Goal: Communication & Community: Share content

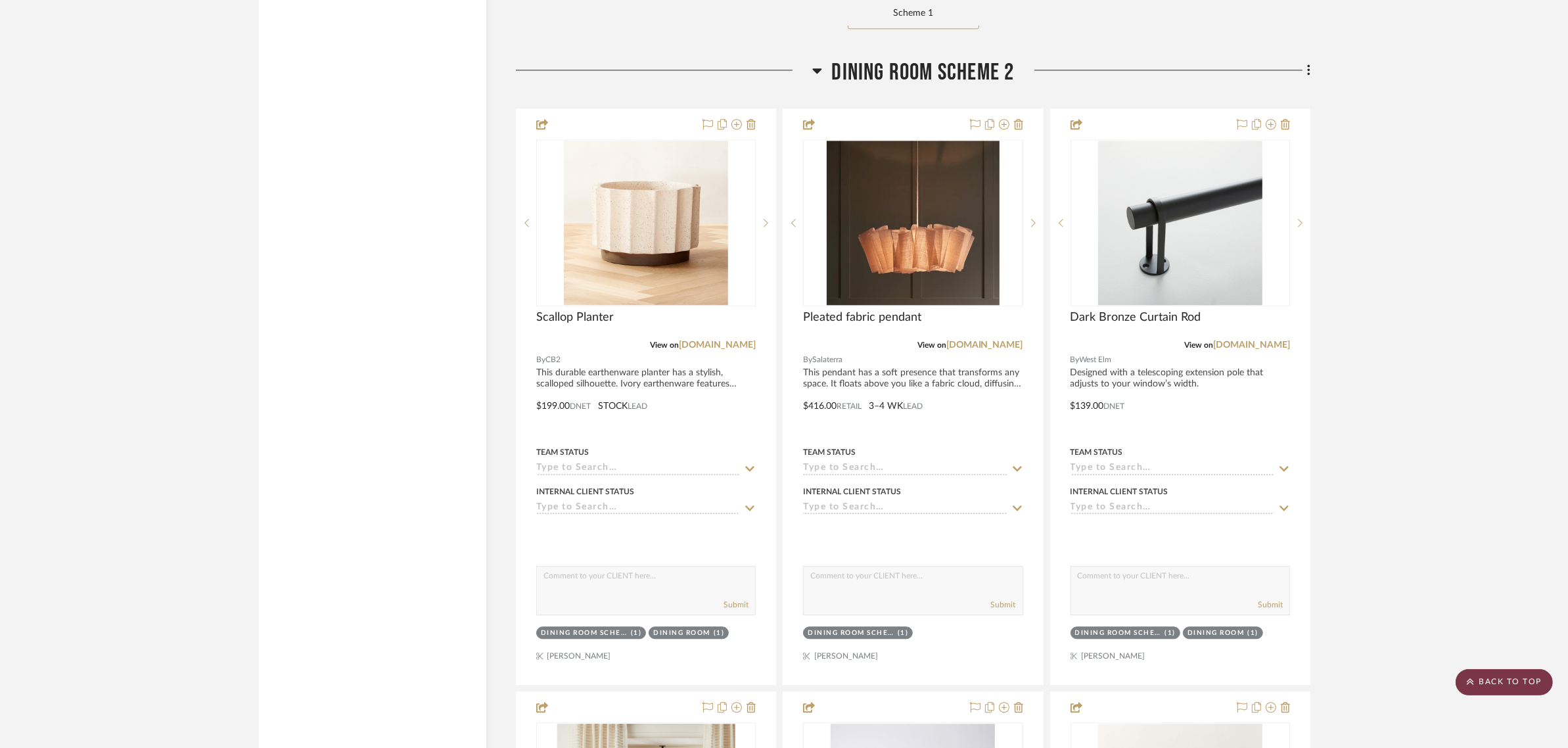
click at [1496, 677] on scroll-to-top-button "BACK TO TOP" at bounding box center [1504, 682] width 98 height 26
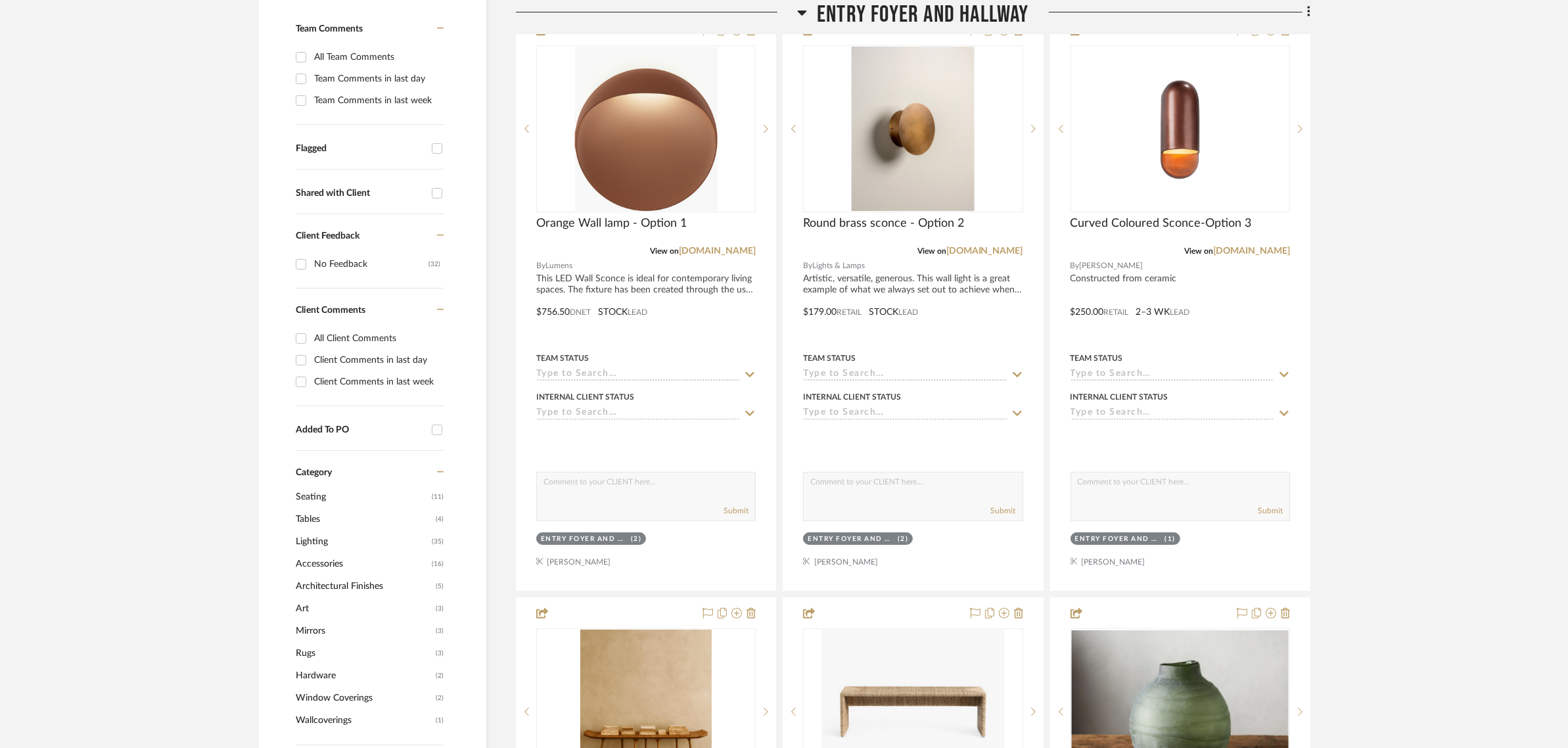
scroll to position [575, 0]
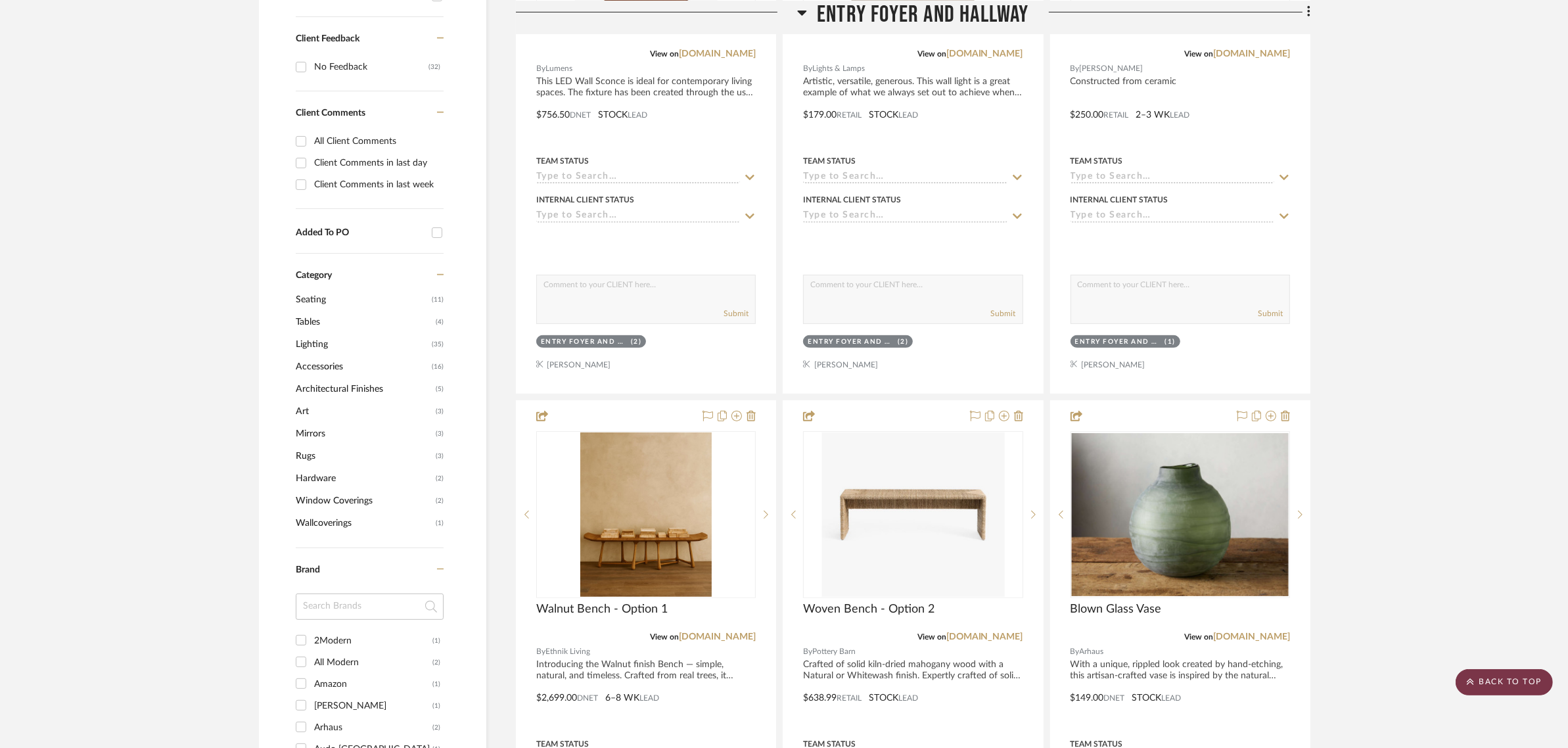
click at [1509, 689] on scroll-to-top-button "BACK TO TOP" at bounding box center [1504, 682] width 98 height 26
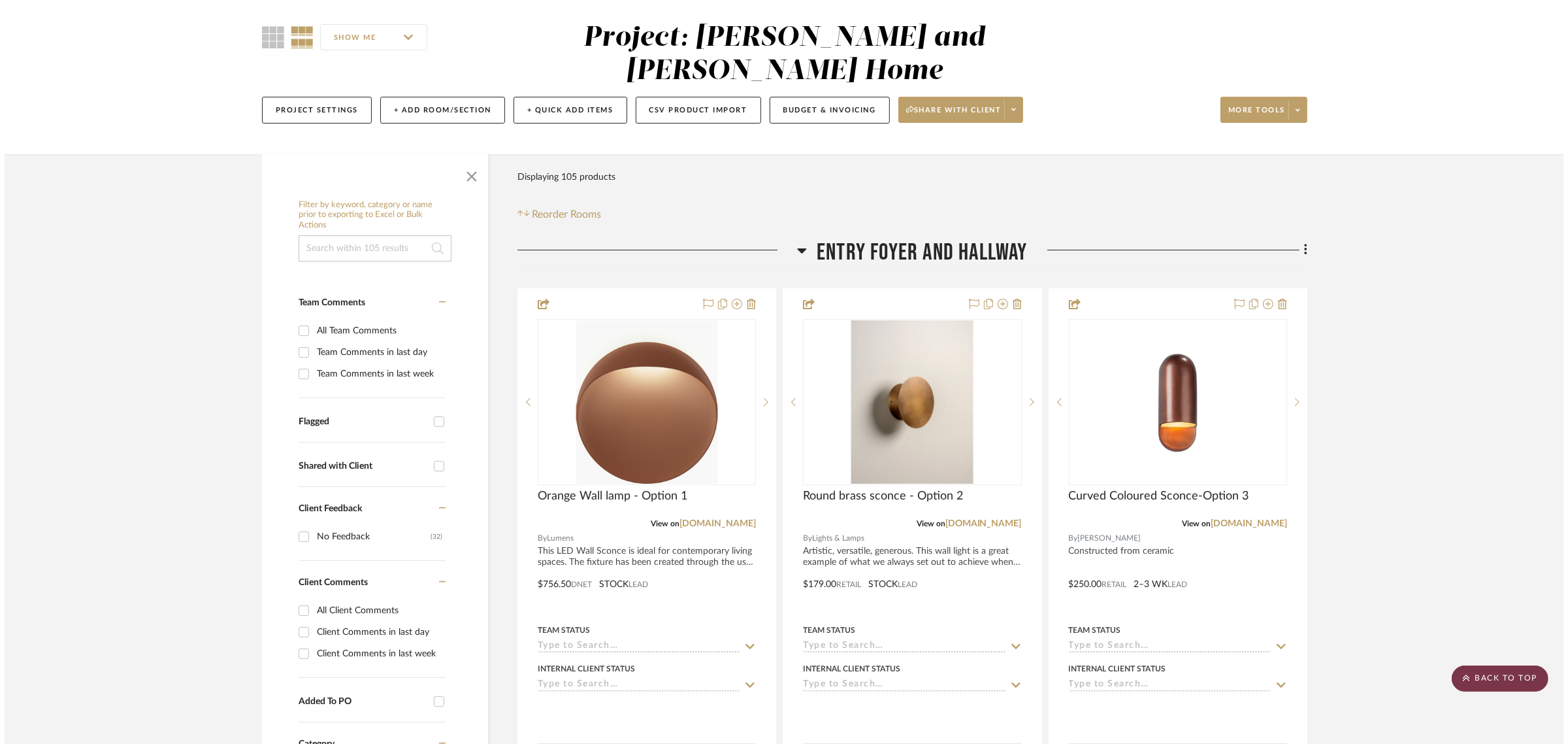
scroll to position [0, 0]
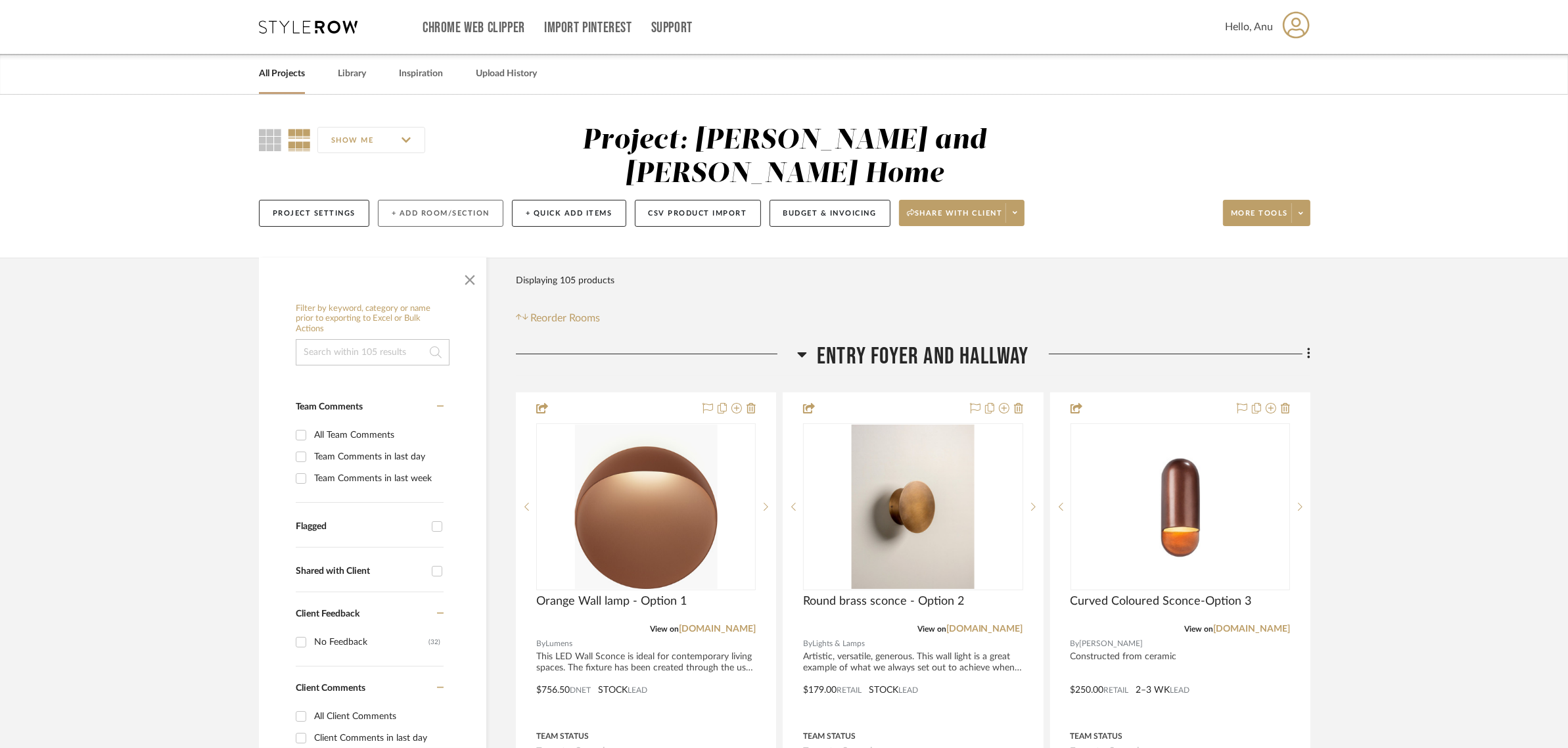
click at [437, 200] on button "+ Add Room/Section" at bounding box center [440, 214] width 126 height 27
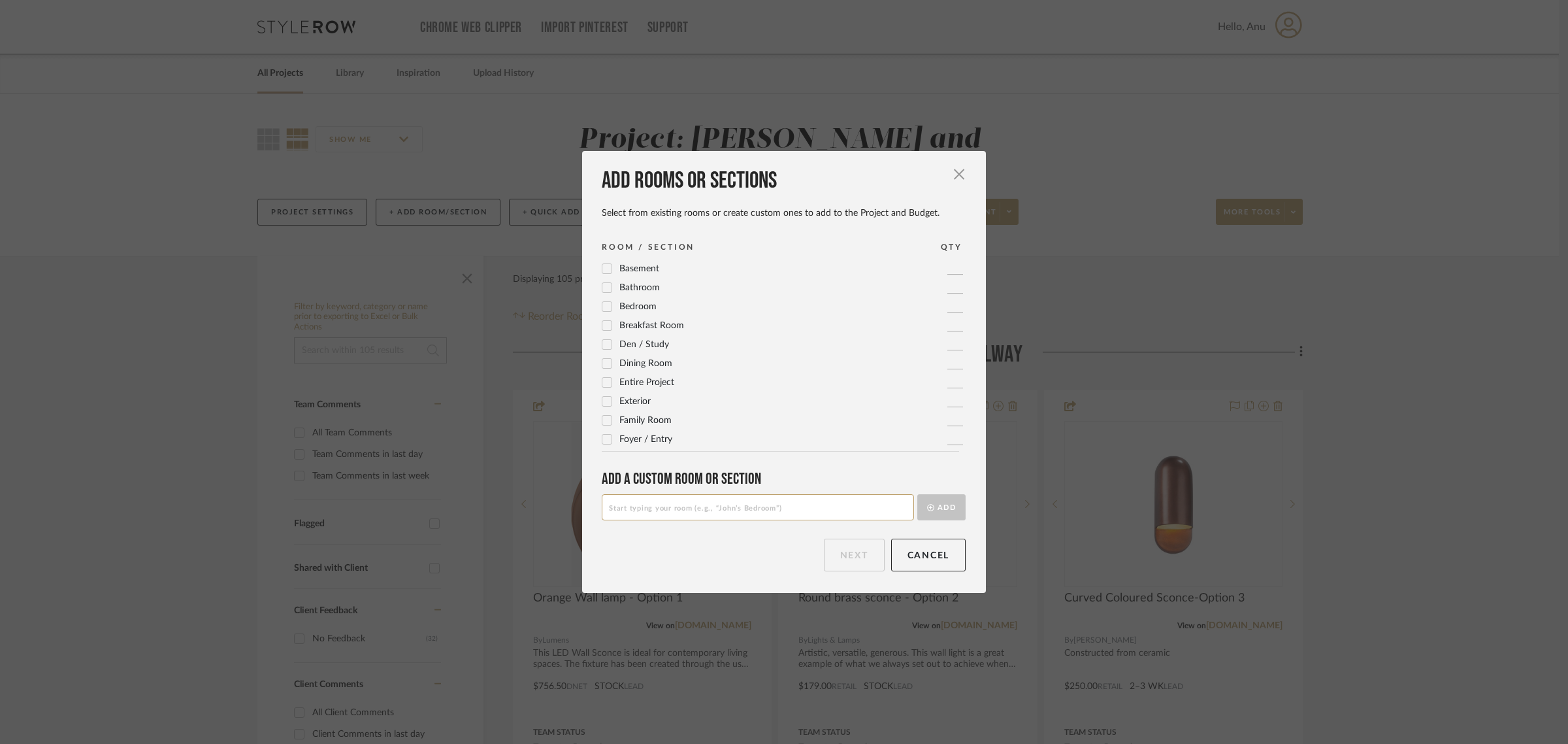
click at [616, 512] on input at bounding box center [758, 506] width 312 height 26
type input "Extra Options"
click at [939, 506] on button "Add" at bounding box center [942, 506] width 48 height 26
click at [847, 558] on button "Next" at bounding box center [854, 555] width 61 height 33
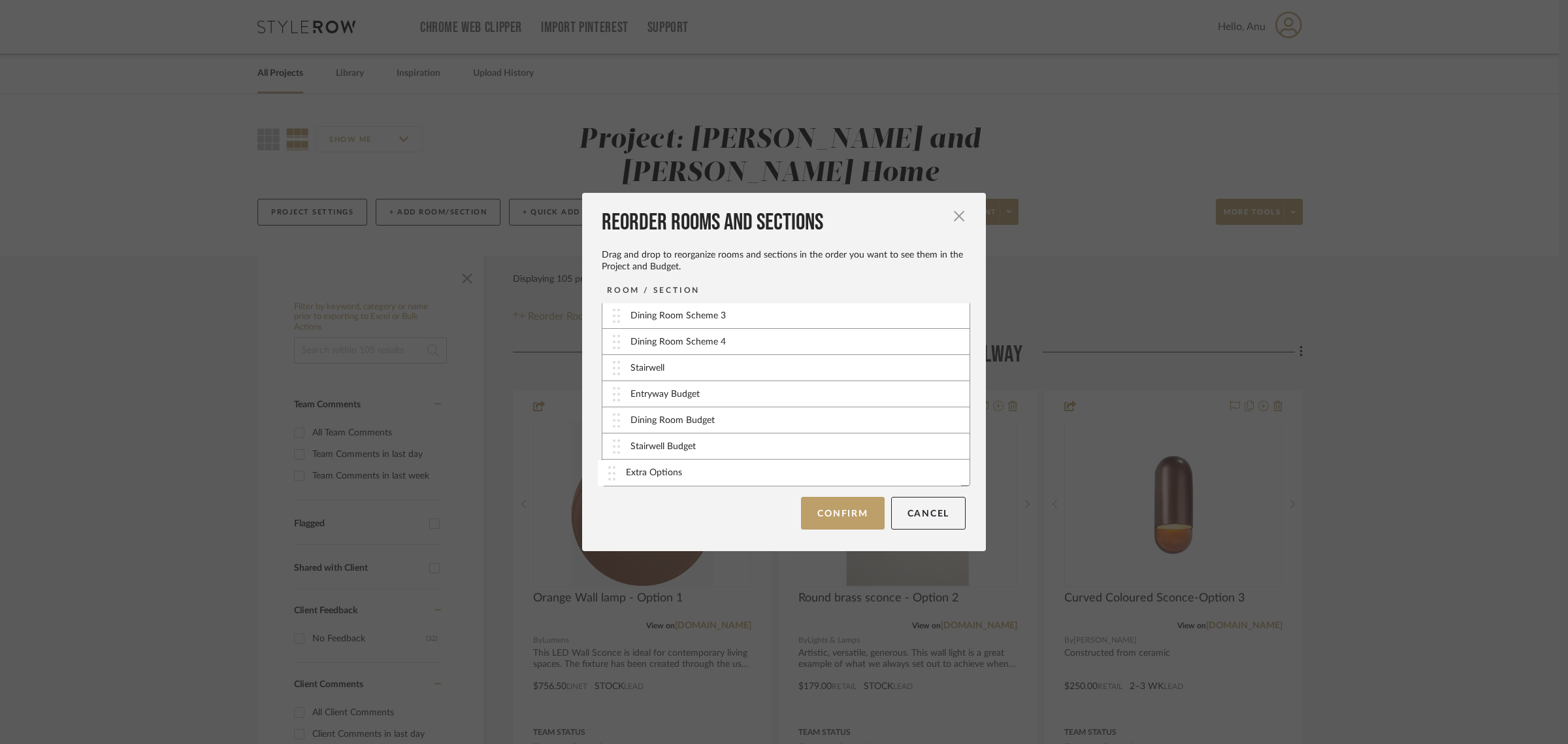
scroll to position [81, 0]
drag, startPoint x: 646, startPoint y: 474, endPoint x: 648, endPoint y: 397, distance: 77.0
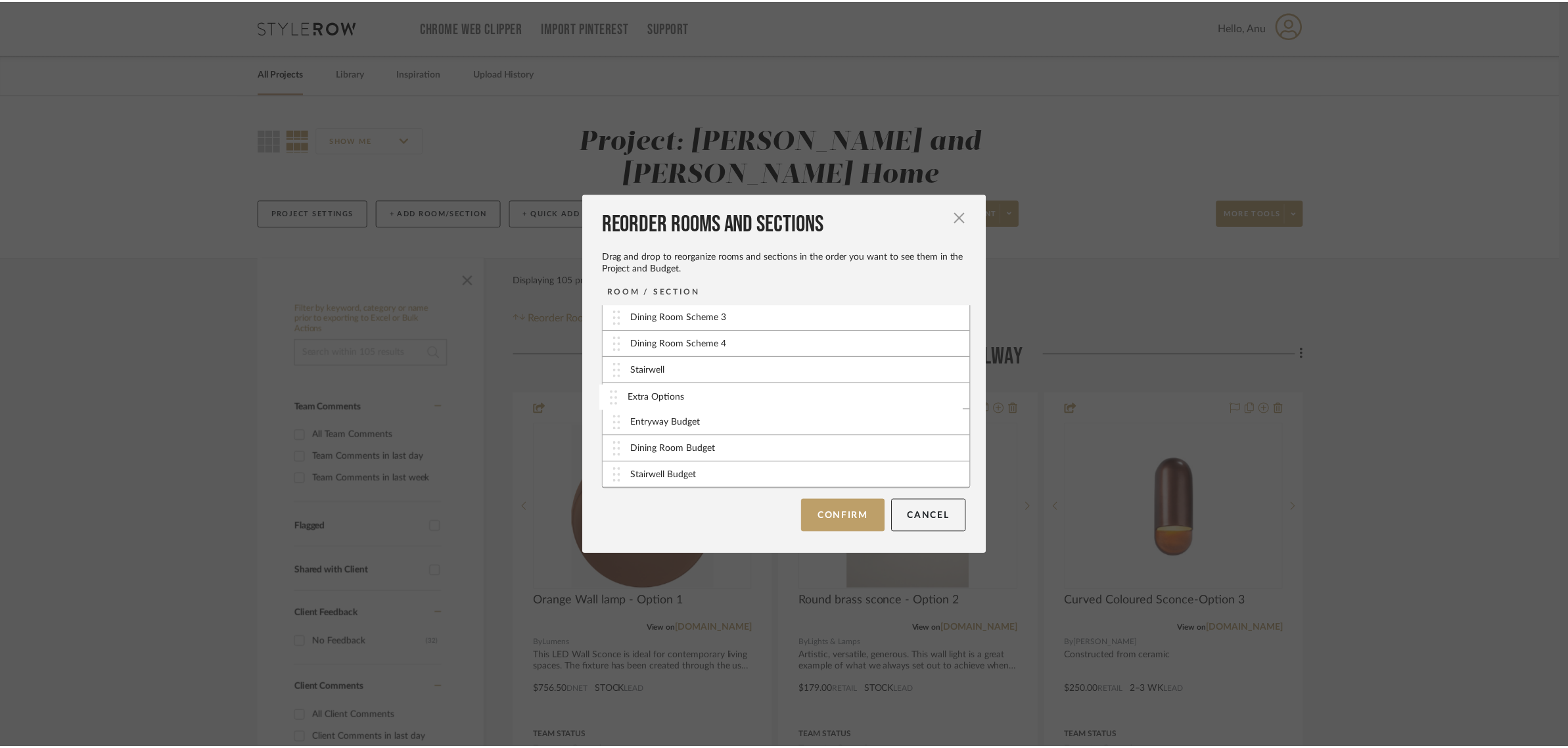
scroll to position [81, 0]
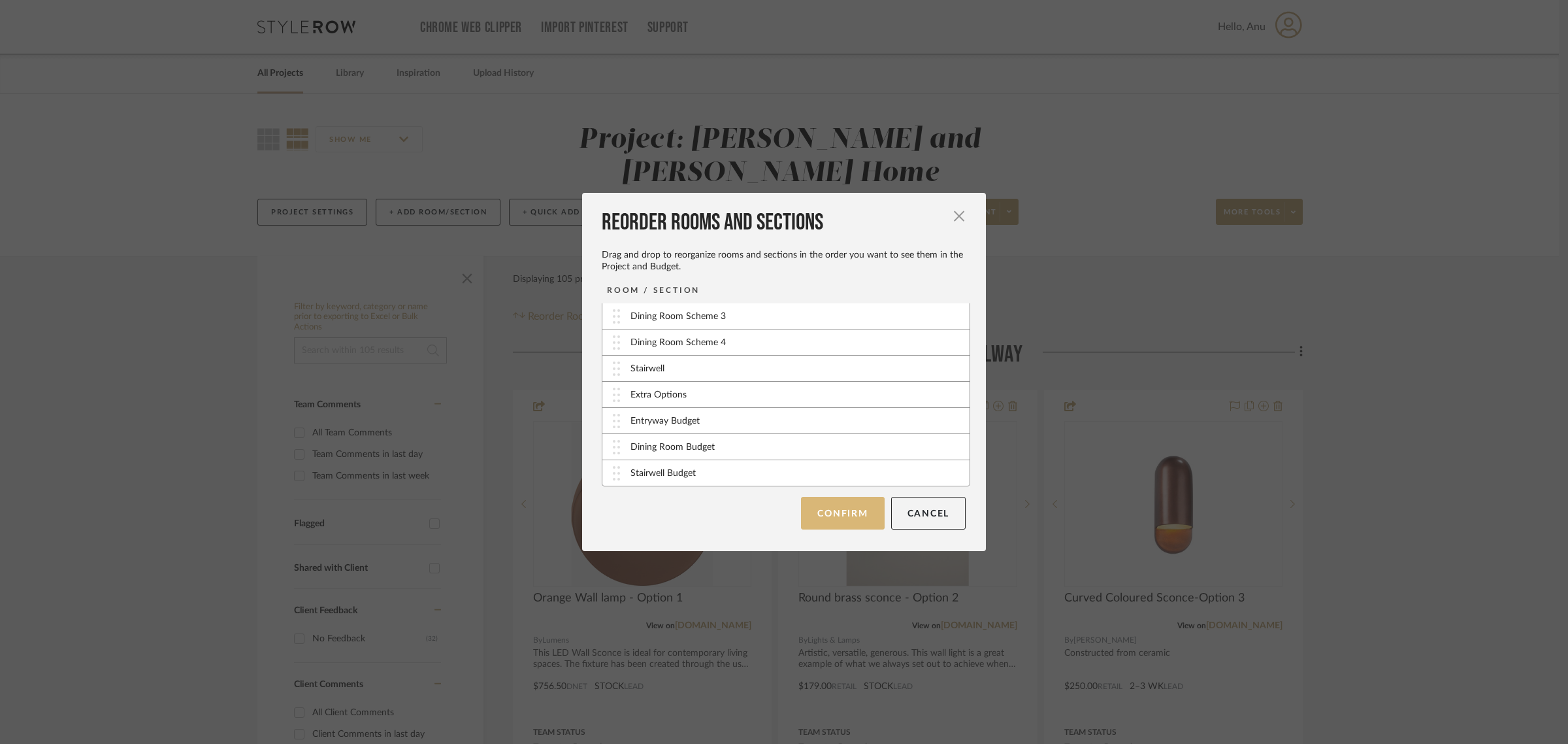
click at [838, 510] on button "Confirm" at bounding box center [843, 513] width 83 height 33
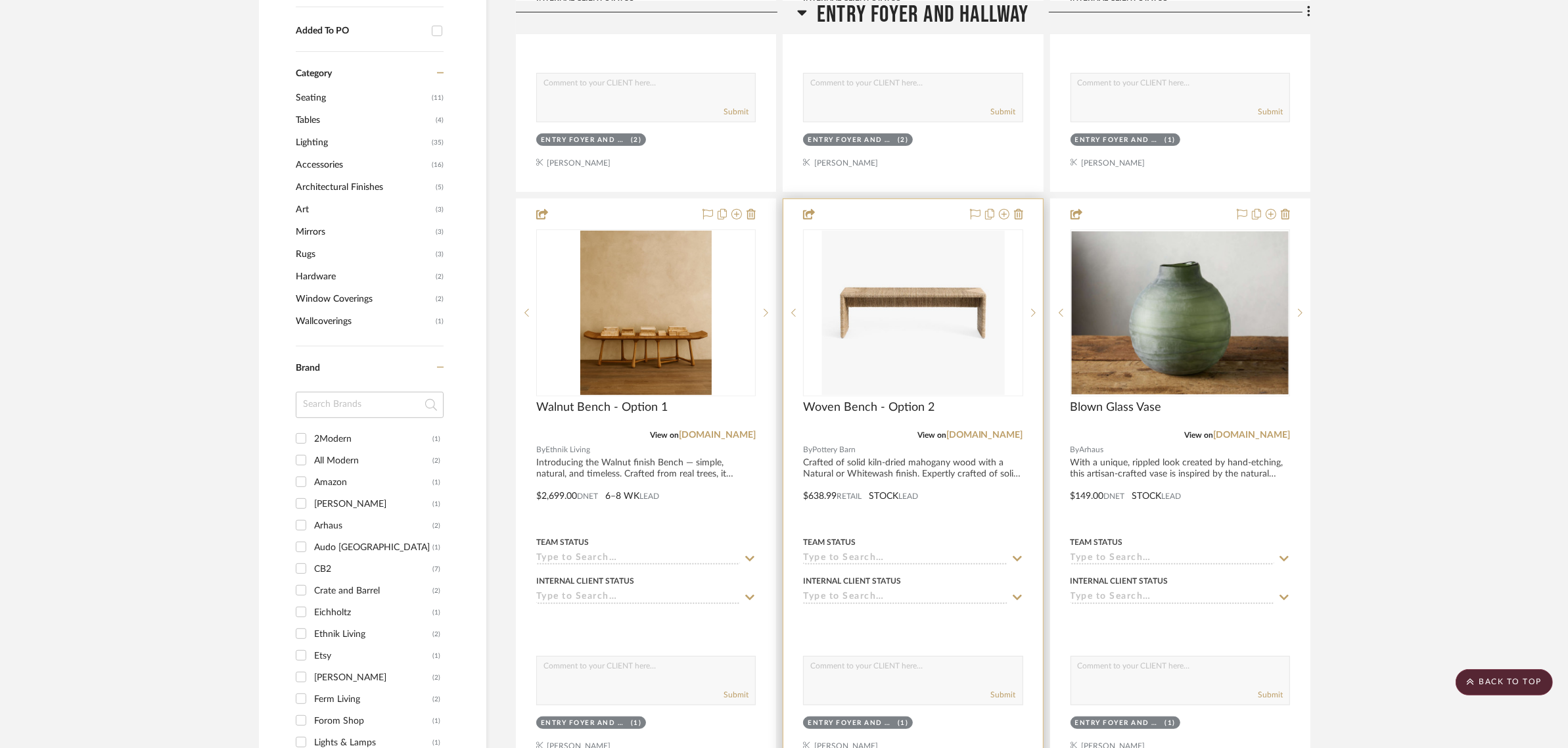
scroll to position [986, 0]
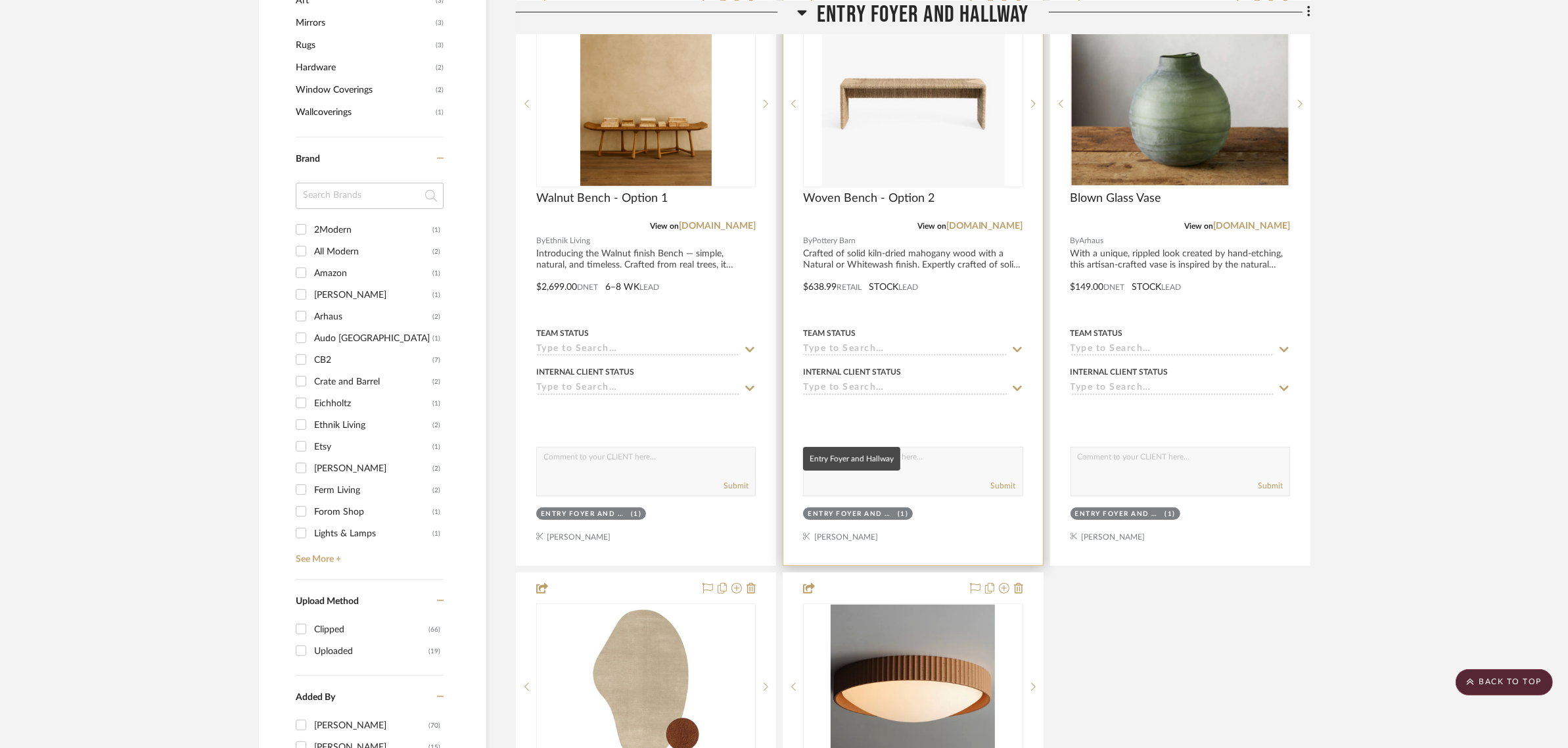
click at [843, 509] on div "Entry Foyer and Hallway" at bounding box center [850, 514] width 87 height 10
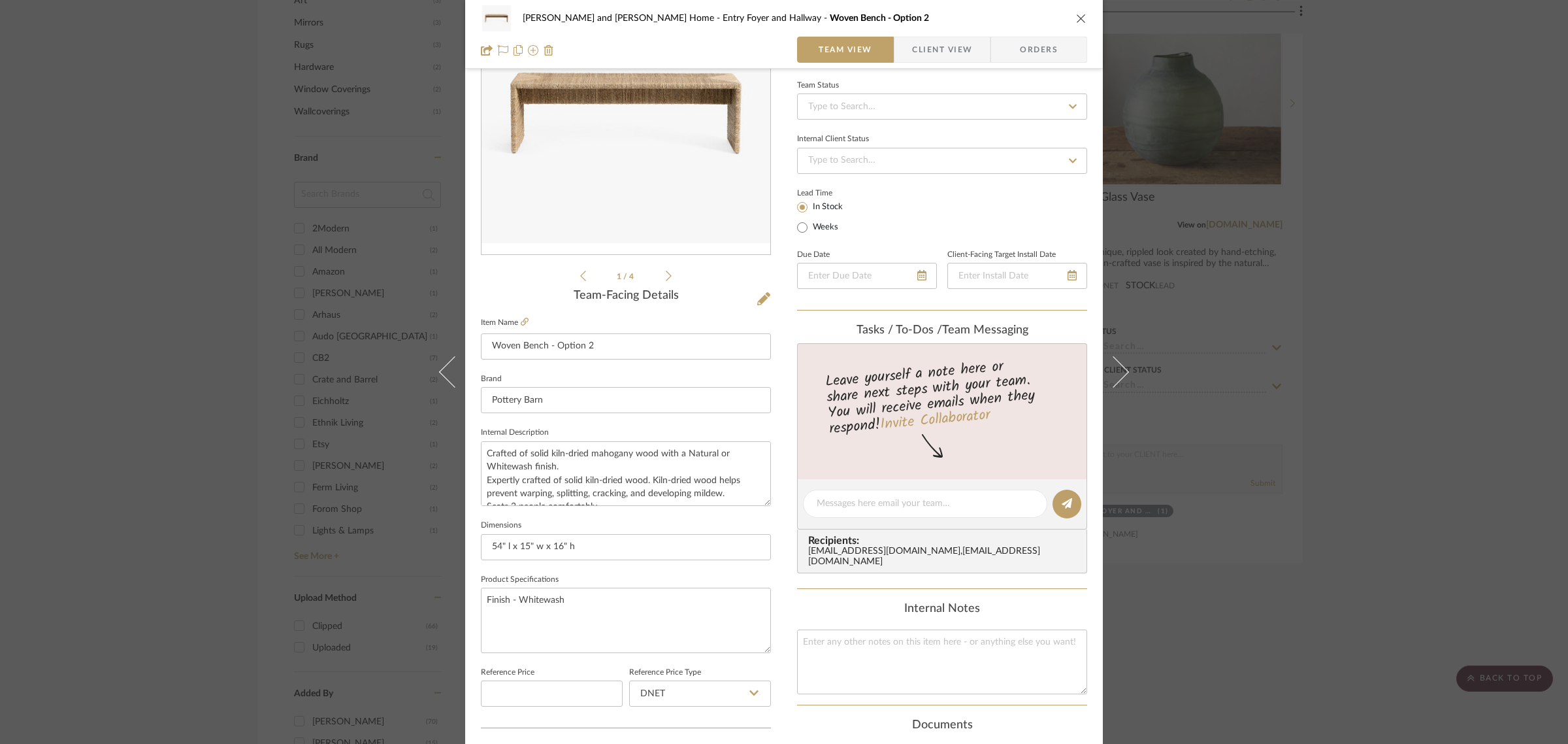
scroll to position [471, 0]
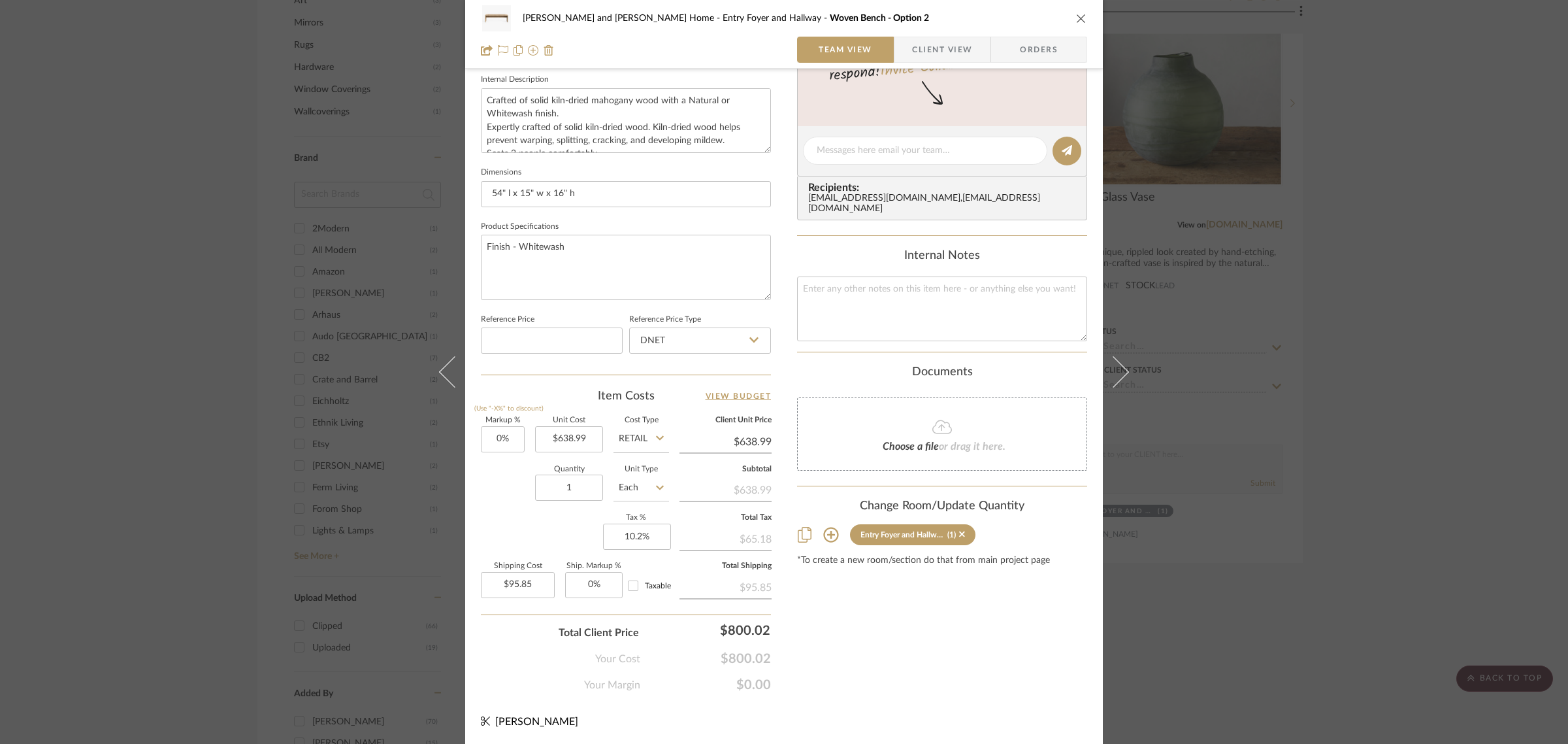
click at [824, 528] on icon at bounding box center [830, 534] width 15 height 15
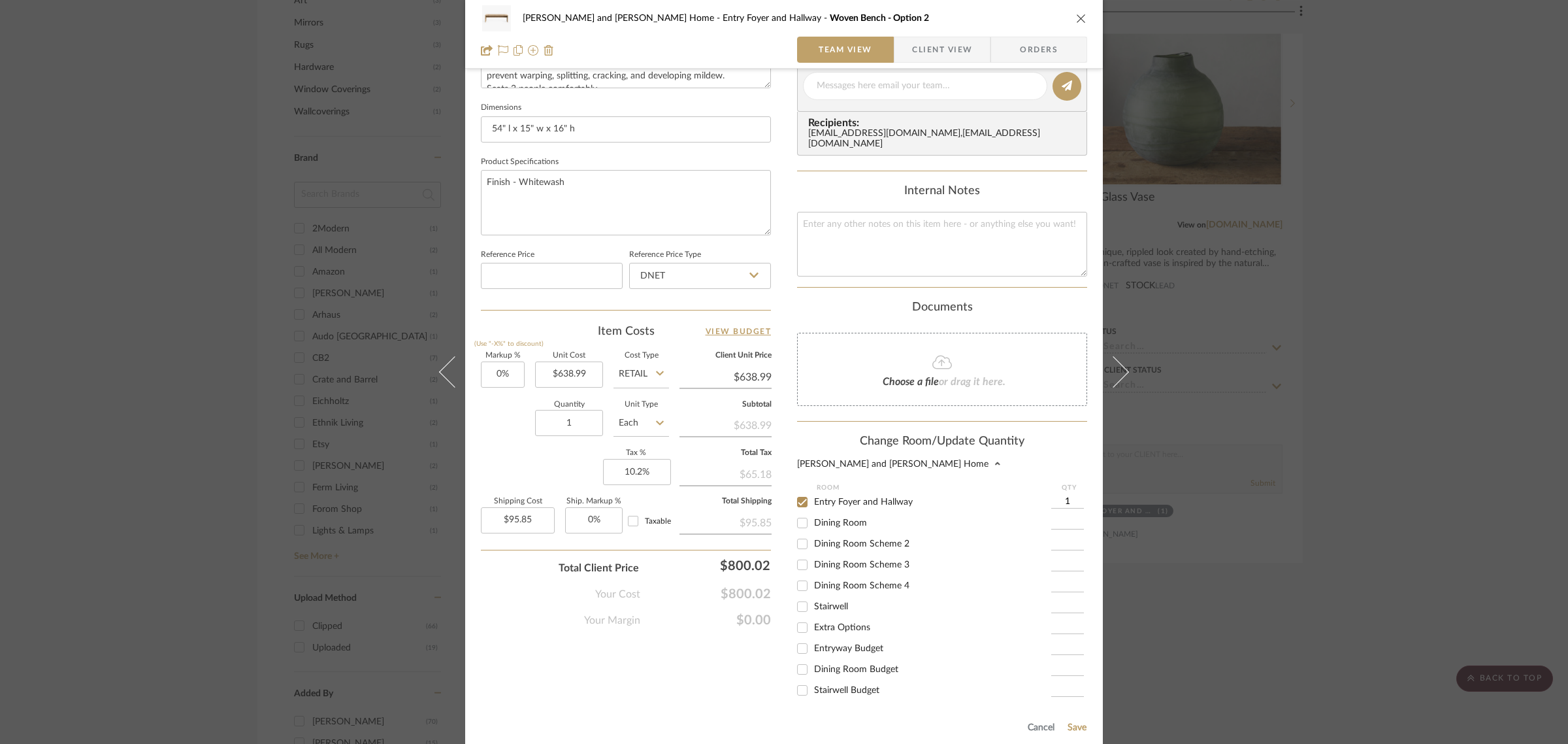
scroll to position [639, 0]
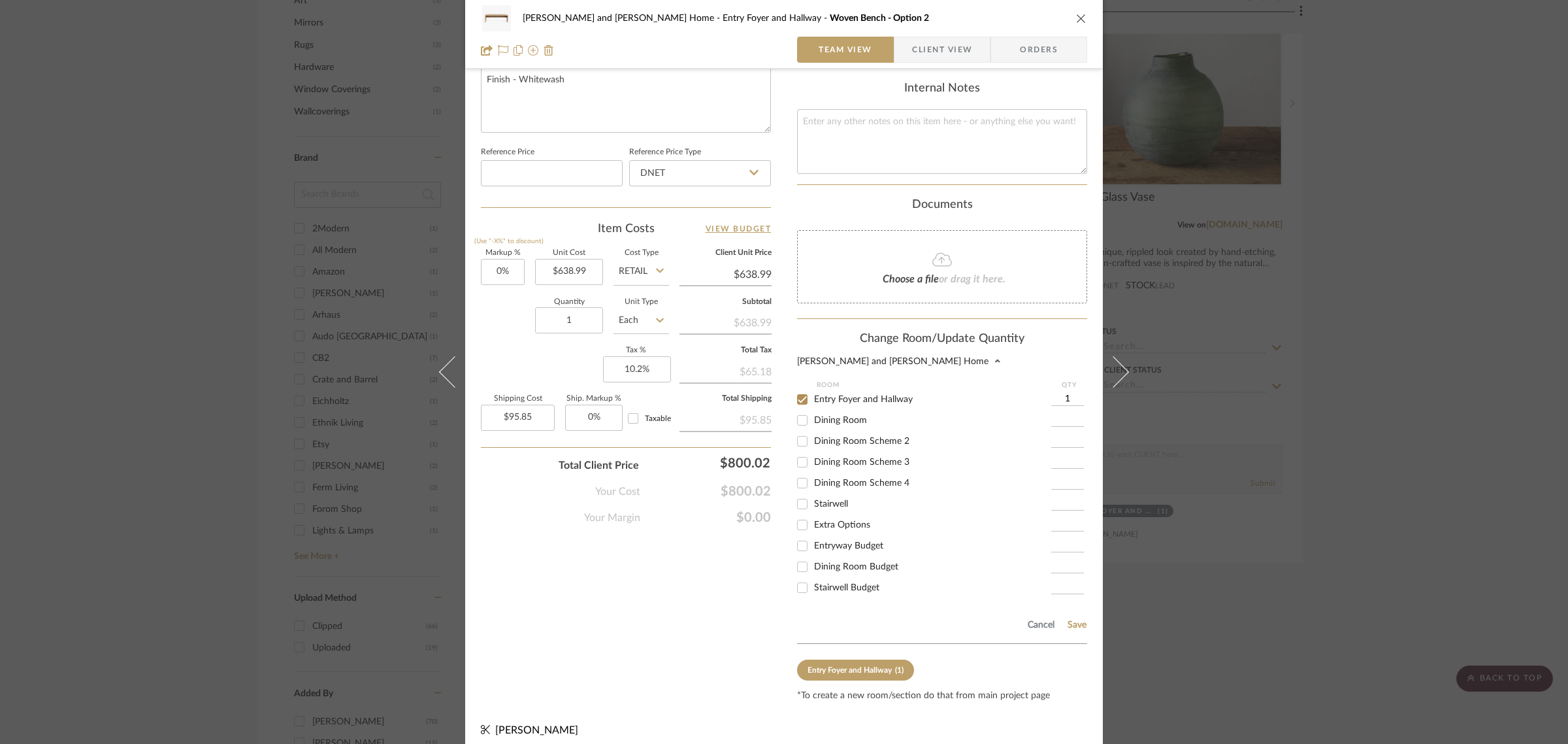
click at [798, 518] on input "Extra Options" at bounding box center [803, 525] width 21 height 21
checkbox input "true"
type input "1"
click at [799, 389] on input "Entry Foyer and Hallway" at bounding box center [803, 400] width 21 height 21
checkbox input "false"
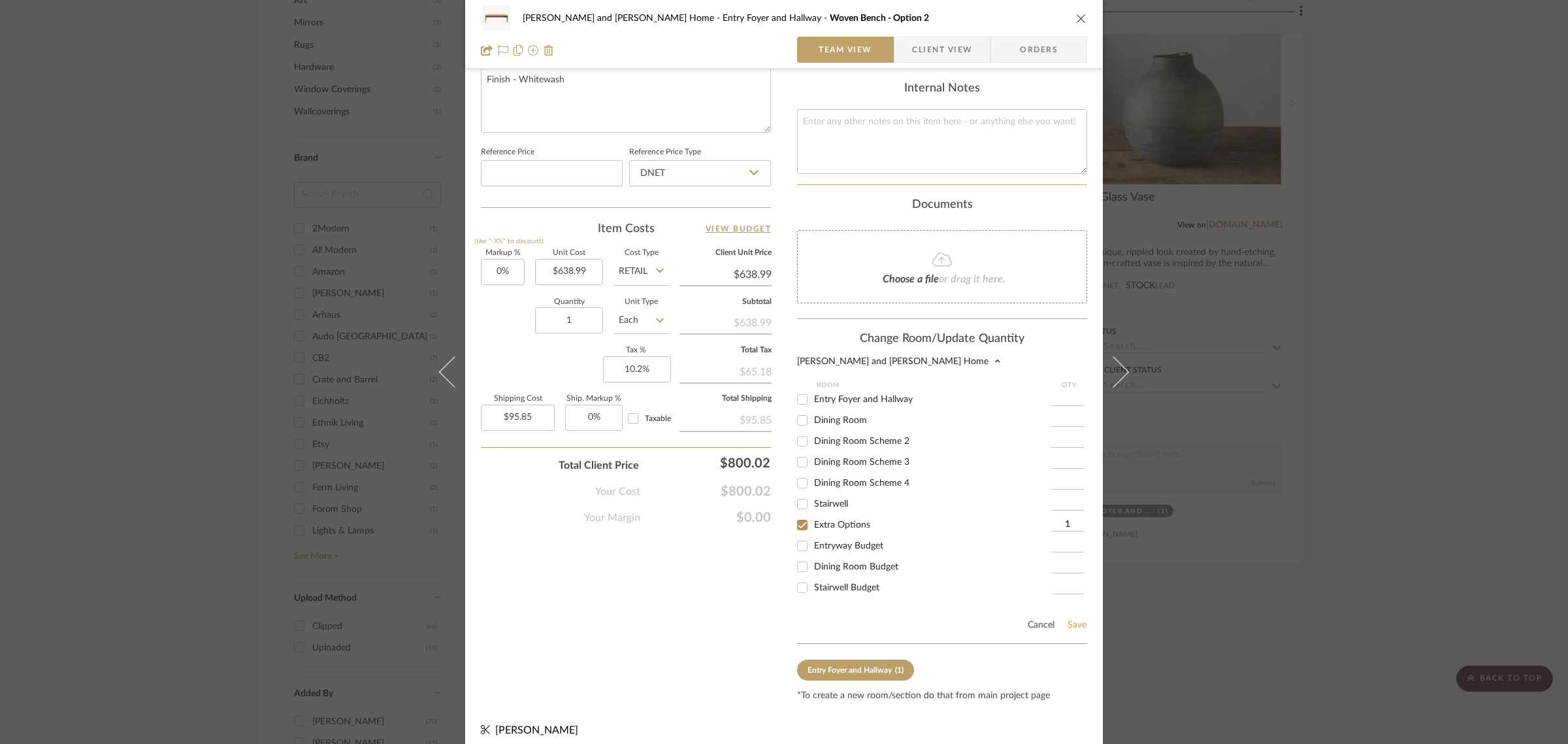
click at [1072, 620] on button "Save" at bounding box center [1076, 625] width 20 height 11
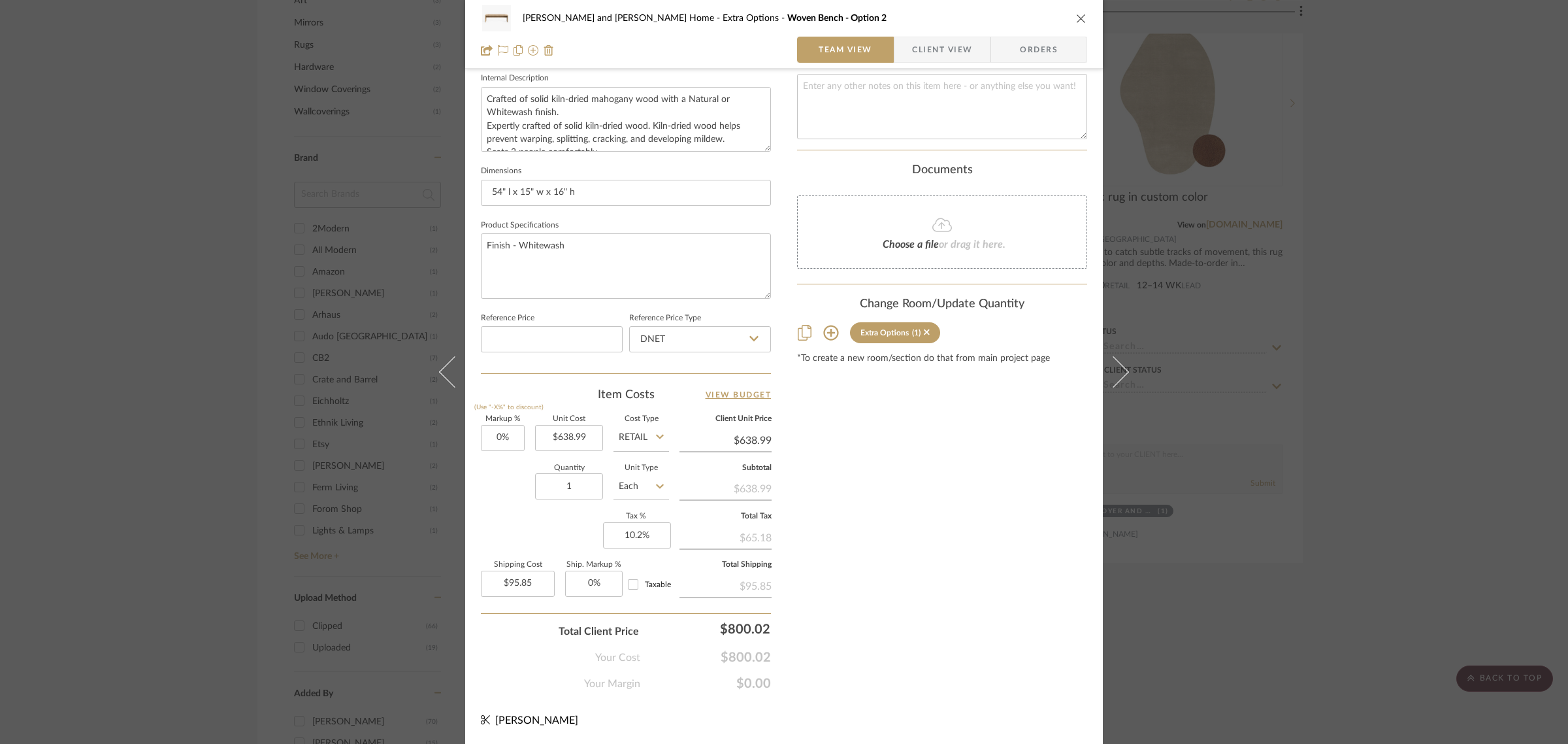
scroll to position [471, 0]
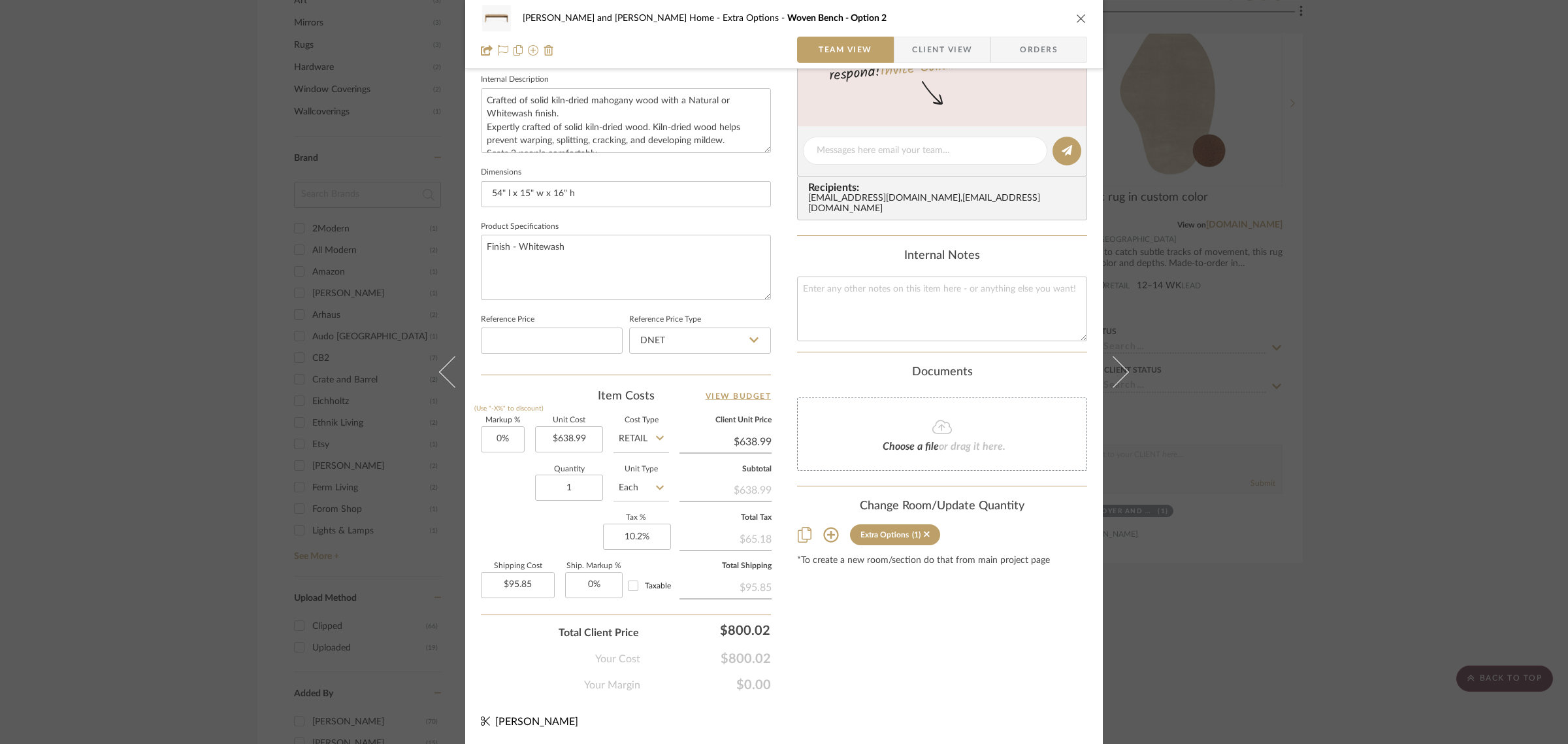
click at [1380, 405] on div "Natasha and Abhijit Home Extra Options Woven Bench - Option 2 Team View Client …" at bounding box center [784, 372] width 1568 height 744
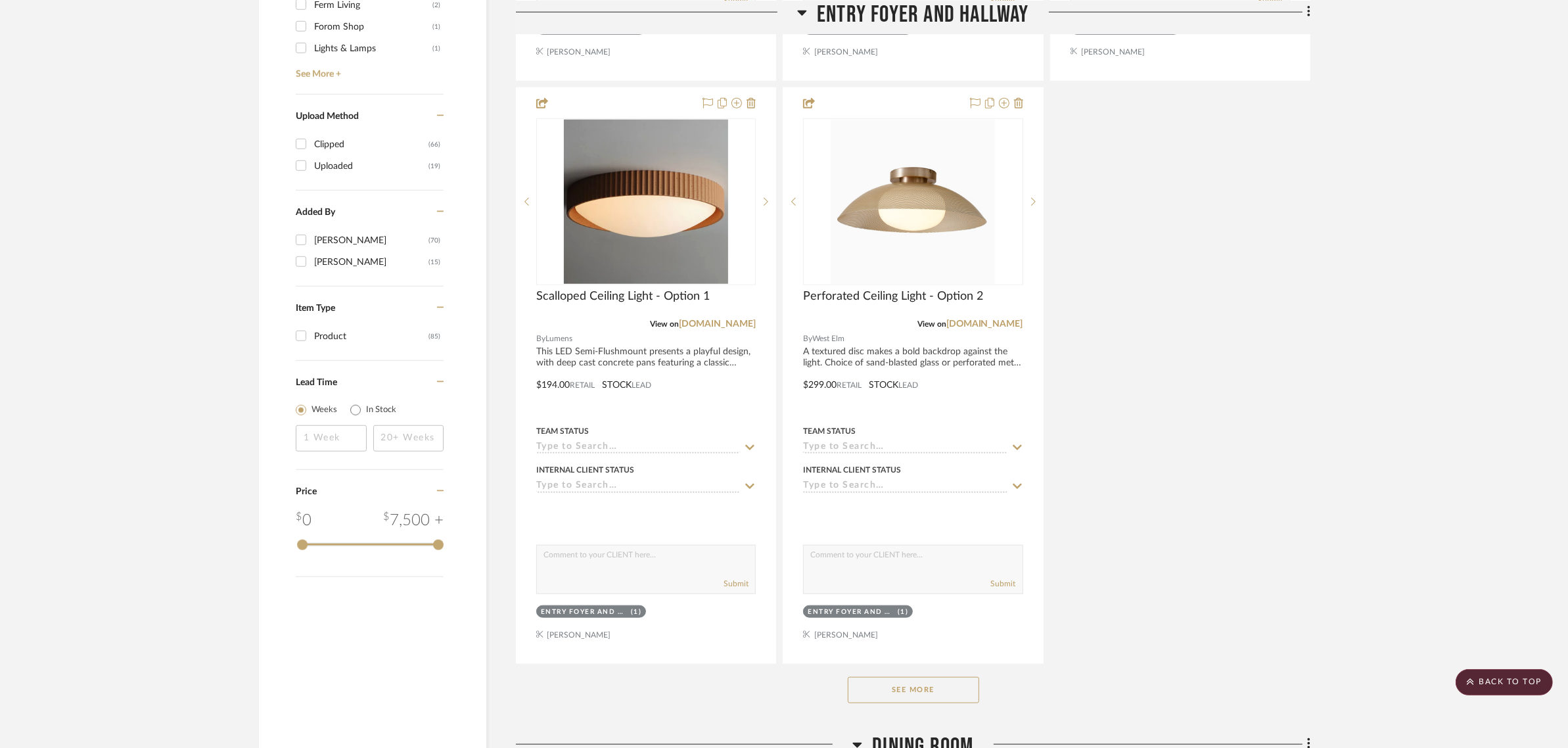
scroll to position [1478, 0]
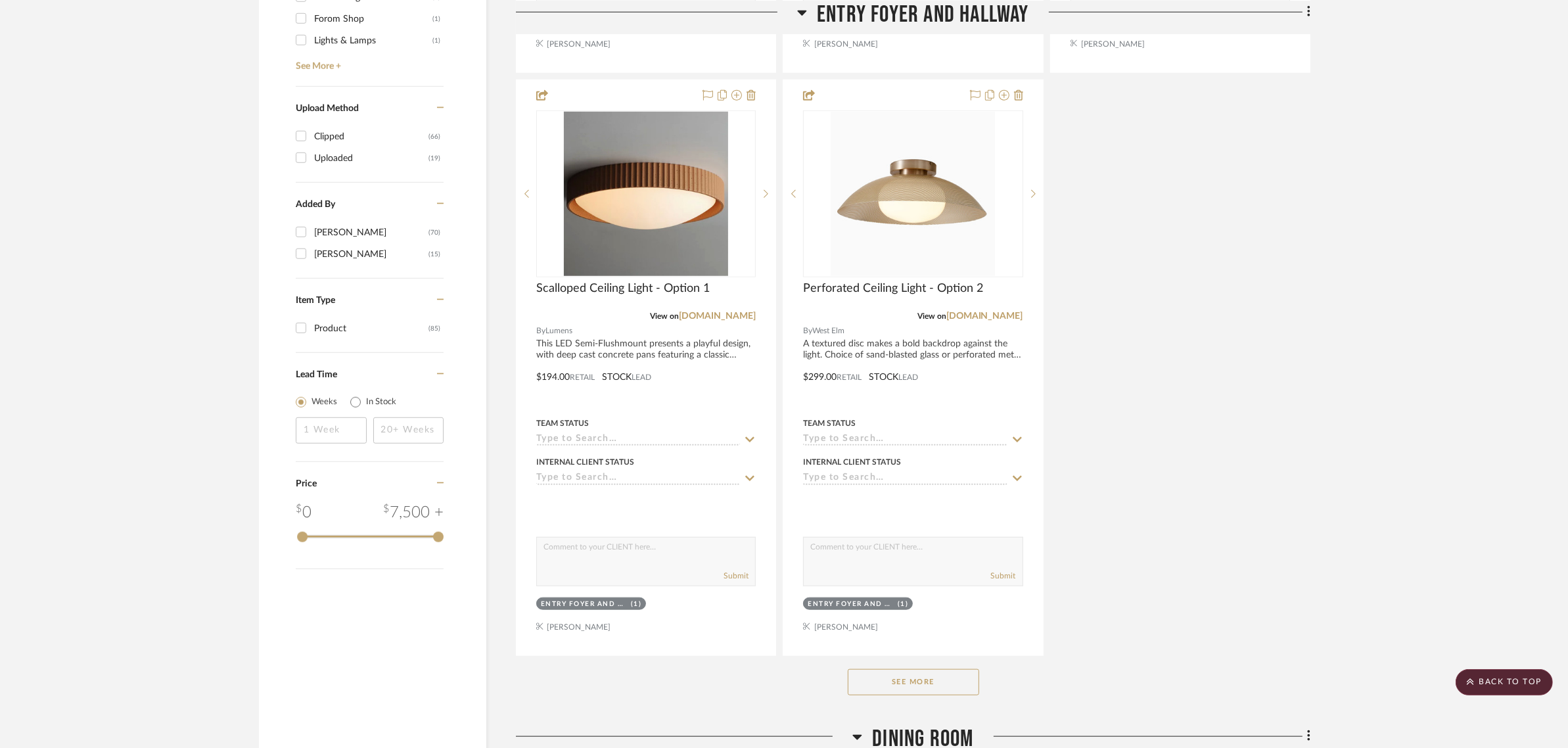
click at [901, 669] on button "See More" at bounding box center [913, 682] width 132 height 26
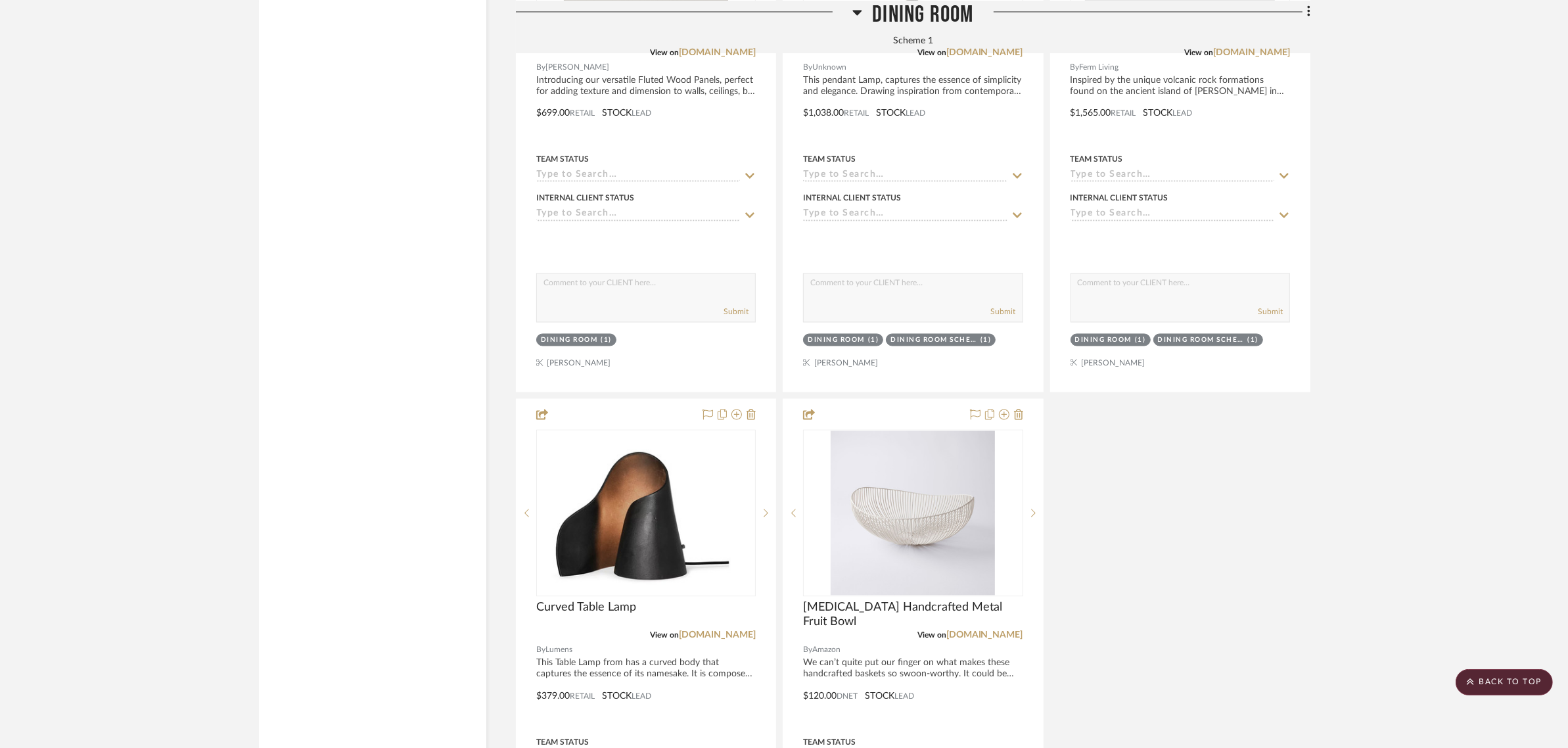
scroll to position [3449, 0]
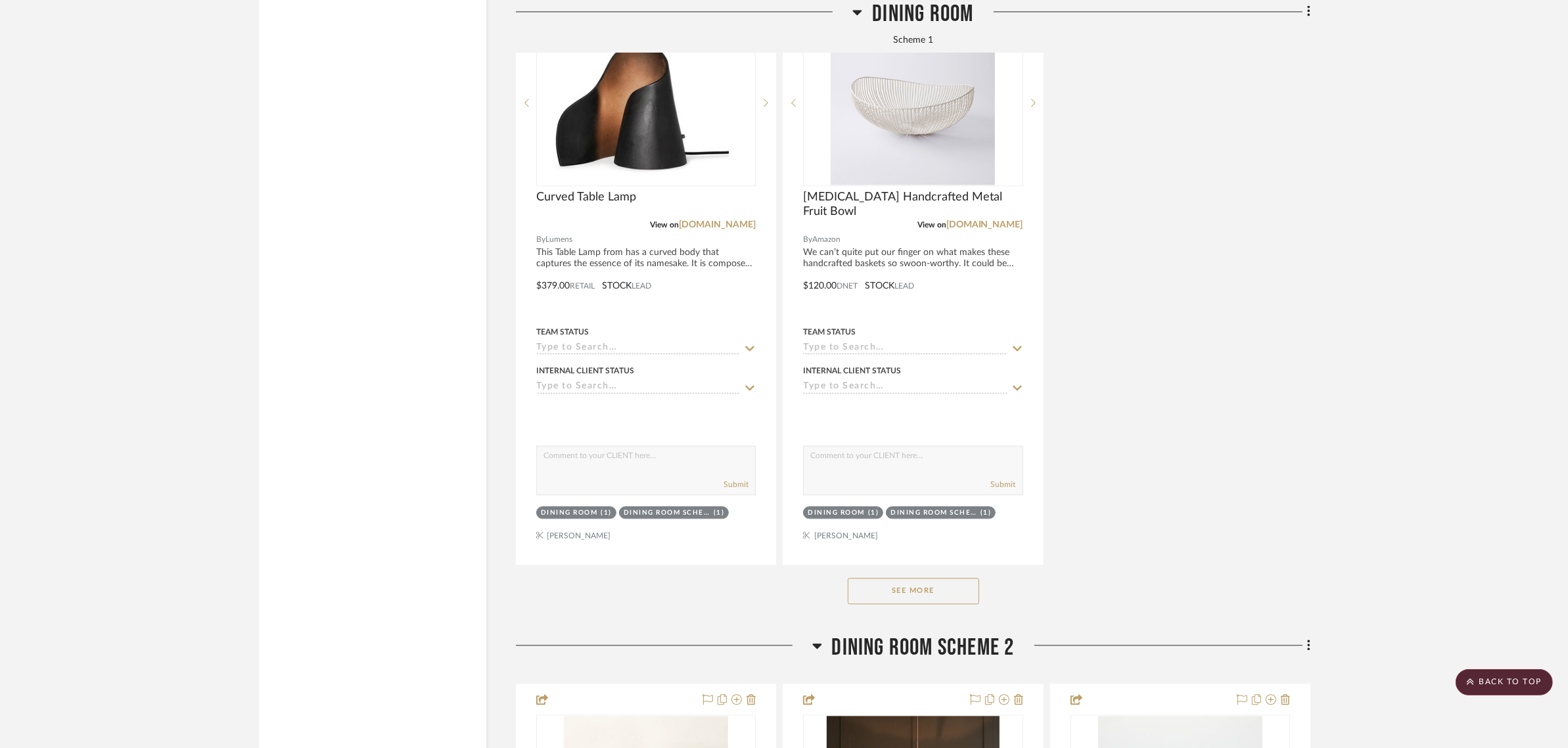
click at [944, 577] on button "See More" at bounding box center [913, 590] width 132 height 26
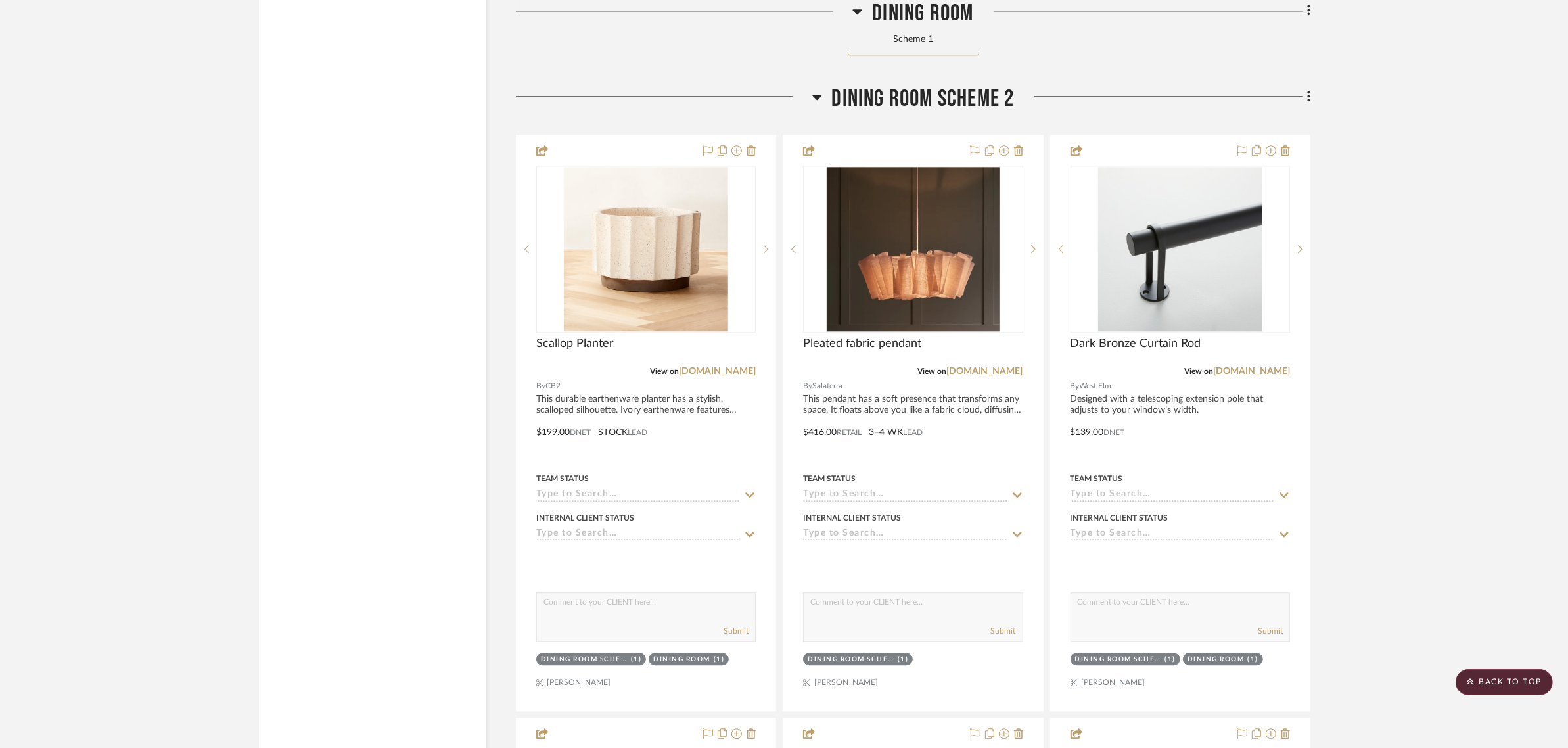
scroll to position [4189, 0]
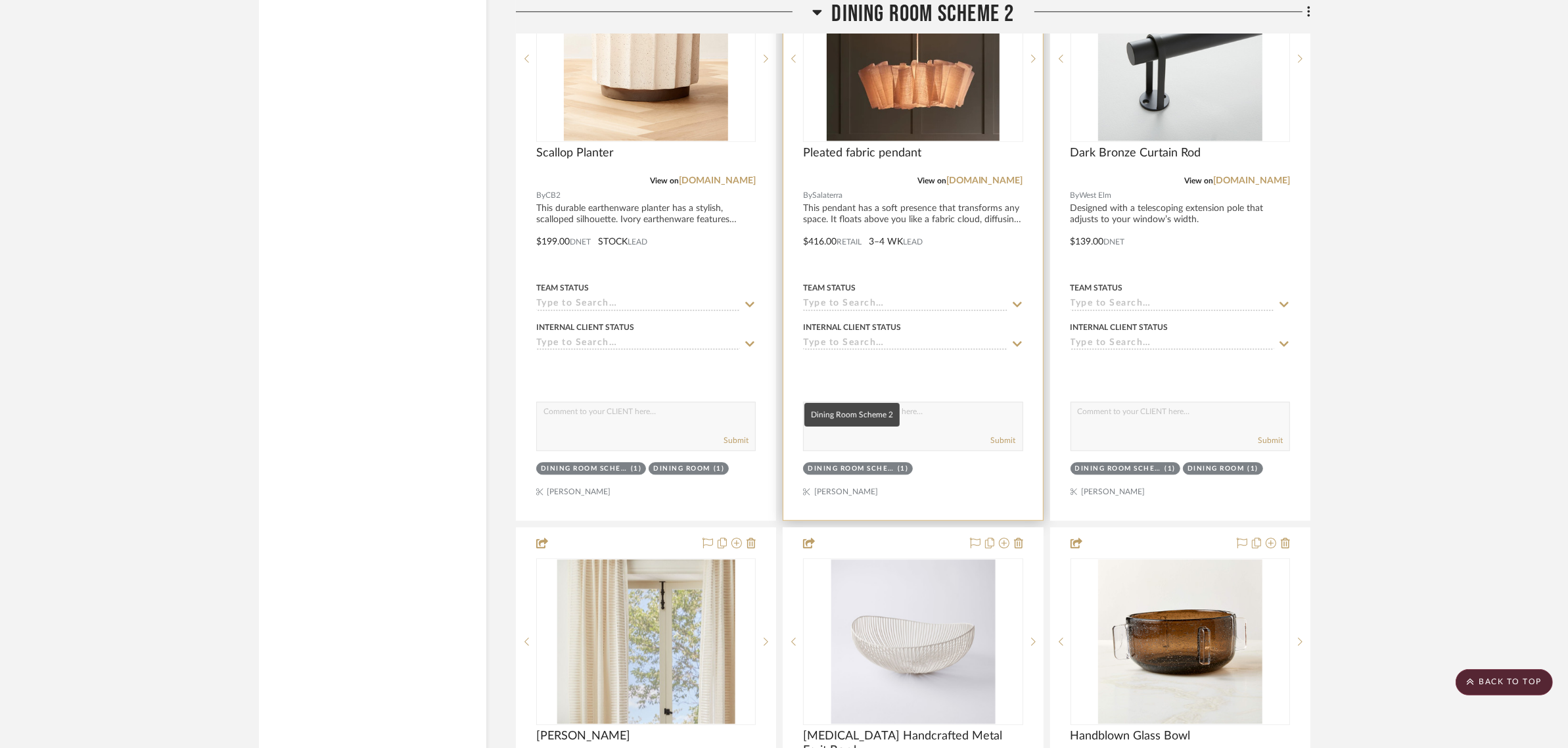
click at [863, 464] on div "Dining Room Scheme 2" at bounding box center [850, 469] width 87 height 10
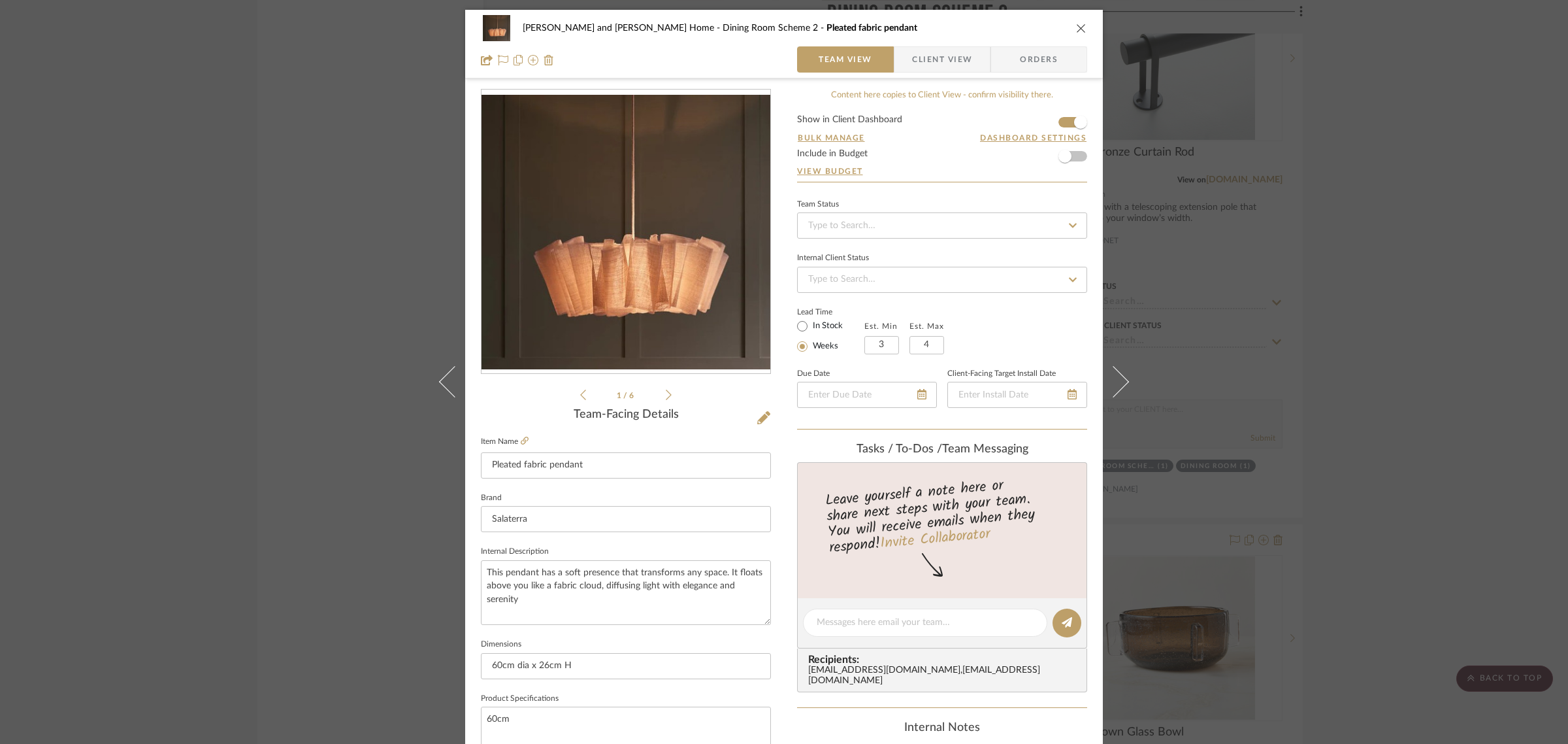
scroll to position [471, 0]
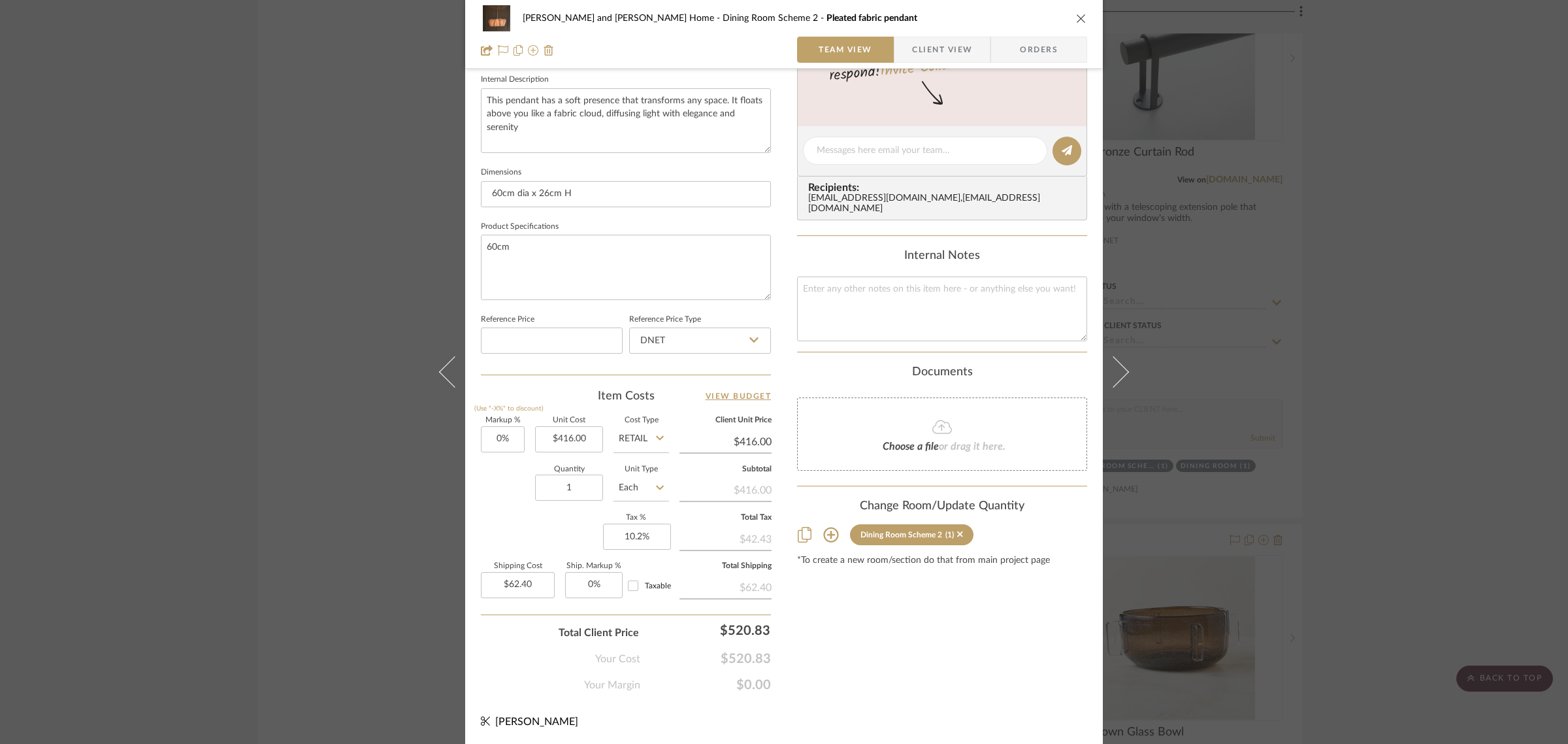
click at [827, 528] on icon at bounding box center [830, 534] width 15 height 15
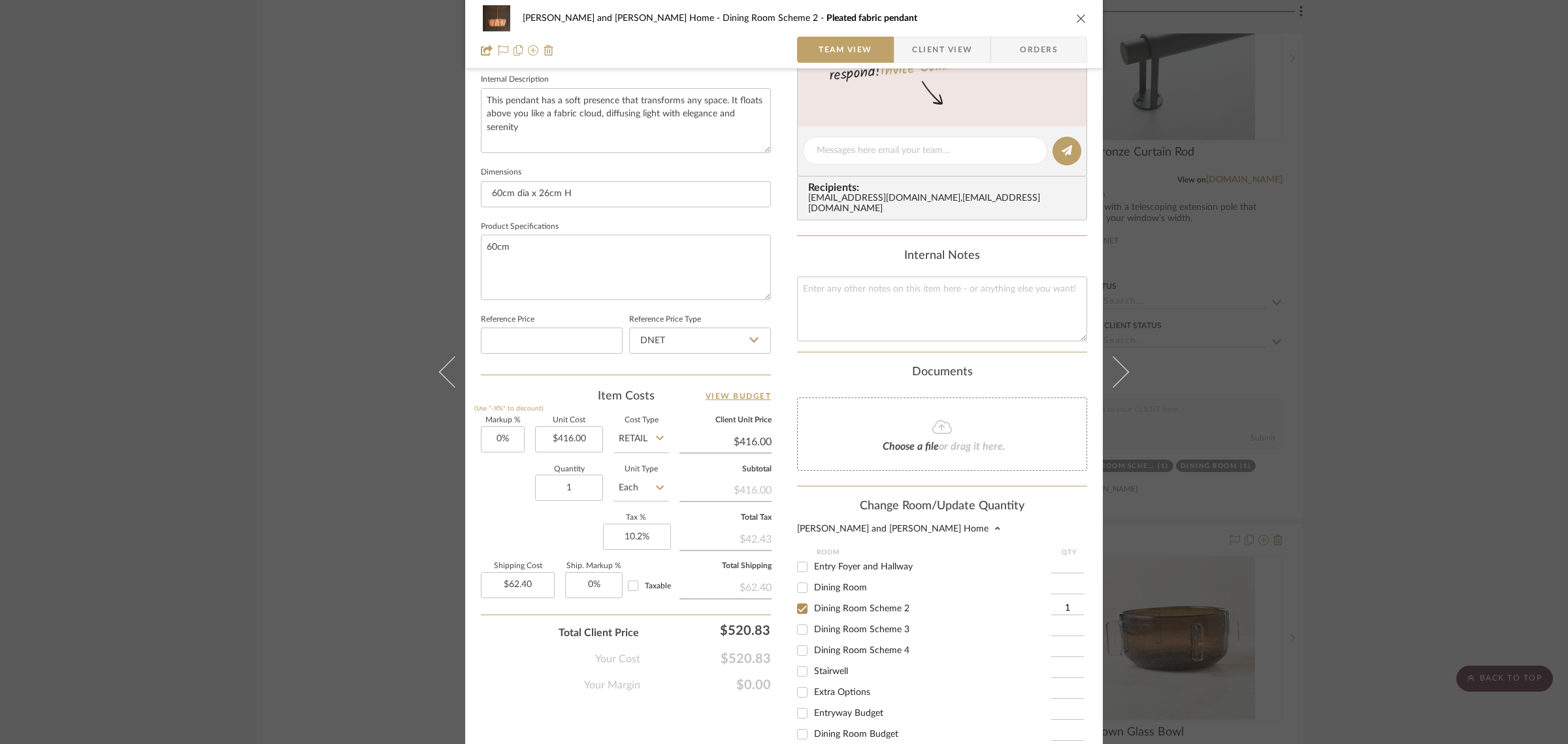
click at [795, 598] on input "Dining Room Scheme 2" at bounding box center [803, 609] width 21 height 21
checkbox input "false"
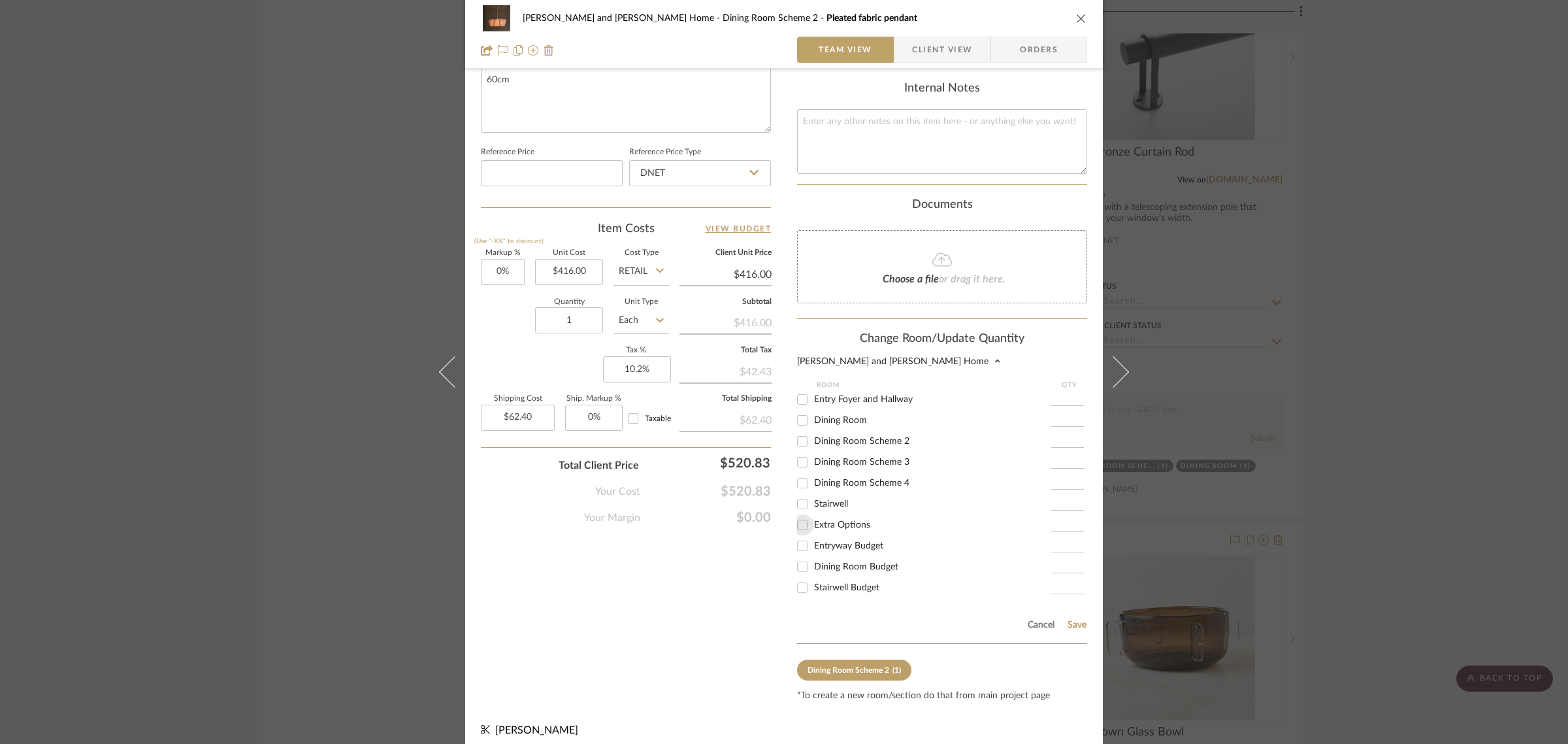
click at [797, 516] on input "Extra Options" at bounding box center [803, 525] width 21 height 21
checkbox input "true"
type input "1"
click at [1072, 620] on button "Save" at bounding box center [1076, 625] width 20 height 11
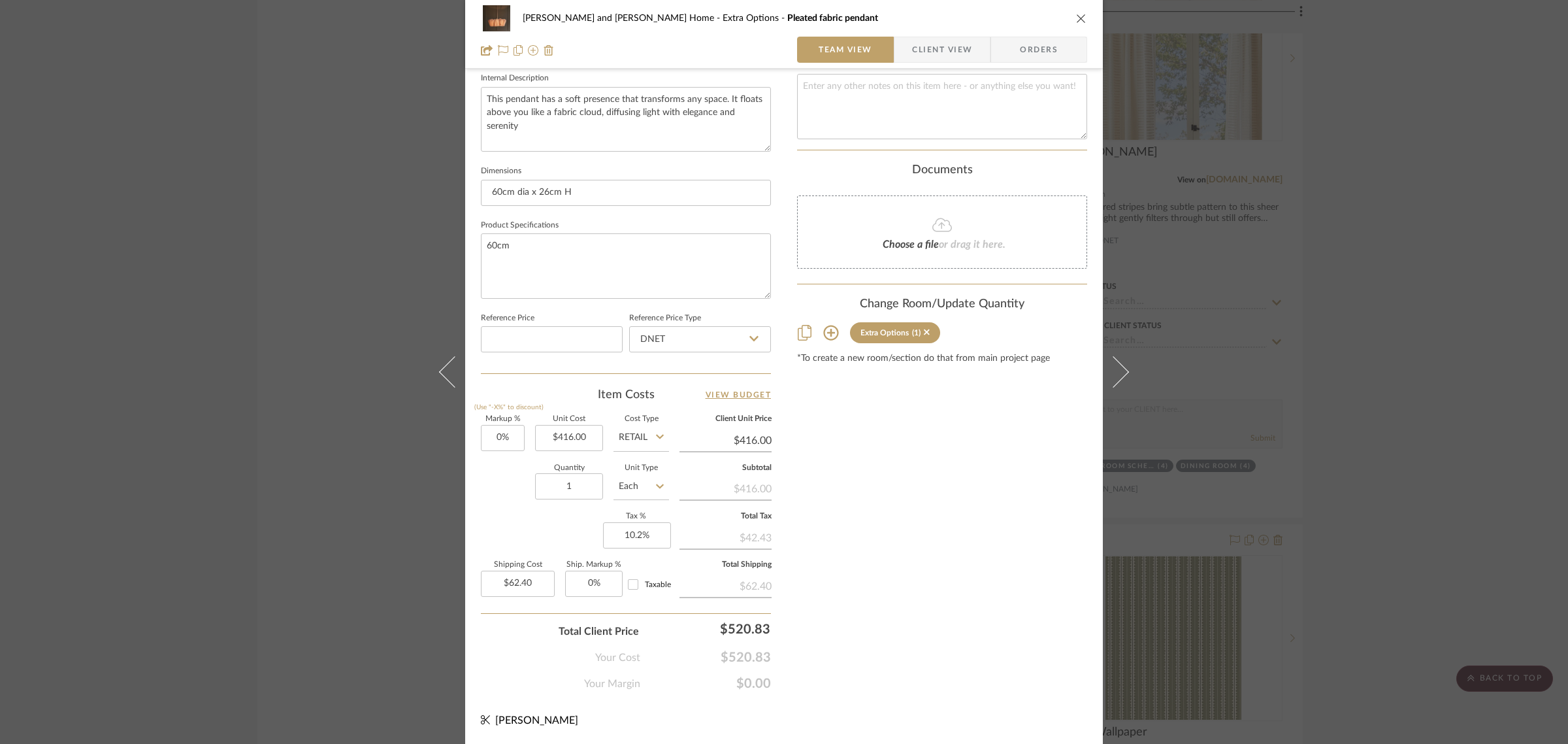
scroll to position [471, 0]
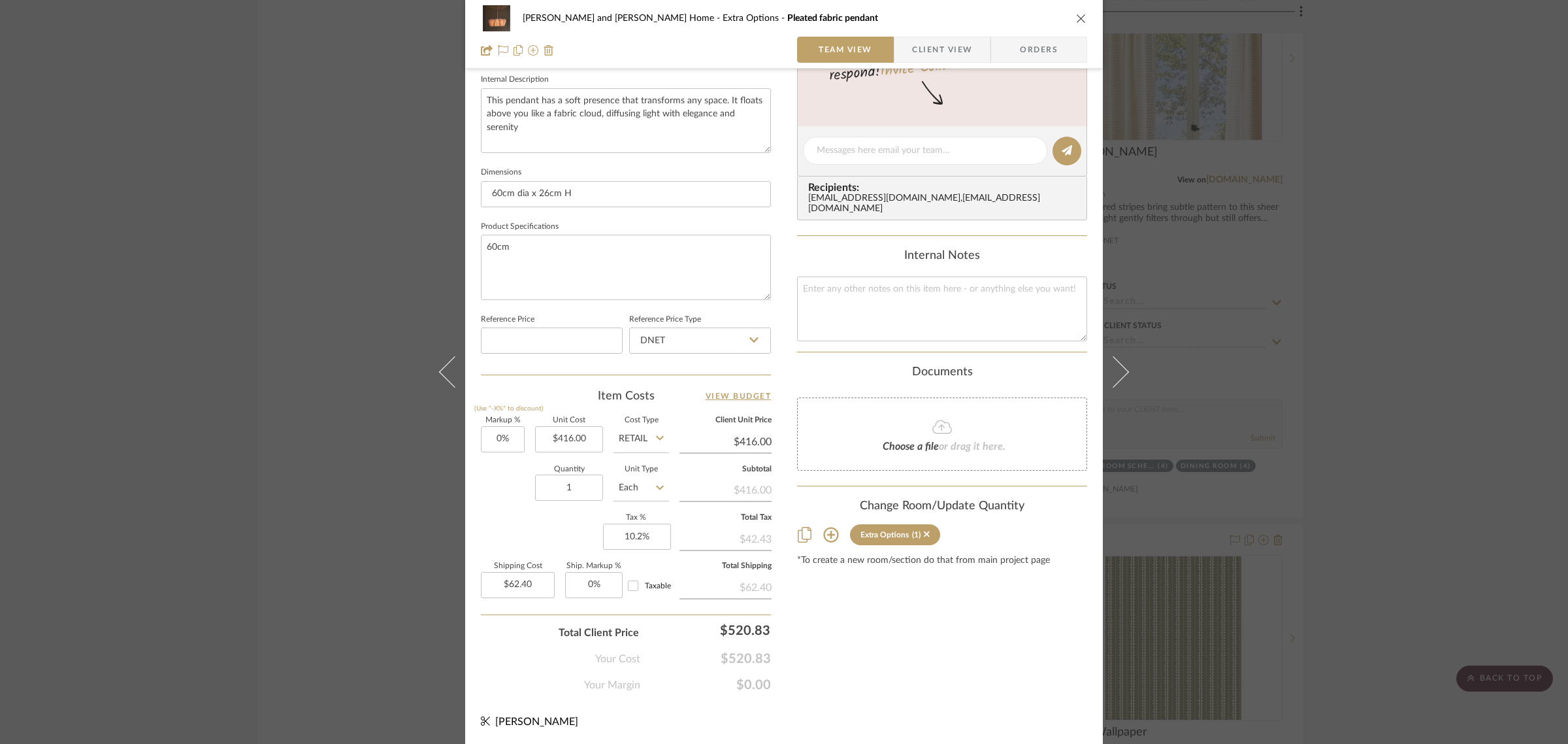
click at [1383, 409] on div "Natasha and Abhijit Home Extra Options Pleated fabric pendant Team View Client …" at bounding box center [784, 372] width 1568 height 744
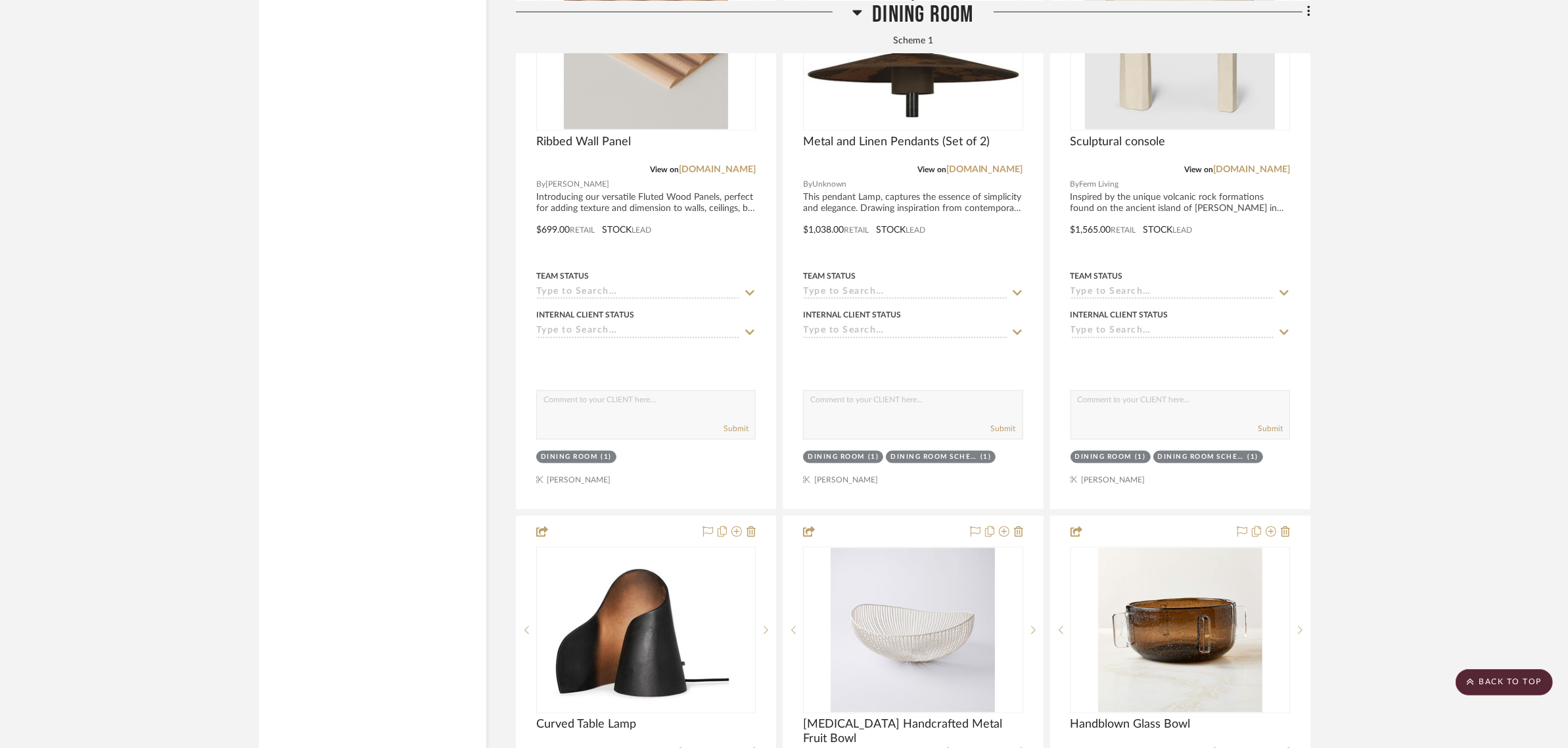
scroll to position [2710, 0]
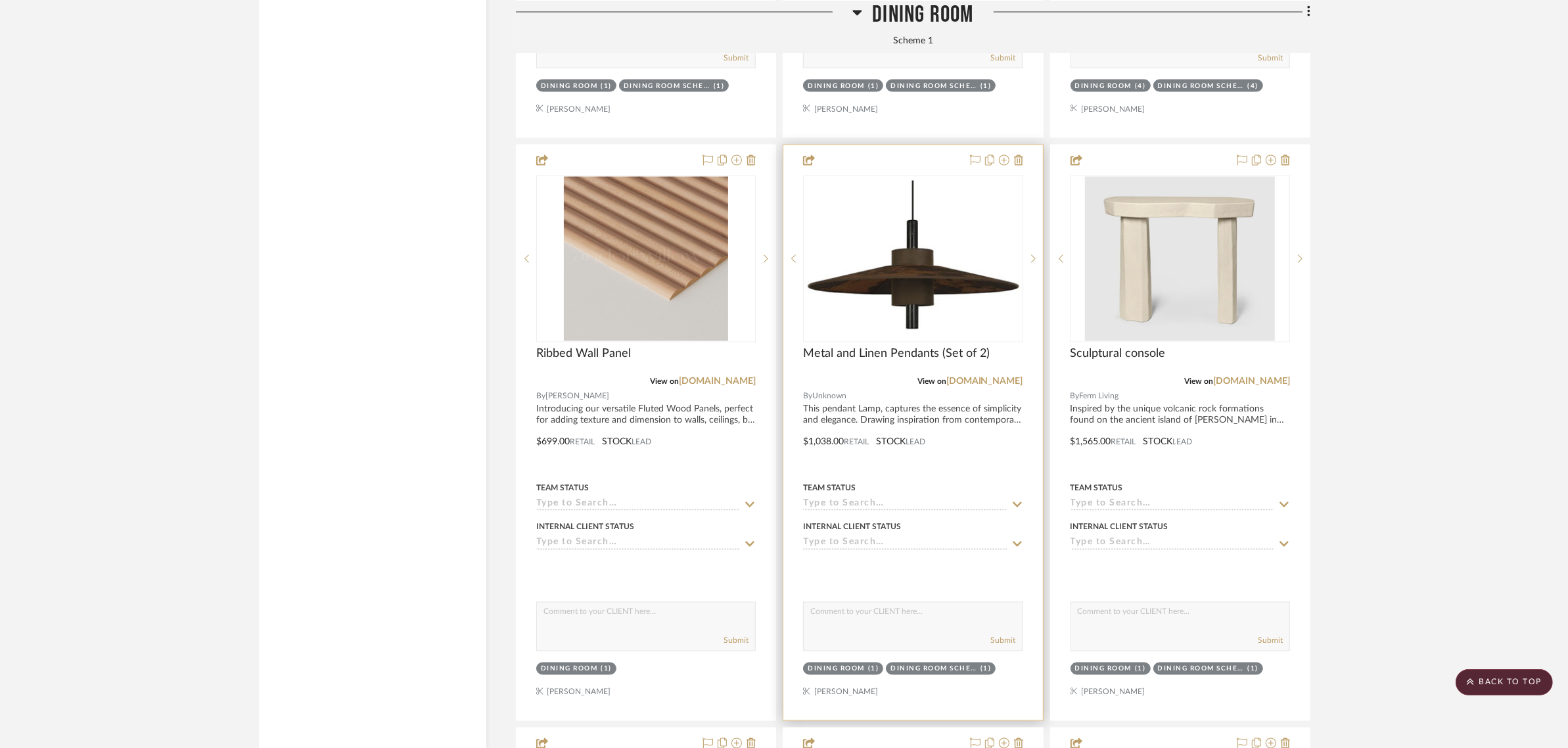
click at [839, 664] on div "Dining Room" at bounding box center [836, 669] width 58 height 10
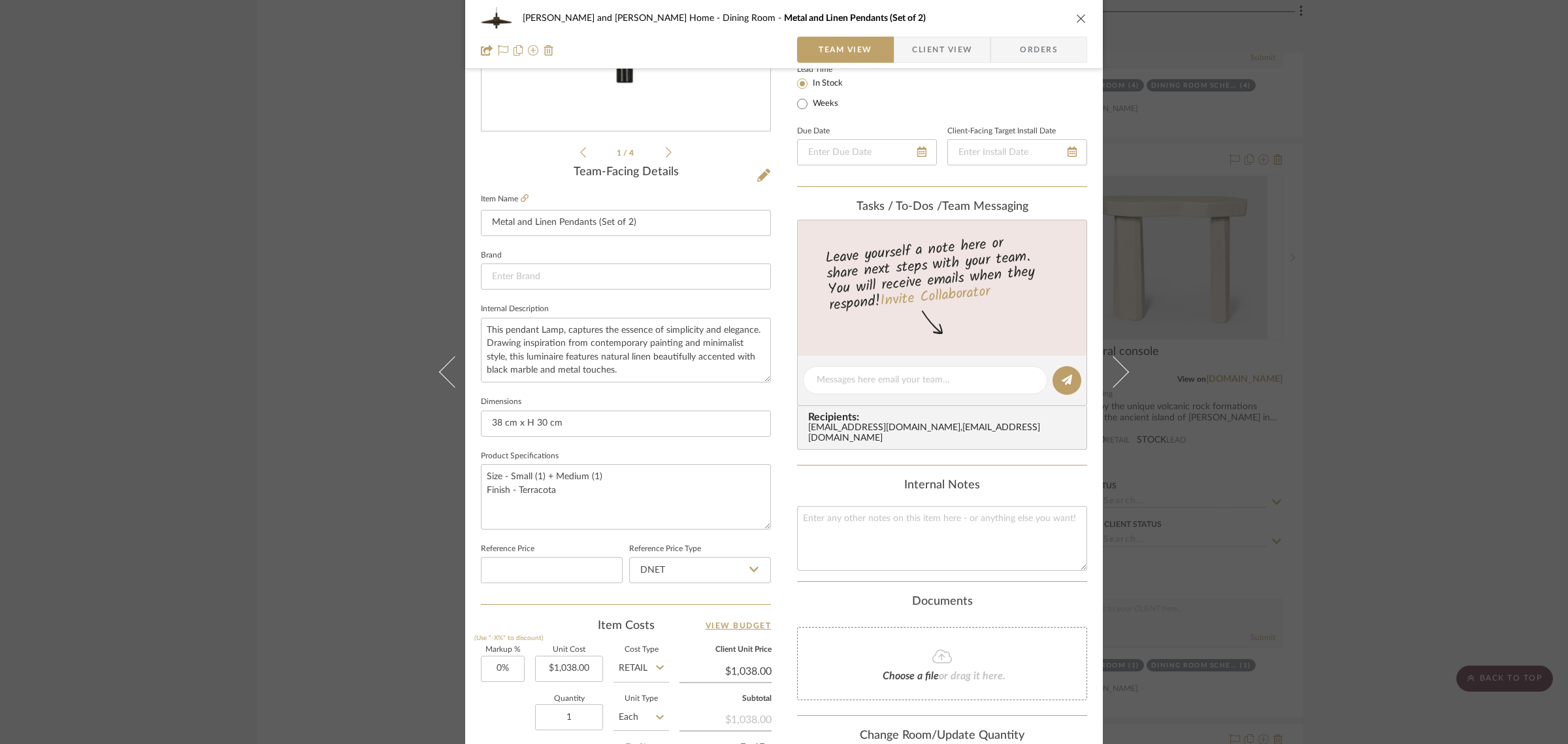
scroll to position [471, 0]
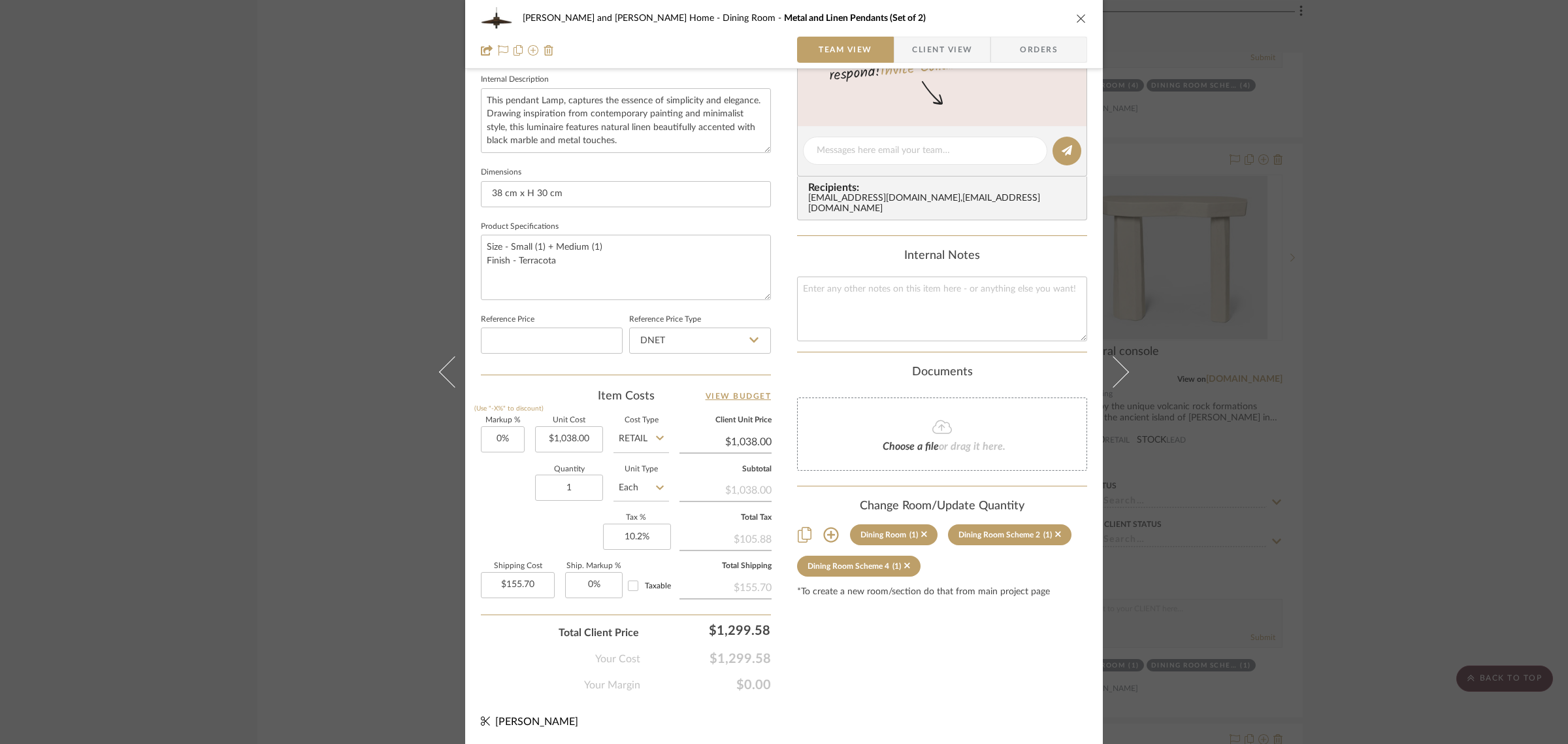
click at [824, 527] on icon at bounding box center [831, 534] width 16 height 16
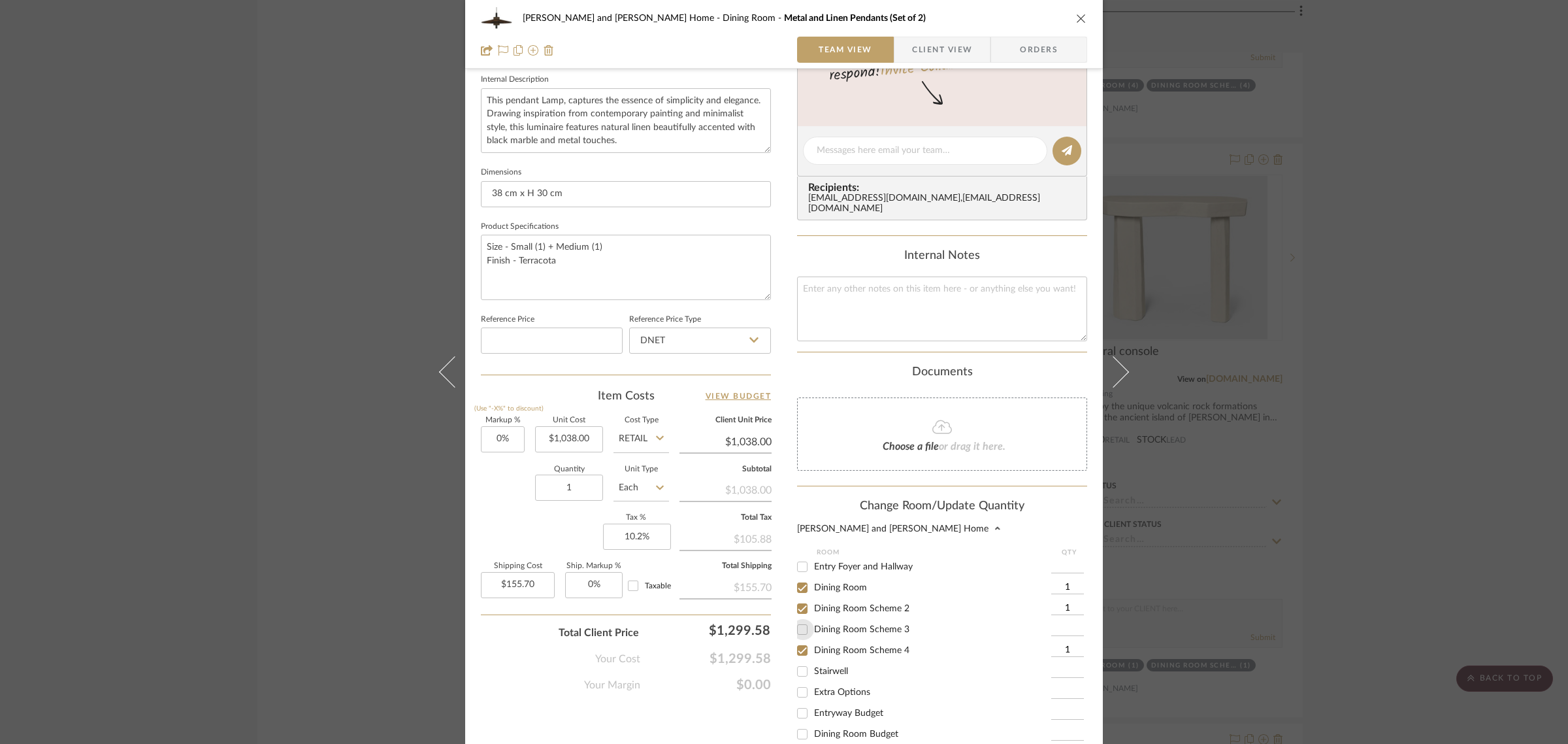
click at [794, 619] on input "Dining Room Scheme 3" at bounding box center [803, 630] width 21 height 21
checkbox input "true"
type input "1"
click at [1439, 572] on div "Natasha and Abhijit Home Dining Room Metal and Linen Pendants (Set of 2) Team V…" at bounding box center [784, 372] width 1568 height 744
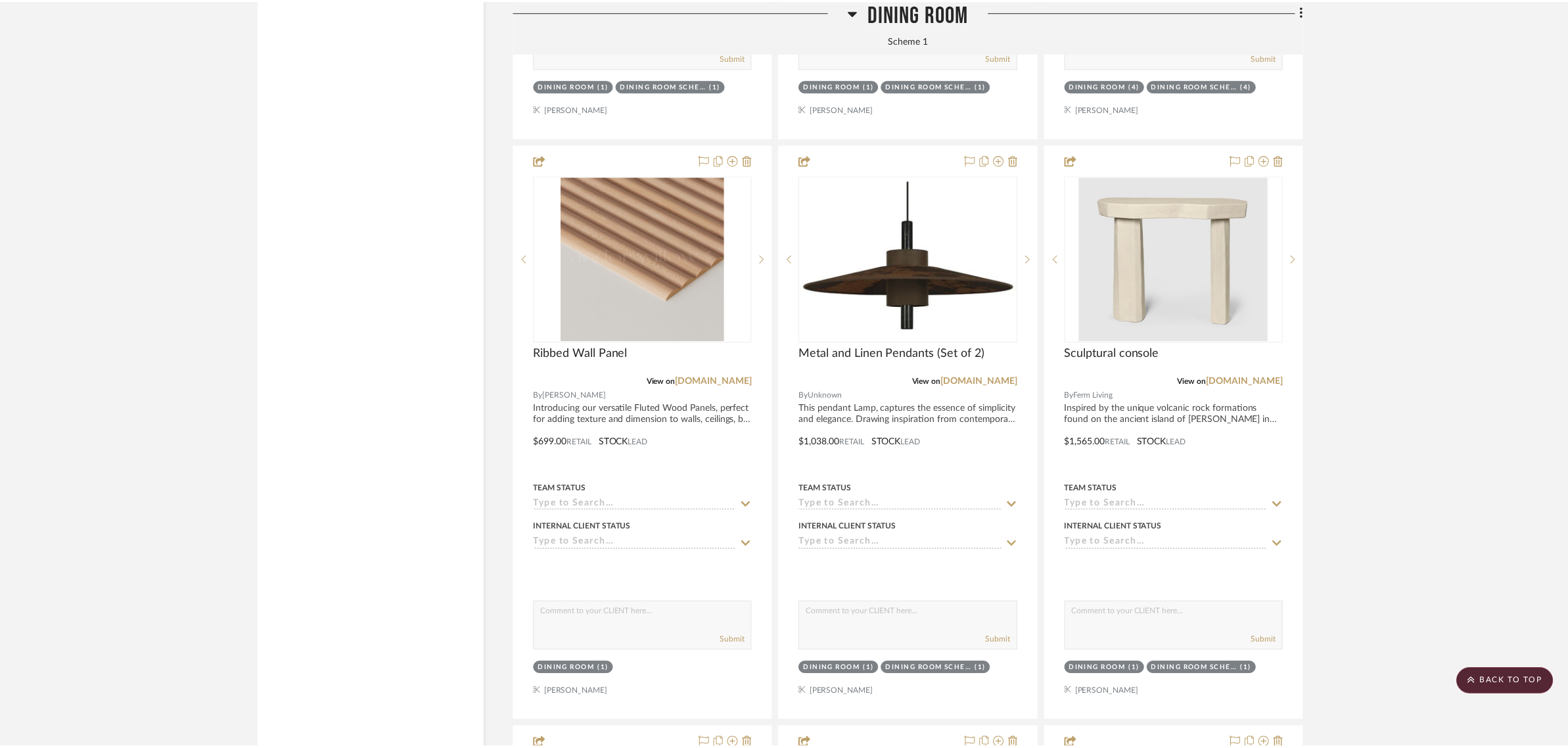
scroll to position [2710, 0]
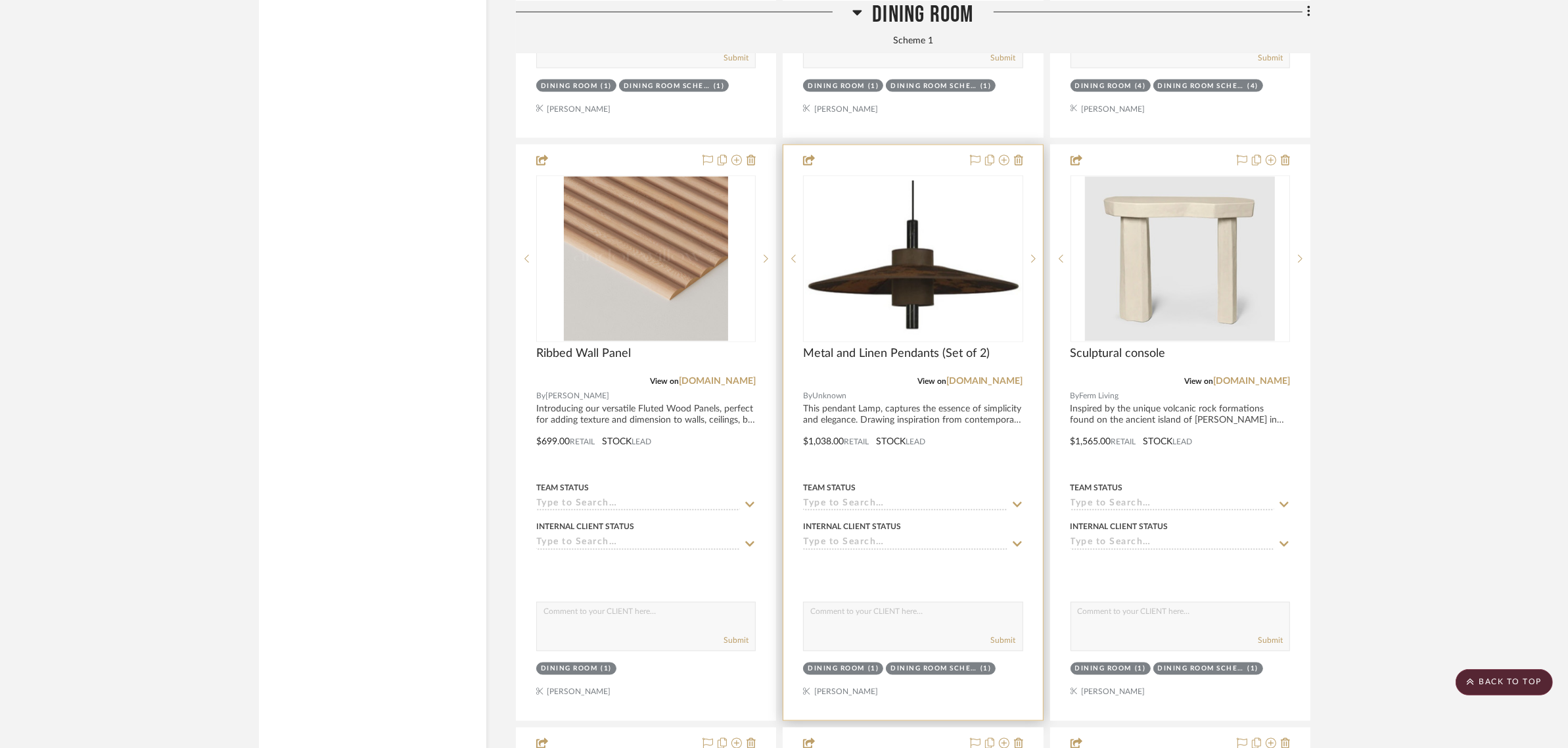
click at [810, 664] on div "Dining Room" at bounding box center [836, 669] width 58 height 10
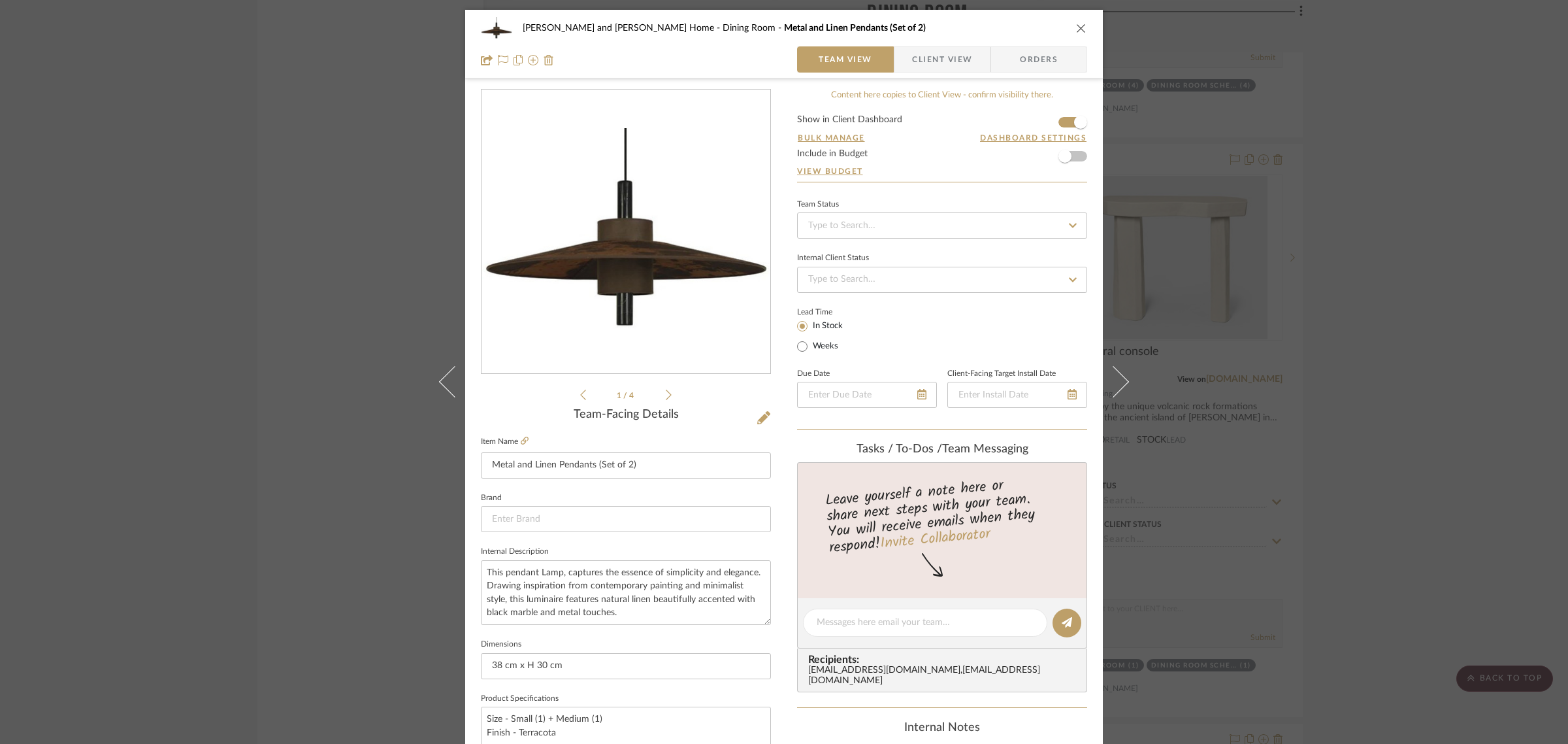
scroll to position [471, 0]
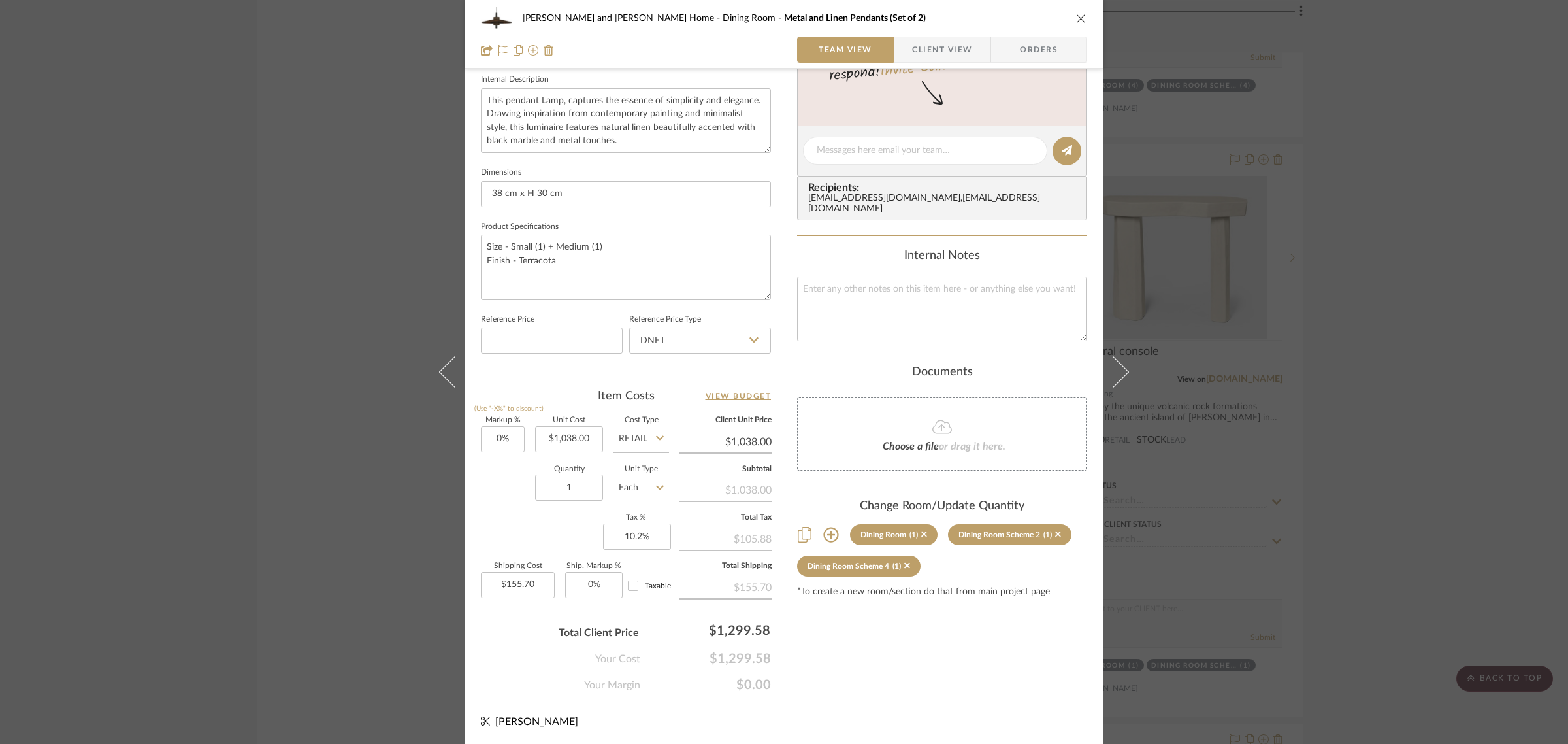
click at [830, 527] on icon at bounding box center [831, 534] width 16 height 16
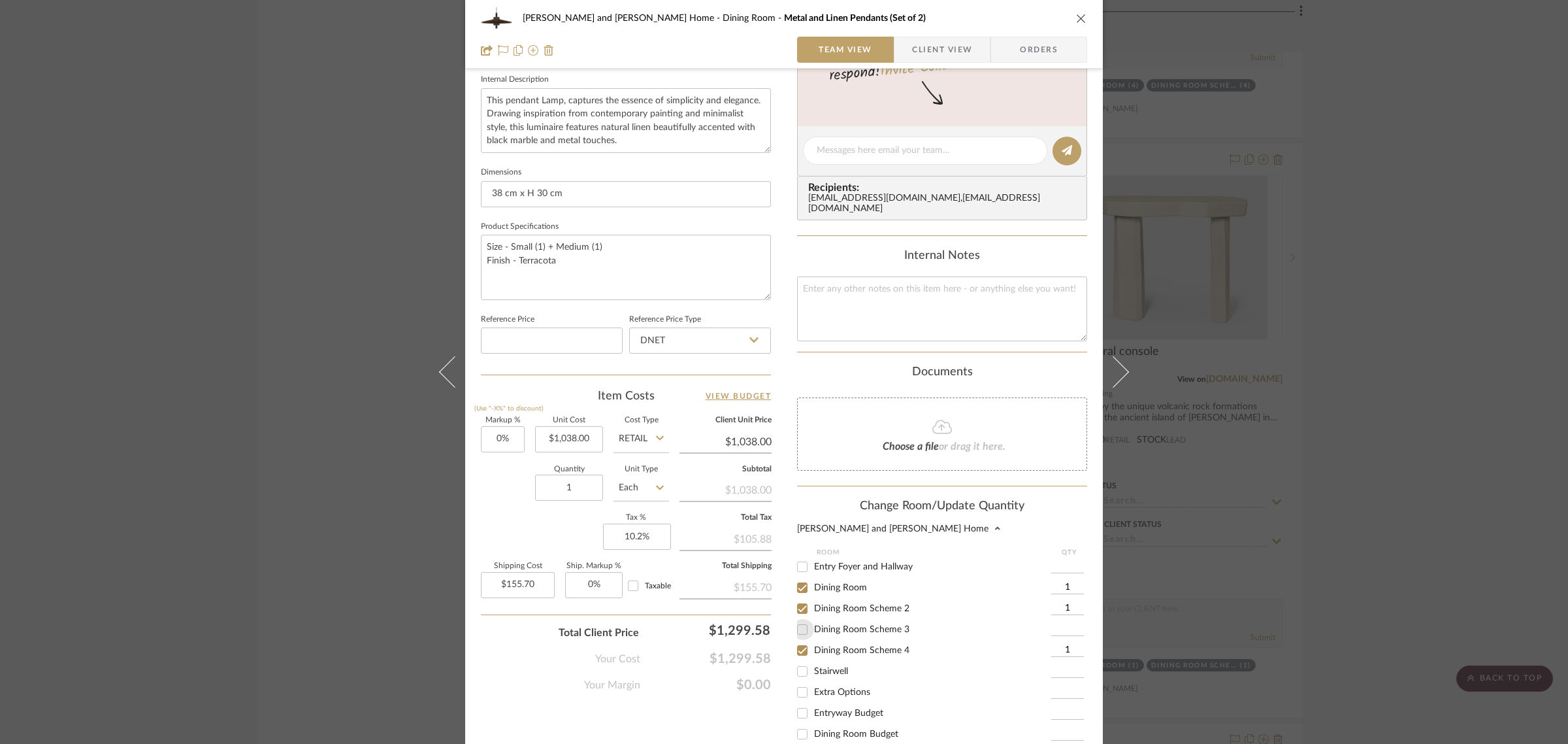
click at [798, 619] on input "Dining Room Scheme 3" at bounding box center [803, 630] width 21 height 21
checkbox input "true"
type input "1"
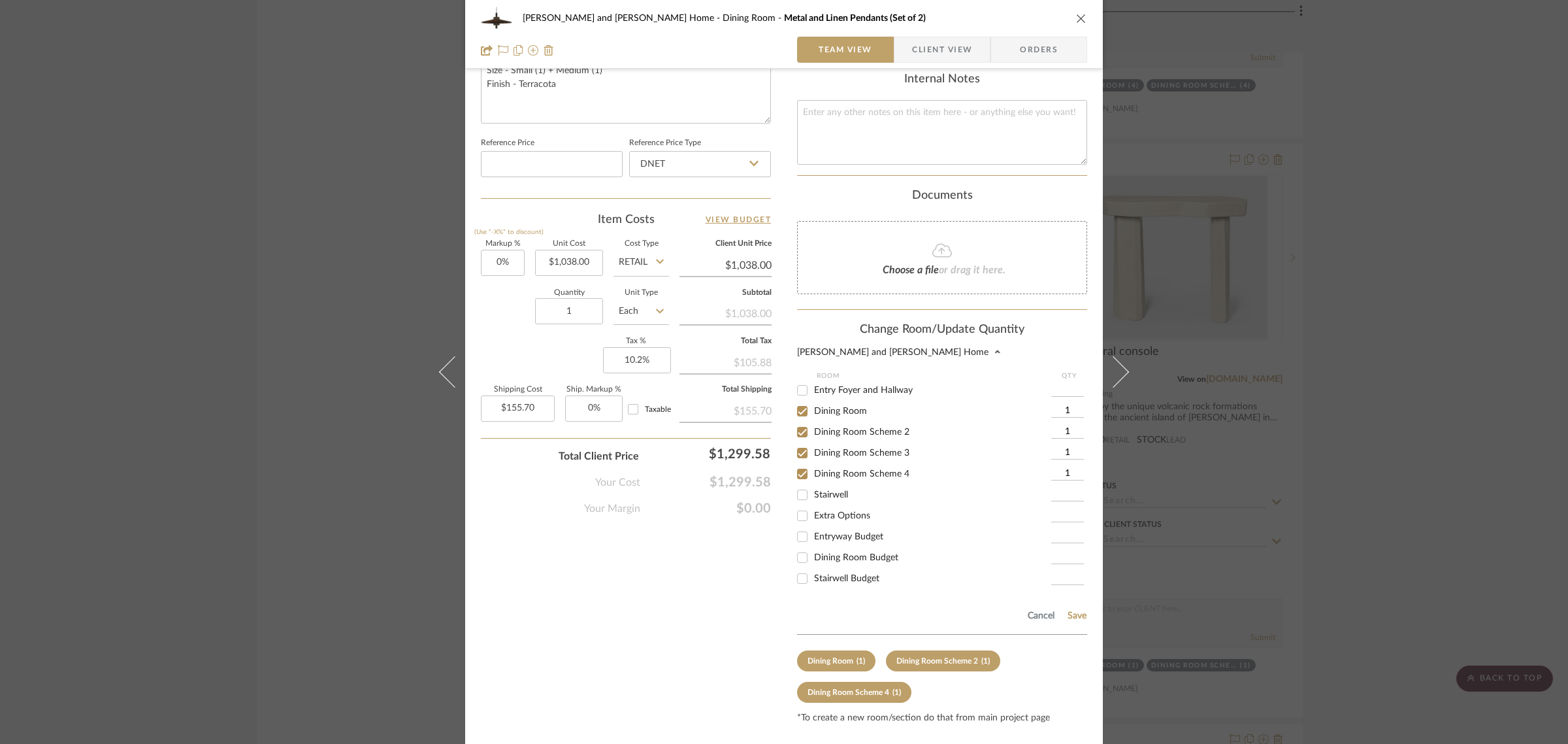
scroll to position [671, 0]
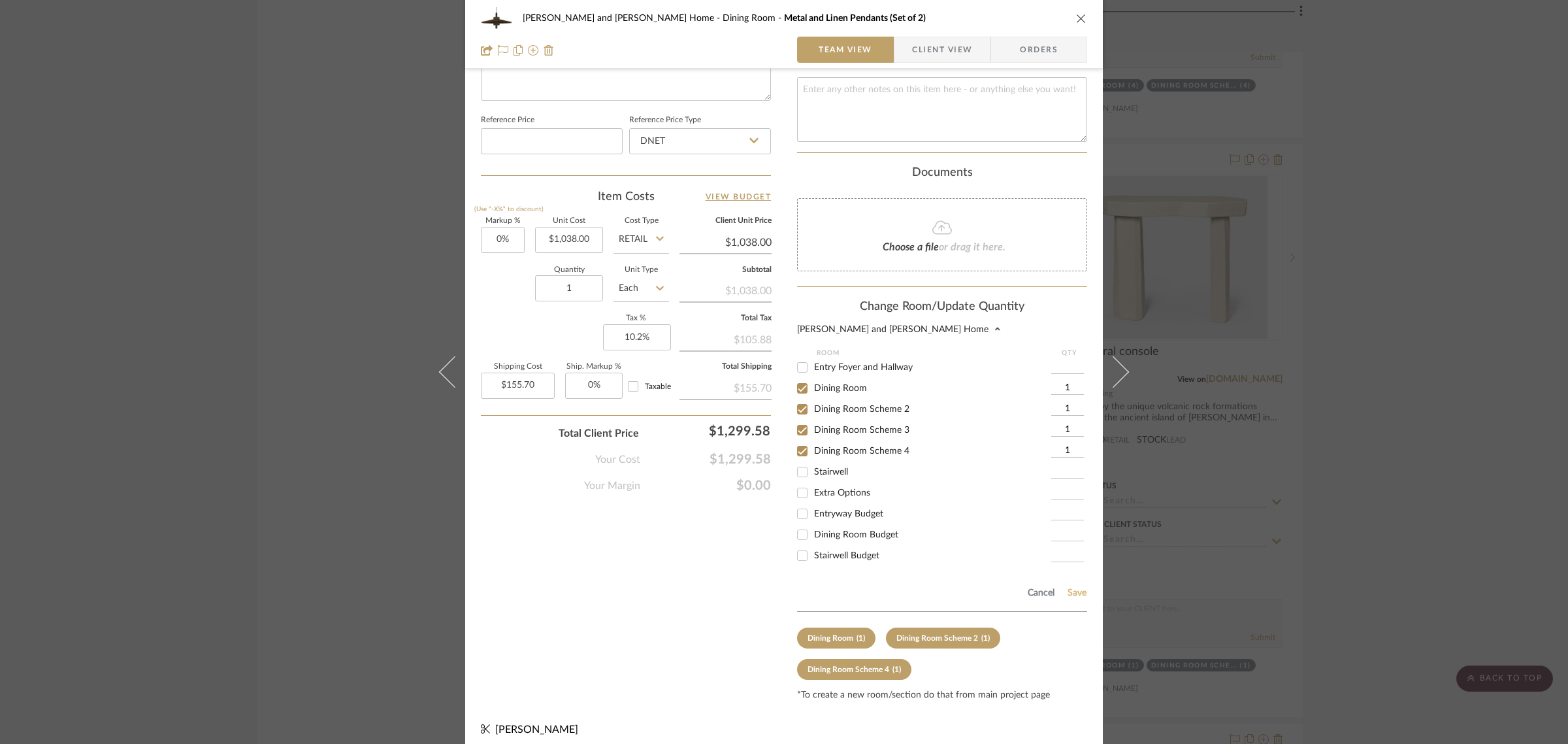
click at [1072, 588] on button "Save" at bounding box center [1076, 593] width 20 height 11
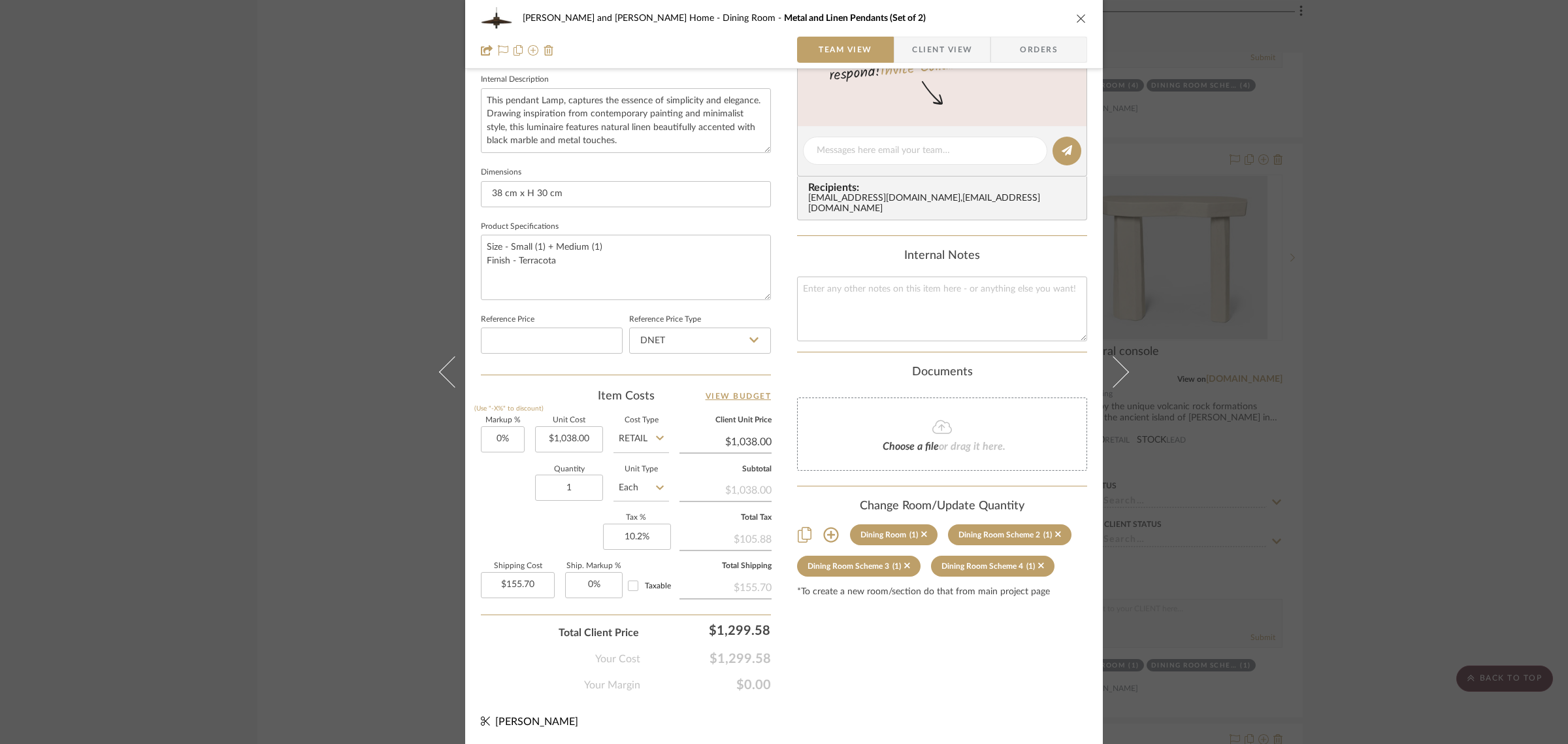
click at [1449, 484] on div "Natasha and Abhijit Home Dining Room Metal and Linen Pendants (Set of 2) Team V…" at bounding box center [784, 372] width 1568 height 744
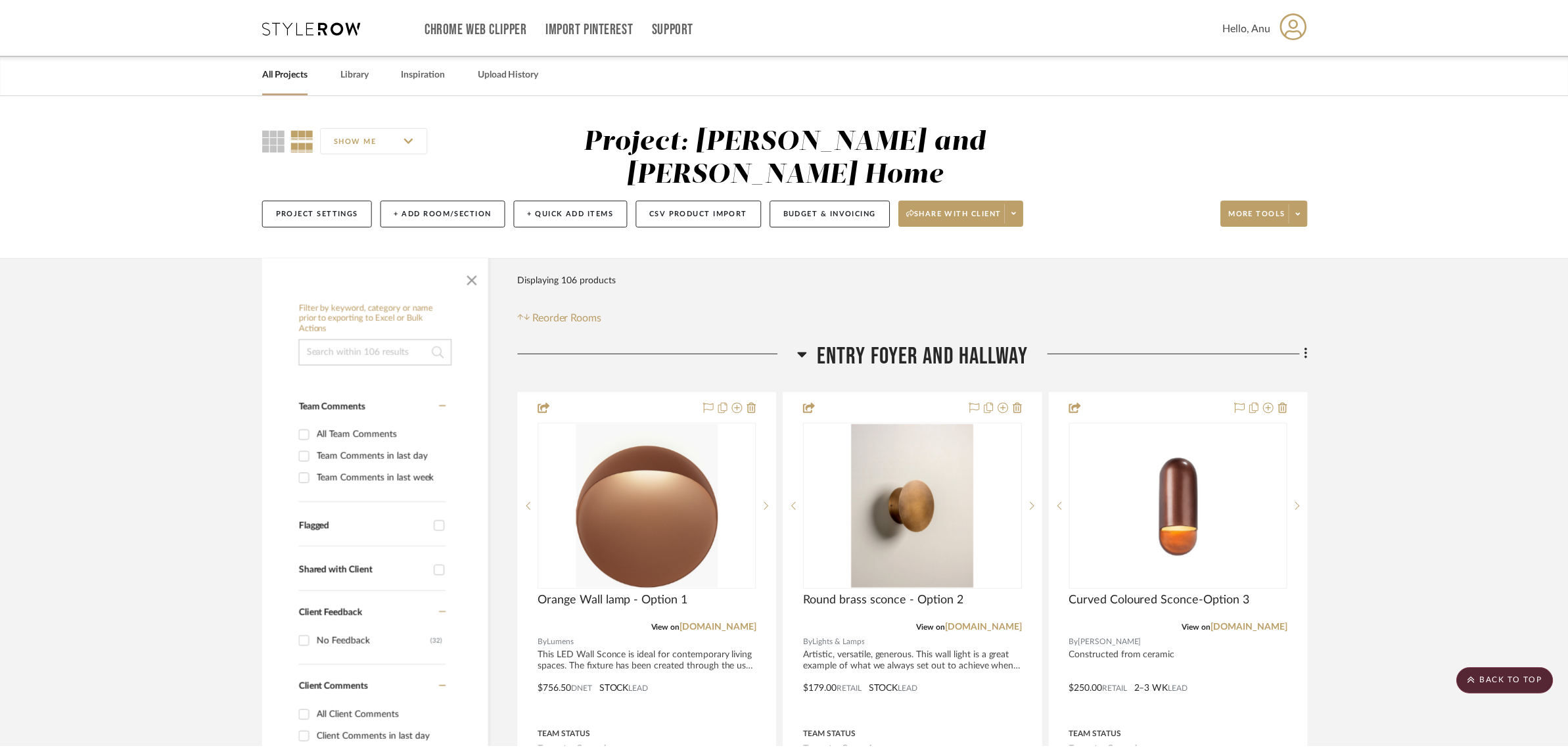
scroll to position [2710, 0]
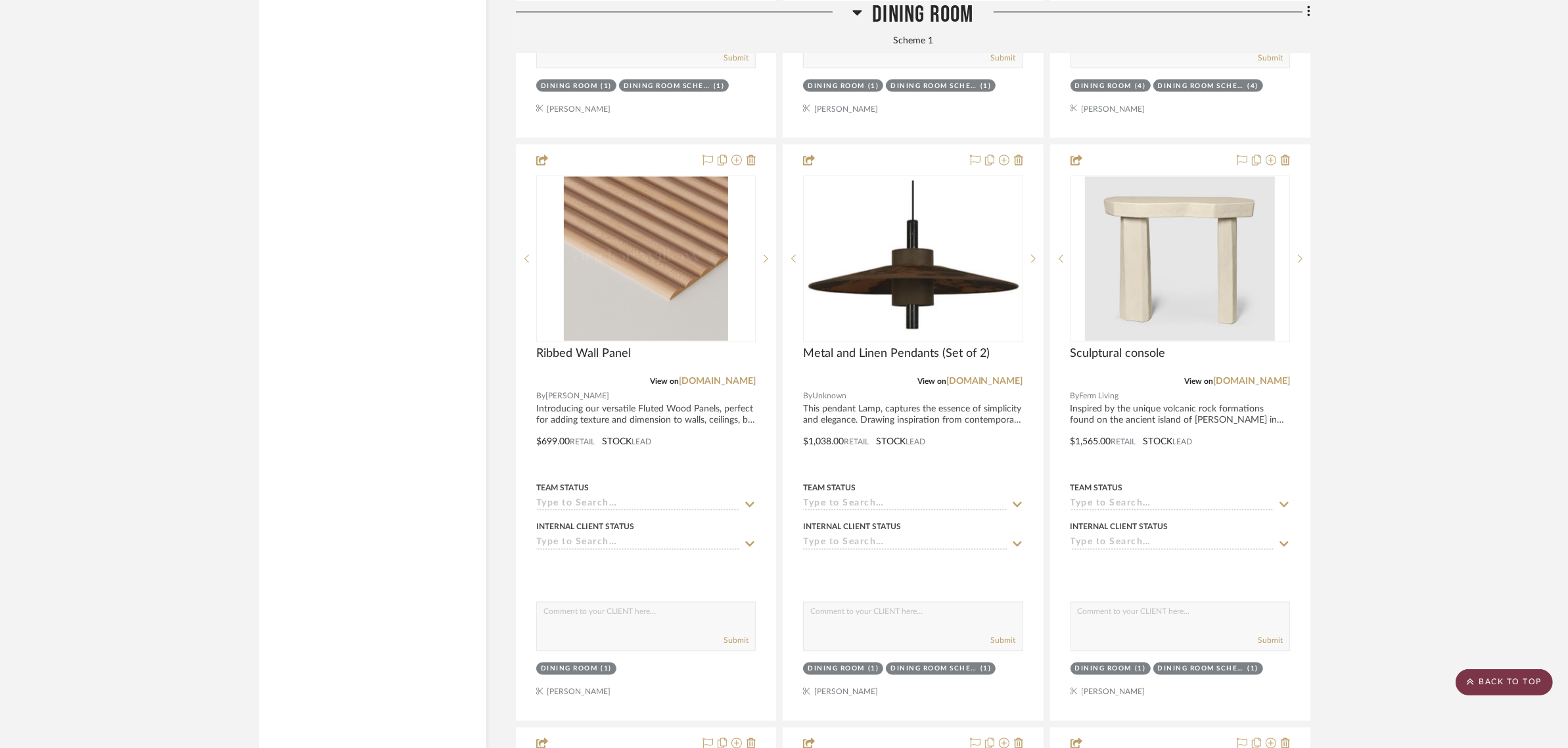
click at [1503, 672] on scroll-to-top-button "BACK TO TOP" at bounding box center [1504, 682] width 98 height 26
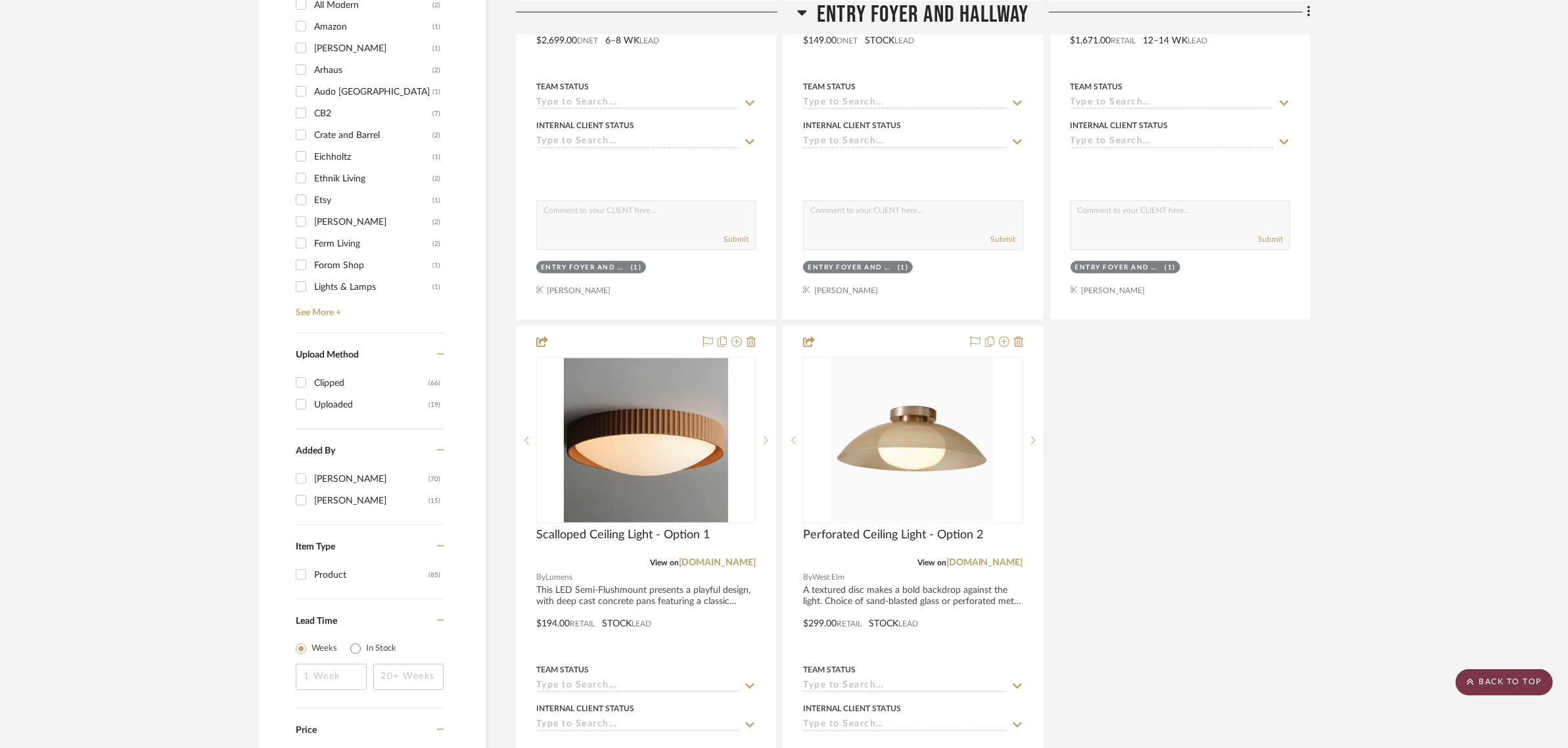
scroll to position [1889, 0]
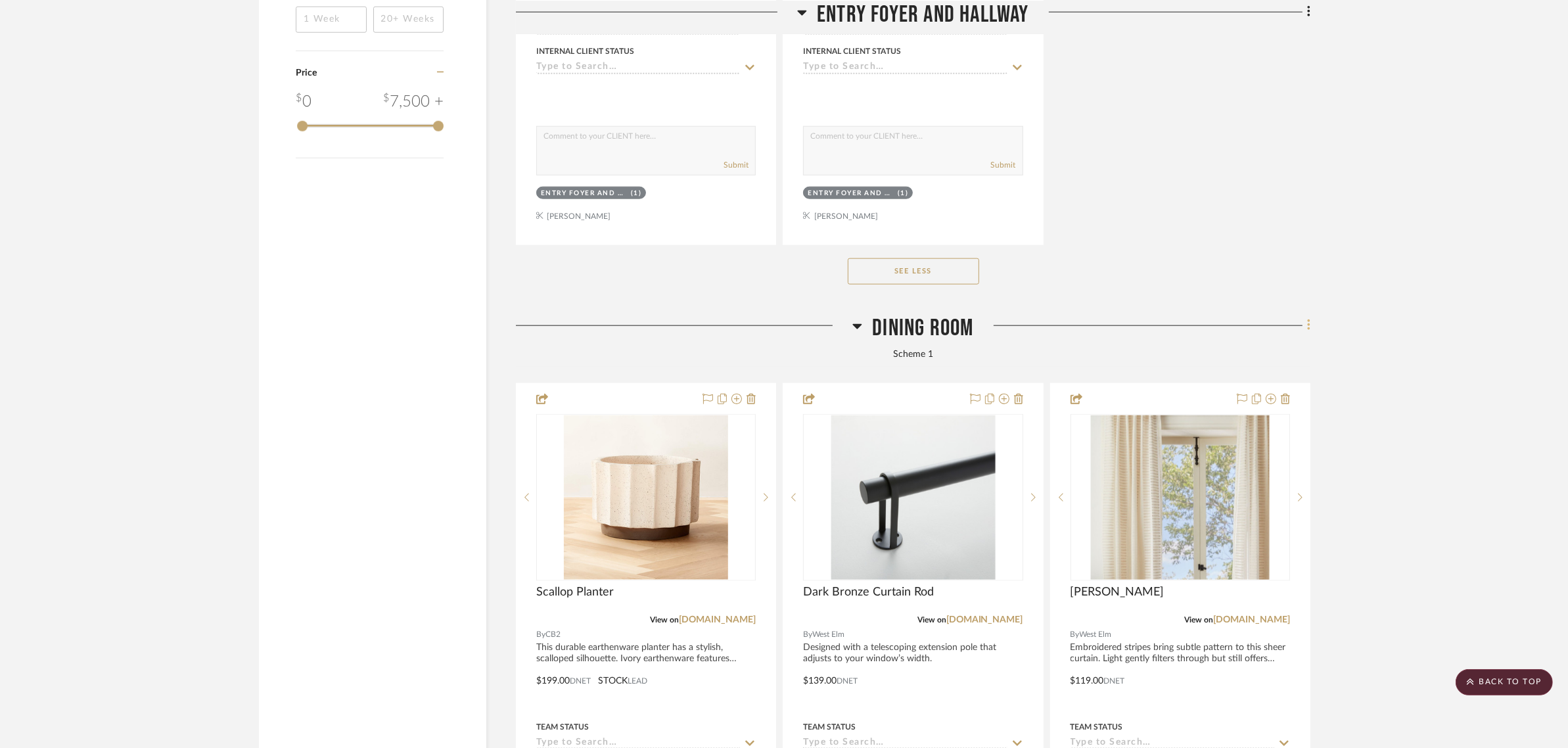
click at [1310, 318] on icon at bounding box center [1309, 325] width 4 height 15
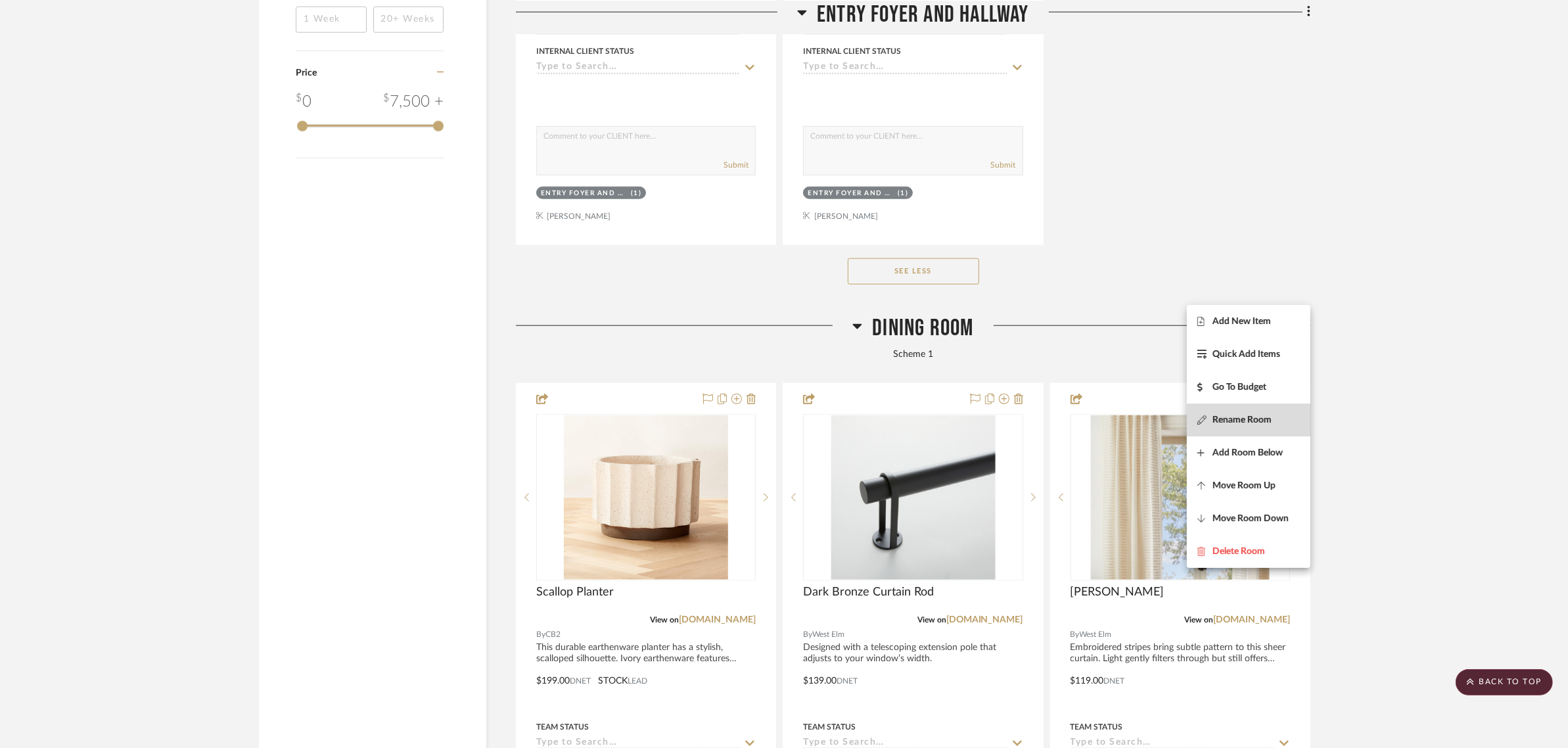
click at [1236, 424] on span "Rename Room" at bounding box center [1241, 418] width 59 height 11
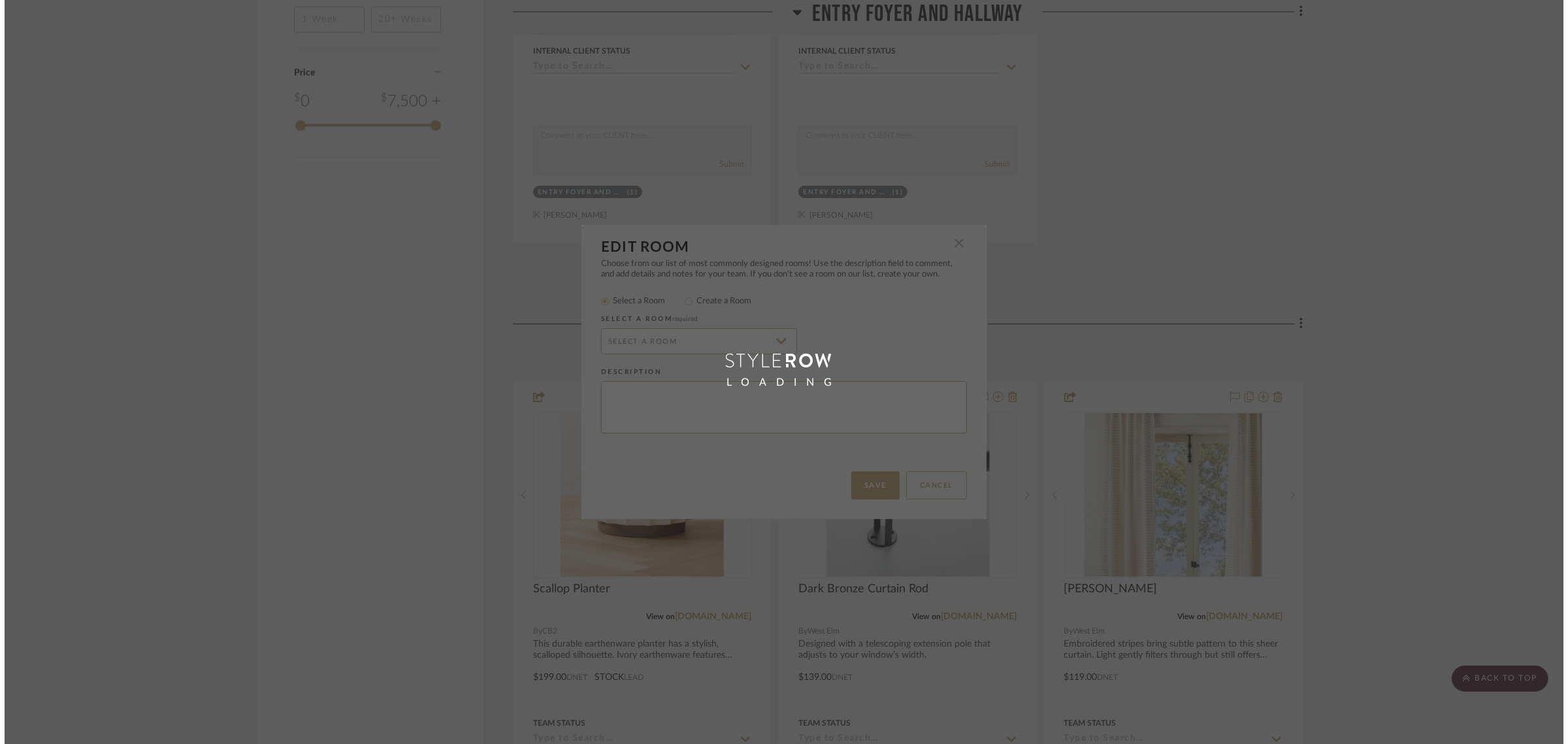
scroll to position [0, 0]
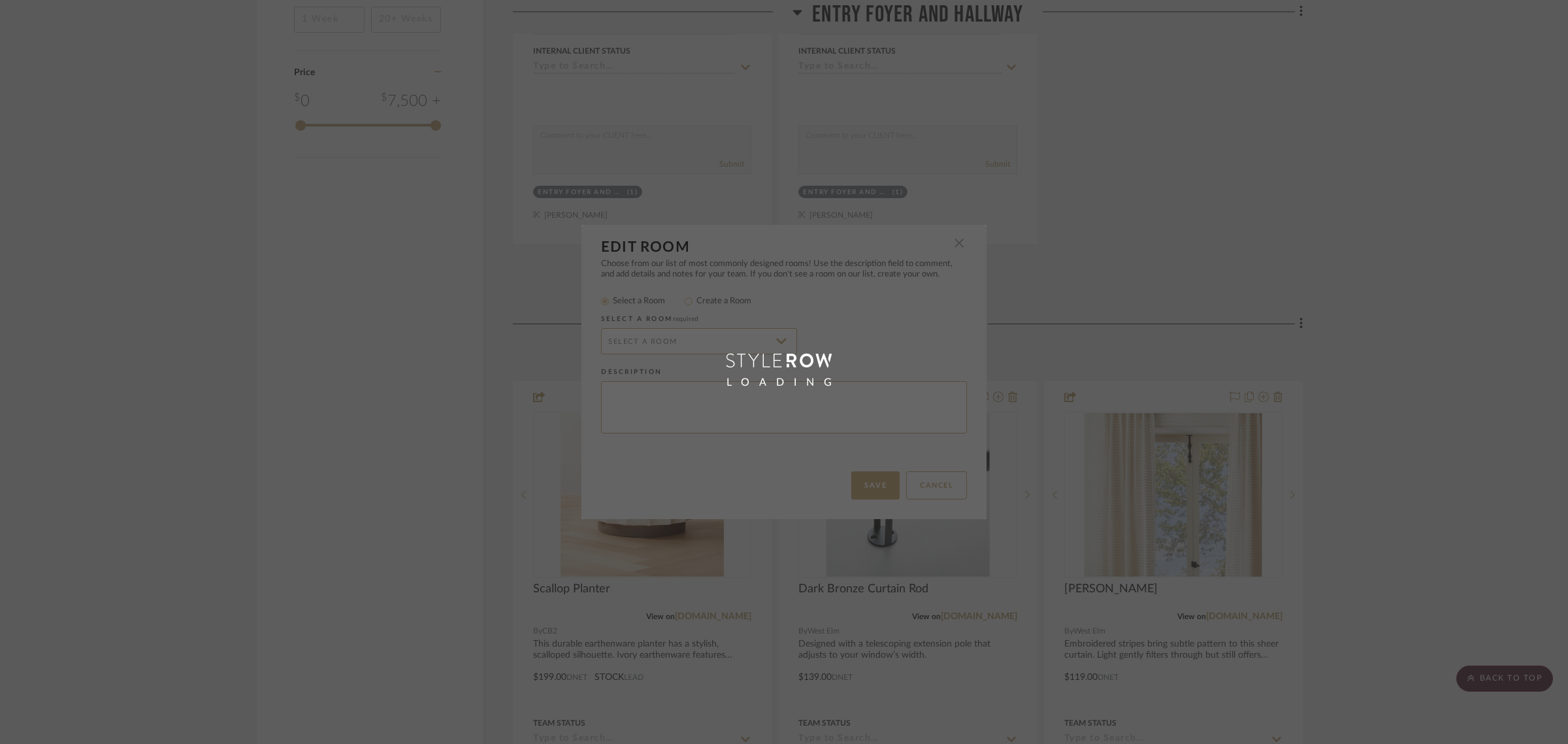
type textarea "Scheme 1"
type input "Dining Room"
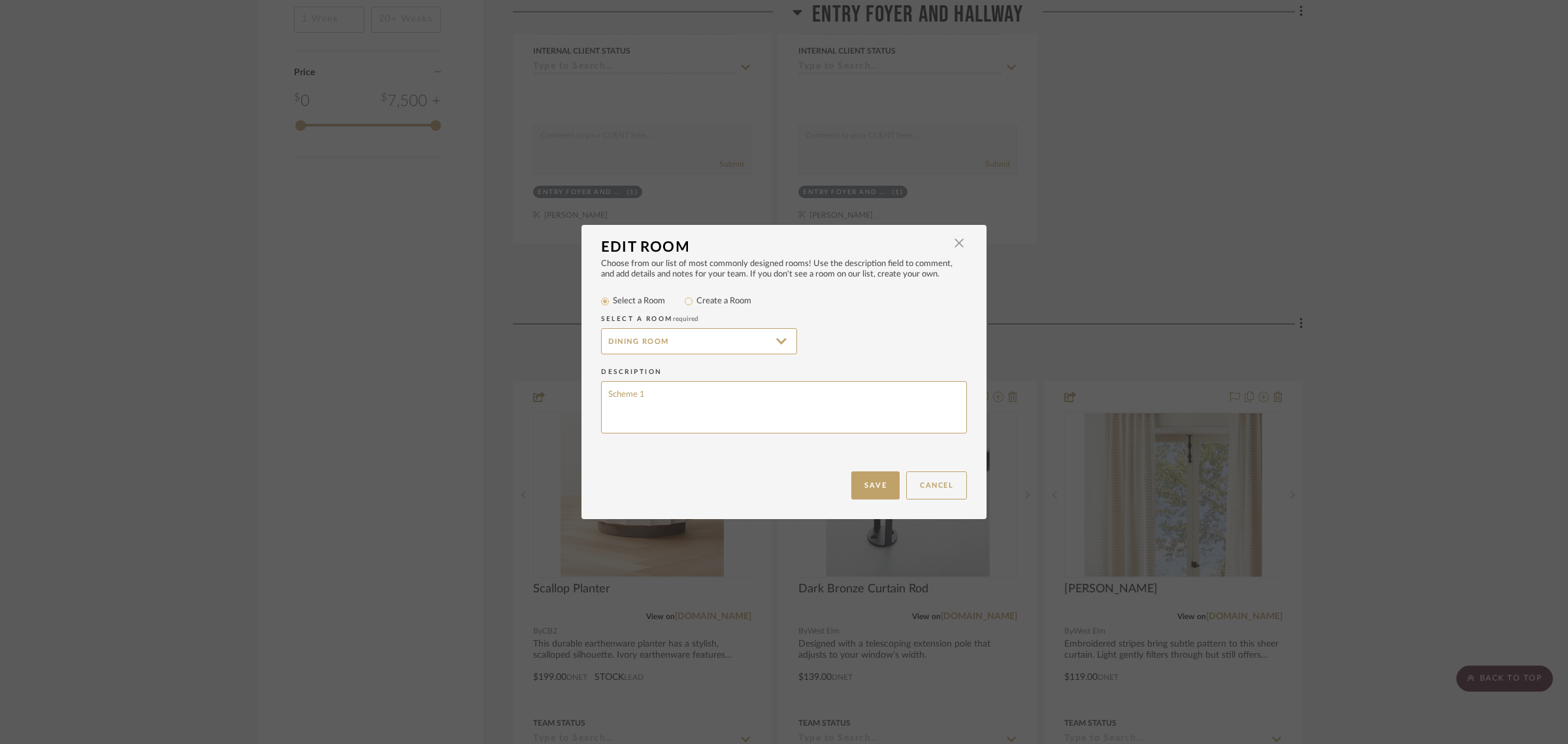
drag, startPoint x: 671, startPoint y: 394, endPoint x: 529, endPoint y: 390, distance: 142.1
click at [529, 390] on div "Edit Room × Choose from our list of most commonly designed rooms! Use the descr…" at bounding box center [784, 372] width 1568 height 744
click at [779, 334] on input "Dining Room" at bounding box center [699, 340] width 196 height 26
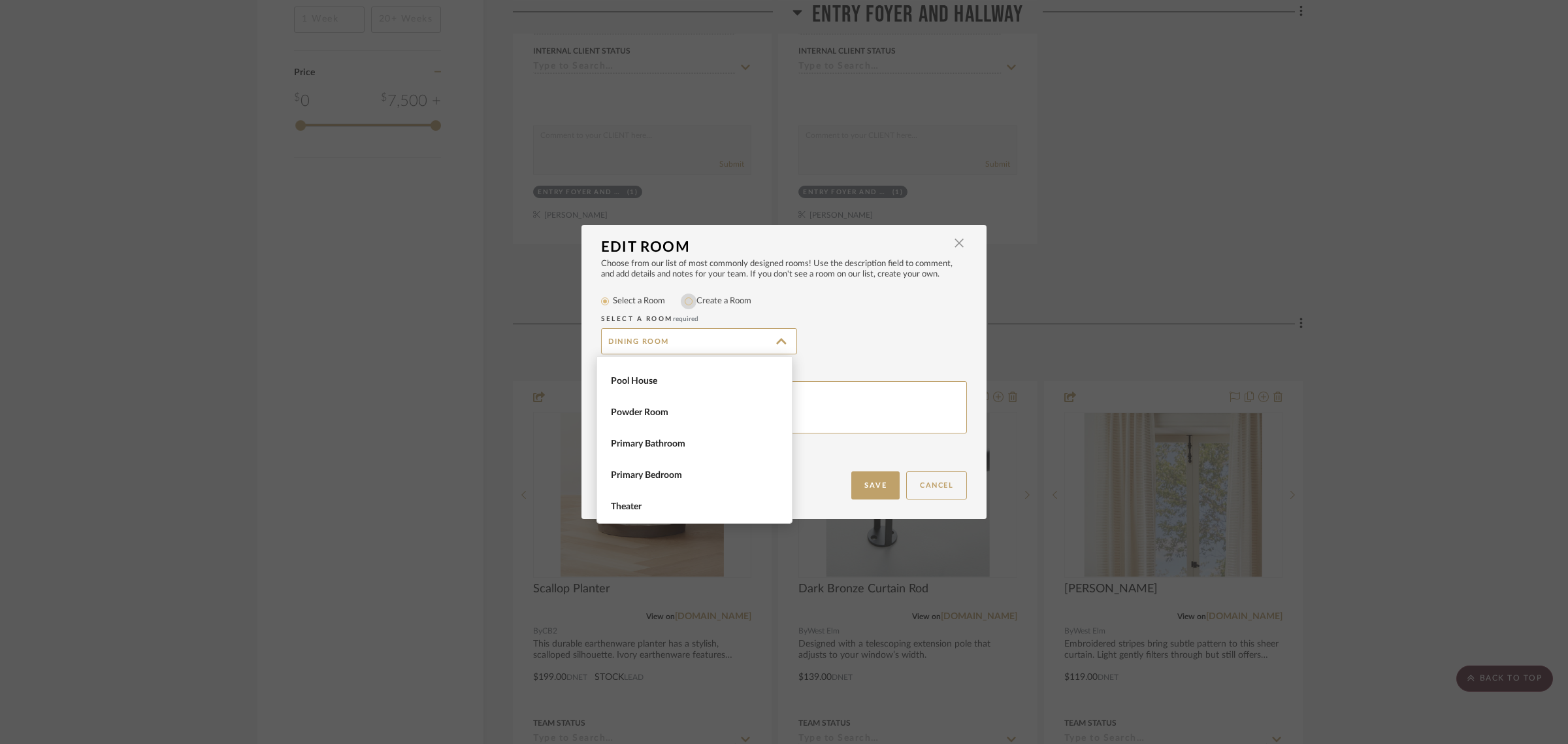
click at [684, 299] on input "Create a Room" at bounding box center [688, 302] width 16 height 16
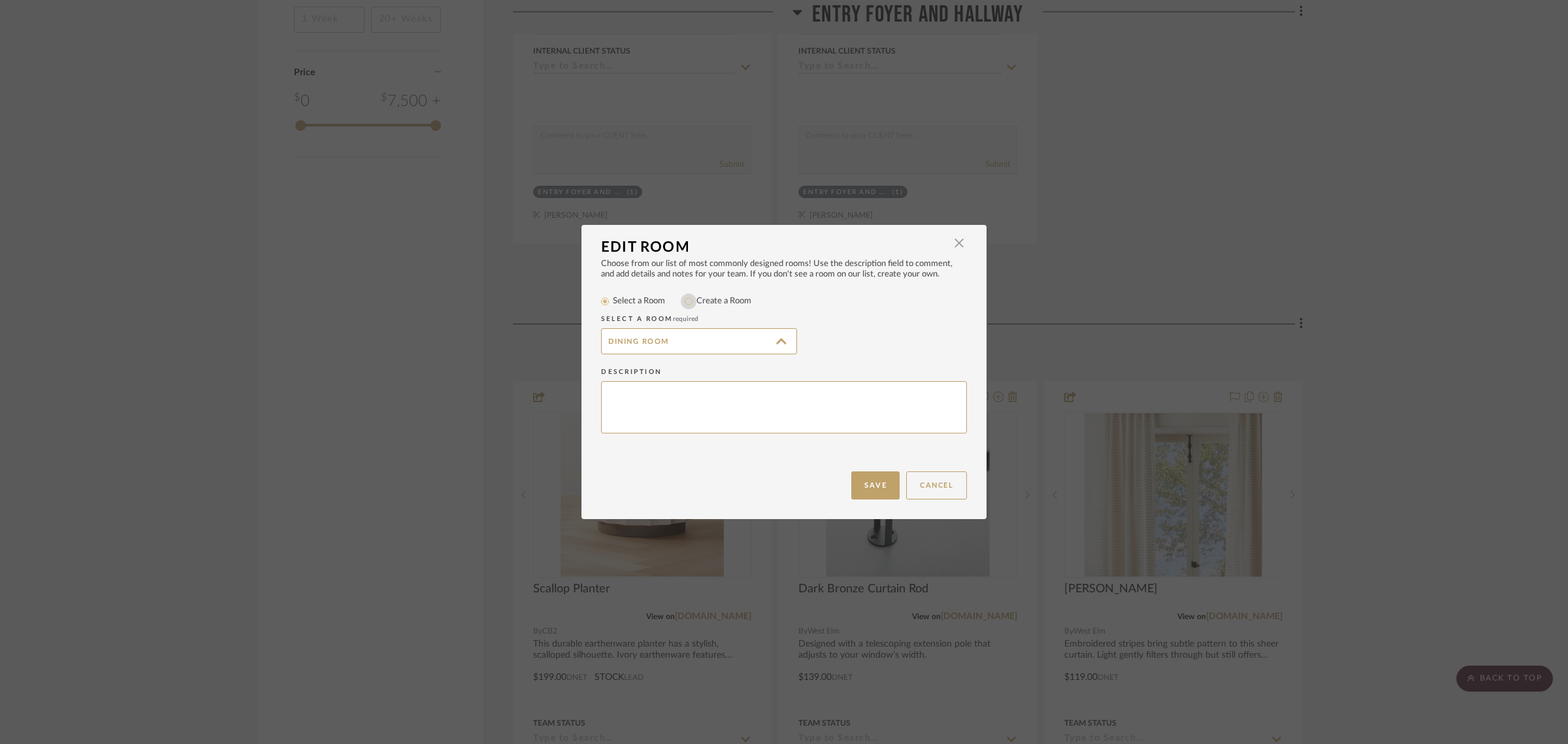
radio input "true"
click at [664, 337] on input "Dining Room" at bounding box center [699, 340] width 196 height 26
type input "Dining Room Scheme 1"
click at [871, 471] on button "Save" at bounding box center [876, 485] width 48 height 28
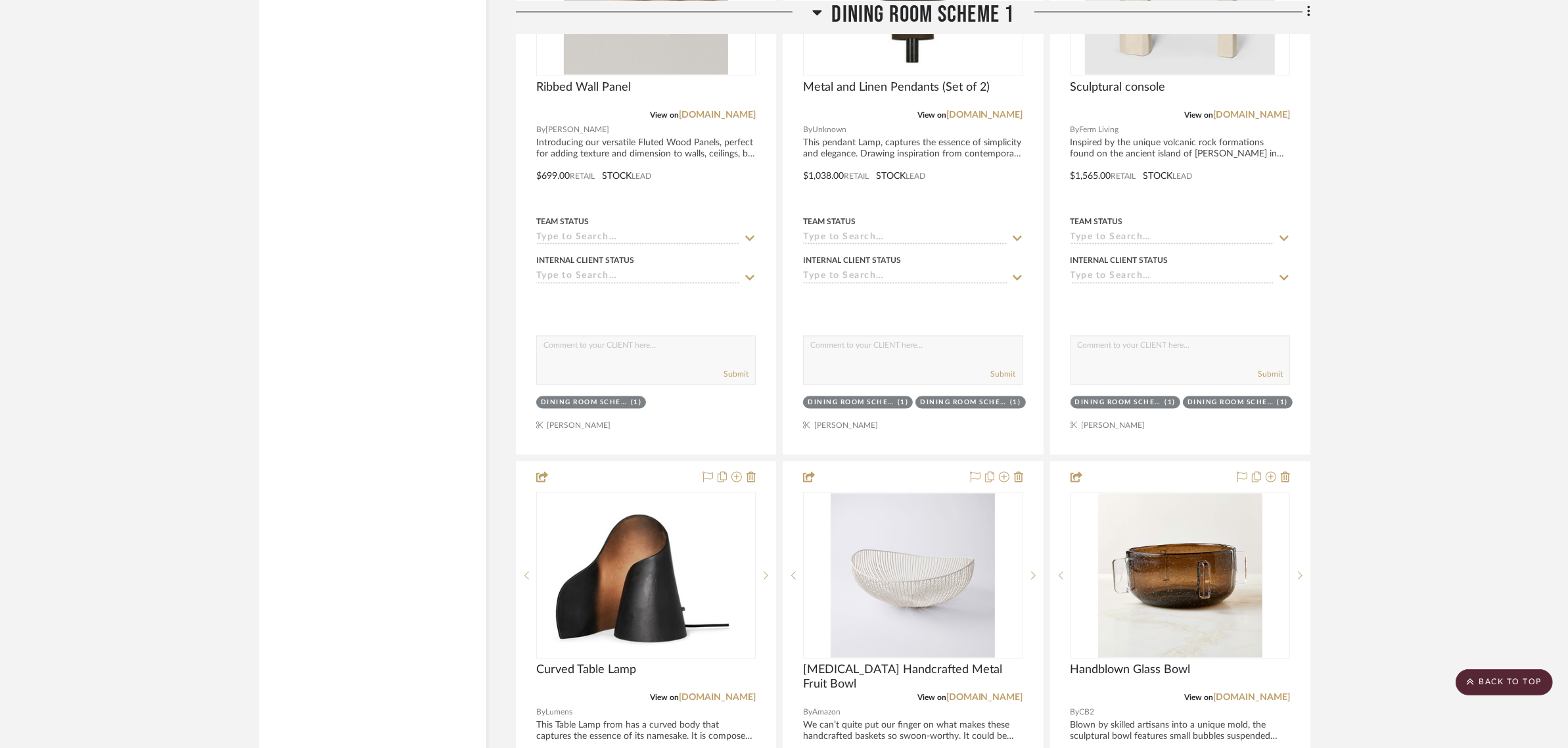
scroll to position [3367, 0]
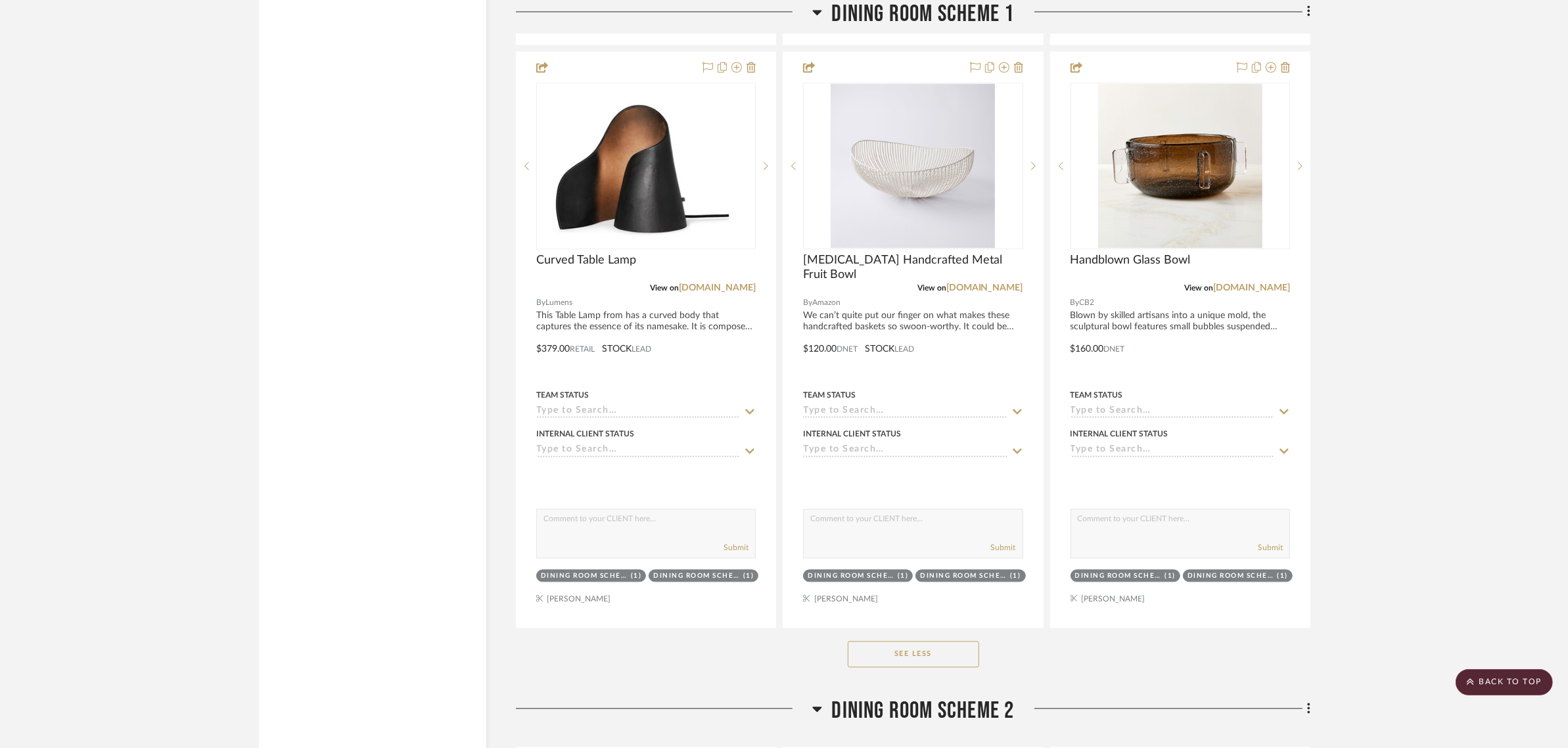
click at [917, 641] on button "See Less" at bounding box center [913, 653] width 132 height 26
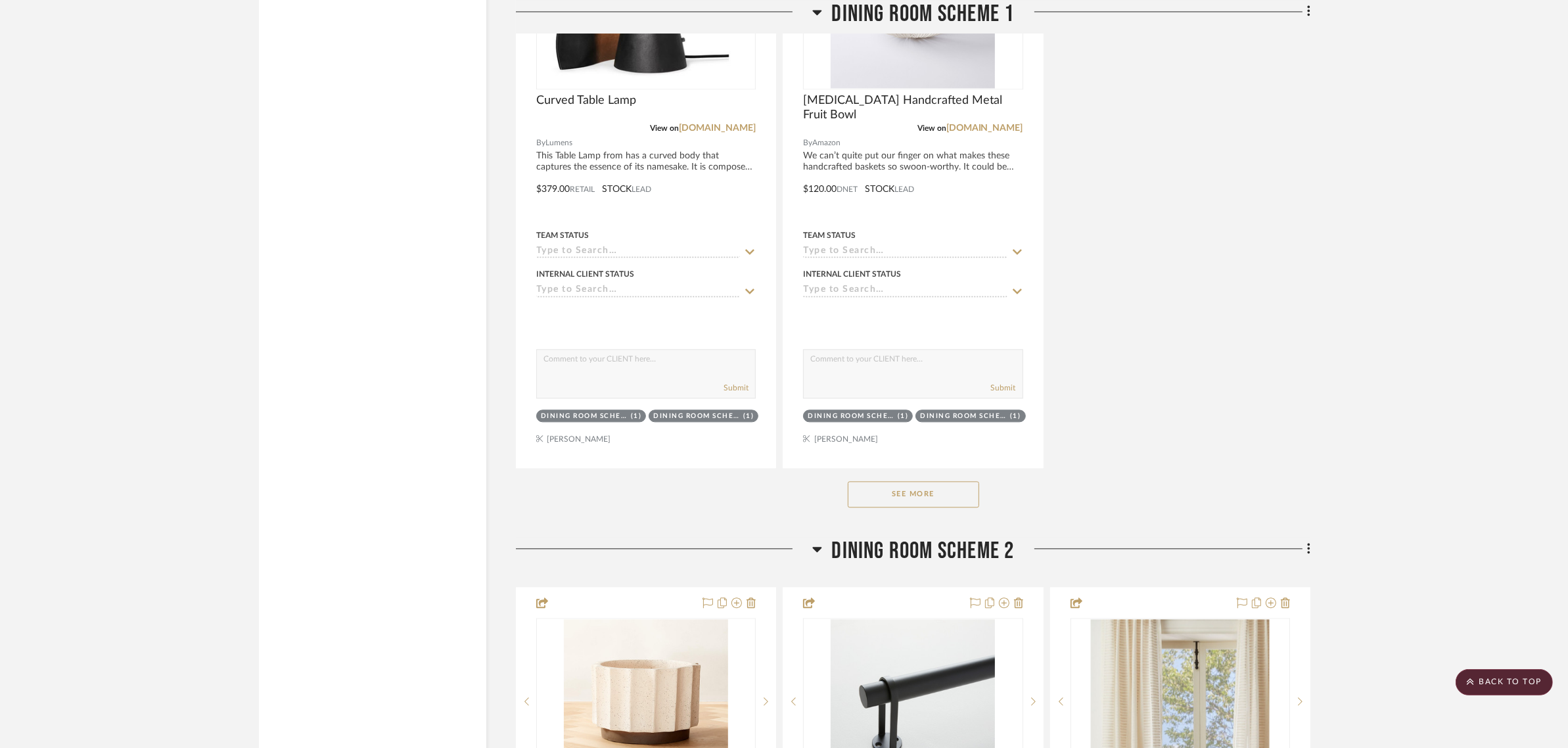
scroll to position [3778, 0]
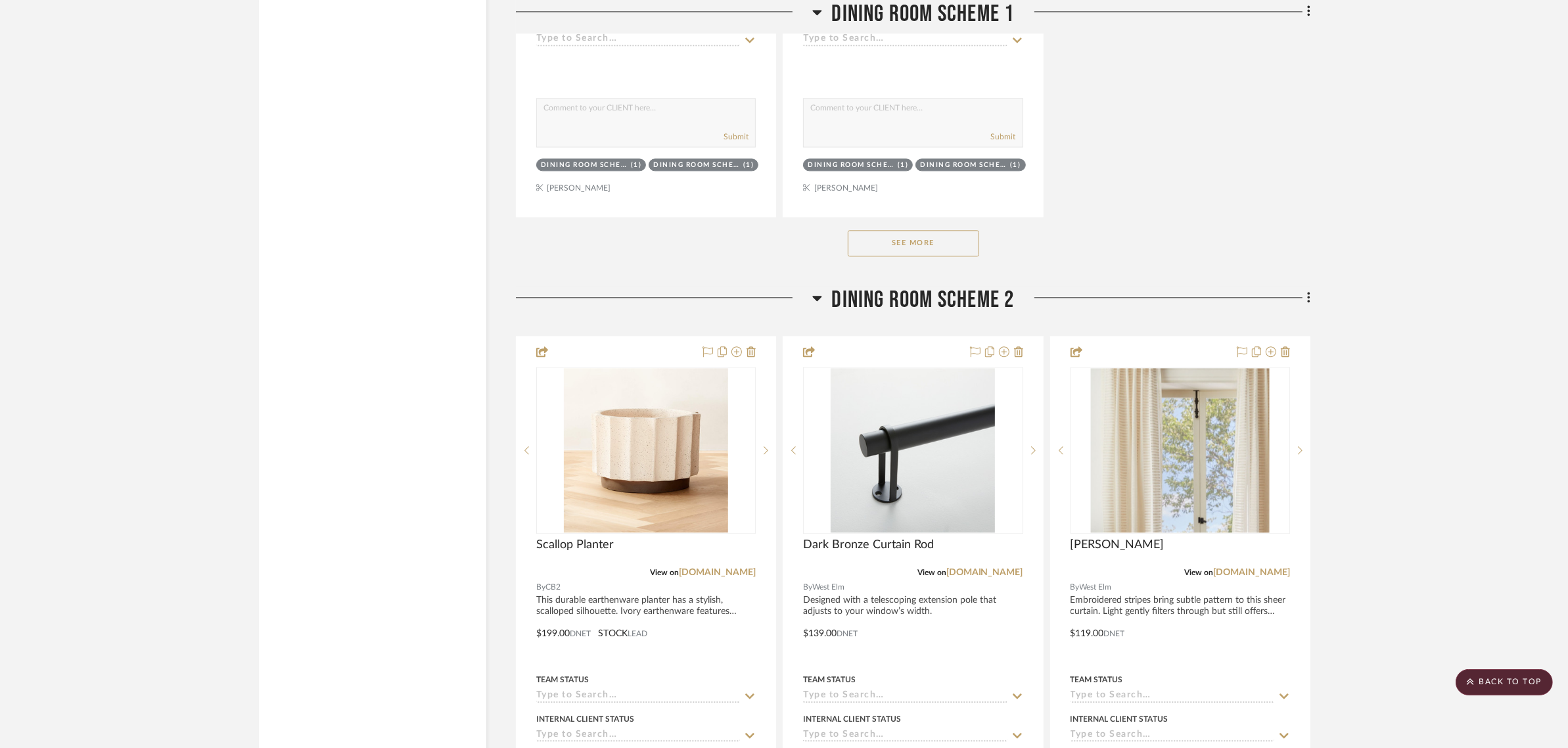
click at [868, 230] on button "See More" at bounding box center [913, 243] width 132 height 26
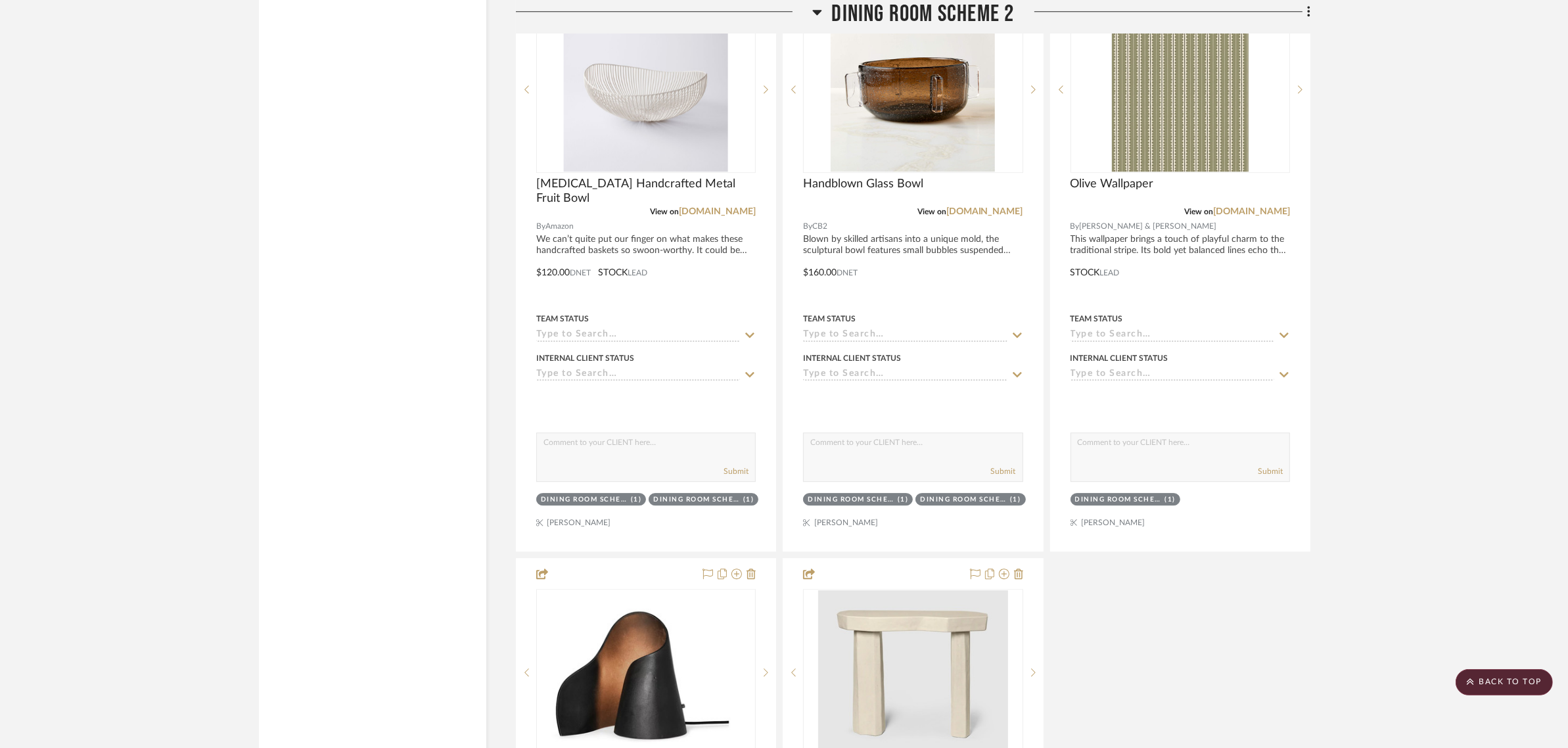
scroll to position [4764, 0]
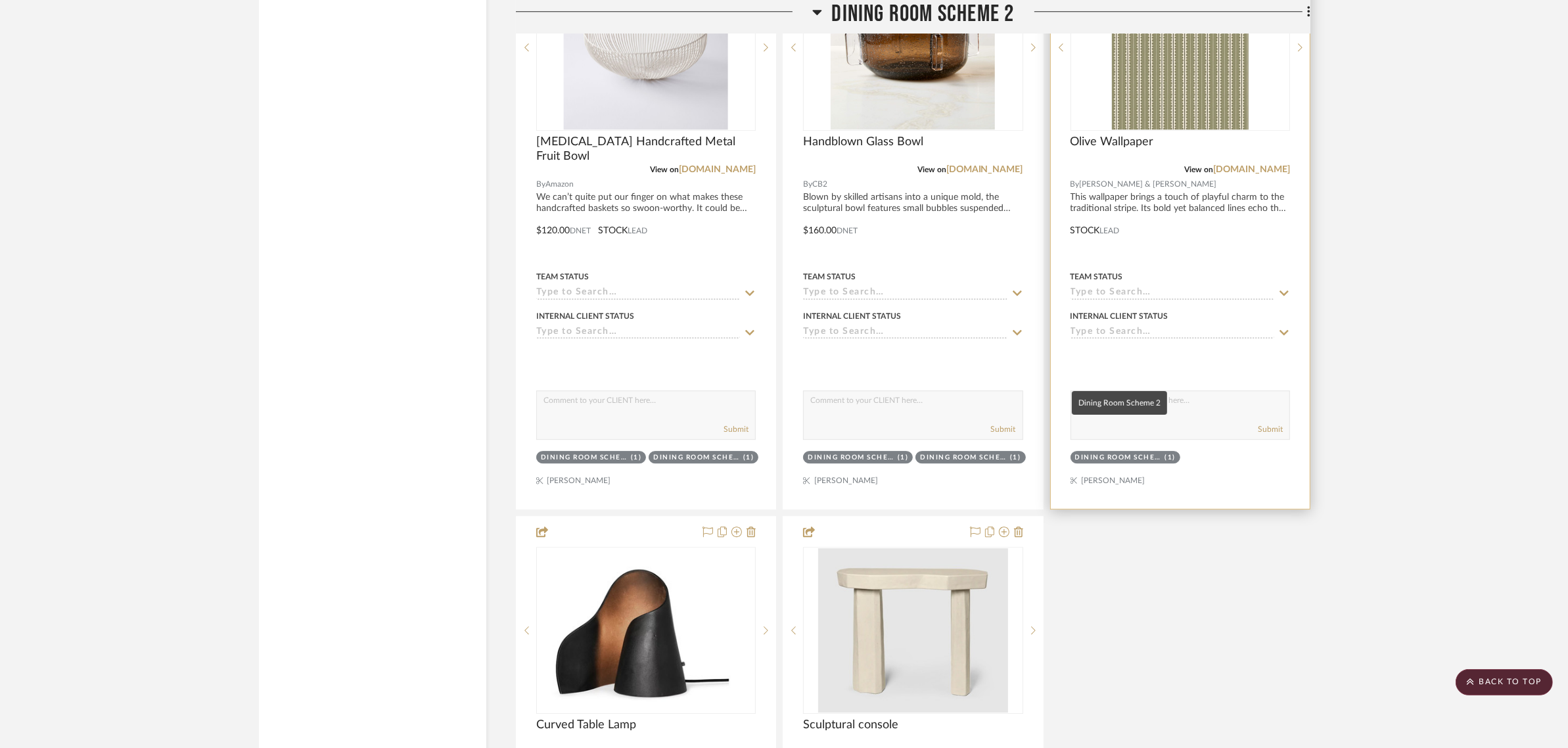
click at [1099, 453] on div "Dining Room Scheme 2" at bounding box center [1117, 457] width 87 height 10
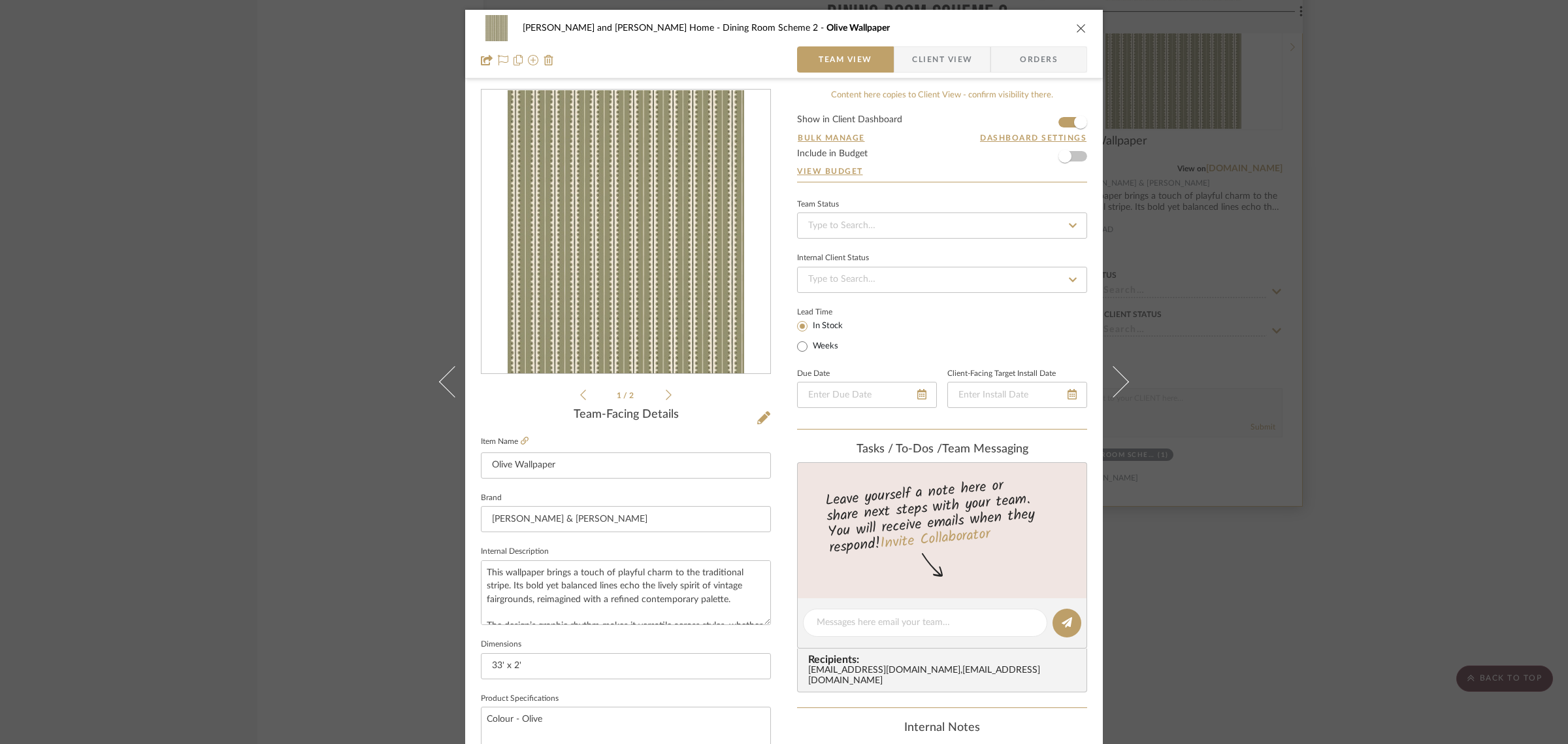
scroll to position [471, 0]
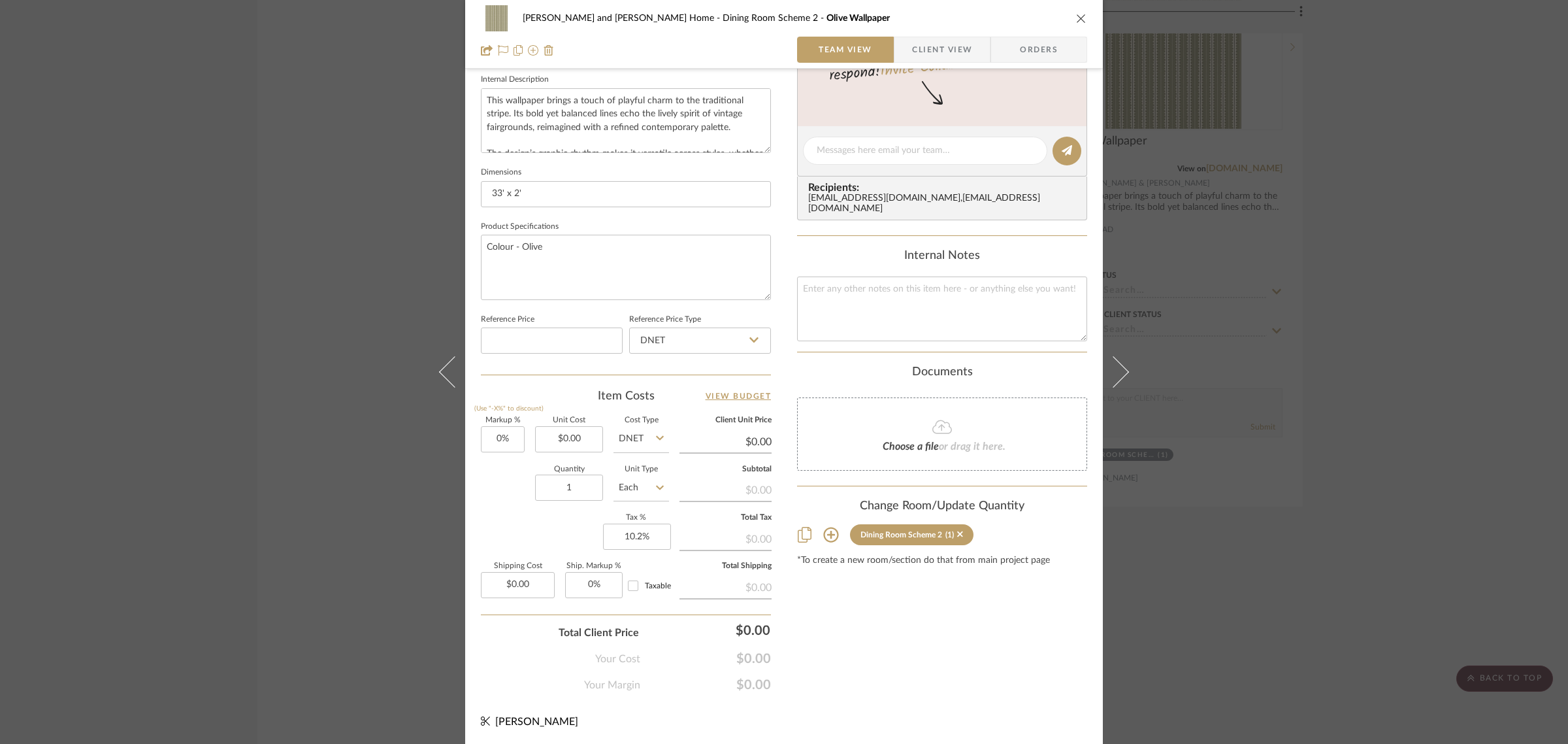
click at [828, 524] on button at bounding box center [831, 534] width 17 height 20
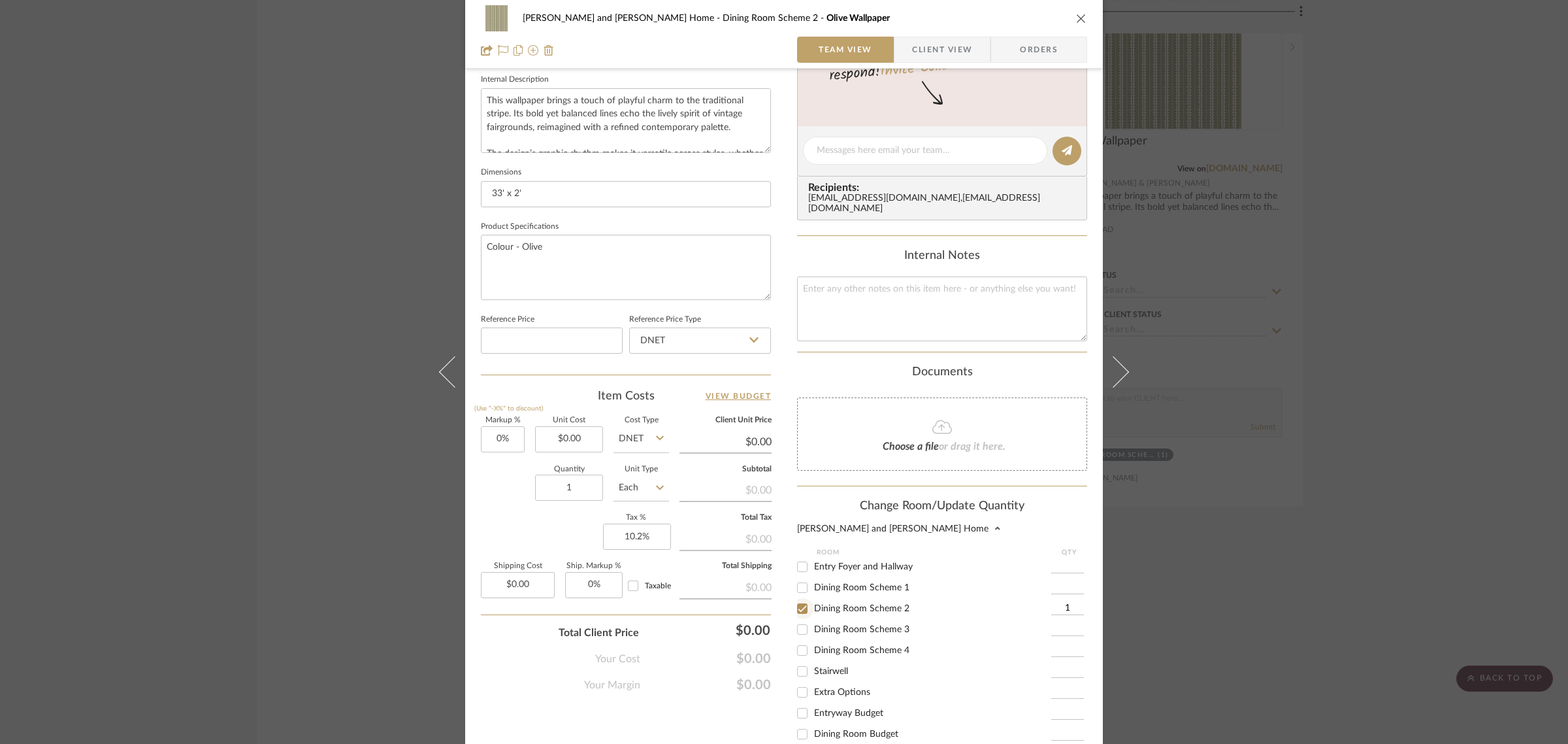
click at [798, 600] on input "Dining Room Scheme 2" at bounding box center [803, 609] width 21 height 21
checkbox input "false"
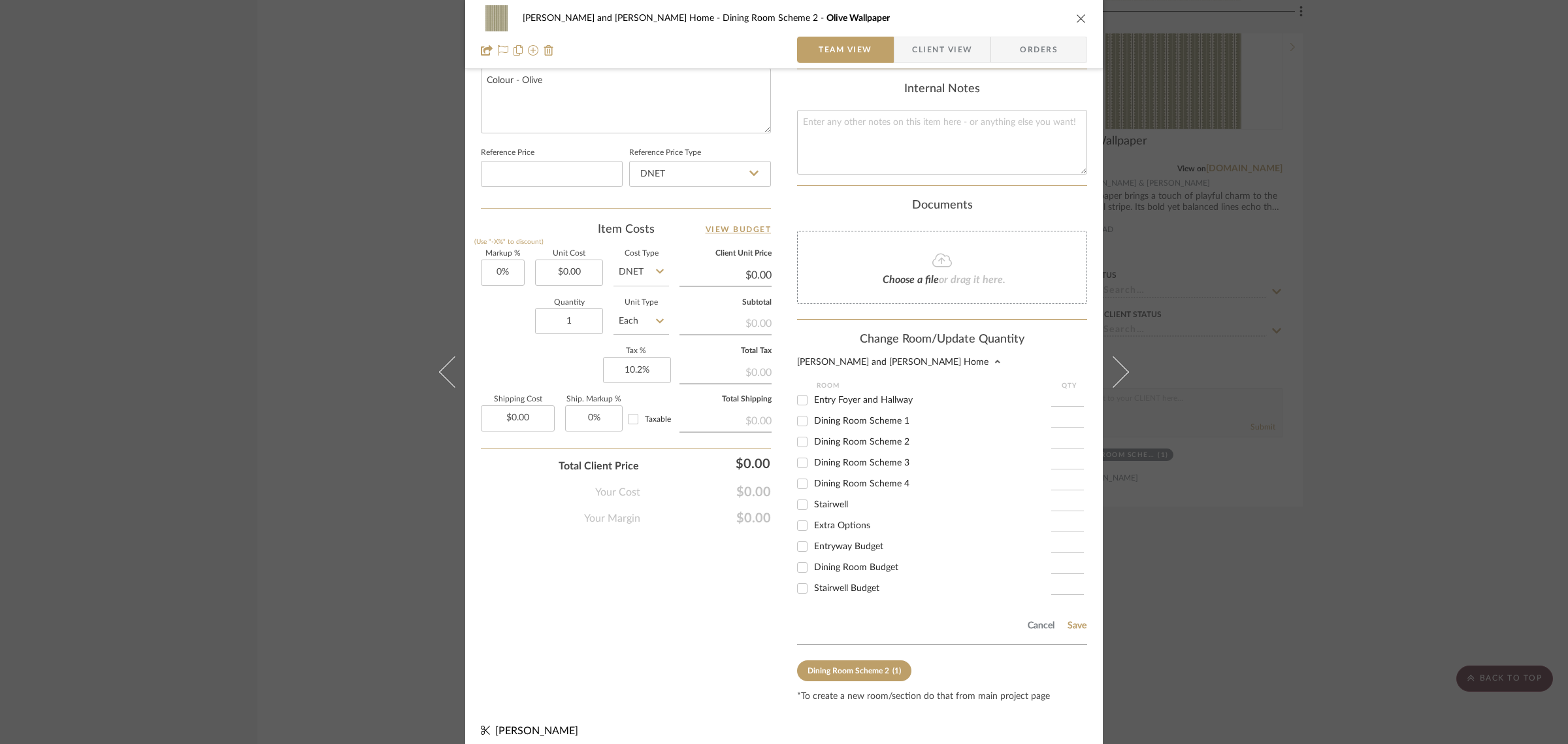
scroll to position [639, 0]
click at [799, 514] on input "Extra Options" at bounding box center [803, 525] width 21 height 21
checkbox input "true"
type input "1"
click at [1067, 620] on button "Save" at bounding box center [1076, 625] width 20 height 11
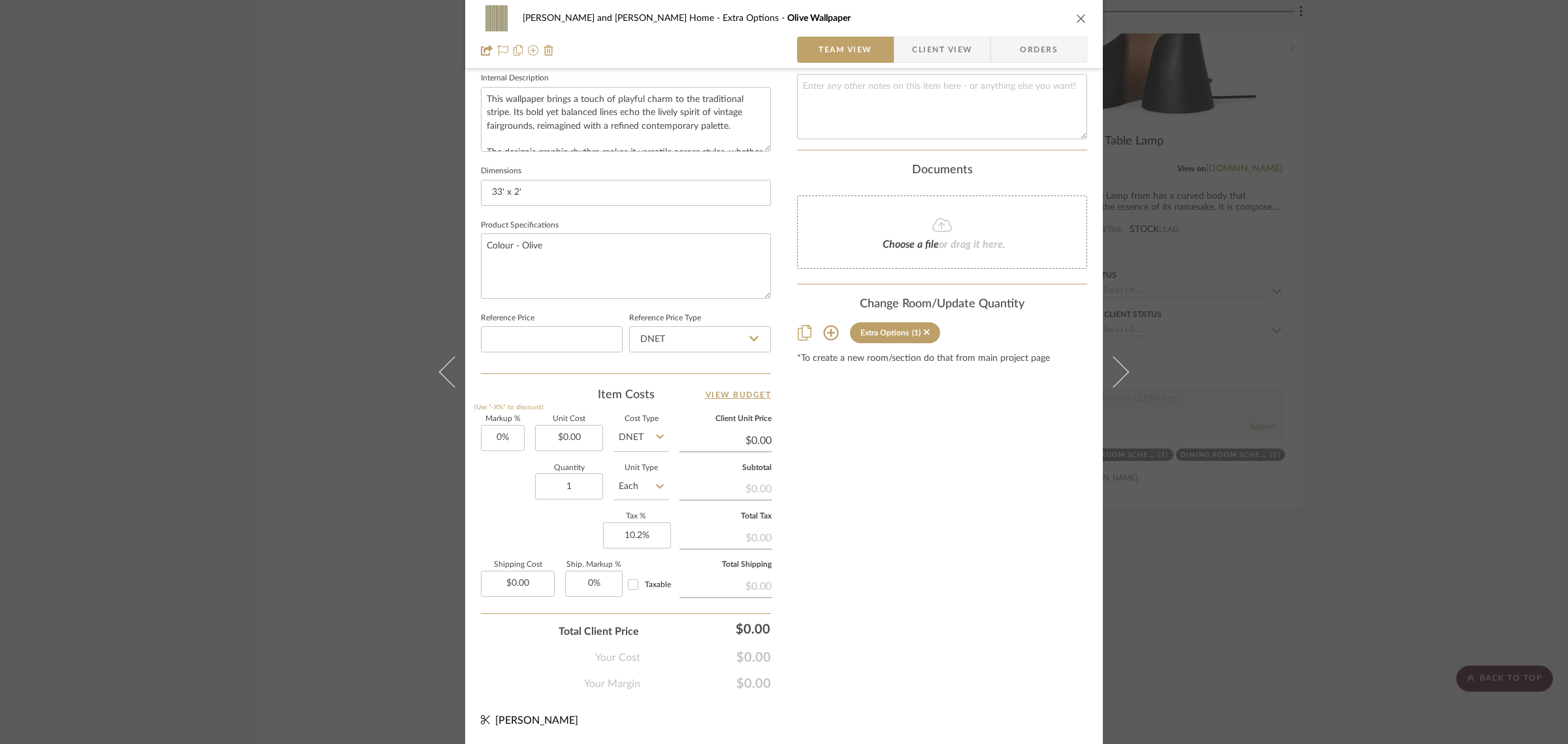
scroll to position [471, 0]
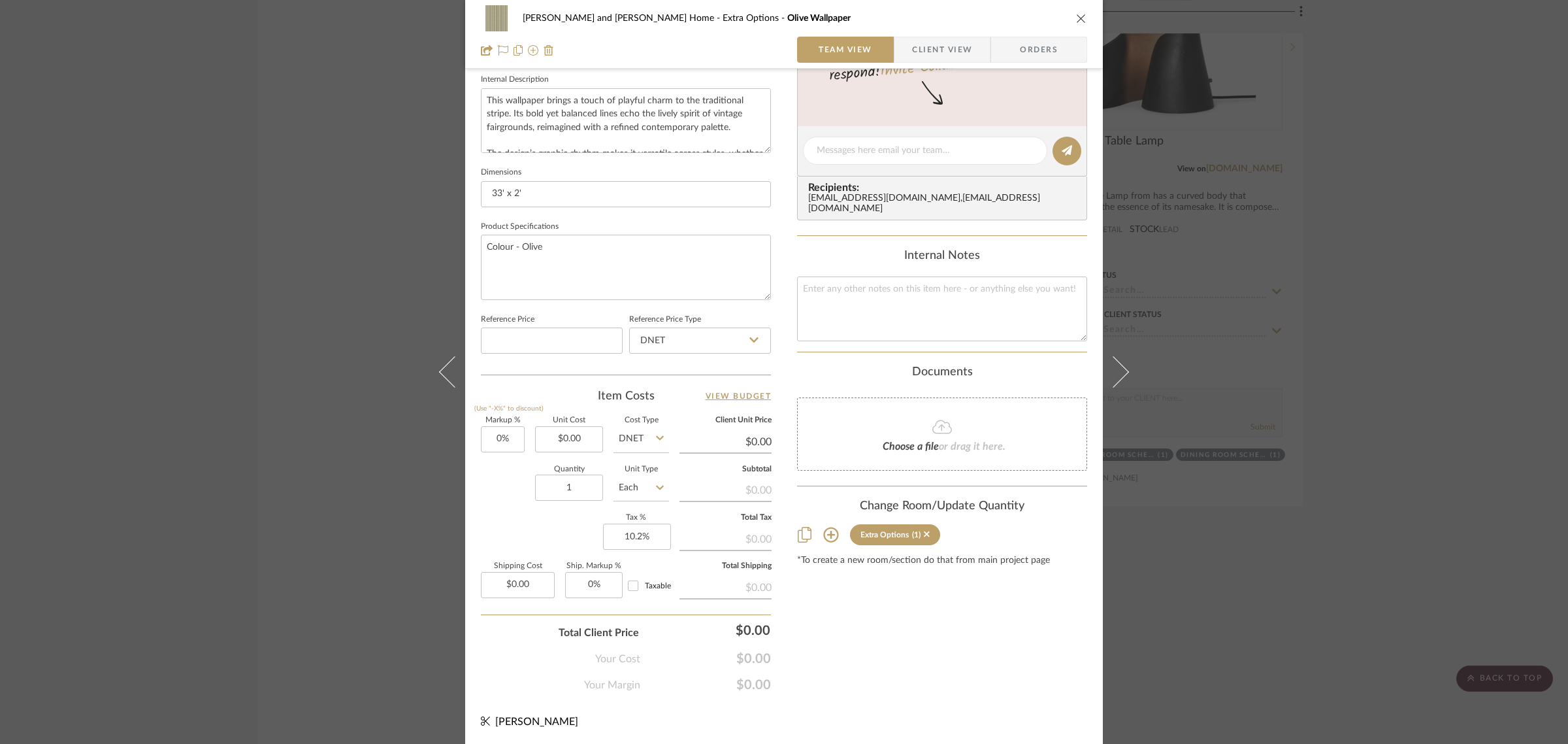
click at [1367, 435] on div "Natasha and Abhijit Home Extra Options Olive Wallpaper Team View Client View Or…" at bounding box center [784, 372] width 1568 height 744
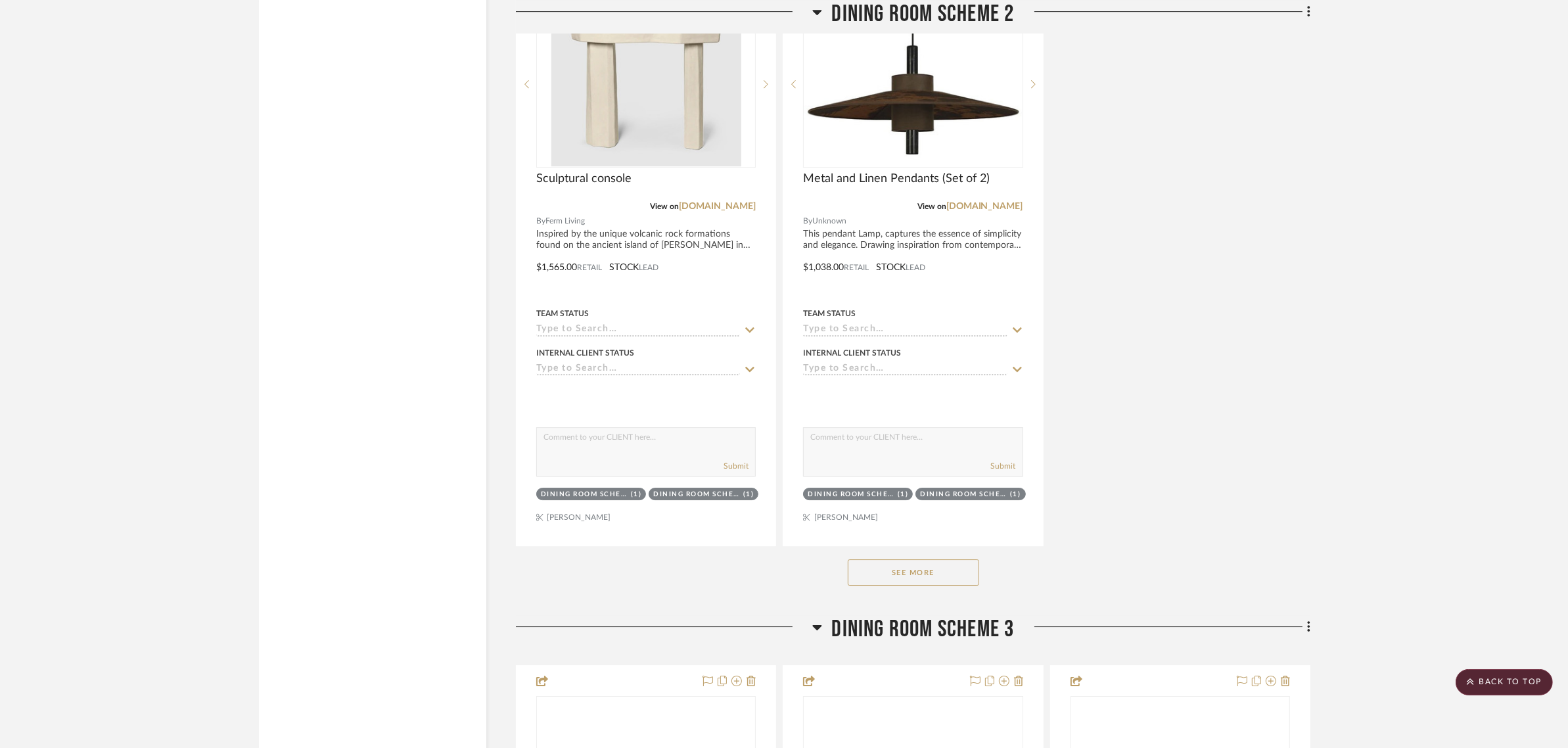
scroll to position [5421, 0]
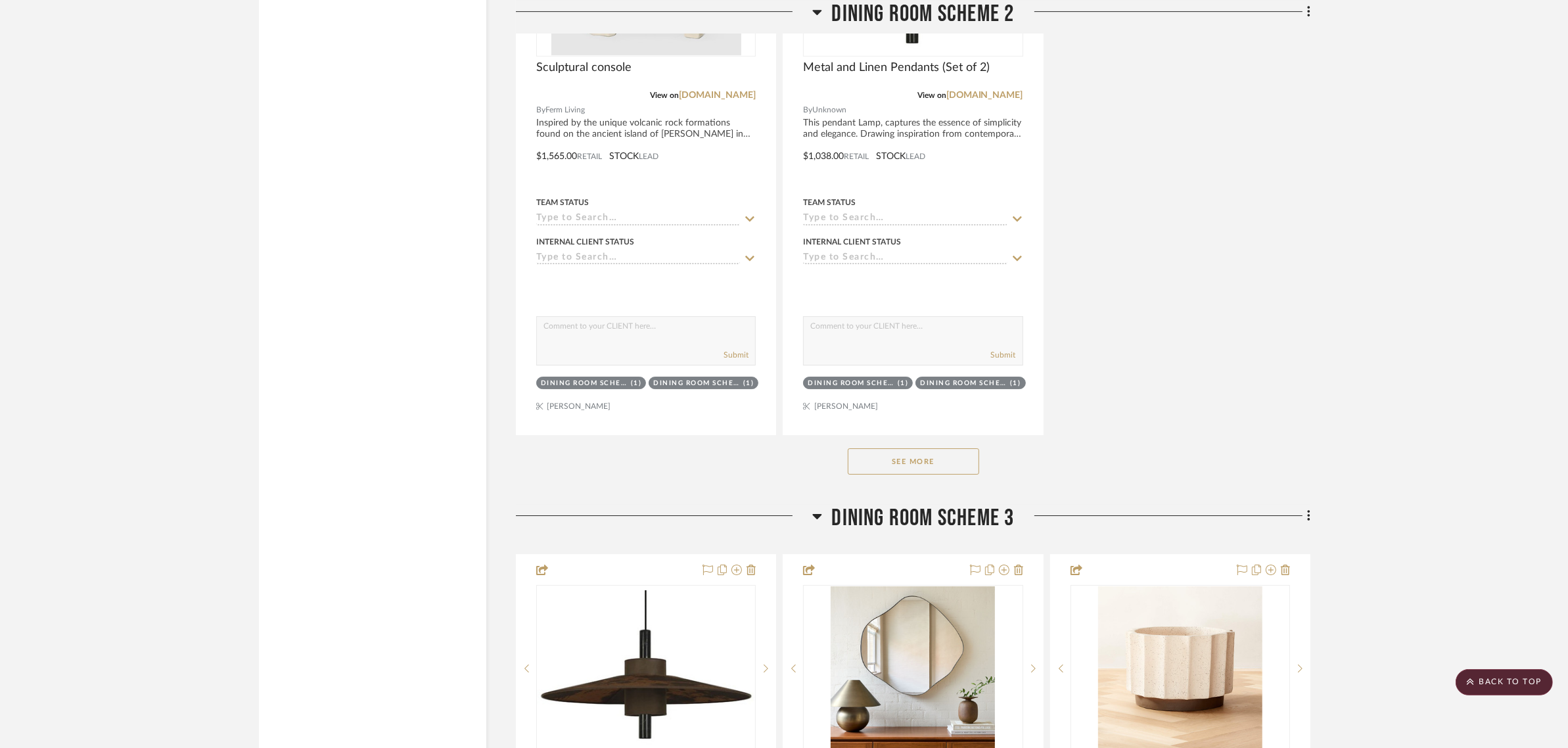
click at [940, 449] on button "See More" at bounding box center [913, 461] width 132 height 26
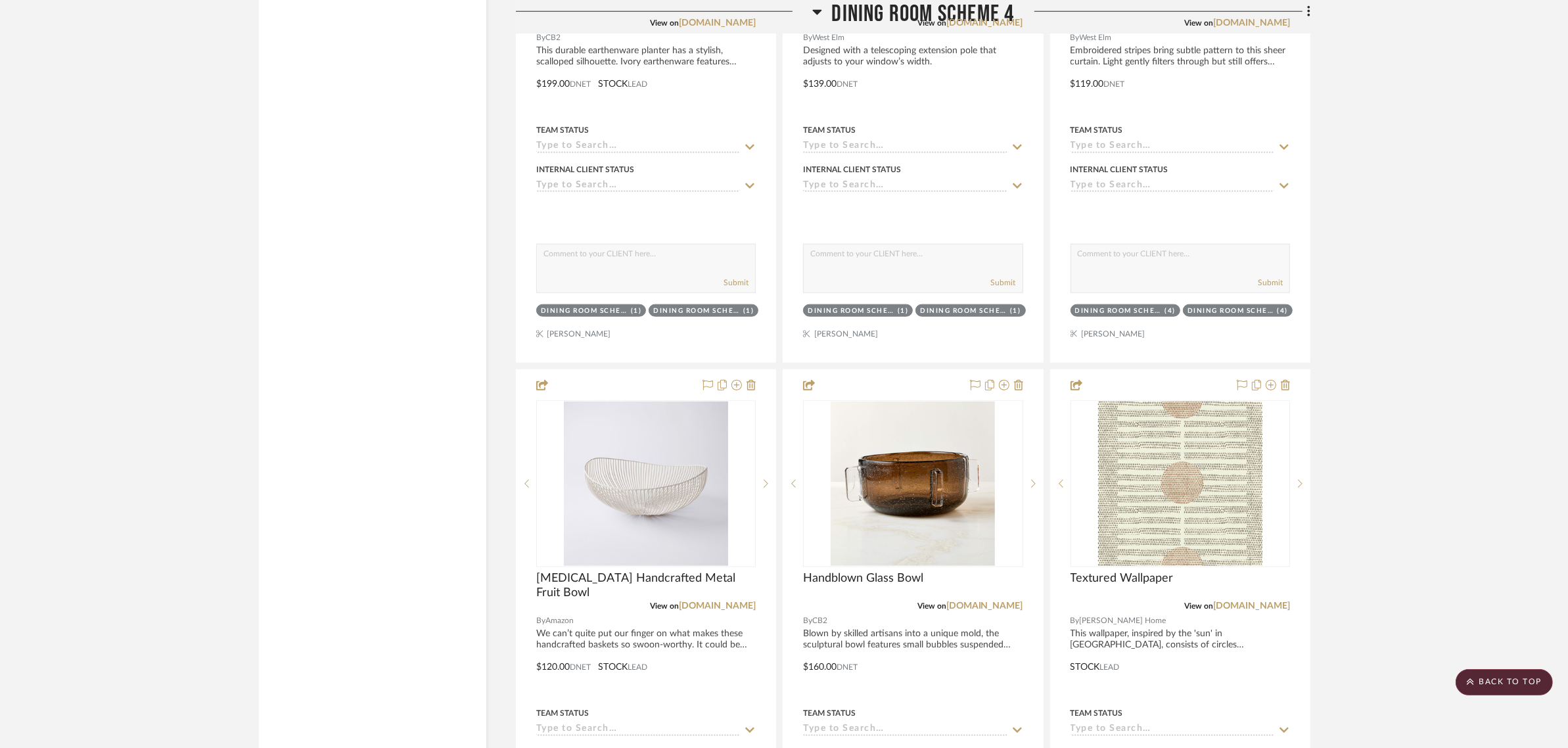
scroll to position [8460, 0]
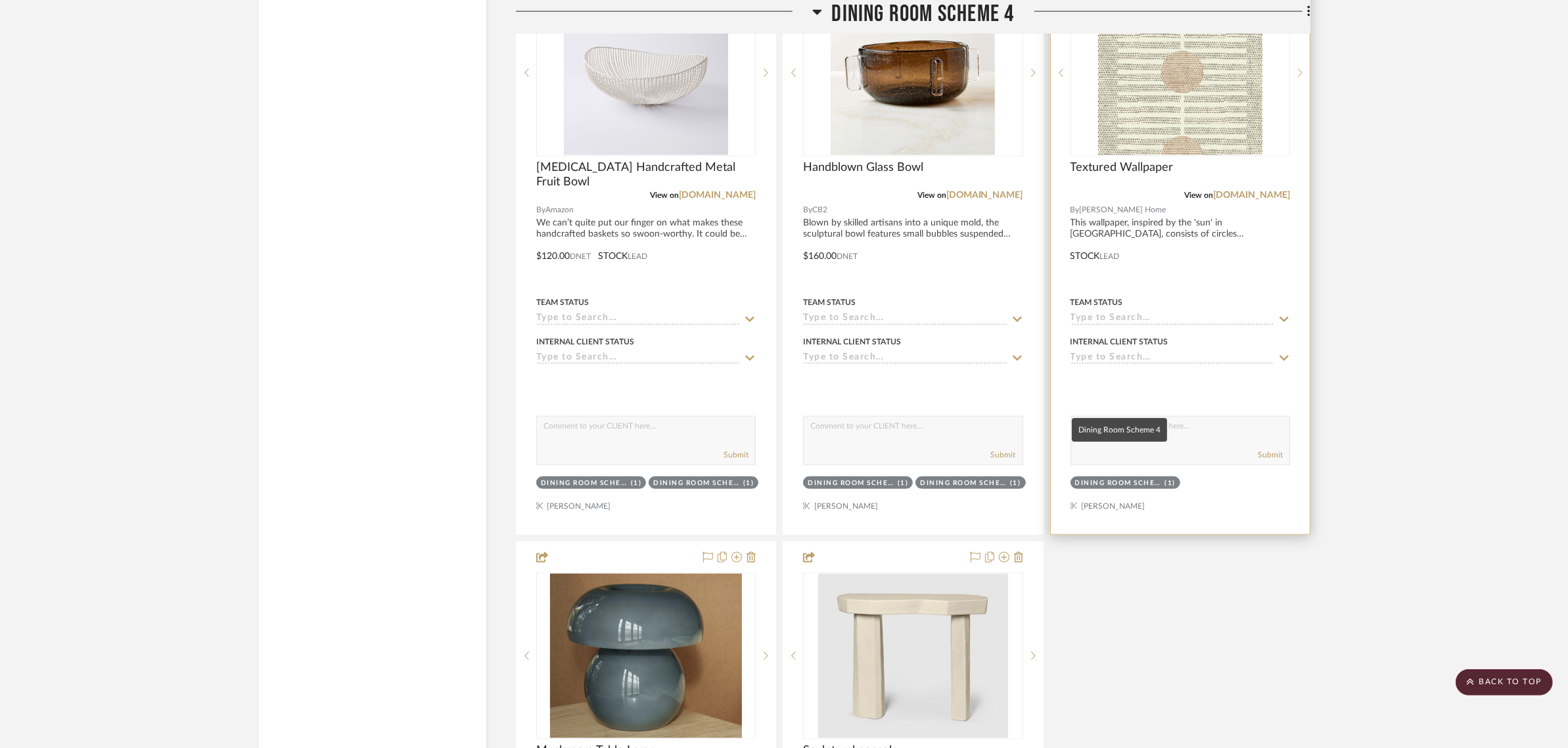
click at [1113, 479] on div "Dining Room Scheme 4" at bounding box center [1117, 484] width 87 height 10
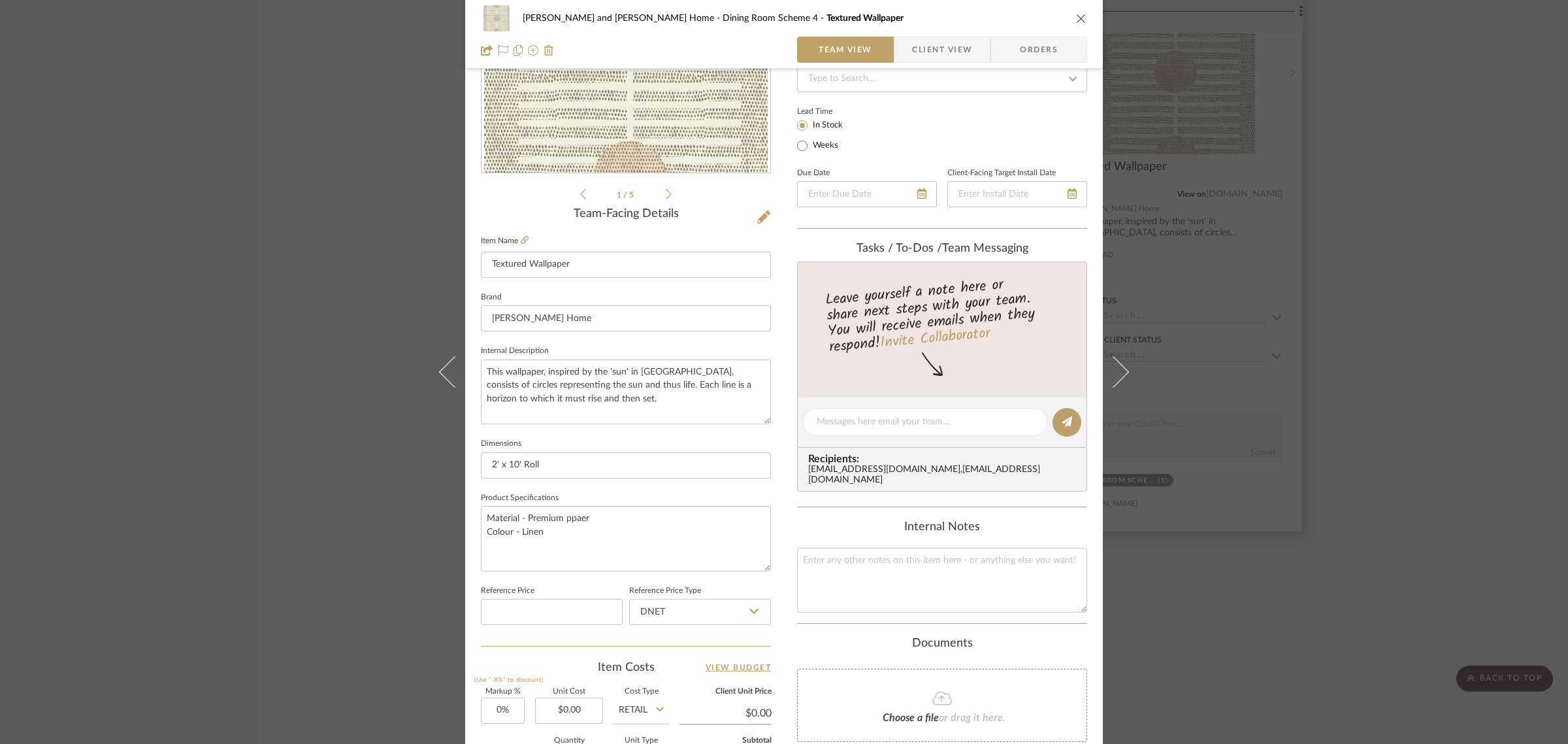
scroll to position [471, 0]
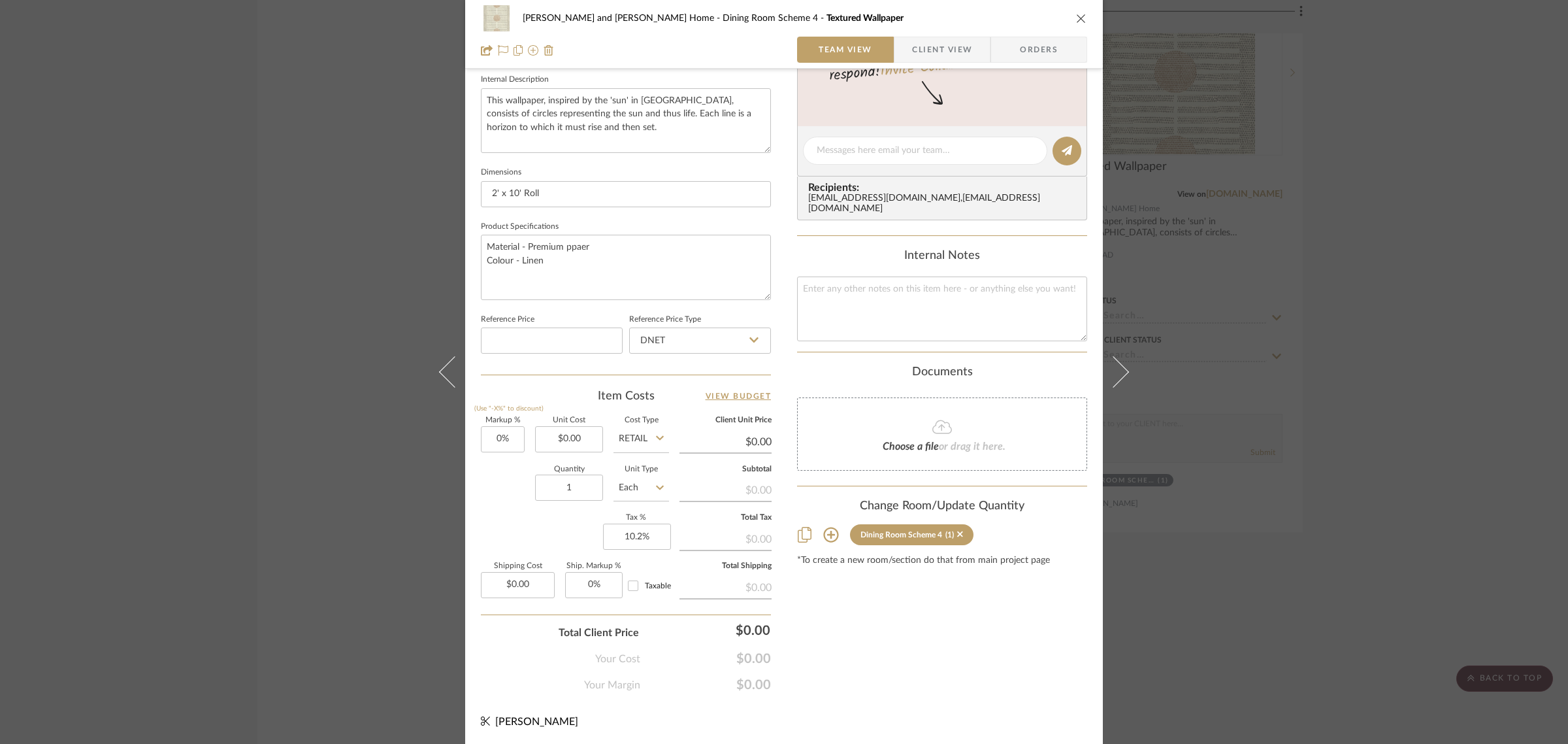
click at [830, 527] on icon at bounding box center [831, 534] width 16 height 16
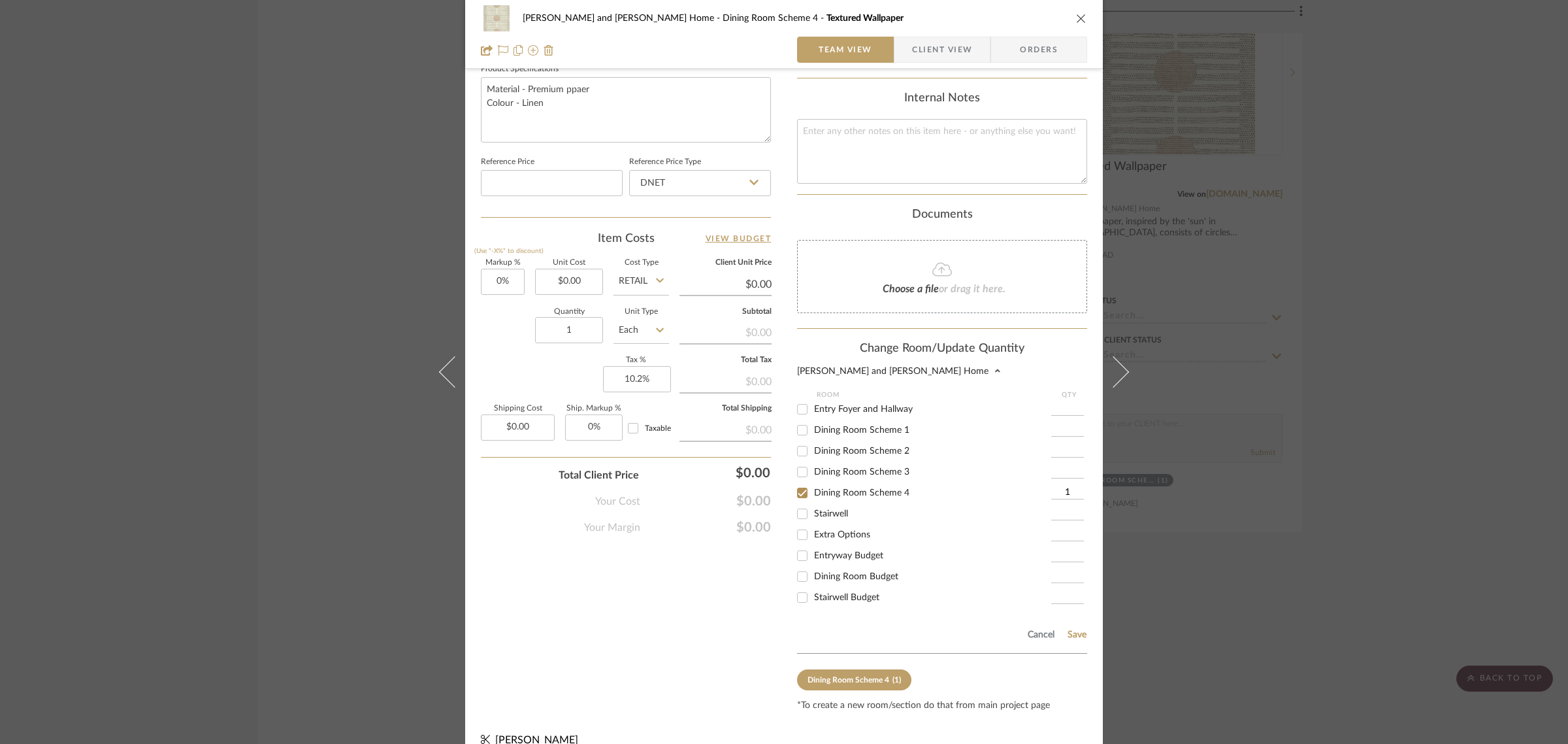
scroll to position [639, 0]
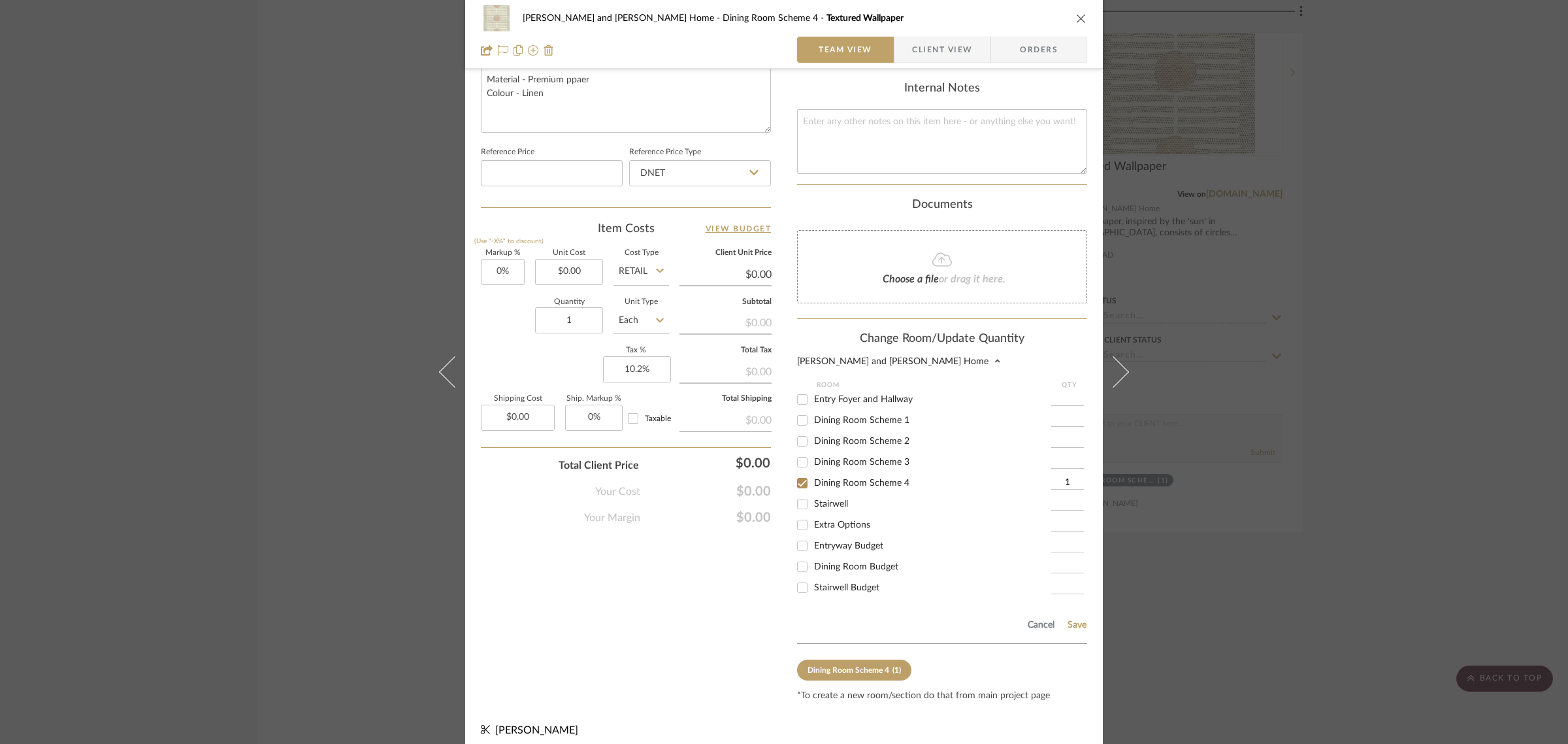
click at [798, 431] on input "Dining Room Scheme 2" at bounding box center [803, 441] width 21 height 21
checkbox input "true"
type input "1"
click at [797, 452] on input "Dining Room Scheme 3" at bounding box center [803, 463] width 21 height 21
checkbox input "true"
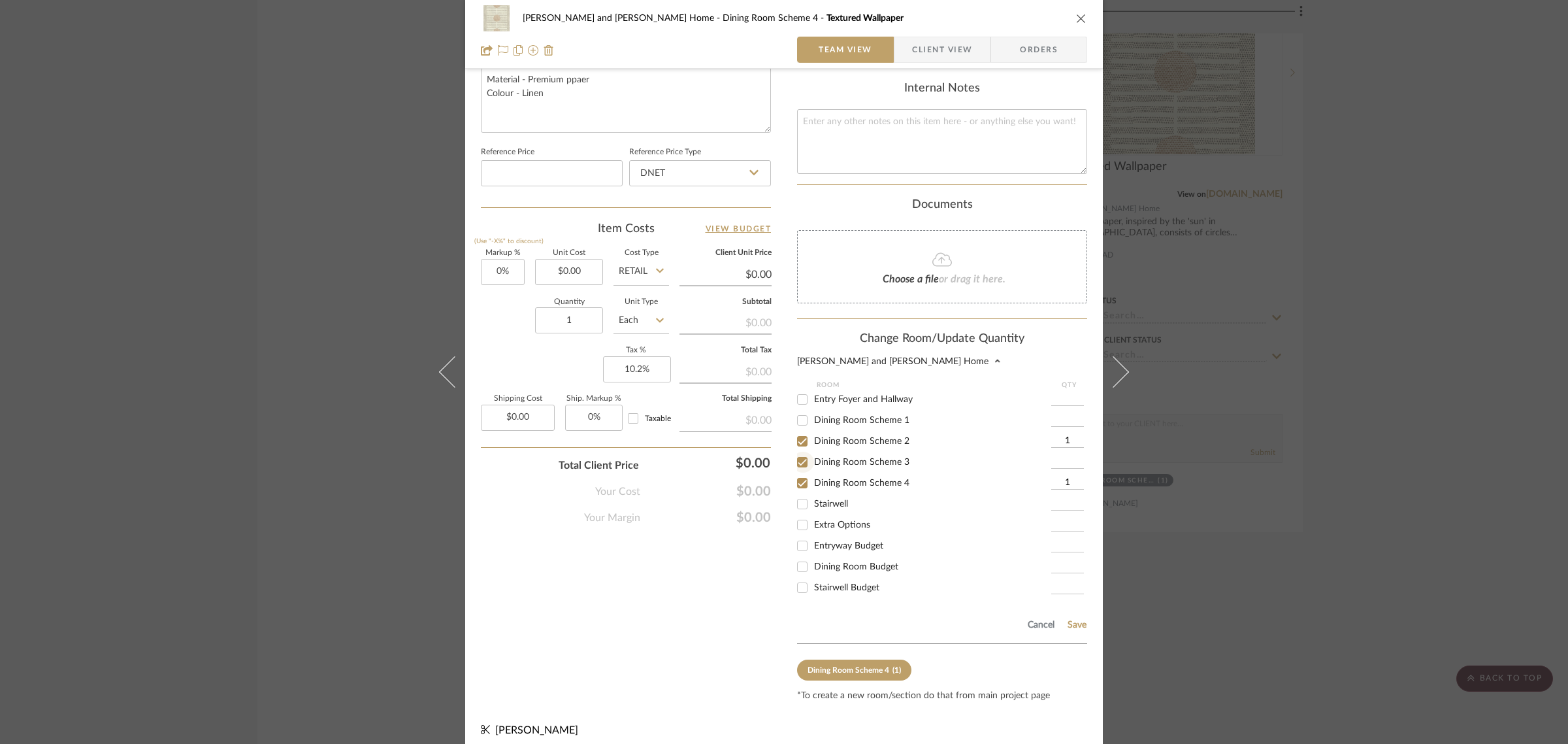
type input "1"
click at [1074, 620] on button "Save" at bounding box center [1076, 625] width 20 height 11
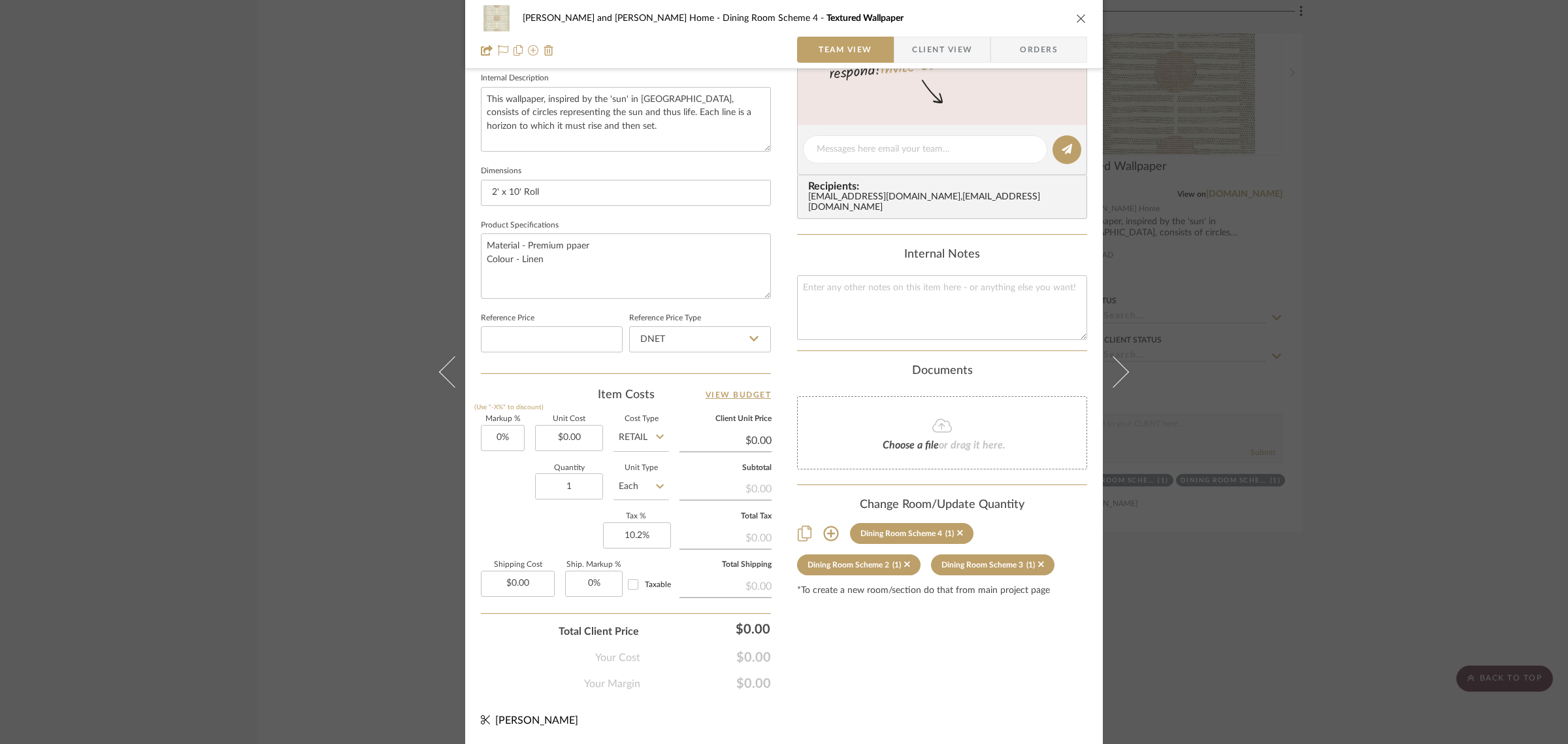
scroll to position [471, 0]
click at [1434, 327] on div "Natasha and Abhijit Home Dining Room Scheme 4 Textured Wallpaper Team View Clie…" at bounding box center [784, 372] width 1568 height 744
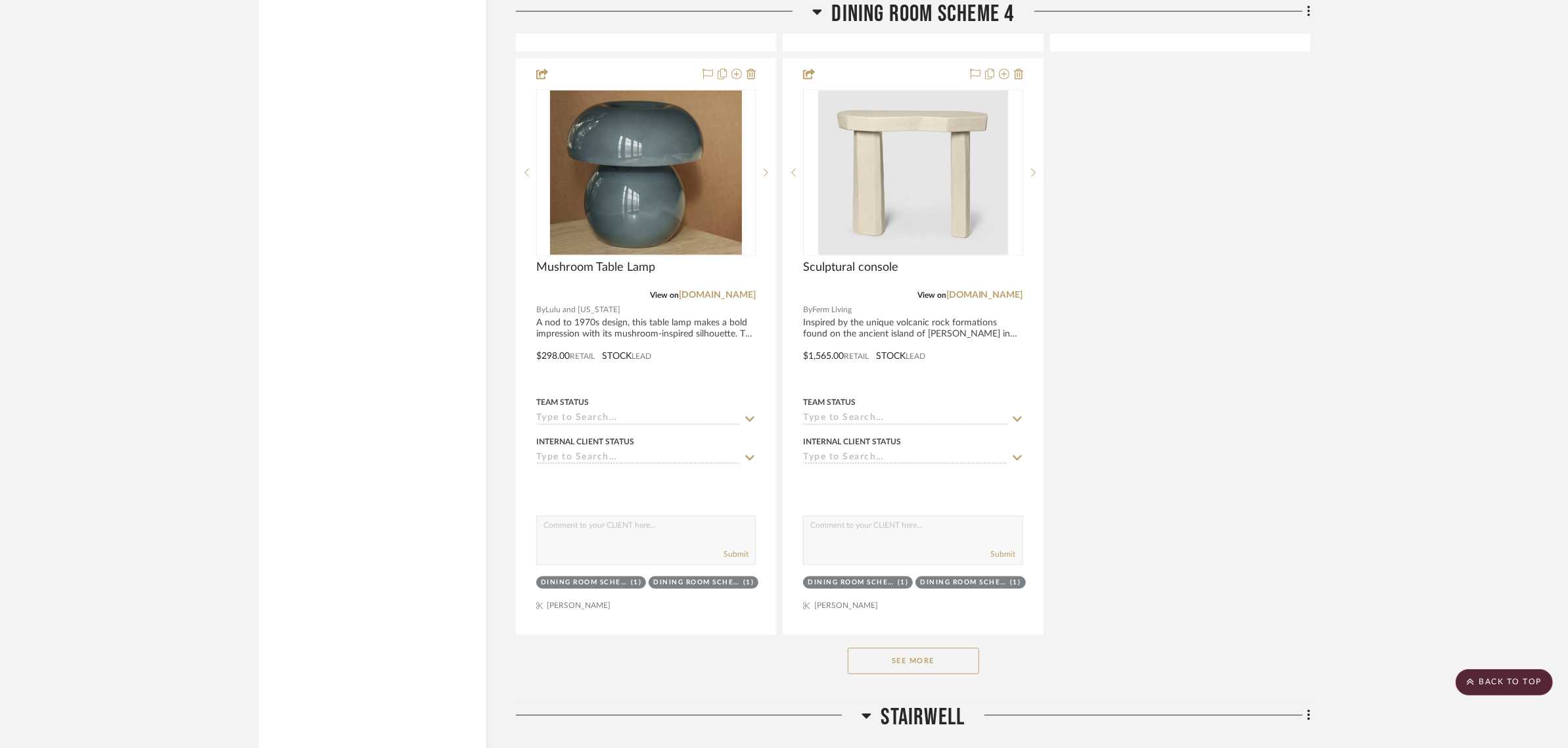
scroll to position [9035, 0]
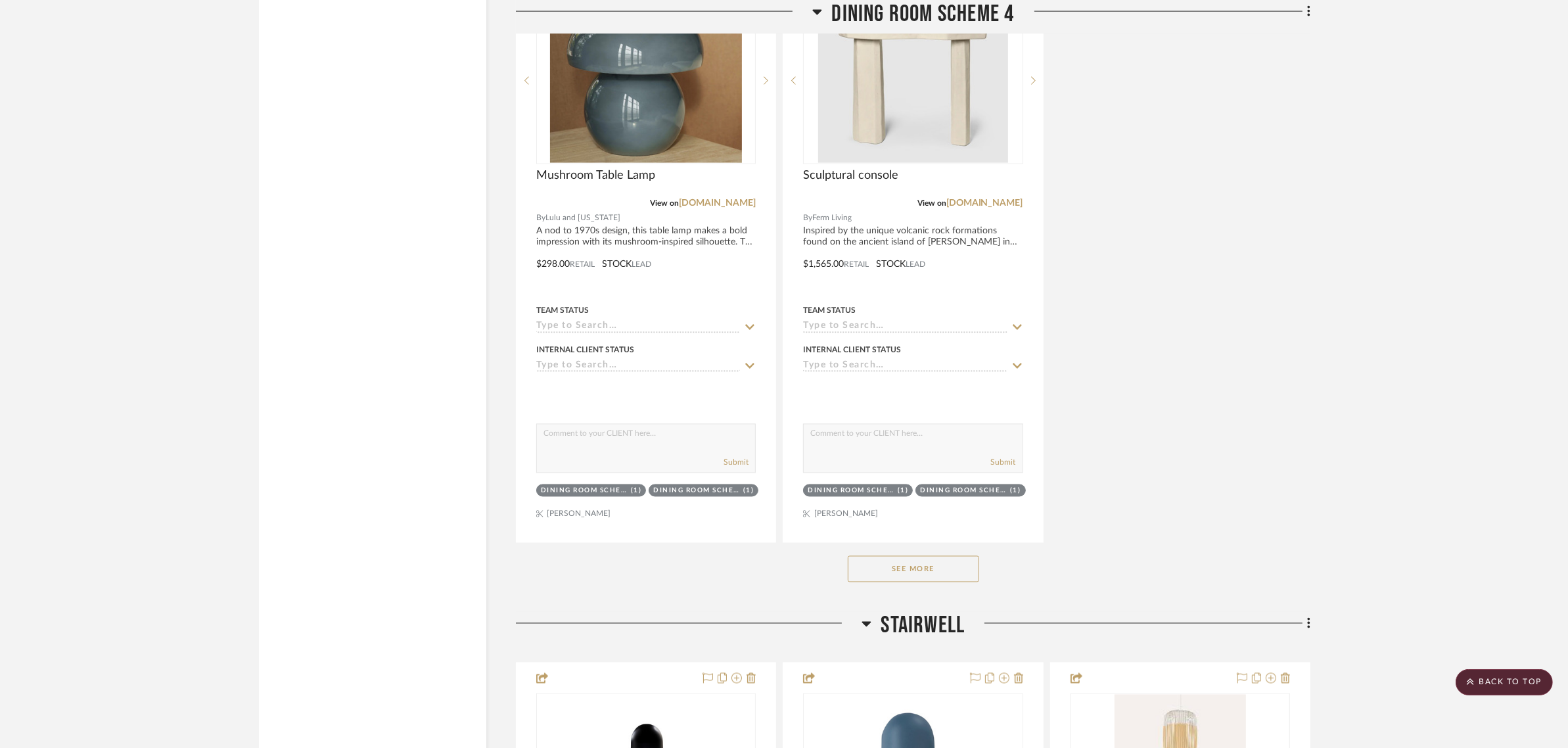
click at [927, 556] on button "See More" at bounding box center [913, 569] width 132 height 26
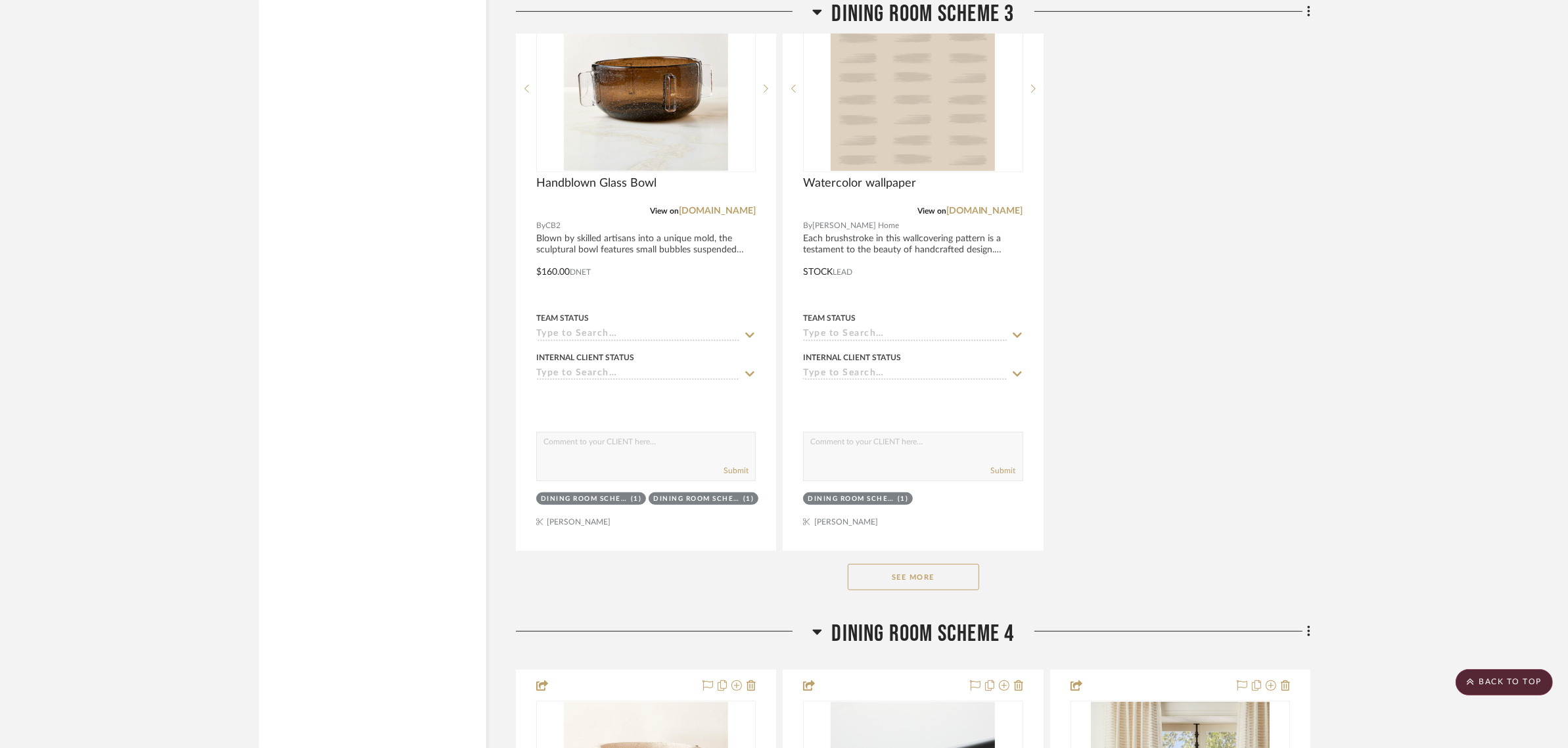
scroll to position [7392, 0]
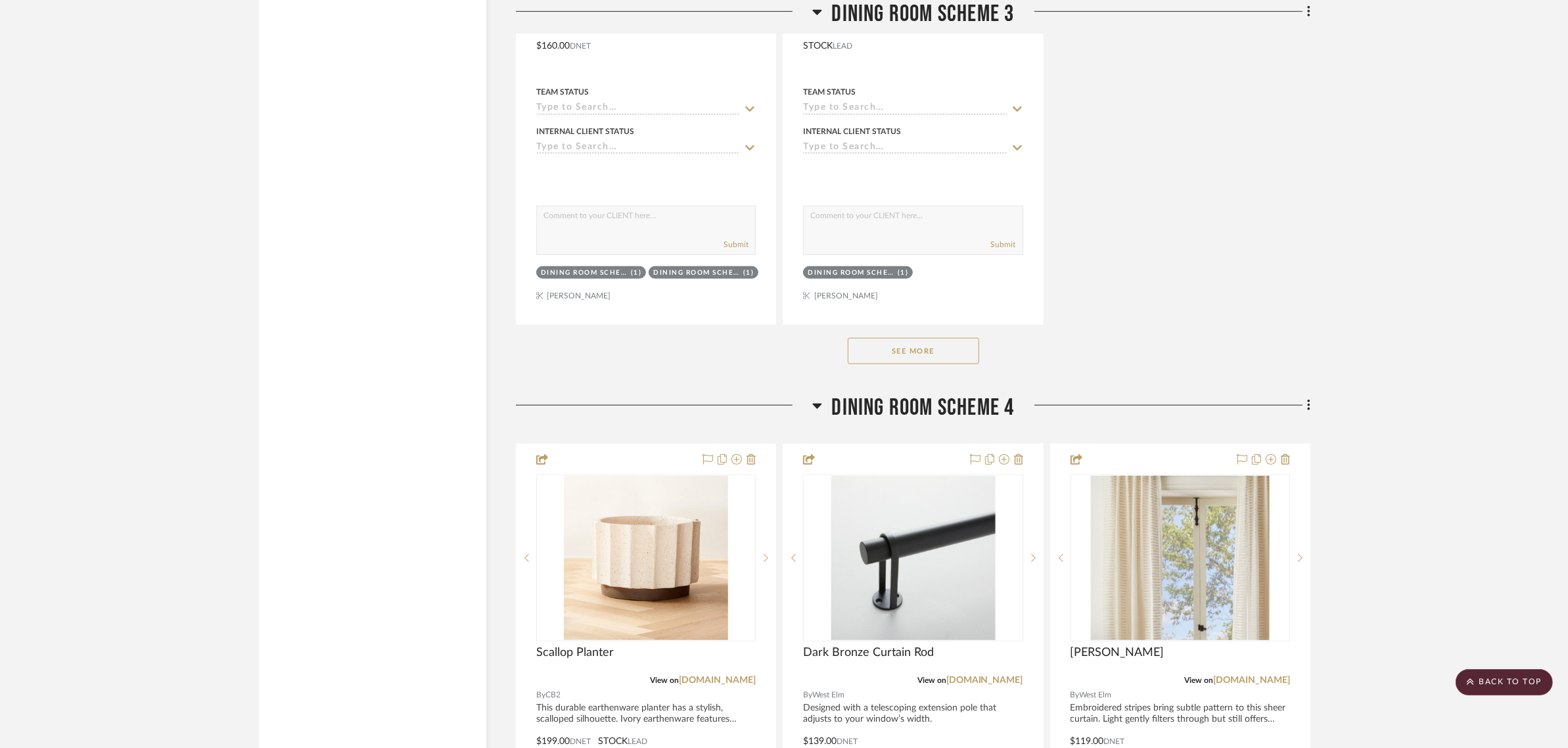
click at [887, 337] on button "See More" at bounding box center [913, 350] width 132 height 26
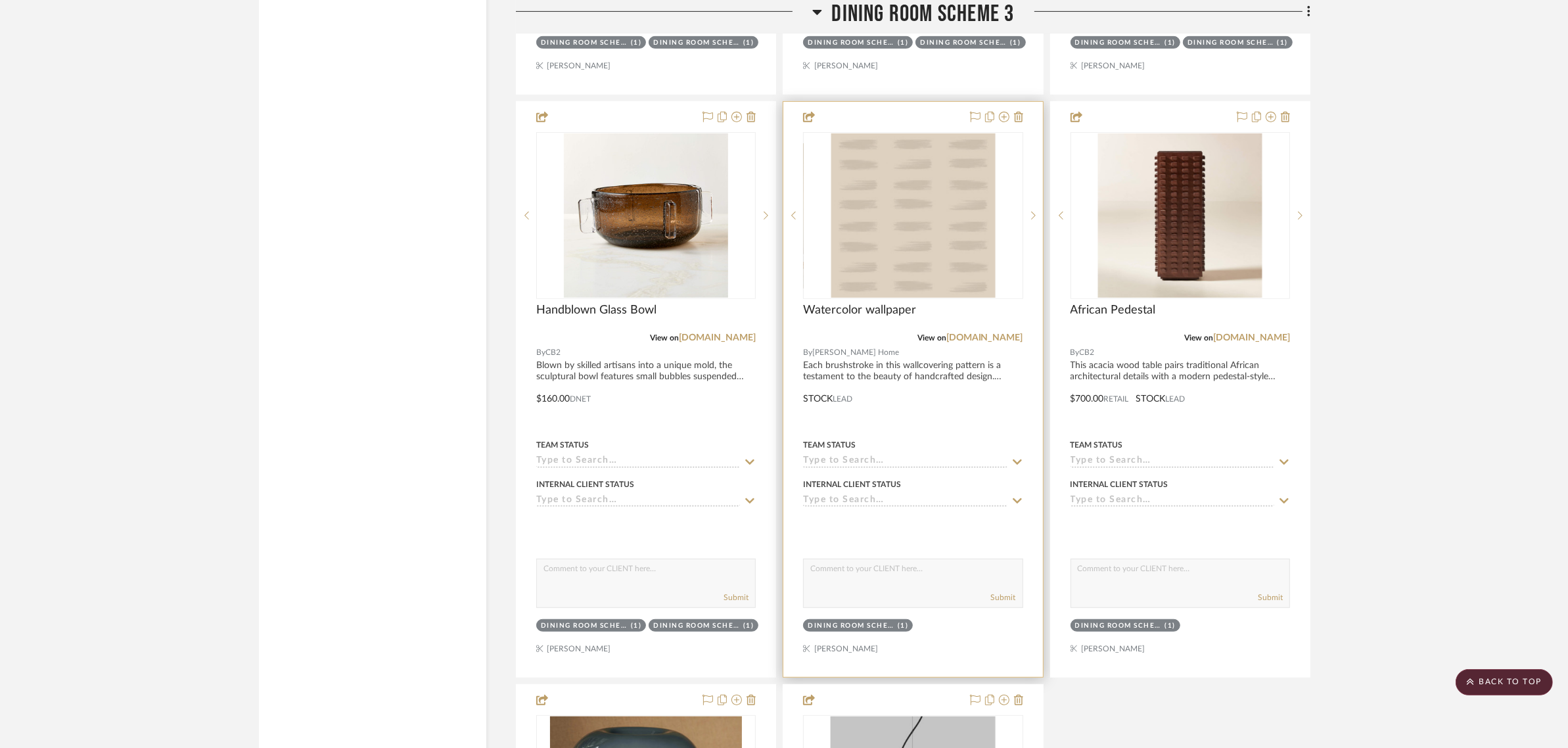
scroll to position [7228, 0]
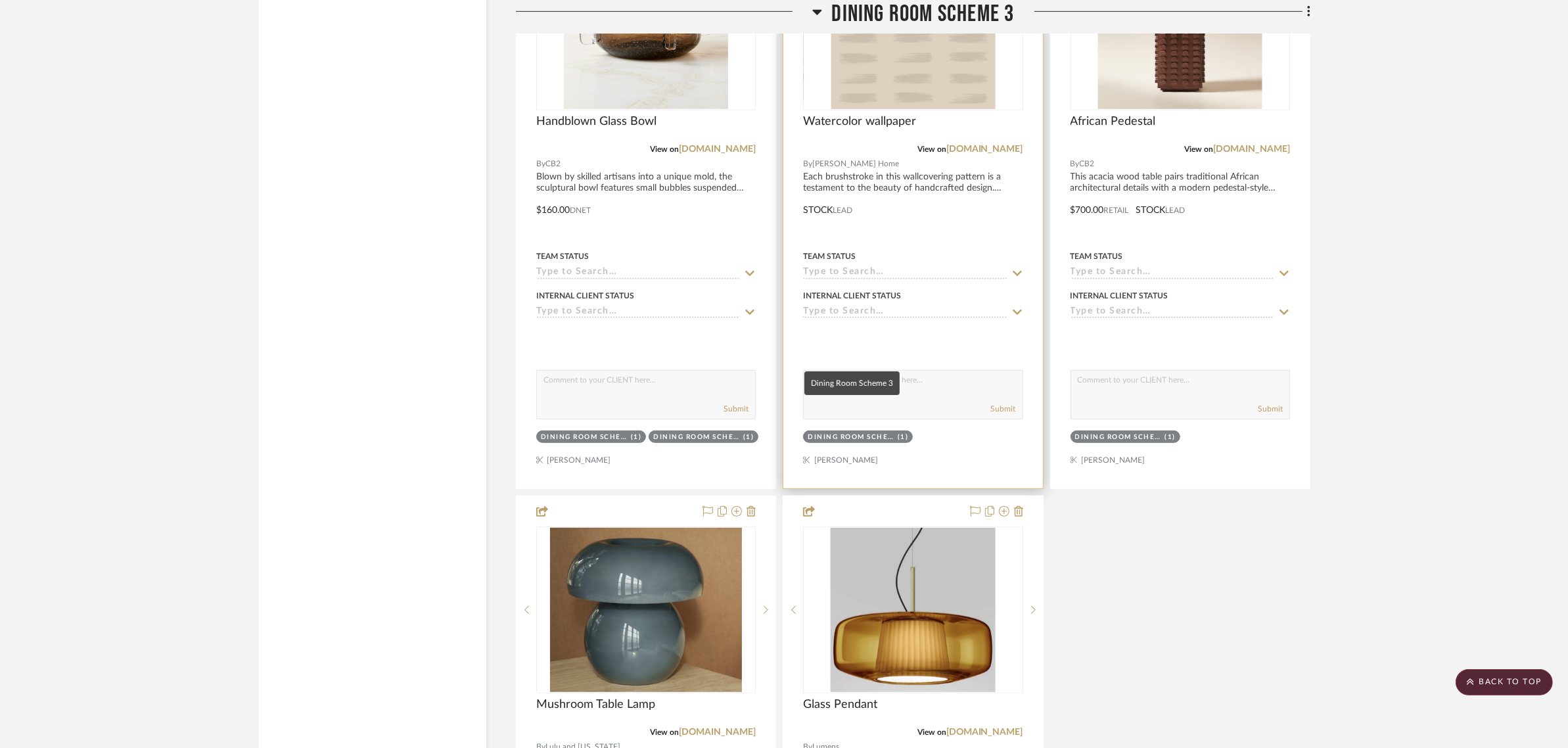
click at [853, 432] on div "Dining Room Scheme 3" at bounding box center [850, 437] width 87 height 10
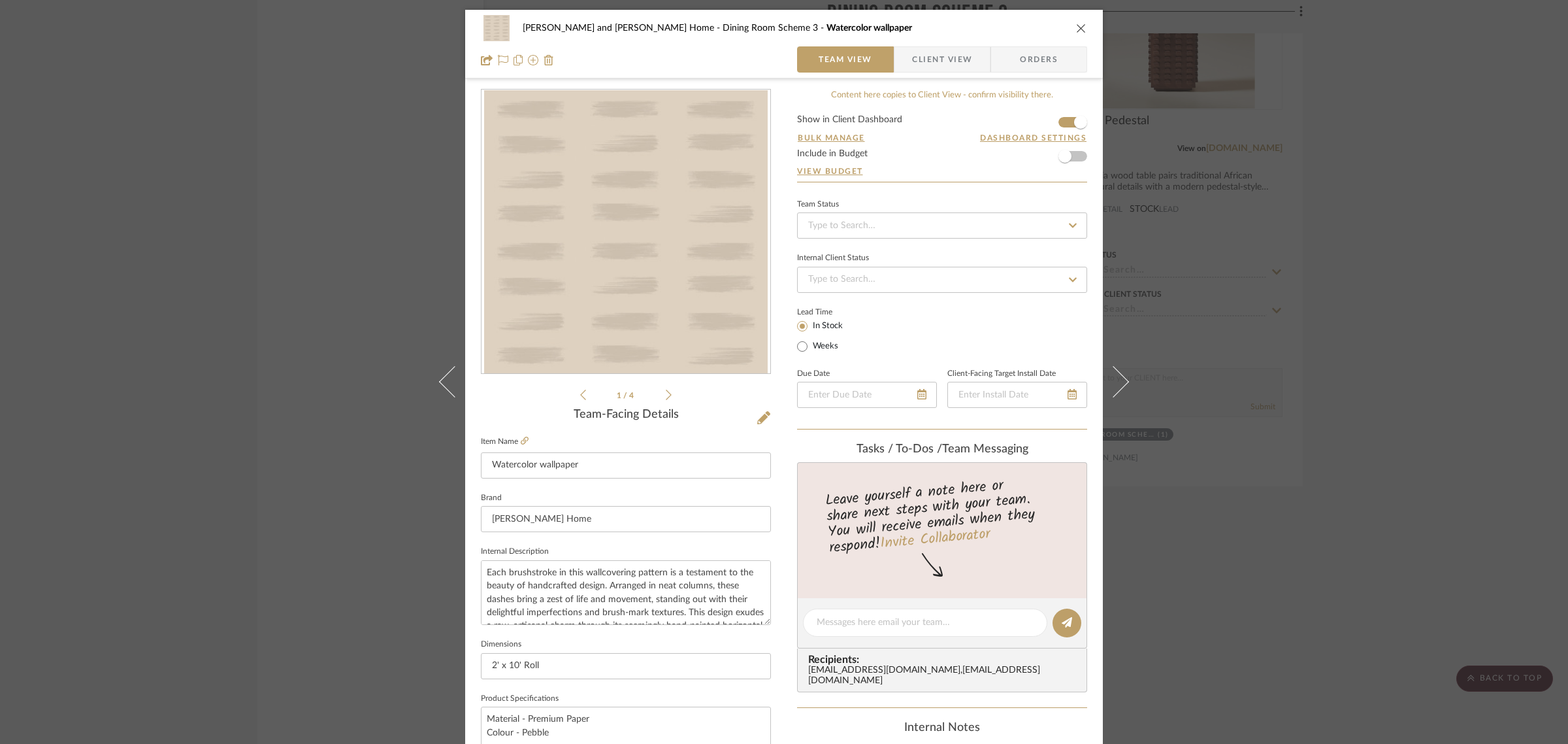
scroll to position [471, 0]
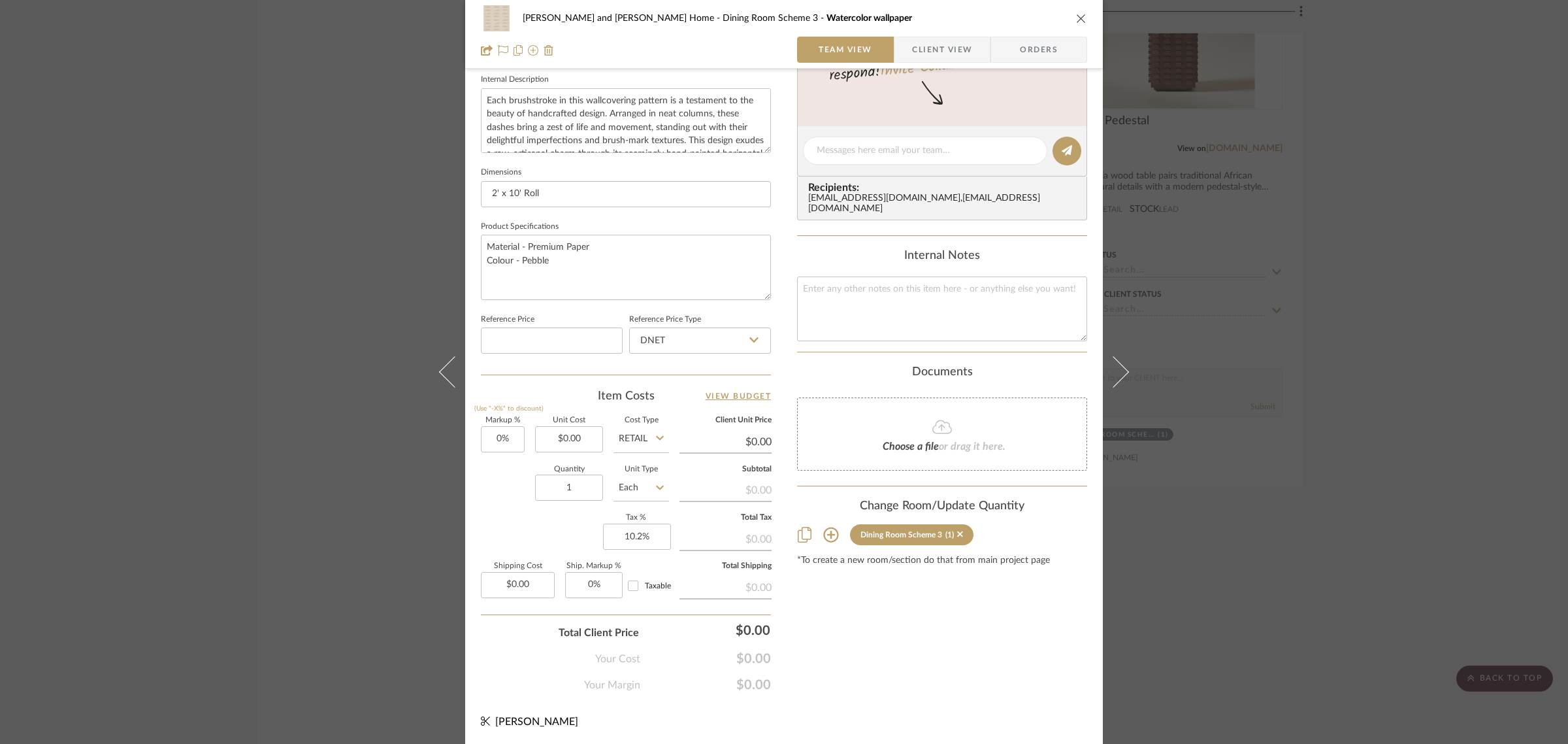
click at [833, 530] on icon at bounding box center [831, 534] width 16 height 16
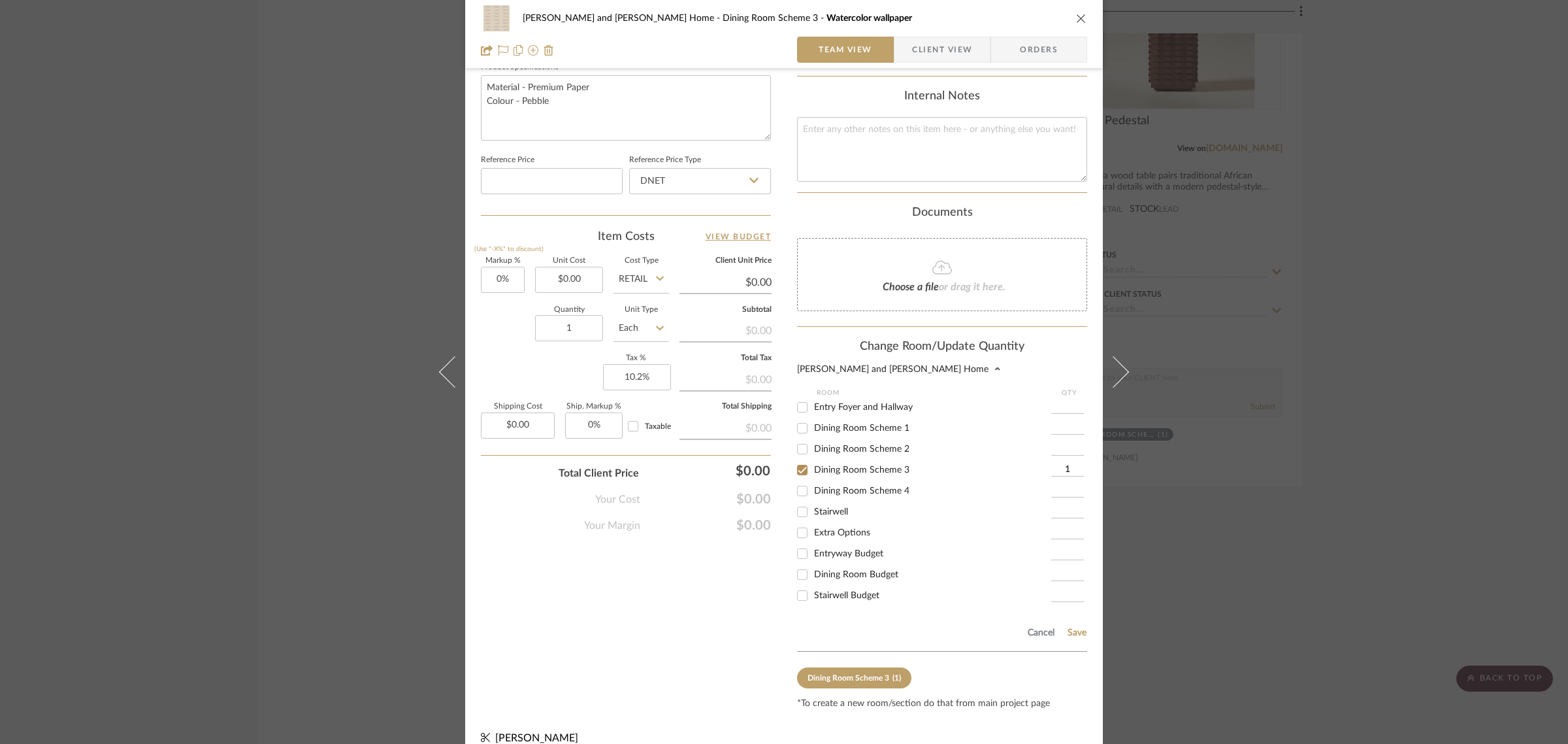
scroll to position [639, 0]
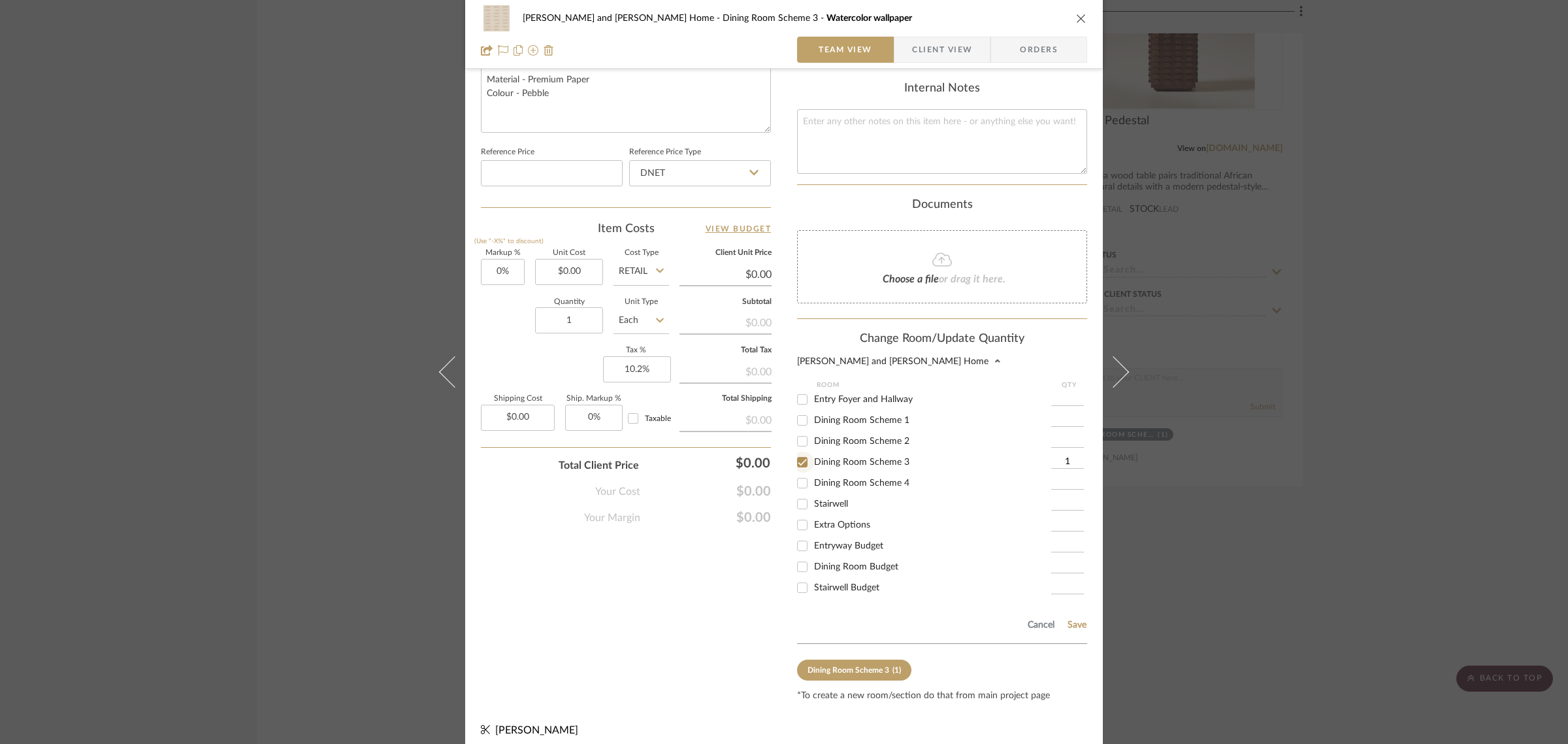
click at [797, 452] on input "Dining Room Scheme 3" at bounding box center [803, 463] width 21 height 21
checkbox input "false"
click at [798, 514] on input "Extra Options" at bounding box center [803, 525] width 21 height 21
checkbox input "true"
type input "1"
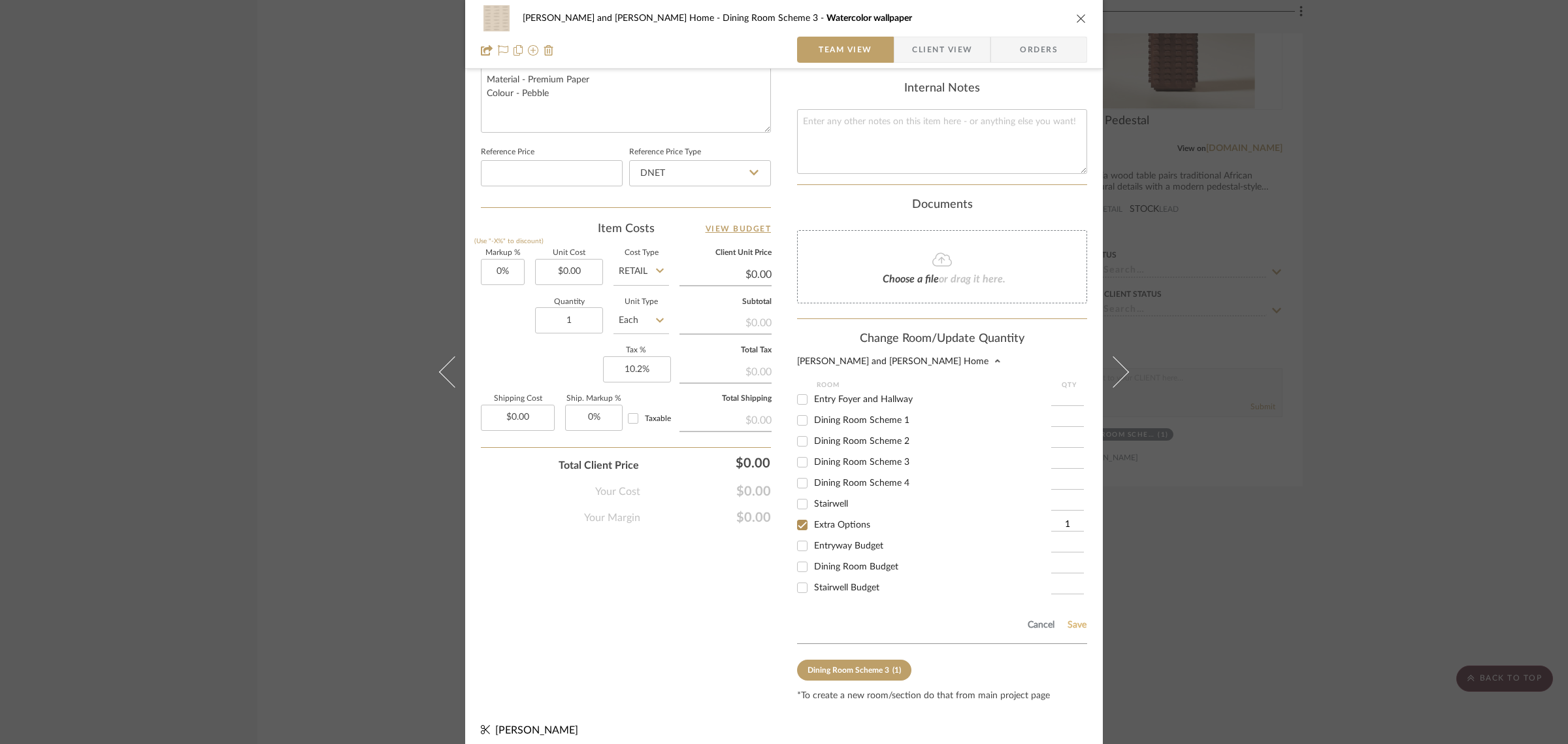
click at [1072, 620] on button "Save" at bounding box center [1076, 625] width 20 height 11
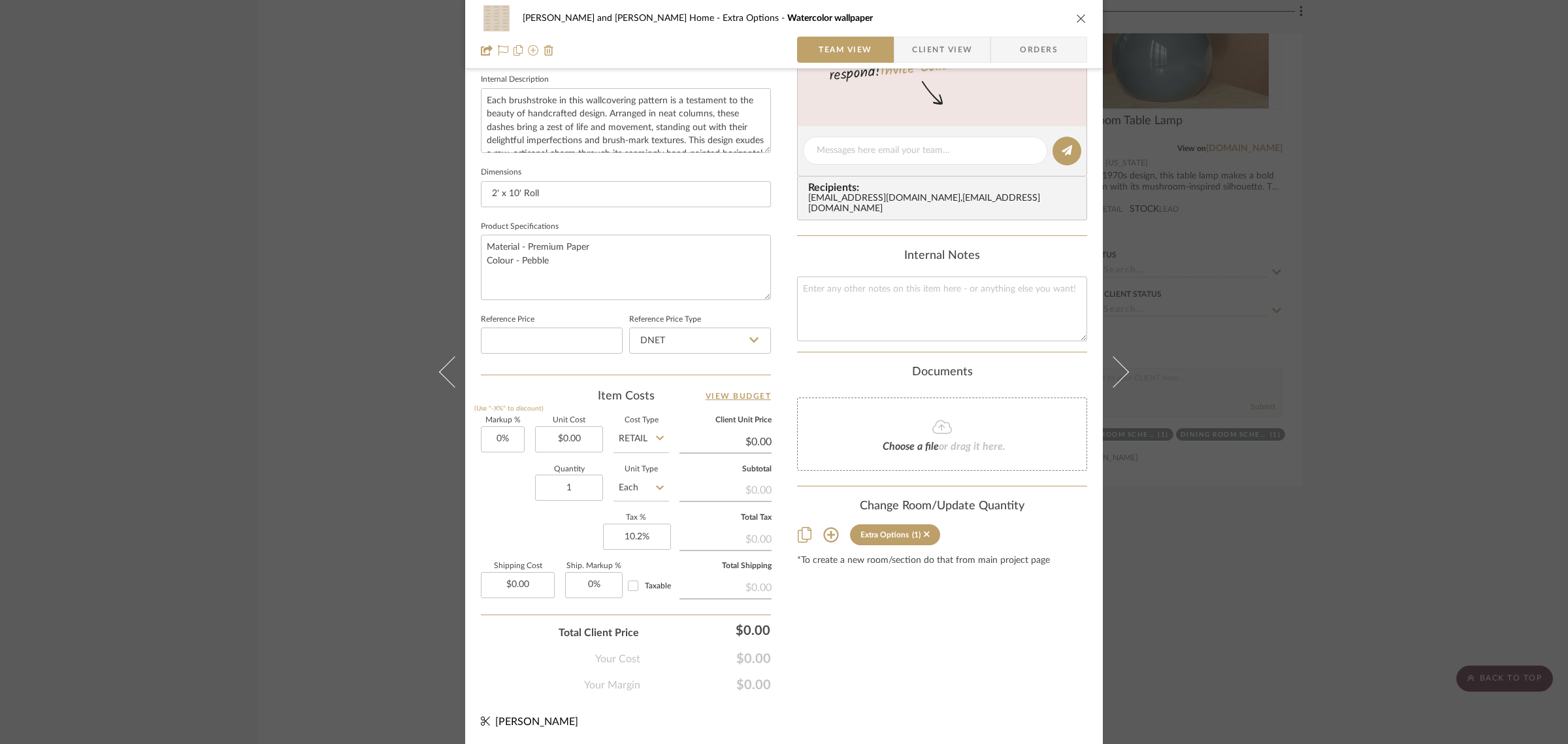
click at [1441, 451] on div "Natasha and Abhijit Home Extra Options Watercolor wallpaper Team View Client Vi…" at bounding box center [784, 372] width 1568 height 744
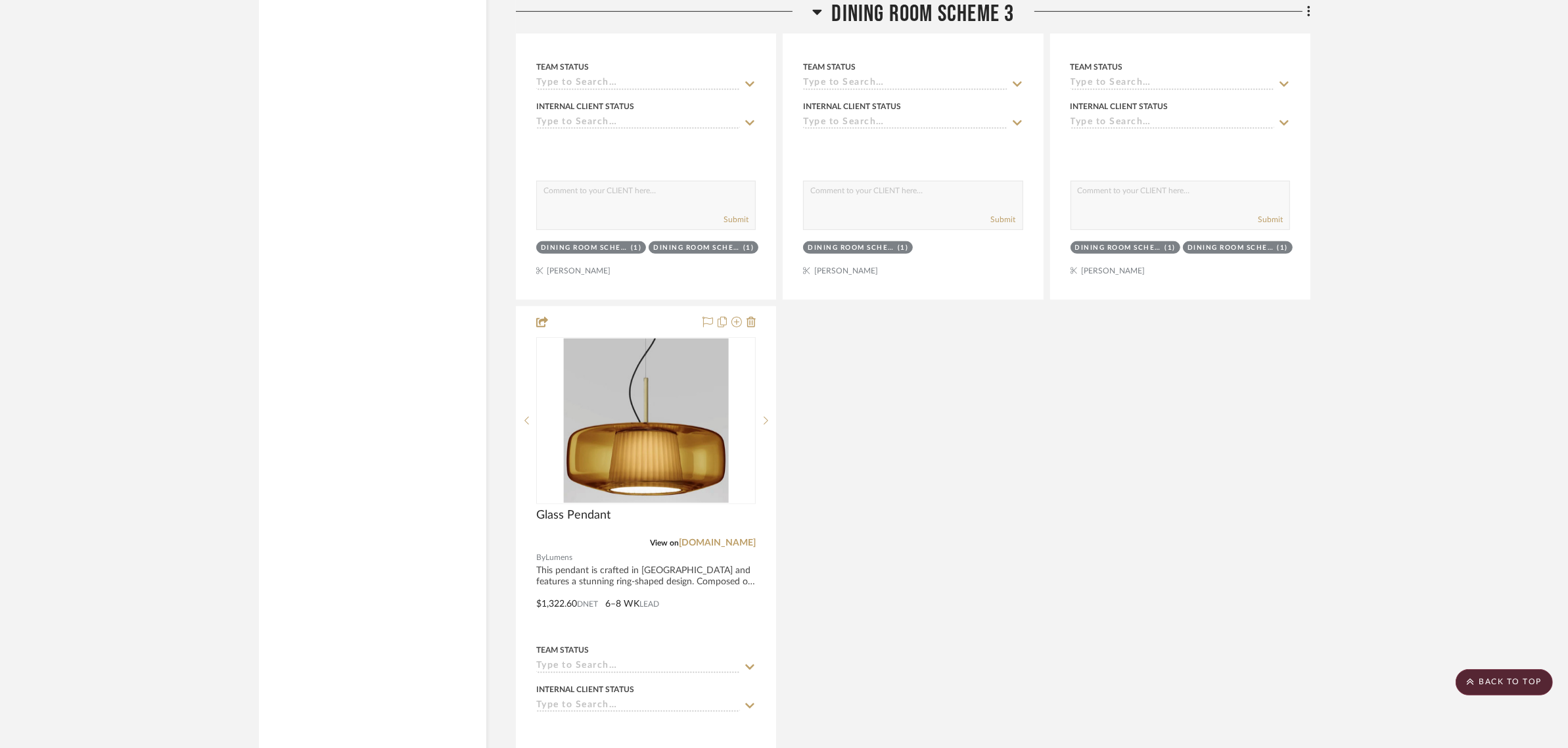
scroll to position [7639, 0]
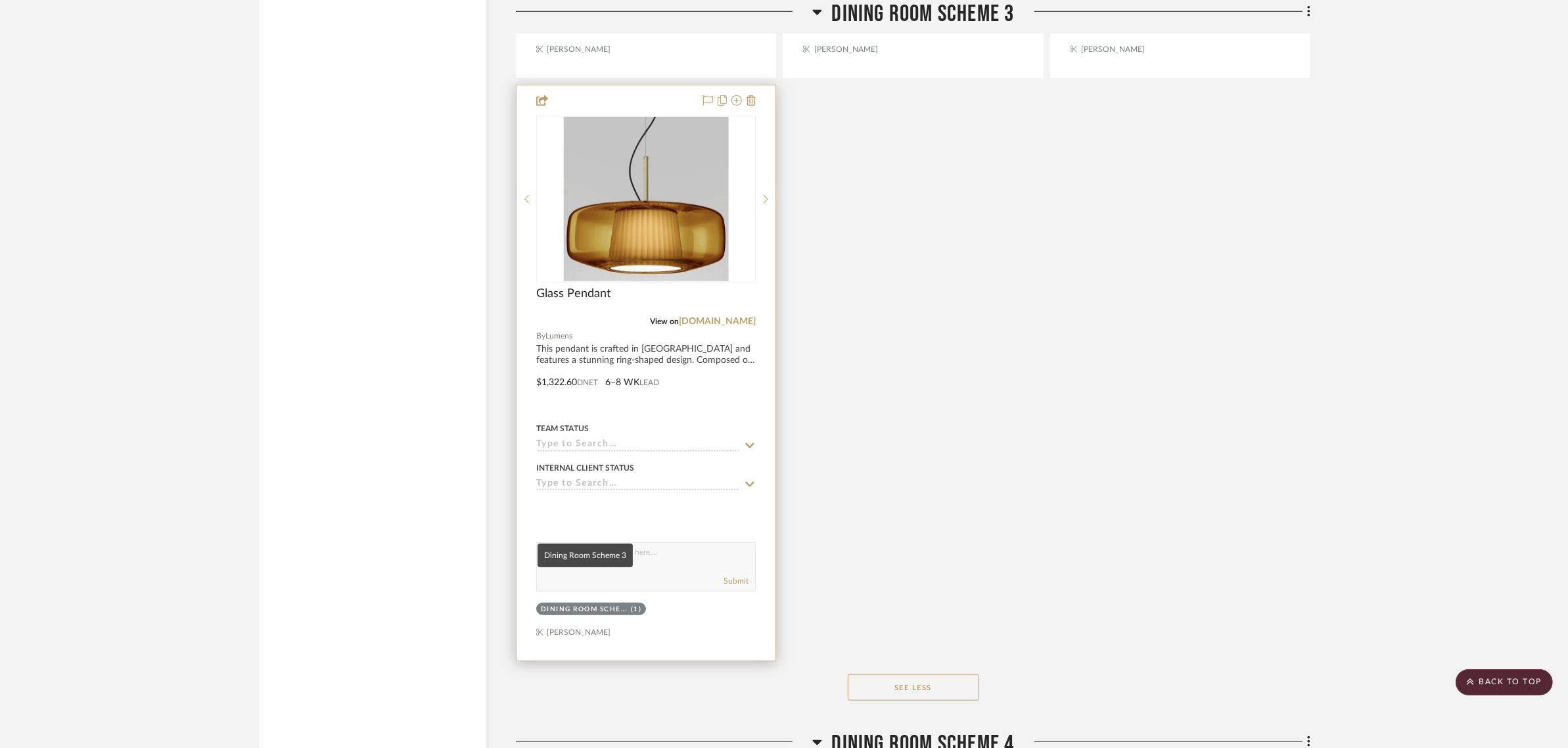
click at [603, 605] on div "Dining Room Scheme 3" at bounding box center [584, 610] width 87 height 10
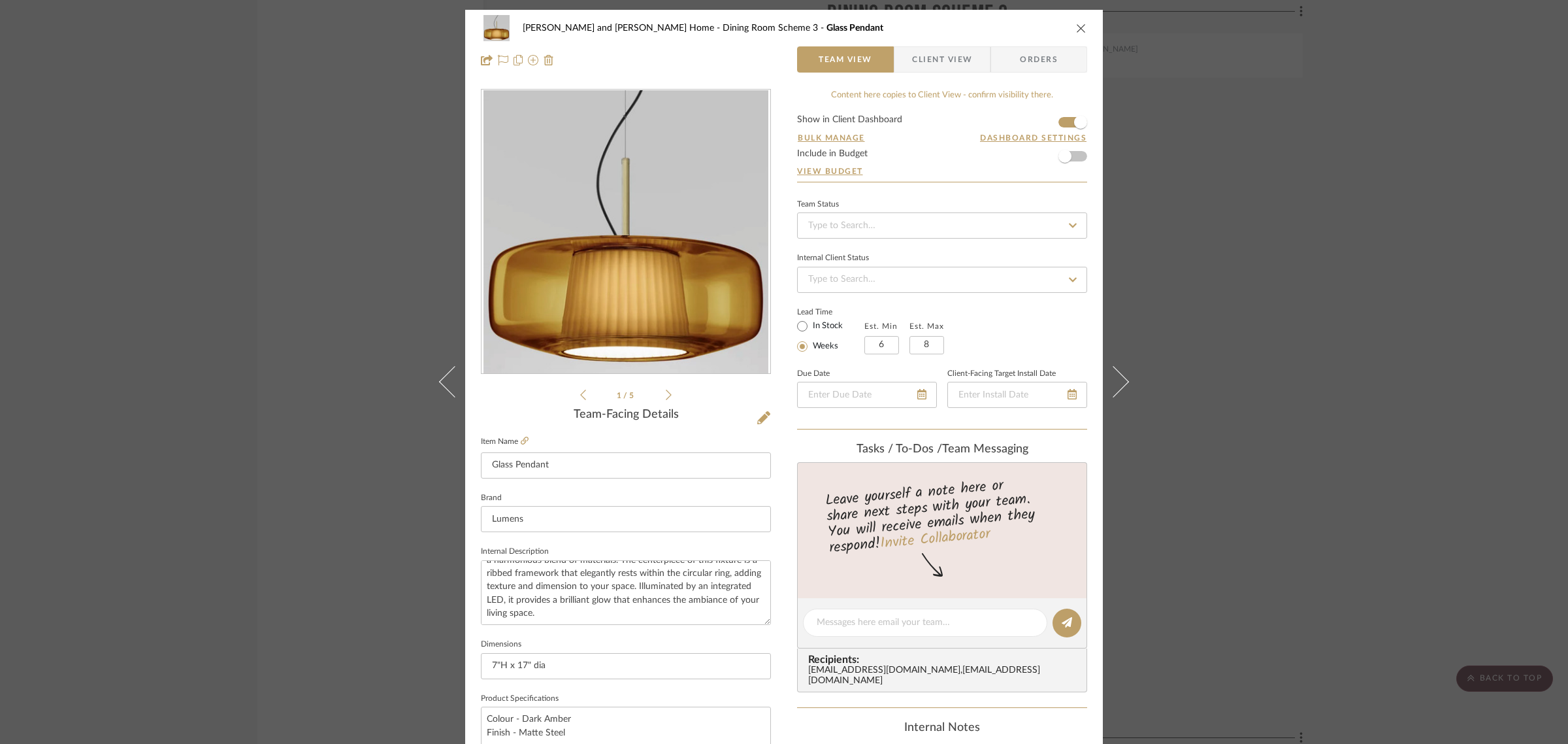
scroll to position [471, 0]
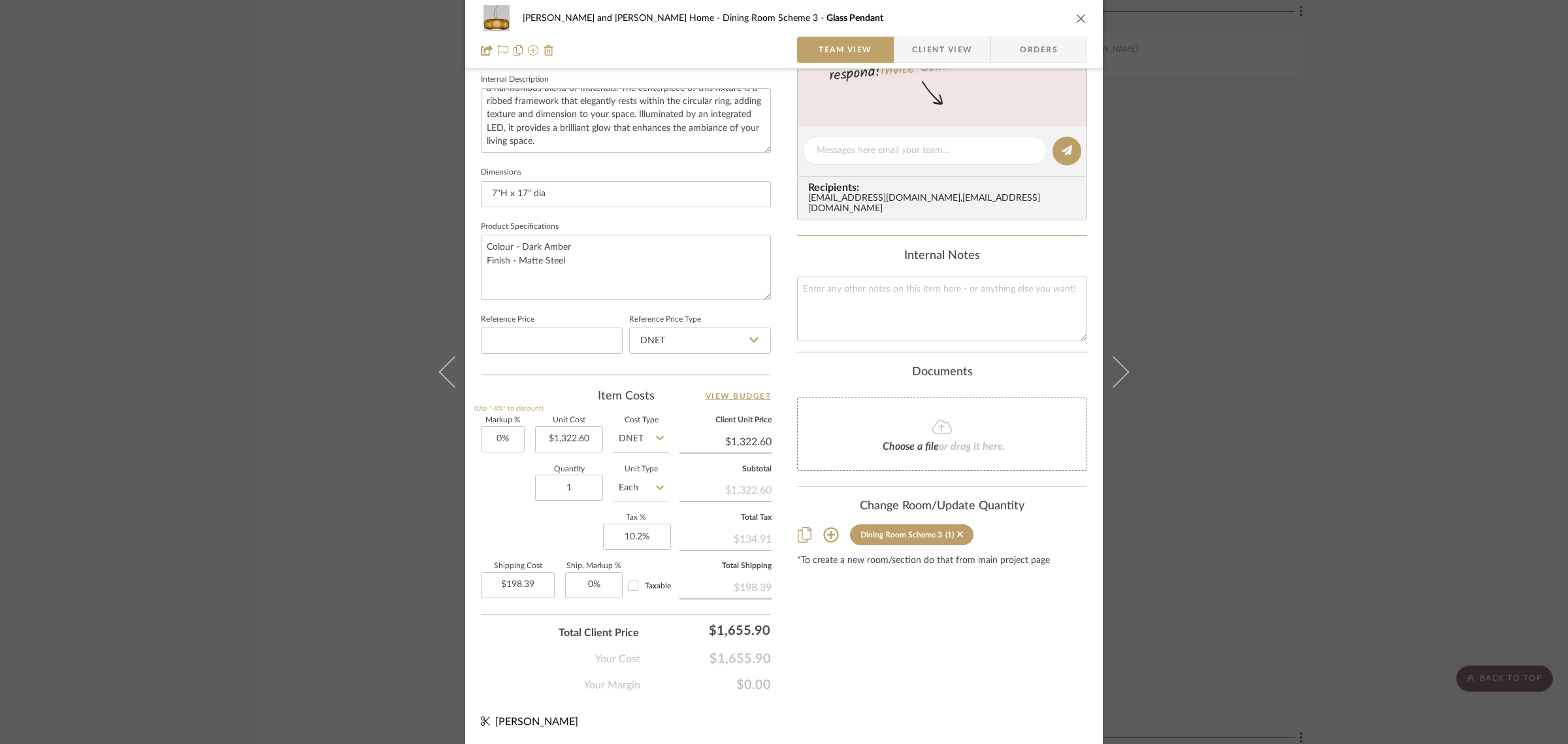
click at [823, 528] on icon at bounding box center [830, 534] width 15 height 15
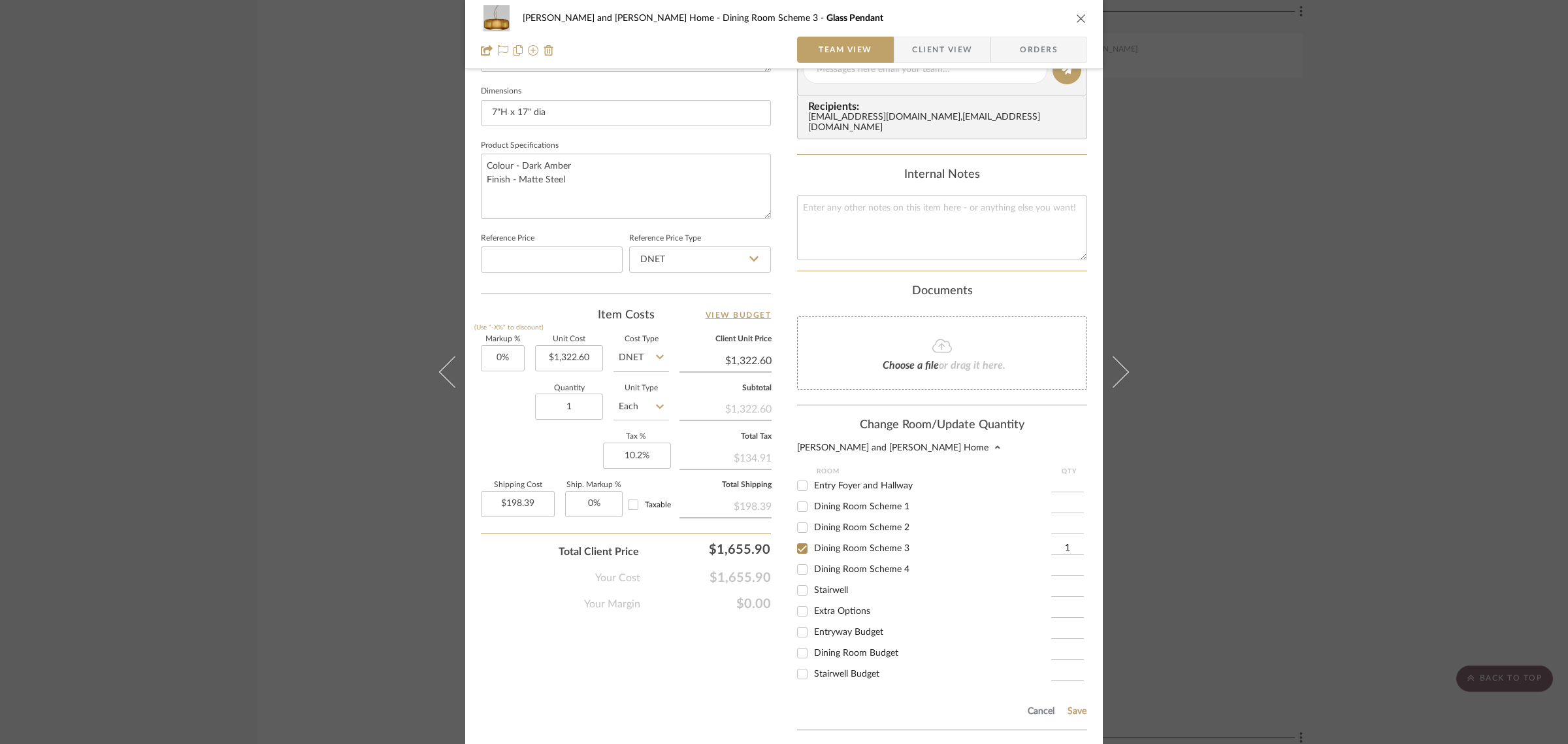
scroll to position [639, 0]
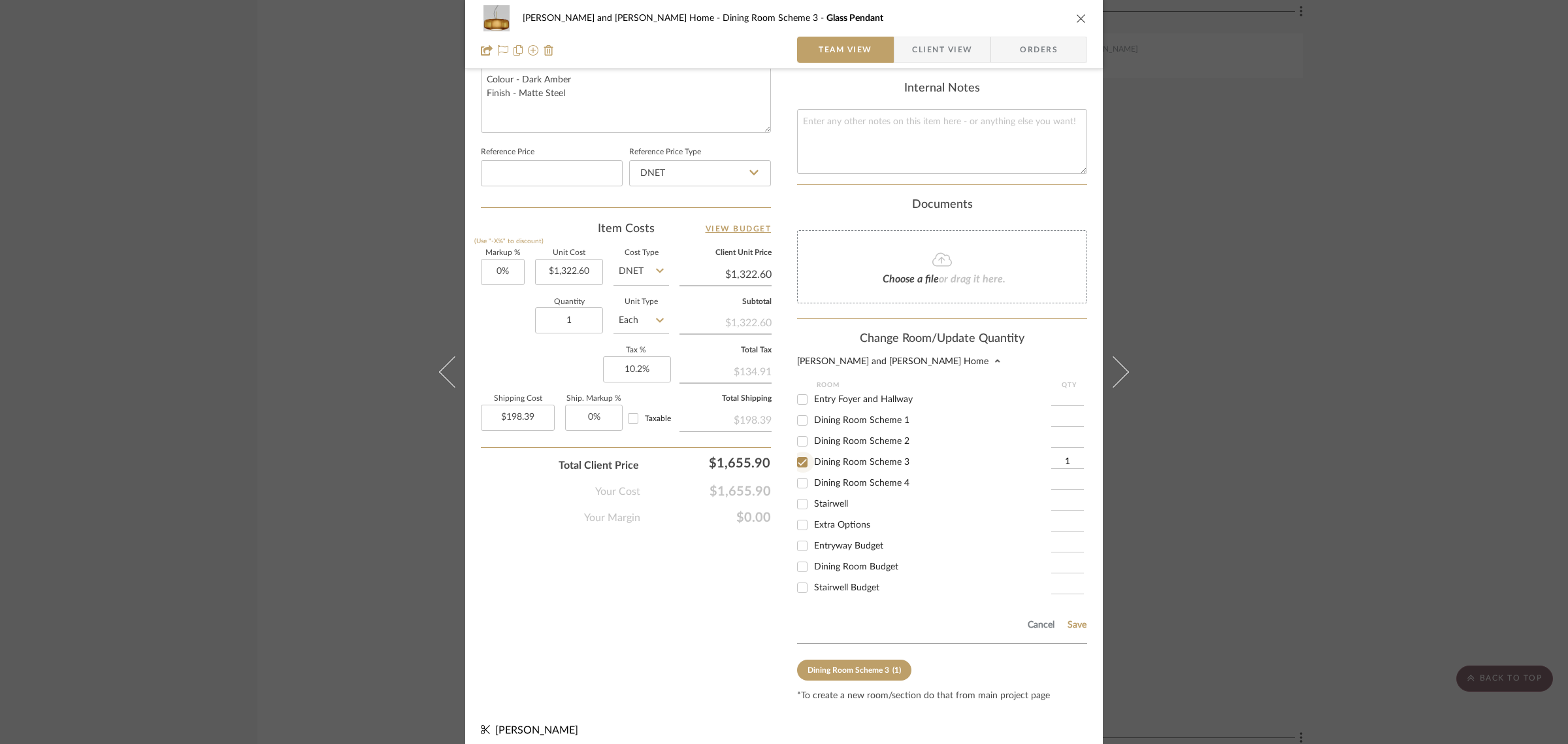
click at [798, 454] on input "Dining Room Scheme 3" at bounding box center [803, 463] width 21 height 21
checkbox input "false"
click at [794, 514] on input "Extra Options" at bounding box center [803, 525] width 21 height 21
checkbox input "true"
type input "1"
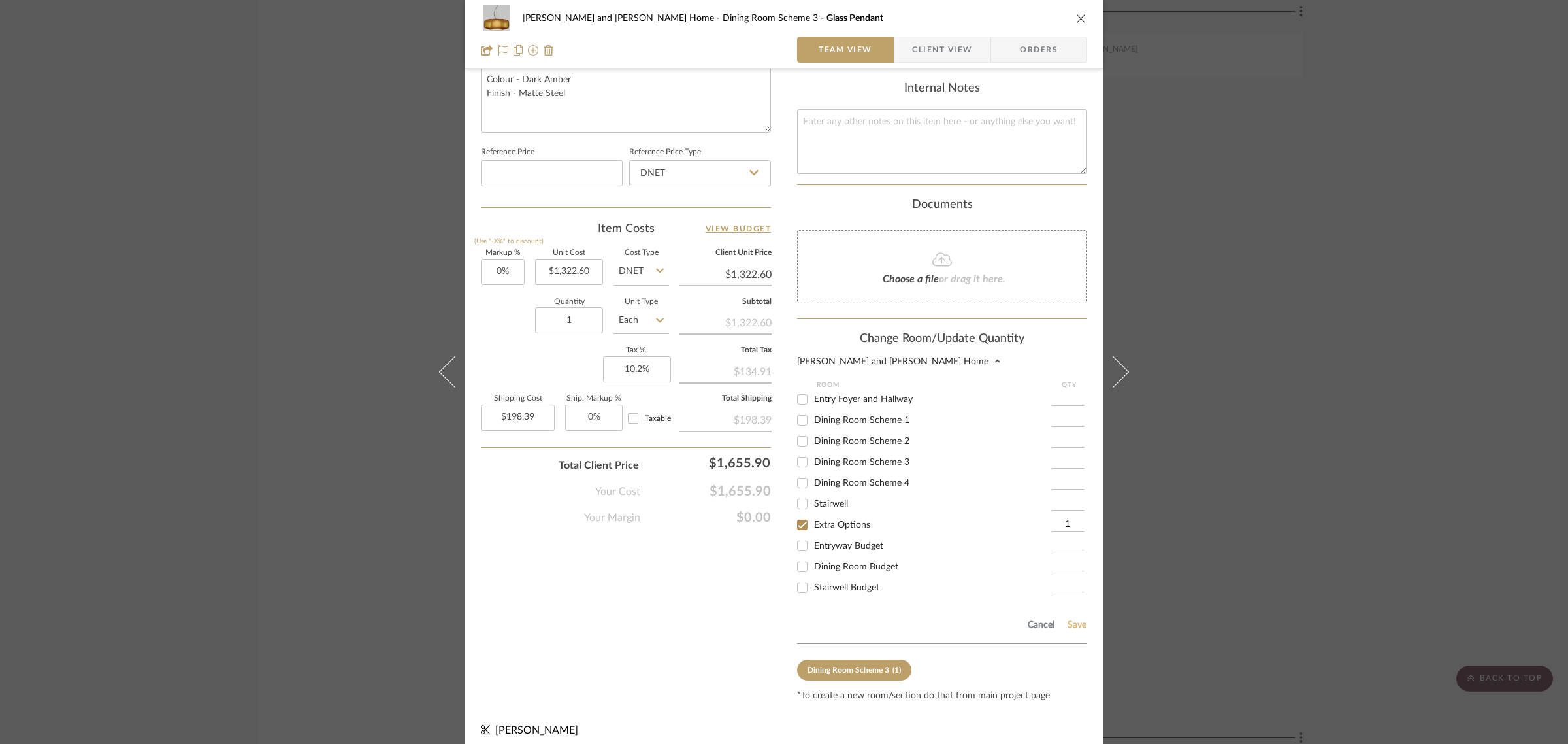
click at [1074, 620] on button "Save" at bounding box center [1076, 625] width 20 height 11
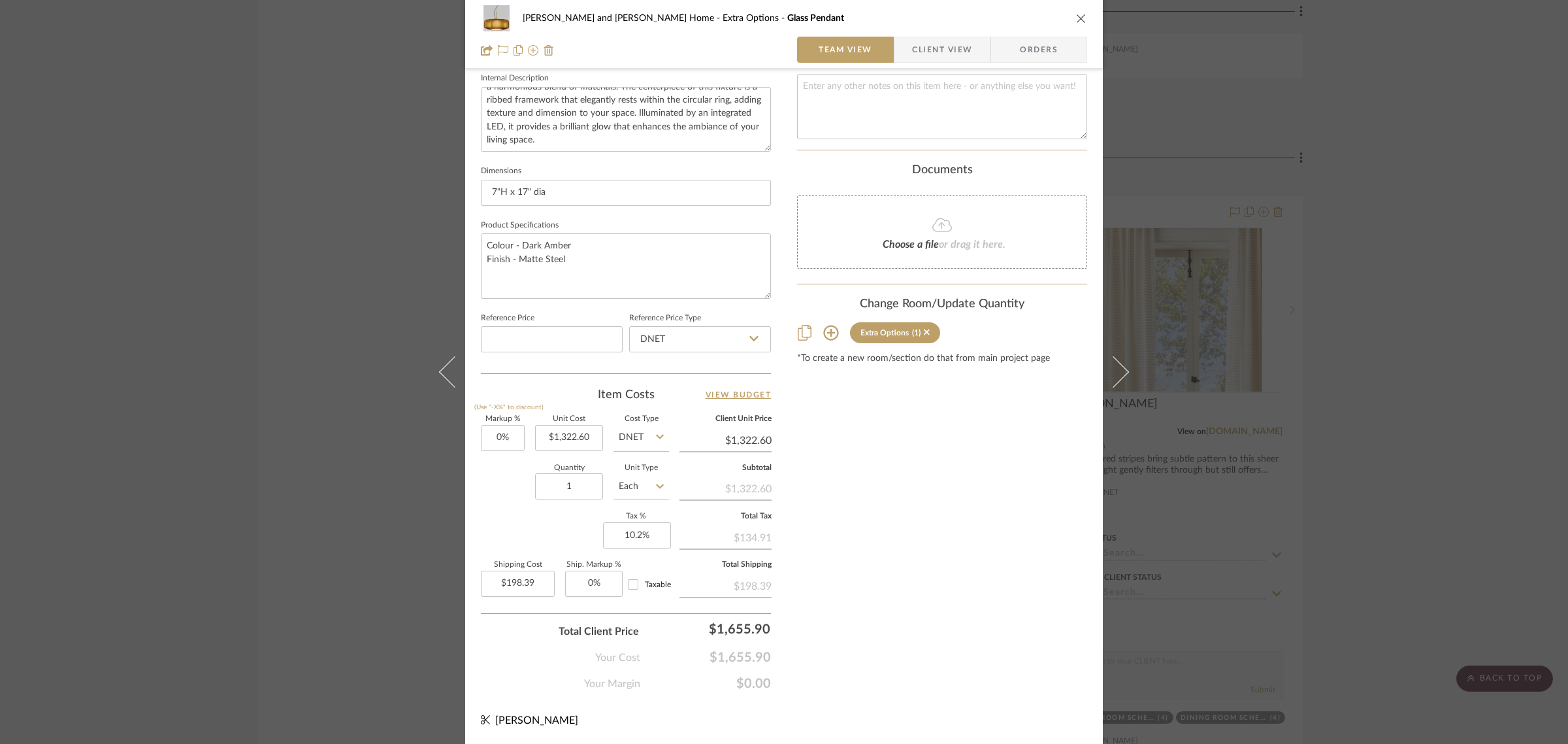
scroll to position [471, 0]
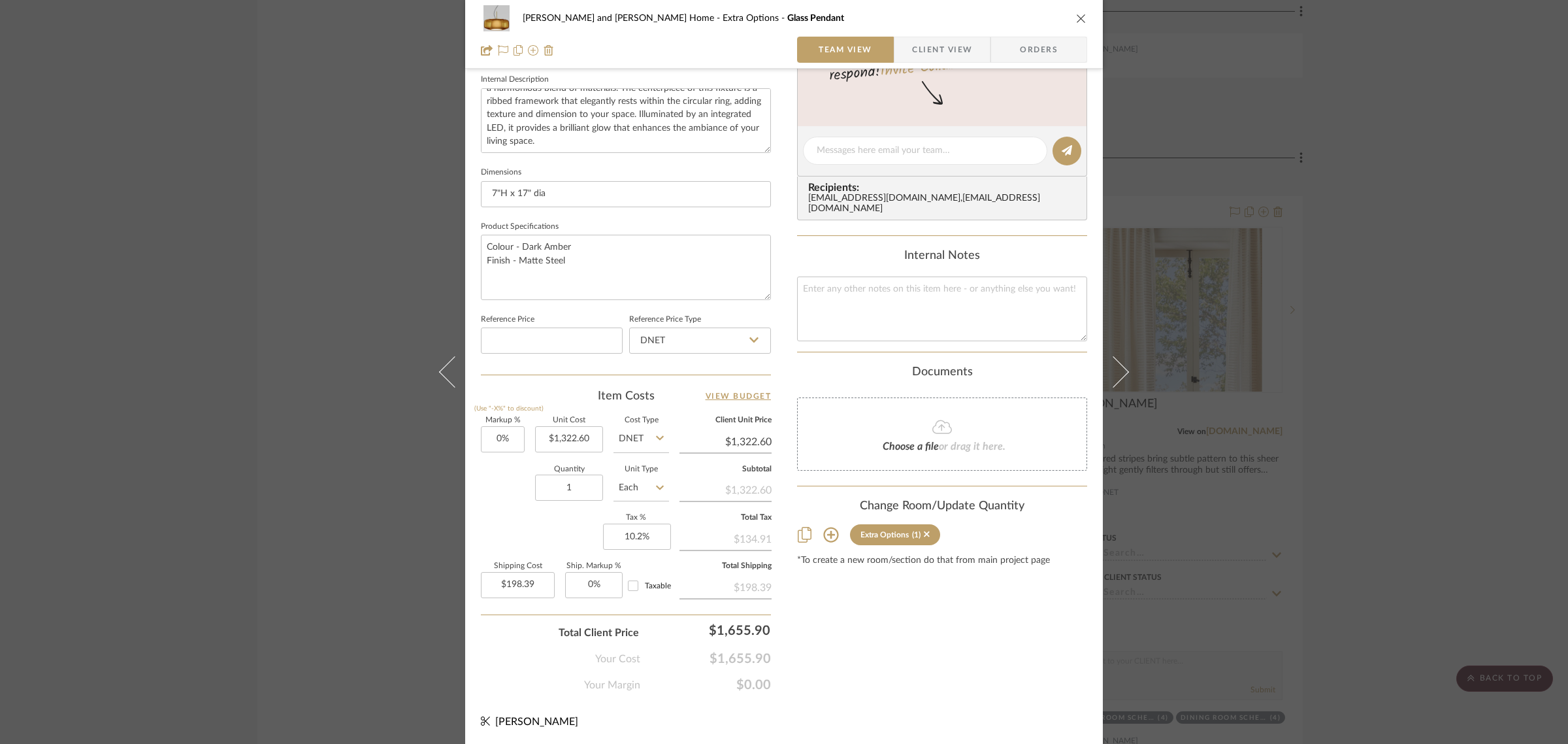
click at [1393, 578] on div "Natasha and Abhijit Home Extra Options Glass Pendant Team View Client View Orde…" at bounding box center [784, 372] width 1568 height 744
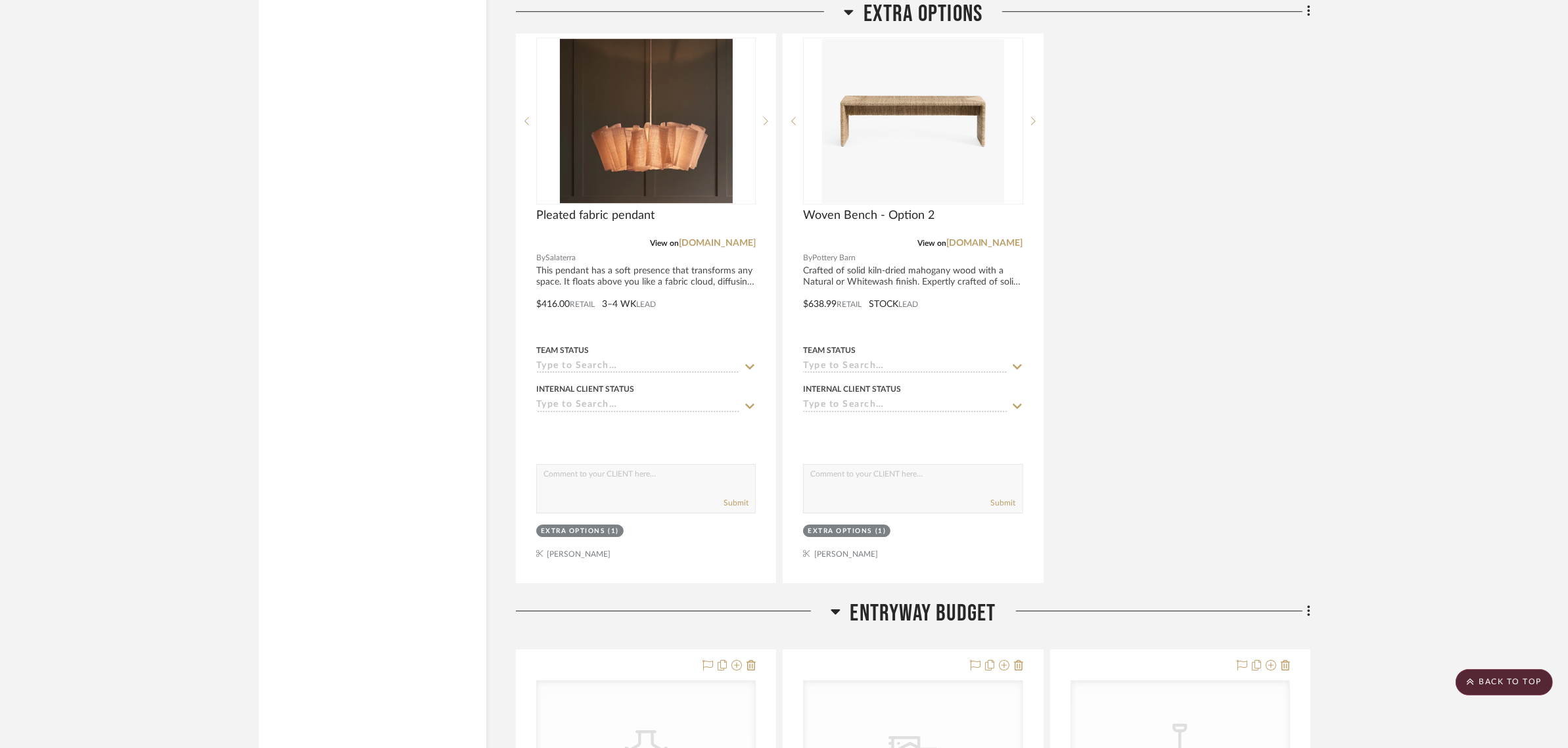
scroll to position [10925, 0]
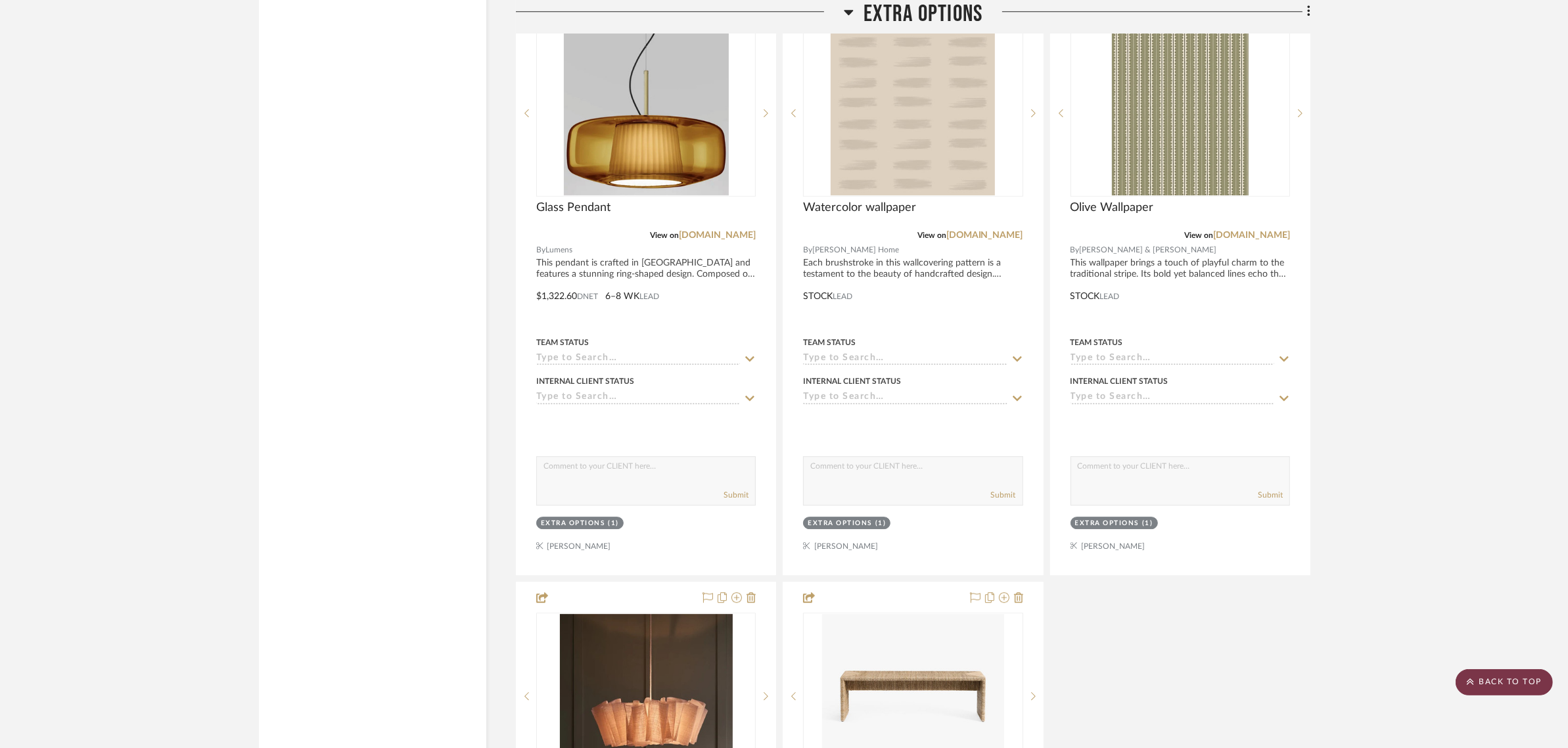
click at [1521, 682] on scroll-to-top-button "BACK TO TOP" at bounding box center [1504, 682] width 98 height 26
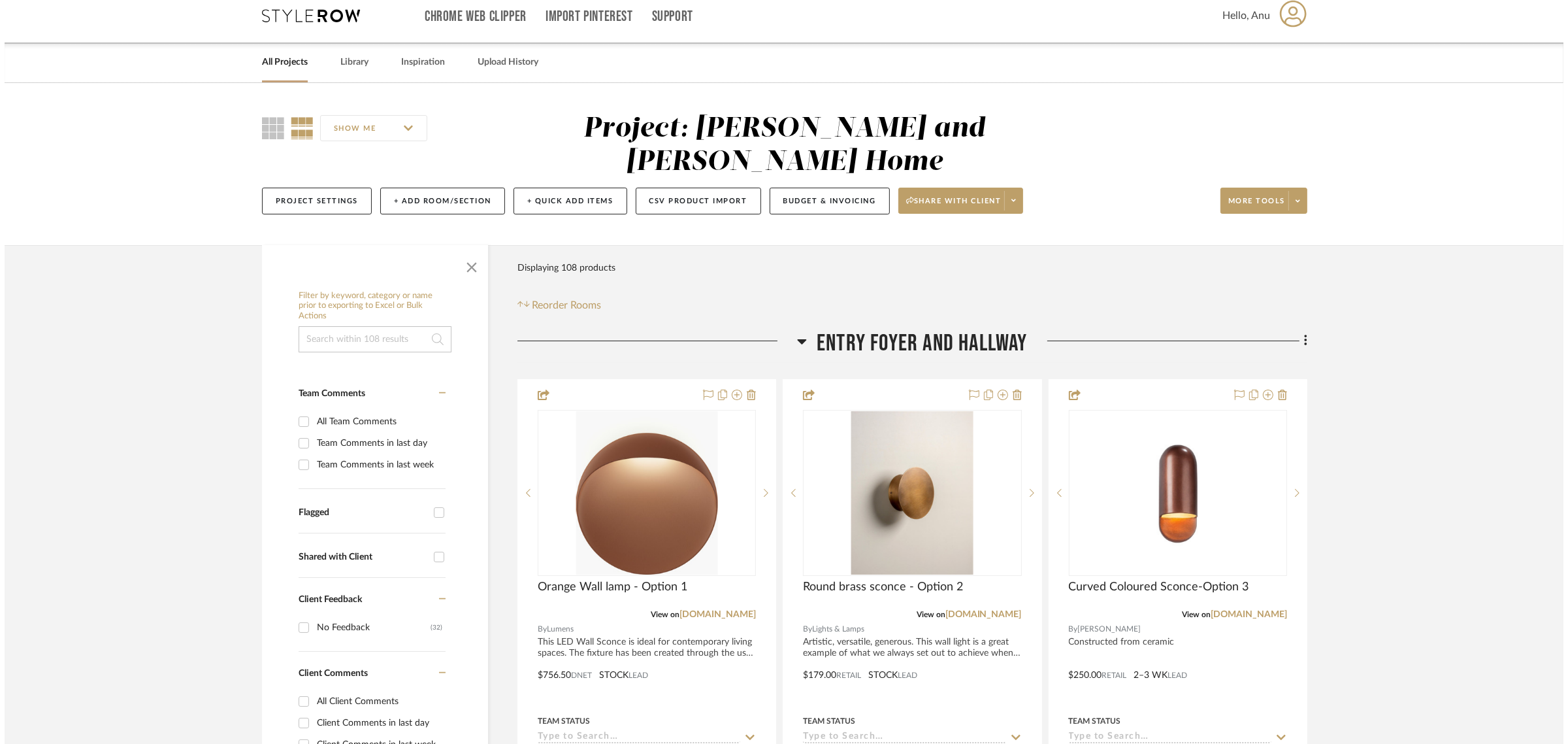
scroll to position [0, 0]
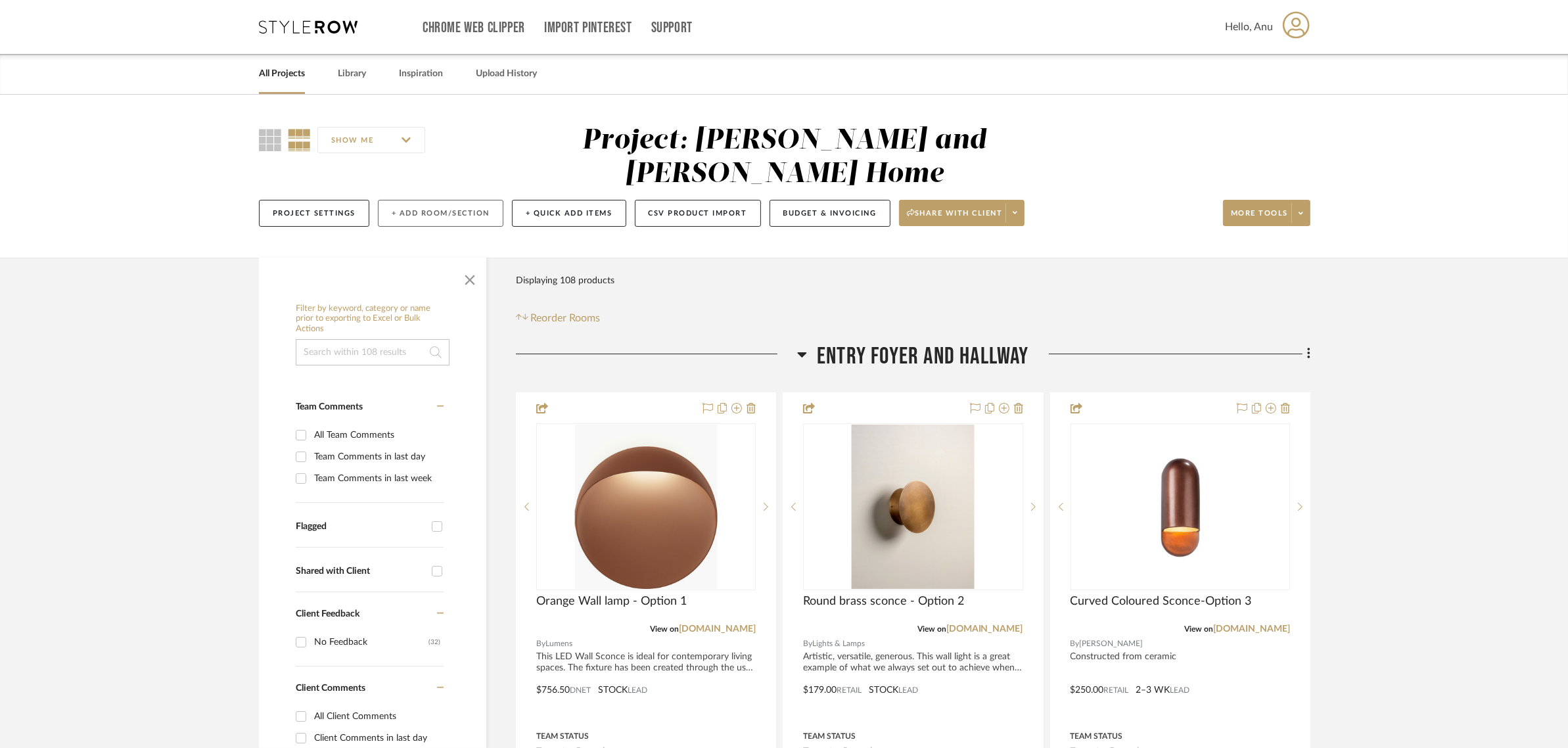
click at [414, 200] on button "+ Add Room/Section" at bounding box center [440, 214] width 126 height 27
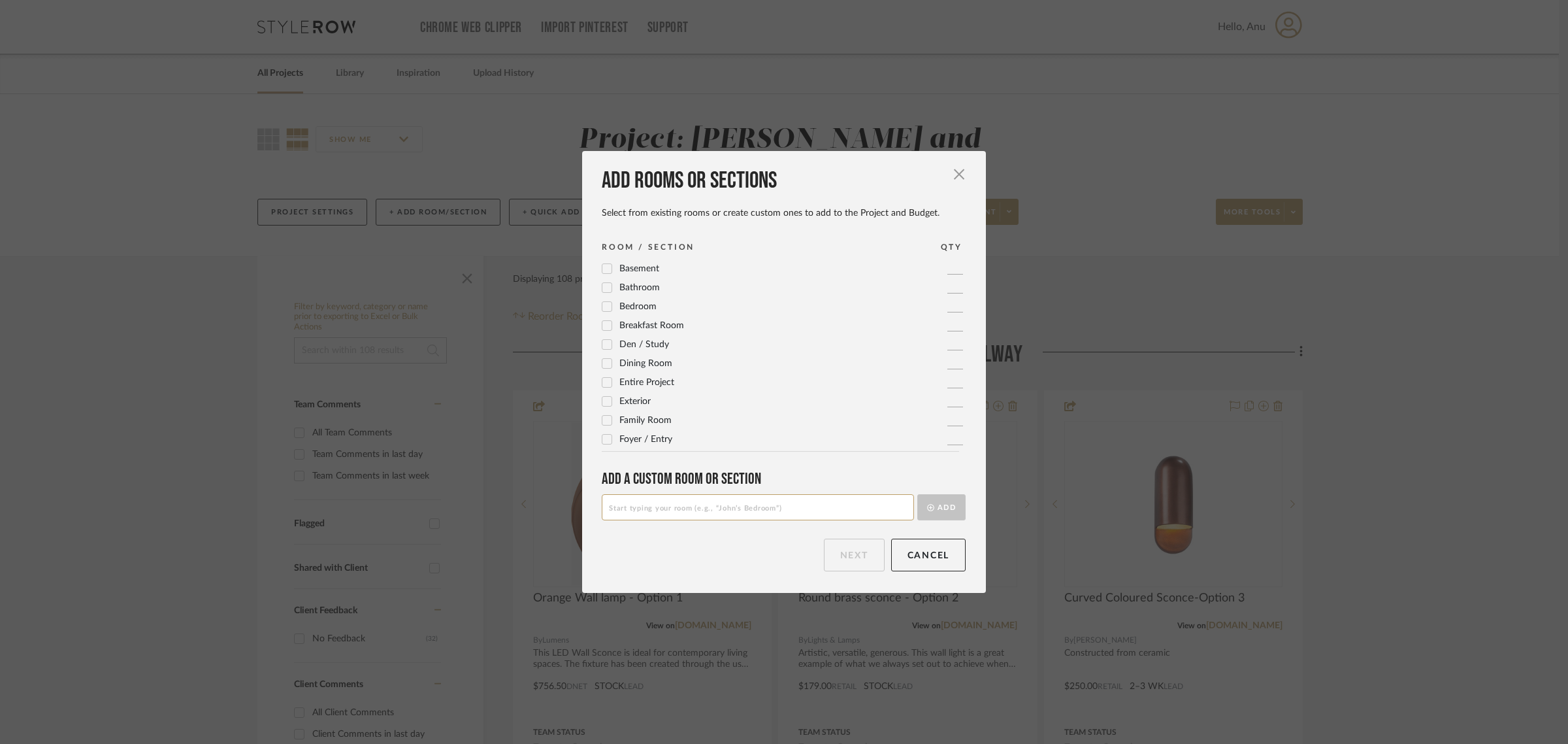
click at [655, 504] on input at bounding box center [758, 506] width 312 height 26
type input "Room Views"
click at [952, 504] on button "Add" at bounding box center [942, 506] width 48 height 26
click at [847, 554] on button "Next" at bounding box center [854, 555] width 61 height 33
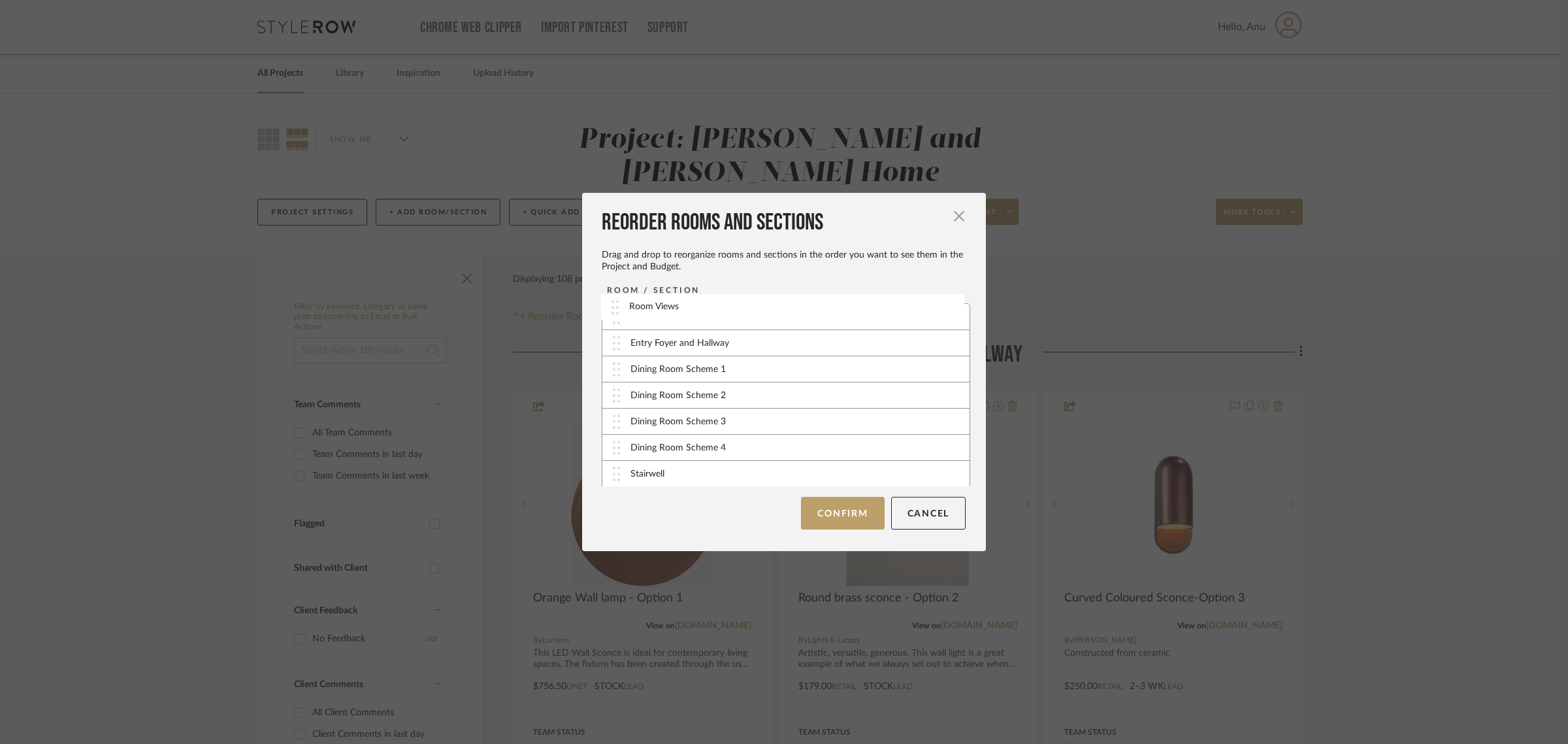
drag, startPoint x: 676, startPoint y: 475, endPoint x: 680, endPoint y: 309, distance: 166.0
click at [821, 523] on button "Confirm" at bounding box center [843, 513] width 83 height 33
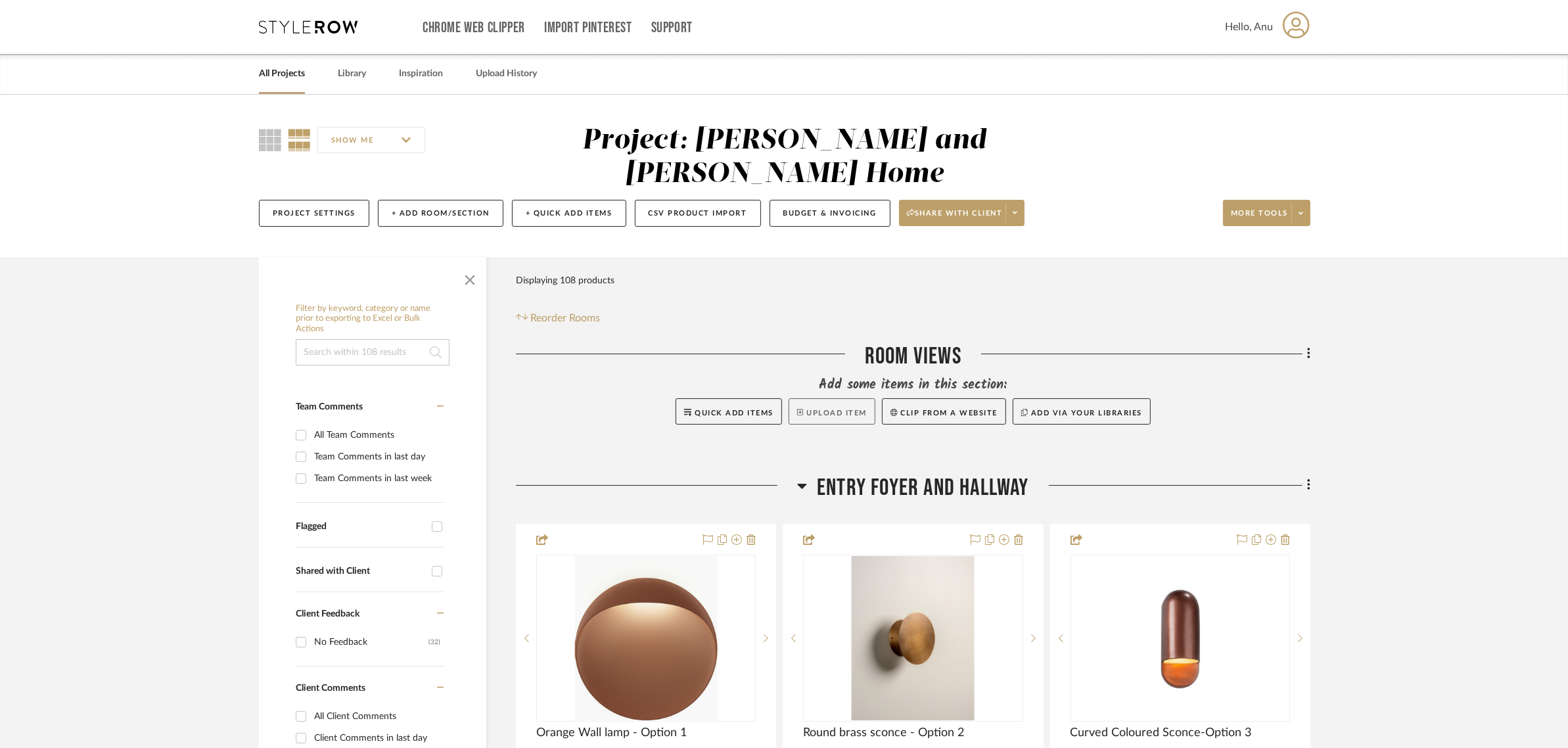
click at [849, 398] on button "Upload Item" at bounding box center [832, 411] width 87 height 26
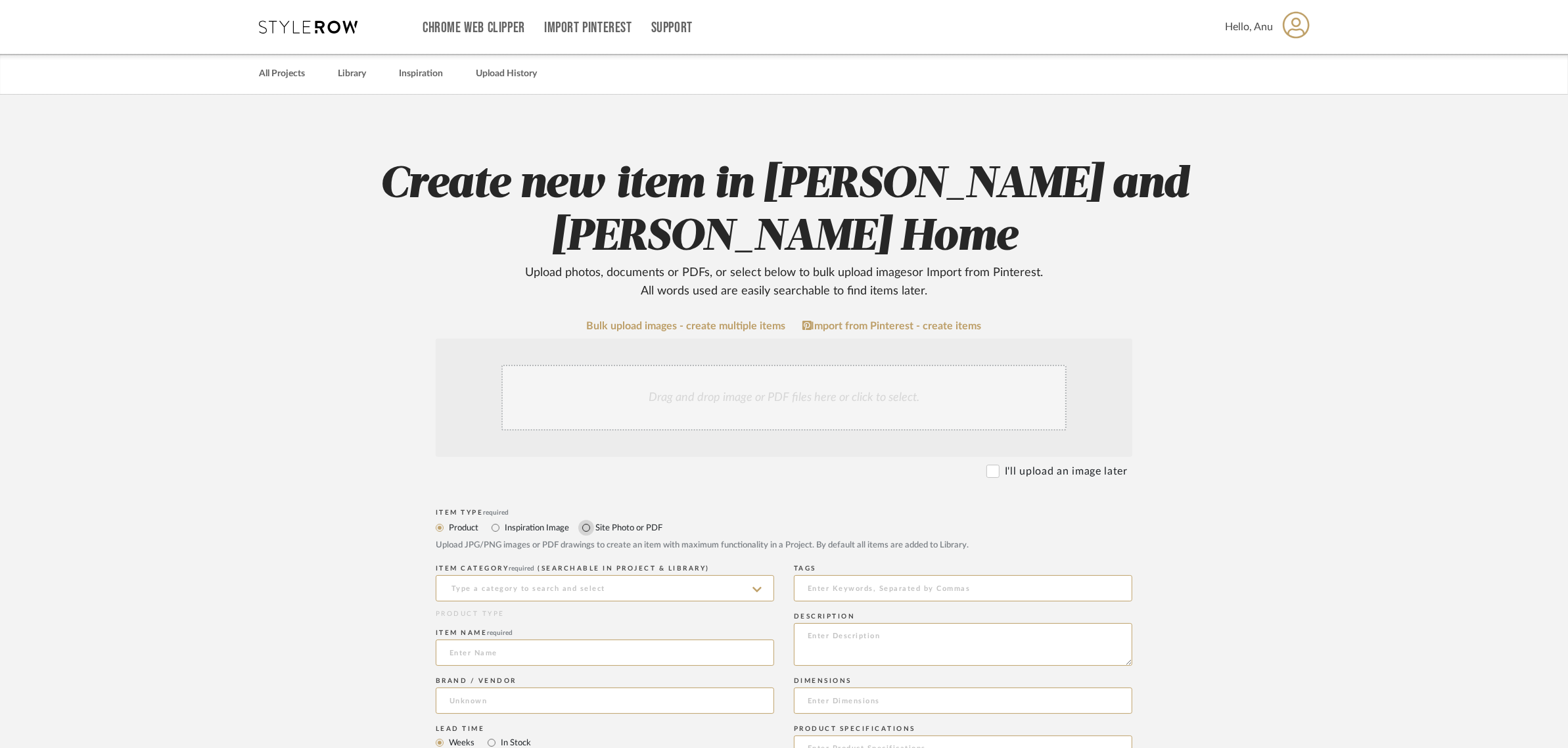
click at [583, 526] on input "Site Photo or PDF" at bounding box center [586, 528] width 16 height 16
radio input "true"
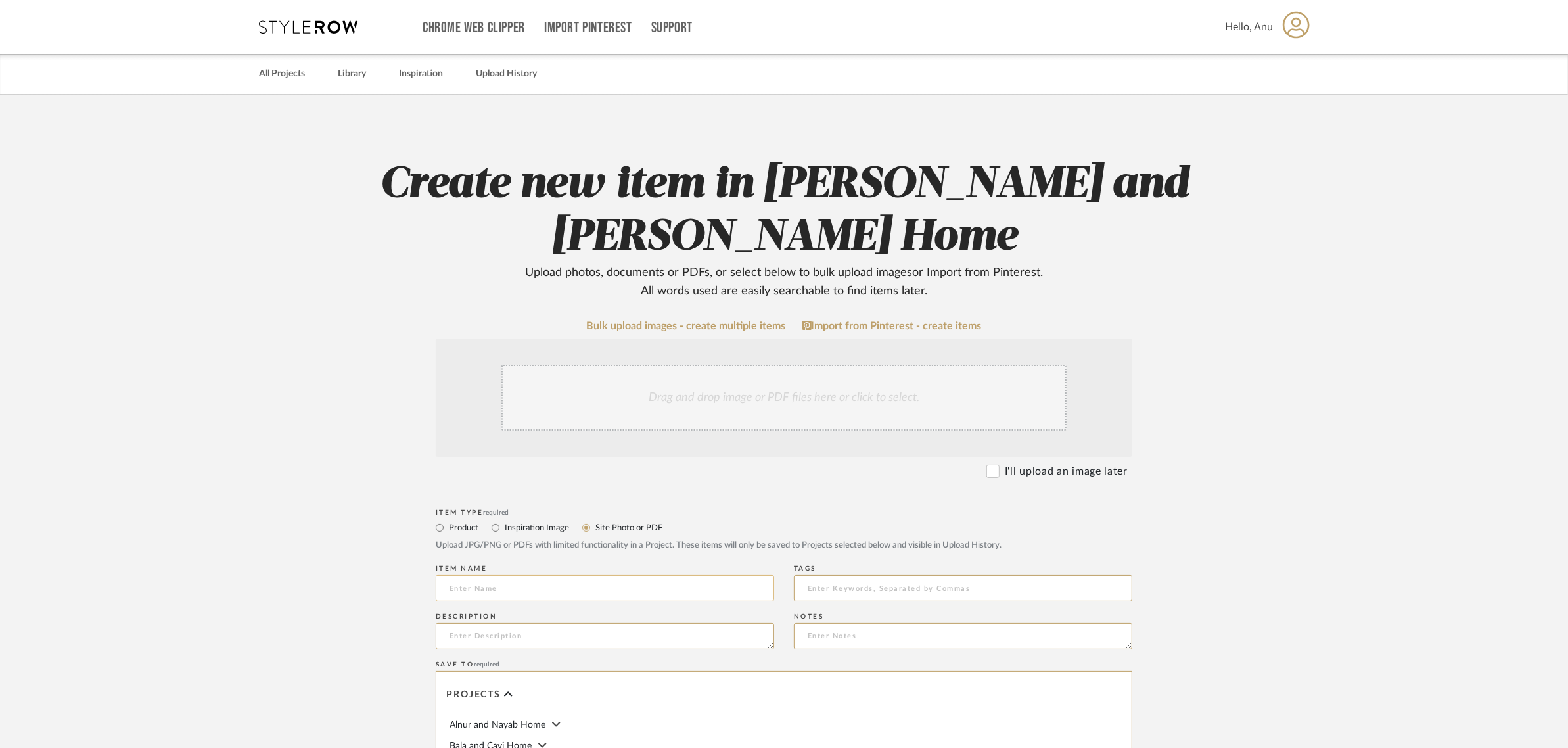
click at [504, 589] on input at bounding box center [605, 588] width 338 height 26
type input "Scheme 1 Views"
click at [703, 388] on div "Drag and drop image or PDF files here or click to select." at bounding box center [783, 397] width 565 height 65
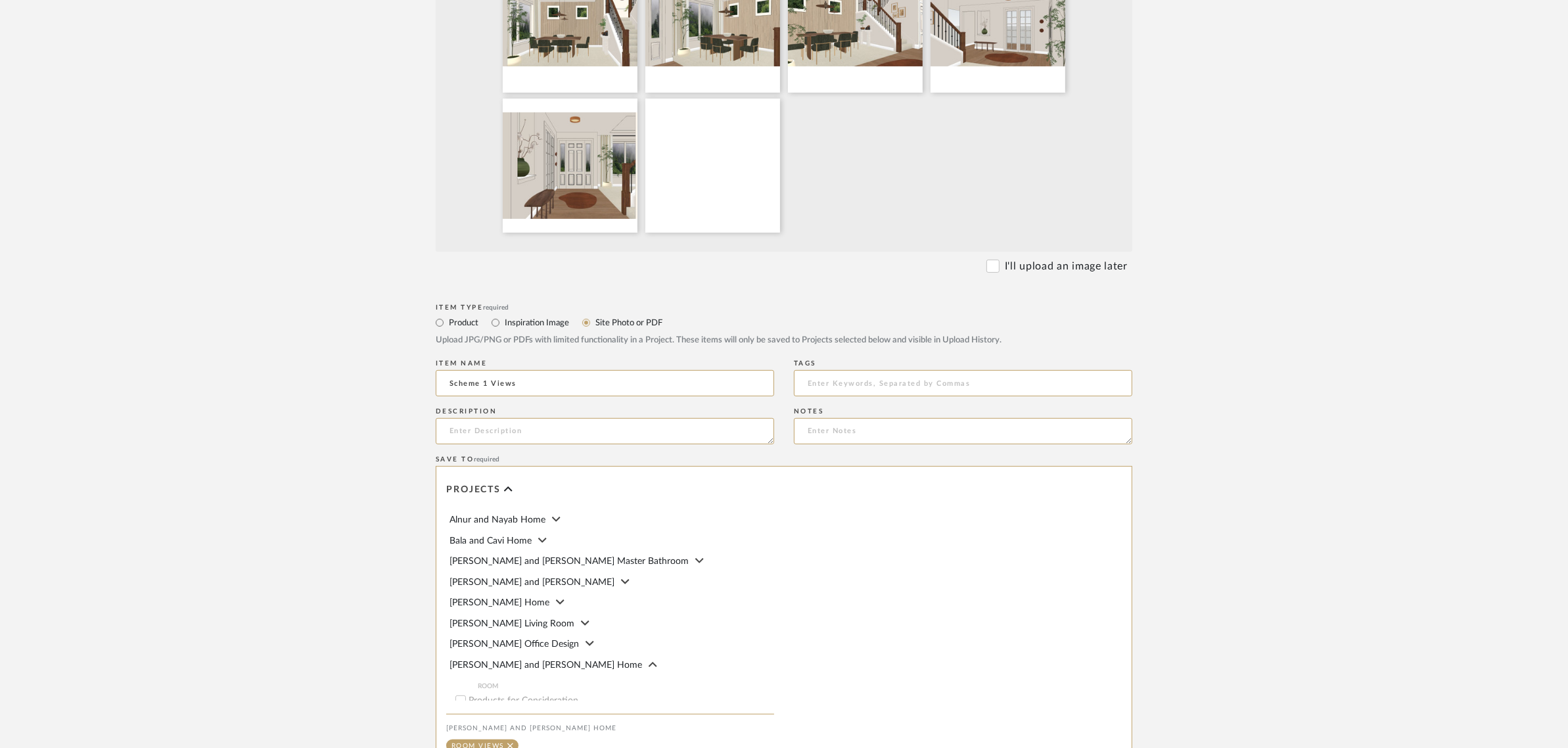
scroll to position [492, 0]
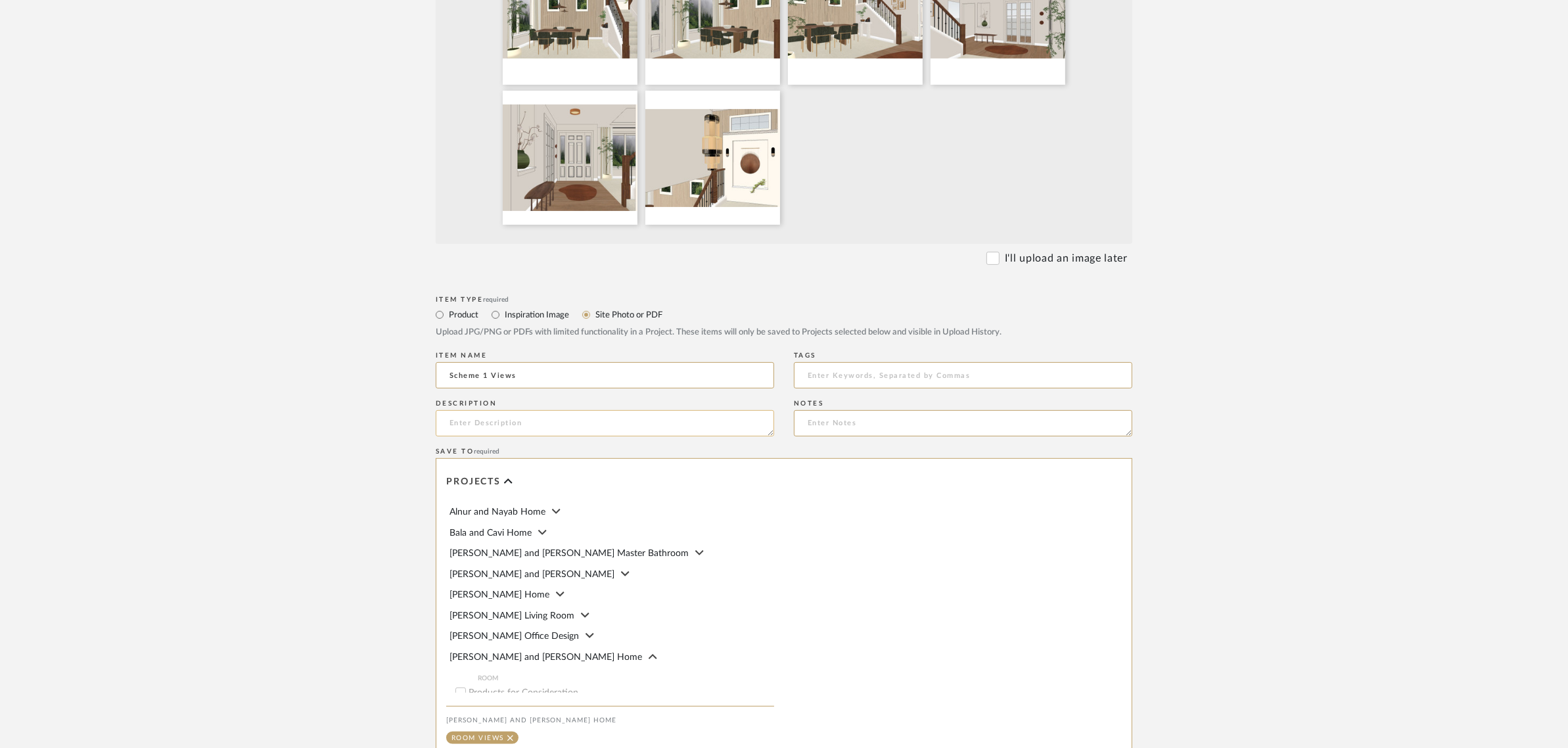
click at [442, 428] on textarea at bounding box center [605, 422] width 338 height 26
type textarea "Fluted Wall Paneling"
click at [1234, 362] on upload-items "Create new item in Natasha and Abhijit Home Upload photos, documents or PDFs, o…" at bounding box center [784, 229] width 1568 height 1254
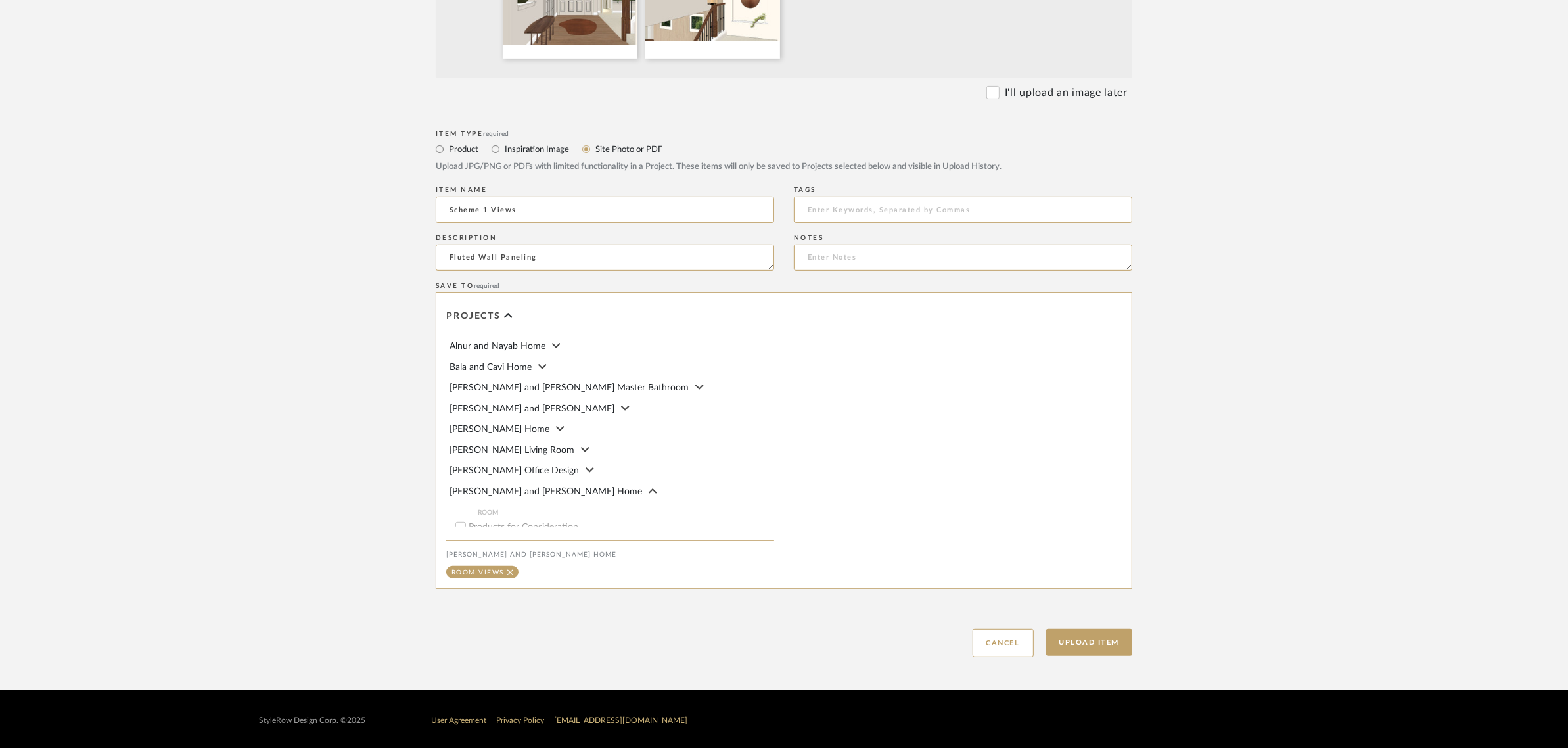
scroll to position [662, 0]
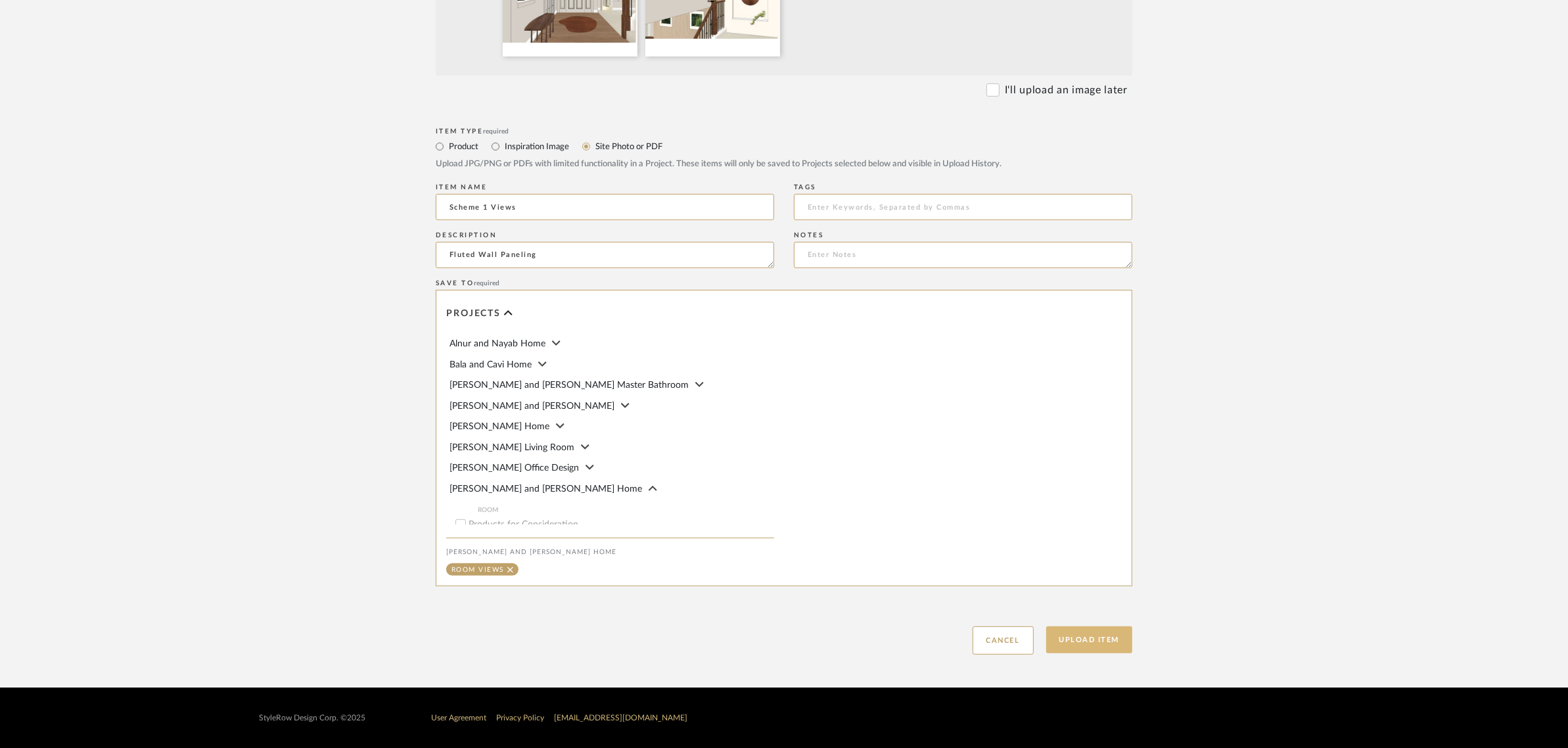
click at [1081, 643] on button "Upload Item" at bounding box center [1089, 640] width 87 height 27
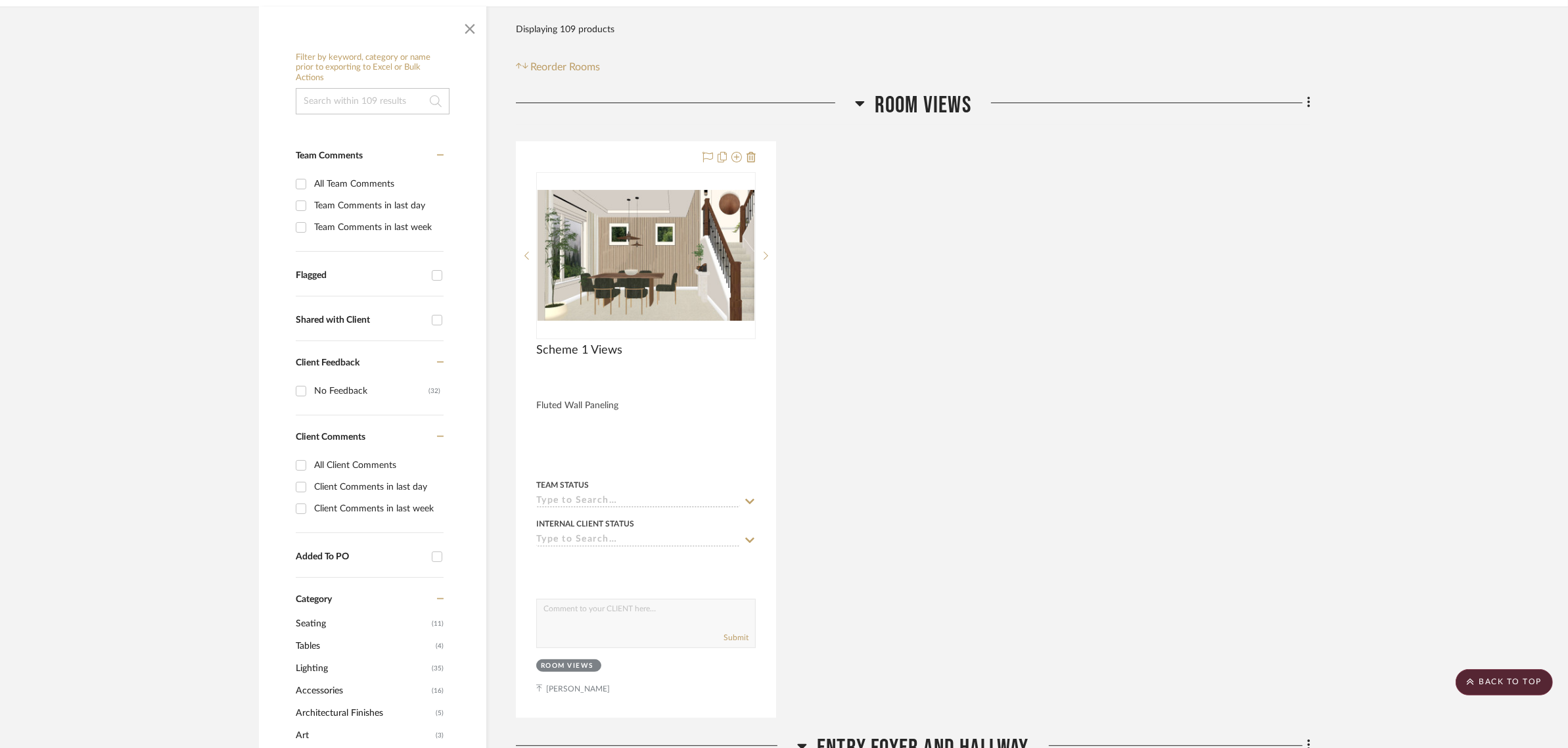
scroll to position [226, 0]
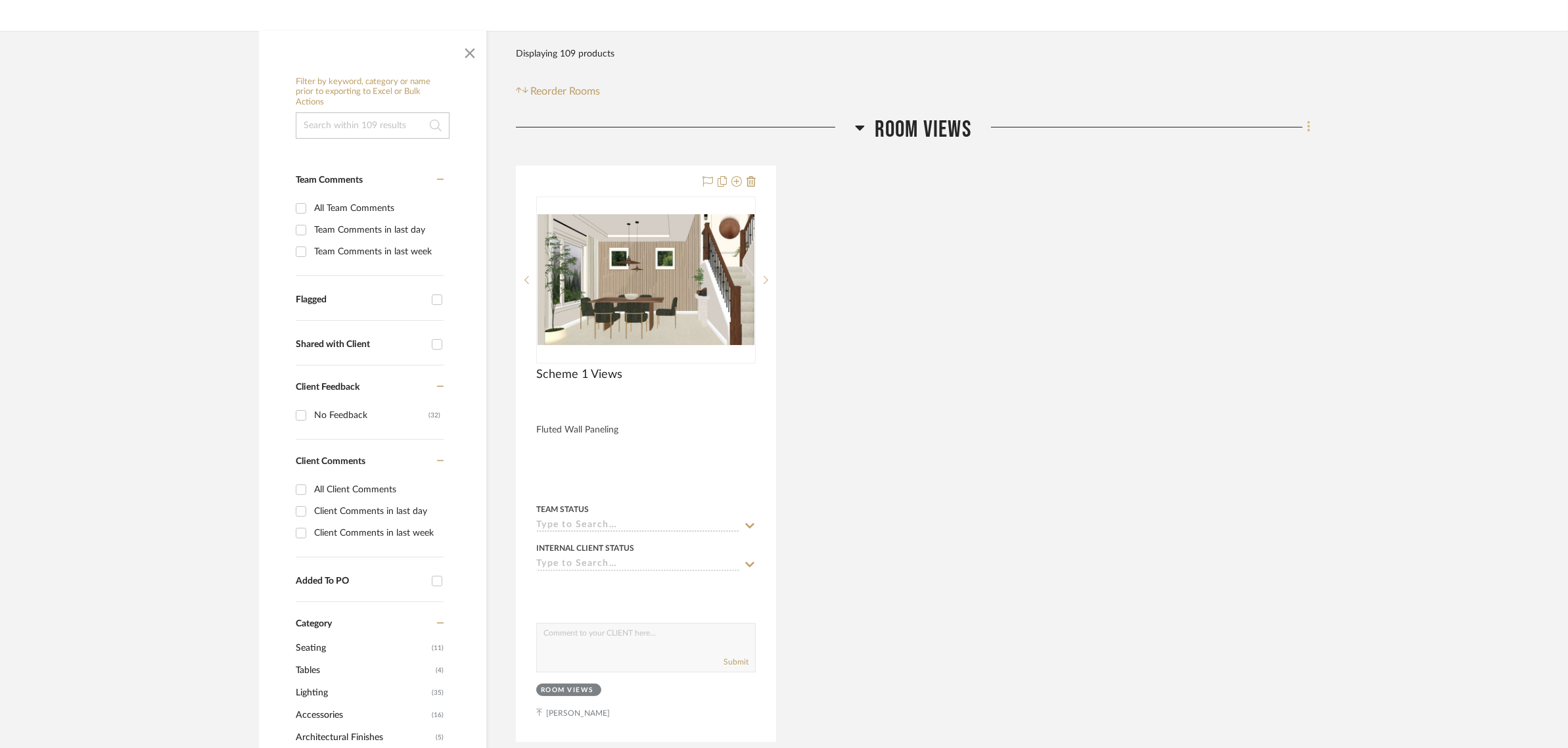
click at [1310, 120] on icon at bounding box center [1309, 127] width 4 height 15
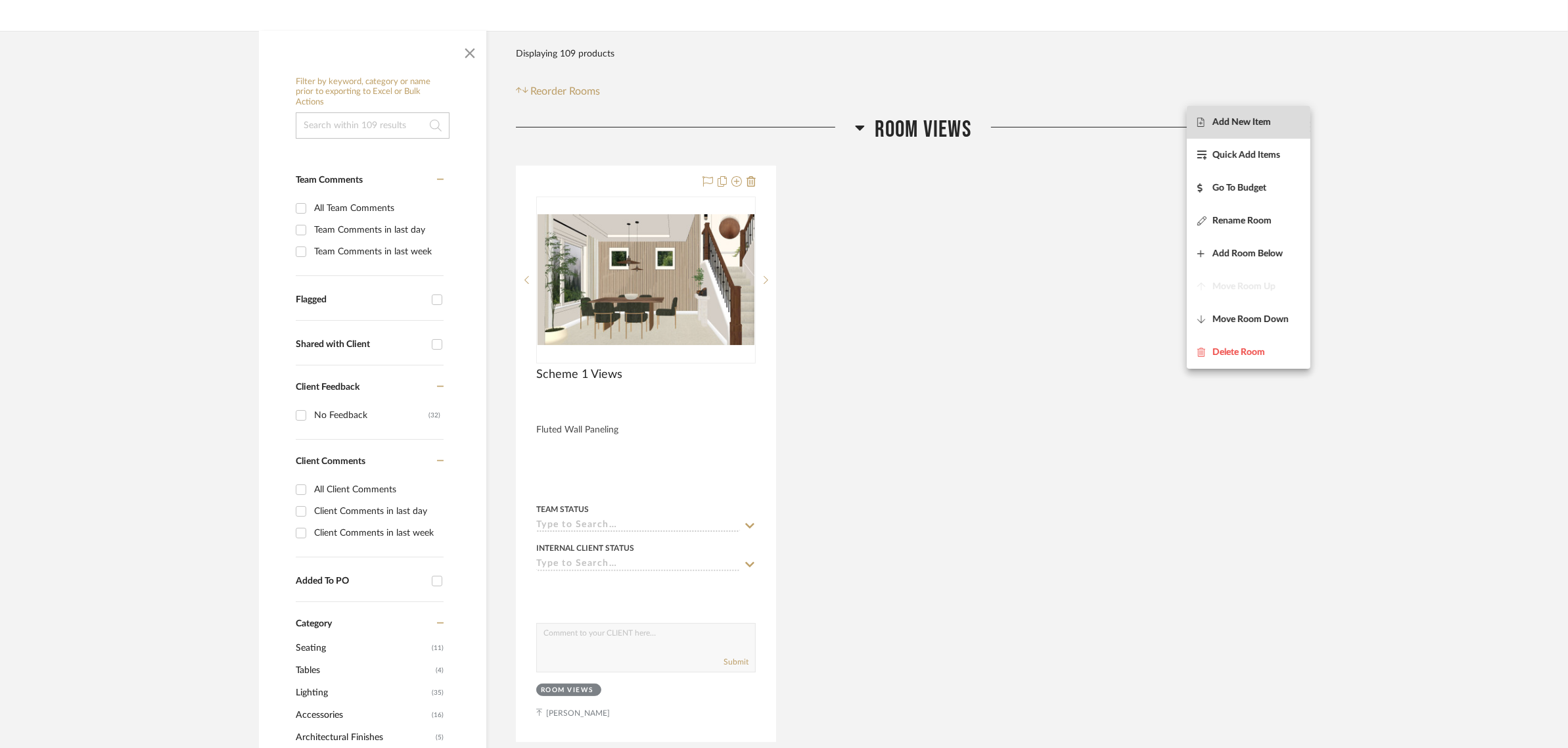
click at [1240, 126] on span "Add New Item" at bounding box center [1241, 122] width 59 height 11
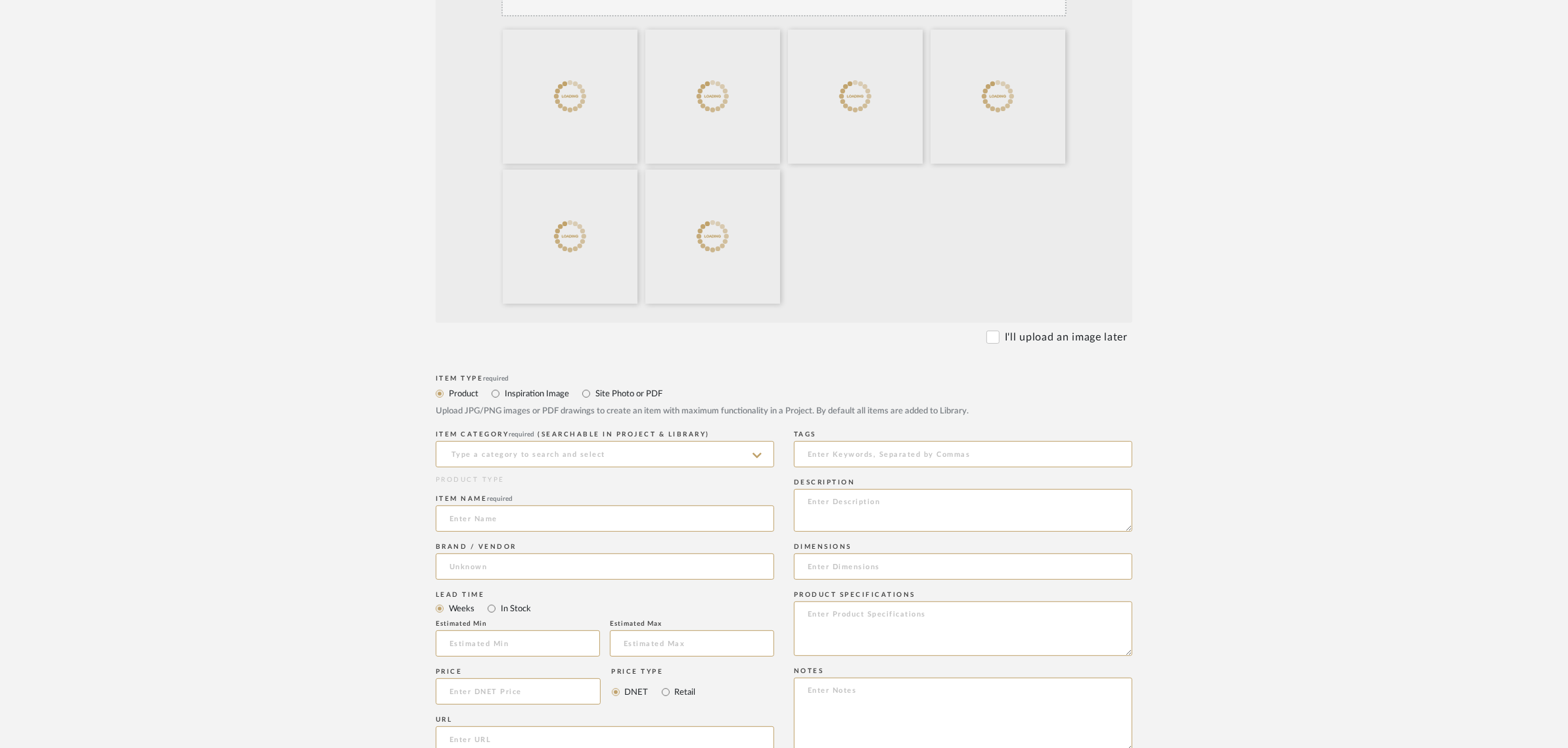
scroll to position [492, 0]
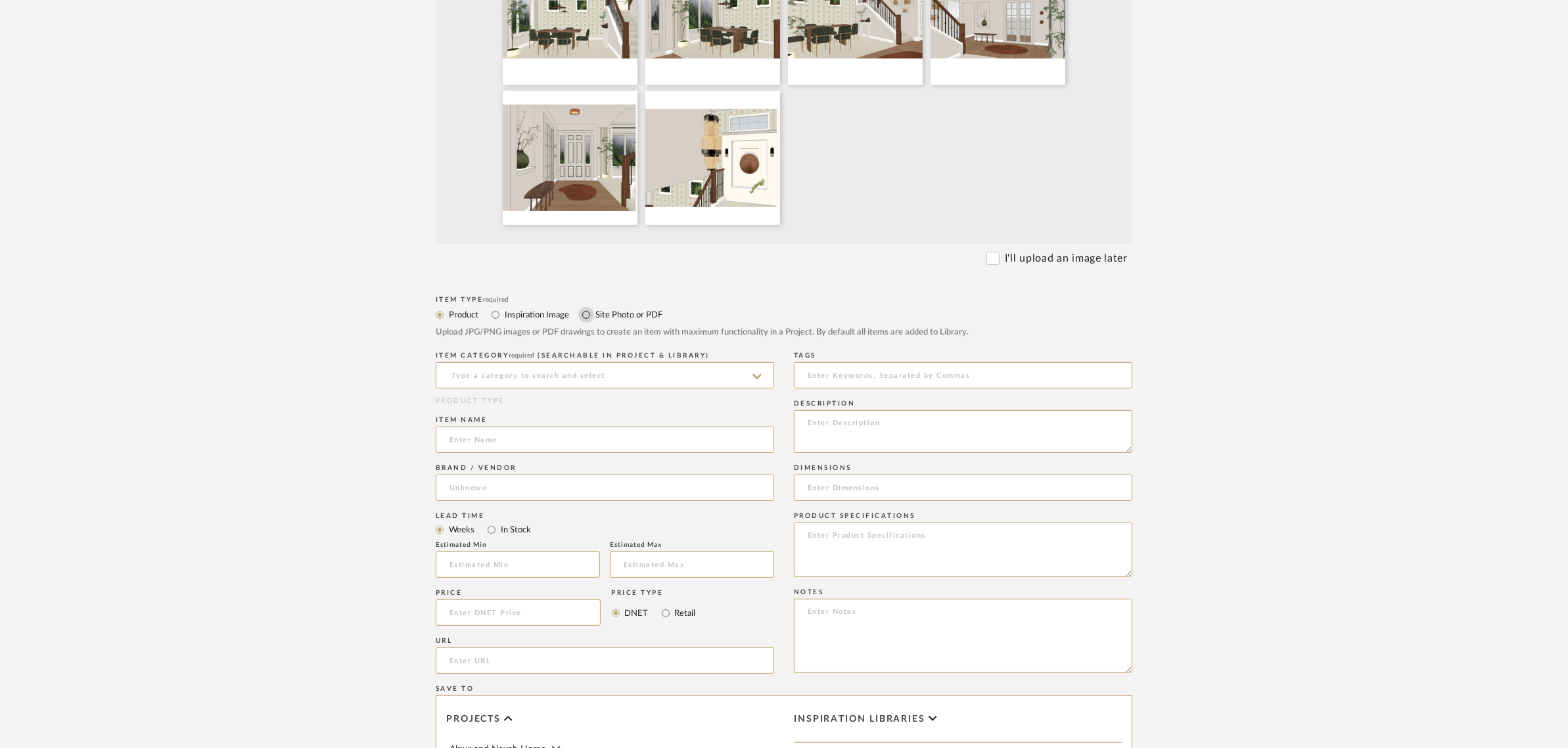
click at [589, 314] on input "Site Photo or PDF" at bounding box center [586, 315] width 16 height 16
radio input "true"
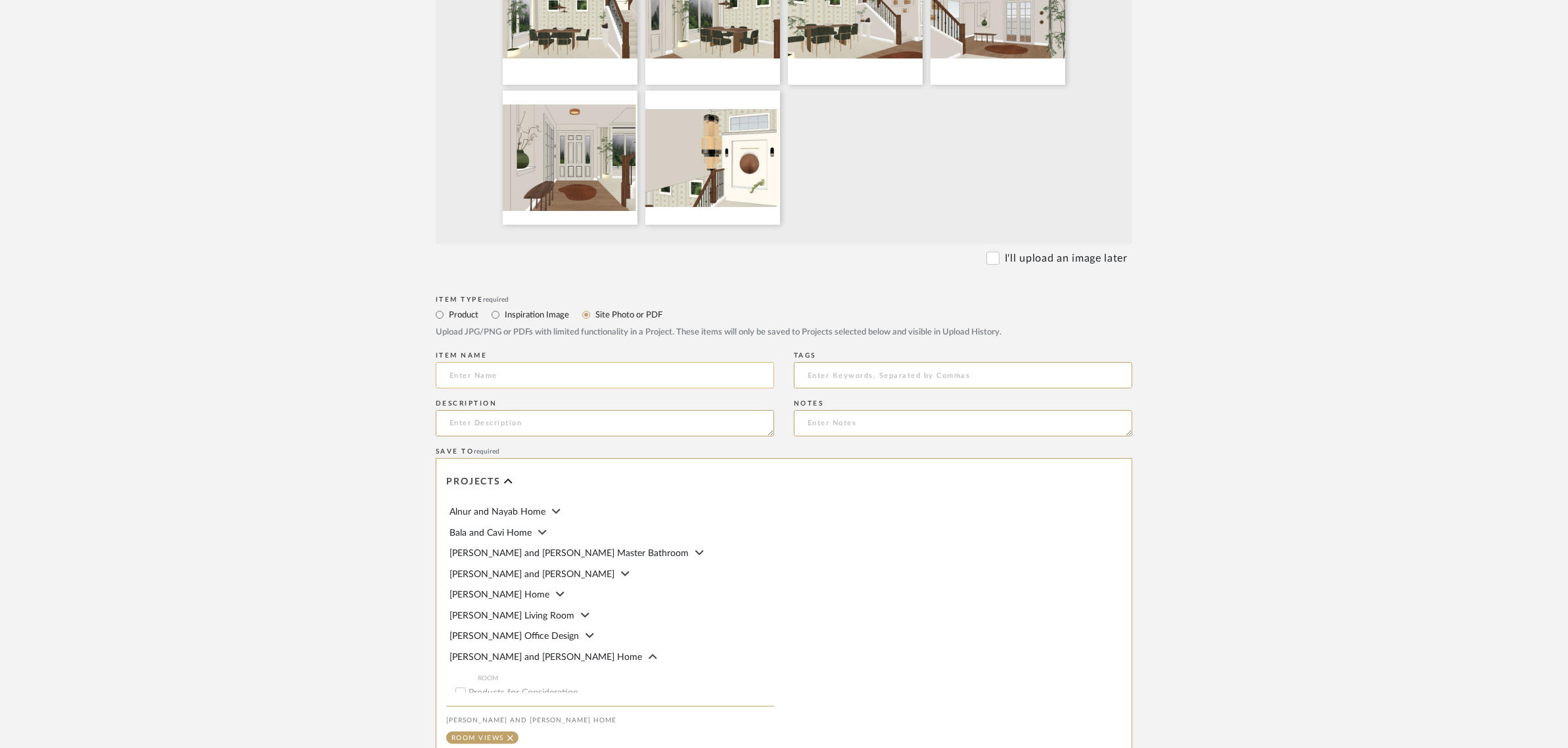
click at [507, 378] on input at bounding box center [605, 374] width 338 height 26
type input "Scheme 2 Views"
click at [476, 427] on textarea at bounding box center [605, 422] width 338 height 26
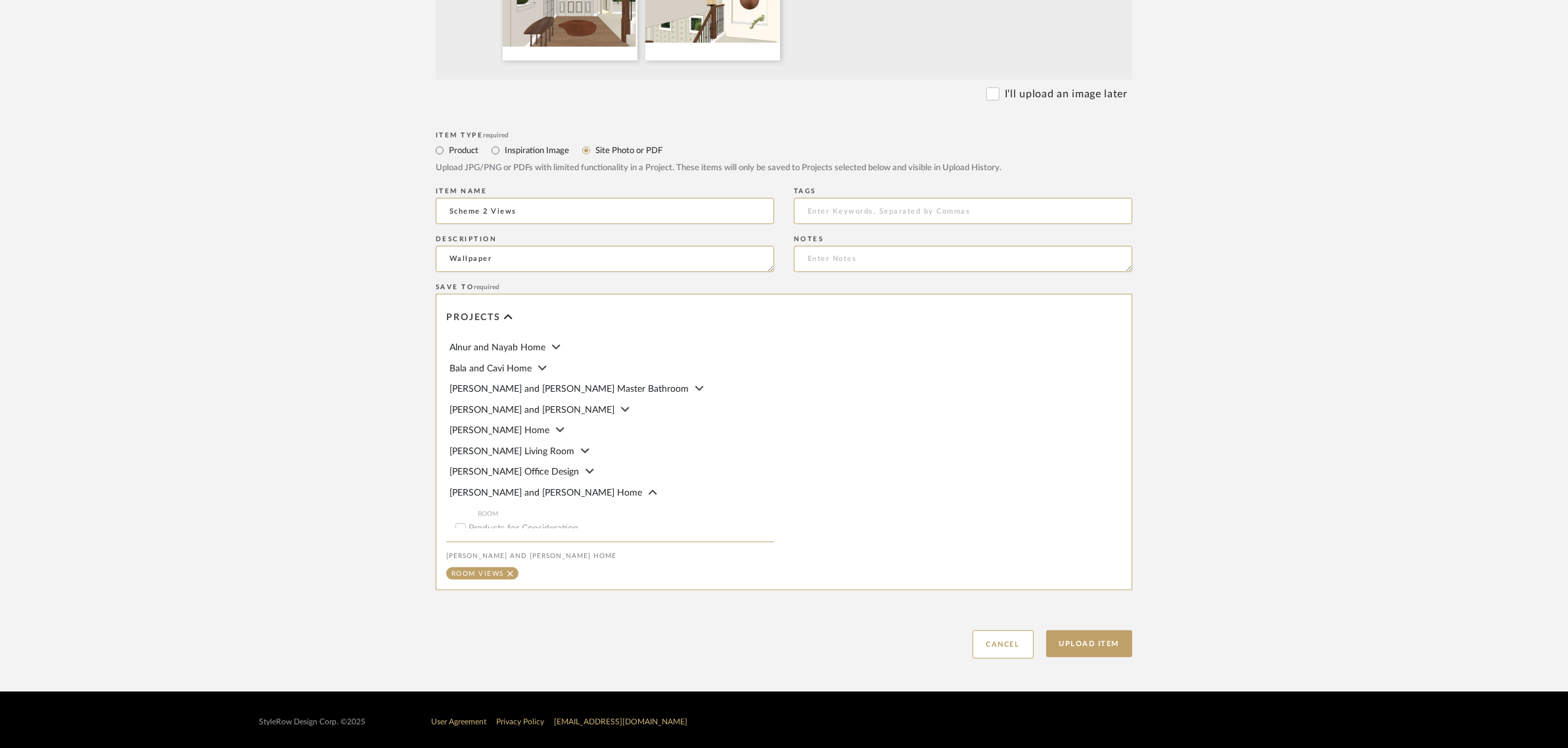
scroll to position [662, 0]
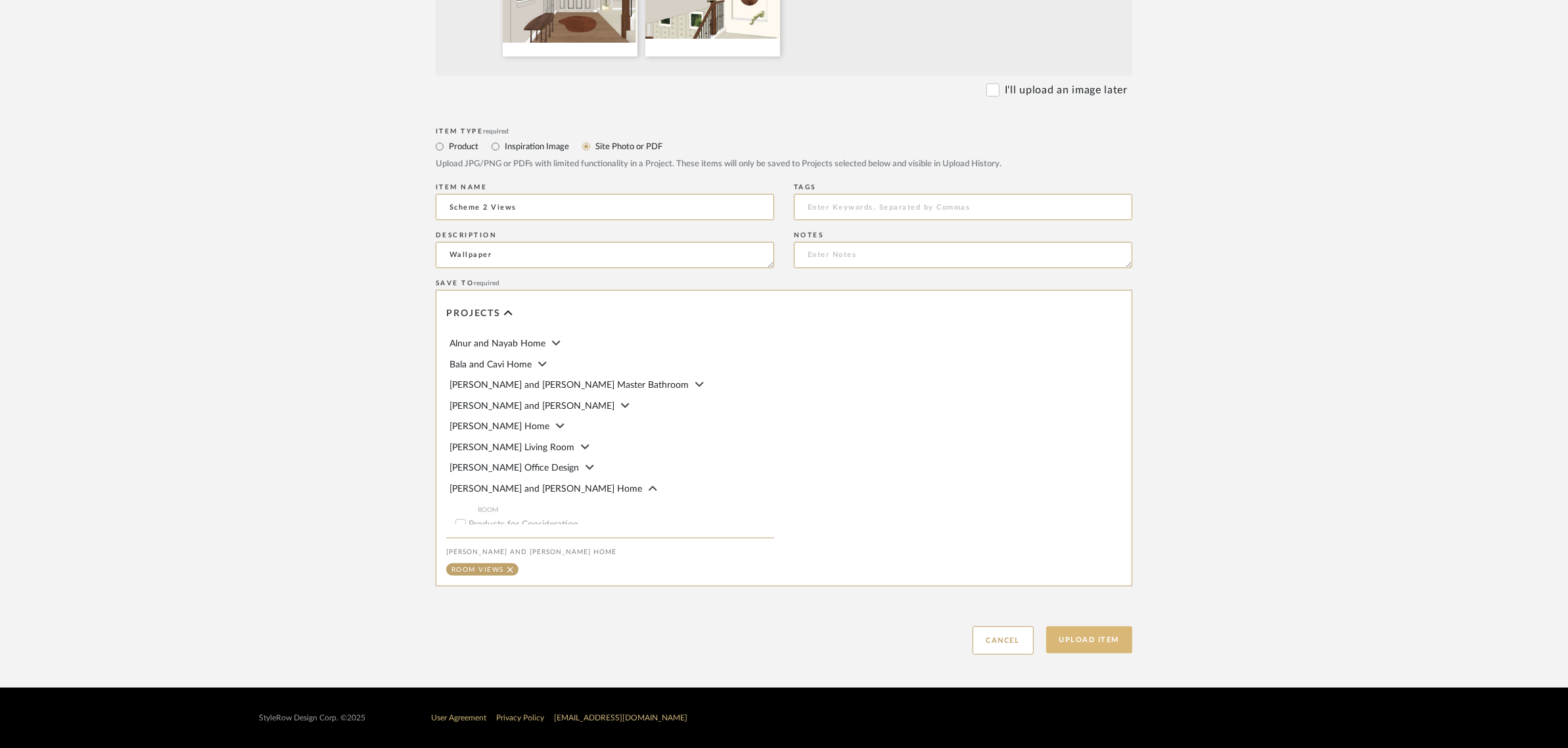
type textarea "Wallpaper"
click at [1106, 640] on button "Upload Item" at bounding box center [1089, 640] width 87 height 27
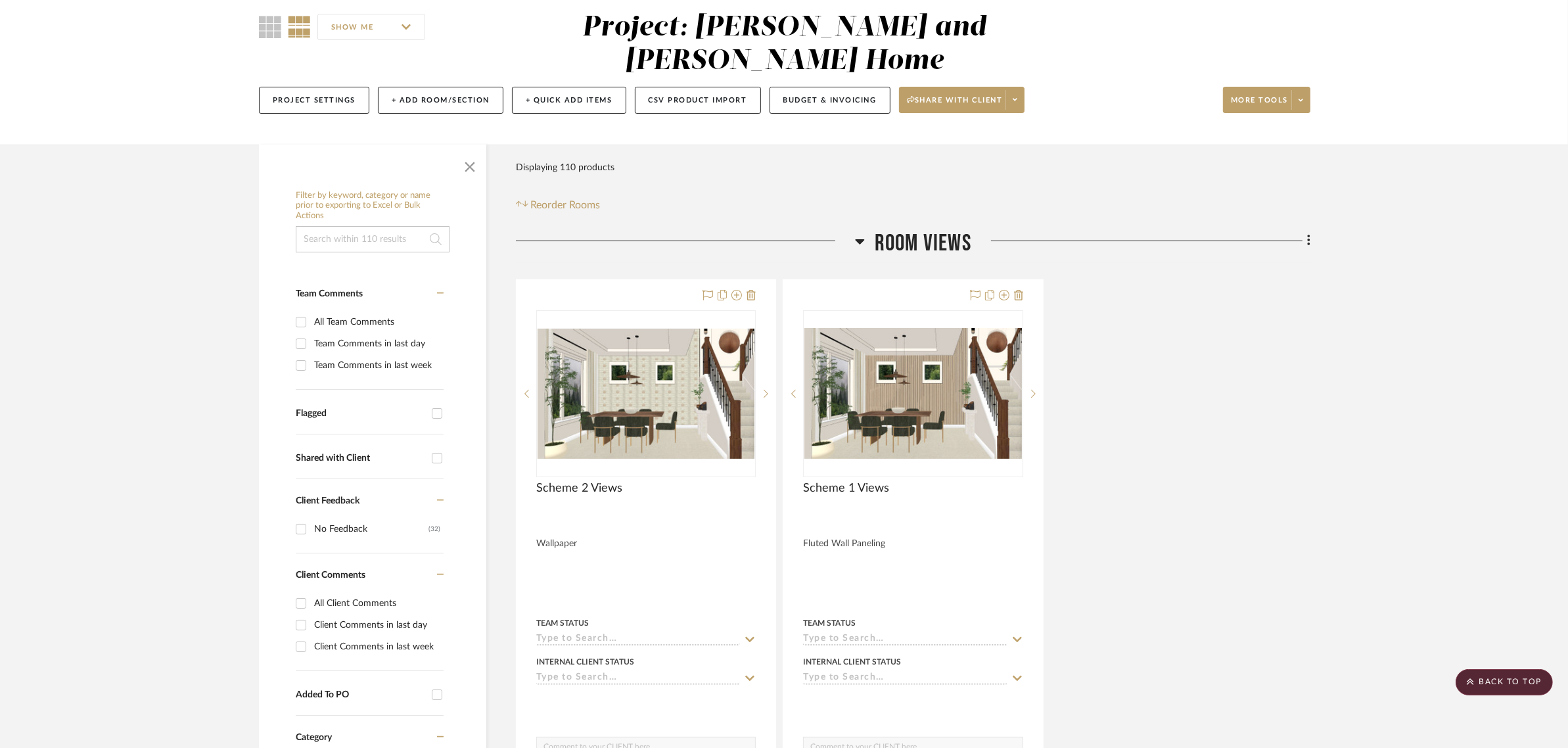
scroll to position [62, 0]
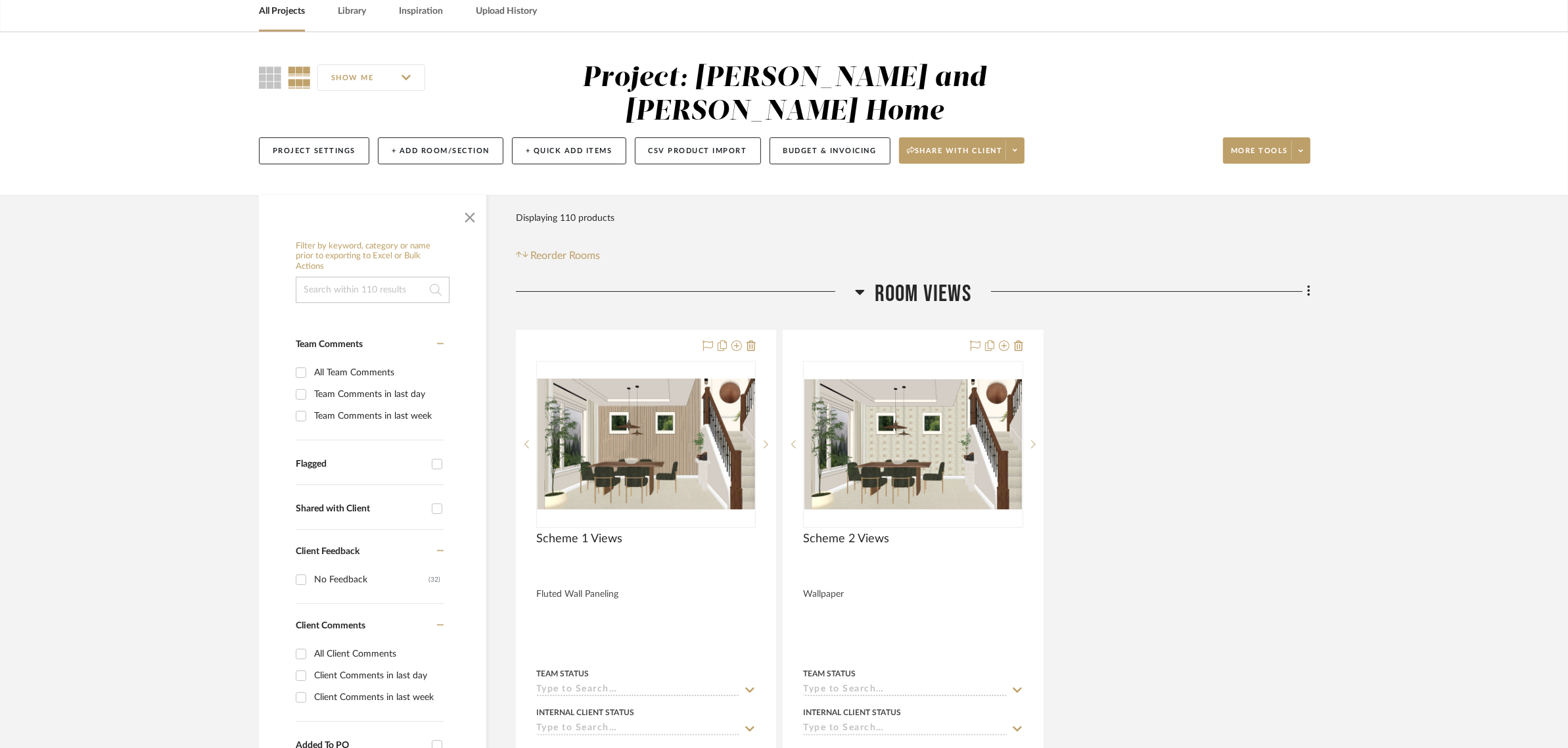
click at [1310, 284] on icon at bounding box center [1309, 291] width 4 height 15
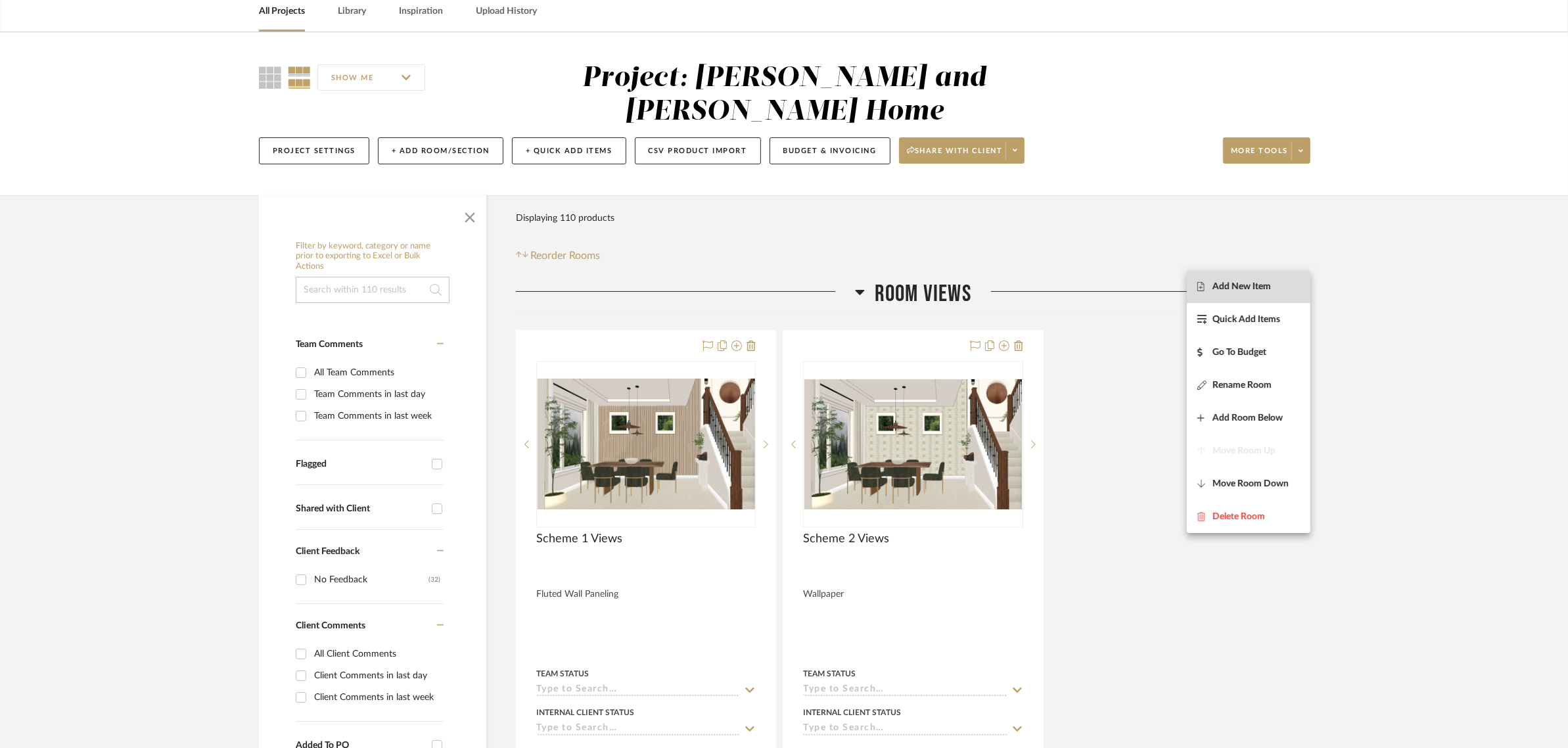
click at [1246, 290] on span "Add New Item" at bounding box center [1241, 286] width 59 height 11
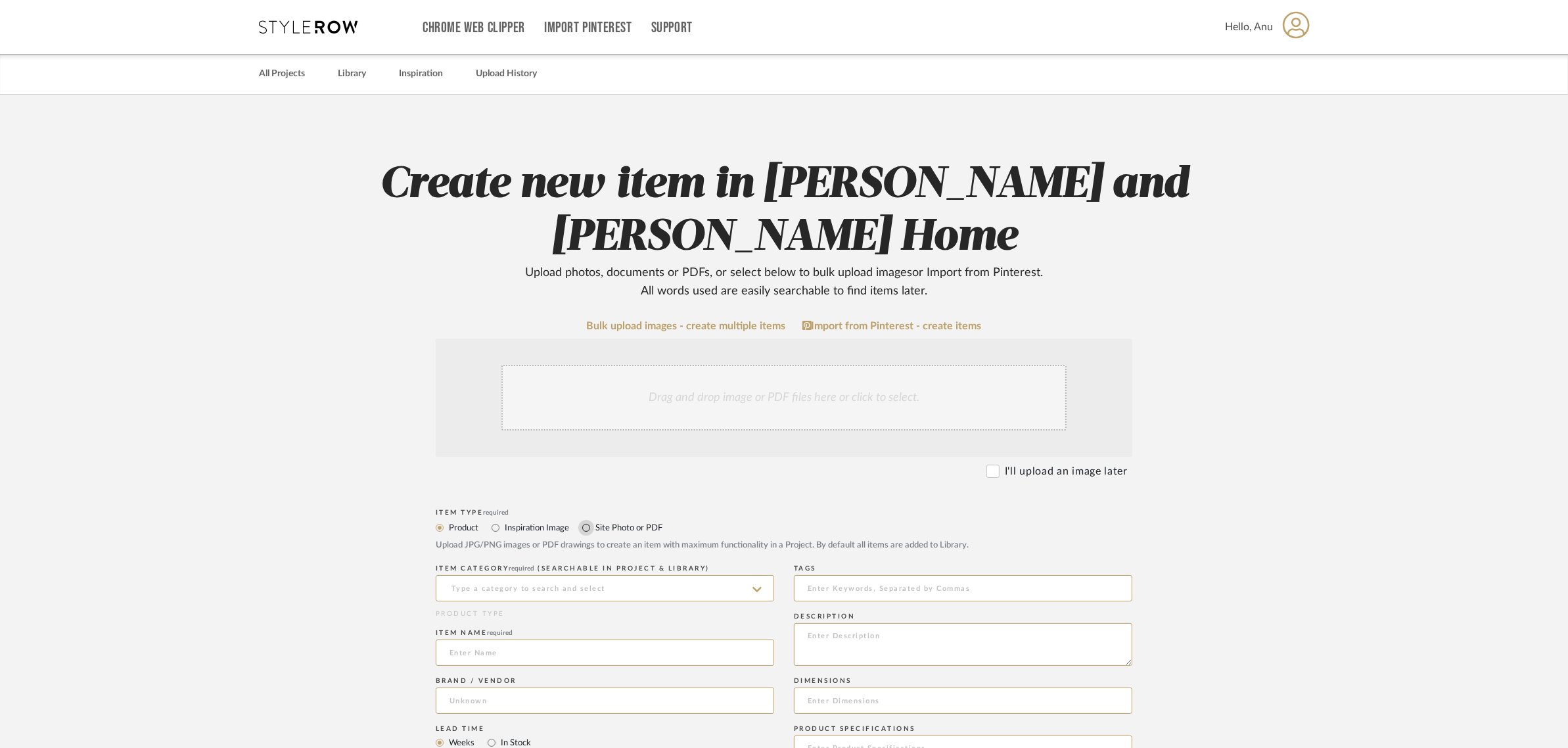
click at [585, 530] on input "Site Photo or PDF" at bounding box center [586, 528] width 16 height 16
radio input "true"
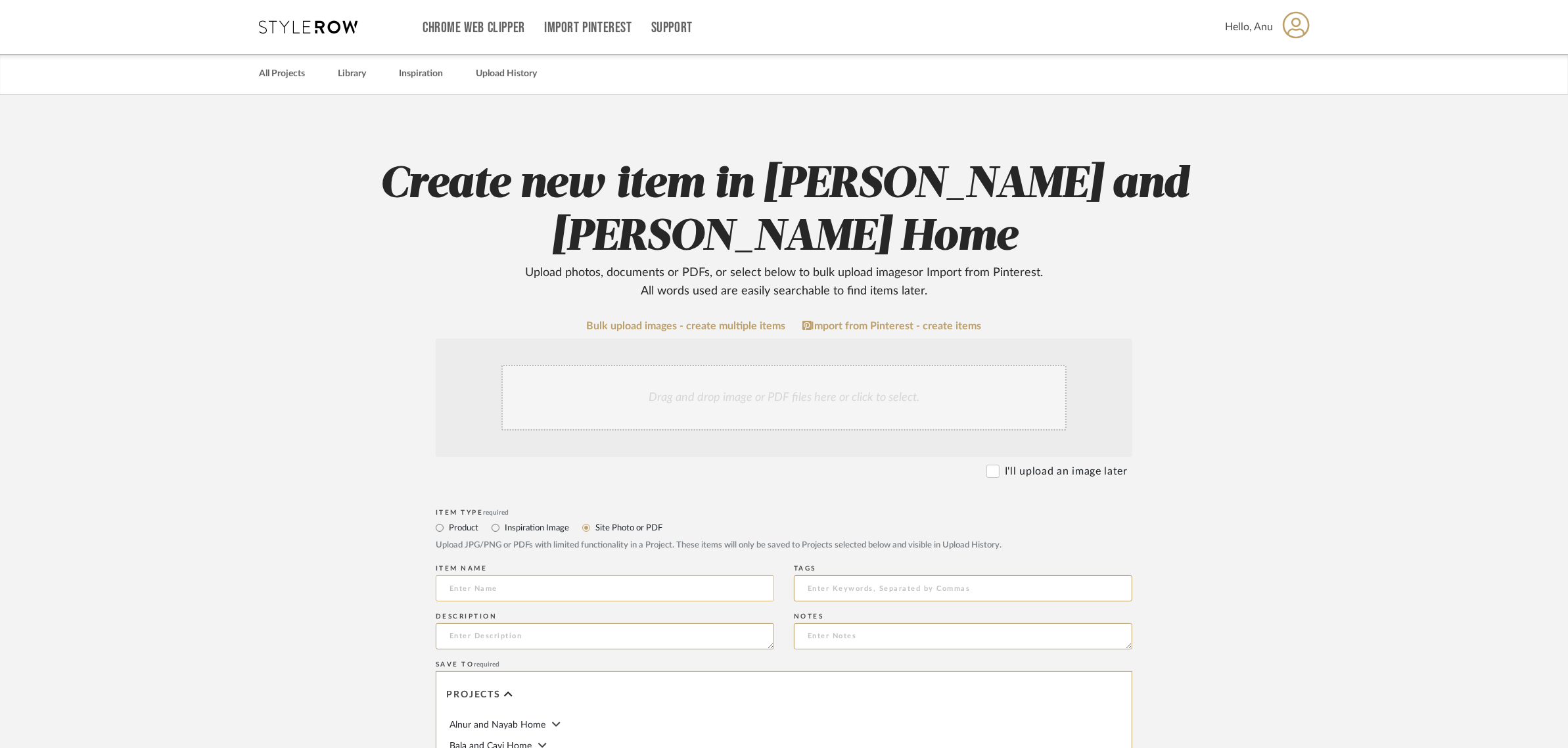
click at [477, 590] on input at bounding box center [605, 588] width 338 height 26
type input "Floor Plan"
click at [691, 386] on div "Drag and drop image or PDF files here or click to select." at bounding box center [783, 397] width 565 height 65
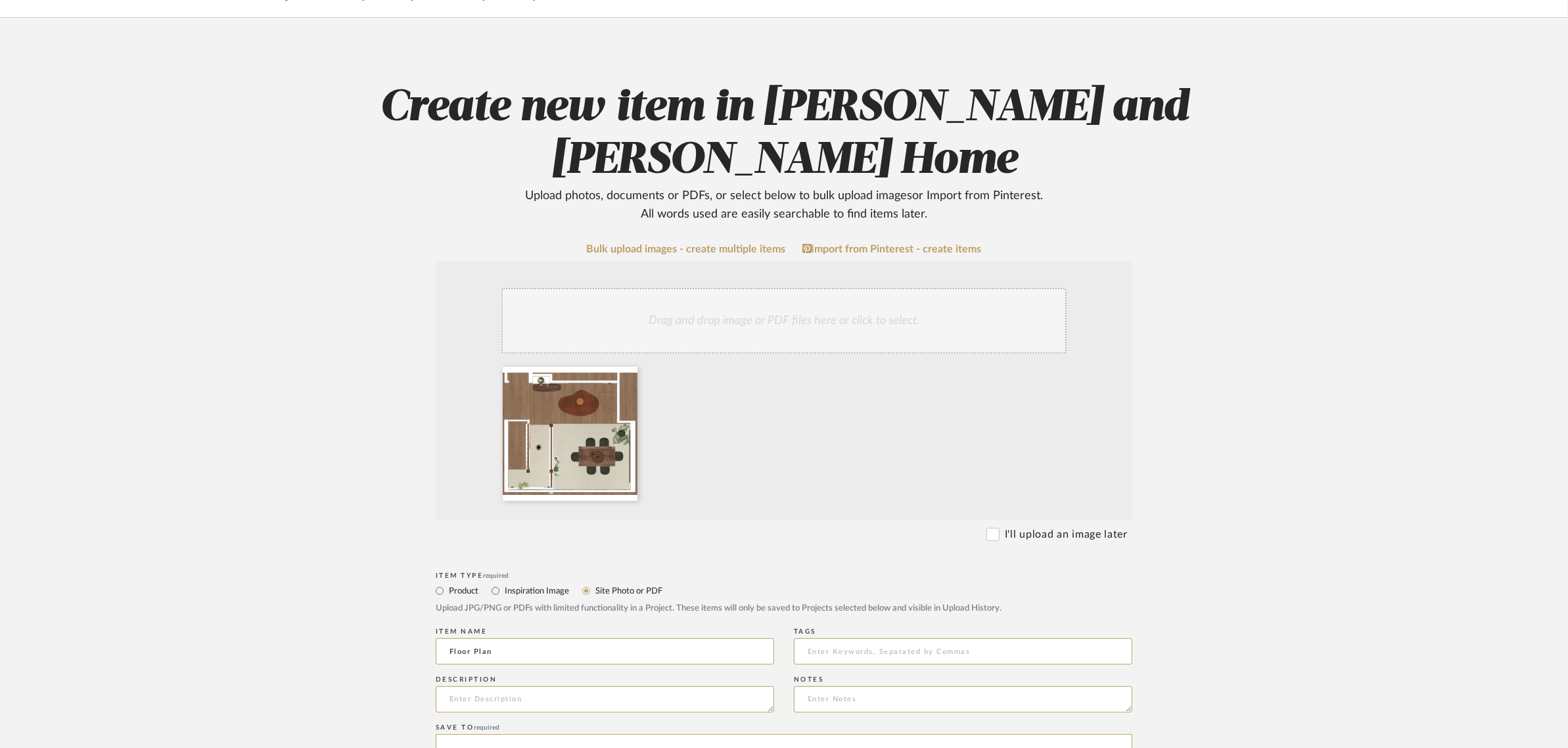
scroll to position [492, 0]
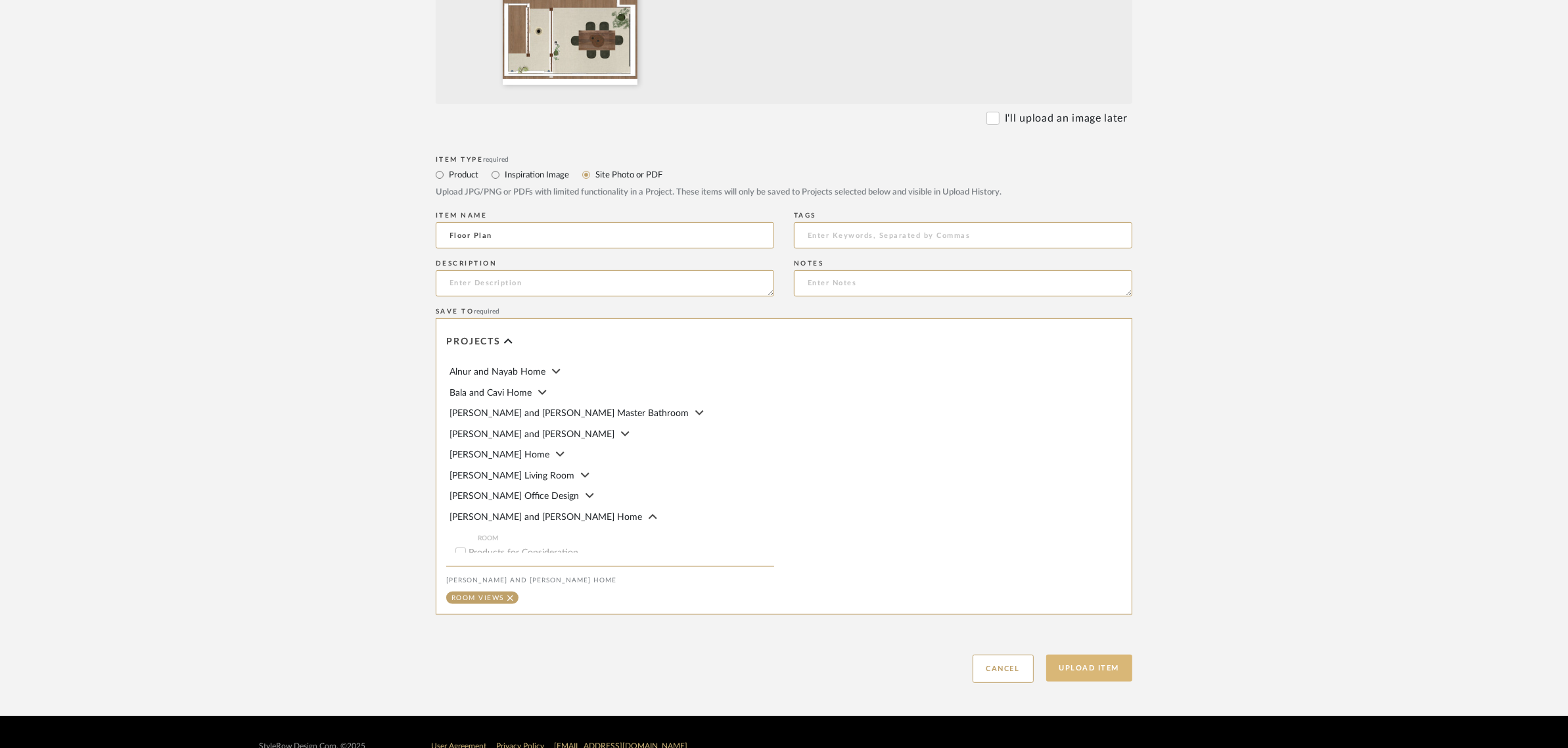
click at [1089, 671] on button "Upload Item" at bounding box center [1089, 668] width 87 height 27
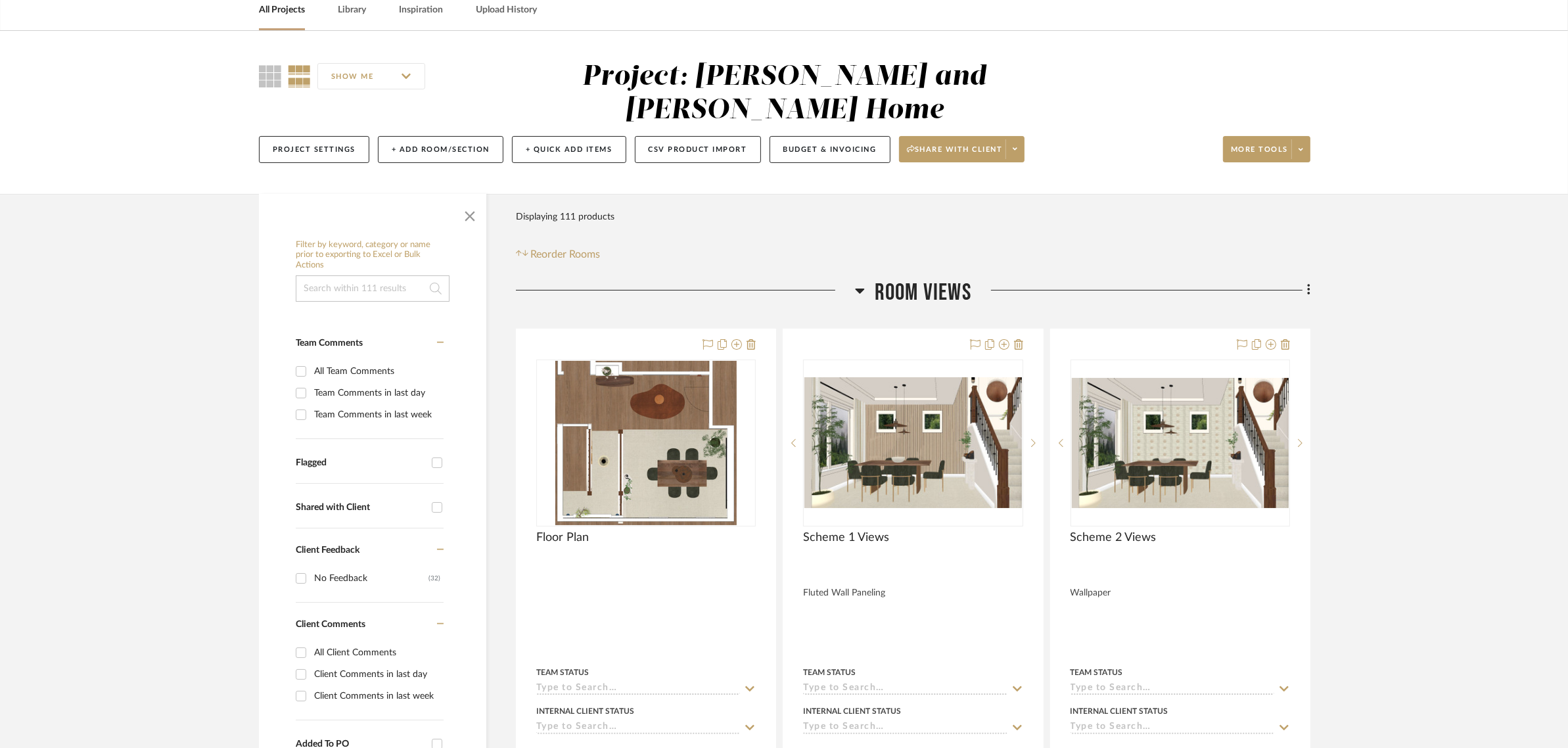
scroll to position [62, 0]
click at [1307, 284] on icon at bounding box center [1309, 291] width 4 height 15
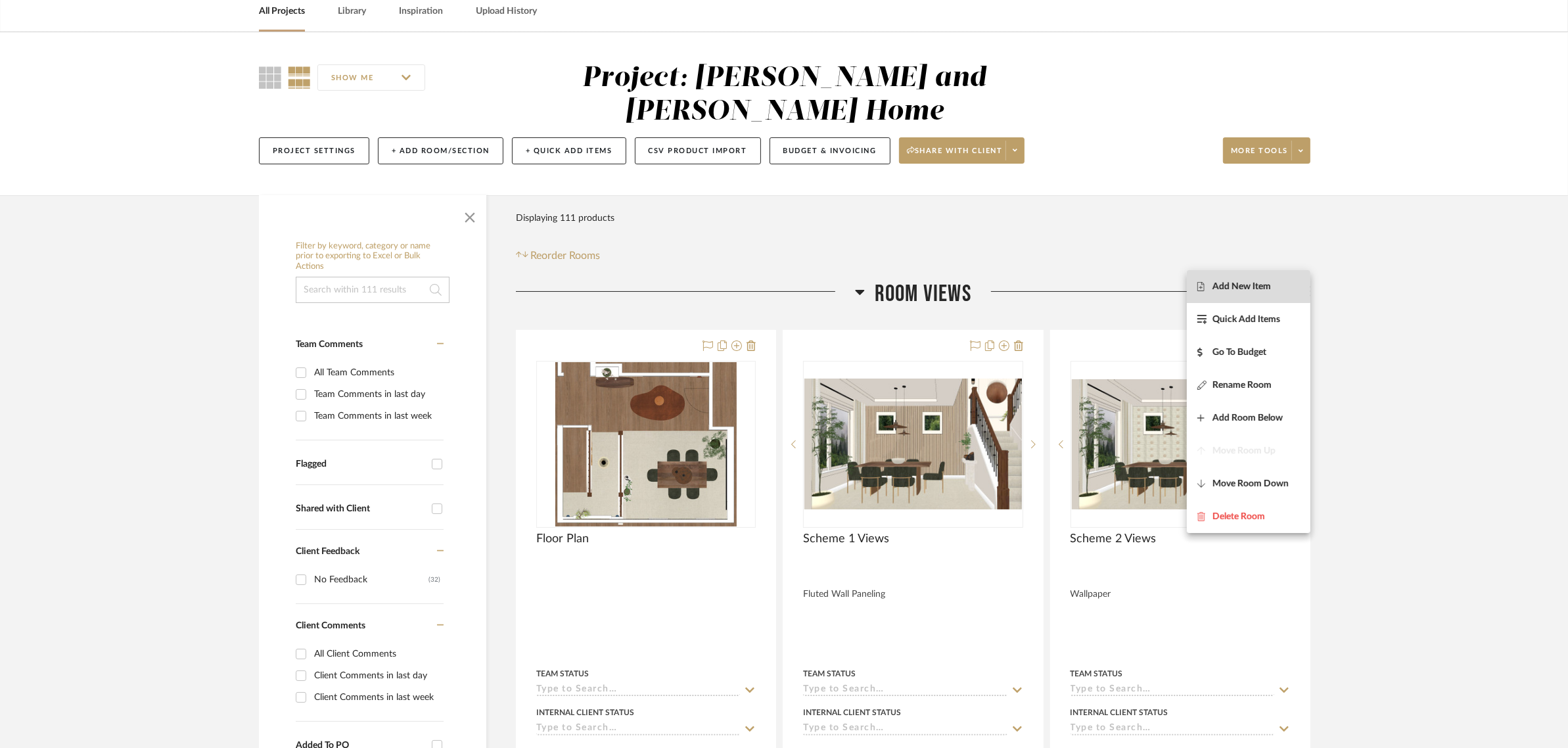
click at [1247, 285] on span "Add New Item" at bounding box center [1241, 286] width 59 height 11
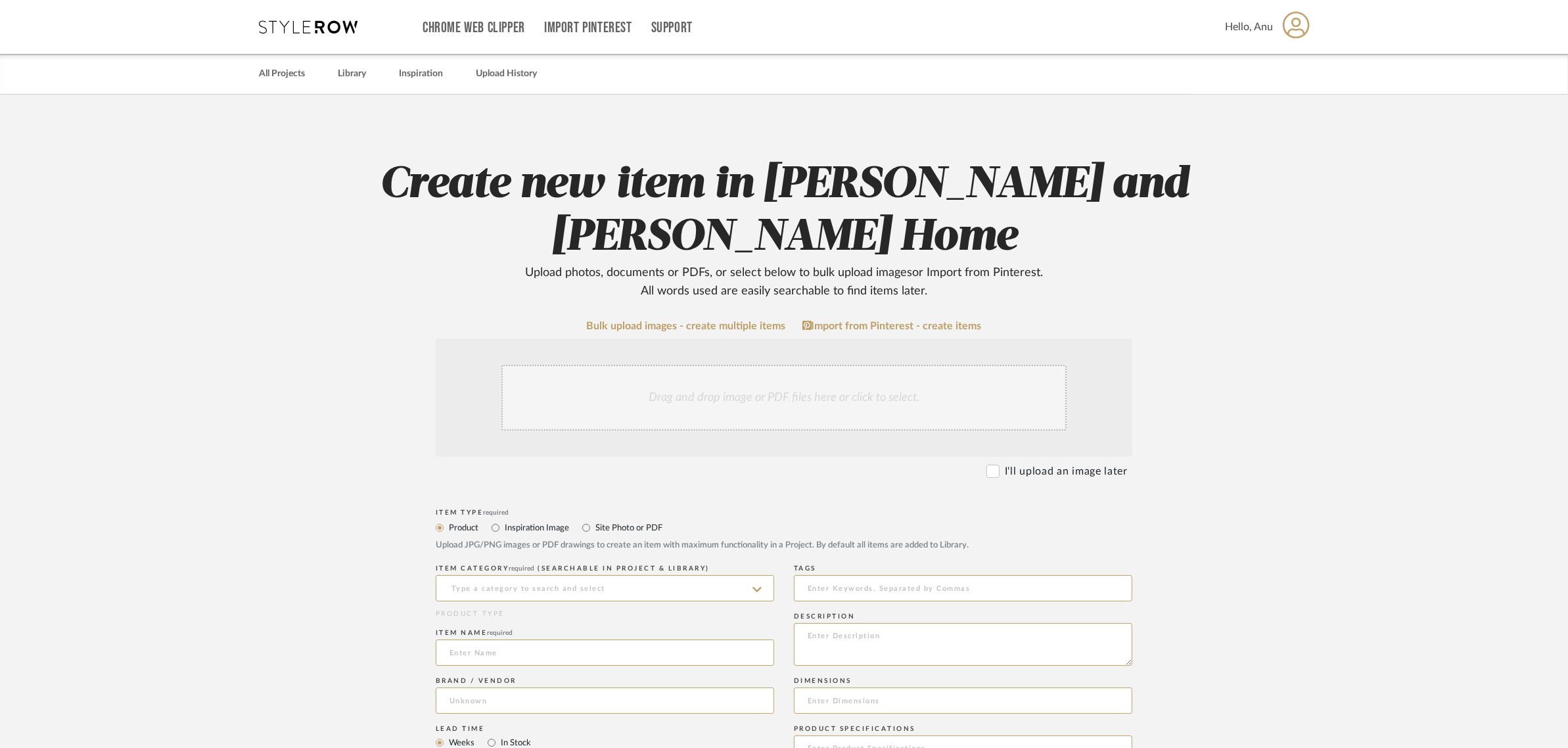
click at [773, 408] on div "Drag and drop image or PDF files here or click to select." at bounding box center [783, 397] width 565 height 65
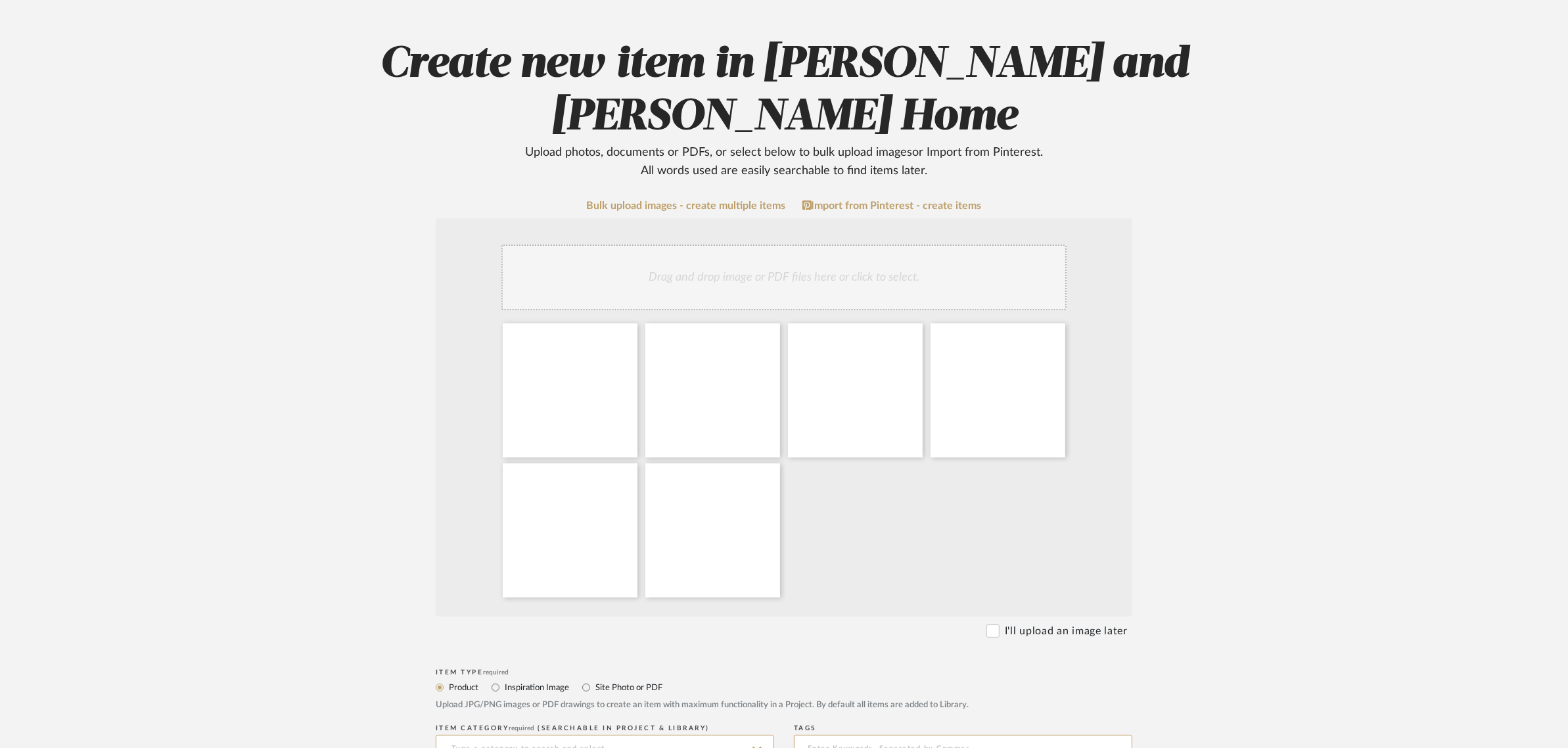
scroll to position [329, 0]
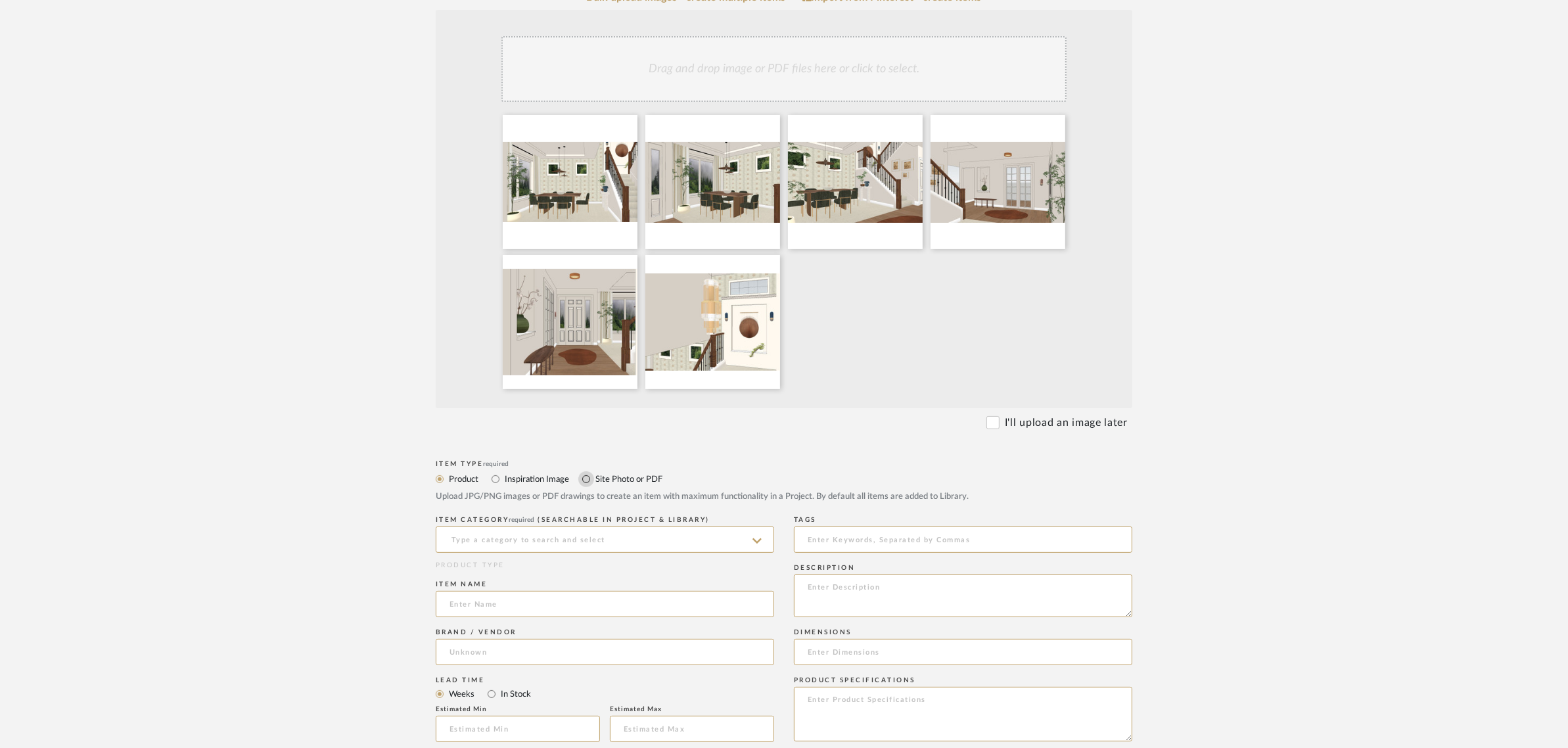
click at [587, 482] on input "Site Photo or PDF" at bounding box center [586, 479] width 16 height 16
radio input "true"
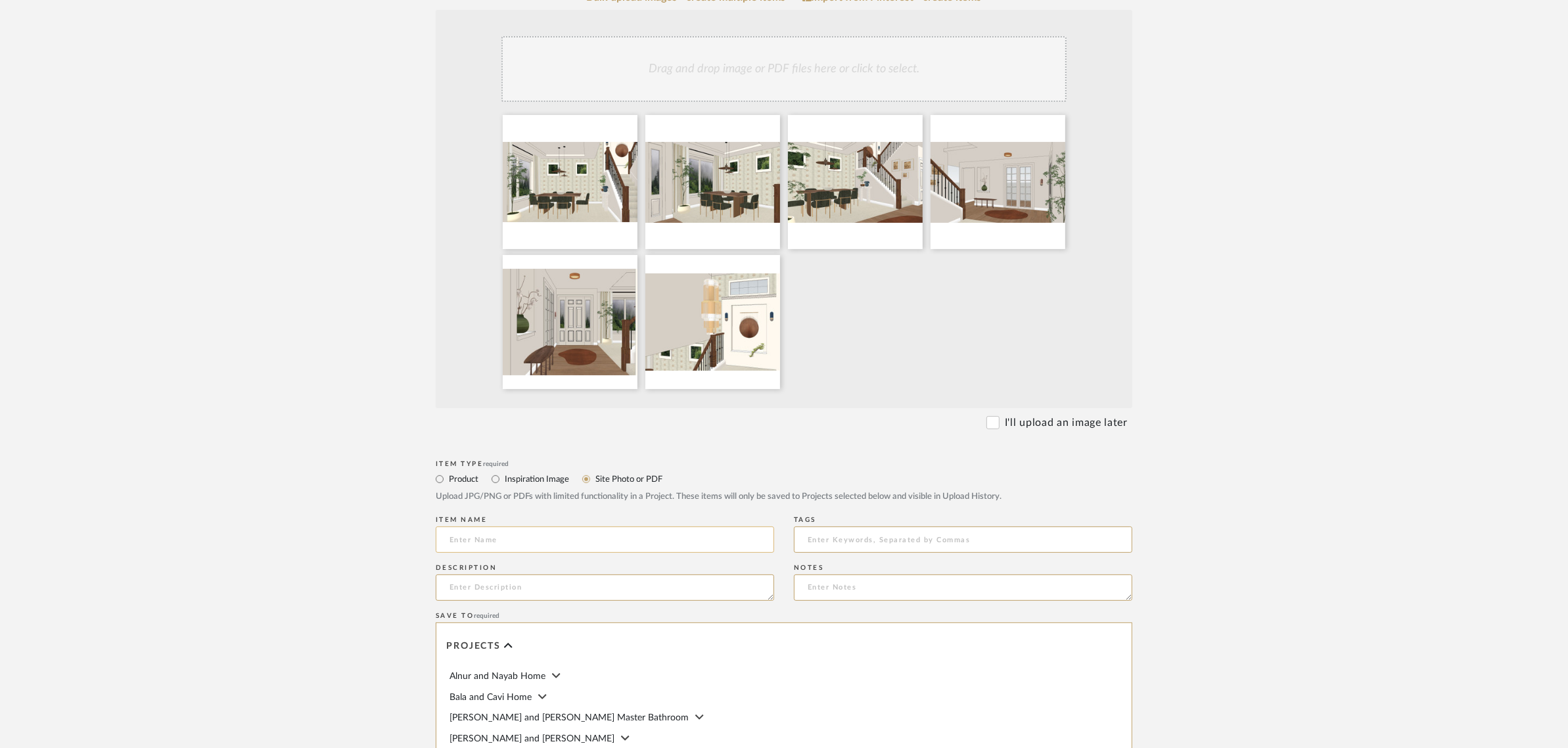
click at [494, 538] on input at bounding box center [605, 539] width 338 height 26
type input "Scheme 4 Views"
click at [491, 586] on textarea at bounding box center [605, 587] width 338 height 26
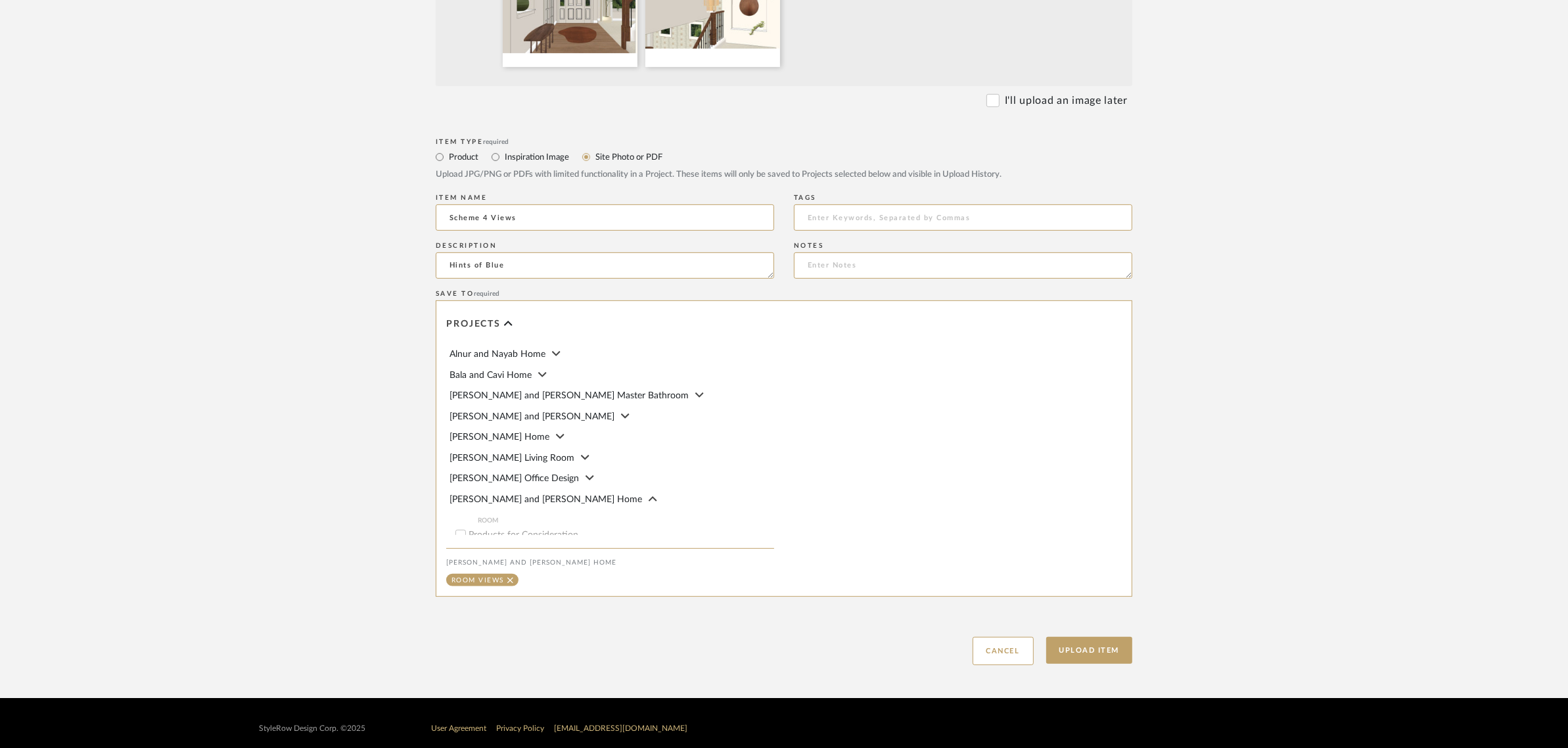
scroll to position [662, 0]
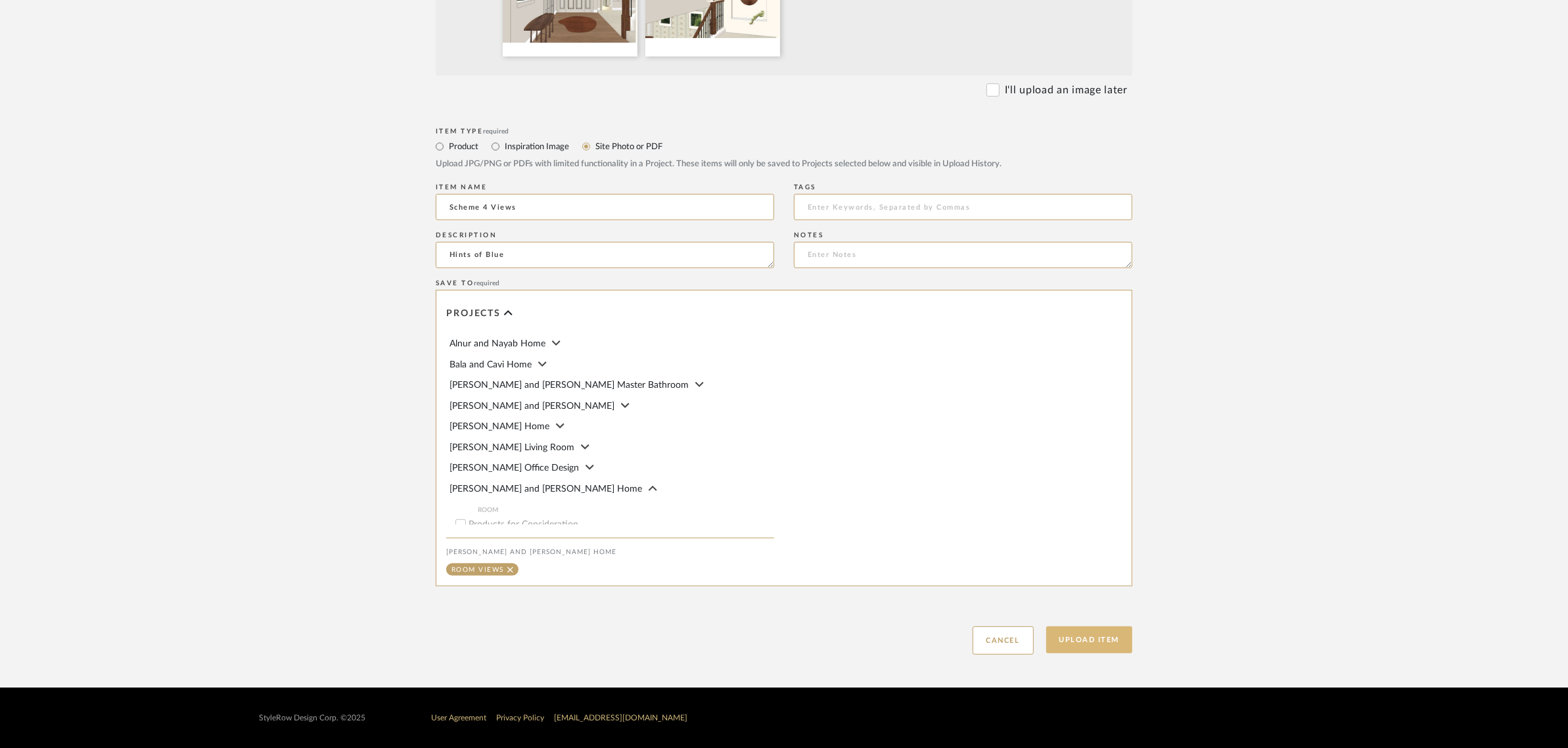
type textarea "Hints of Blue"
click at [1068, 636] on button "Upload Item" at bounding box center [1089, 640] width 87 height 27
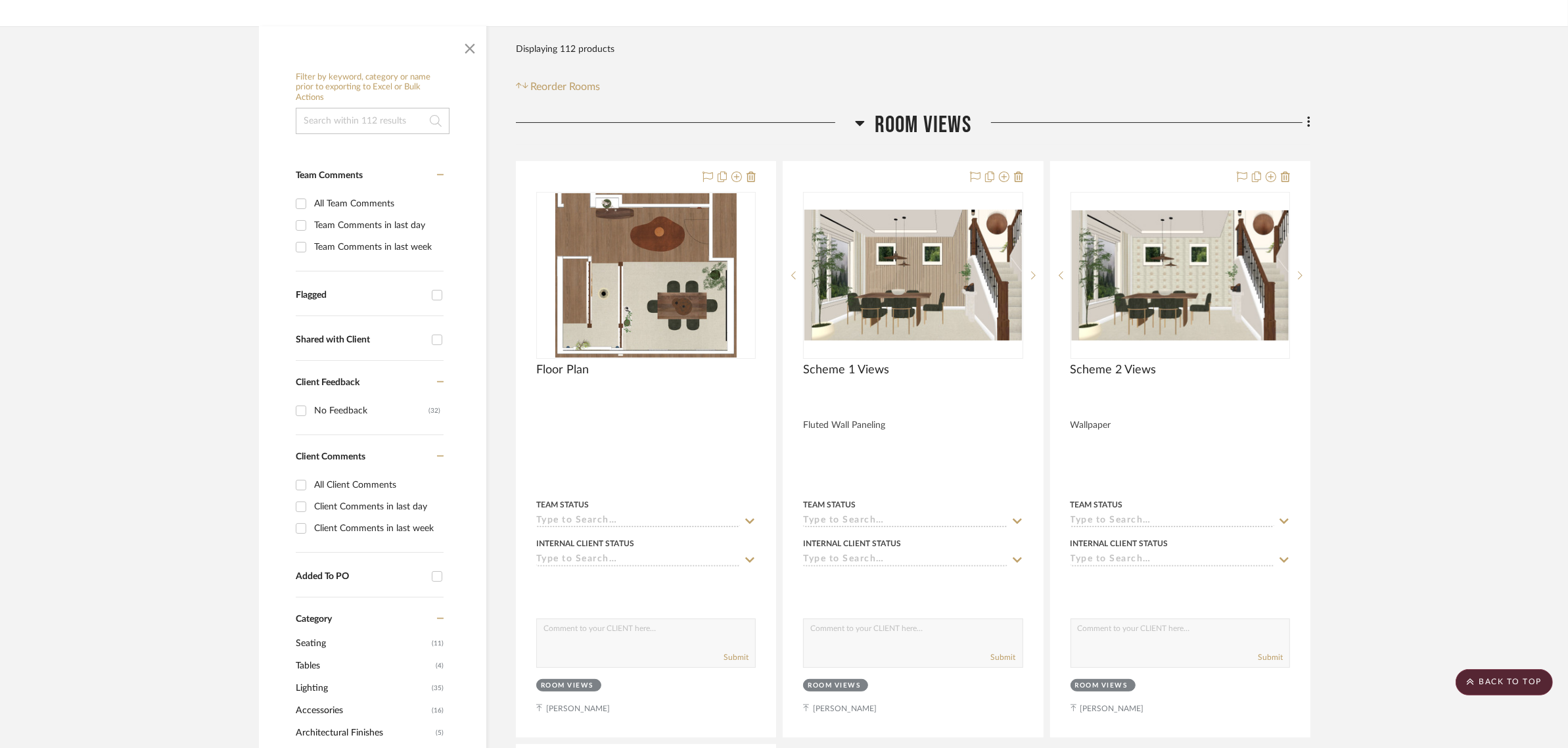
scroll to position [226, 0]
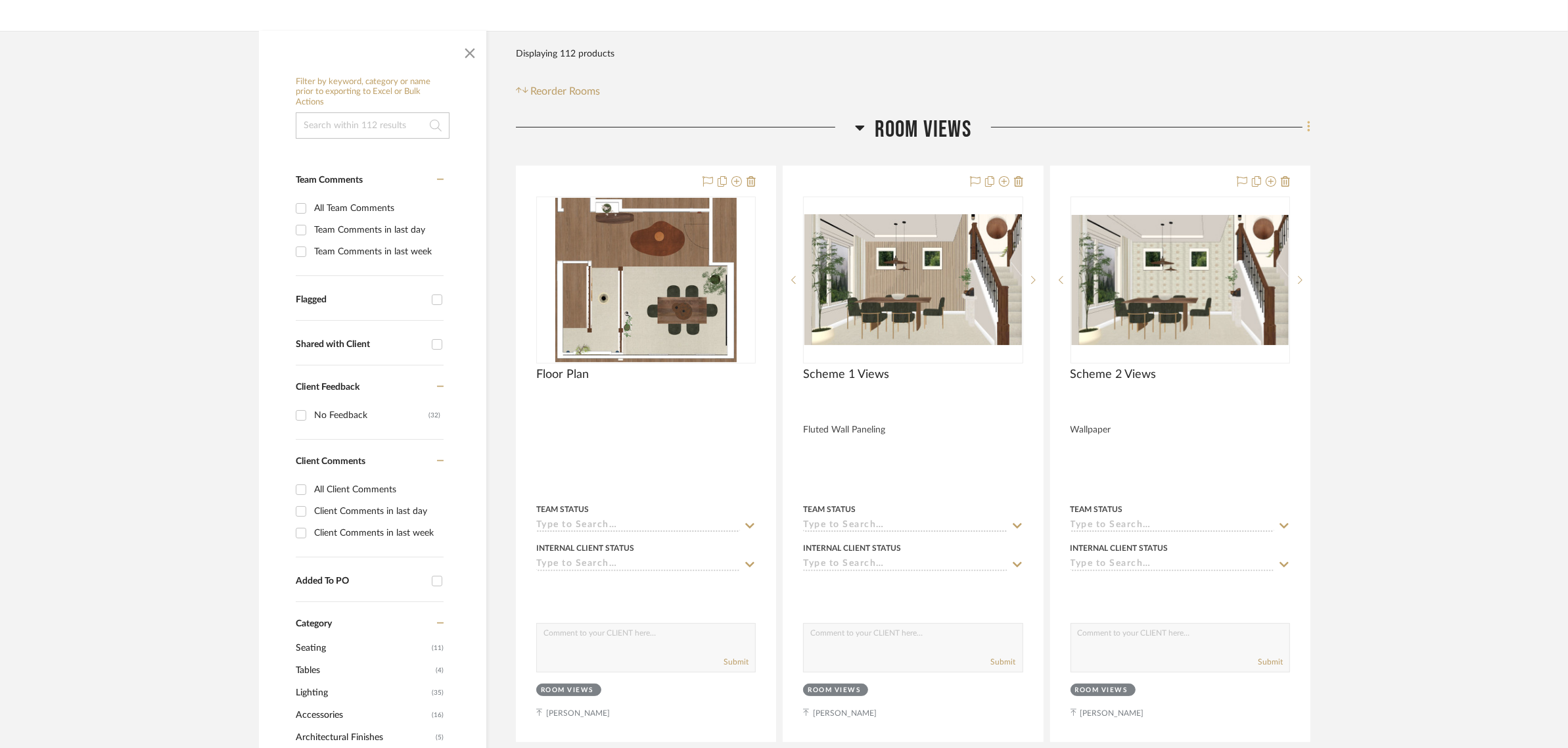
click at [1308, 122] on icon at bounding box center [1308, 127] width 3 height 11
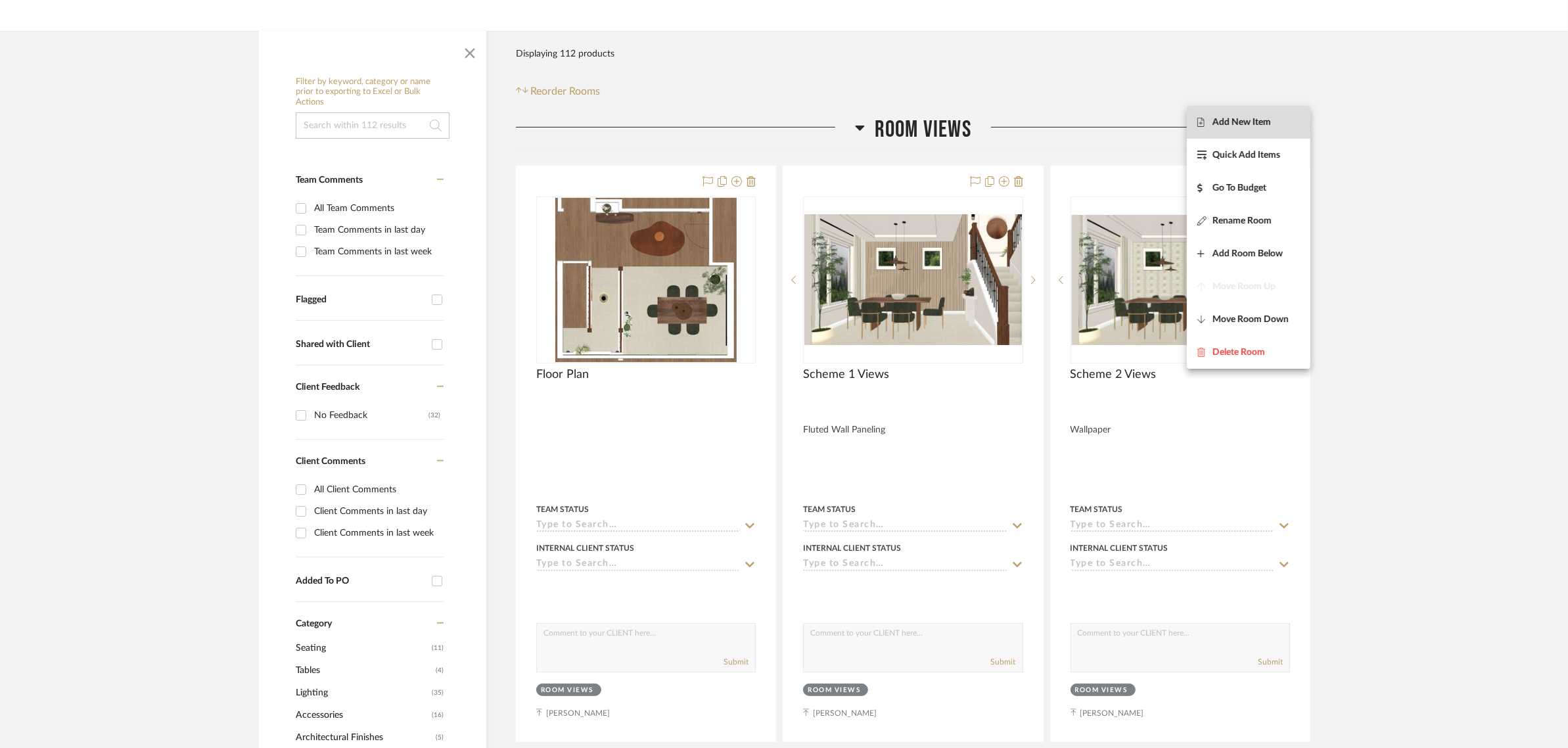
click at [1230, 124] on span "Add New Item" at bounding box center [1241, 122] width 59 height 11
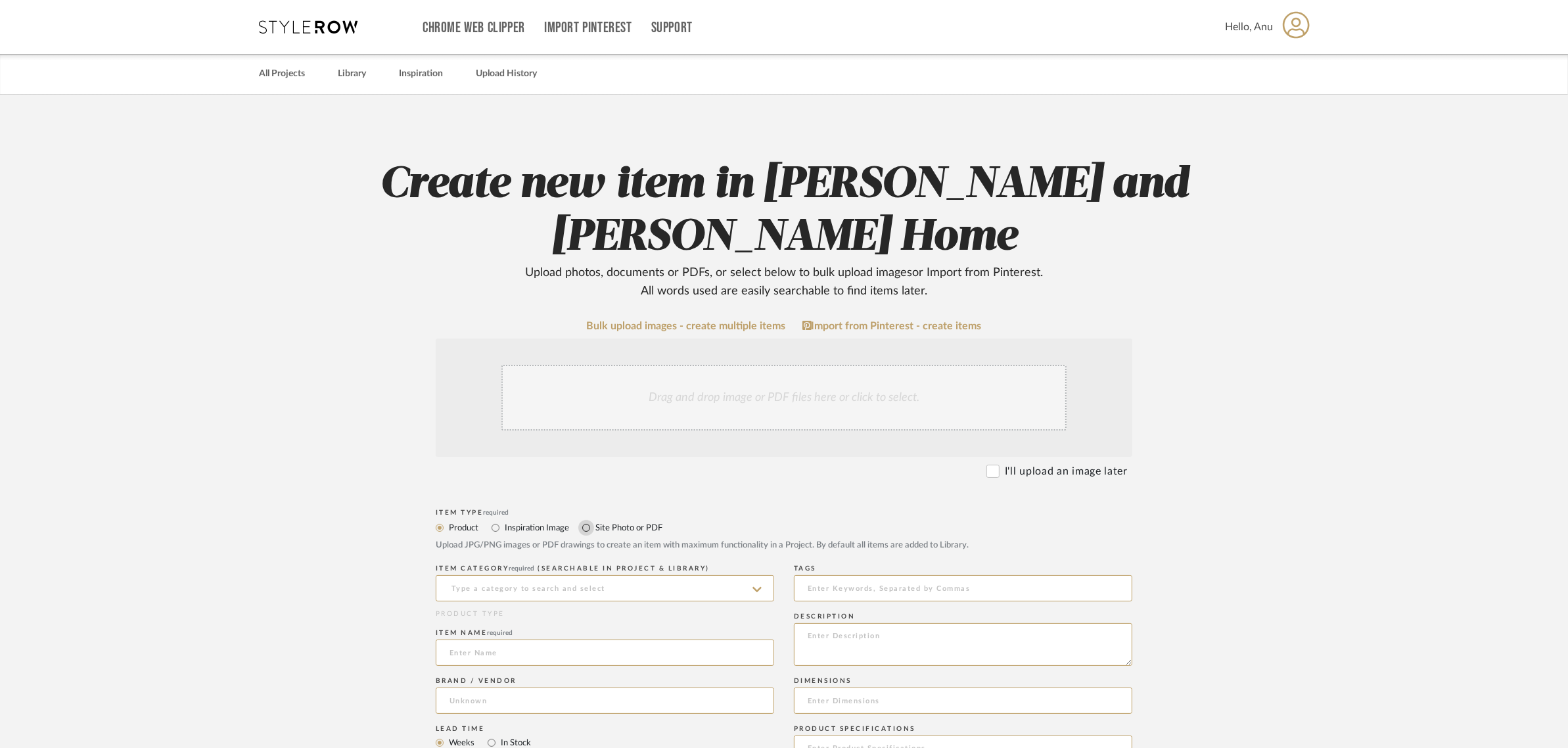
click at [587, 528] on input "Site Photo or PDF" at bounding box center [586, 528] width 16 height 16
radio input "true"
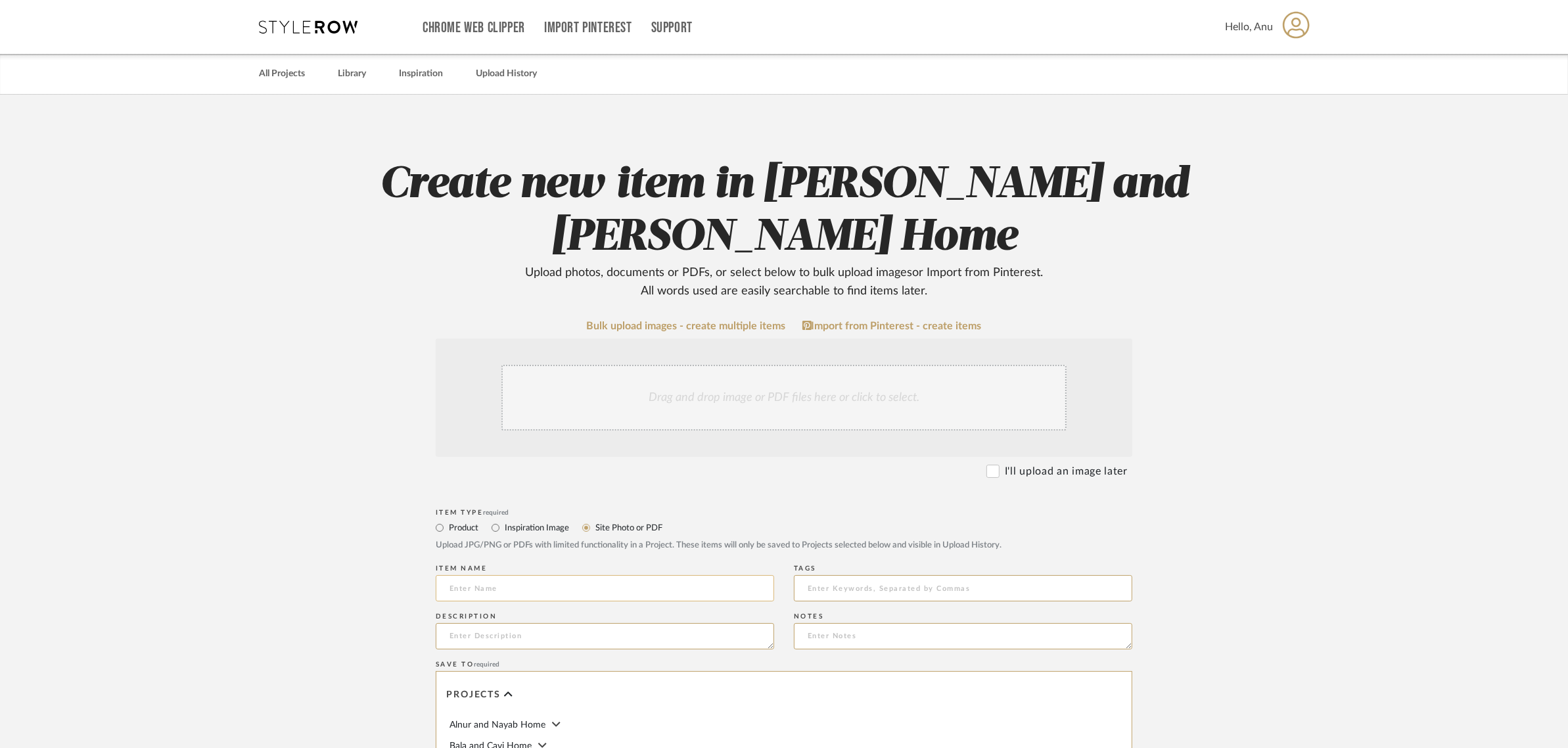
click at [482, 587] on input at bounding box center [605, 588] width 338 height 26
type input "Scheme 3 Views"
click at [471, 638] on textarea at bounding box center [605, 636] width 338 height 26
type textarea "Corner Pedestal and Mirror"
click at [704, 394] on div "Drag and drop image or PDF files here or click to select." at bounding box center [783, 397] width 565 height 65
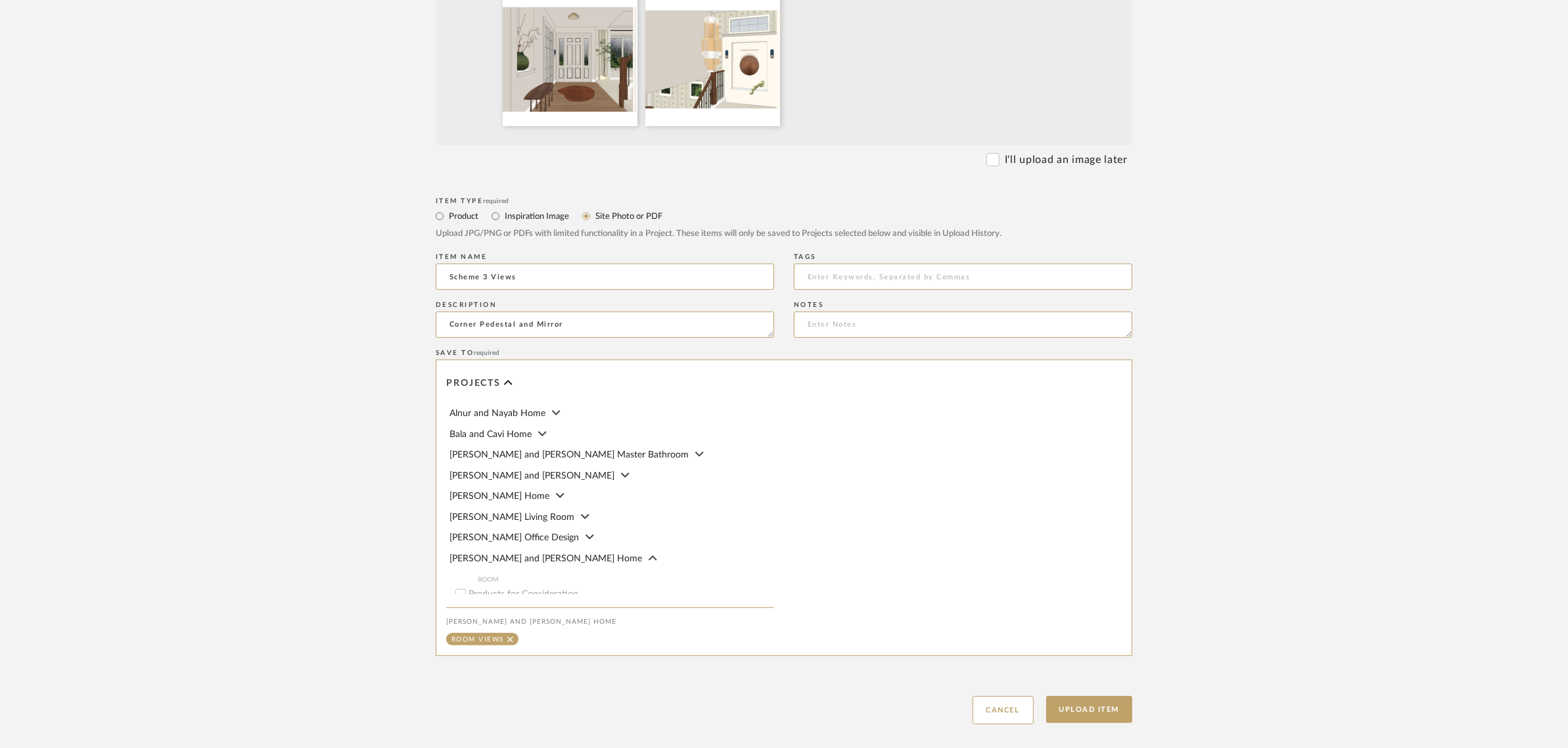
scroll to position [662, 0]
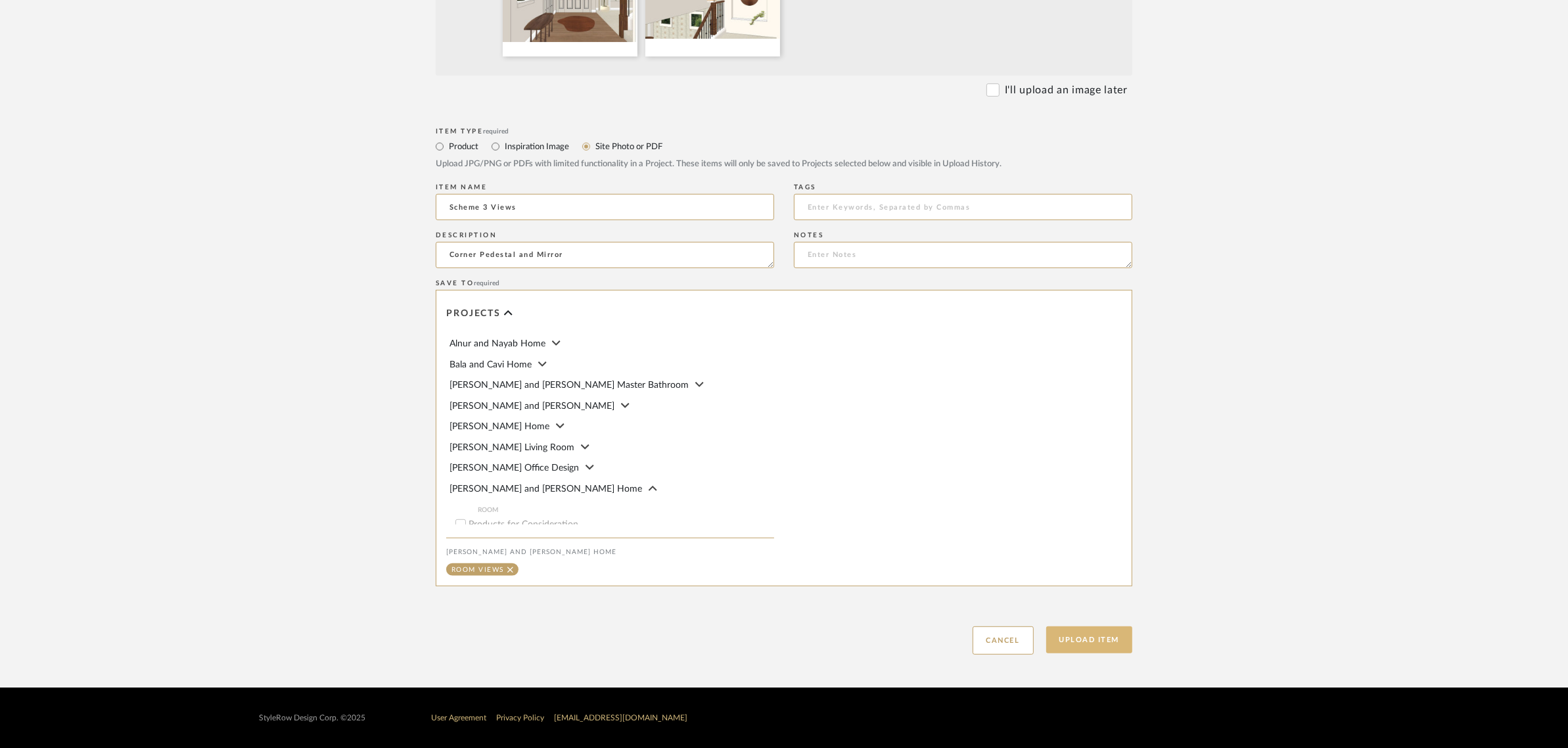
click at [1121, 632] on button "Upload Item" at bounding box center [1089, 640] width 87 height 27
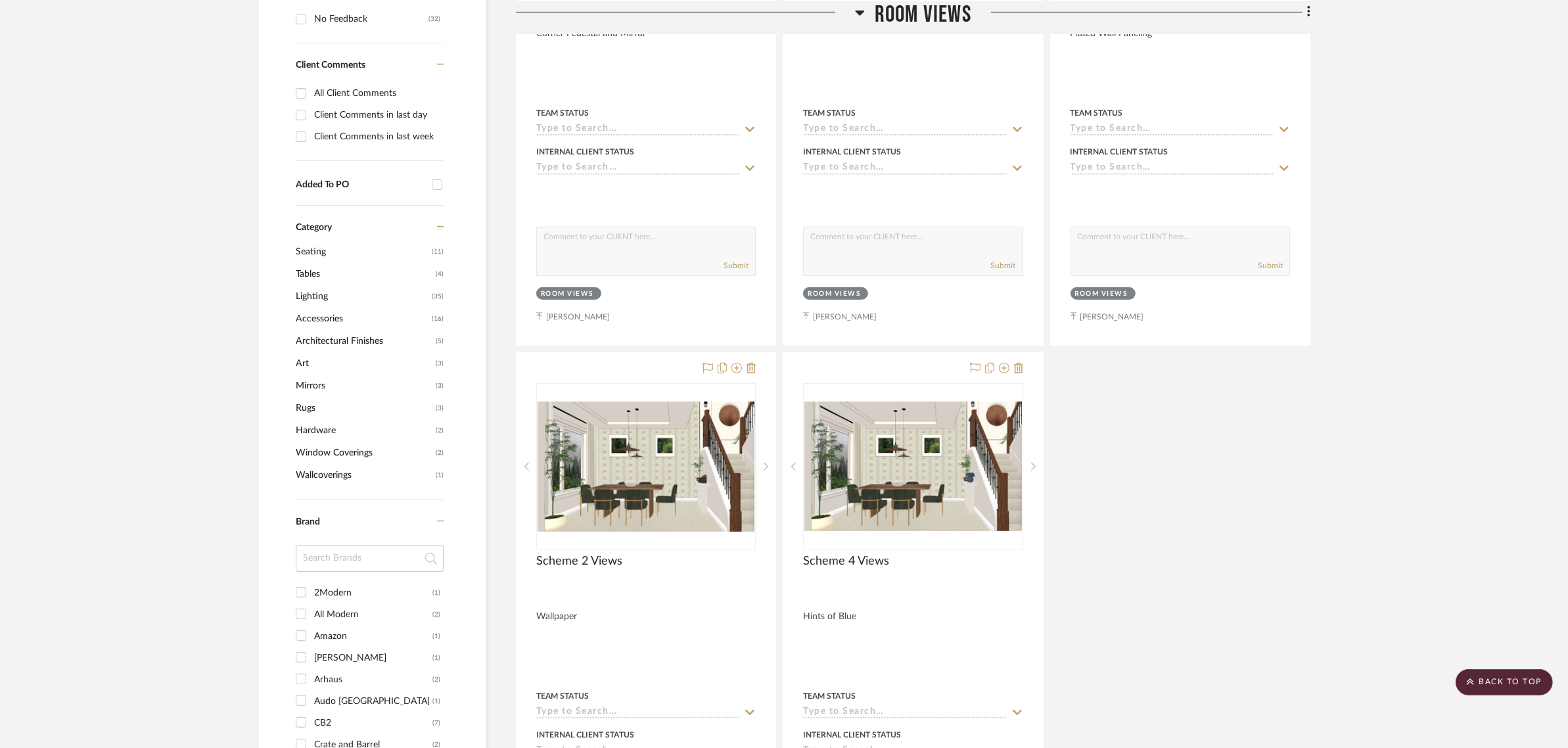
scroll to position [638, 0]
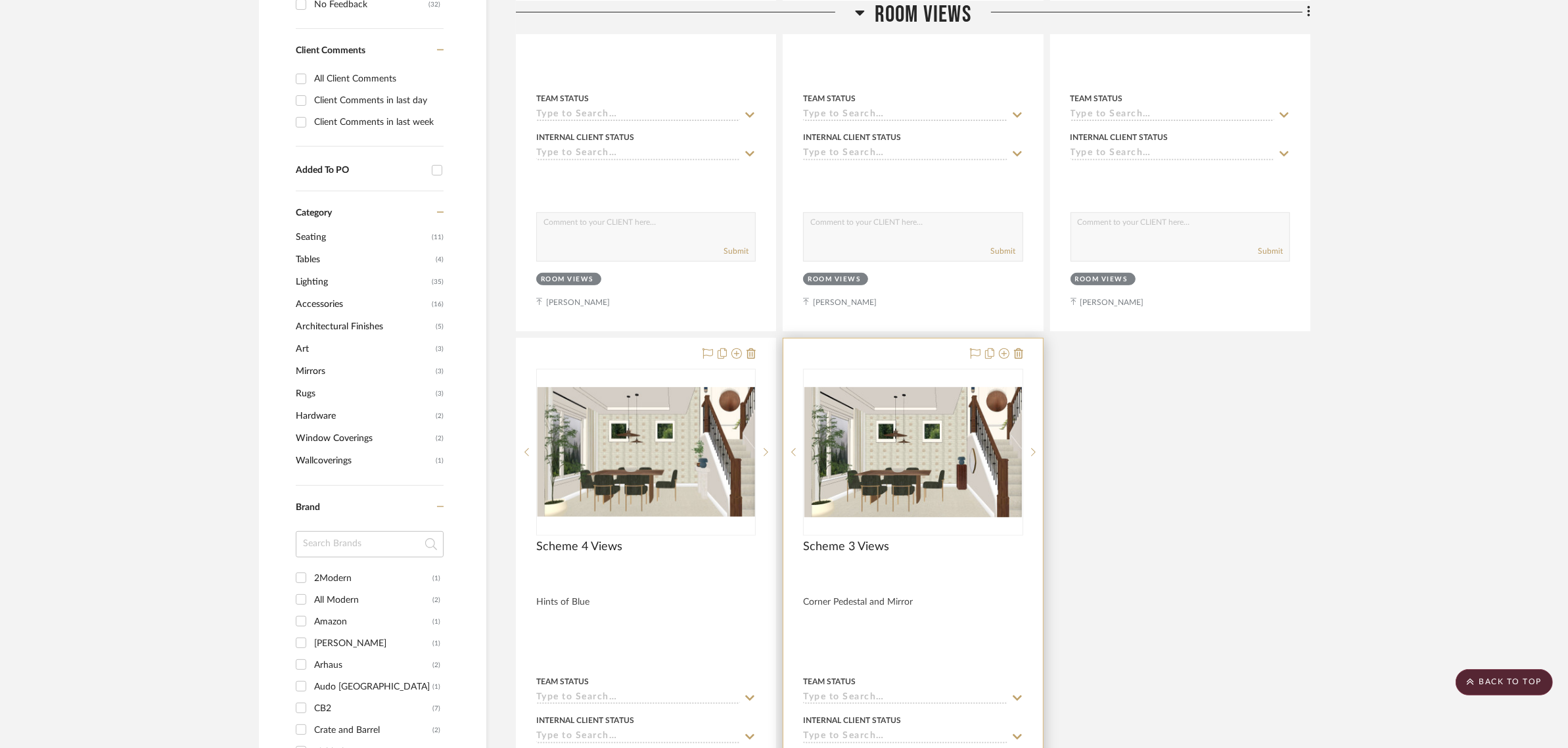
click at [799, 514] on div at bounding box center [912, 626] width 258 height 575
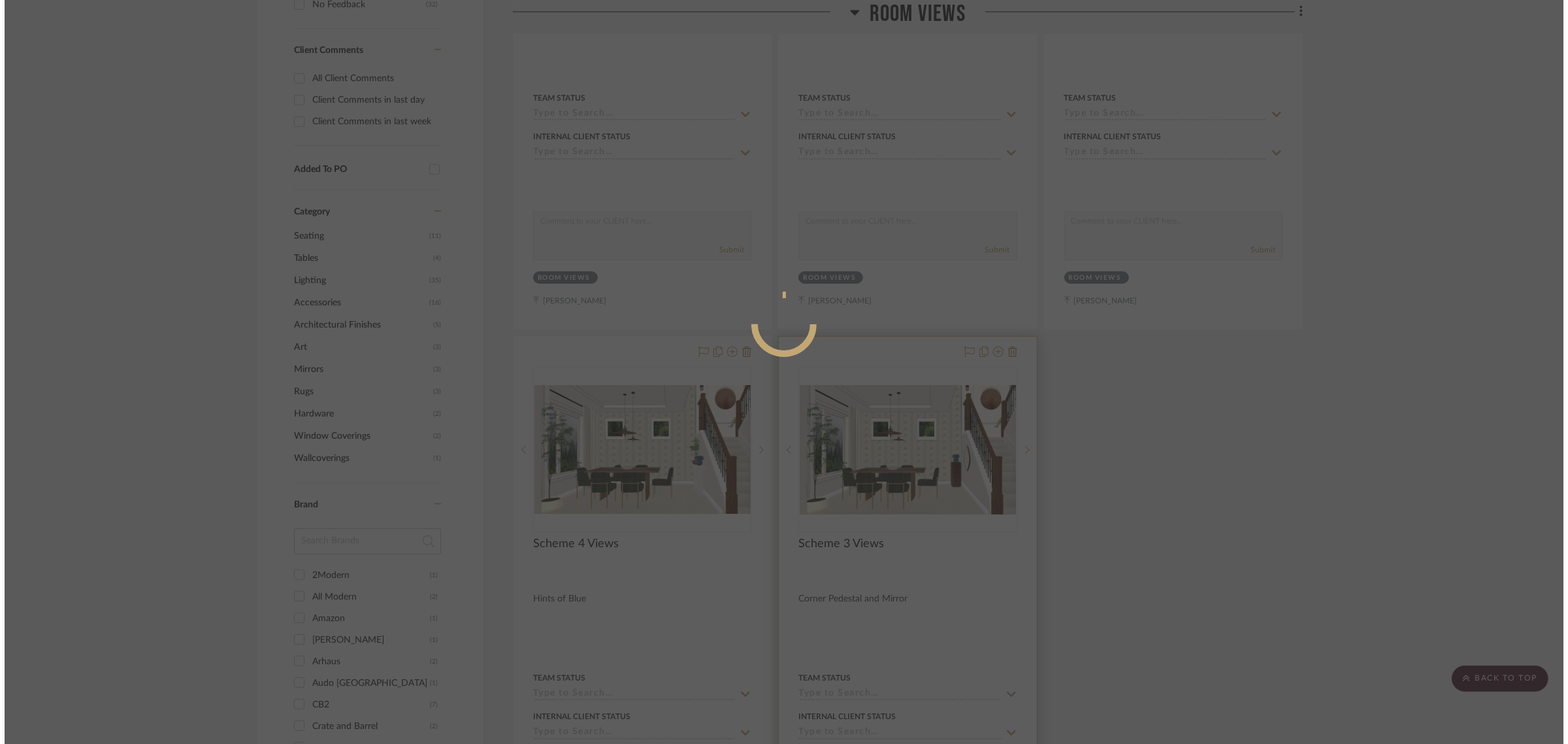
scroll to position [0, 0]
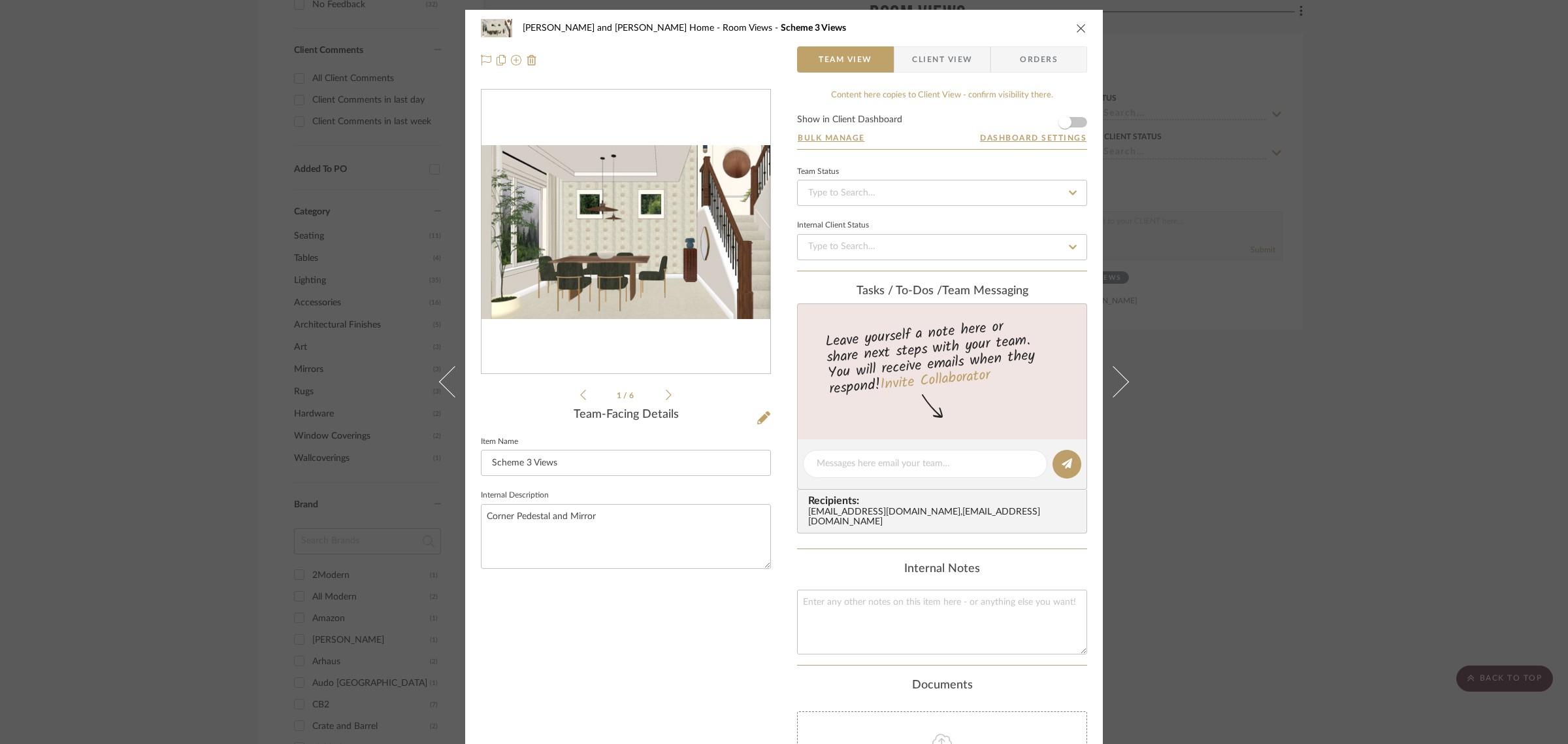
click at [1076, 29] on icon "close" at bounding box center [1081, 28] width 11 height 11
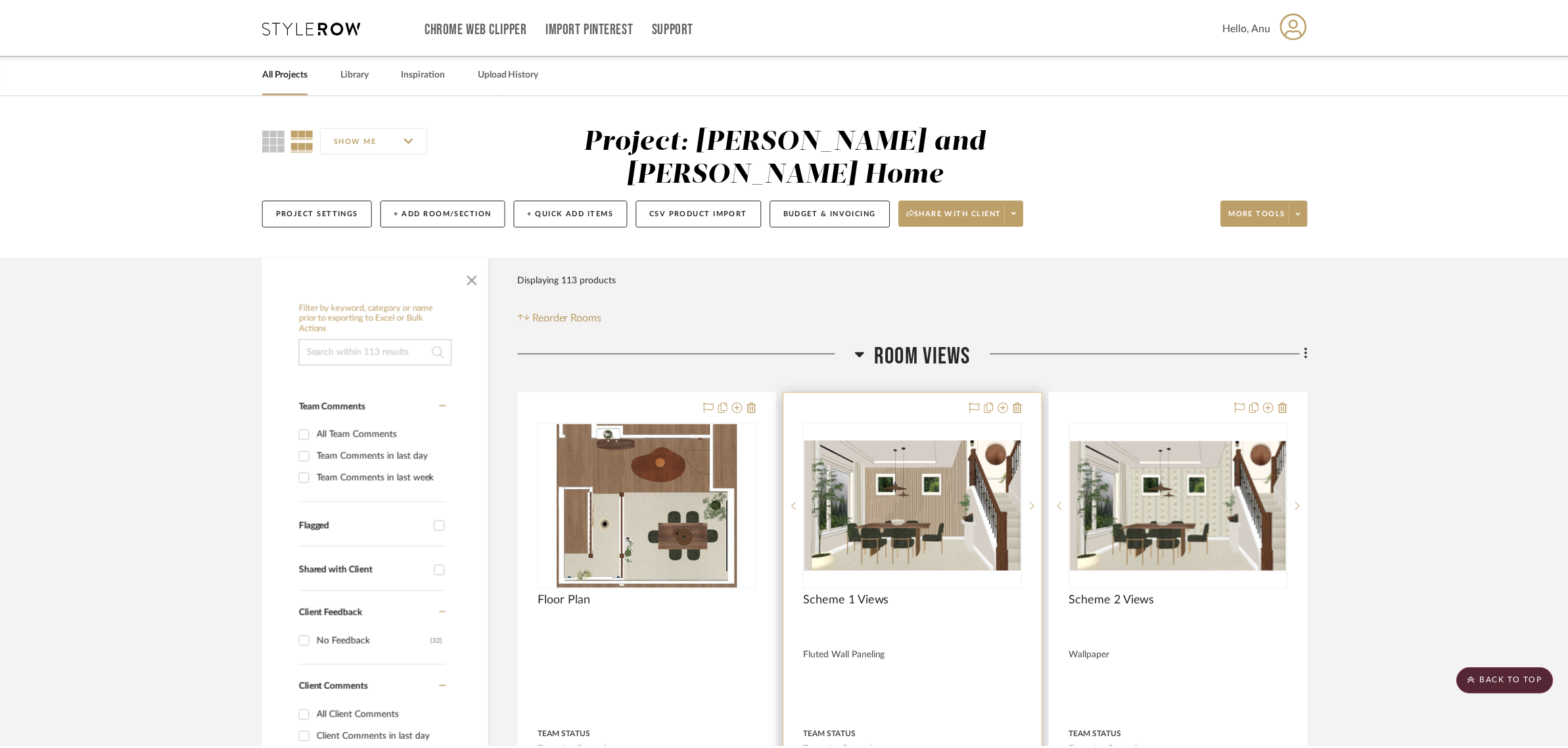
scroll to position [638, 0]
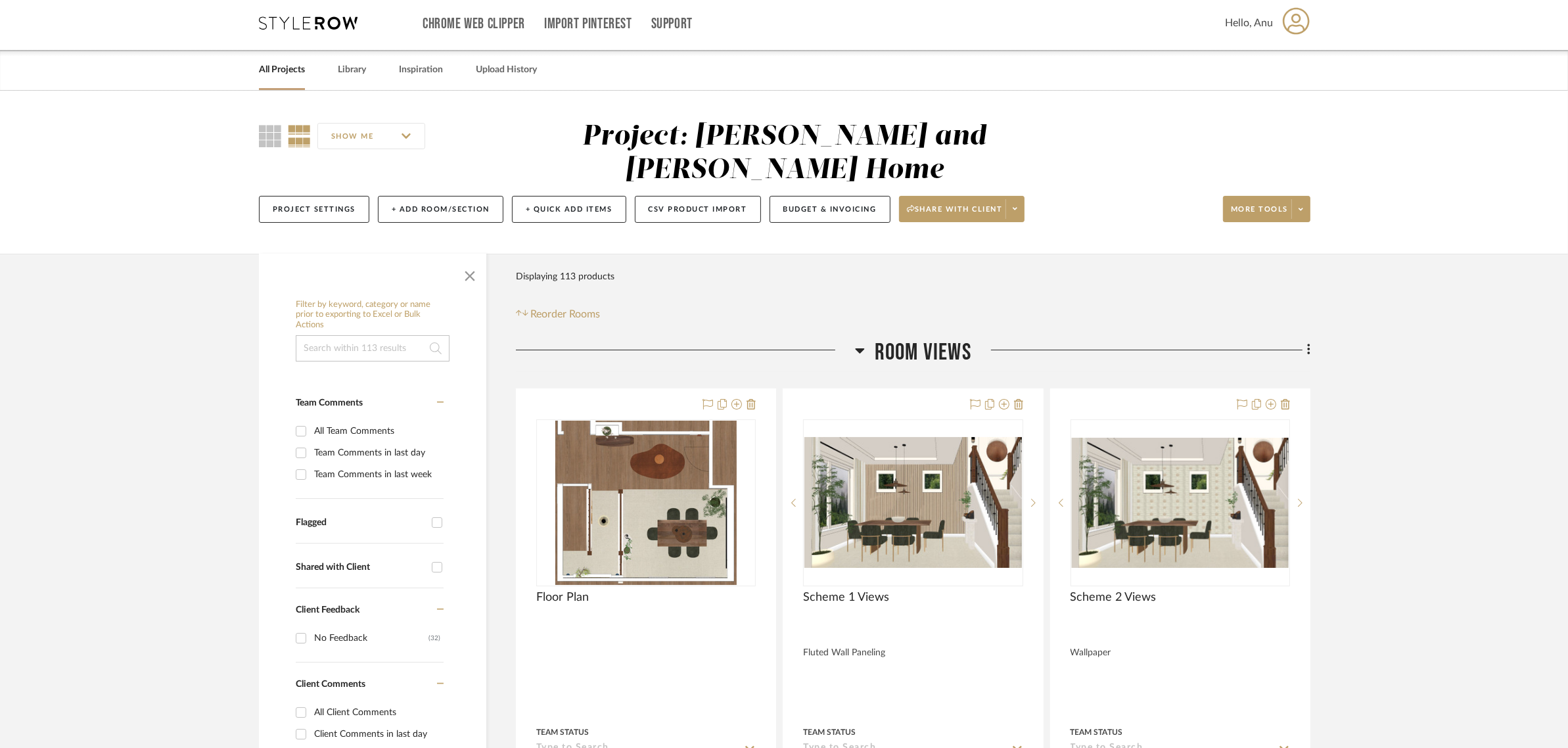
scroll to position [0, 0]
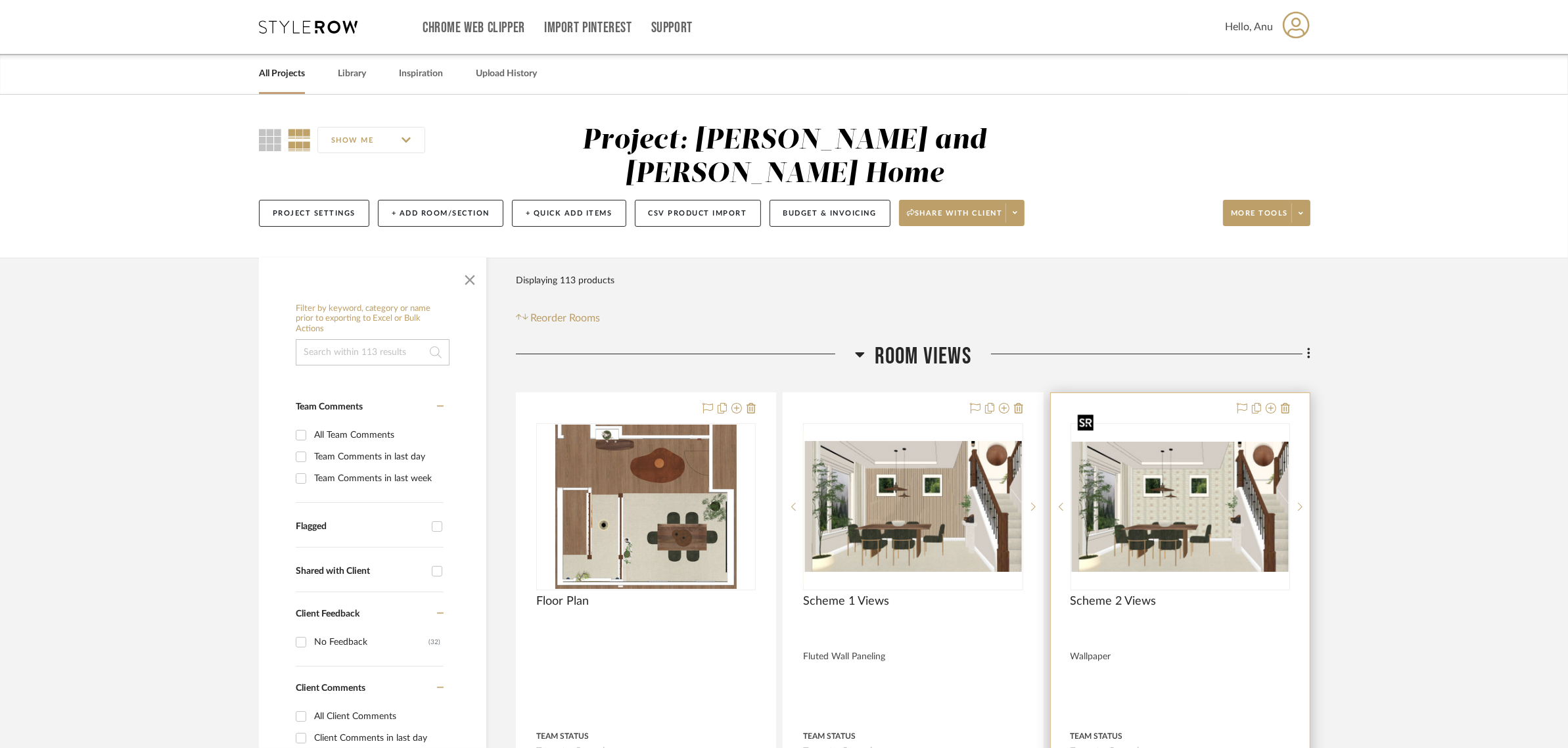
click at [1185, 464] on img "0" at bounding box center [1180, 506] width 216 height 130
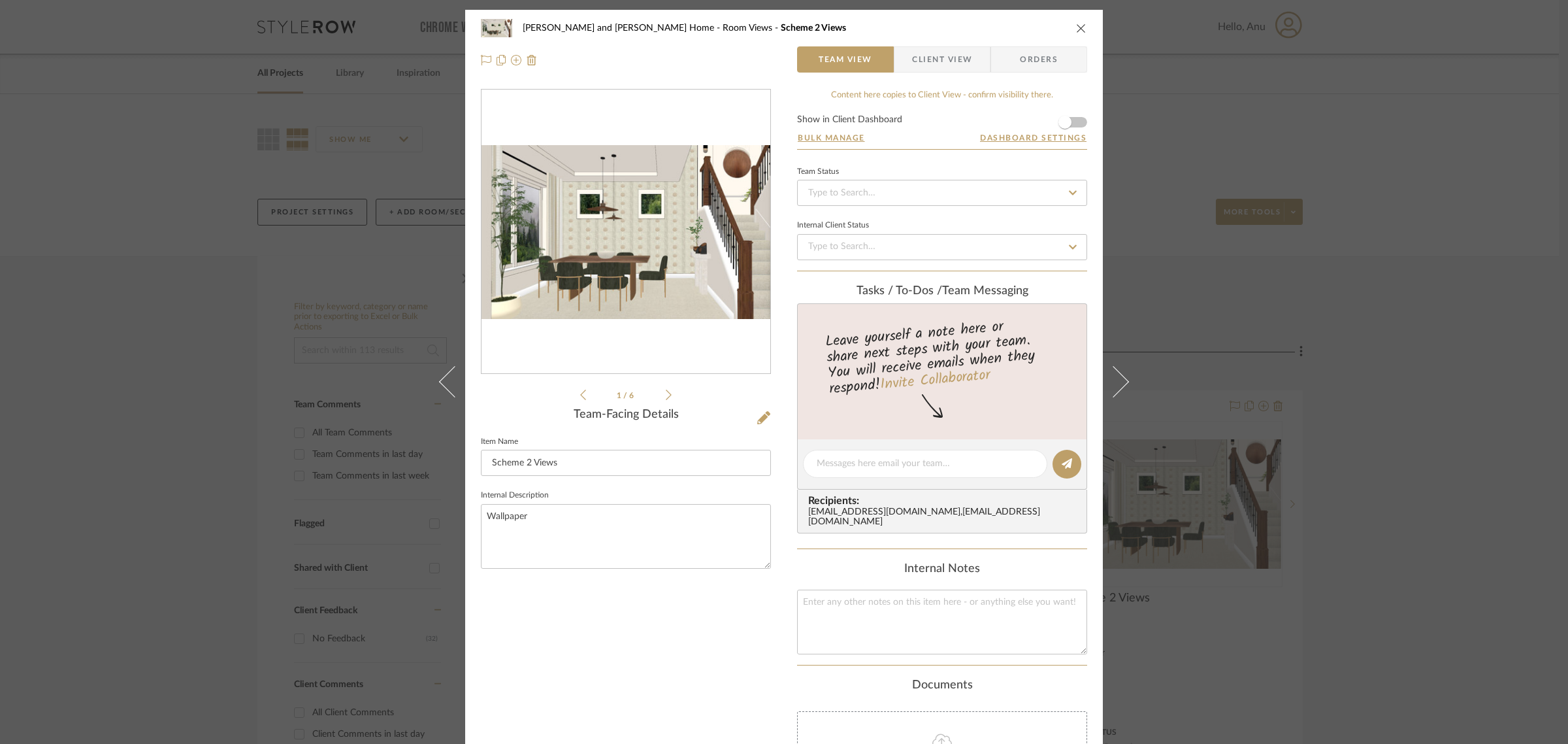
click at [598, 227] on div at bounding box center [626, 232] width 289 height 285
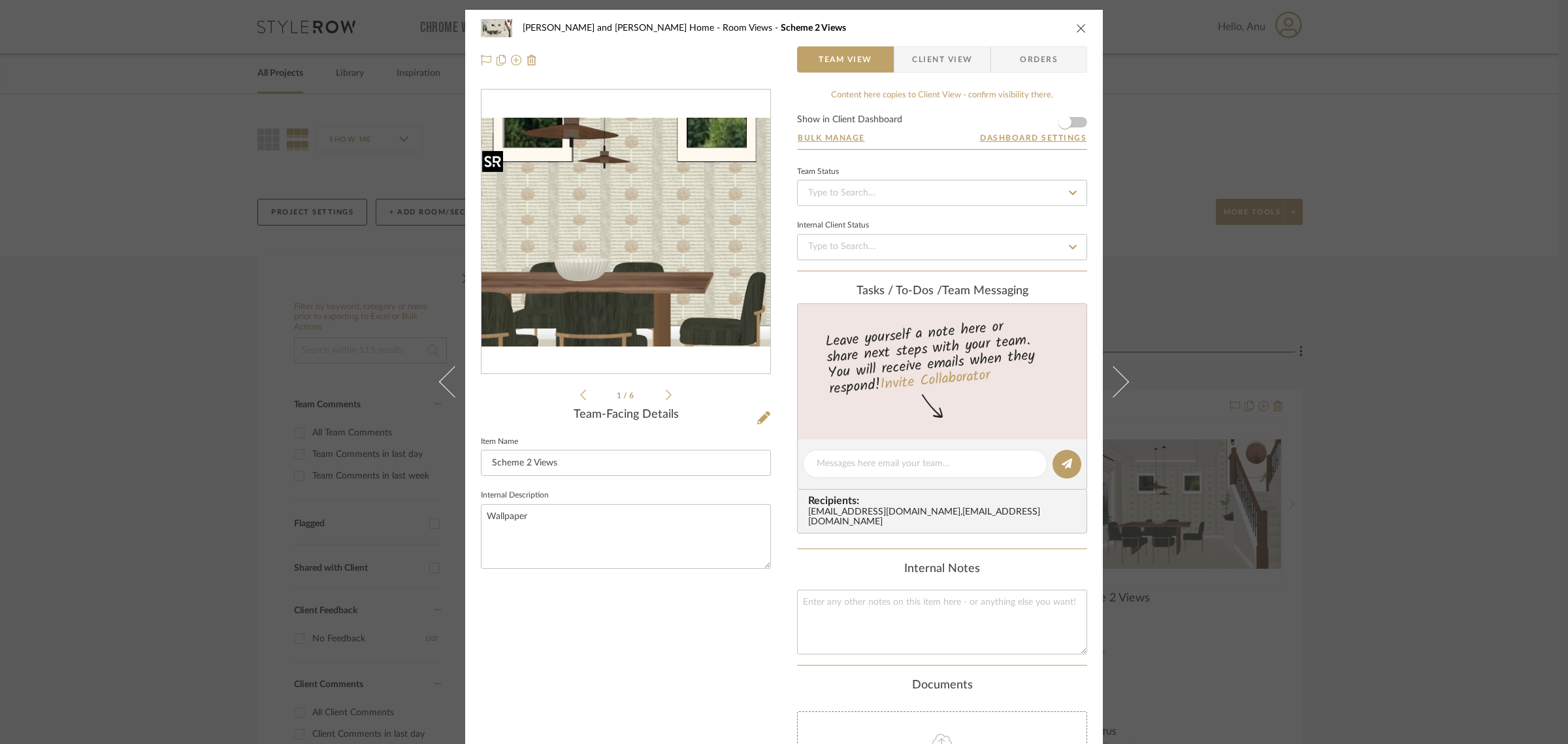
click at [616, 243] on img "0" at bounding box center [626, 232] width 289 height 174
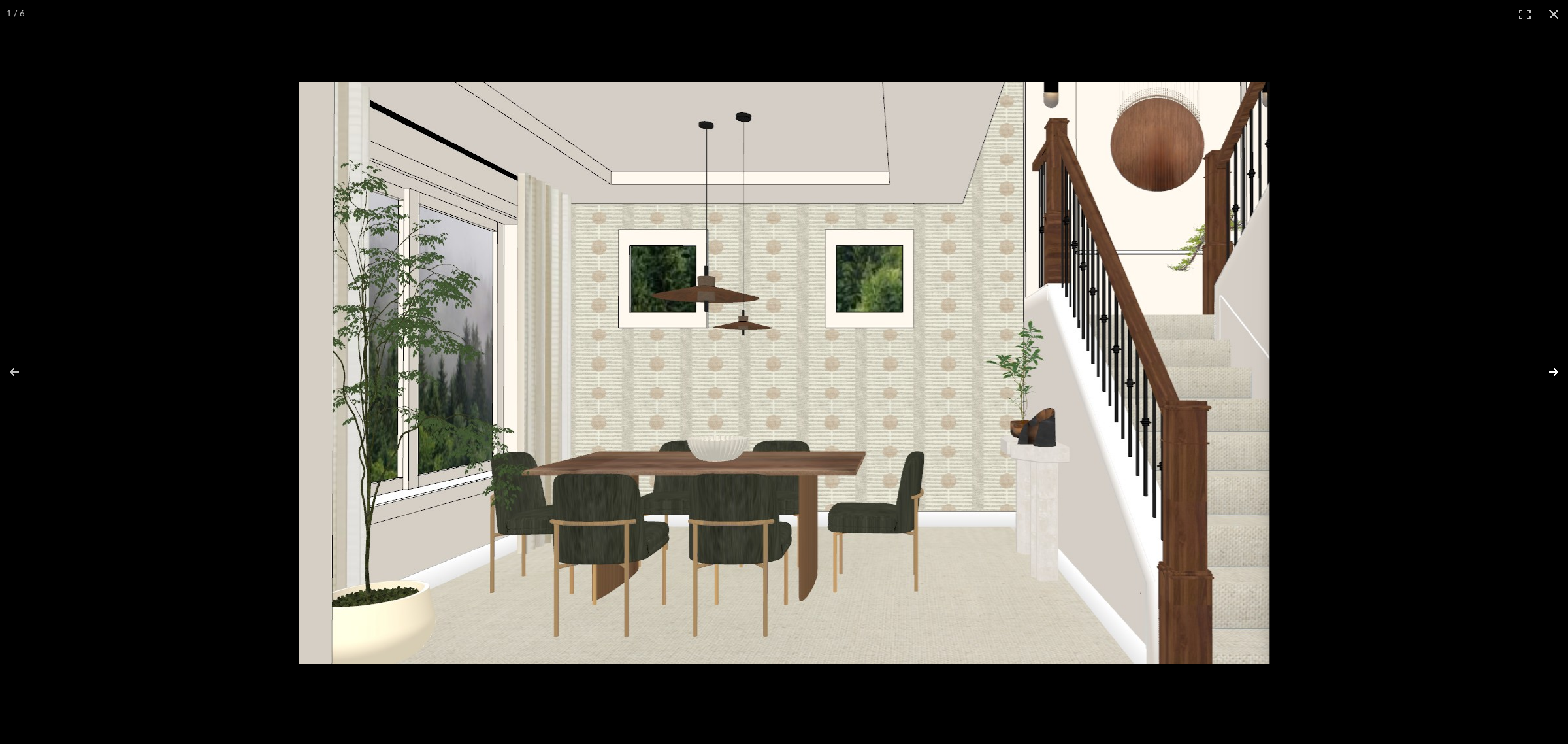
click at [1547, 371] on button at bounding box center [1545, 372] width 46 height 65
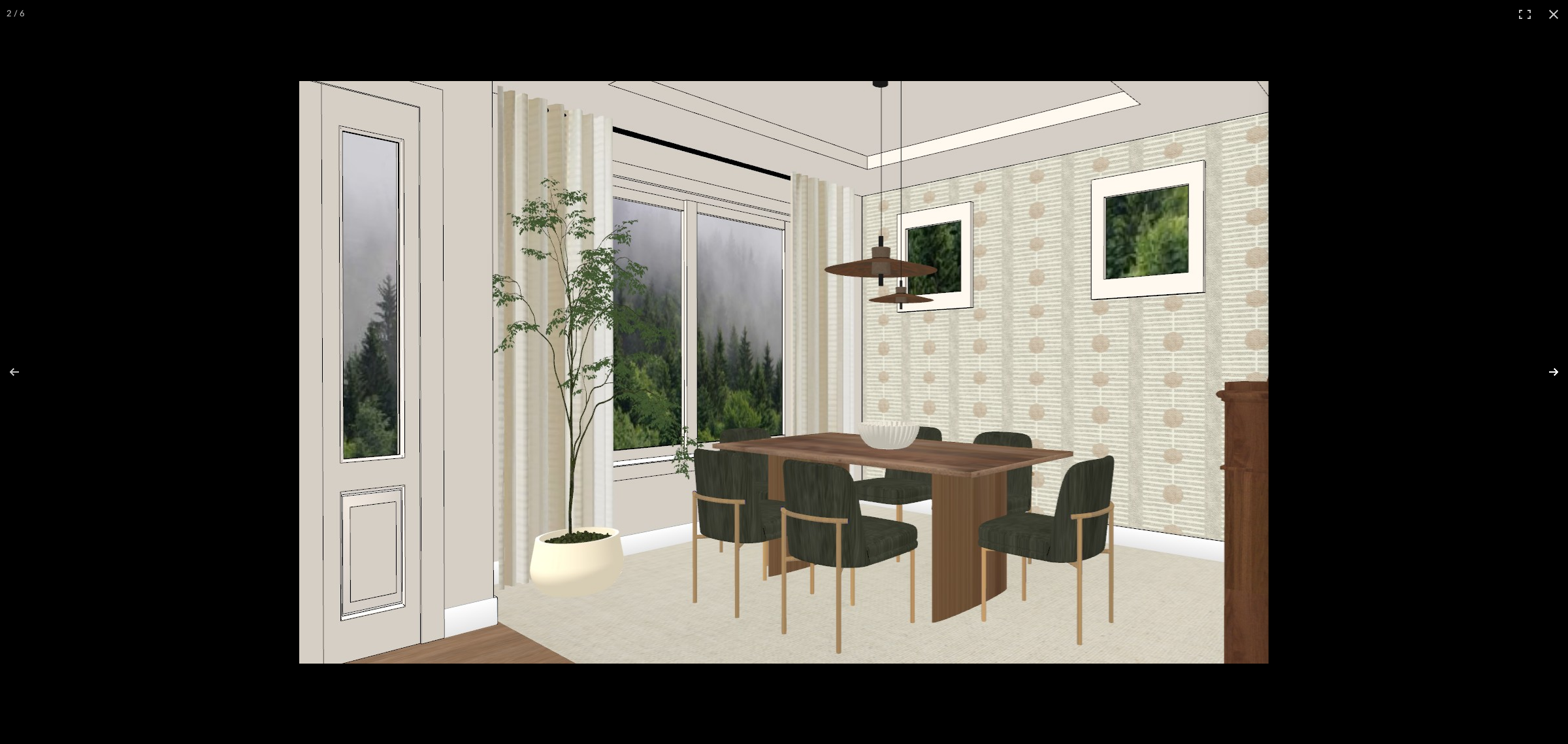
click at [1547, 371] on button at bounding box center [1545, 372] width 46 height 65
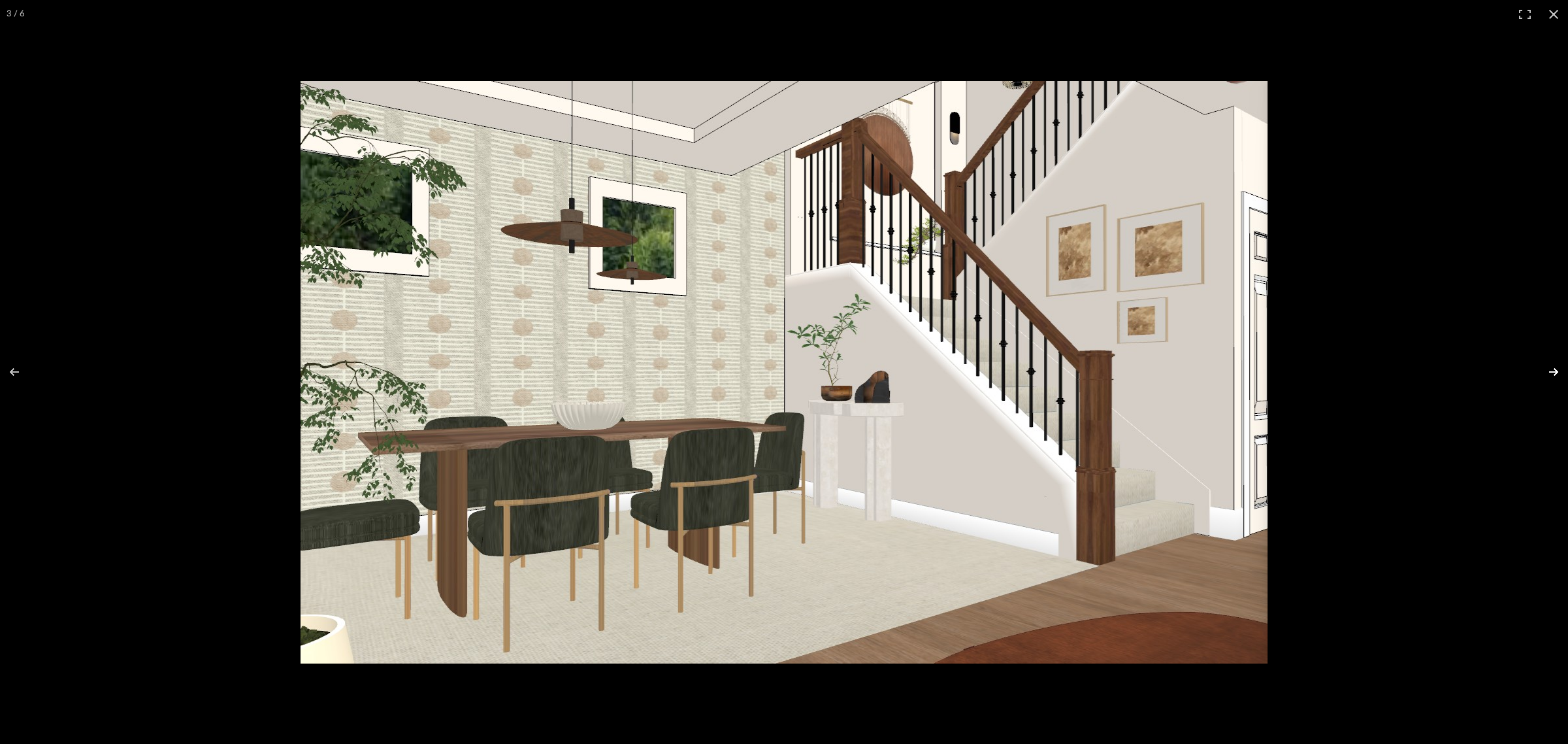
click at [1547, 371] on button at bounding box center [1545, 372] width 46 height 65
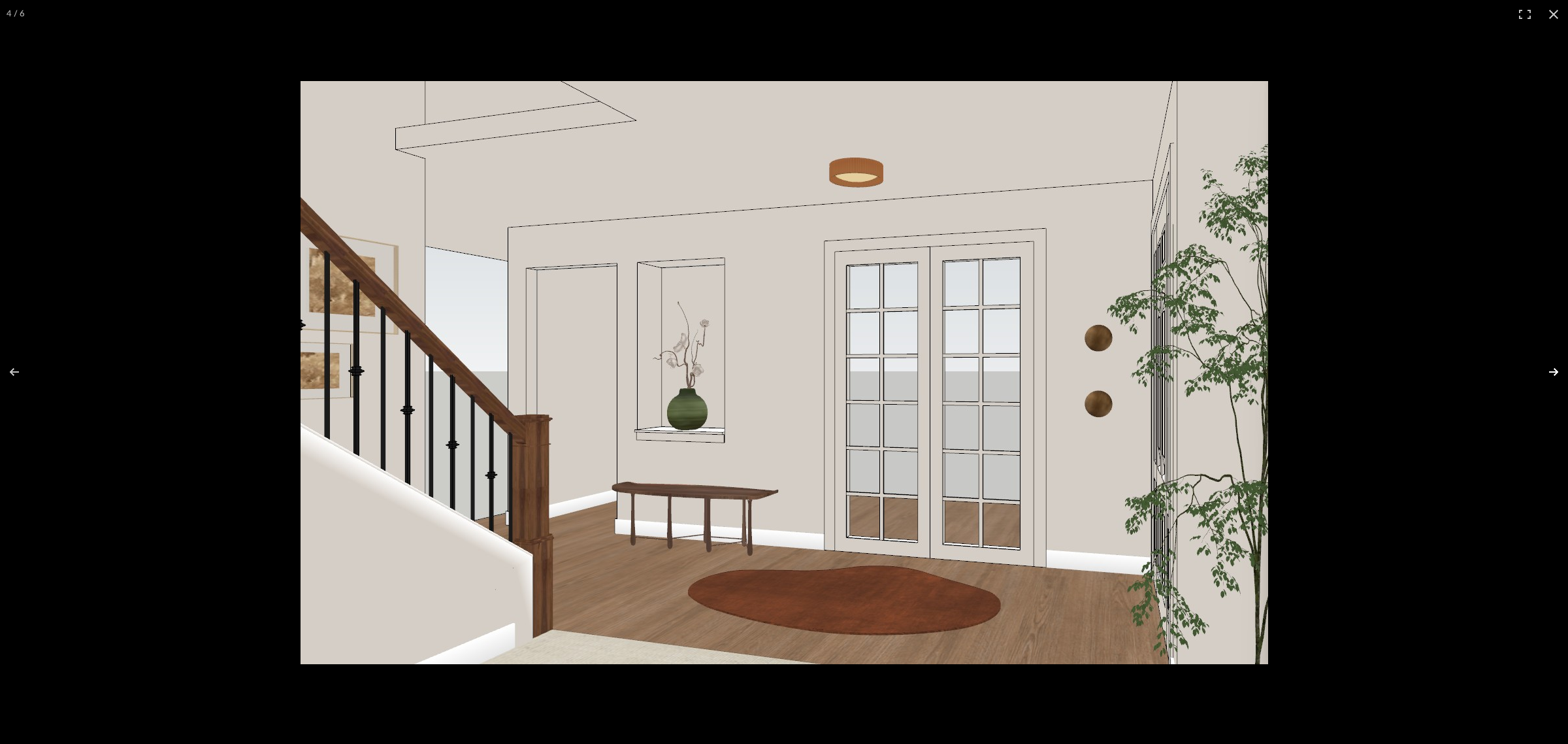
click at [1547, 371] on button at bounding box center [1545, 372] width 46 height 65
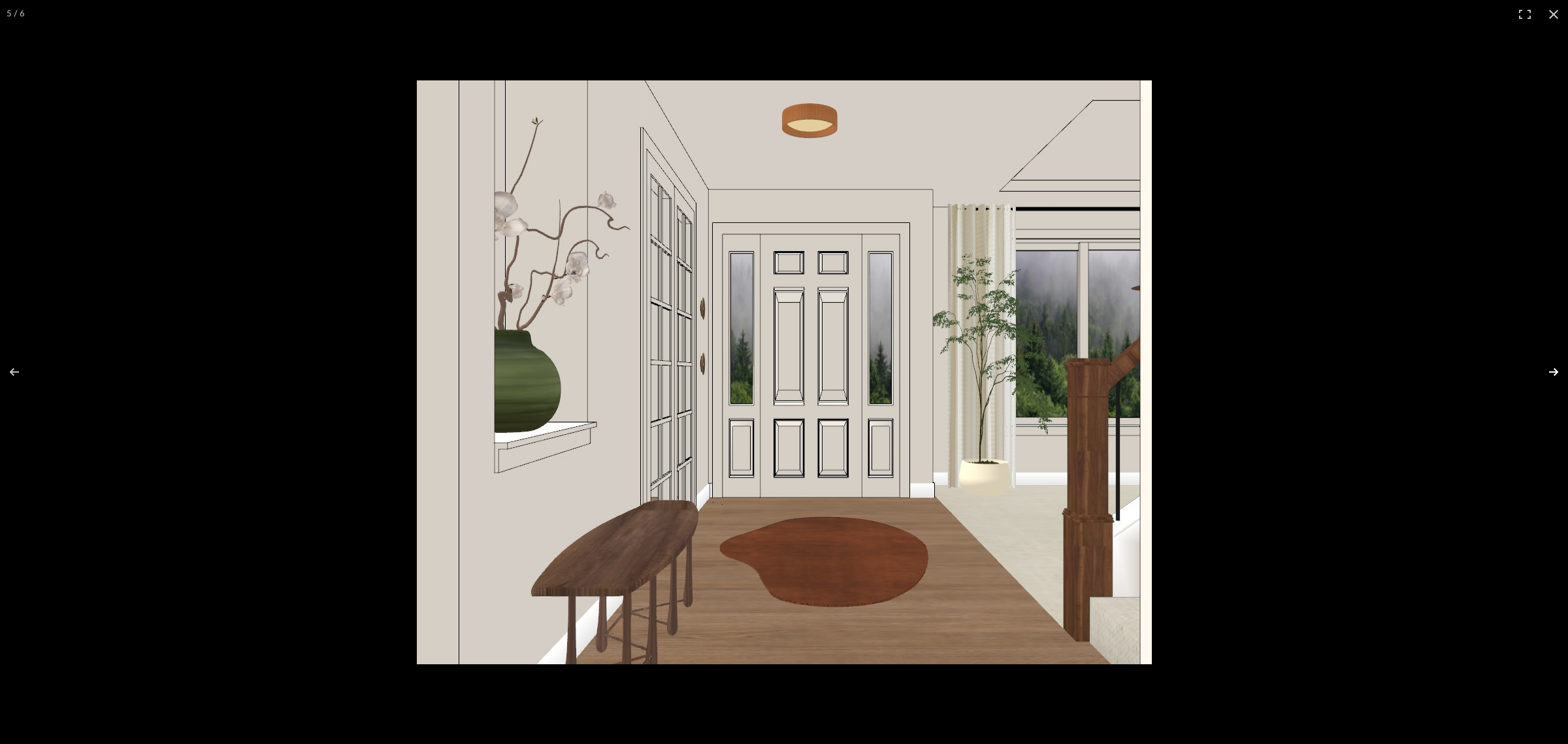
click at [1547, 371] on button at bounding box center [1545, 372] width 46 height 65
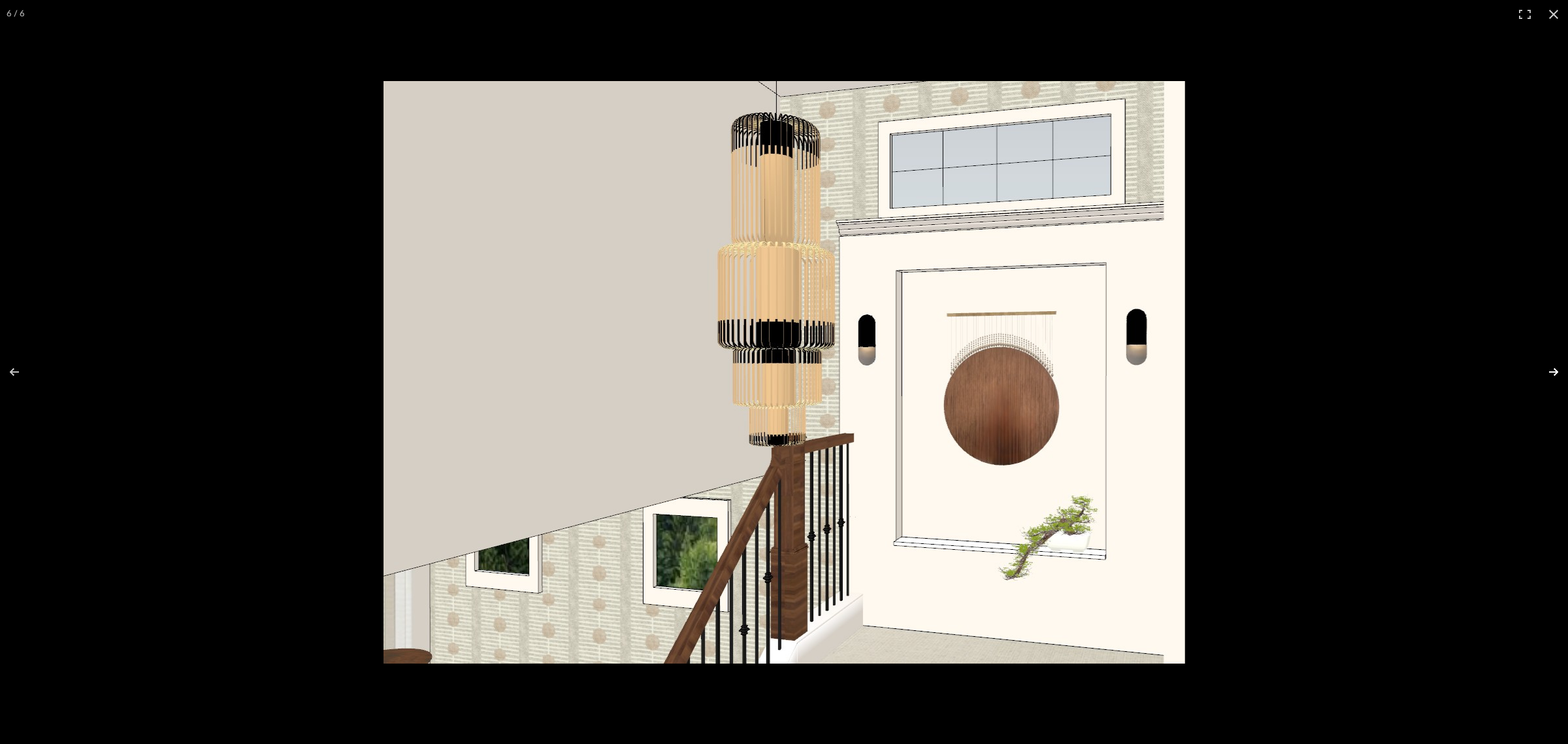
click at [1547, 371] on button at bounding box center [1545, 372] width 46 height 65
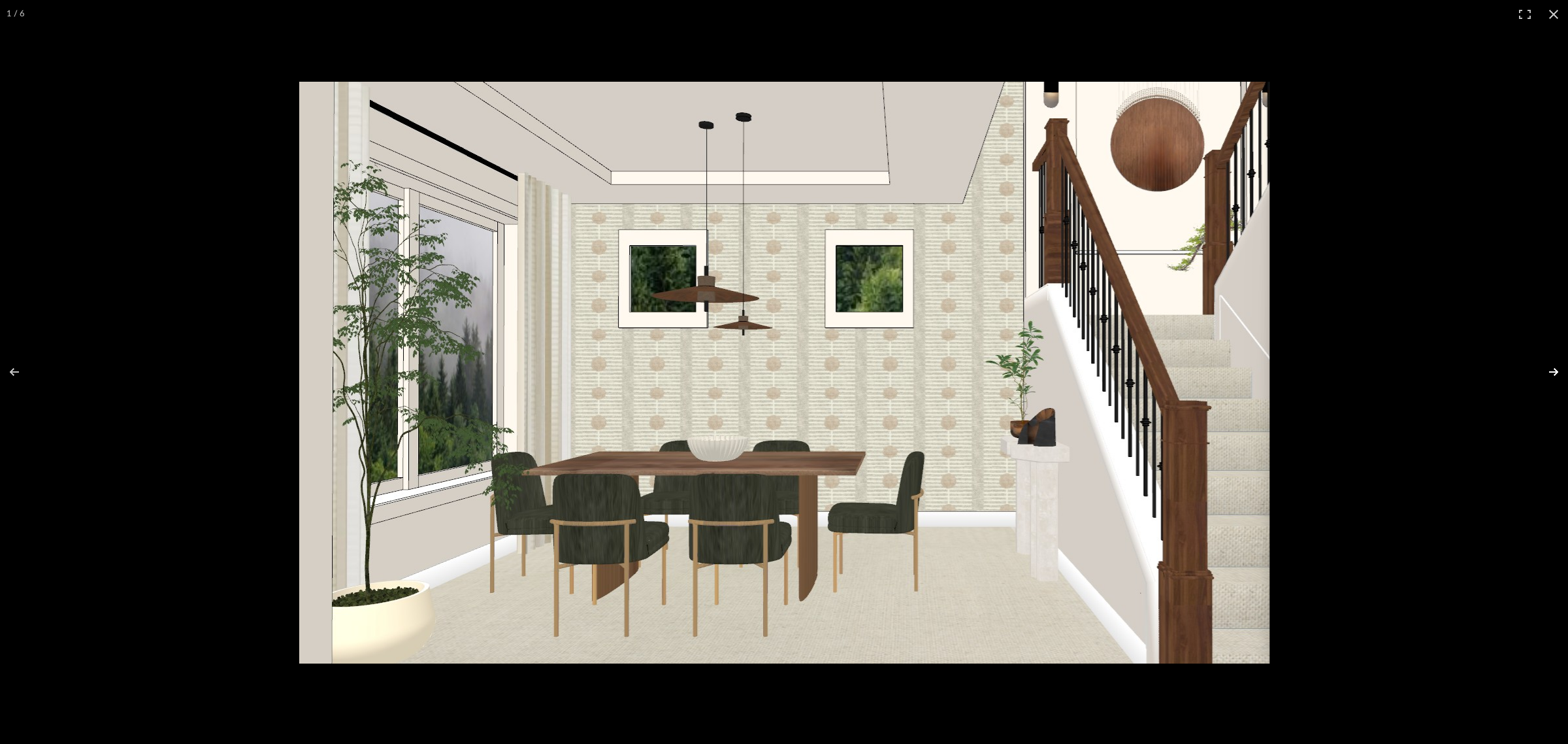
click at [1547, 371] on button at bounding box center [1545, 372] width 46 height 65
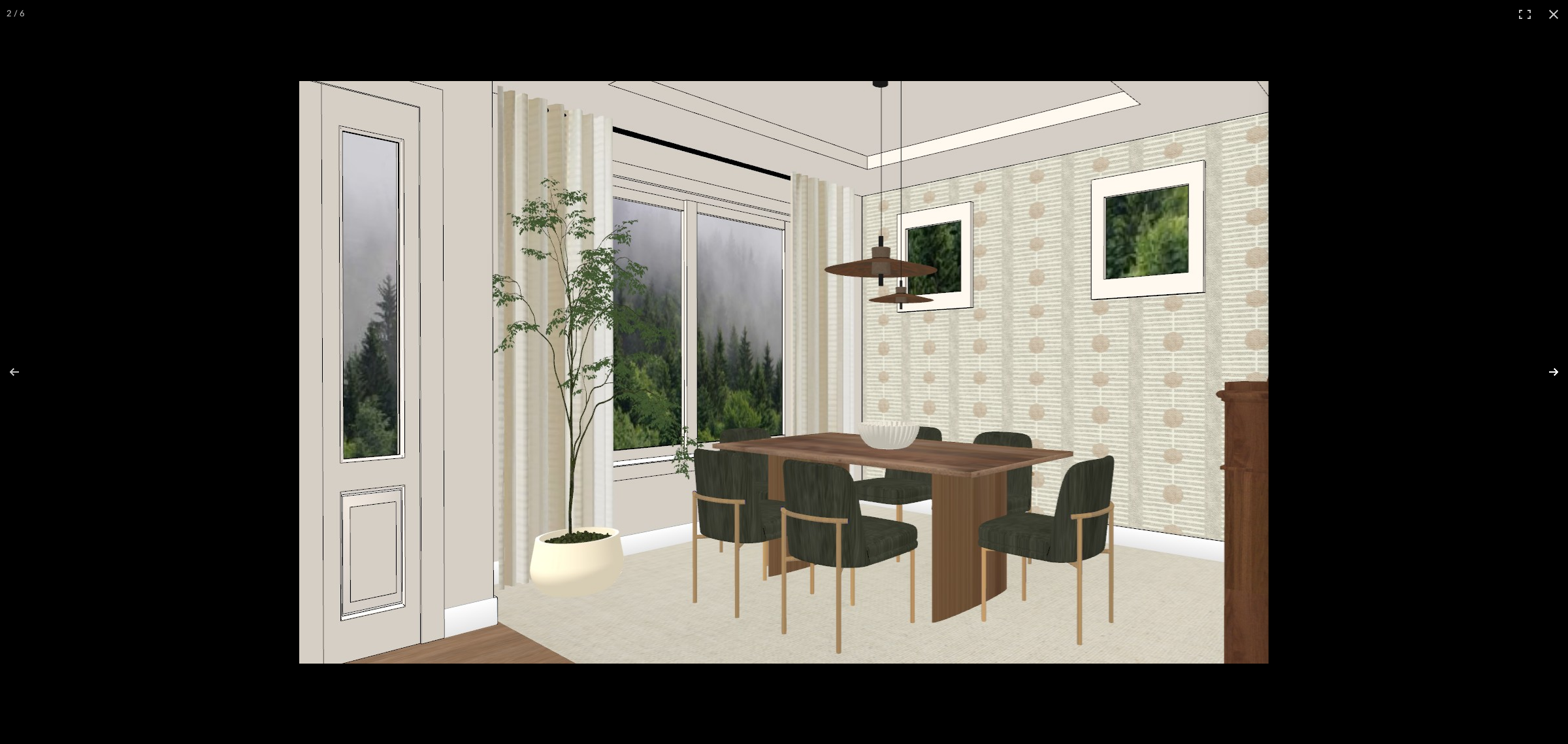
click at [1547, 371] on button at bounding box center [1545, 372] width 46 height 65
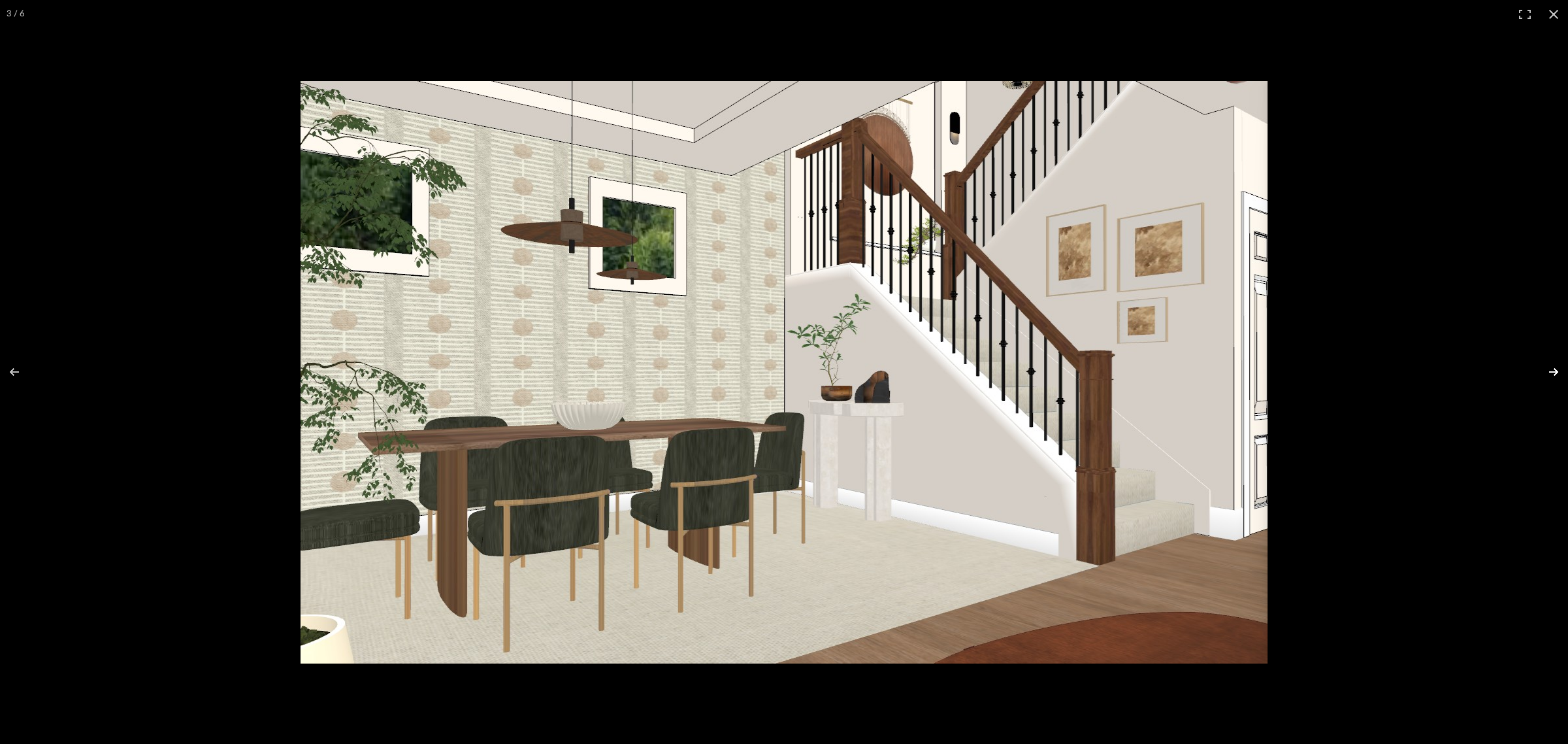
click at [1547, 371] on button at bounding box center [1545, 372] width 46 height 65
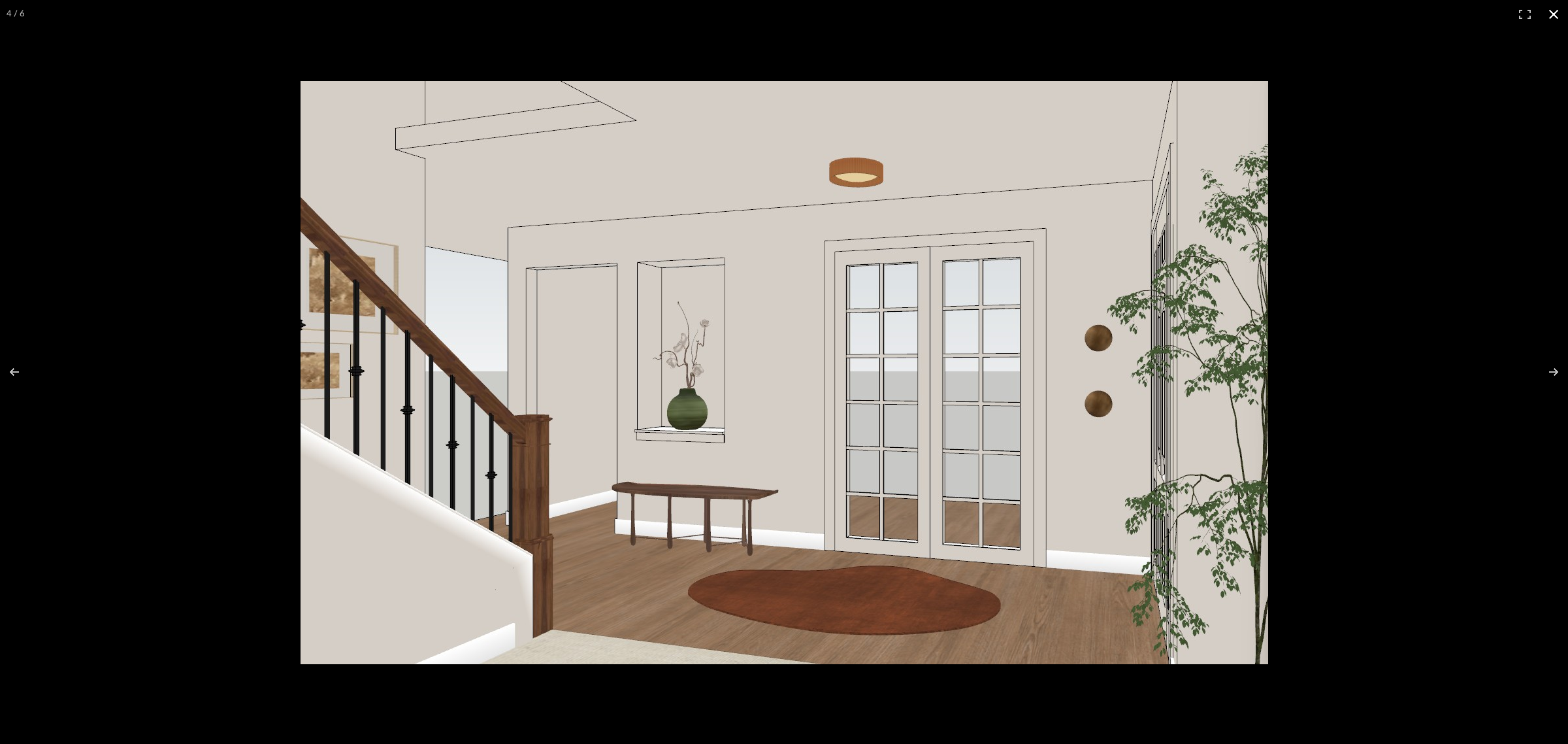
click at [1558, 16] on button at bounding box center [1553, 15] width 29 height 29
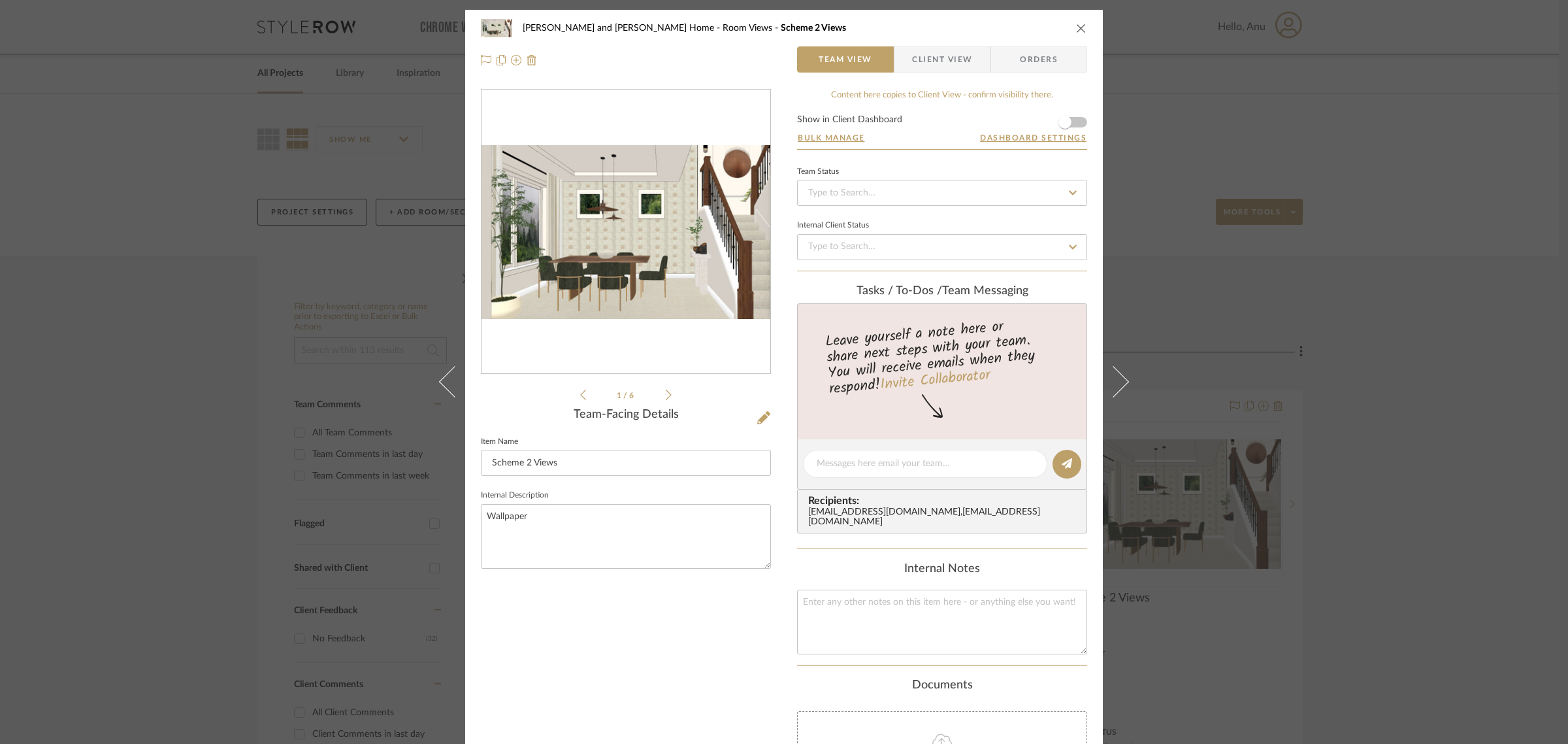
click at [1475, 321] on div "Natasha and Abhijit Home Room Views Scheme 2 Views Team View Client View Orders…" at bounding box center [784, 372] width 1568 height 744
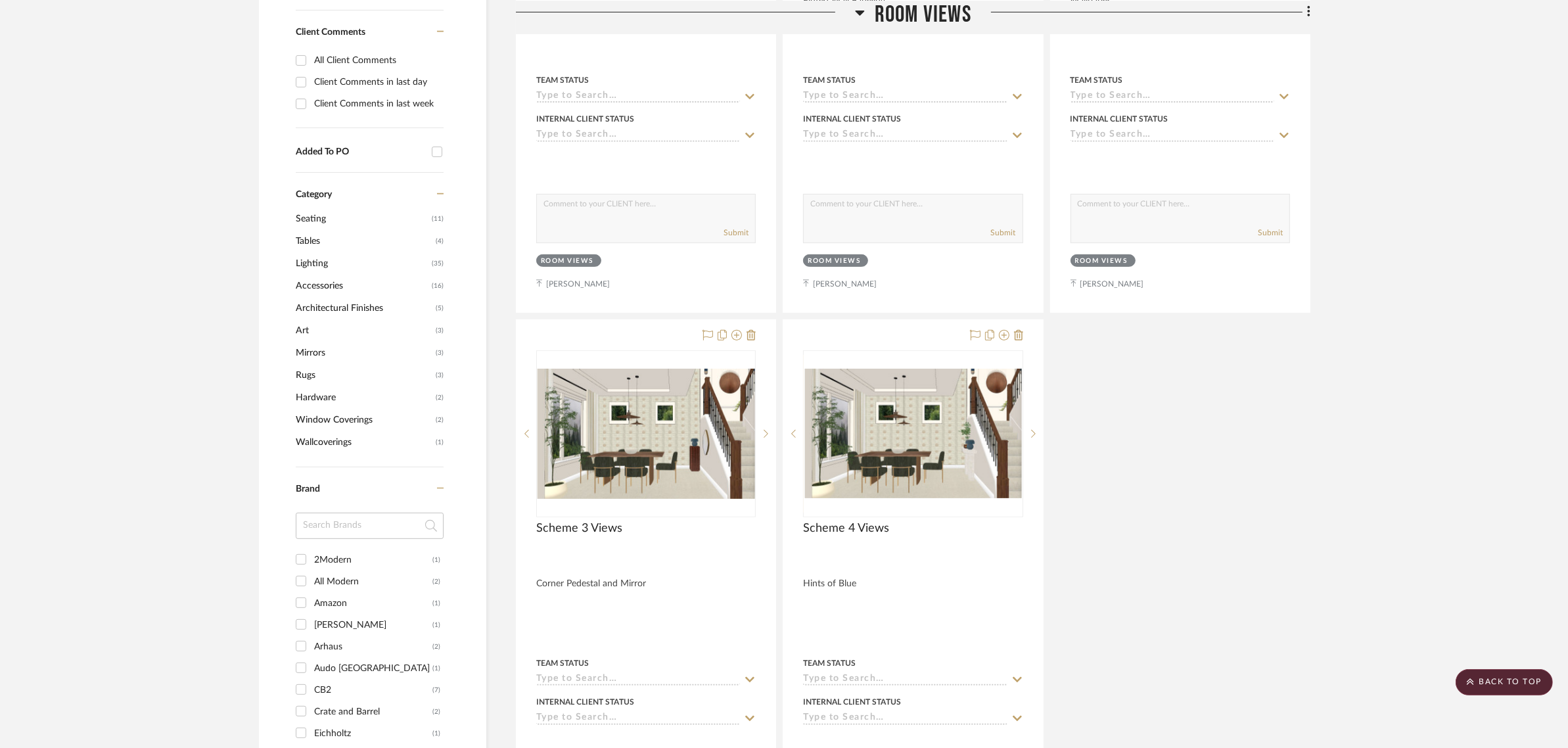
scroll to position [739, 0]
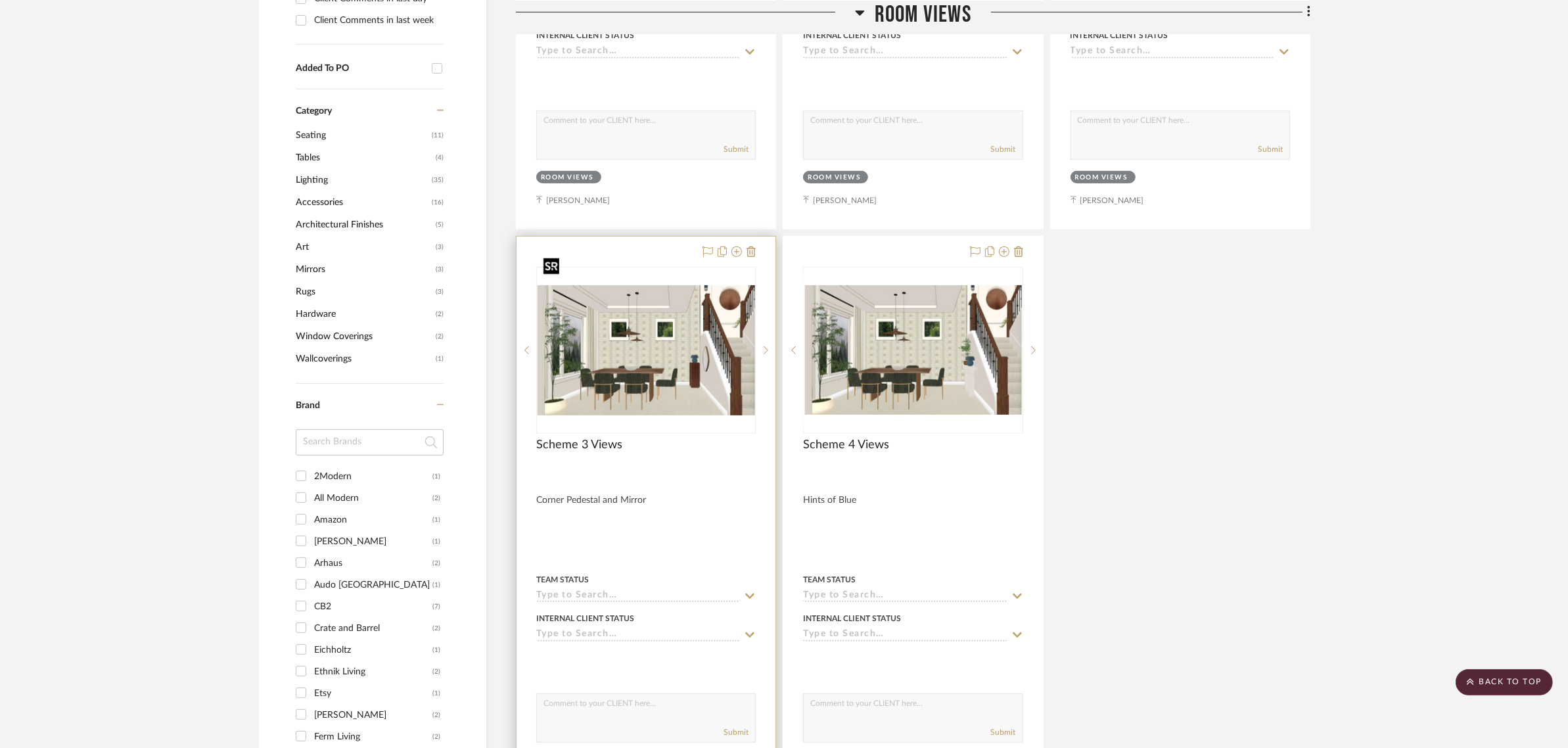
click at [653, 312] on img "0" at bounding box center [646, 349] width 216 height 130
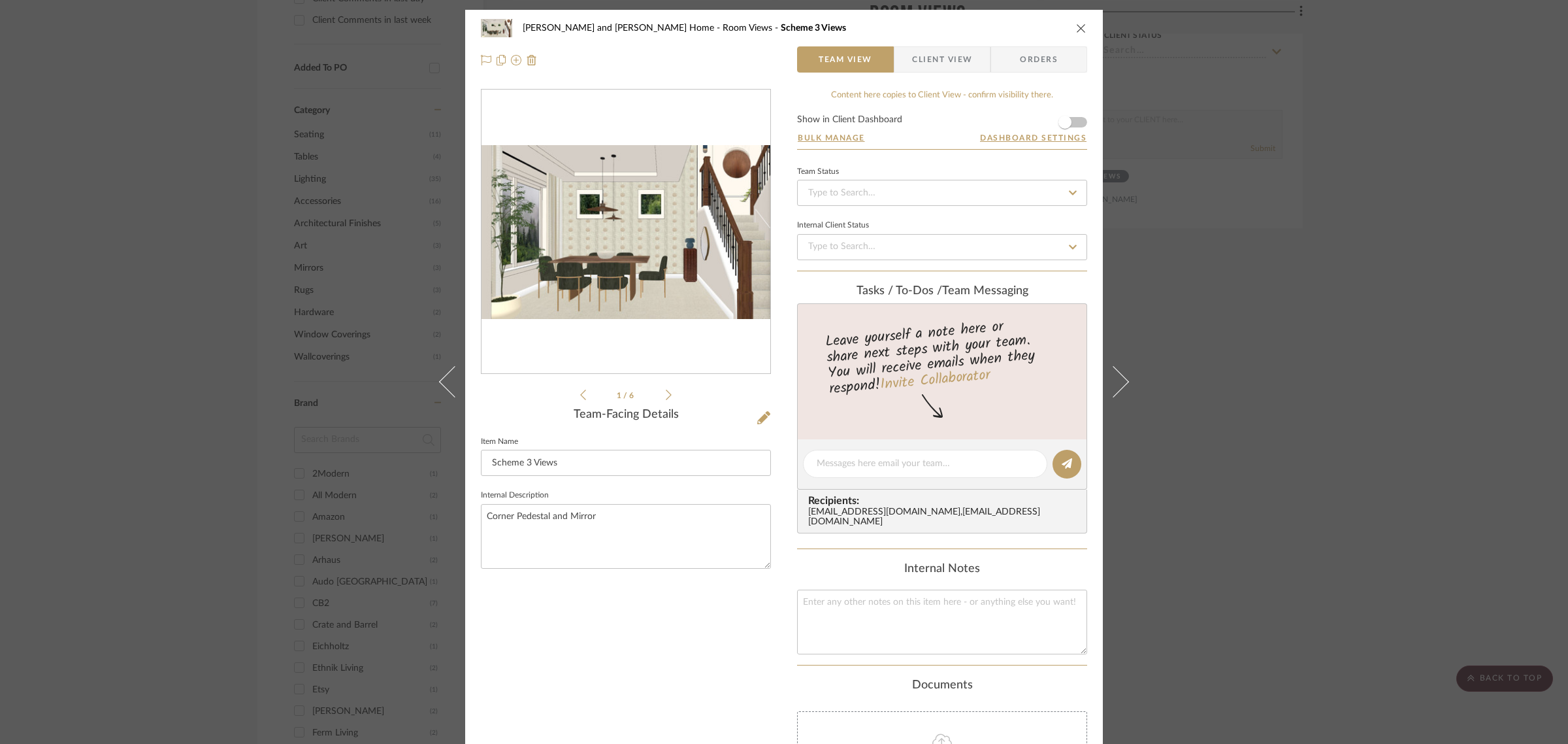
click at [688, 197] on img "0" at bounding box center [626, 232] width 289 height 174
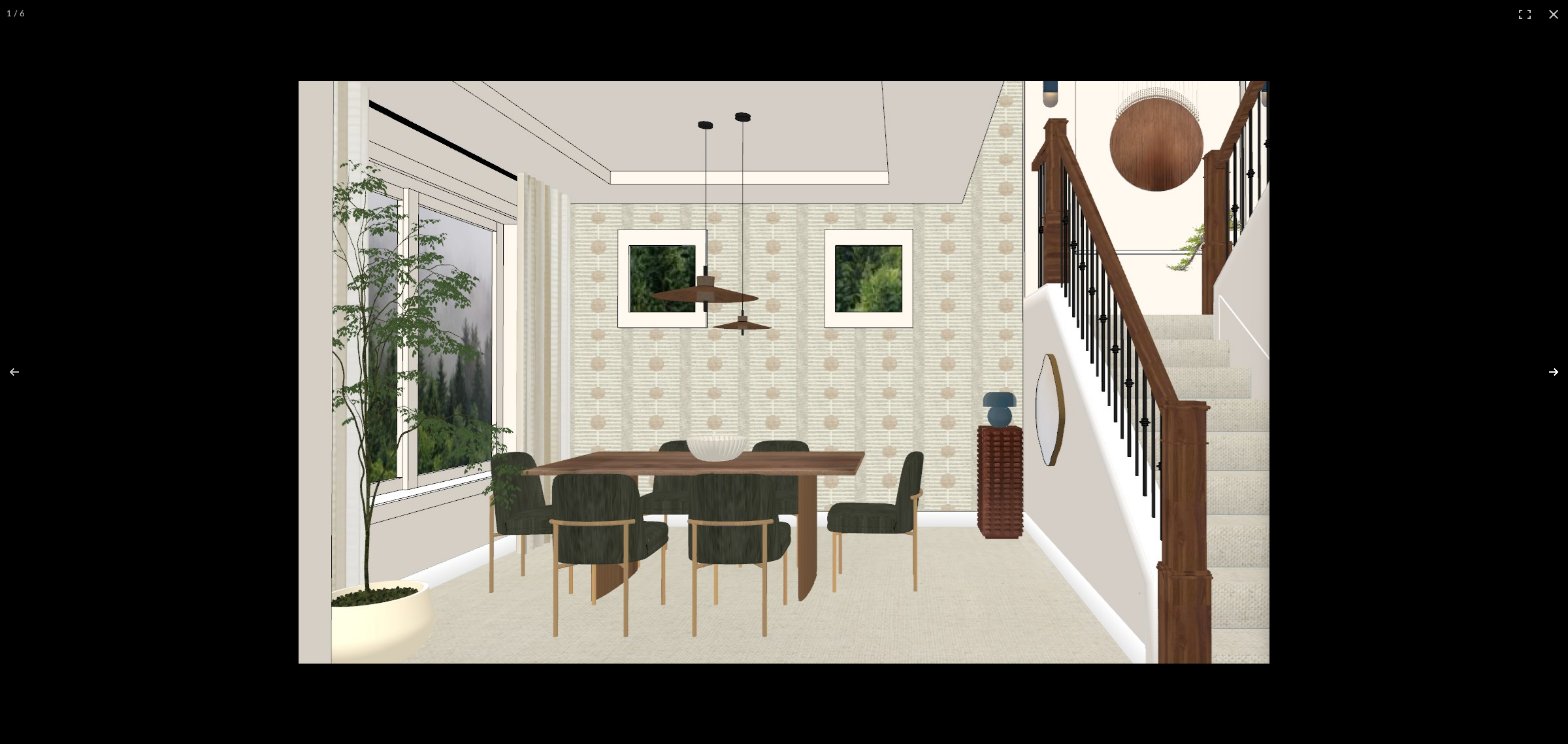
click at [1558, 368] on button at bounding box center [1545, 372] width 46 height 65
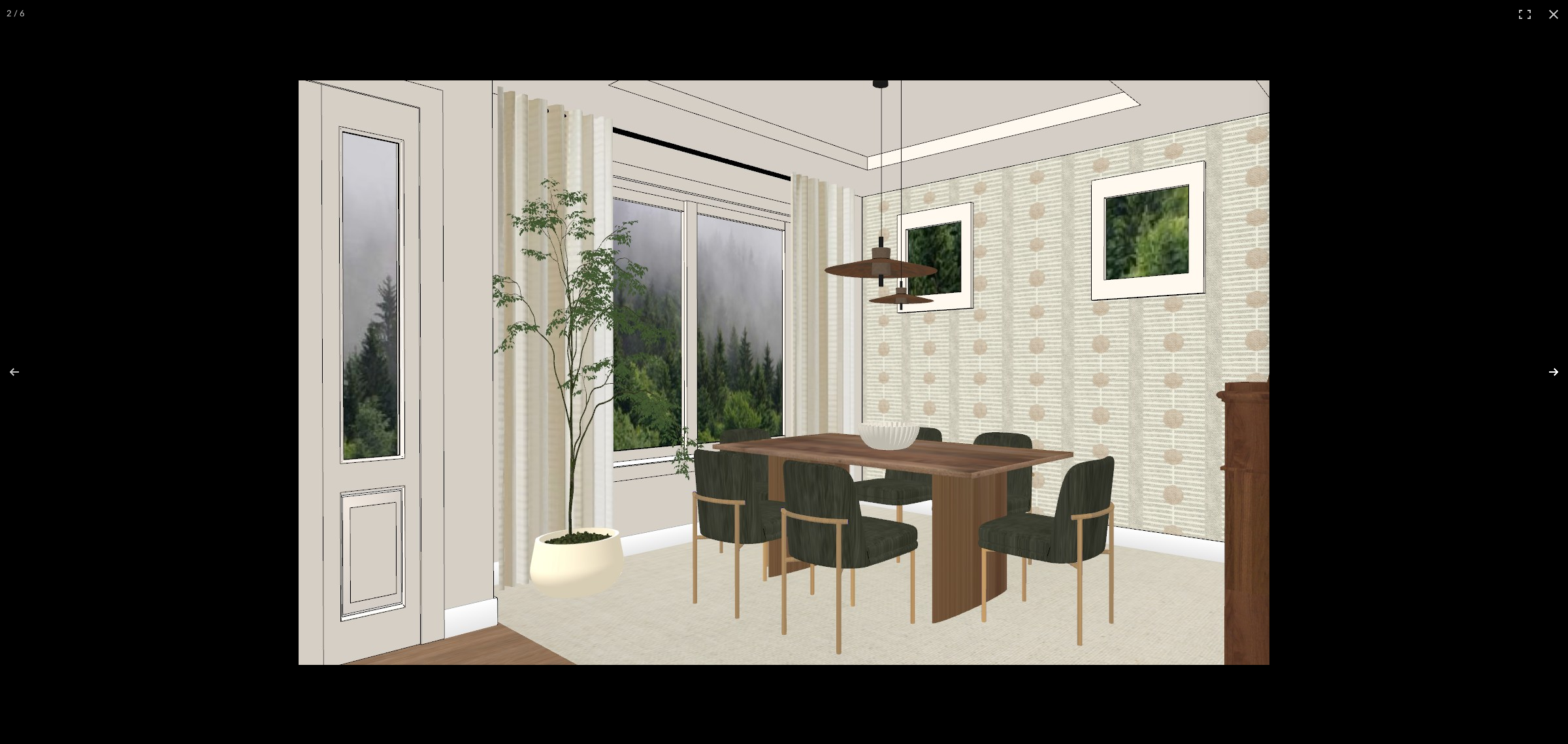
click at [1558, 368] on button at bounding box center [1545, 372] width 46 height 65
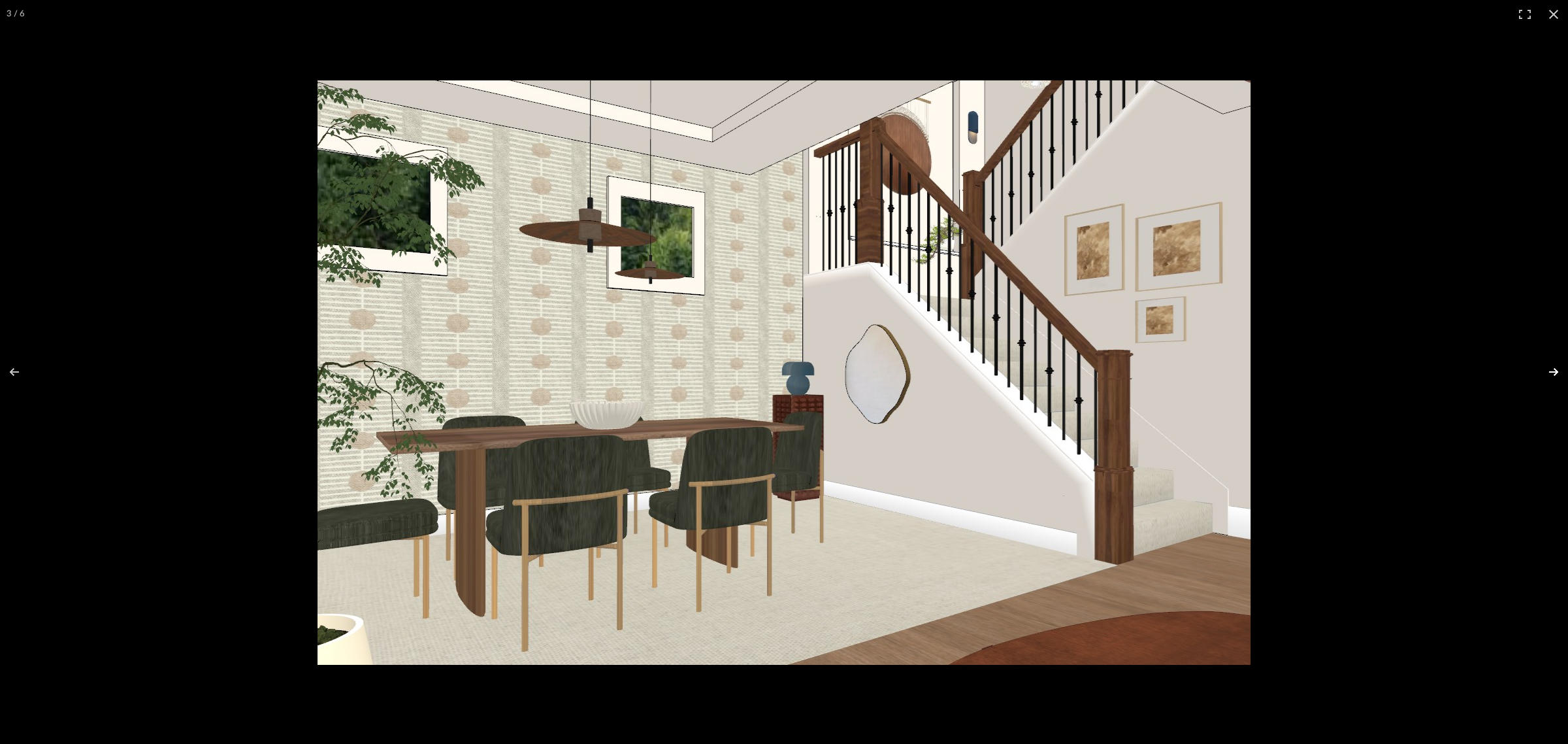
click at [1558, 368] on button at bounding box center [1545, 372] width 46 height 65
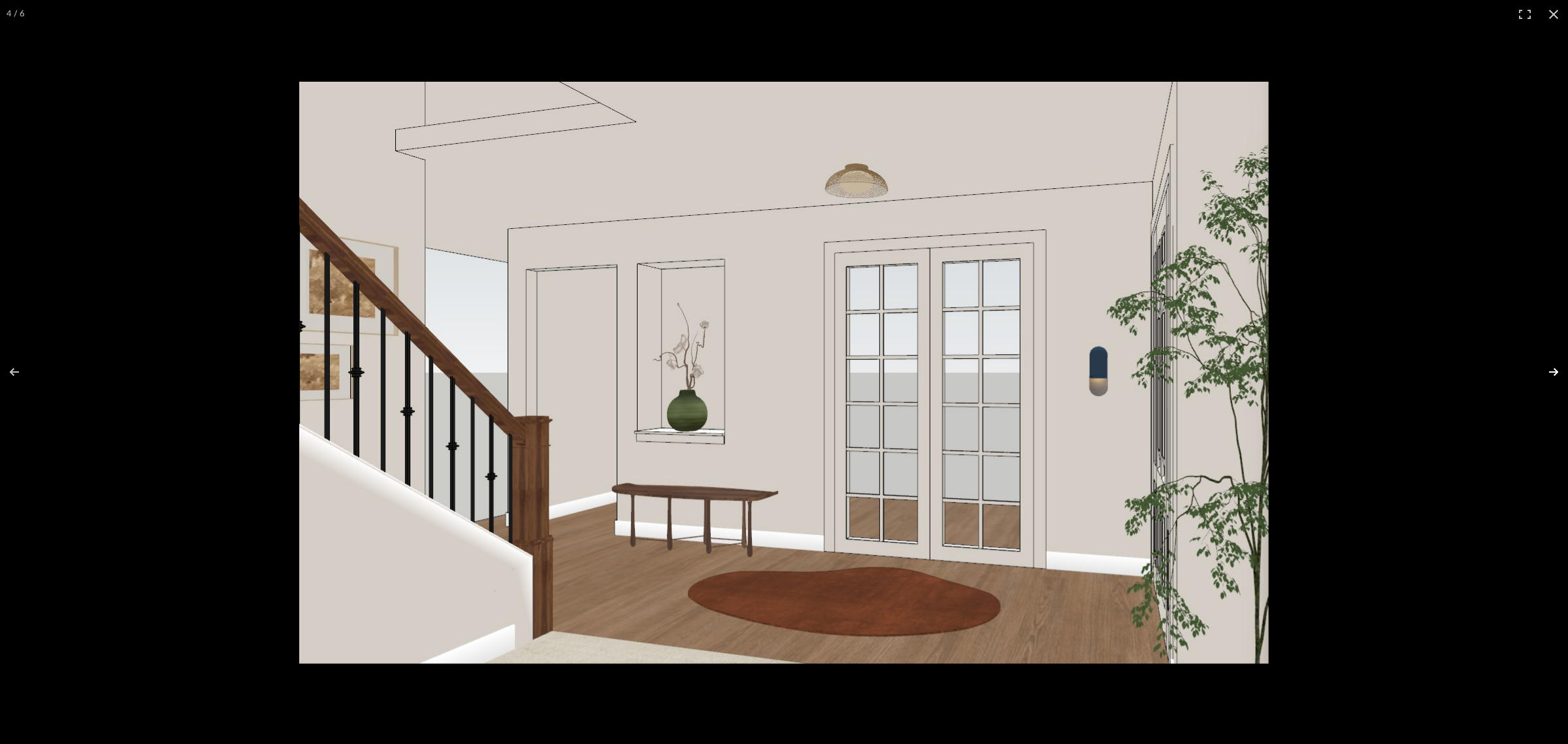
click at [1558, 368] on button at bounding box center [1545, 372] width 46 height 65
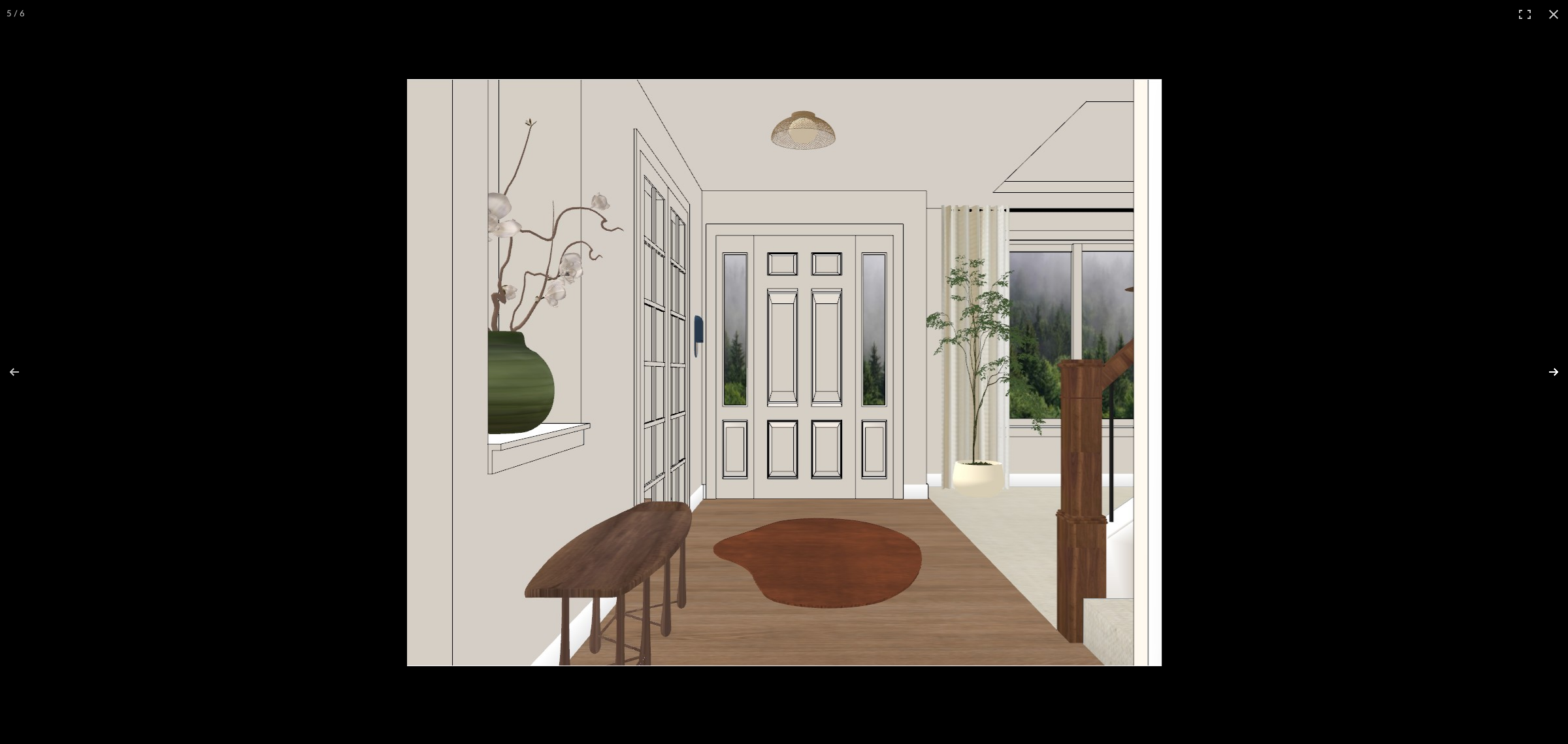
click at [1558, 368] on button at bounding box center [1545, 372] width 46 height 65
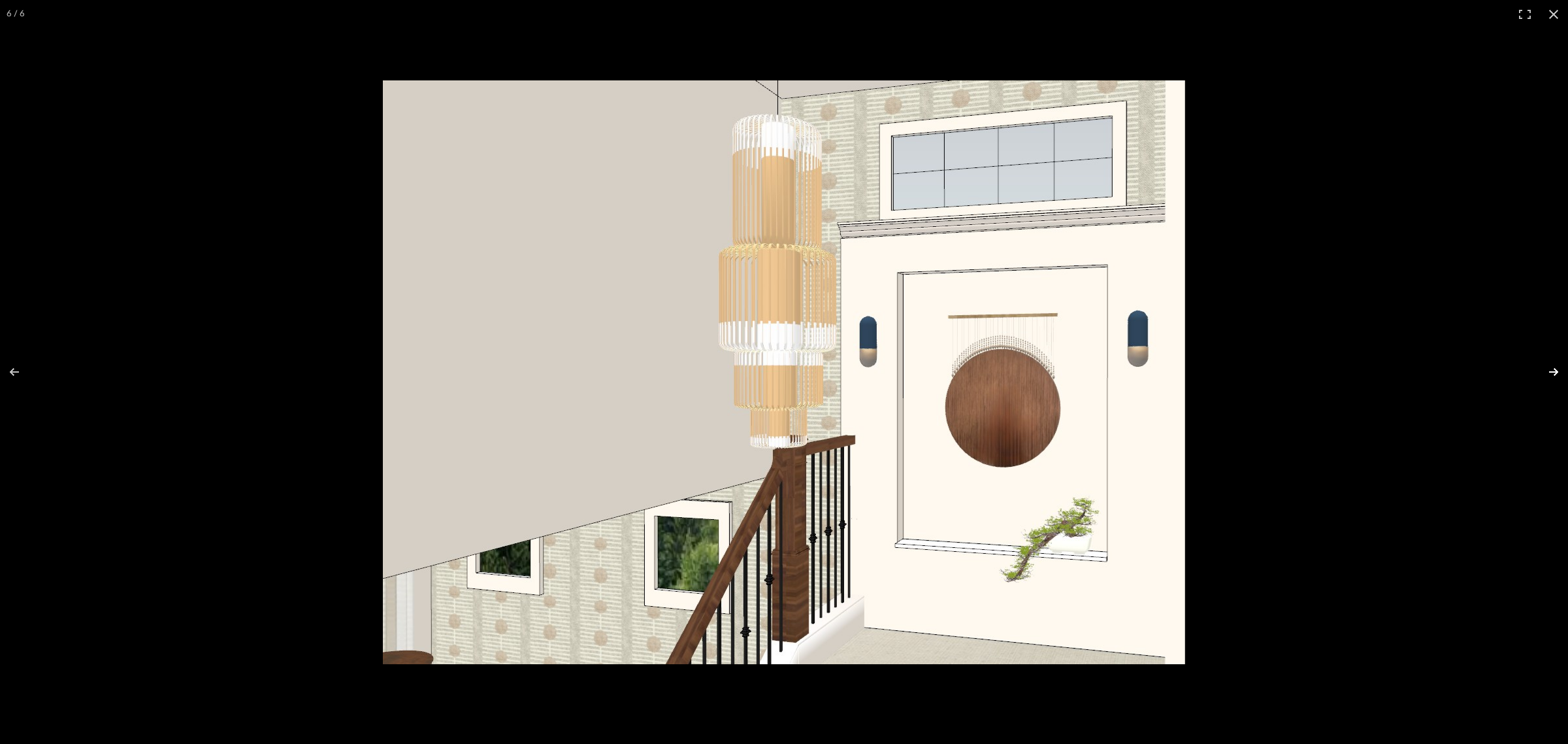
click at [1558, 368] on button at bounding box center [1545, 372] width 46 height 65
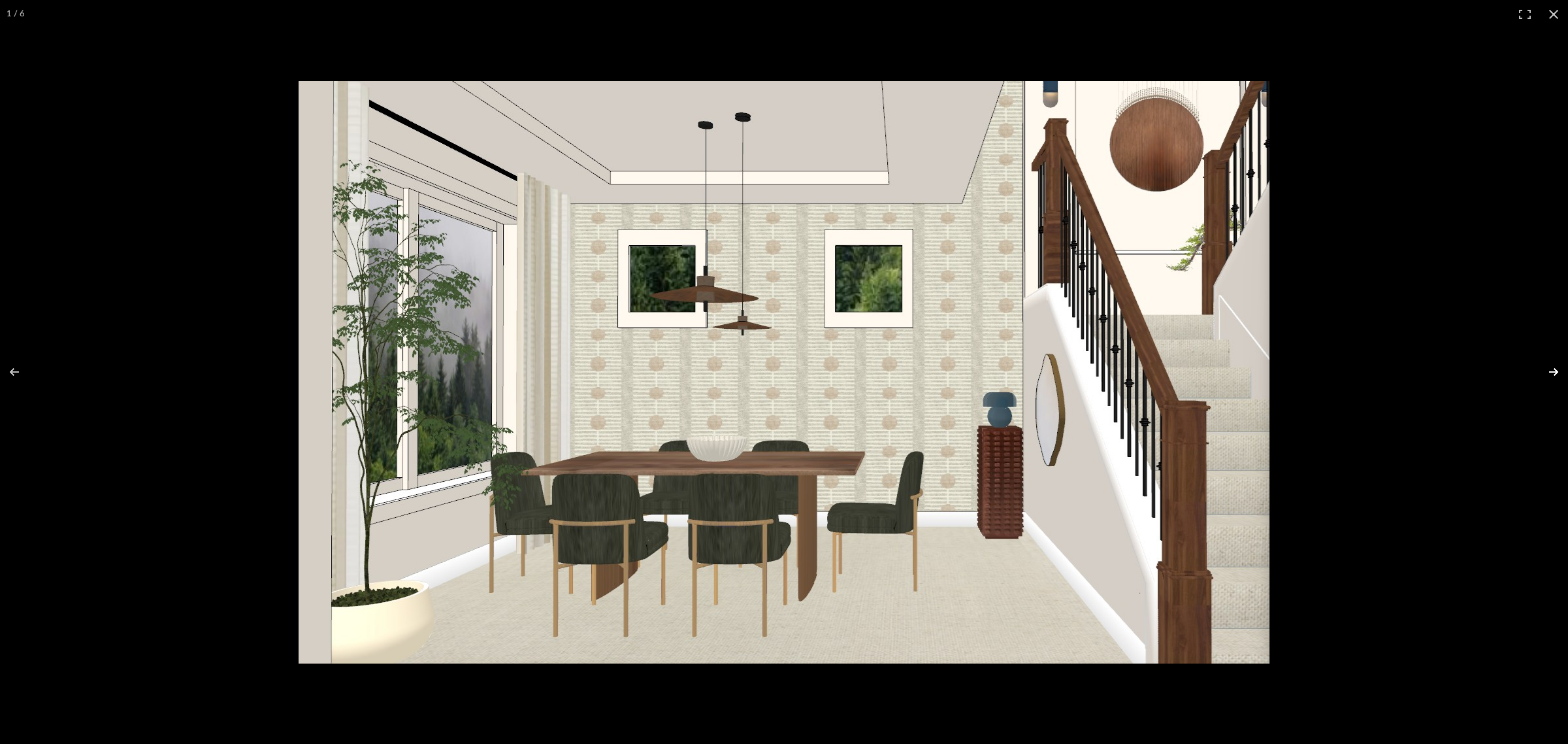
click at [1558, 368] on button at bounding box center [1545, 372] width 46 height 65
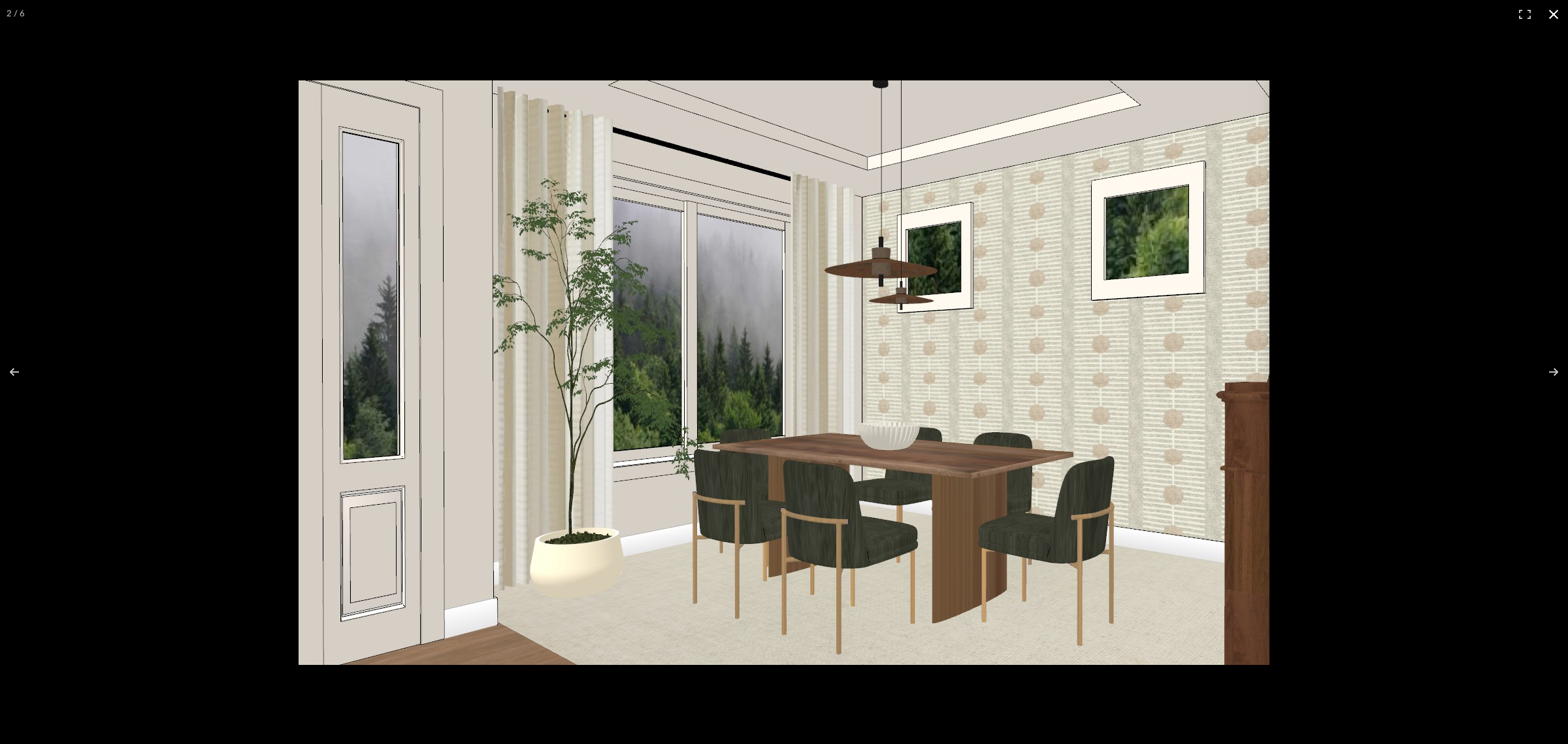
click at [1553, 14] on button at bounding box center [1553, 15] width 29 height 29
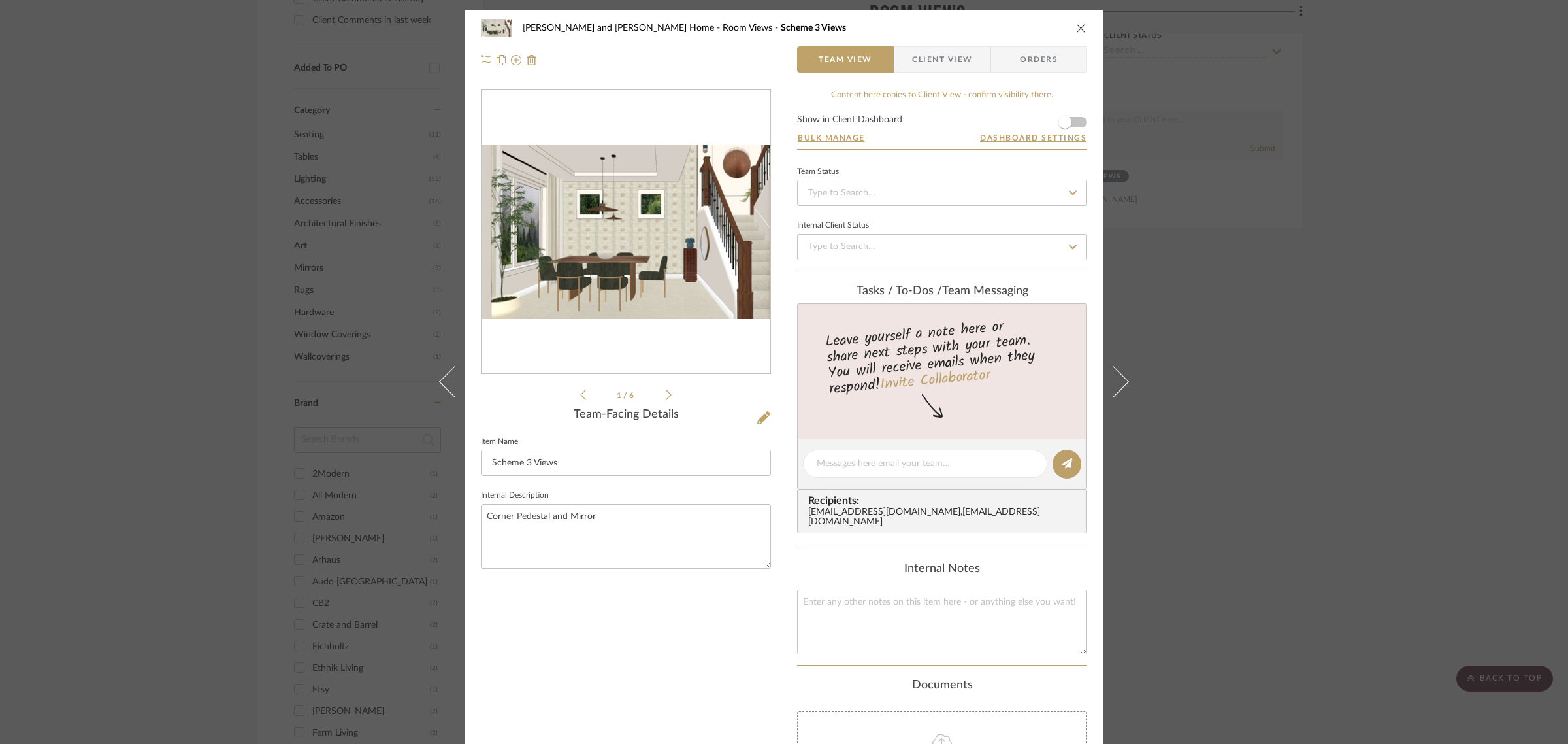
click at [1478, 270] on div "Natasha and Abhijit Home Room Views Scheme 3 Views Team View Client View Orders…" at bounding box center [784, 372] width 1568 height 744
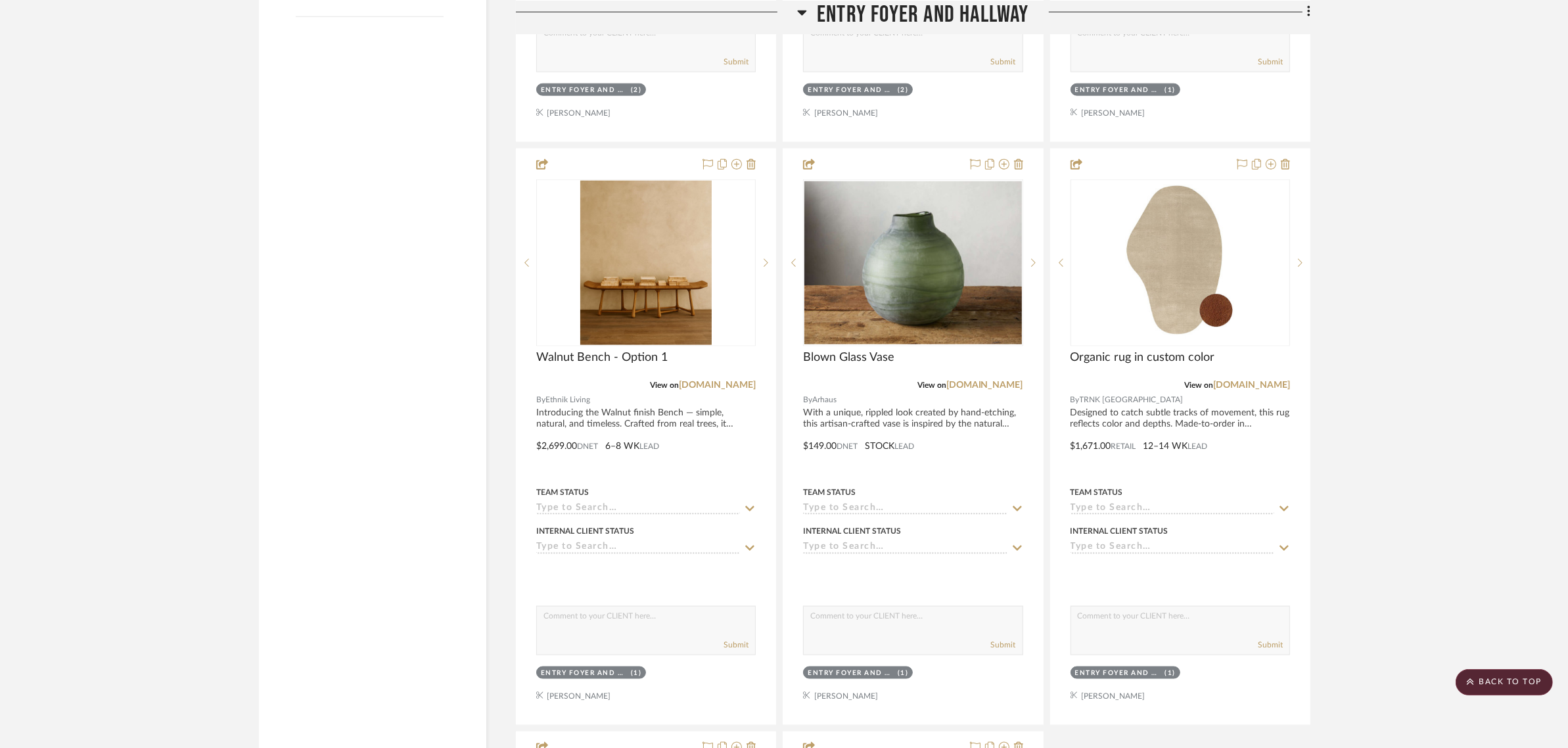
scroll to position [2054, 0]
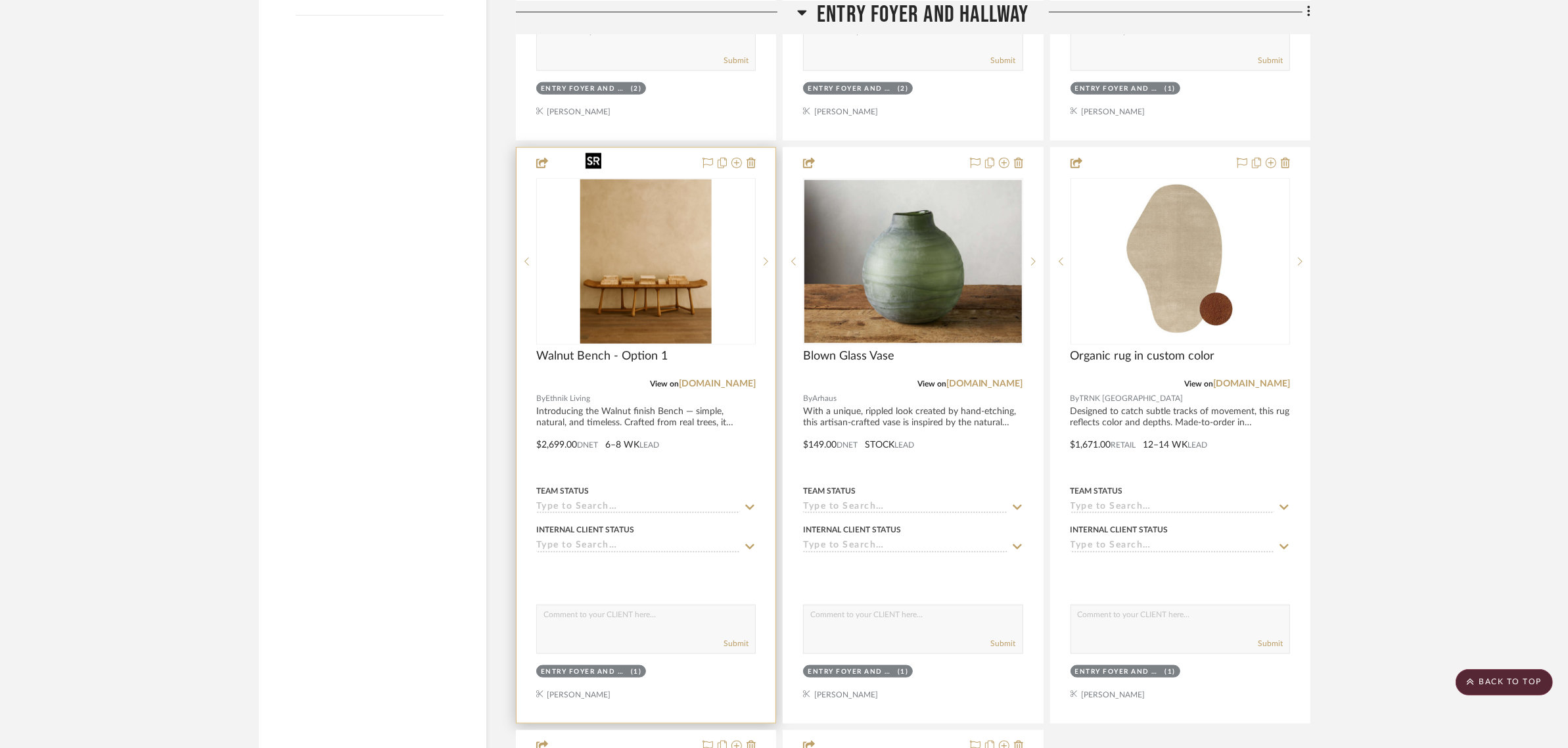
click at [623, 269] on img "0" at bounding box center [646, 261] width 132 height 164
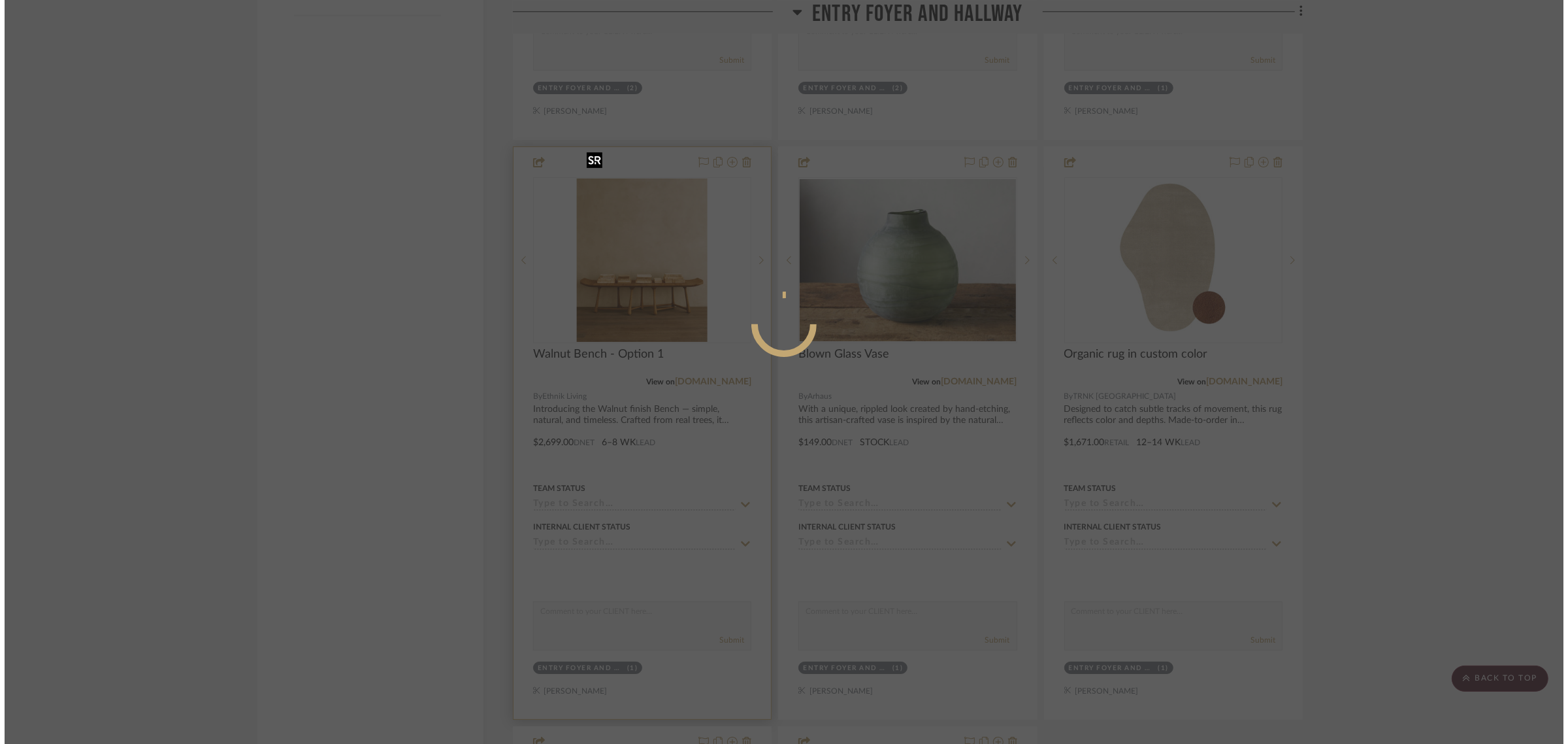
scroll to position [0, 0]
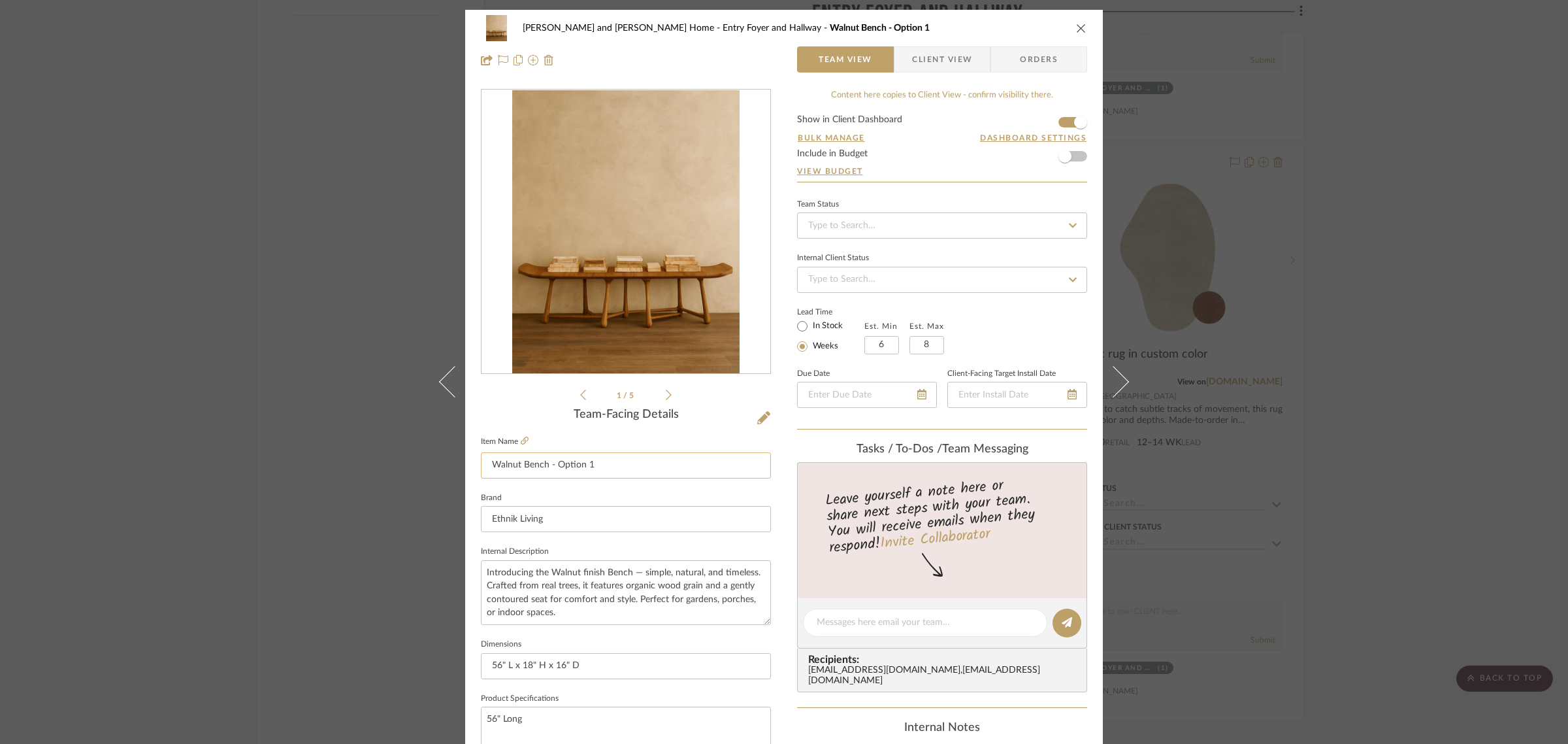
click at [611, 471] on input "Walnut Bench - Option 1" at bounding box center [625, 465] width 290 height 26
type input "Walnut Bench"
click at [533, 411] on div "Team-Facing Details" at bounding box center [625, 414] width 290 height 15
click at [1477, 420] on div "Natasha and Abhijit Home Entry Foyer and Hallway Walnut Bench Team View Client …" at bounding box center [784, 372] width 1568 height 744
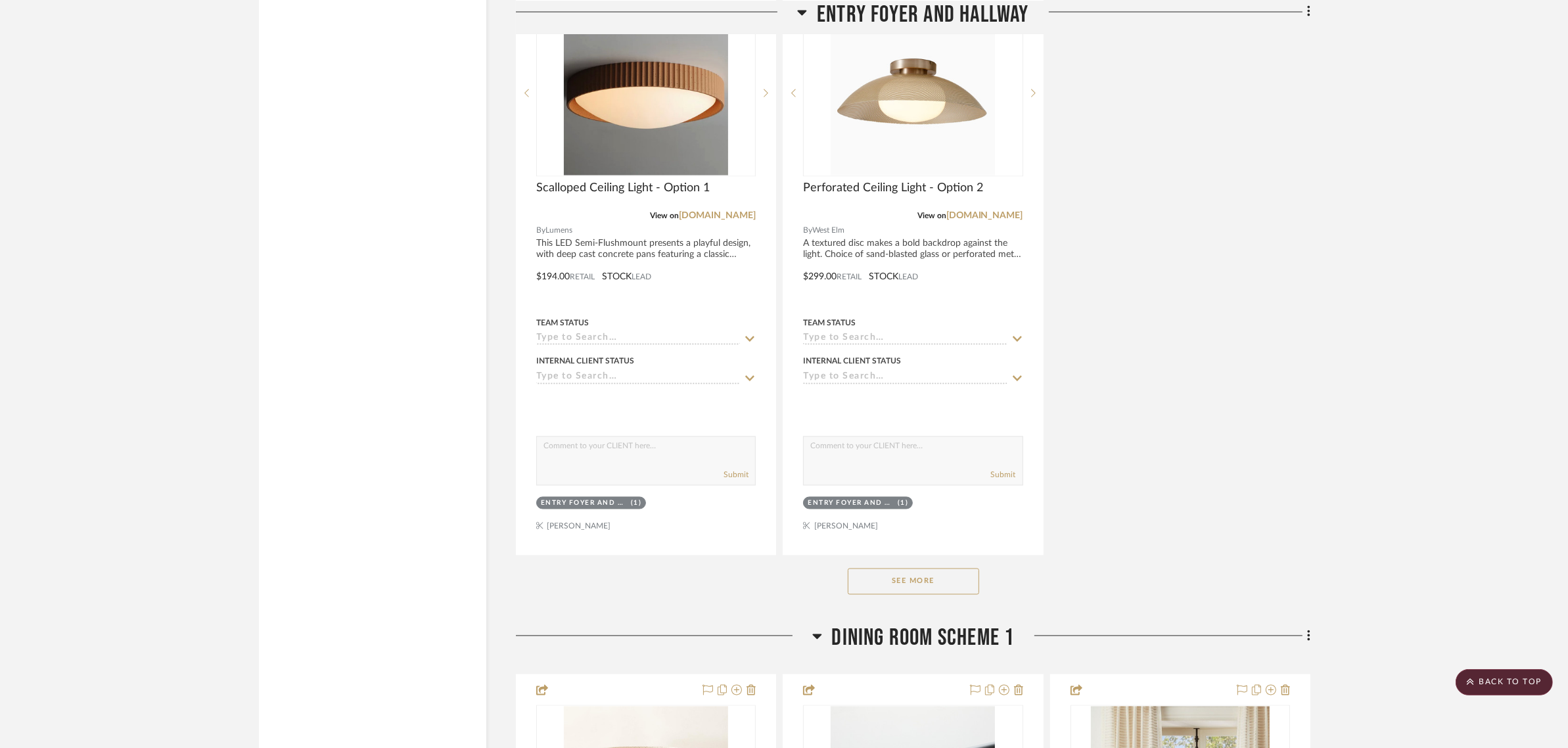
scroll to position [2875, 0]
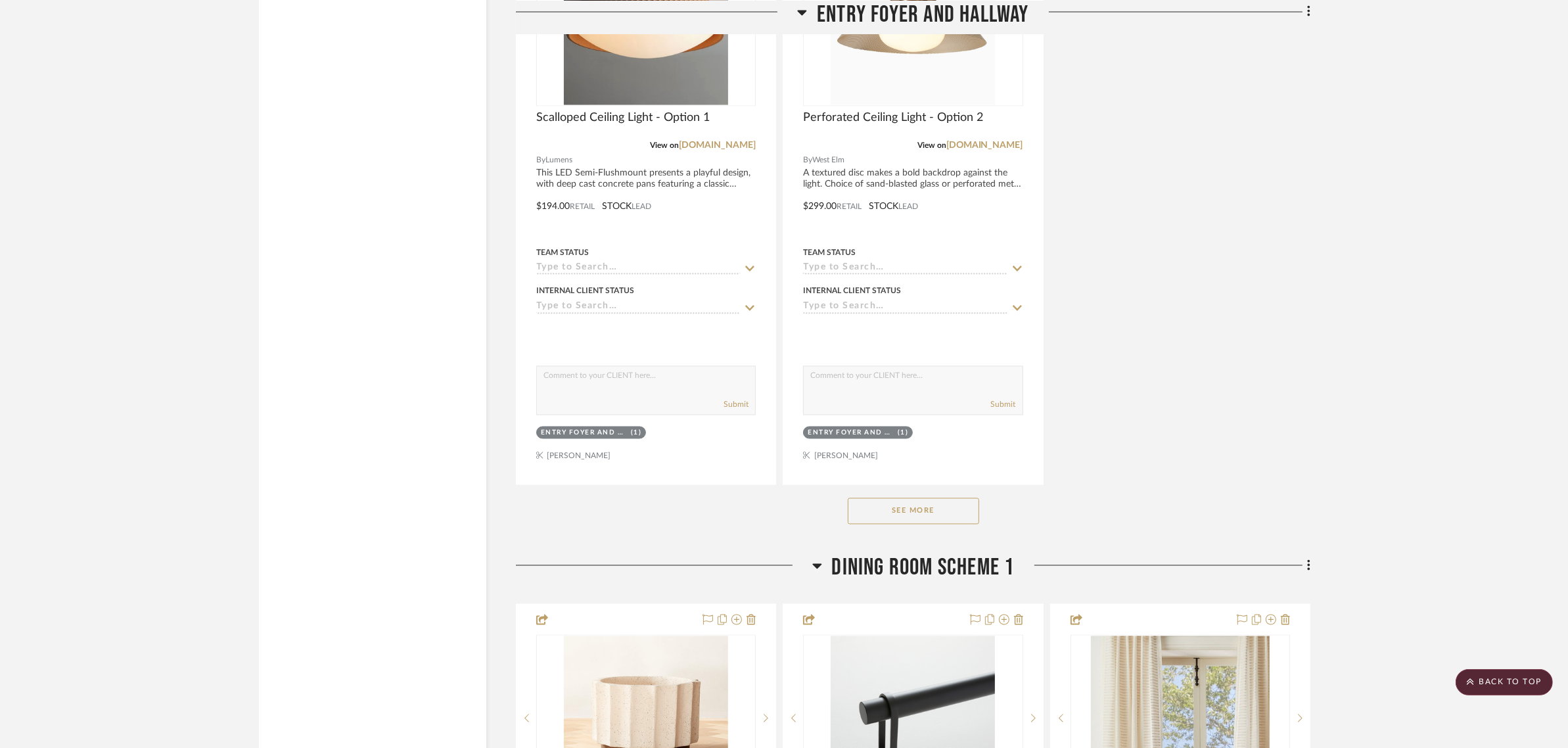
click at [953, 498] on button "See More" at bounding box center [913, 511] width 132 height 26
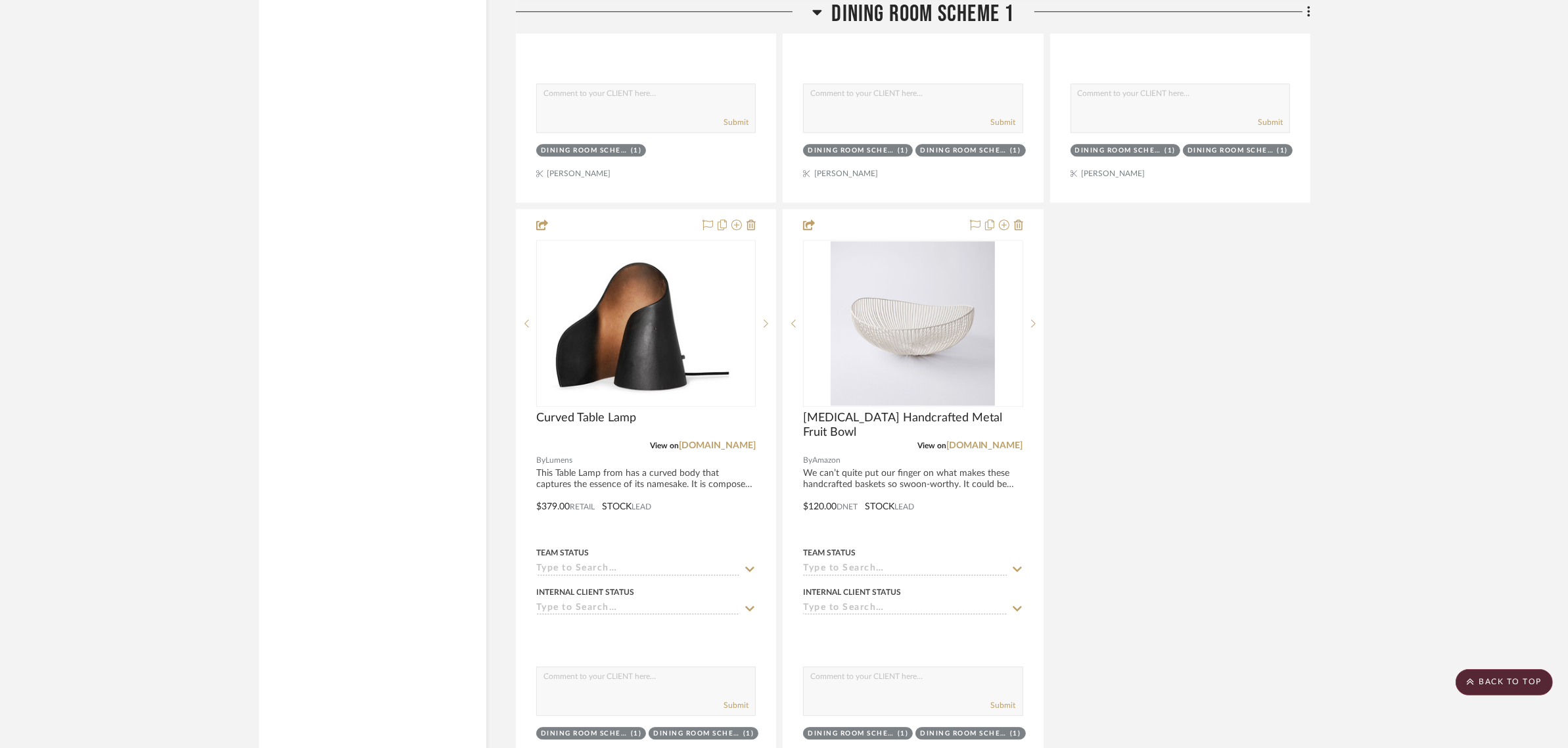
scroll to position [4846, 0]
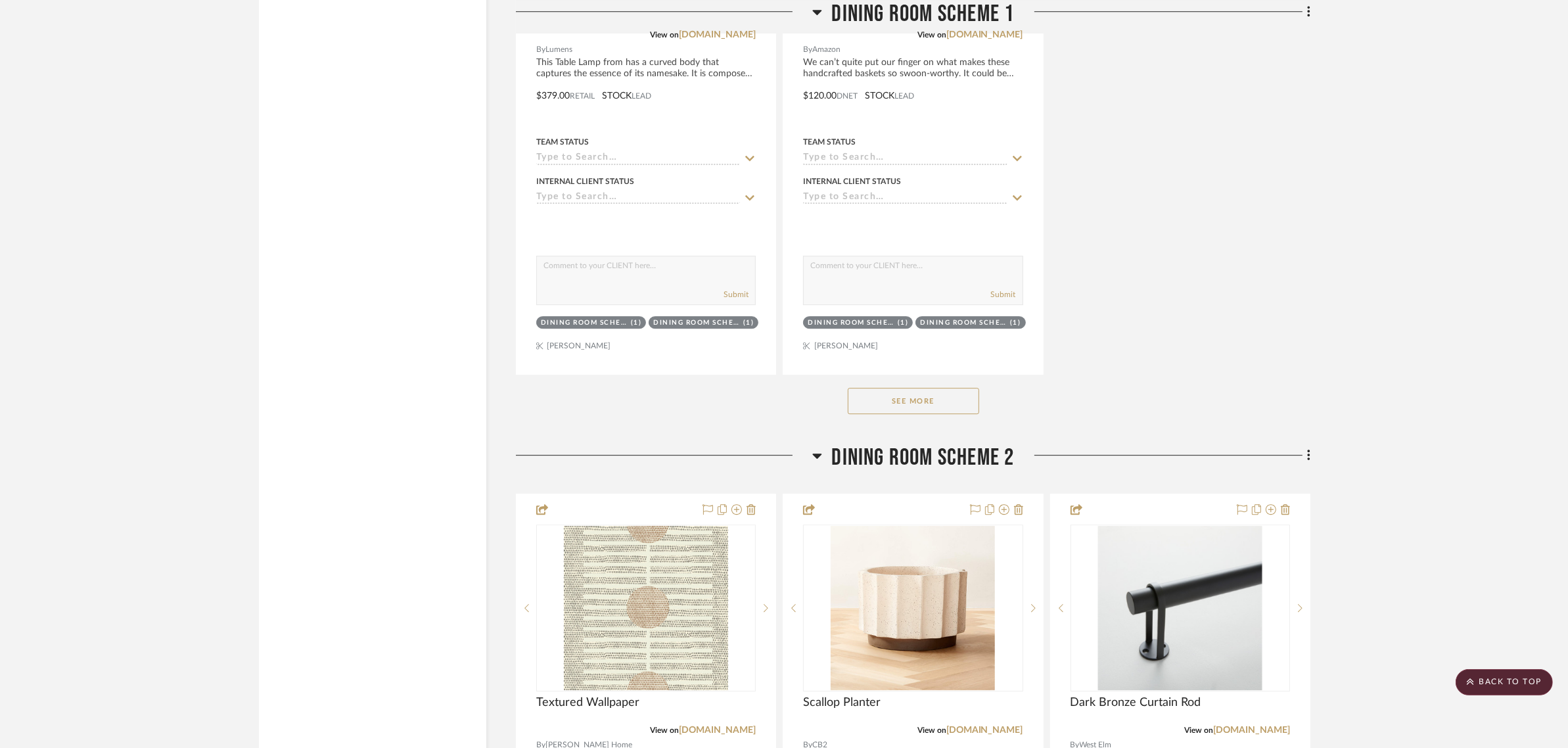
click at [873, 388] on button "See More" at bounding box center [913, 401] width 132 height 26
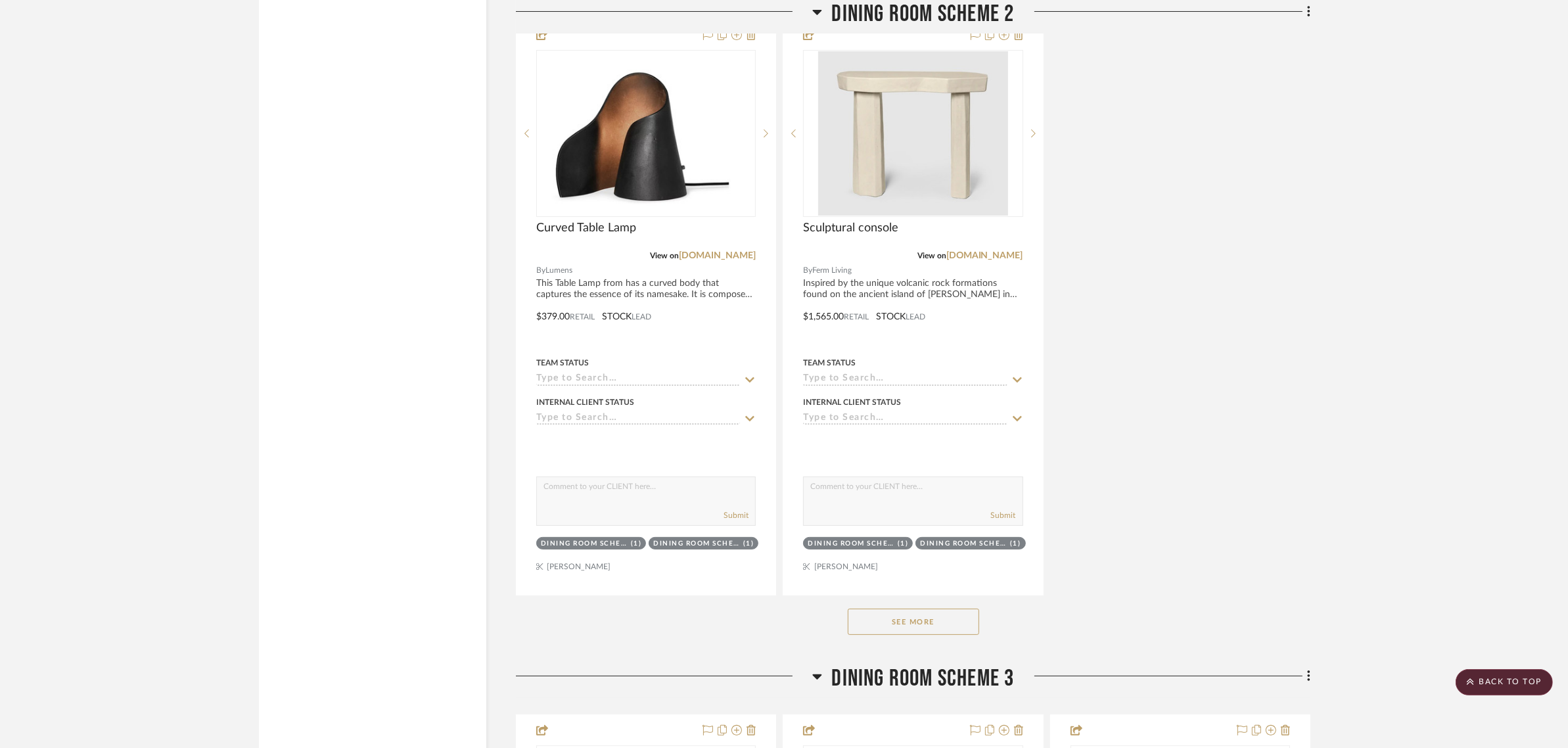
scroll to position [6489, 0]
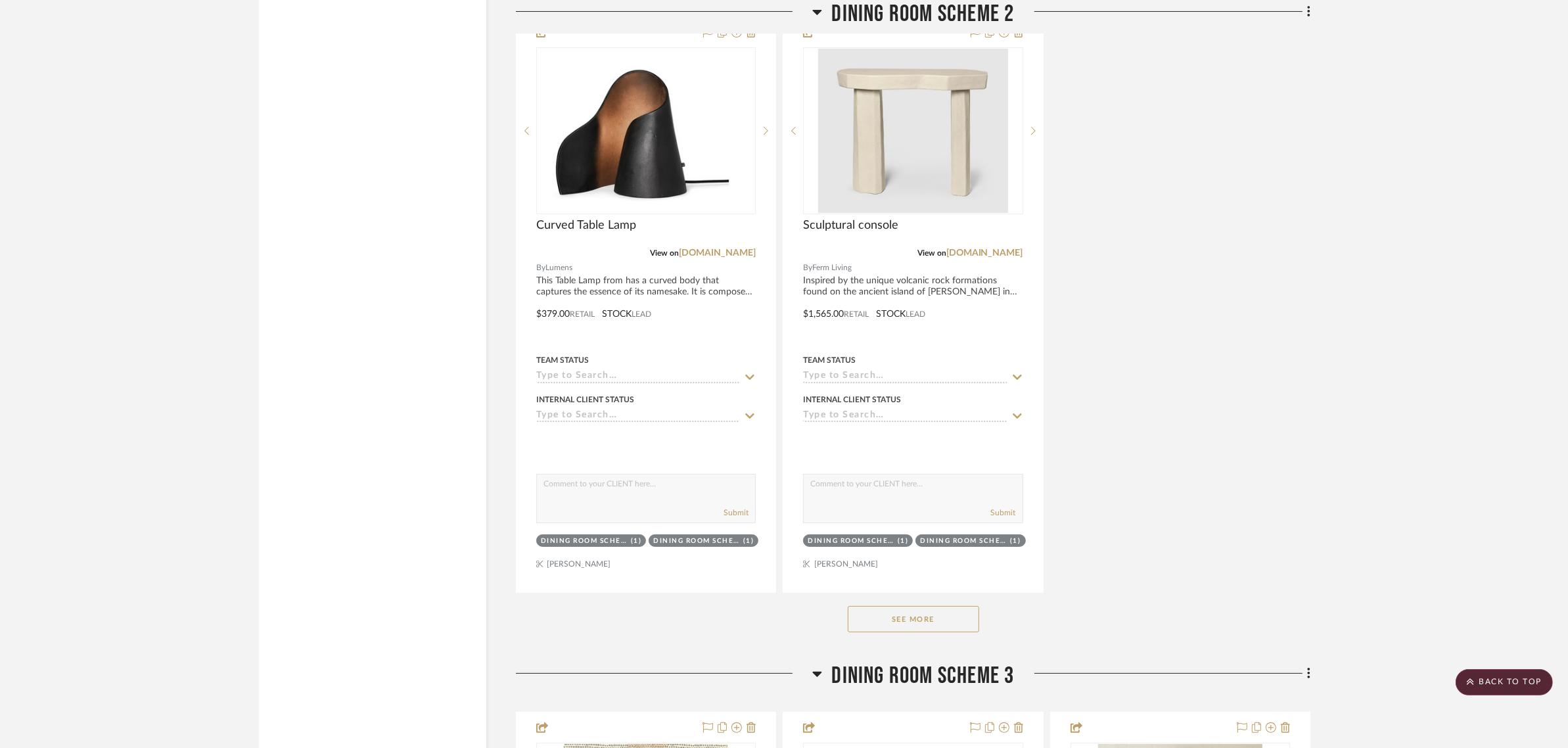
click at [889, 606] on button "See More" at bounding box center [913, 618] width 132 height 26
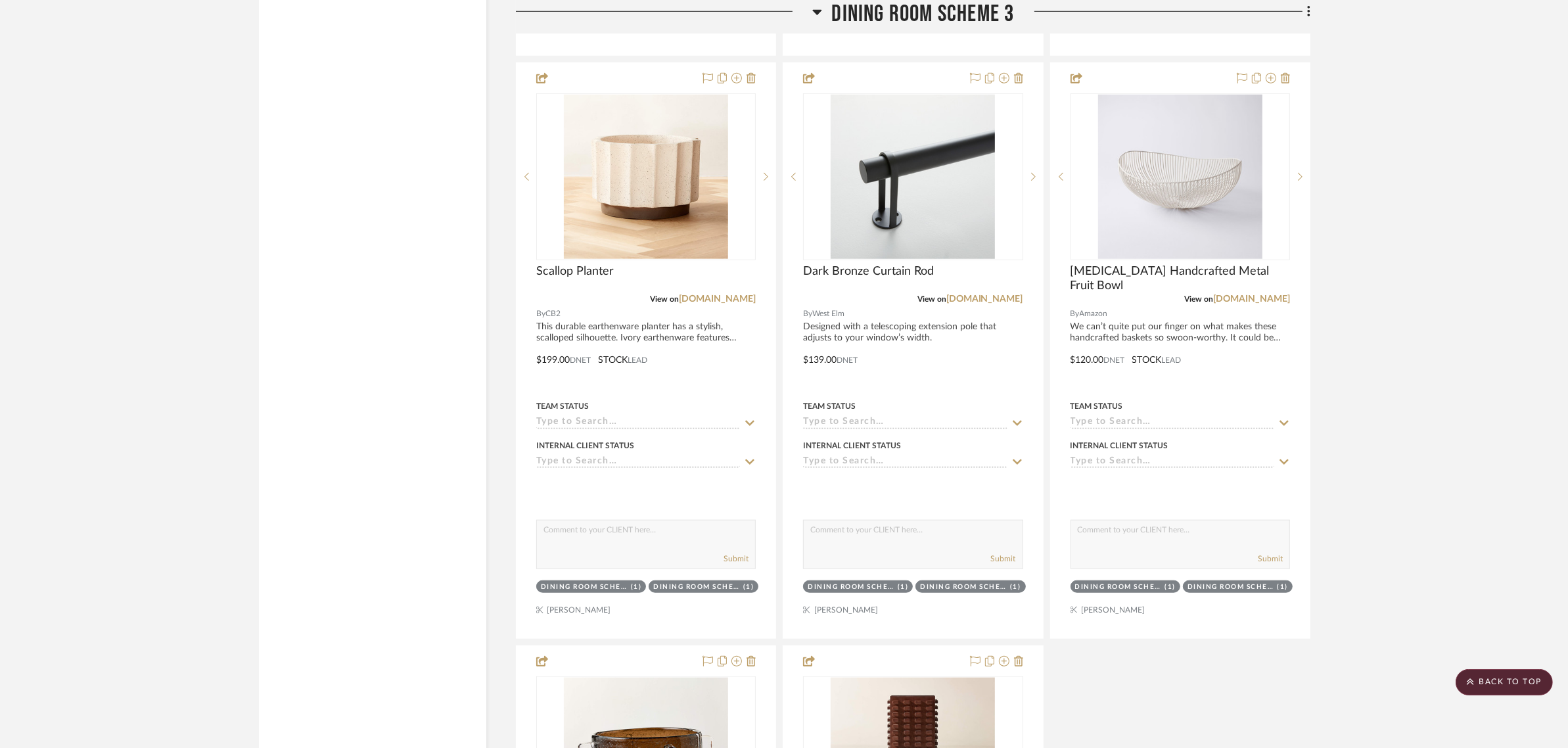
scroll to position [8213, 0]
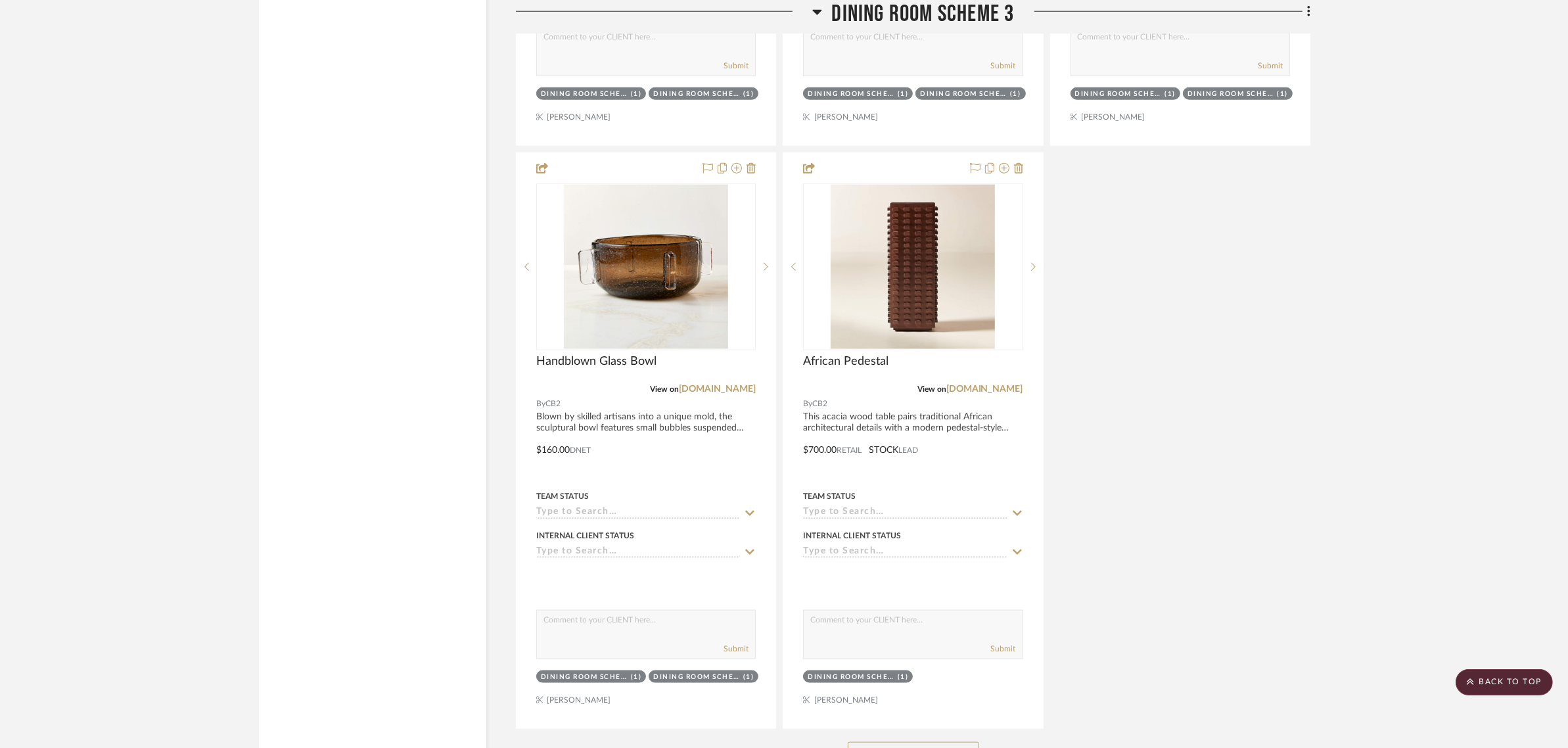
click at [866, 742] on button "See More" at bounding box center [913, 755] width 132 height 26
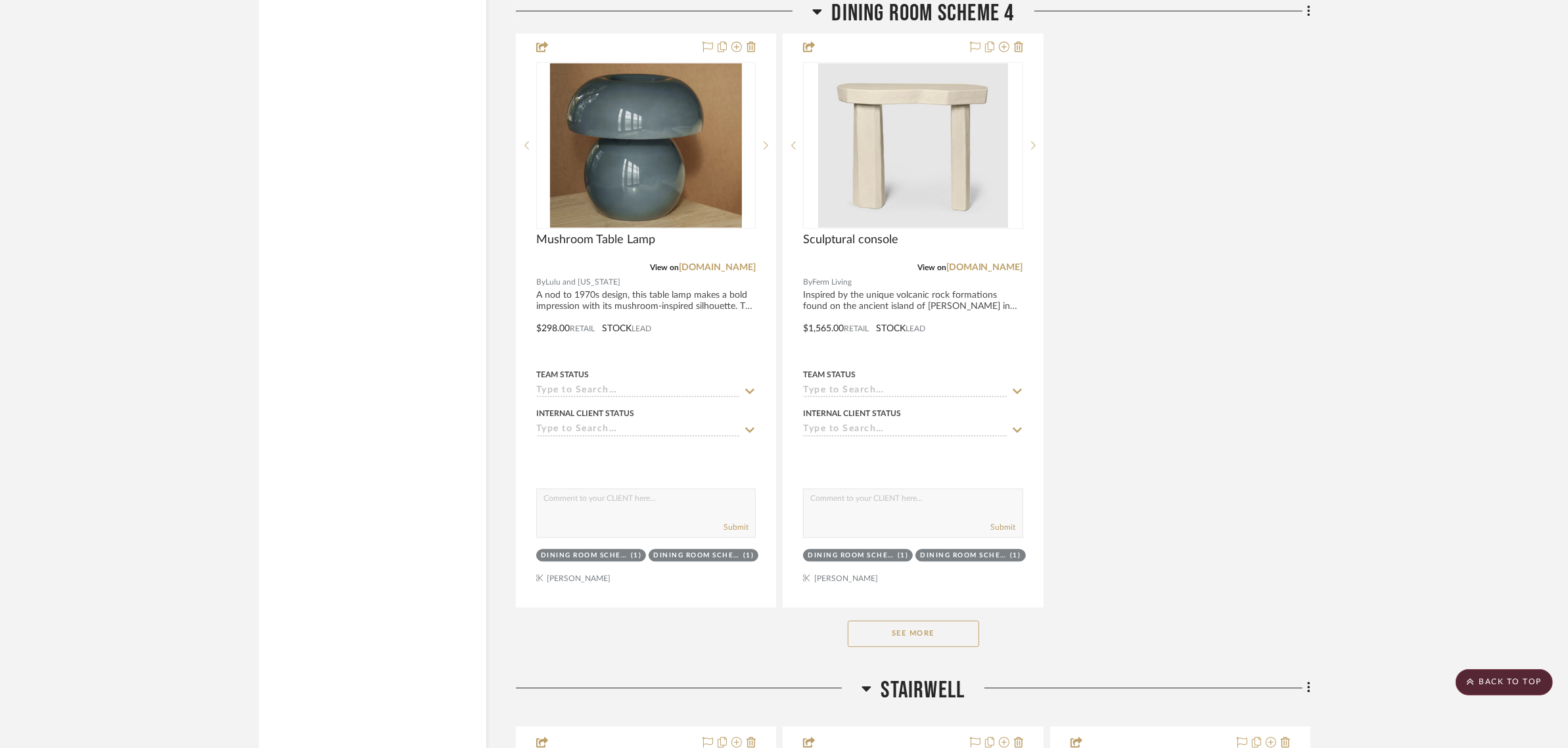
scroll to position [10431, 0]
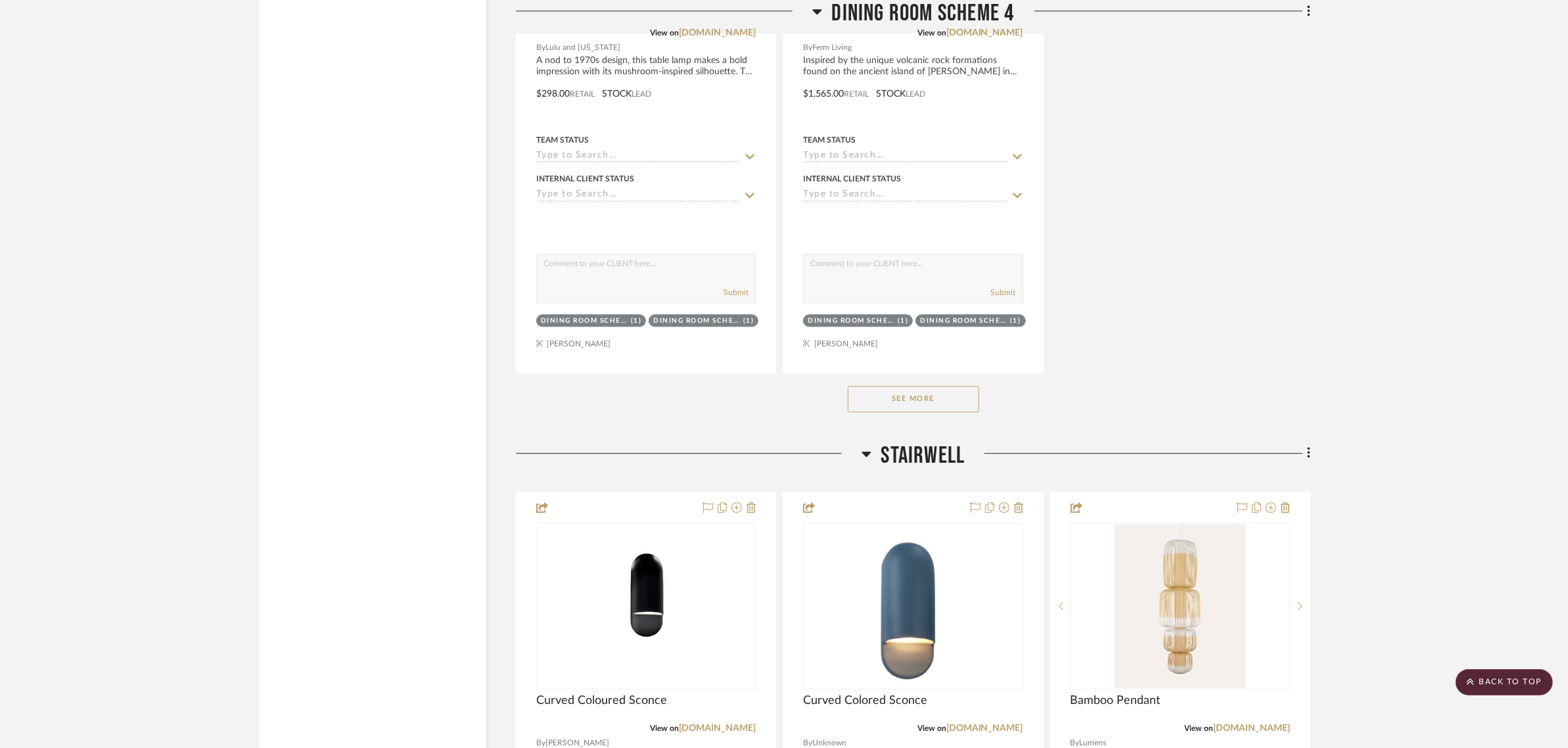
click at [880, 386] on button "See More" at bounding box center [913, 399] width 132 height 26
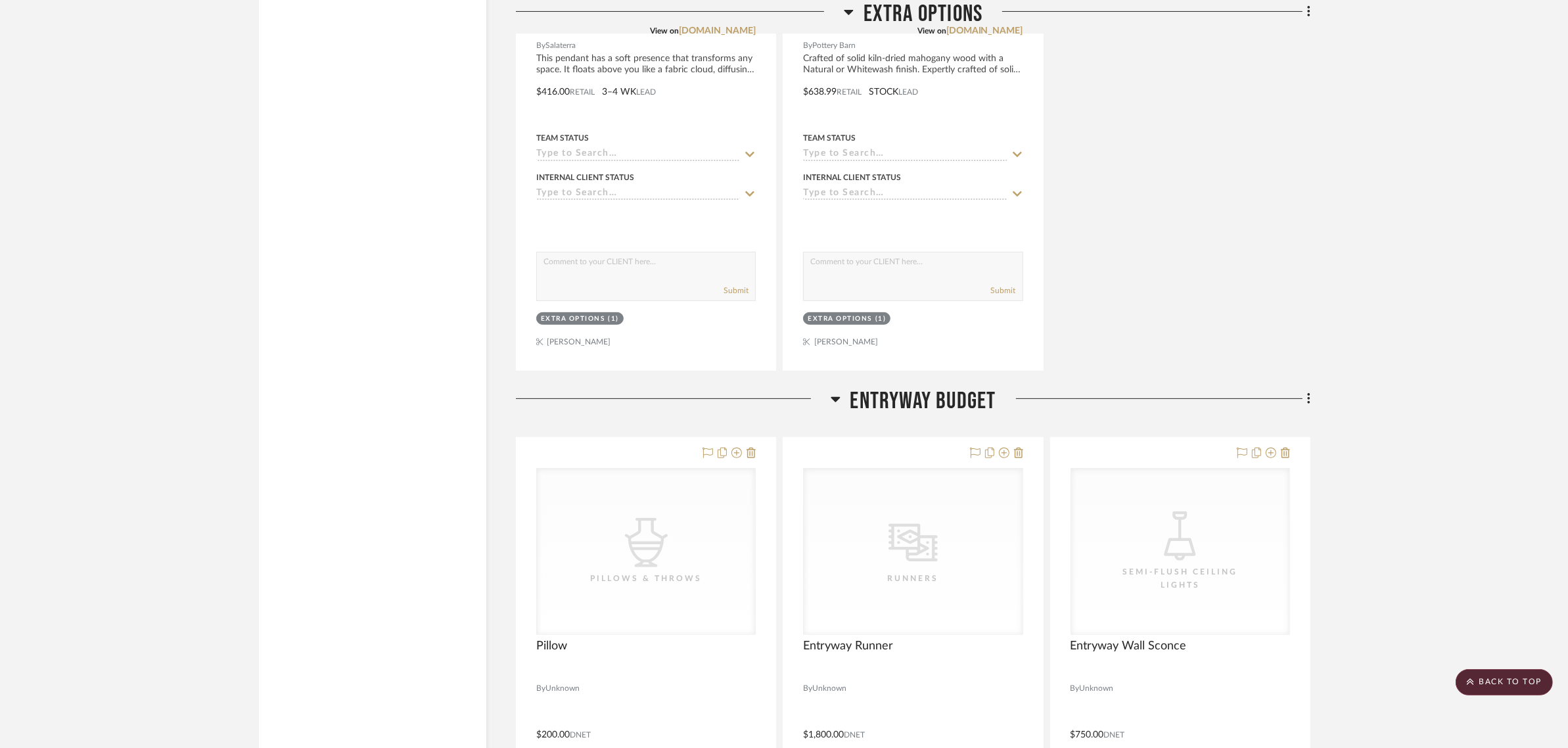
scroll to position [12977, 0]
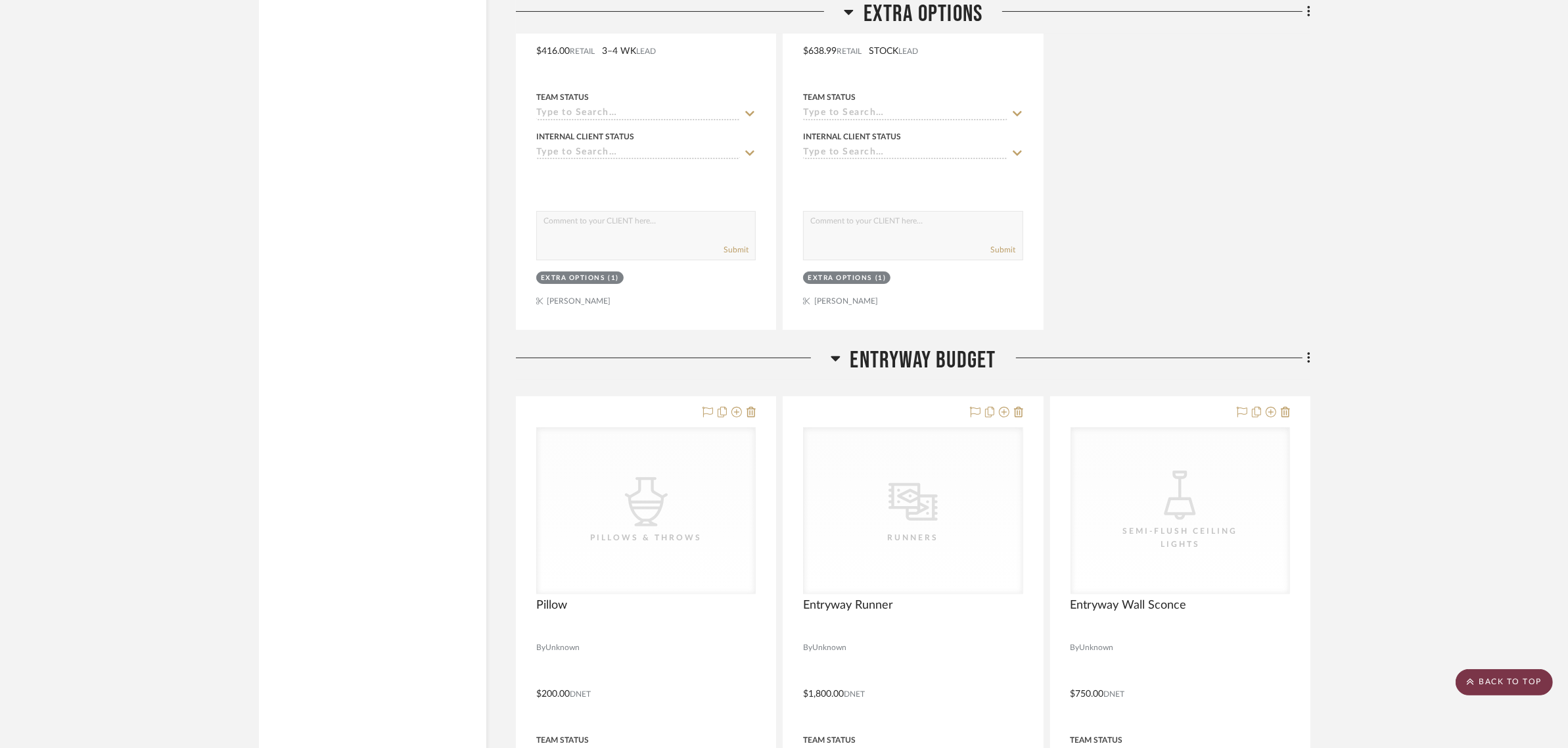
click at [1504, 684] on scroll-to-top-button "BACK TO TOP" at bounding box center [1504, 682] width 98 height 26
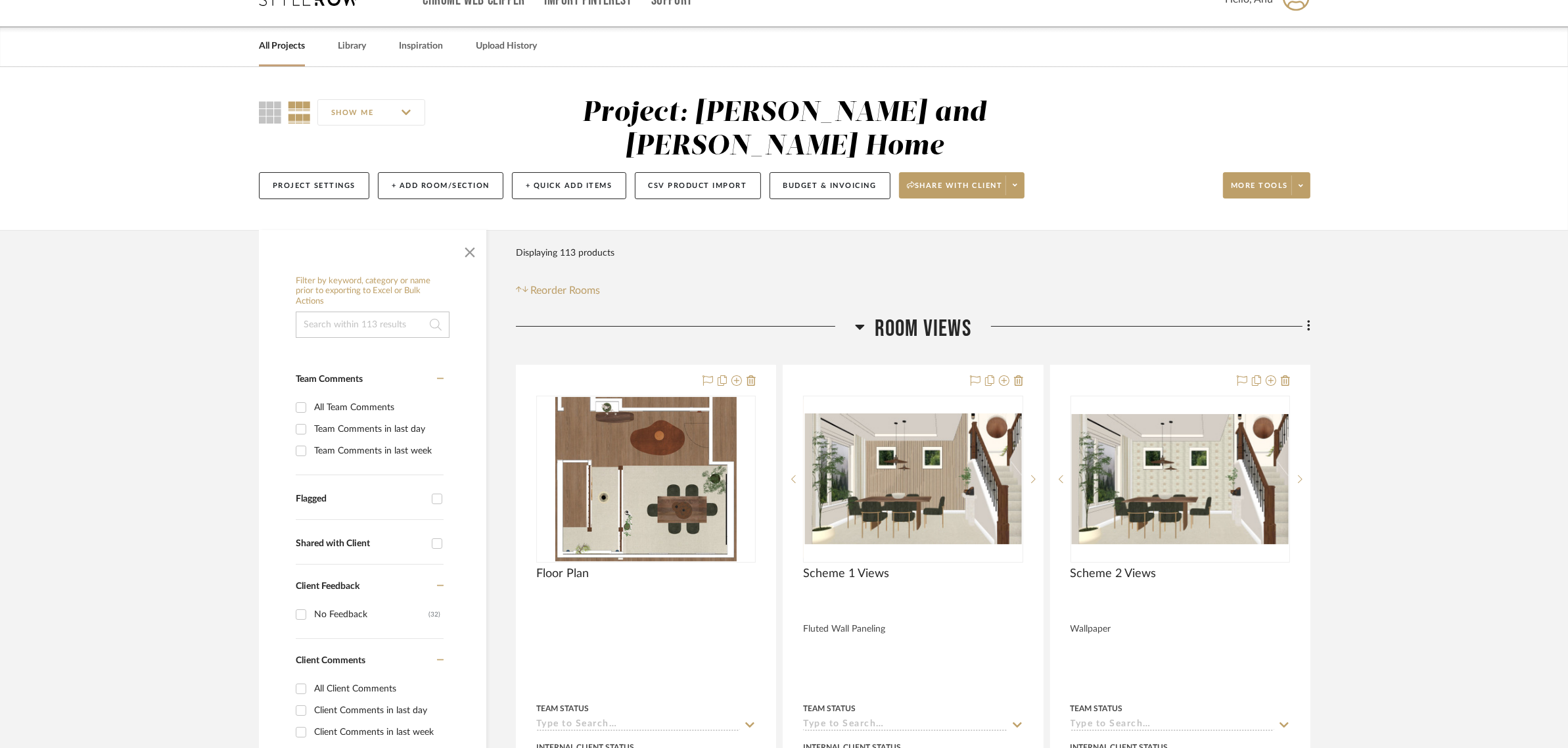
scroll to position [0, 0]
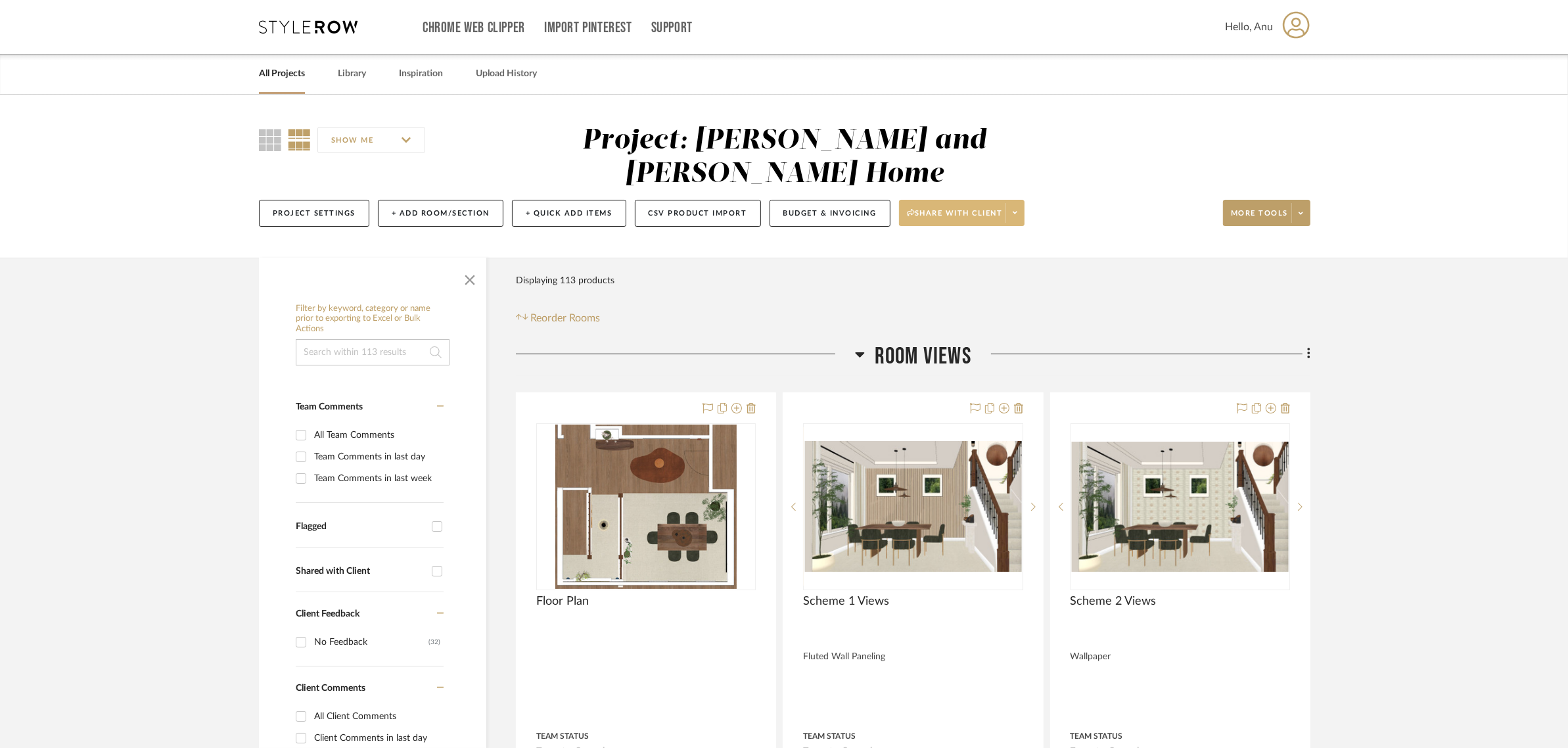
click at [918, 209] on span "Share with client" at bounding box center [955, 218] width 96 height 20
click at [1370, 237] on div at bounding box center [784, 374] width 1568 height 748
click at [1209, 191] on div "Project Settings + Add Room/Section + Quick Add Items CSV Product Import Budget…" at bounding box center [784, 213] width 1051 height 44
click at [1246, 209] on span "More tools" at bounding box center [1259, 218] width 58 height 20
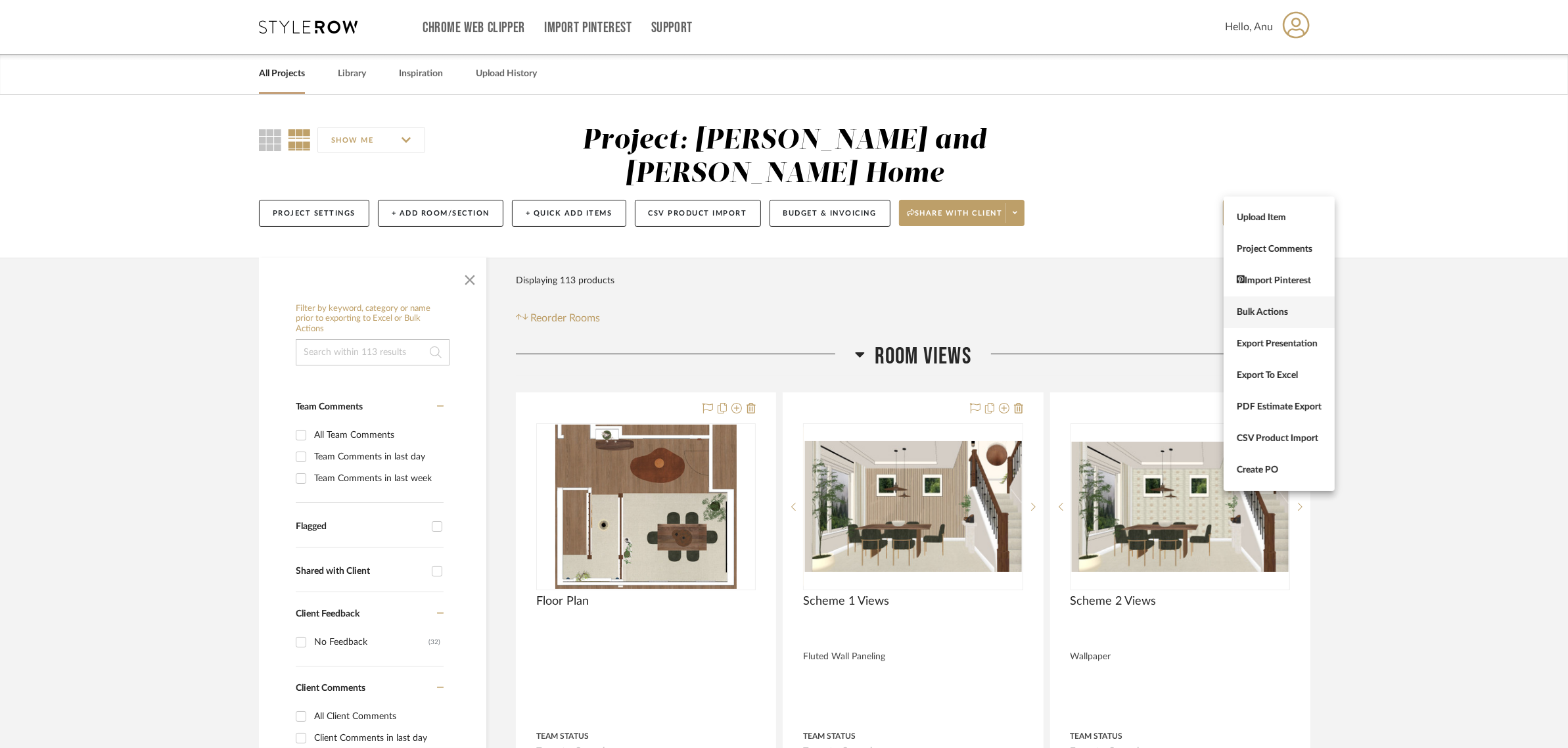
click at [1249, 310] on span "Bulk Actions" at bounding box center [1278, 311] width 85 height 11
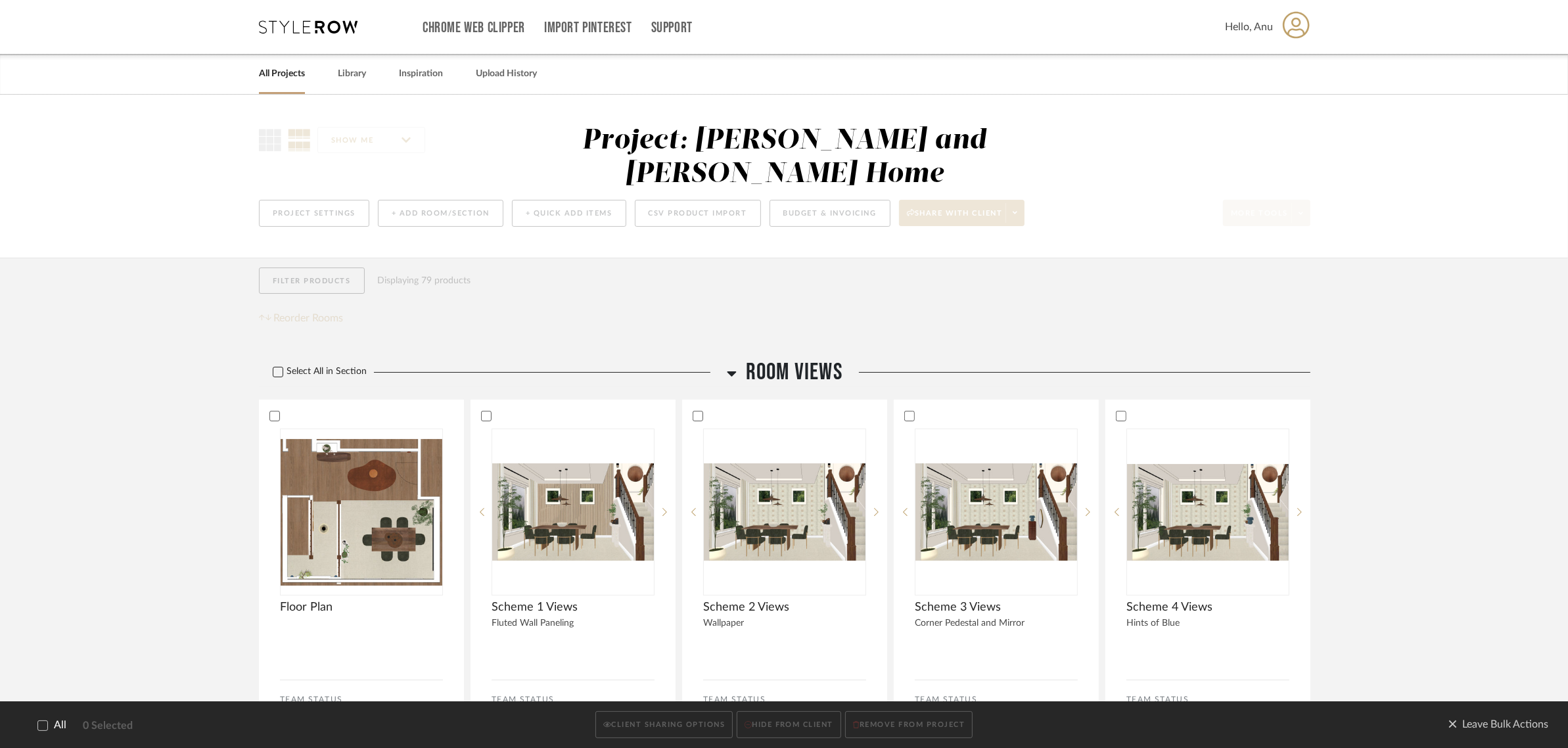
click at [280, 368] on icon at bounding box center [277, 372] width 9 height 9
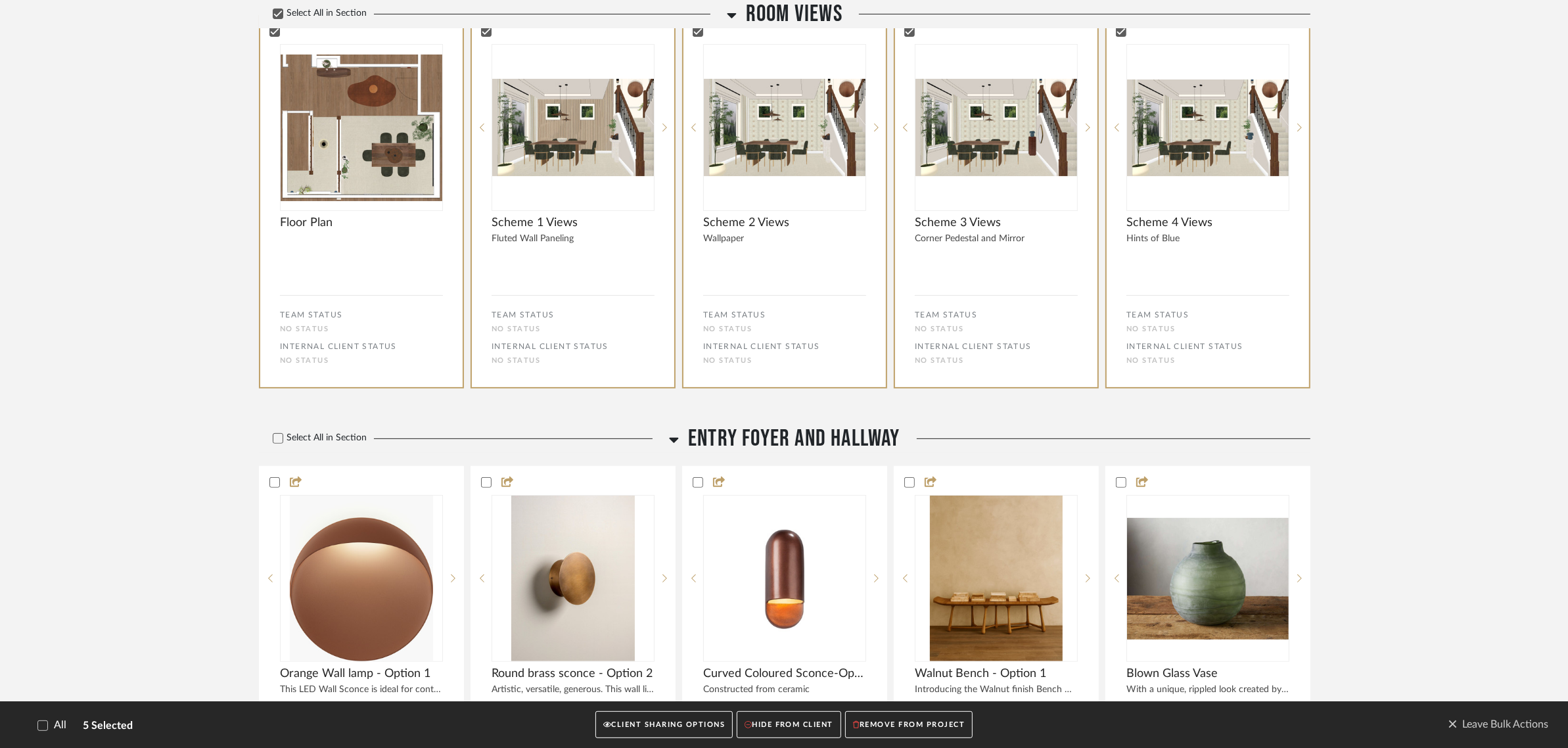
scroll to position [492, 0]
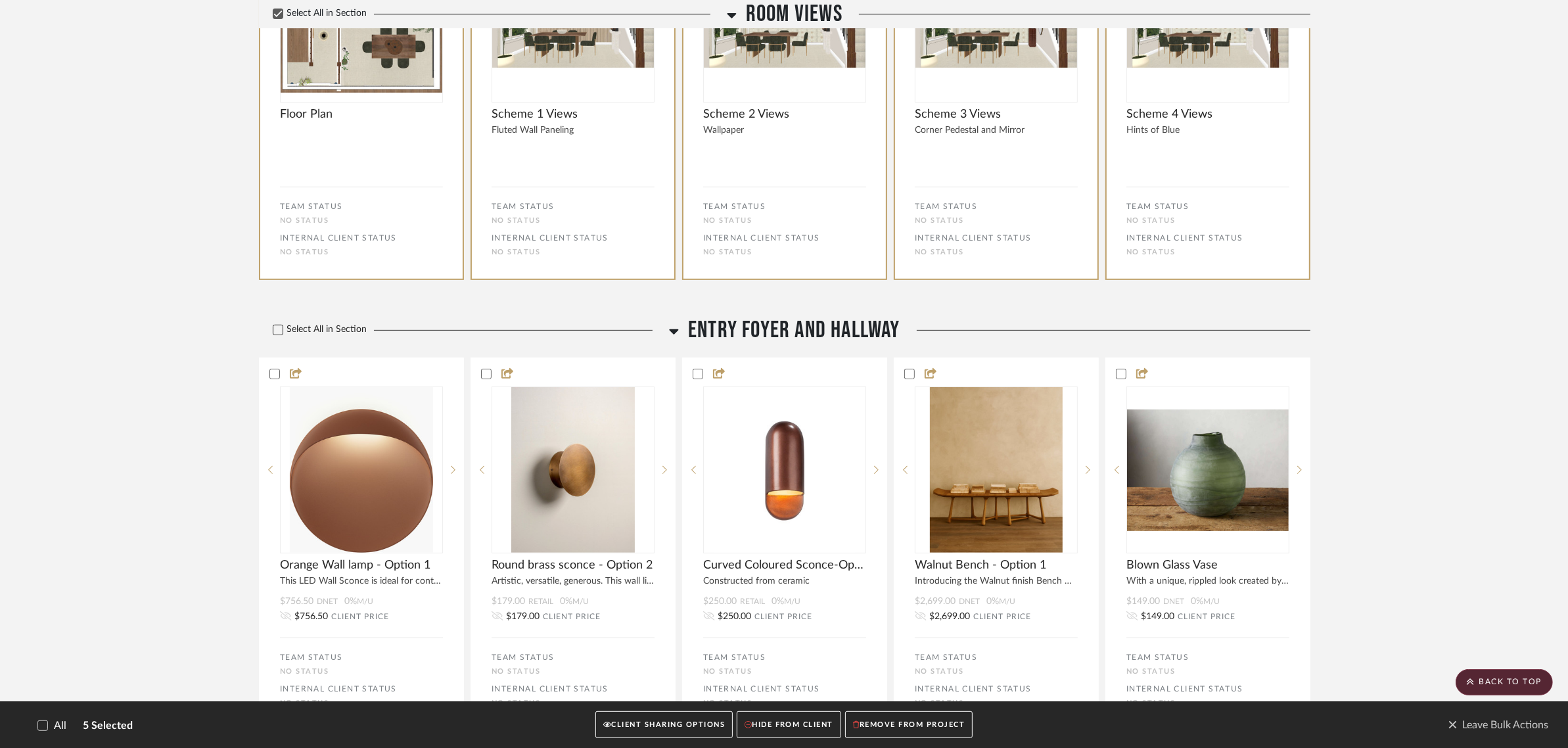
click at [271, 324] on label "Select All in Section" at bounding box center [314, 329] width 112 height 11
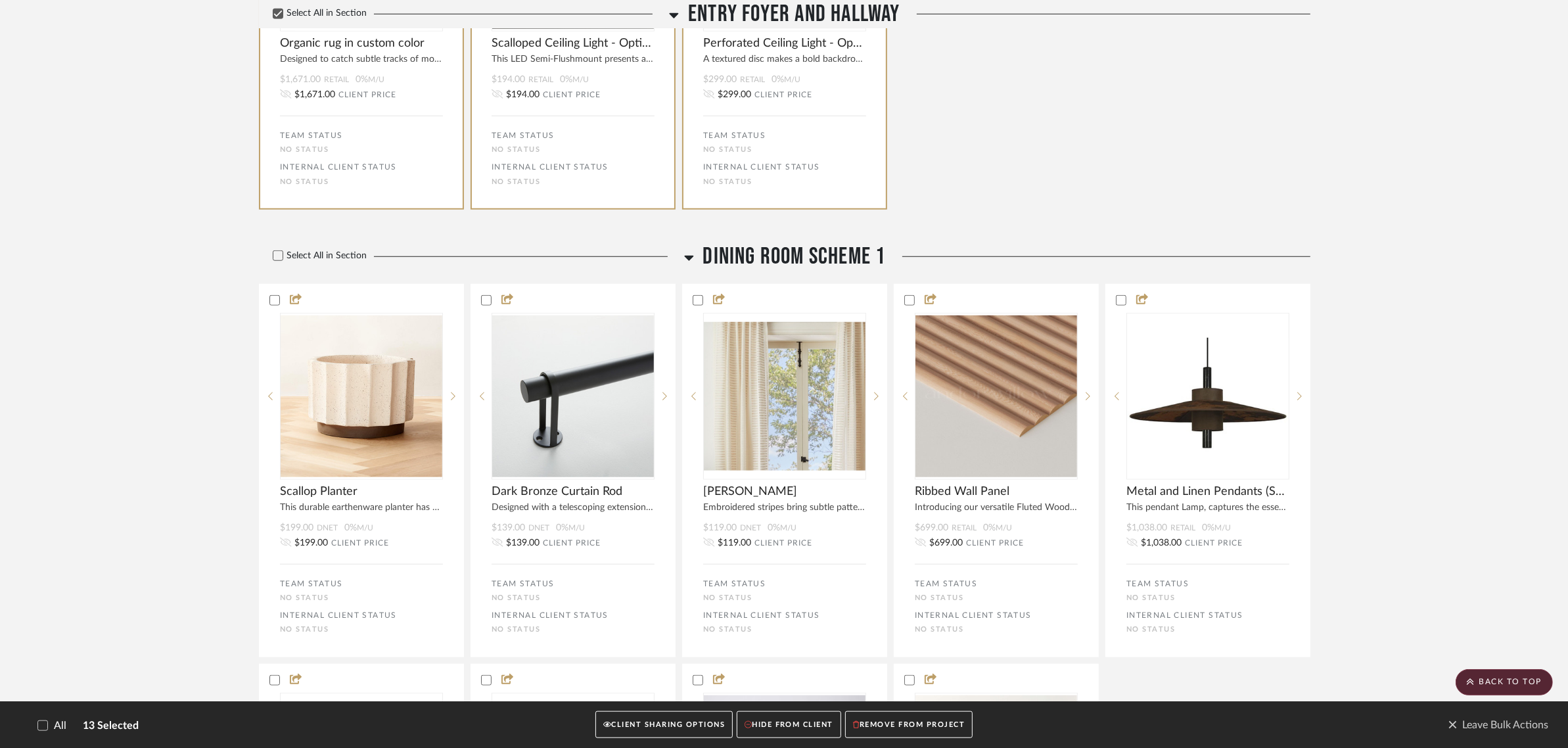
scroll to position [1397, 0]
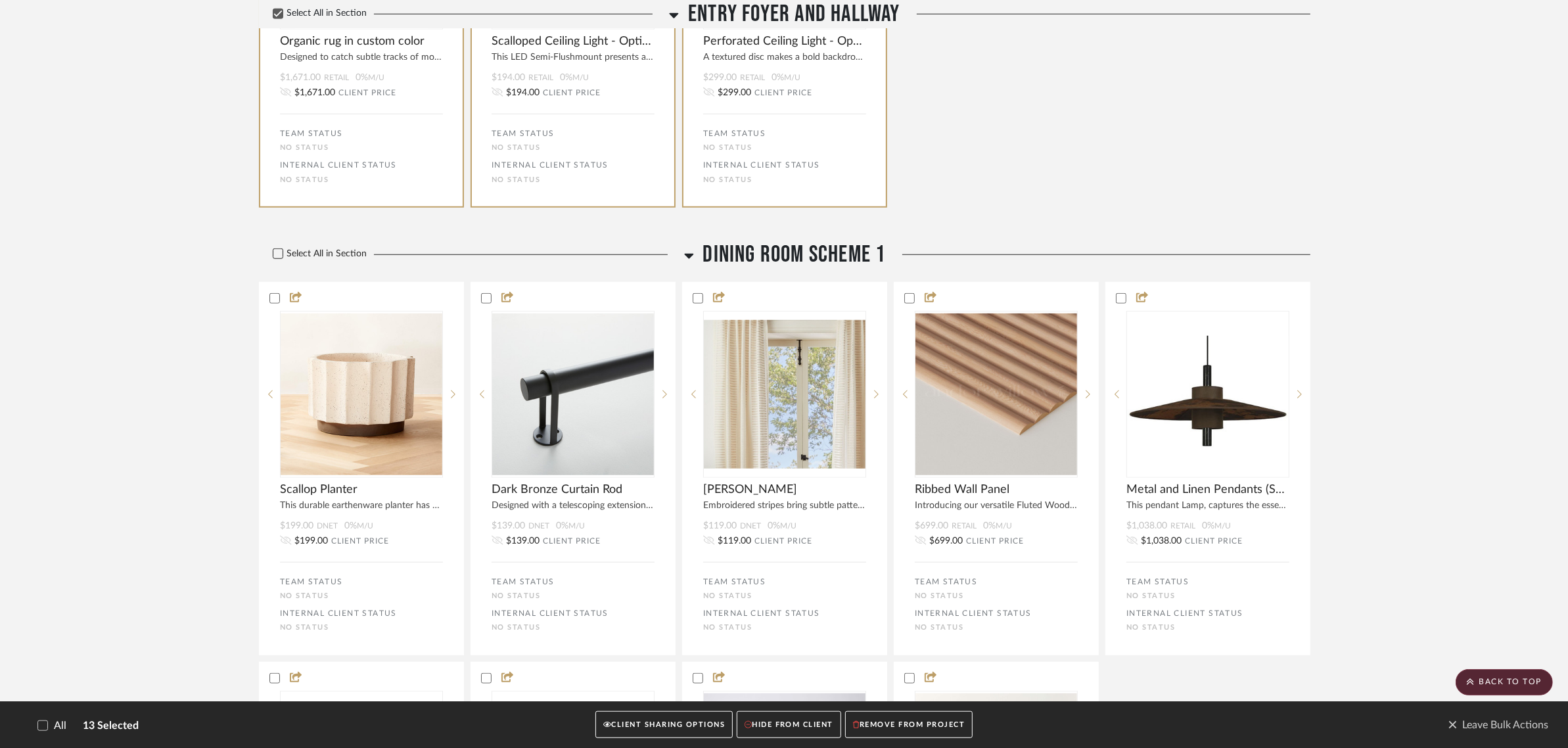
click at [275, 249] on icon at bounding box center [277, 253] width 9 height 9
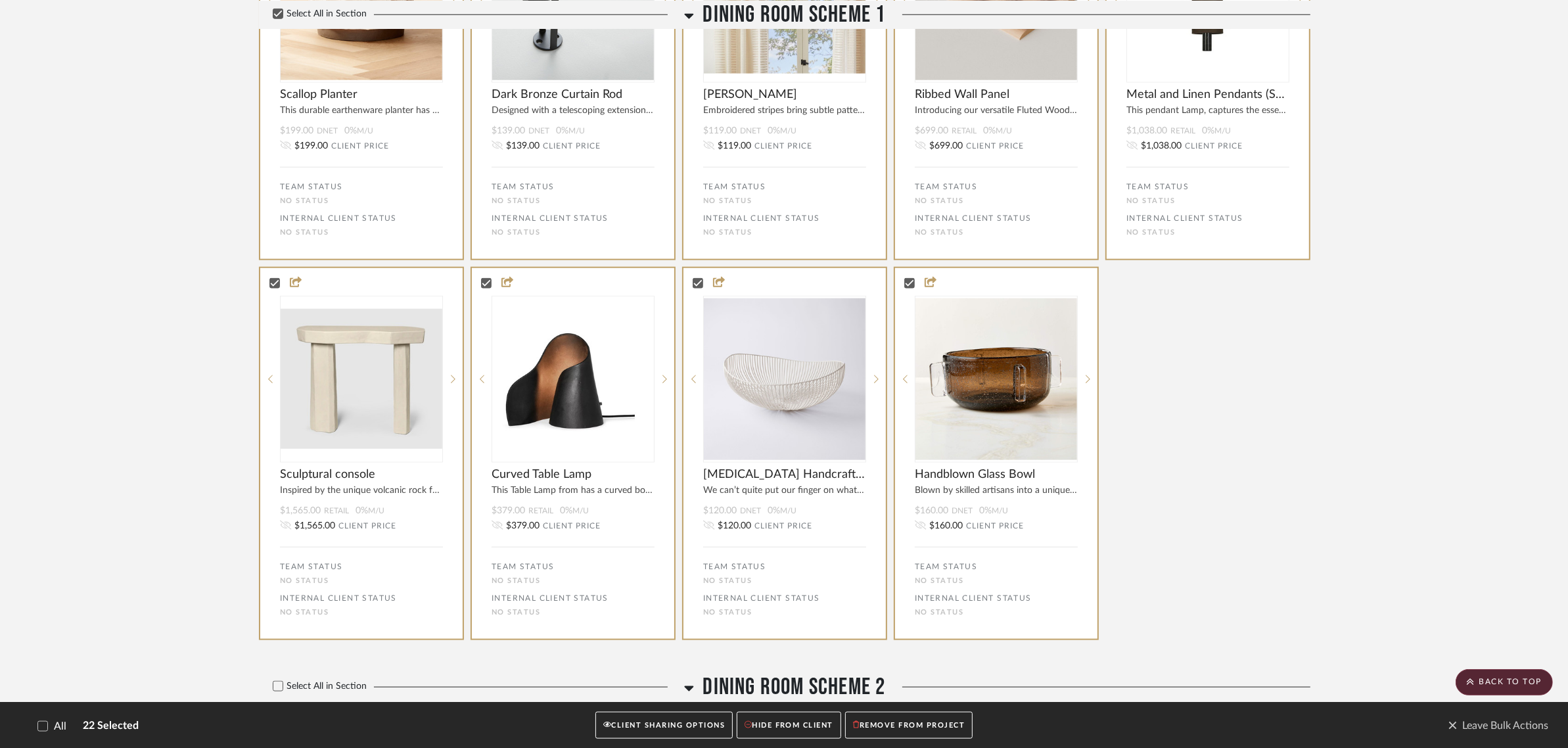
scroll to position [1971, 0]
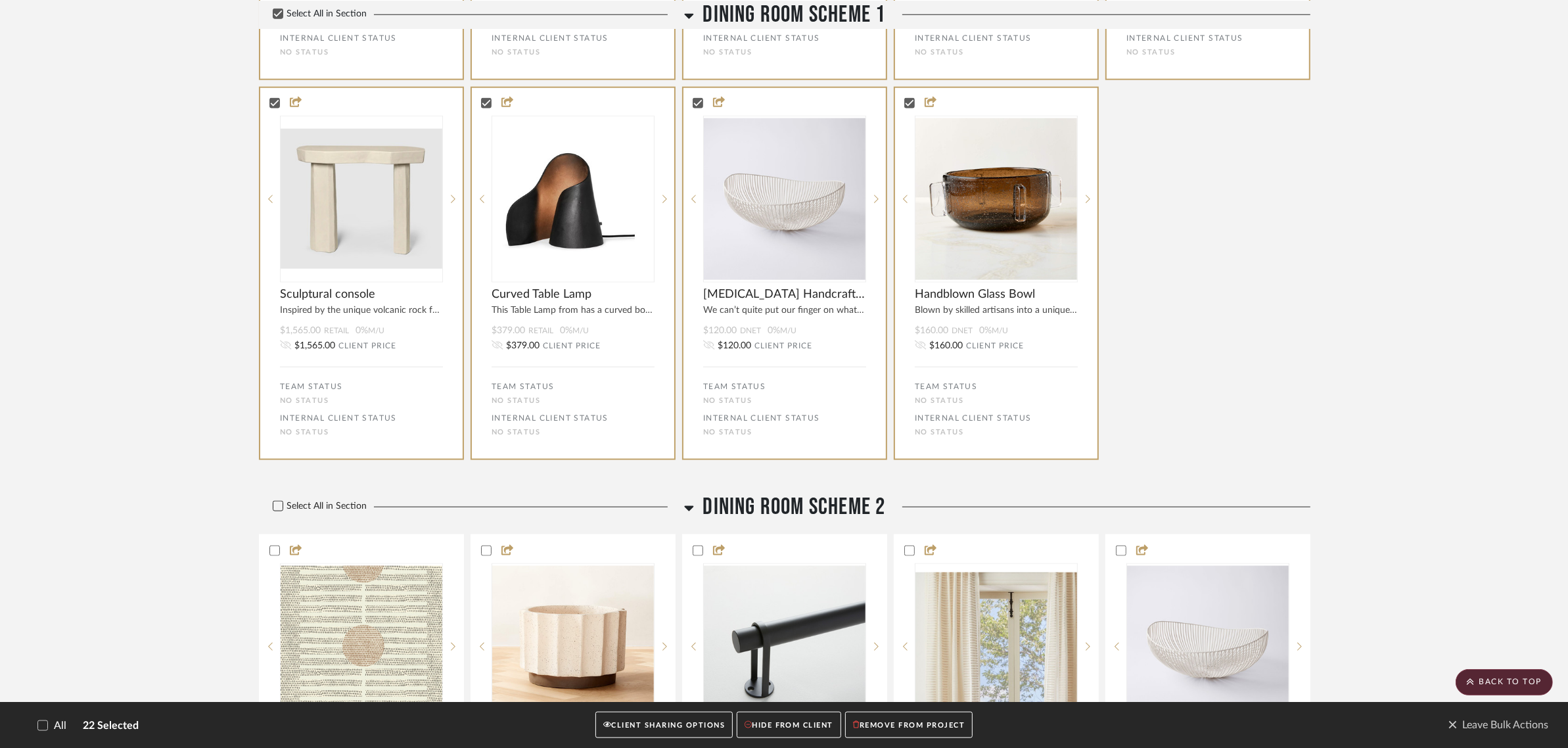
click at [271, 500] on label "Select All in Section" at bounding box center [314, 505] width 112 height 11
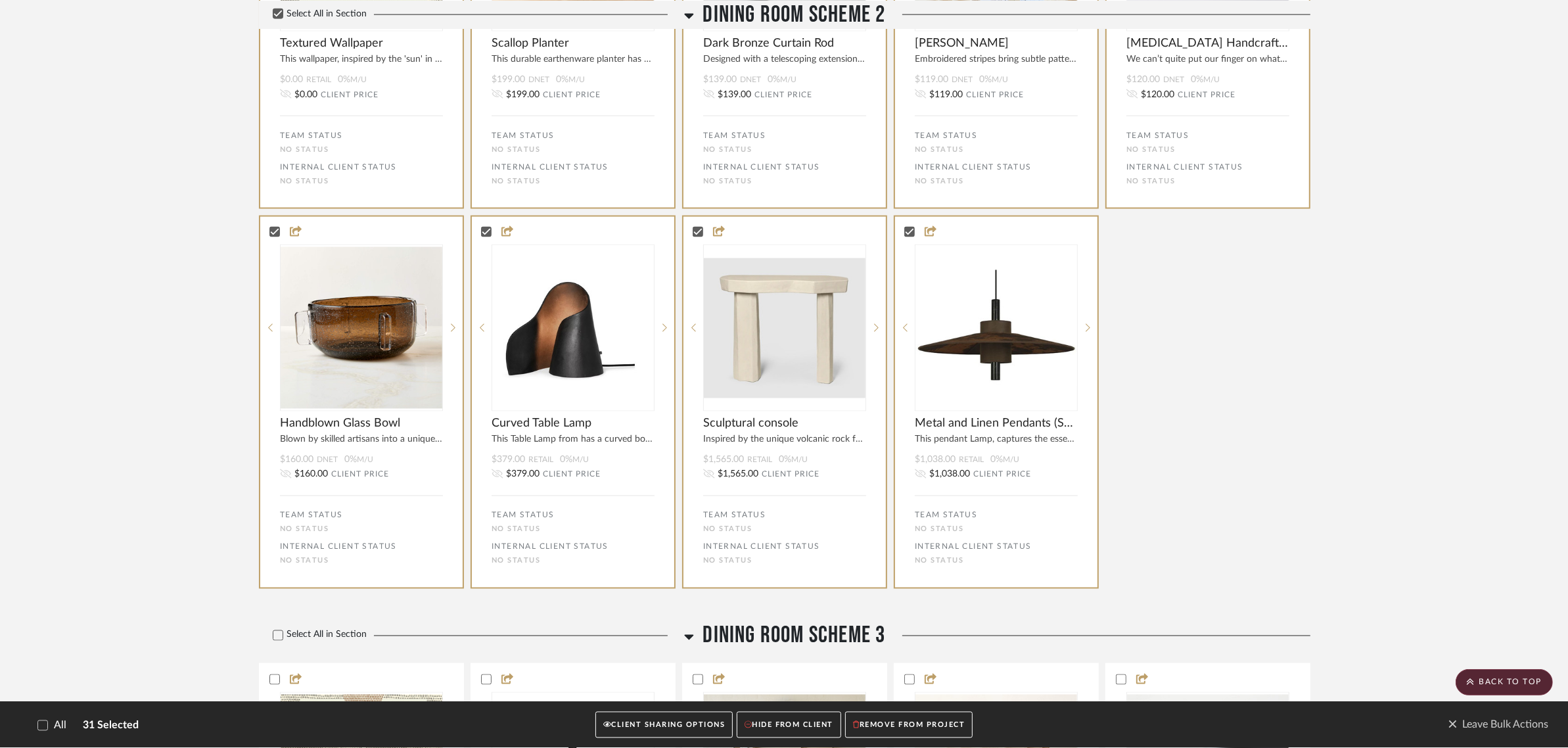
scroll to position [2875, 0]
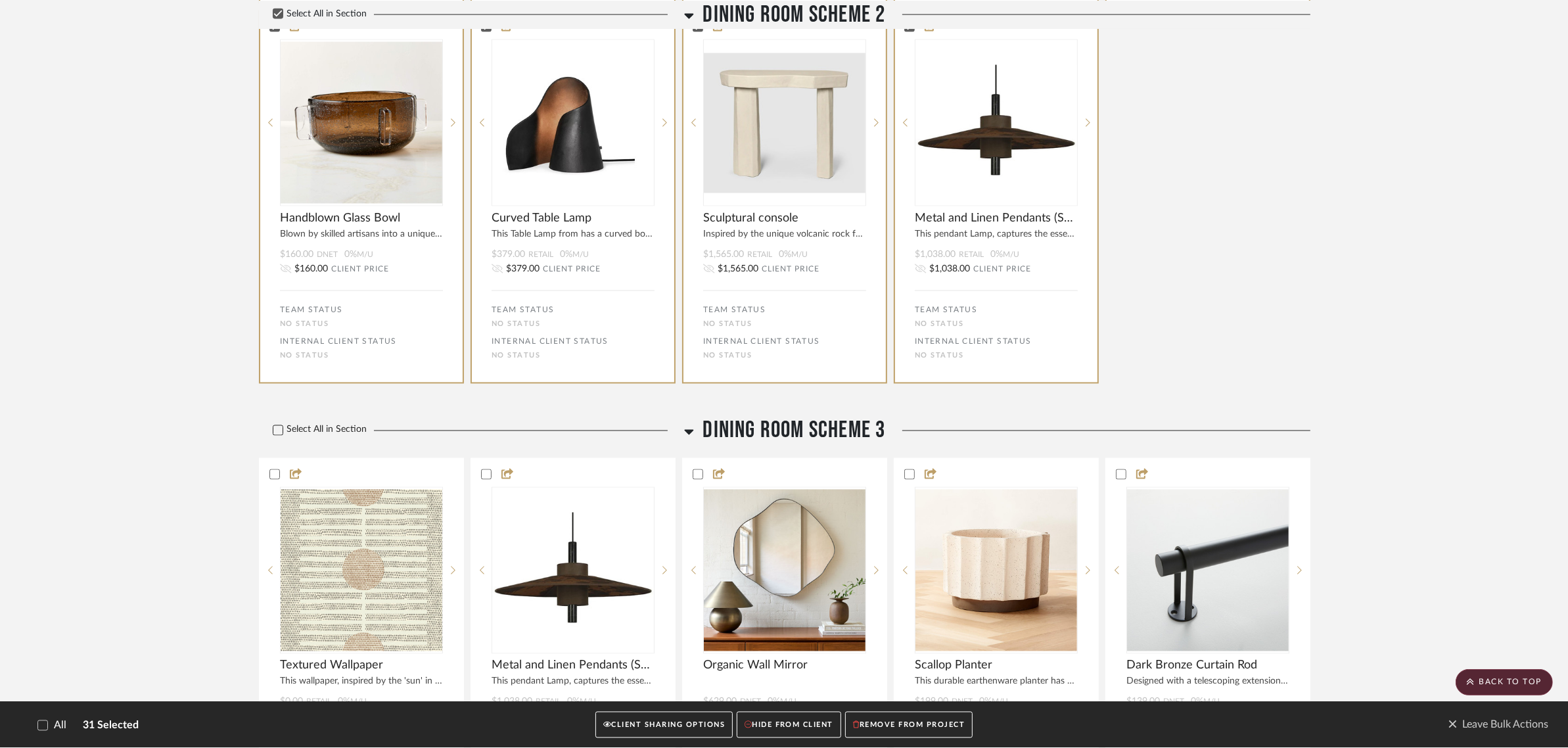
click at [276, 427] on icon at bounding box center [278, 430] width 9 height 7
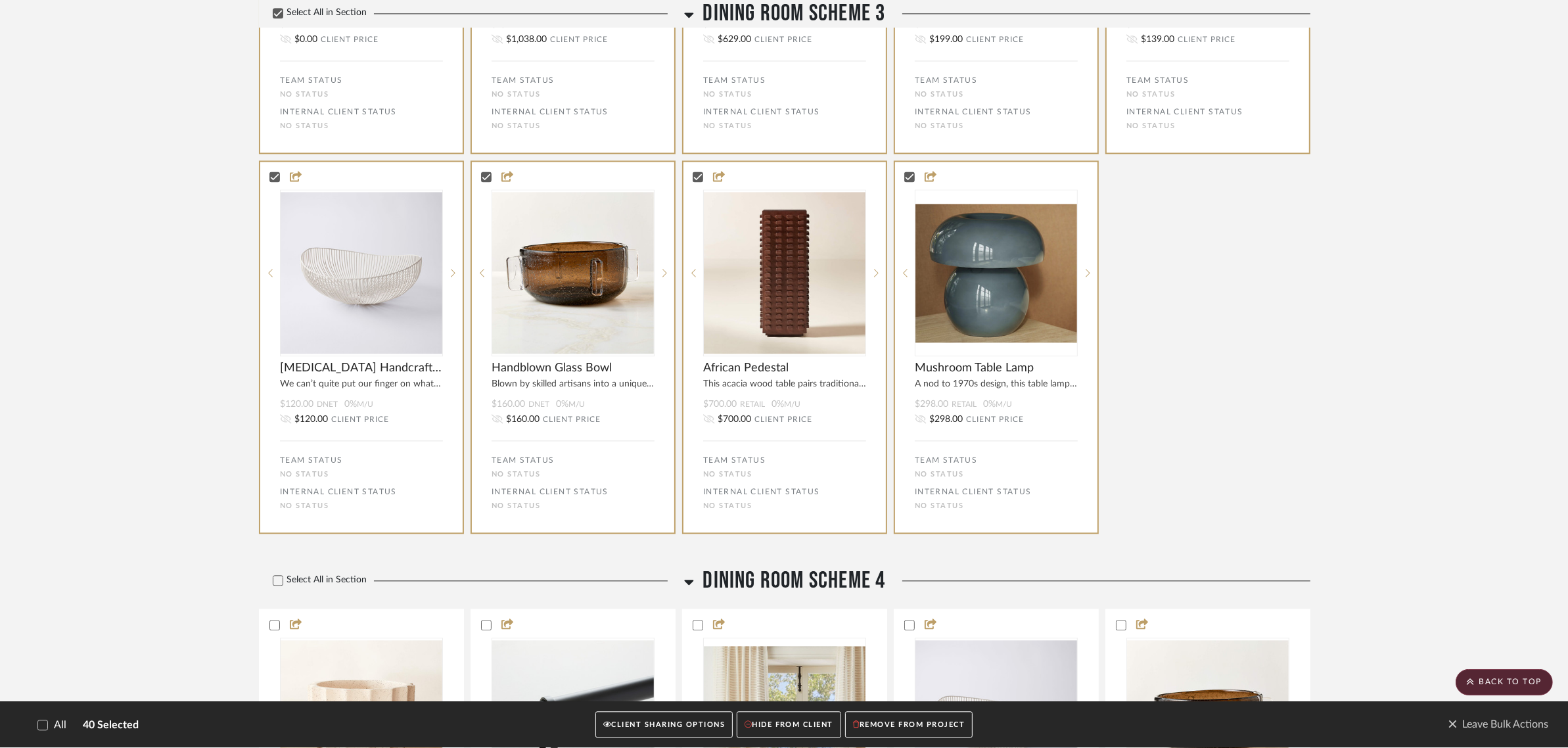
scroll to position [3696, 0]
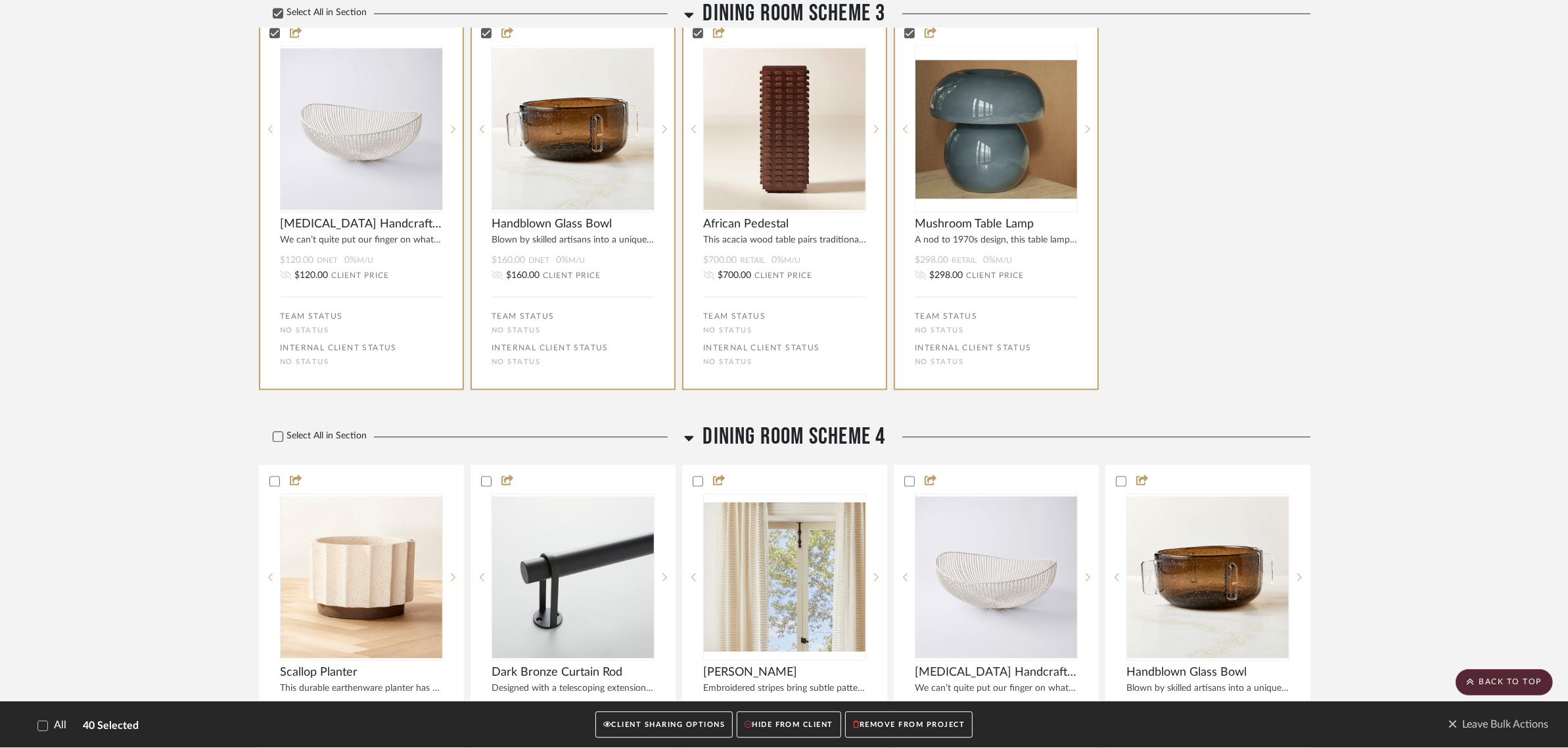
click at [274, 433] on icon at bounding box center [278, 436] width 9 height 7
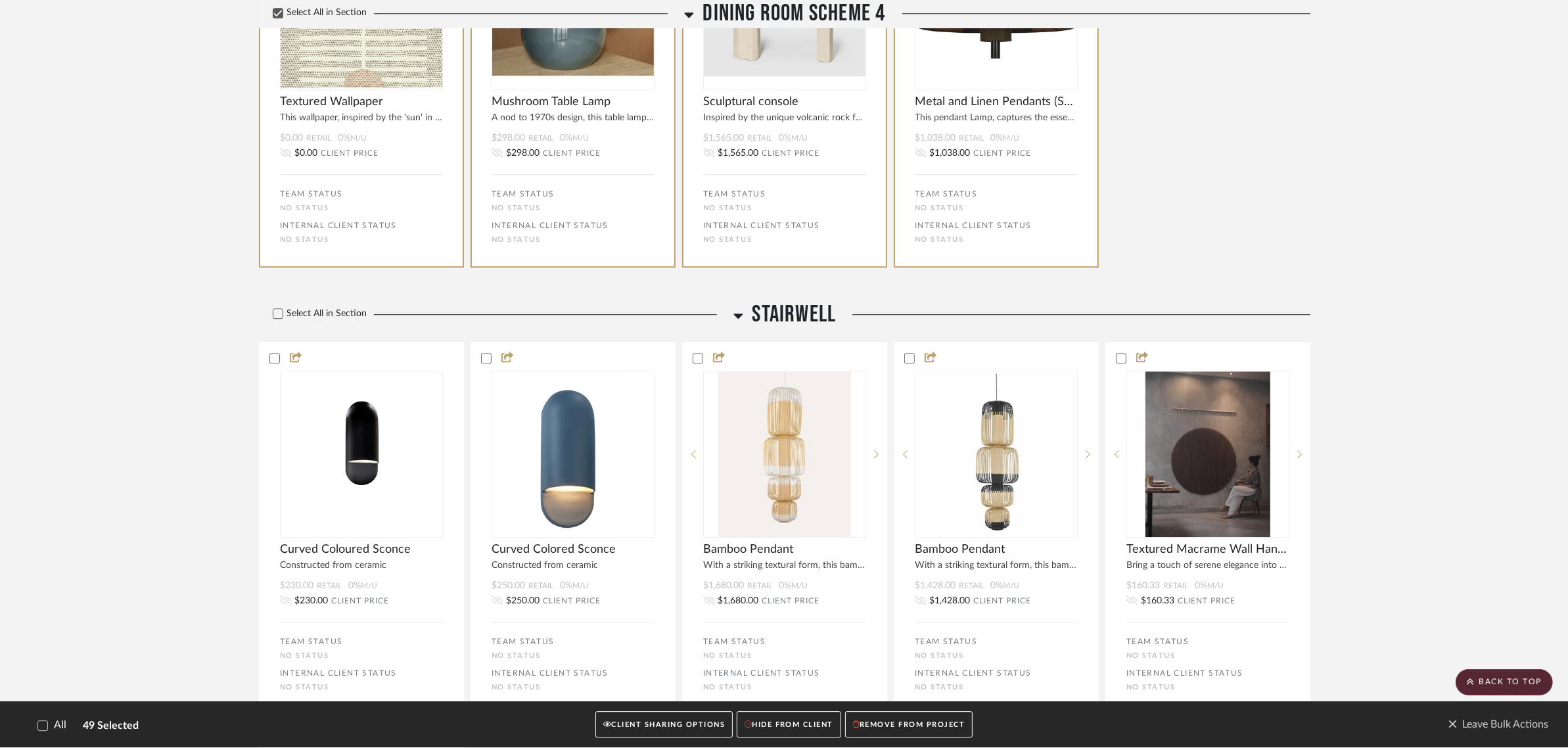
scroll to position [4846, 0]
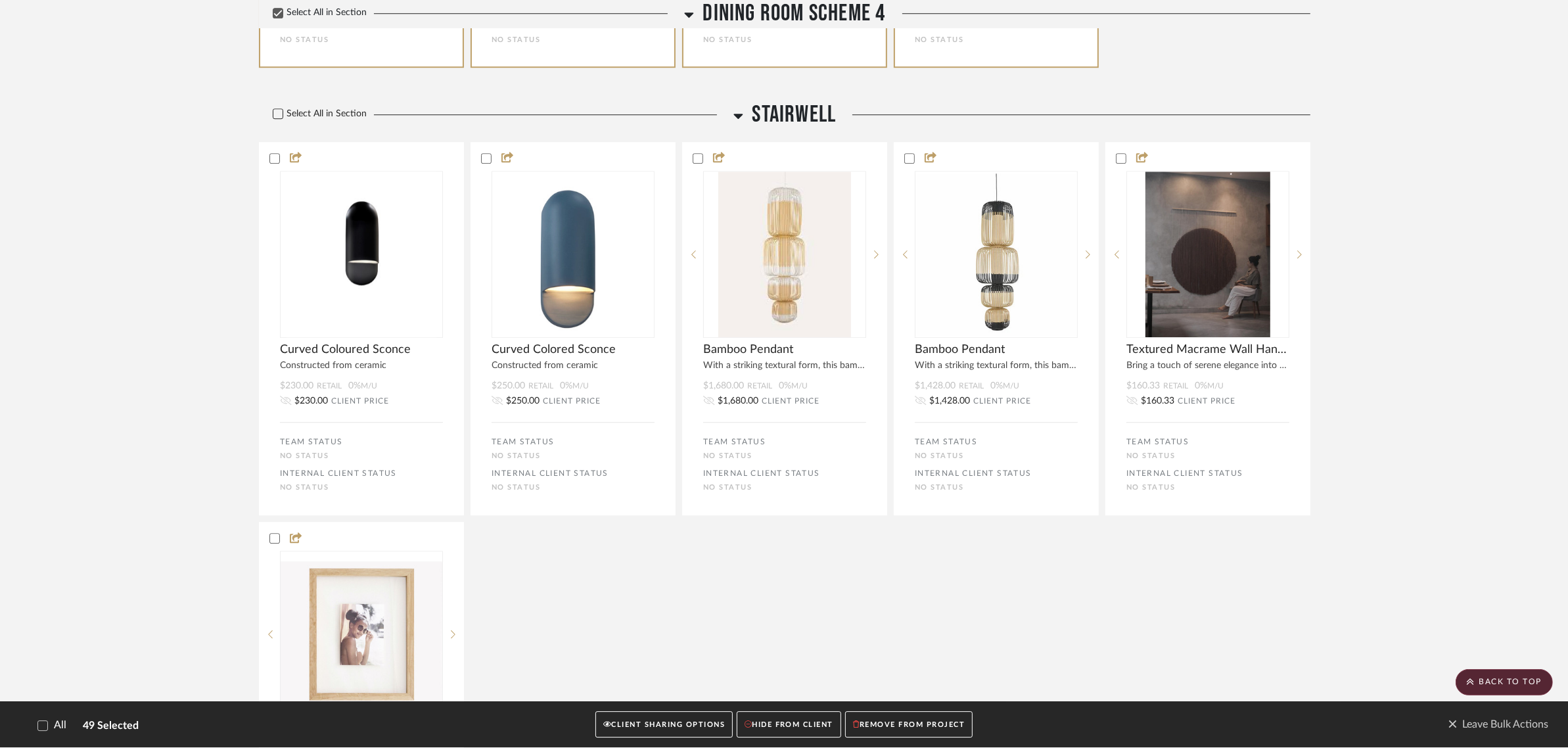
click at [281, 109] on icon at bounding box center [277, 113] width 9 height 9
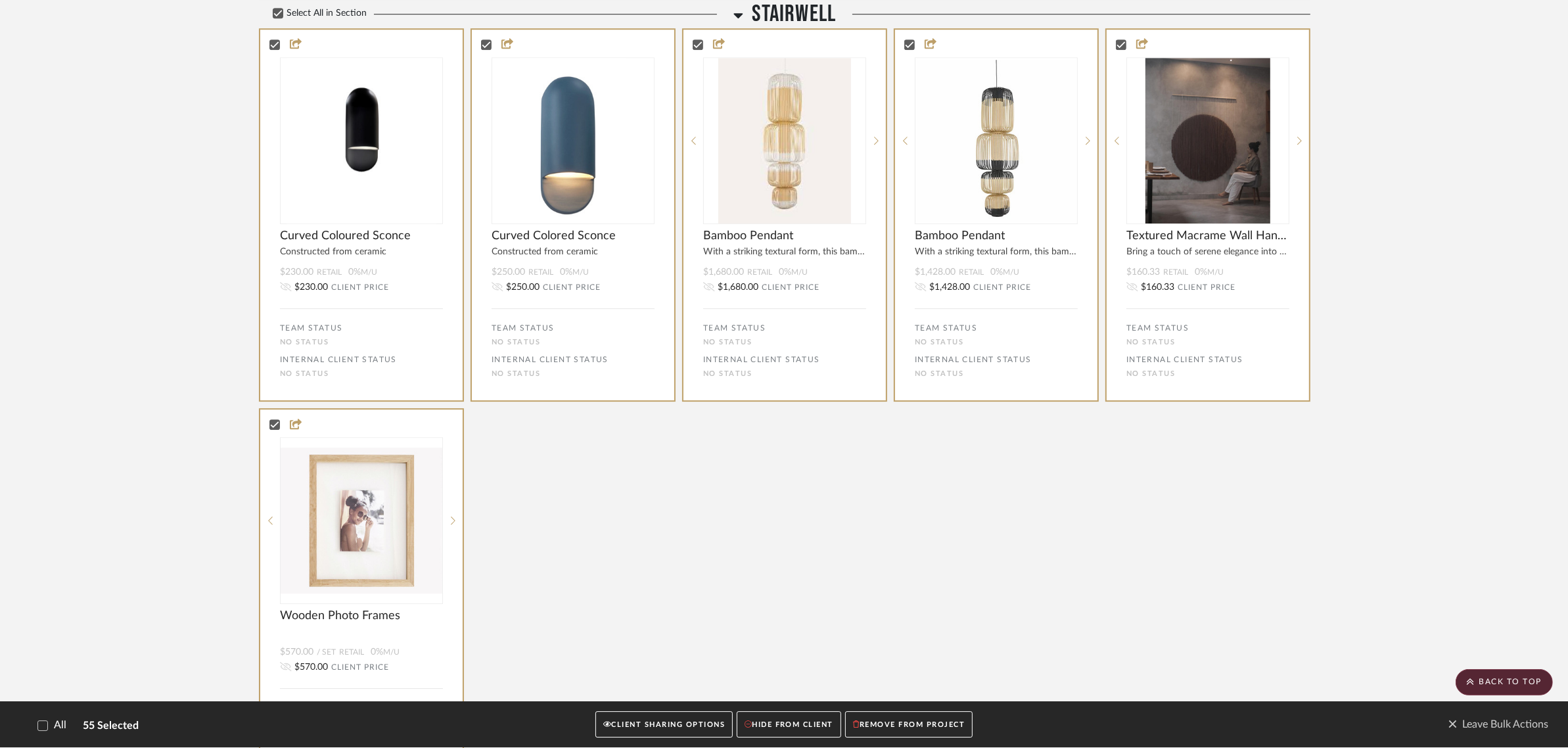
scroll to position [5421, 0]
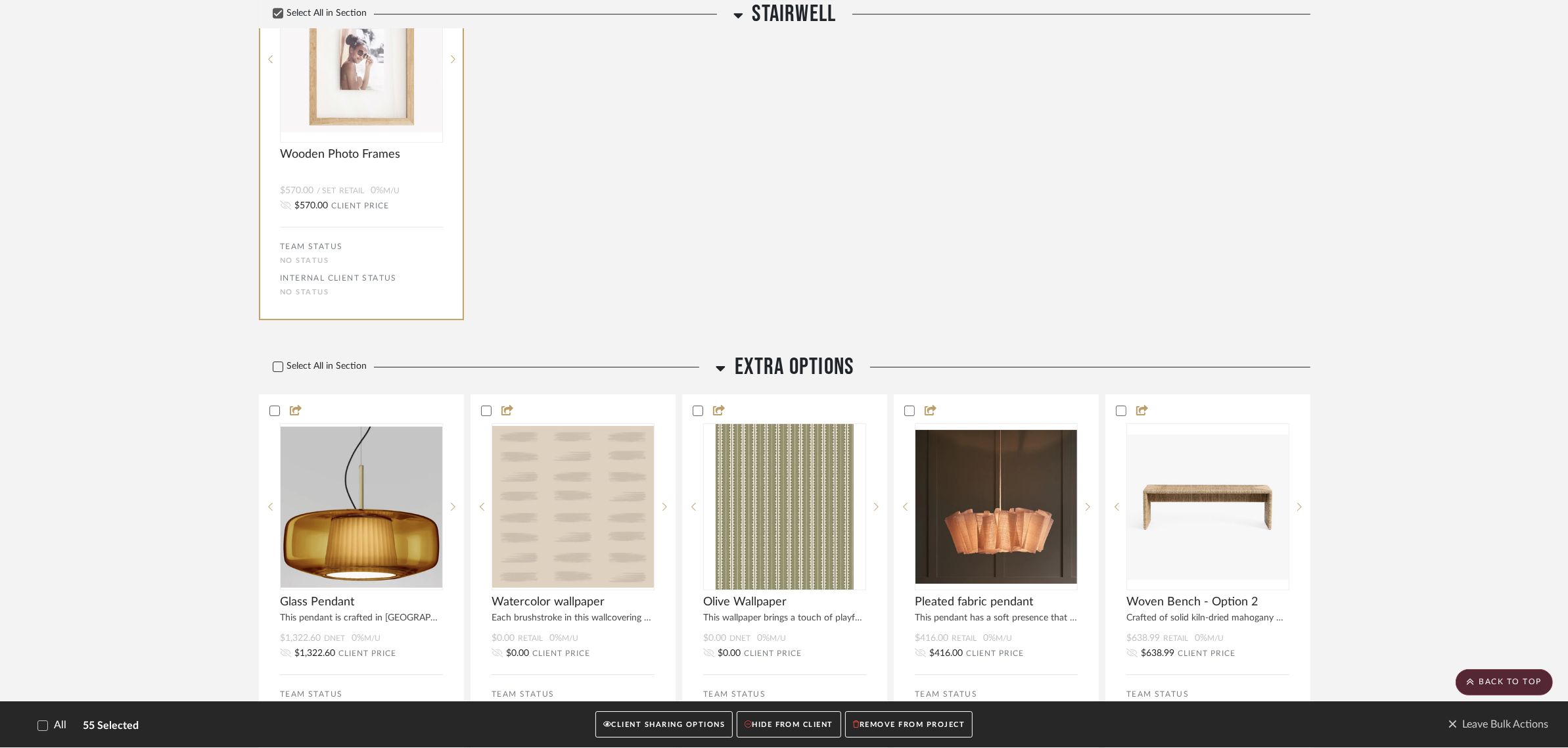
click at [281, 362] on icon at bounding box center [277, 366] width 9 height 9
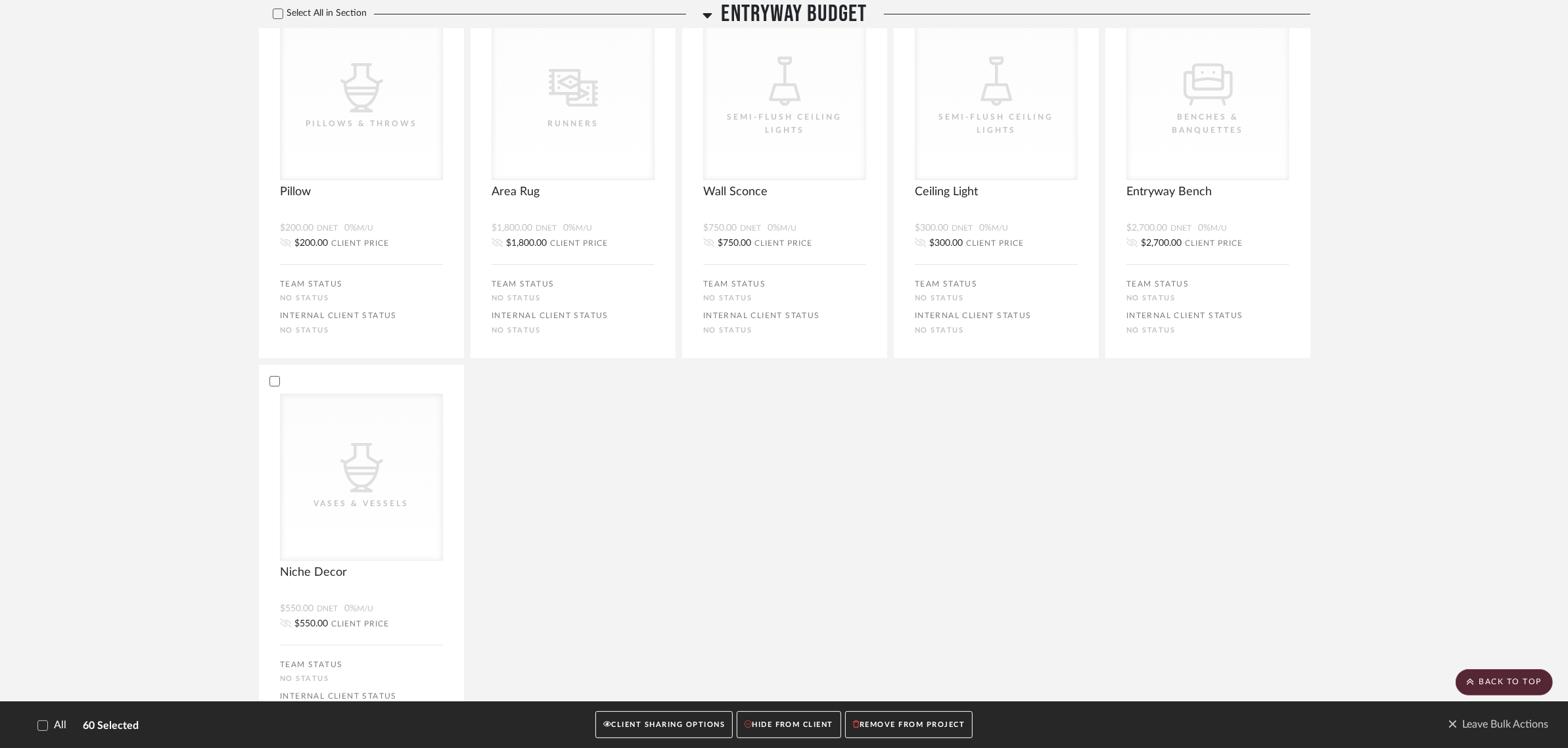
scroll to position [6324, 0]
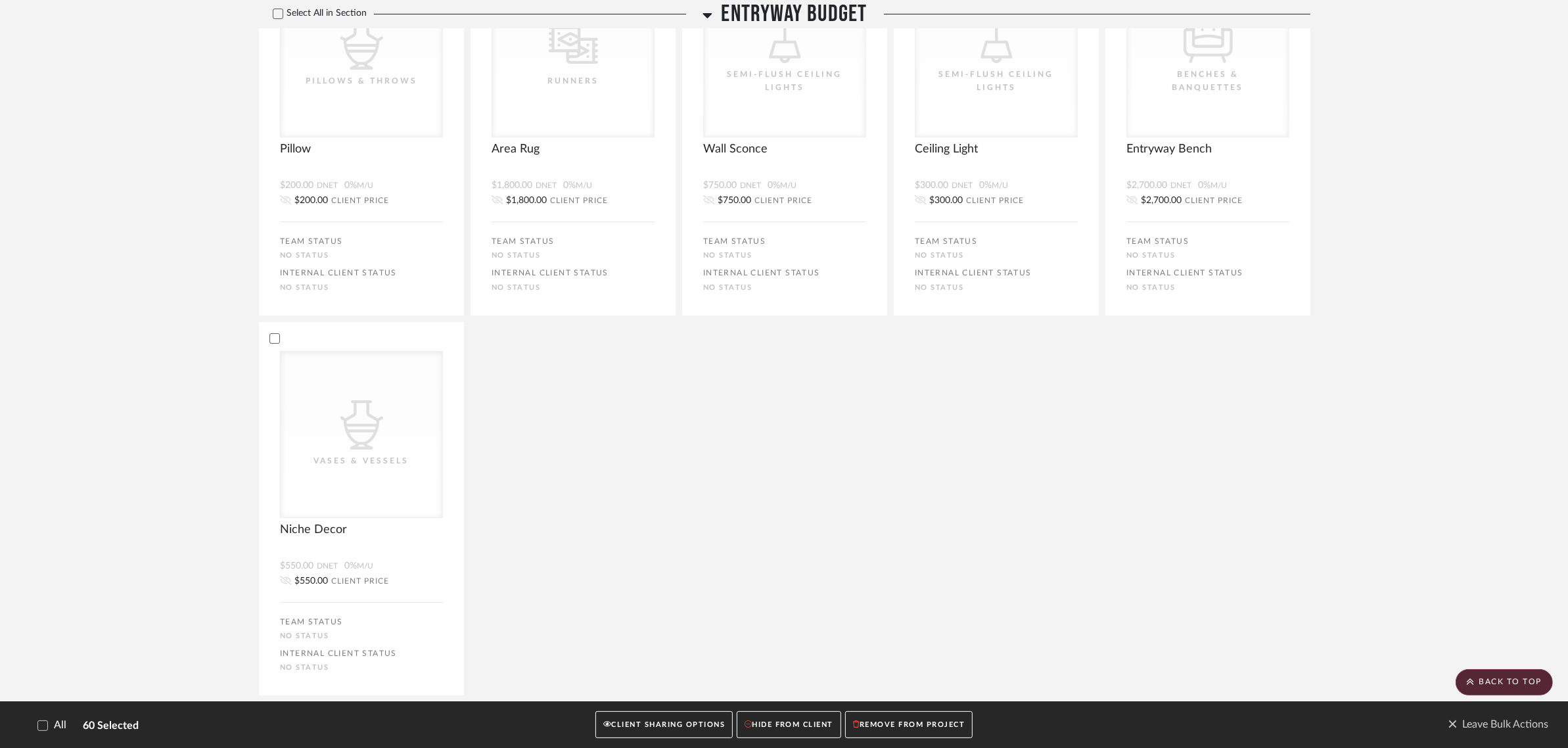
click at [676, 722] on button "CLIENT SHARING OPTIONS" at bounding box center [663, 726] width 137 height 27
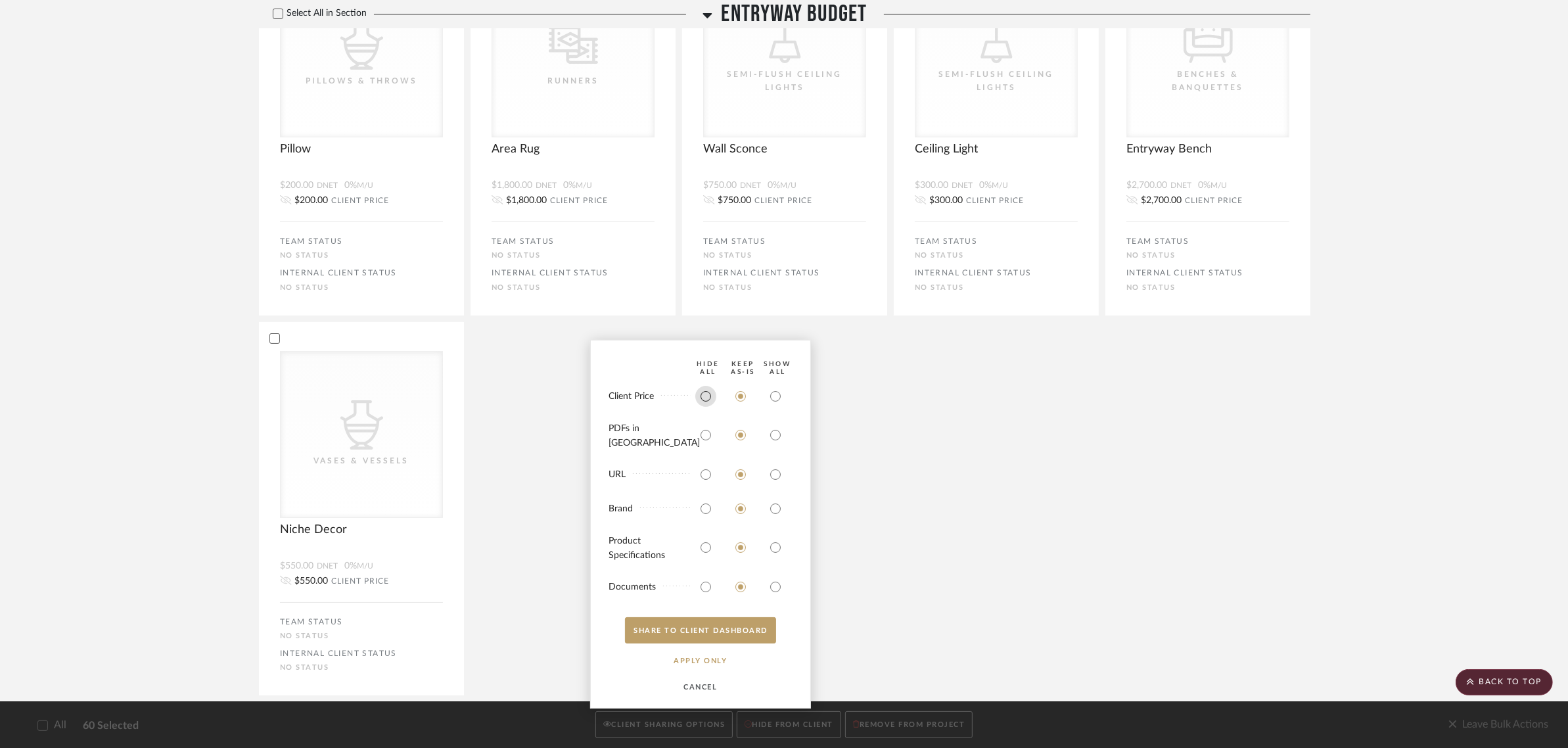
click at [705, 406] on input "radio" at bounding box center [706, 397] width 21 height 21
radio input "true"
click at [700, 438] on input "radio" at bounding box center [706, 435] width 21 height 21
radio input "true"
click at [700, 470] on input "radio" at bounding box center [706, 475] width 21 height 21
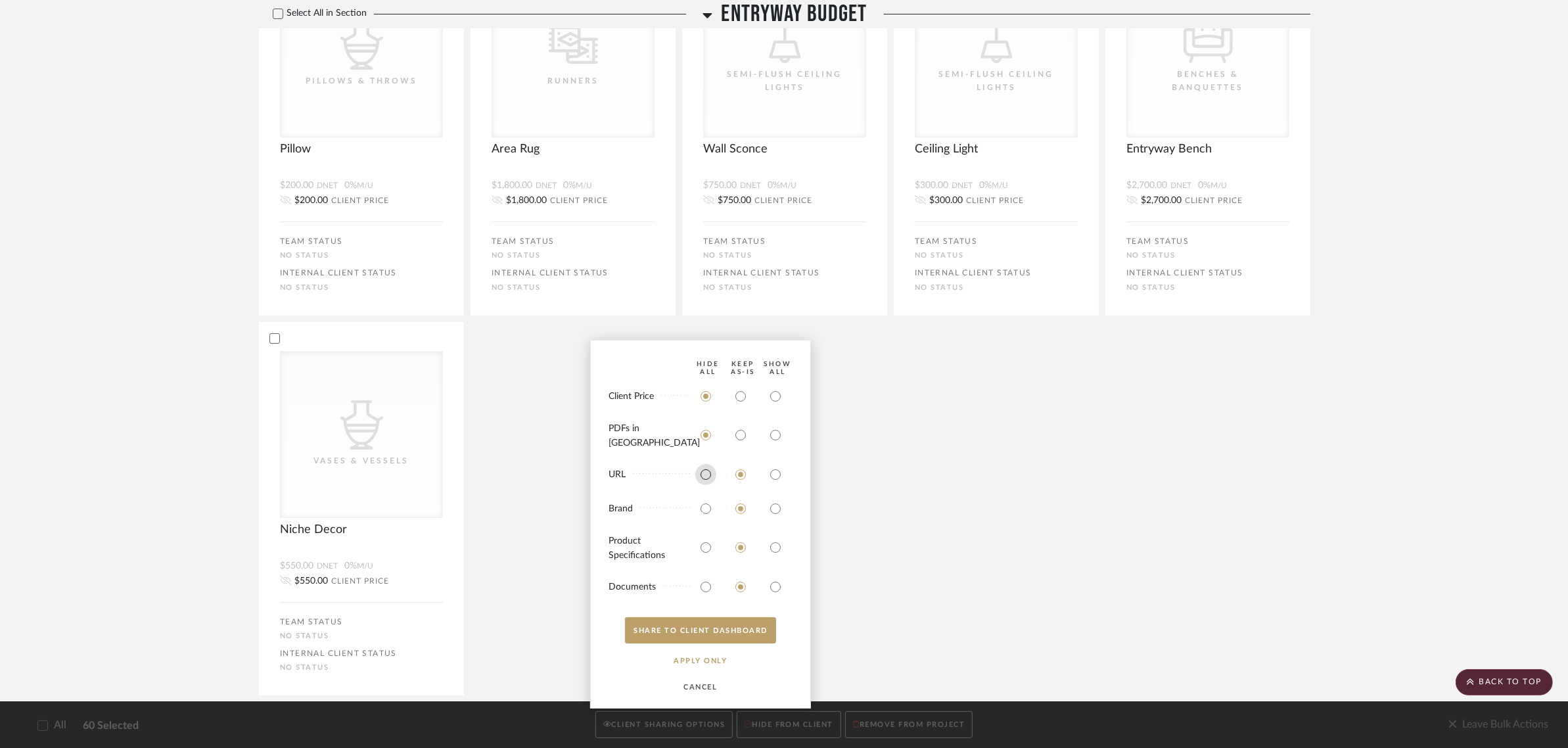
radio input "true"
click at [701, 510] on input "radio" at bounding box center [706, 509] width 21 height 21
radio input "true"
click at [774, 547] on input "radio" at bounding box center [775, 547] width 21 height 21
radio input "true"
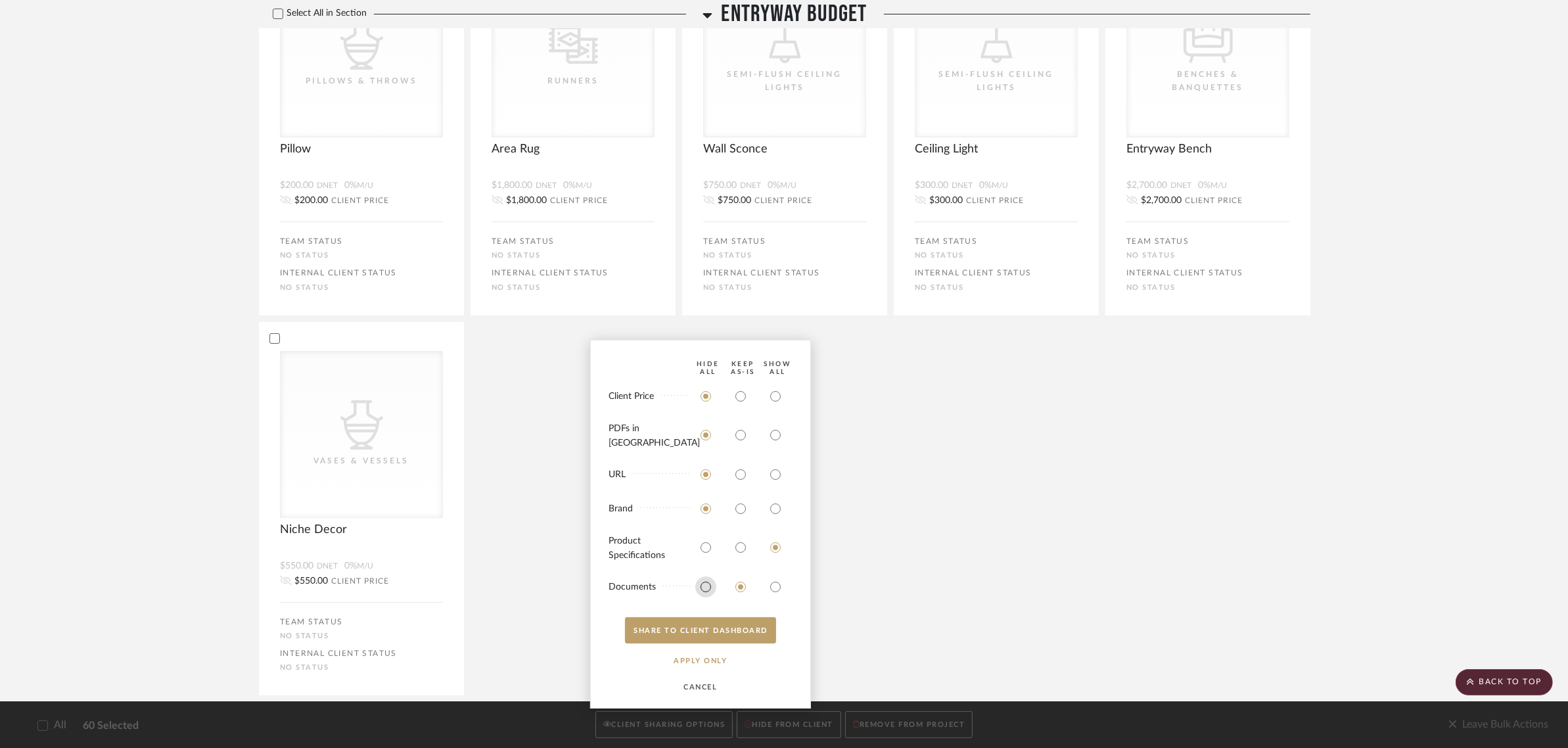
click at [706, 586] on input "radio" at bounding box center [706, 587] width 21 height 21
radio input "true"
click at [700, 629] on button "SHARE TO CLIENT Dashboard" at bounding box center [700, 630] width 151 height 26
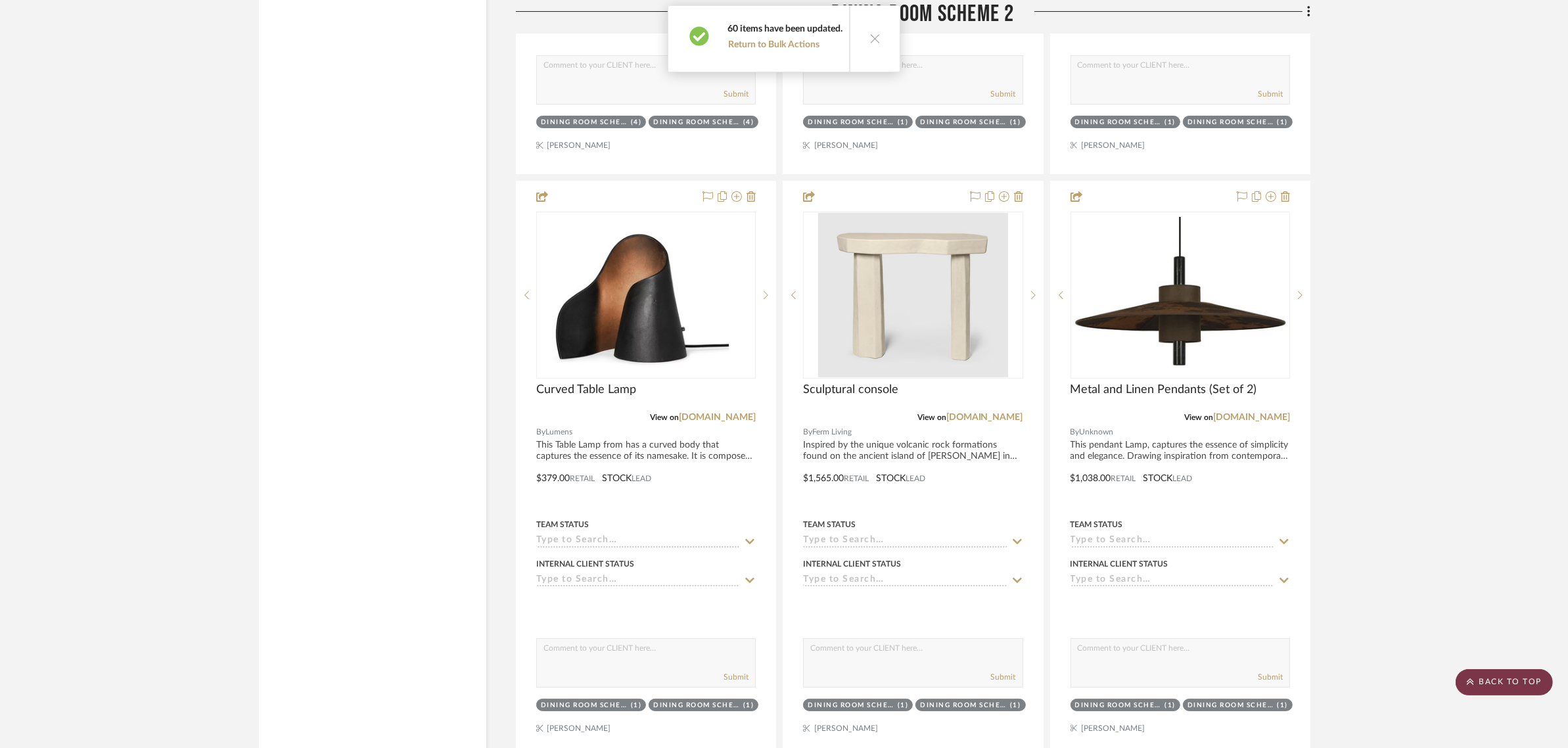
click at [1504, 682] on scroll-to-top-button "BACK TO TOP" at bounding box center [1504, 682] width 98 height 26
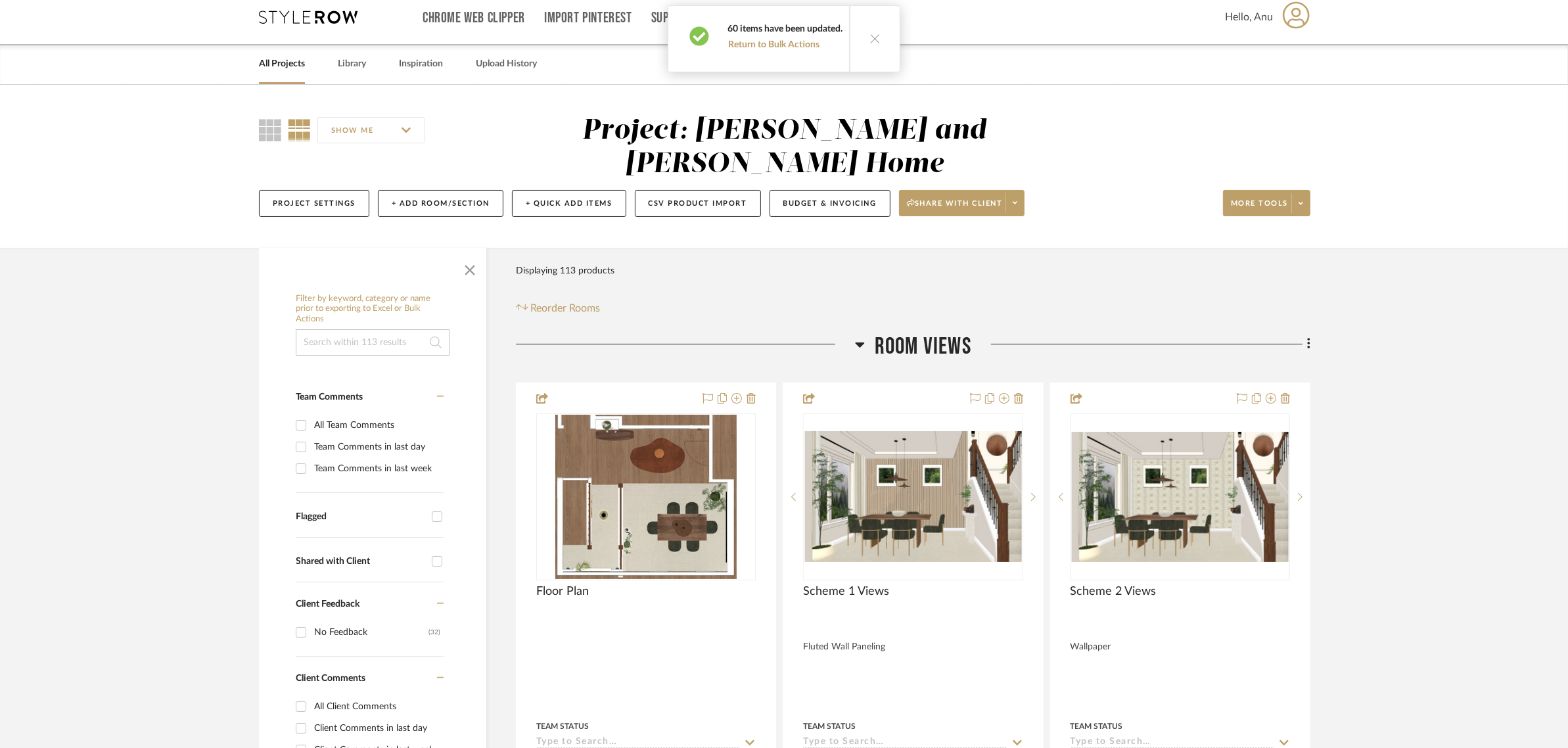
scroll to position [0, 0]
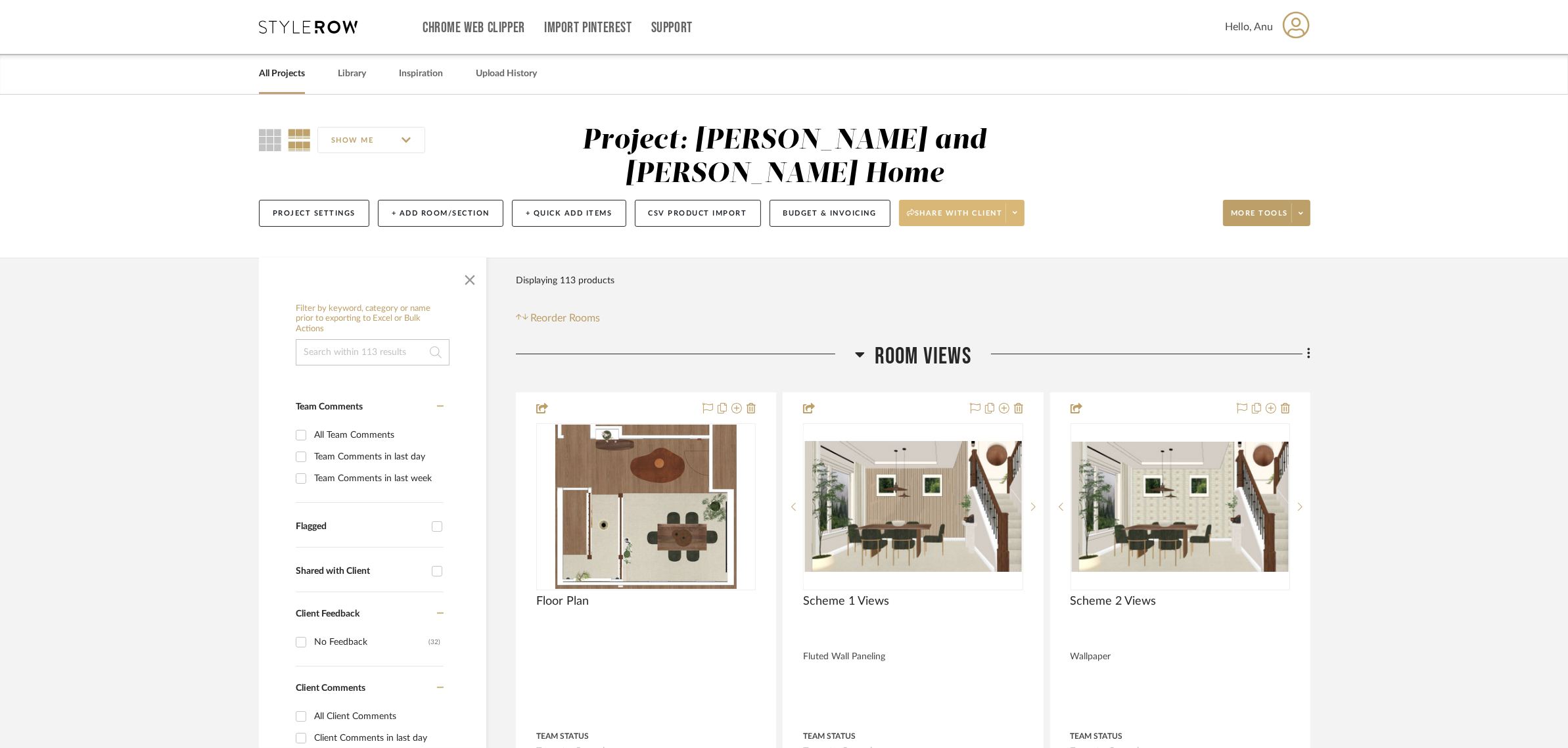
click at [941, 209] on span "Share with client" at bounding box center [955, 218] width 96 height 20
click at [944, 214] on span "Preview Client Dashboard" at bounding box center [968, 217] width 112 height 11
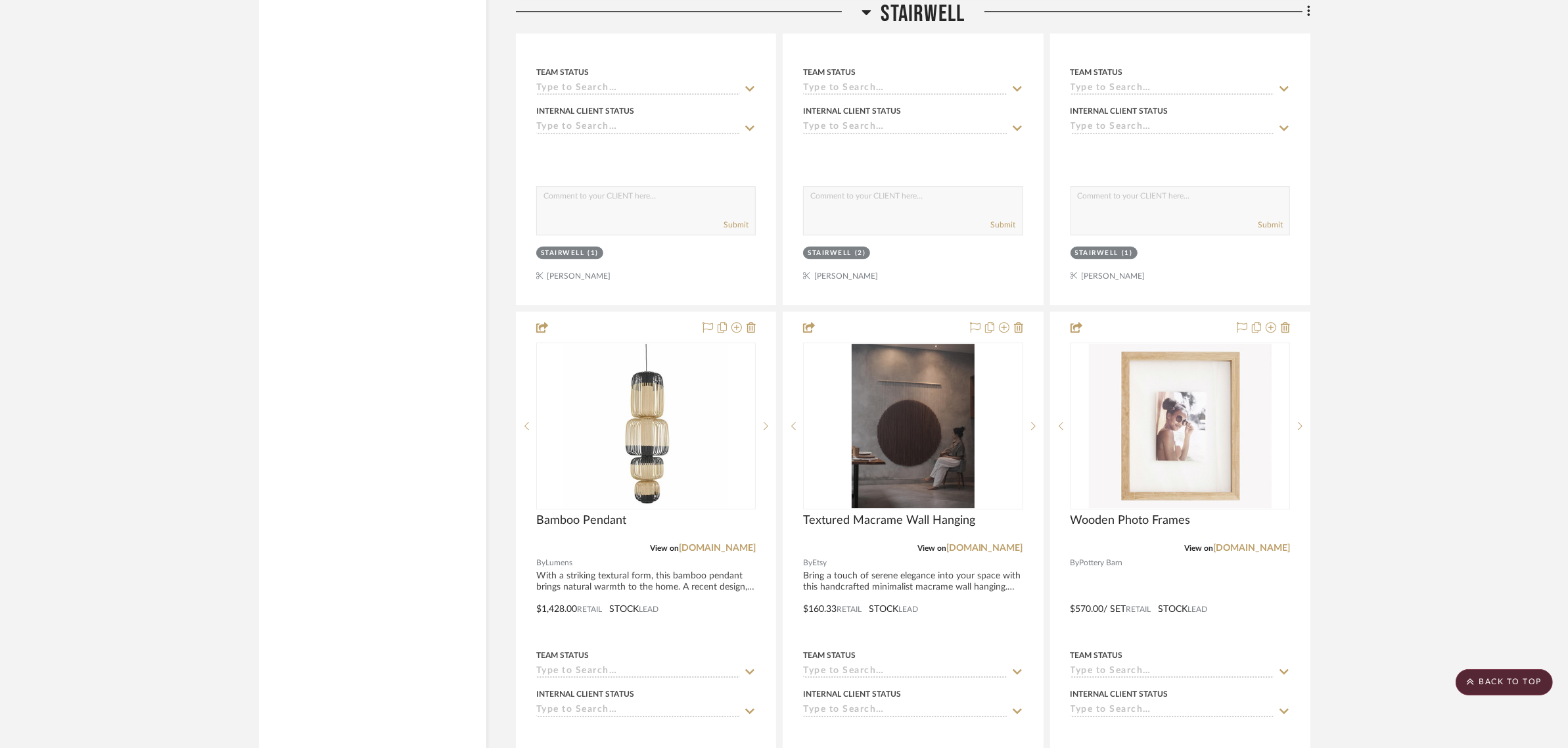
scroll to position [10925, 0]
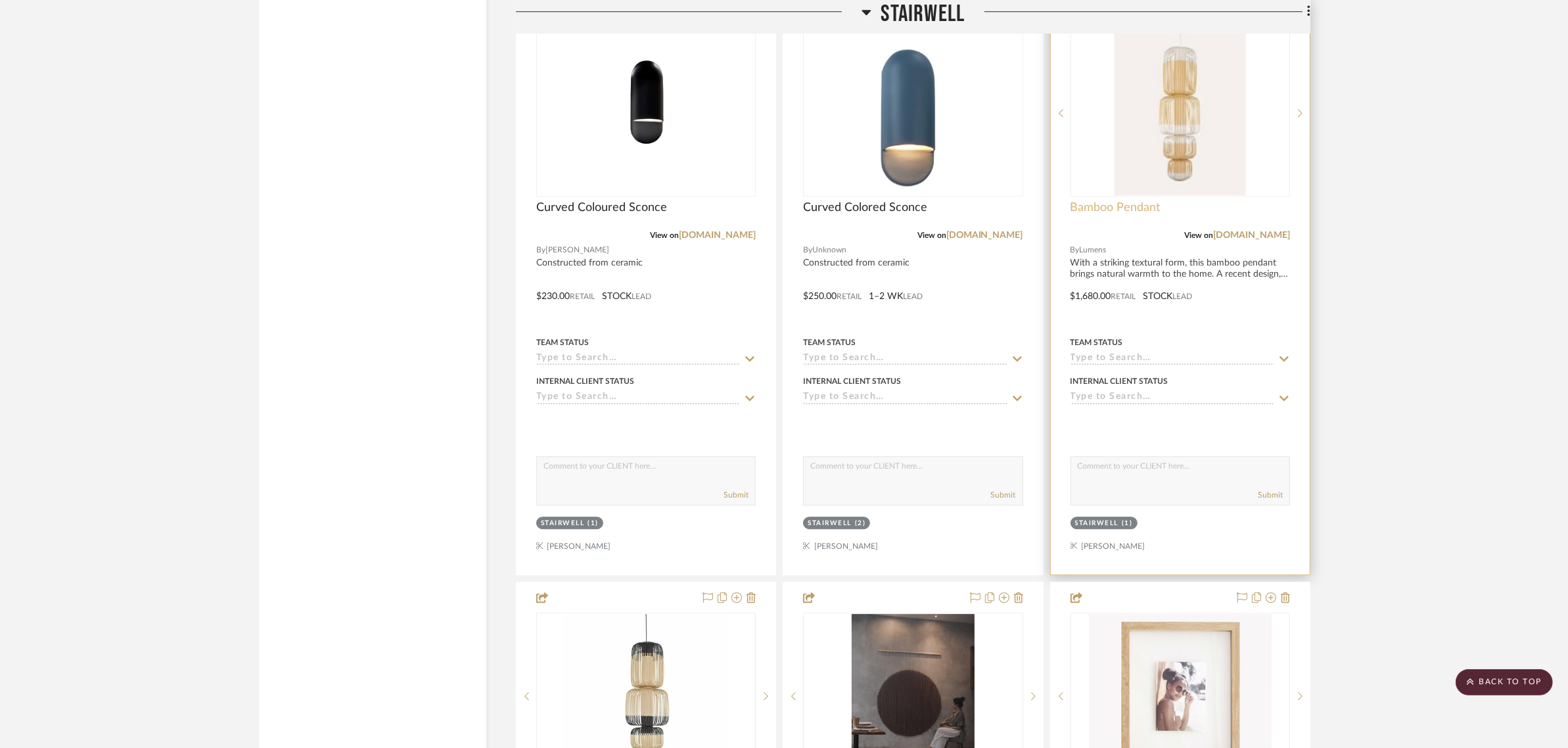
click at [1135, 201] on span "Bamboo Pendant" at bounding box center [1116, 208] width 90 height 15
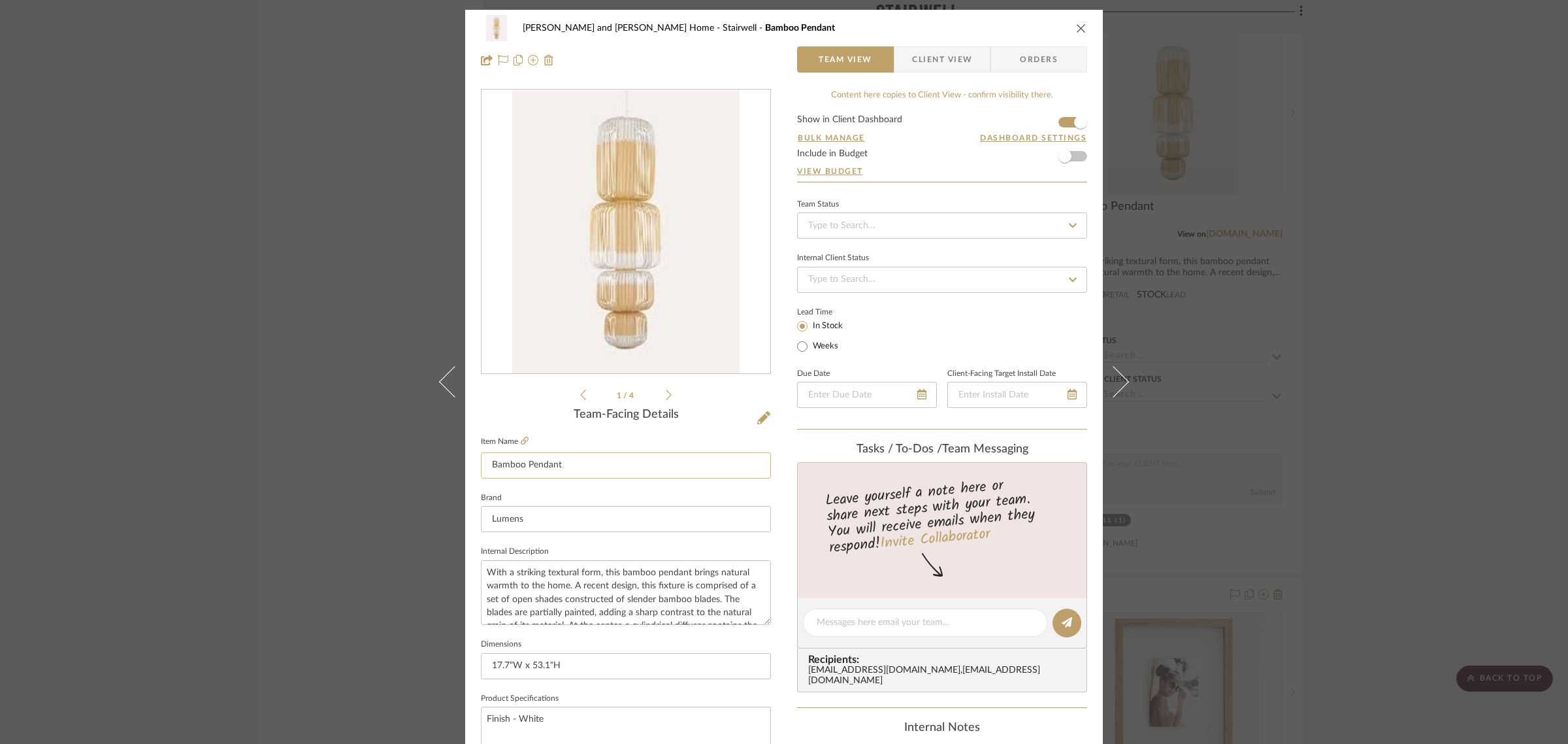
click at [576, 463] on input "Bamboo Pendant" at bounding box center [625, 465] width 290 height 26
type input "Bamboo Pendant - Option 2"
click at [520, 389] on div "1 / 4" at bounding box center [625, 245] width 290 height 313
click at [523, 388] on div "1 / 4" at bounding box center [625, 245] width 290 height 313
click at [657, 490] on fieldset "Brand Lumens" at bounding box center [625, 510] width 290 height 44
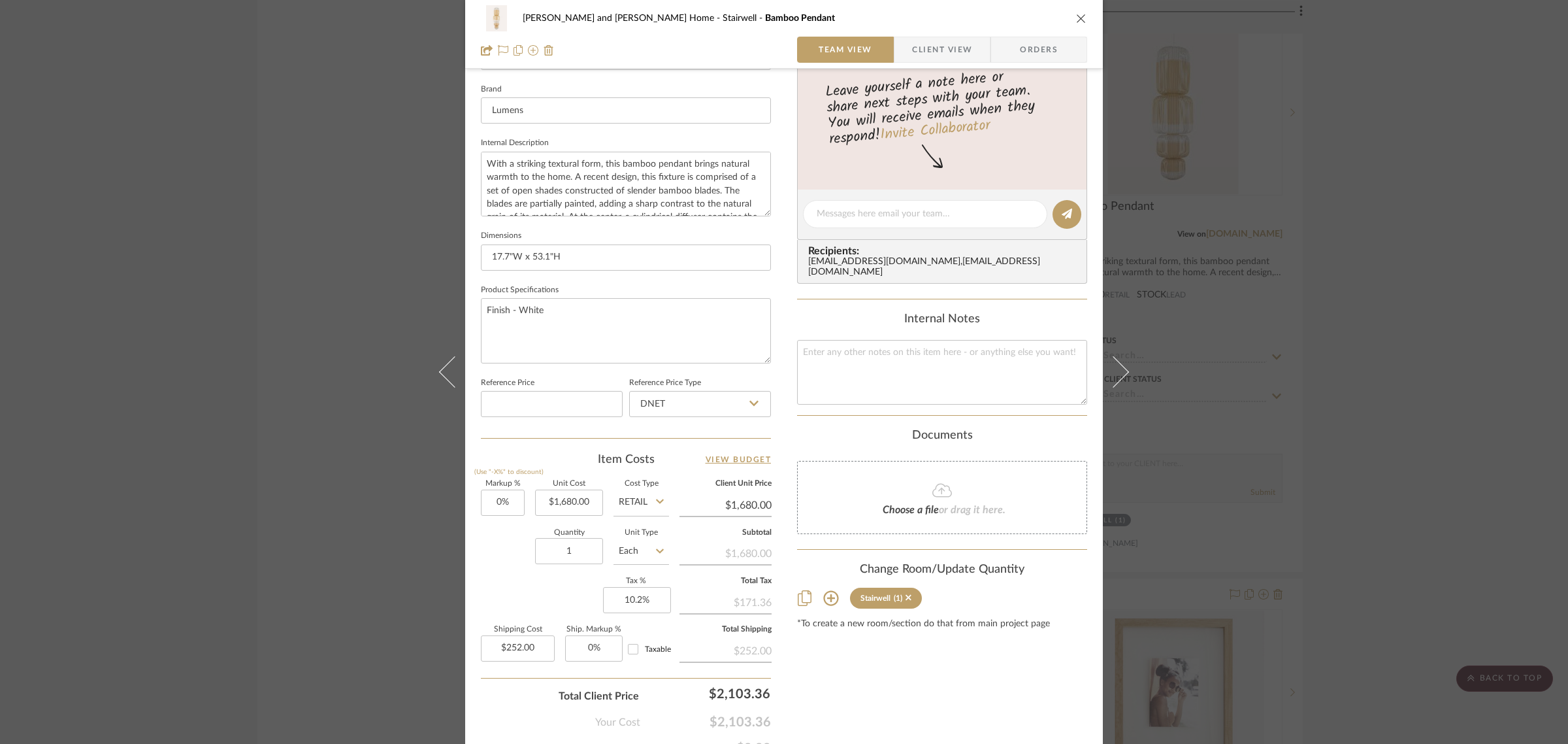
scroll to position [471, 0]
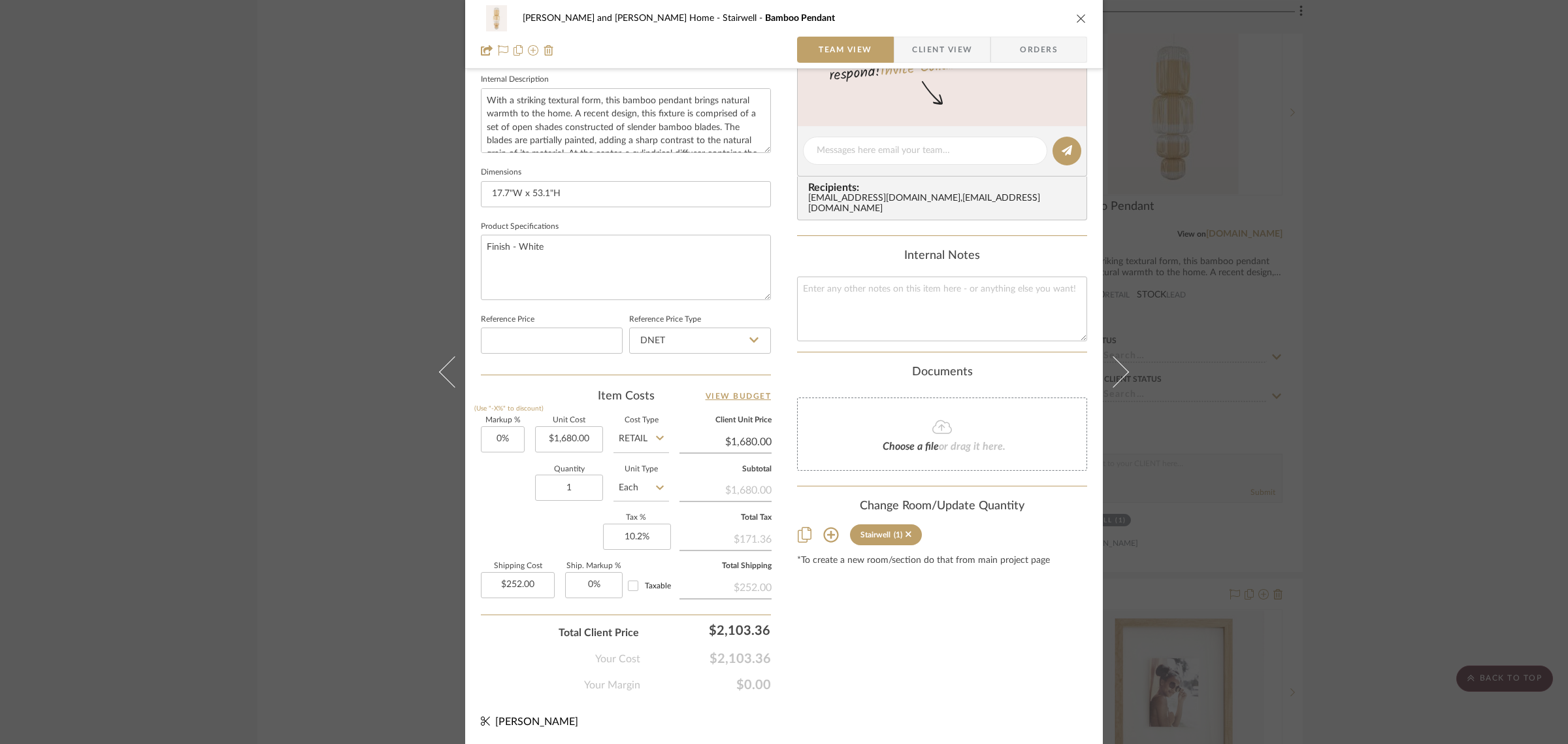
click at [1020, 609] on div "Content here copies to Client View - confirm visibility there. Show in Client D…" at bounding box center [942, 154] width 290 height 1076
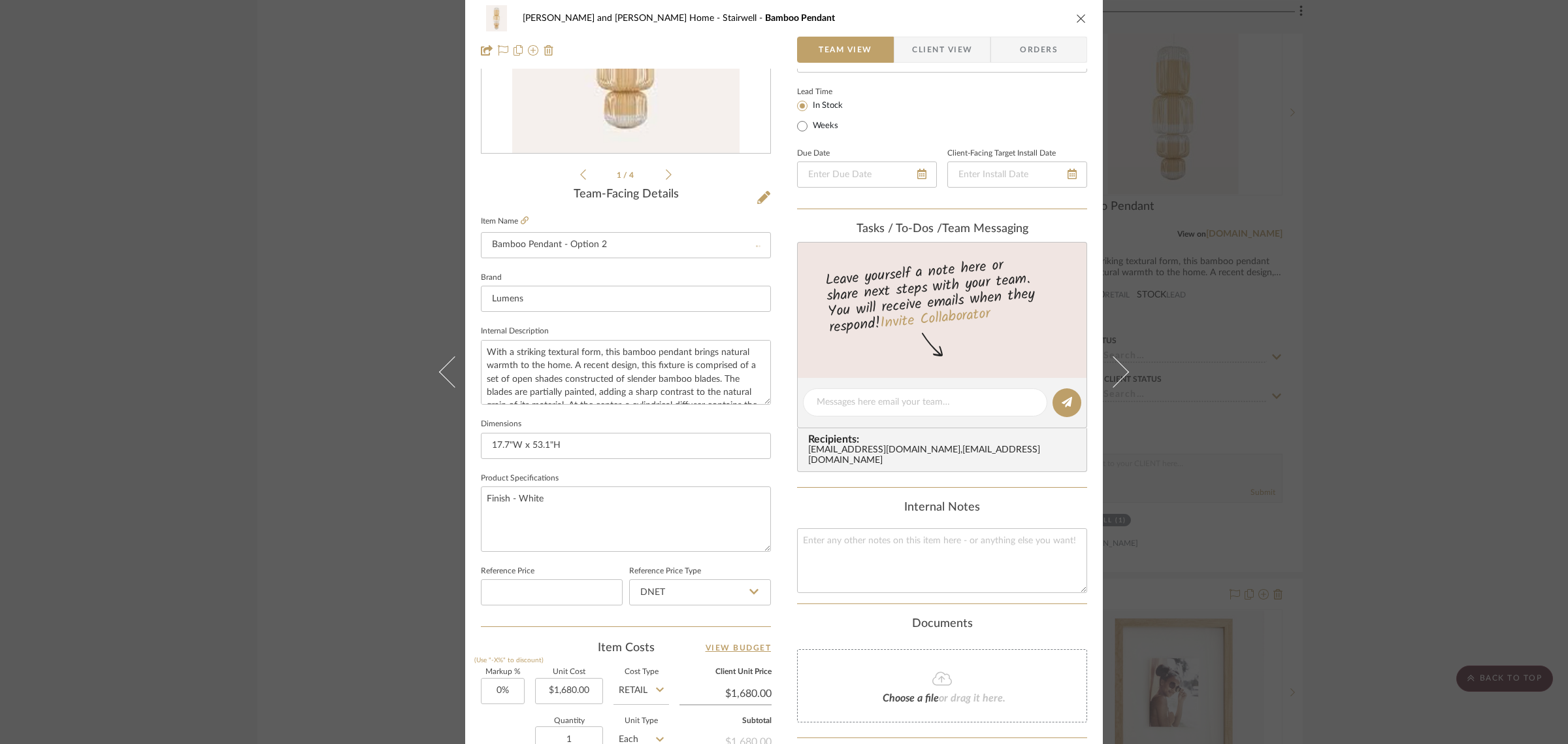
scroll to position [0, 0]
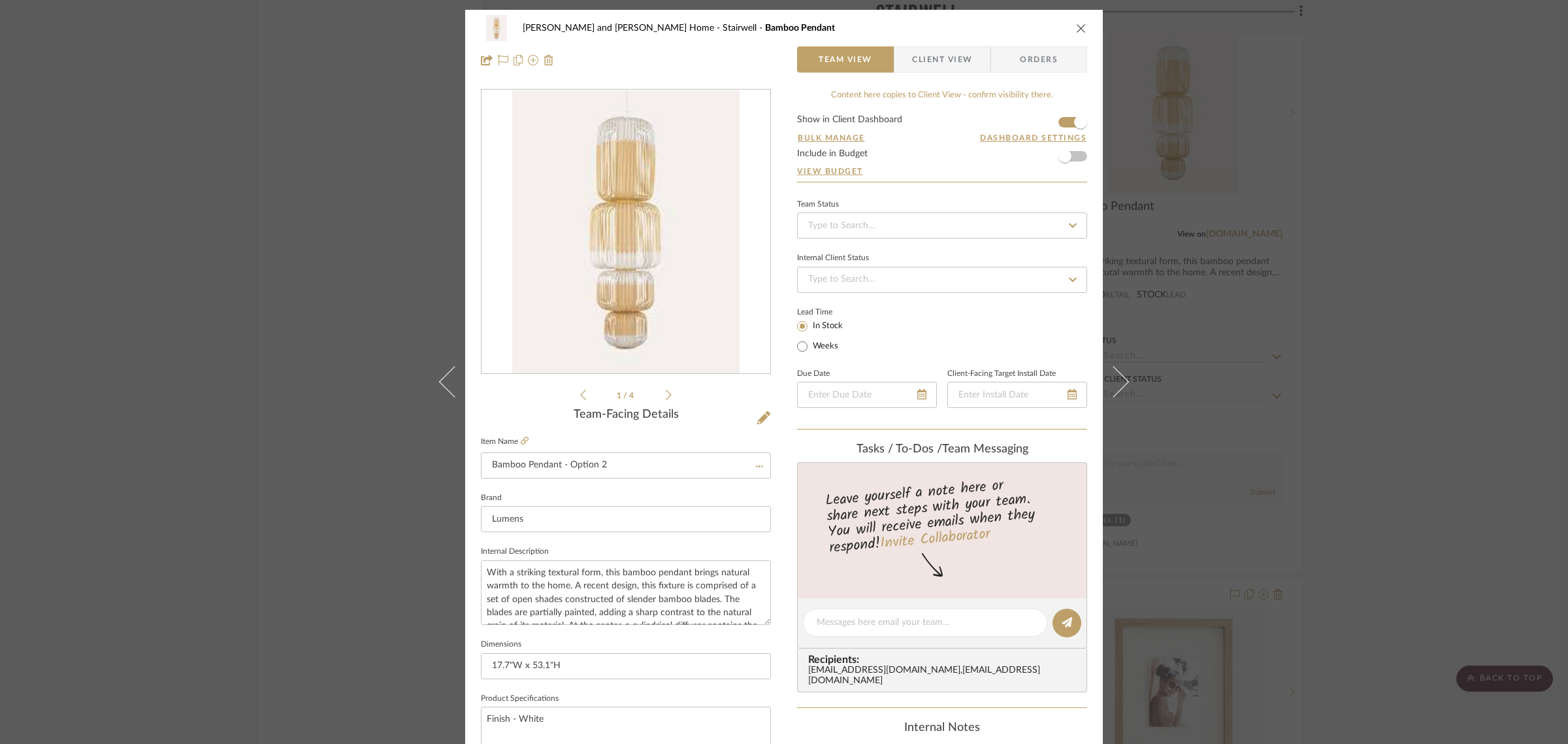
click at [1432, 484] on div "Natasha and Abhijit Home Stairwell Bamboo Pendant Team View Client View Orders …" at bounding box center [784, 372] width 1568 height 744
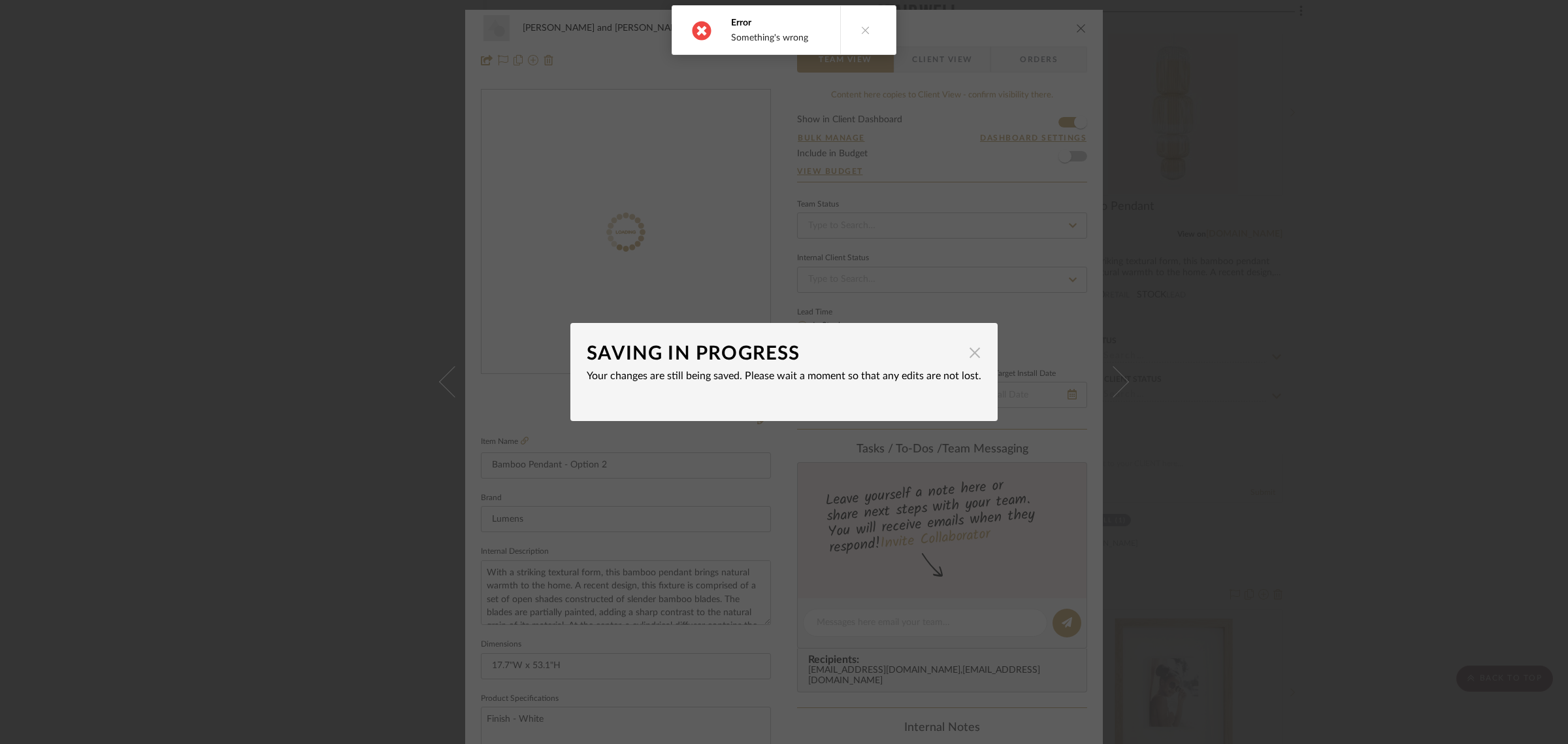
click at [962, 345] on span "button" at bounding box center [975, 352] width 26 height 26
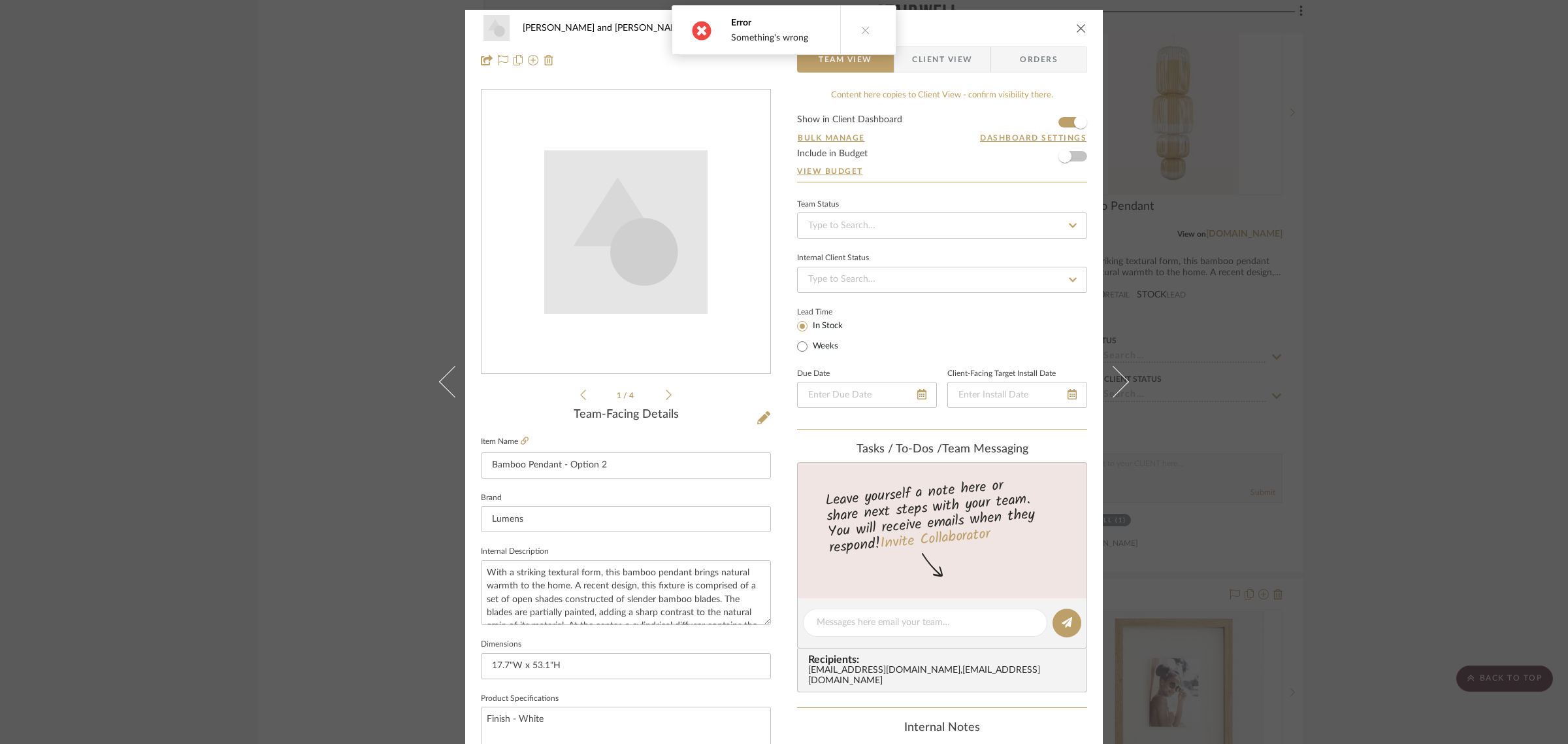
click at [870, 27] on button at bounding box center [865, 30] width 50 height 49
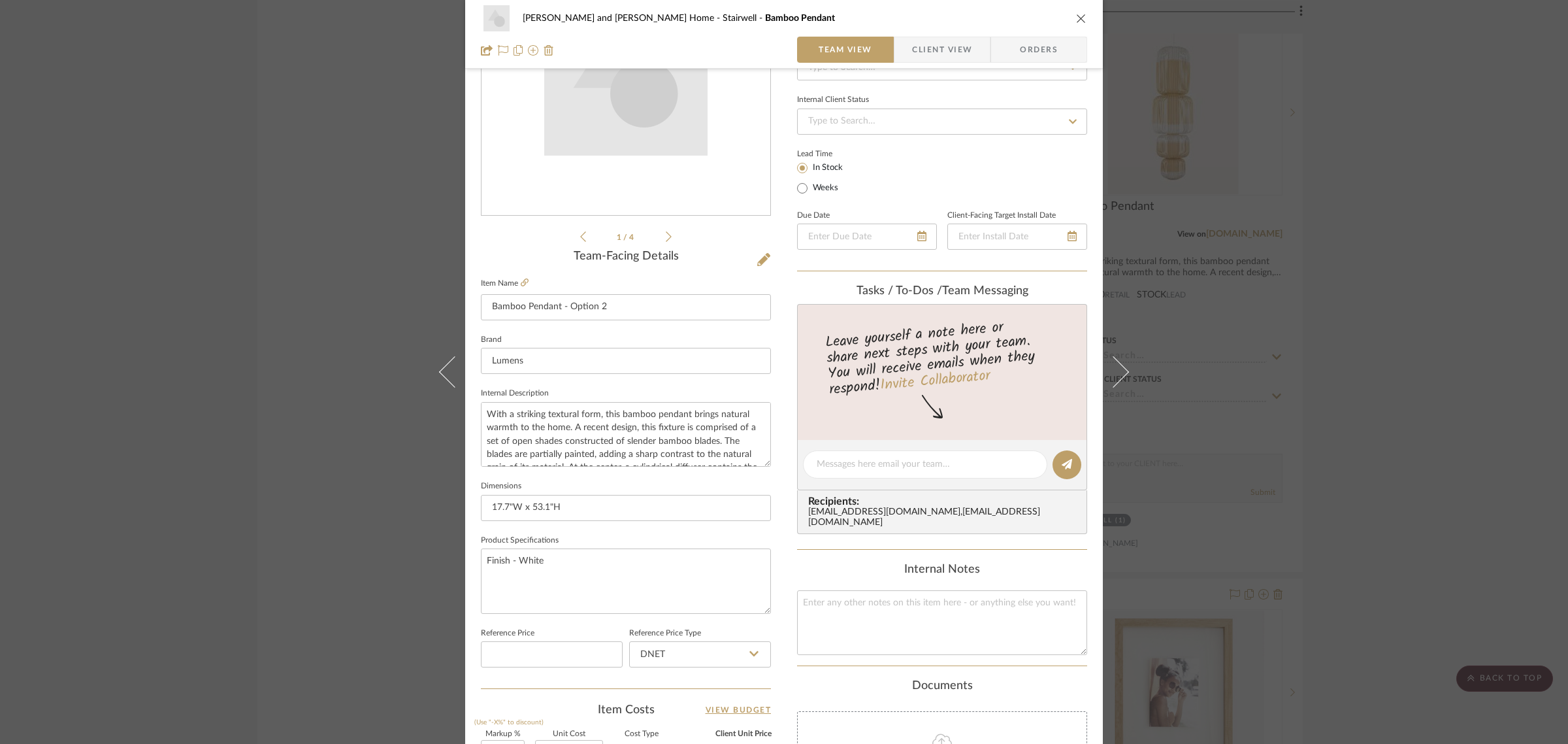
scroll to position [471, 0]
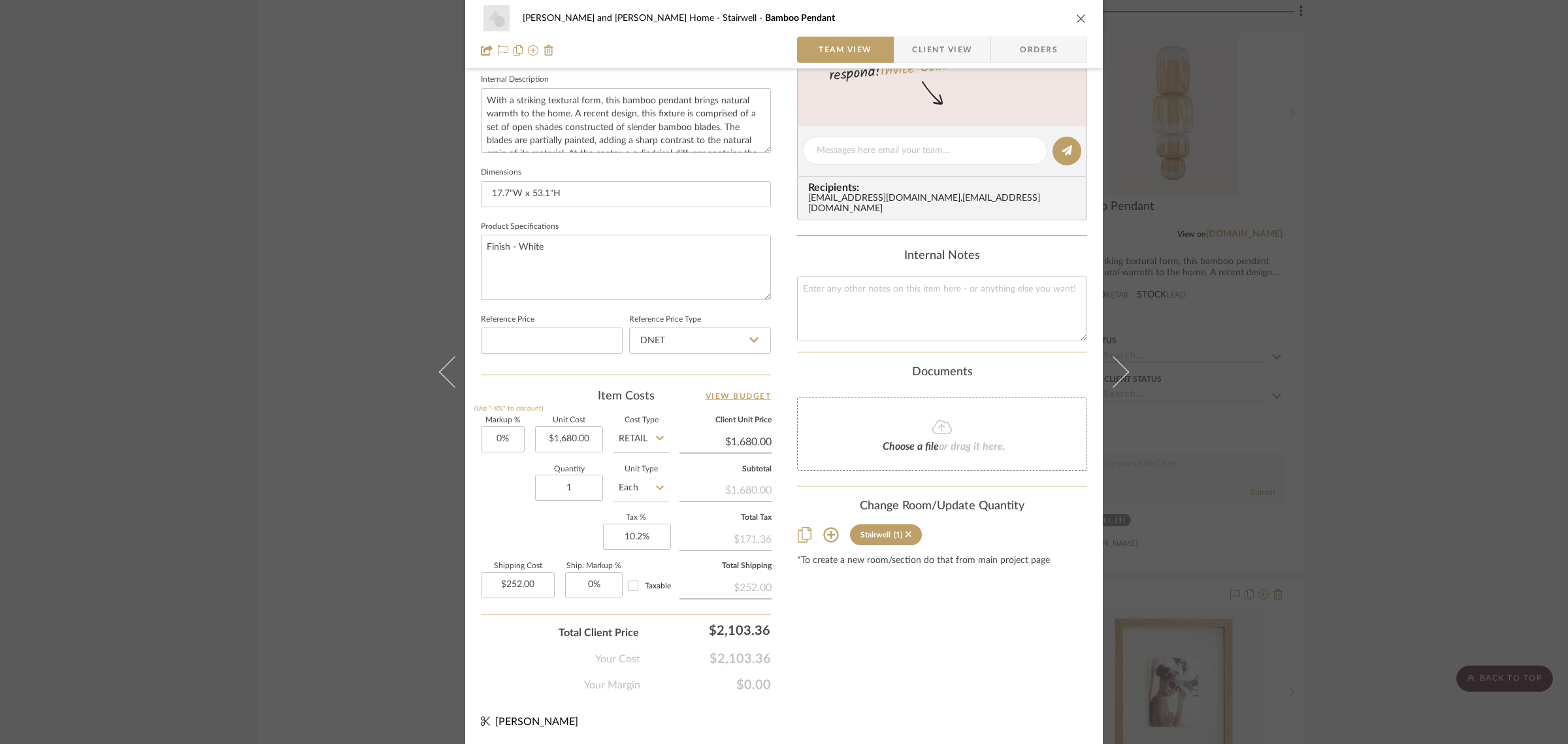
drag, startPoint x: 872, startPoint y: 624, endPoint x: 1276, endPoint y: 394, distance: 464.9
click at [885, 615] on div "Content here copies to Client View - confirm visibility there. Show in Client D…" at bounding box center [942, 154] width 290 height 1076
click at [1475, 298] on div "Natasha and Abhijit Home Stairwell Bamboo Pendant Team View Client View Orders …" at bounding box center [784, 372] width 1568 height 744
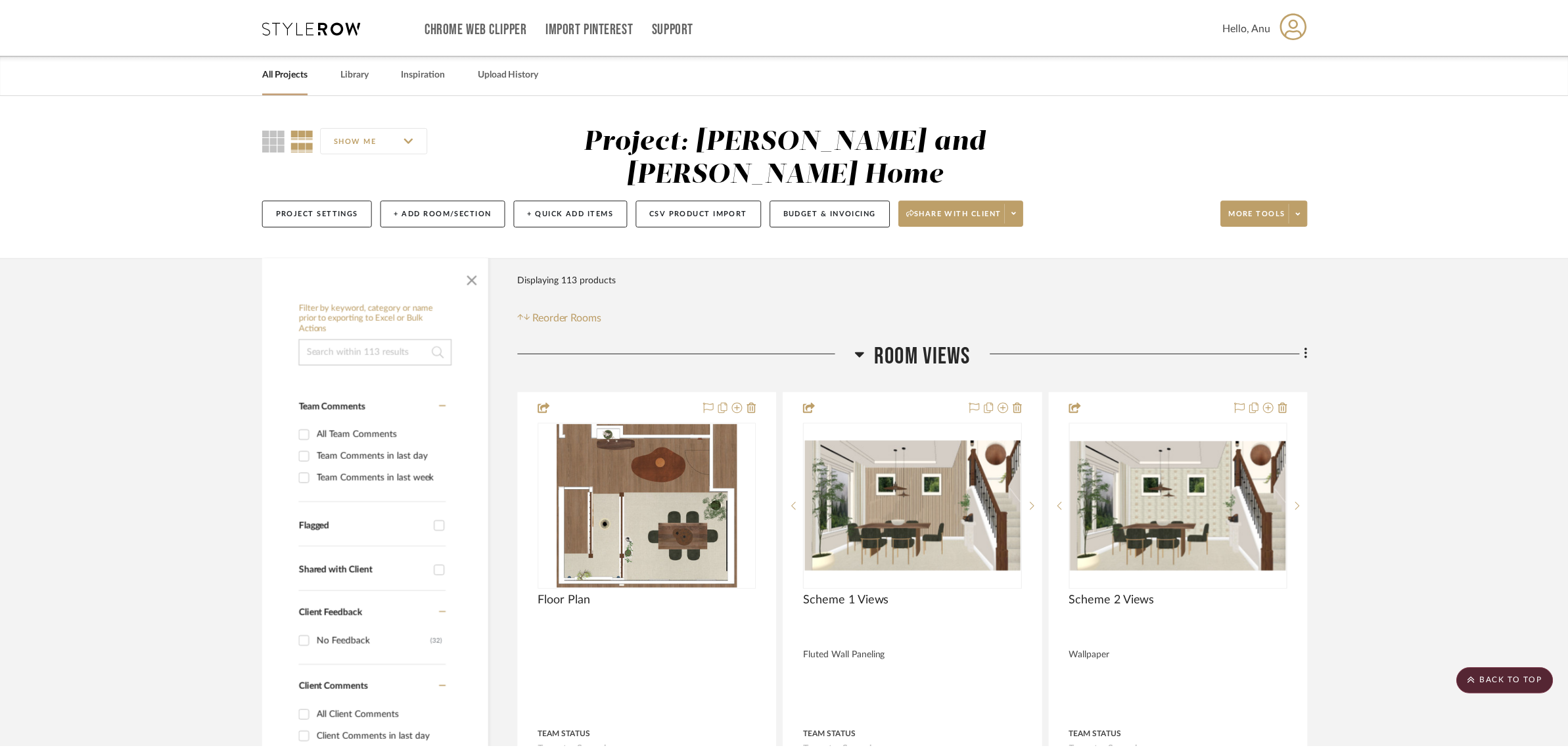
scroll to position [10925, 0]
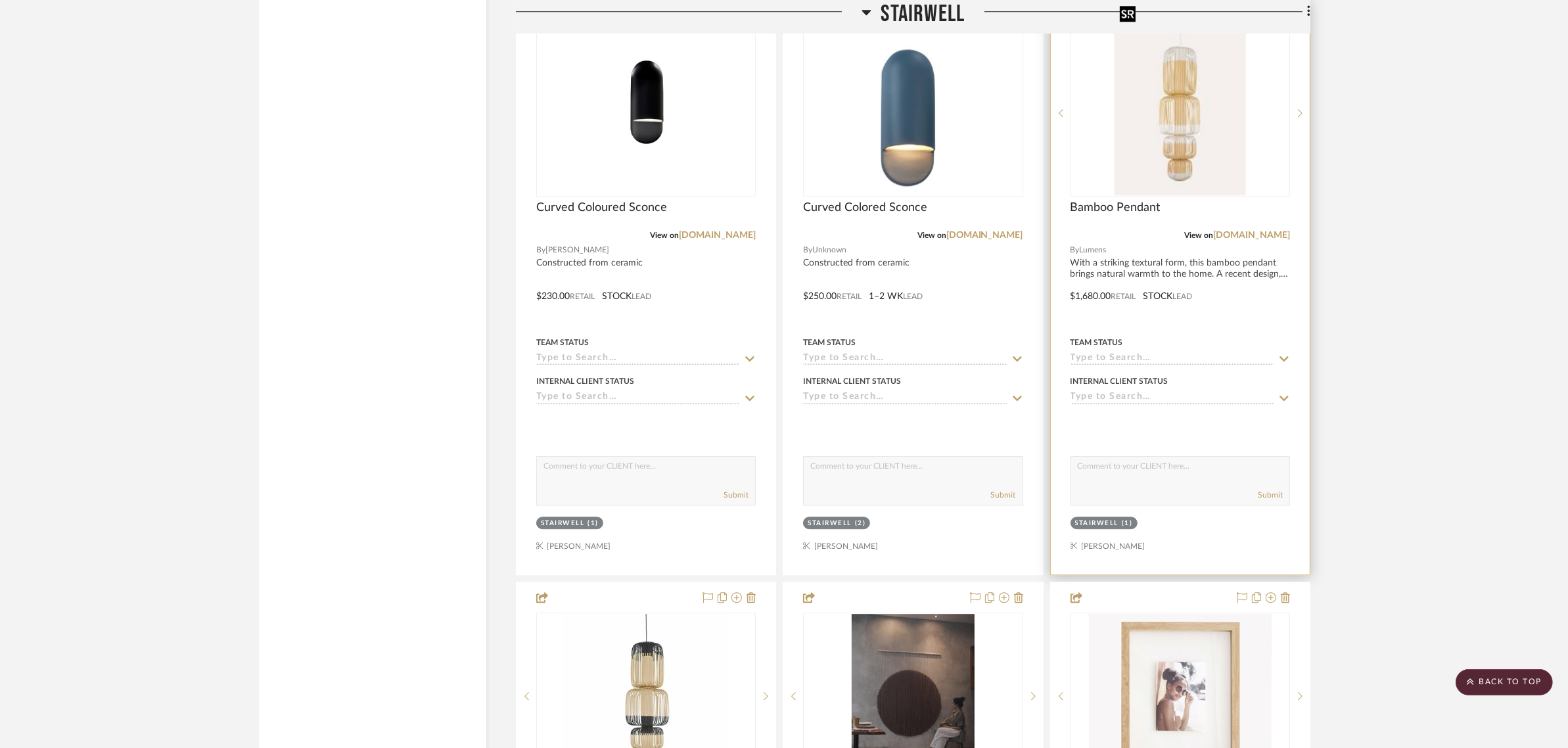
click at [1199, 90] on img "0" at bounding box center [1180, 113] width 132 height 164
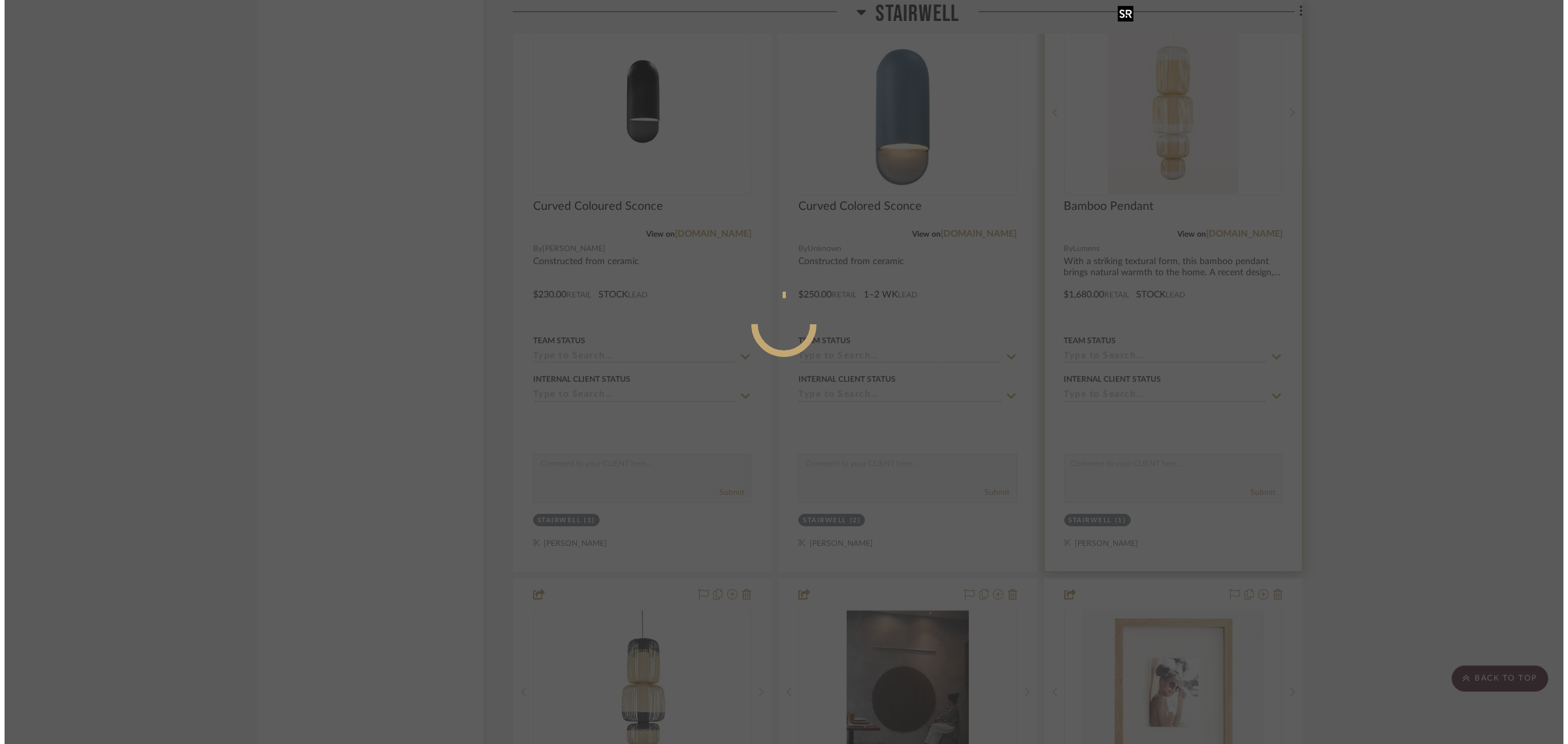
scroll to position [0, 0]
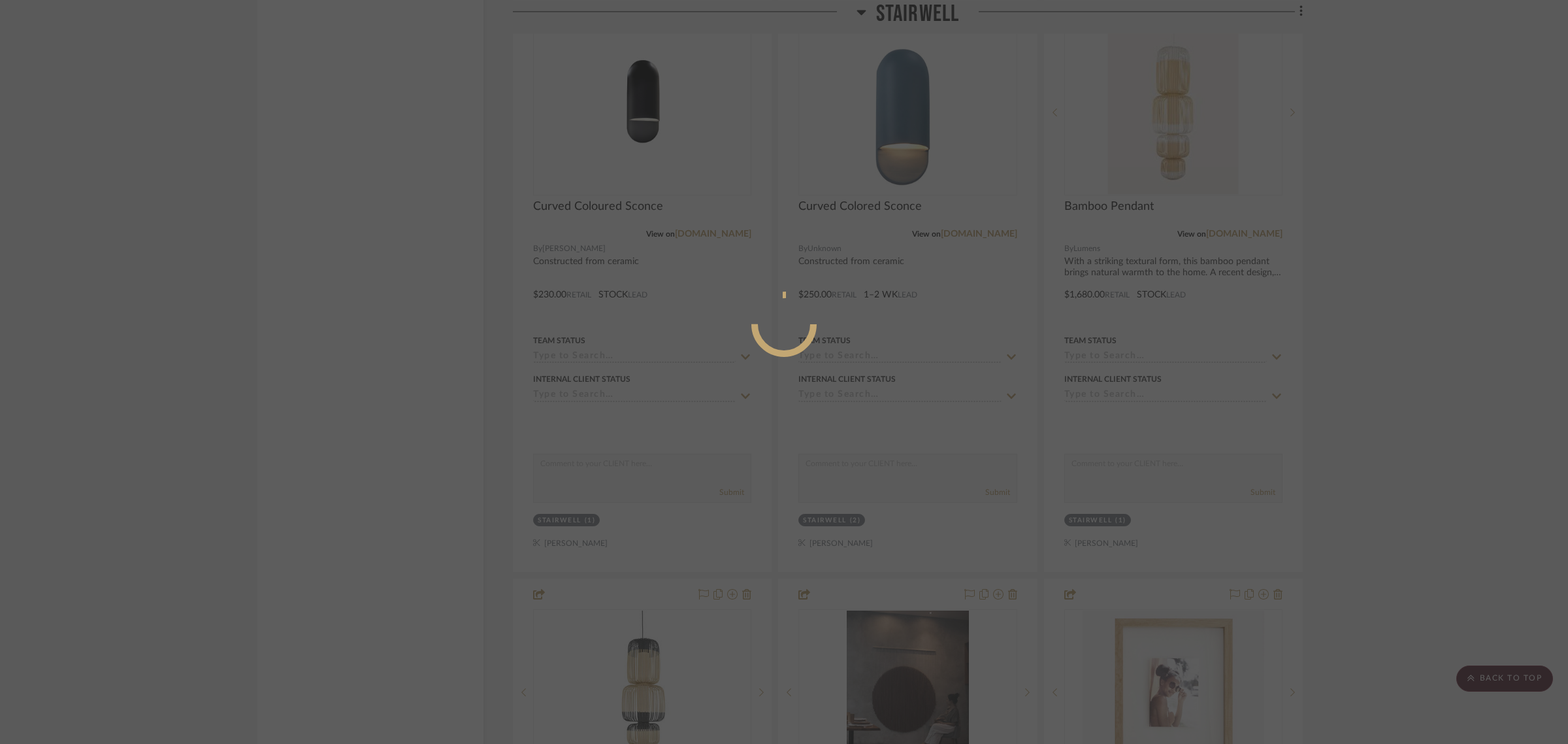
click at [1409, 468] on div at bounding box center [784, 372] width 1568 height 744
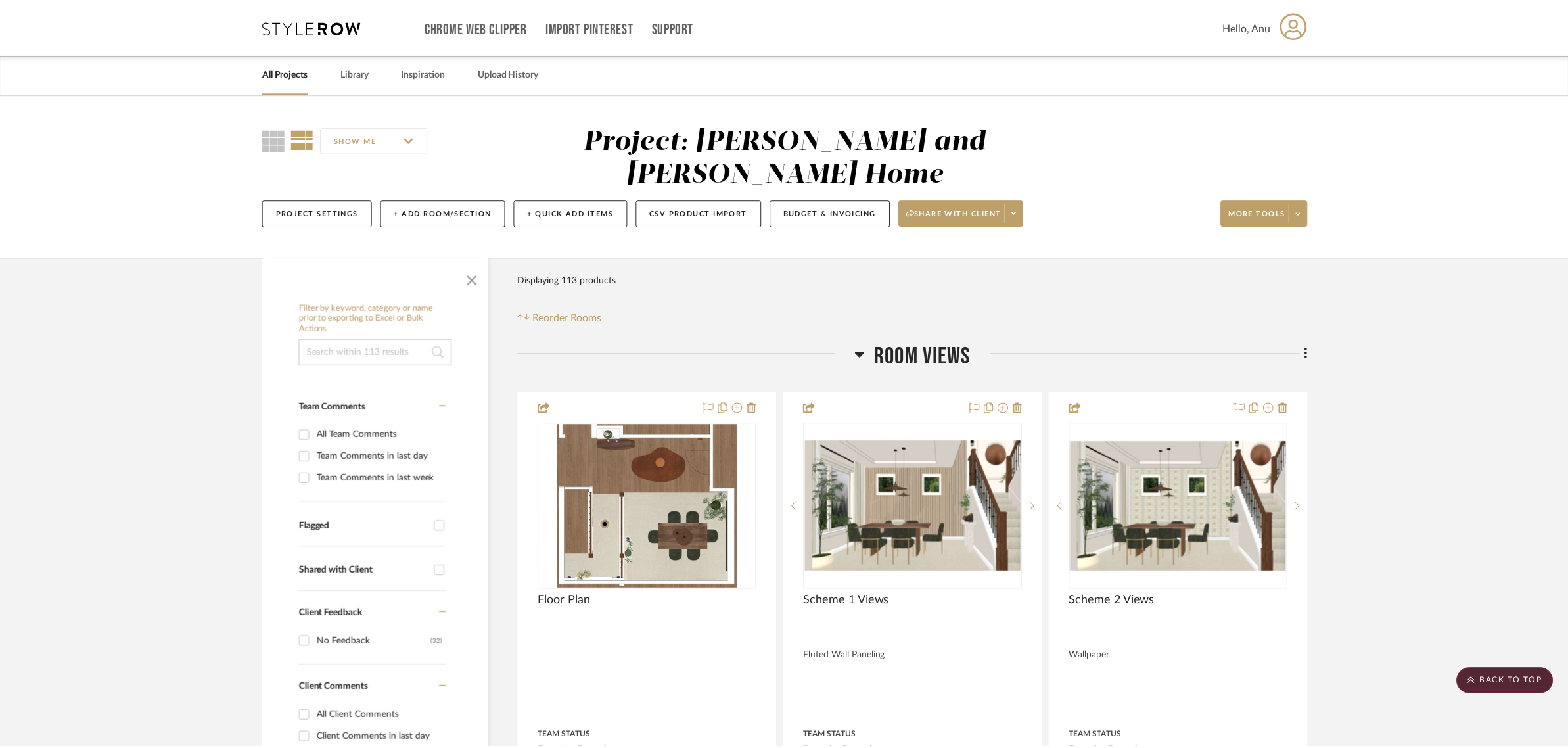
scroll to position [10925, 0]
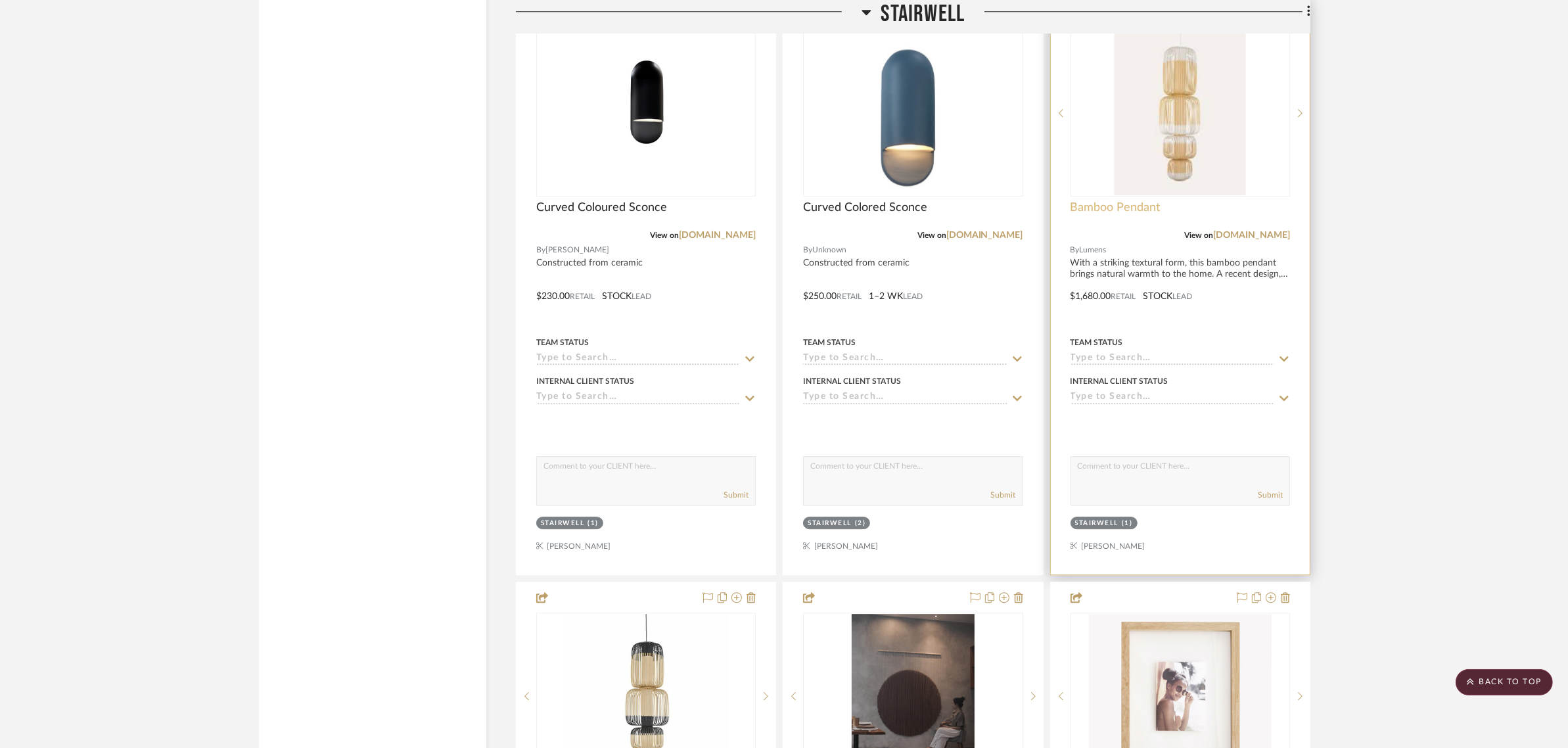
click at [1125, 201] on span "Bamboo Pendant" at bounding box center [1116, 208] width 90 height 15
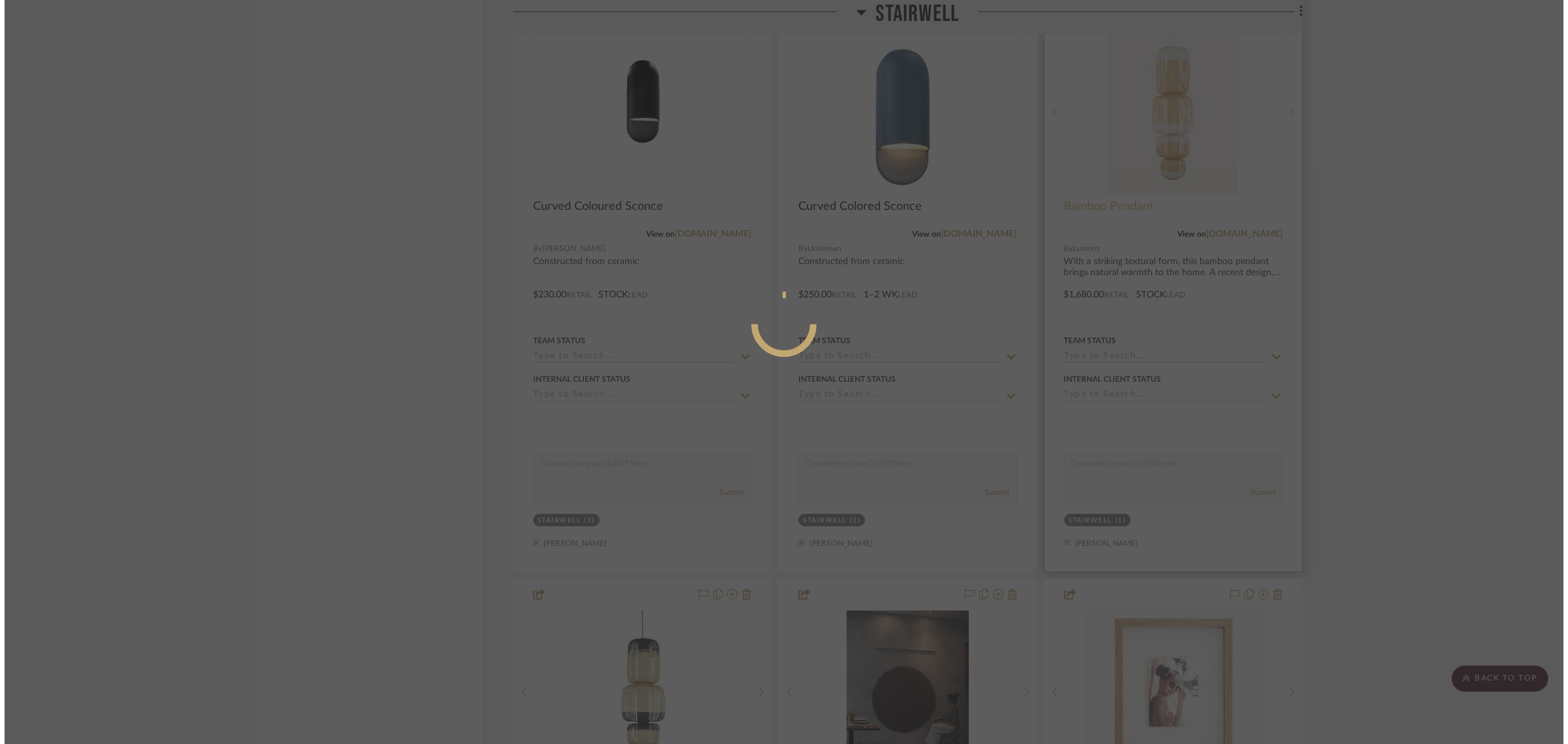
scroll to position [0, 0]
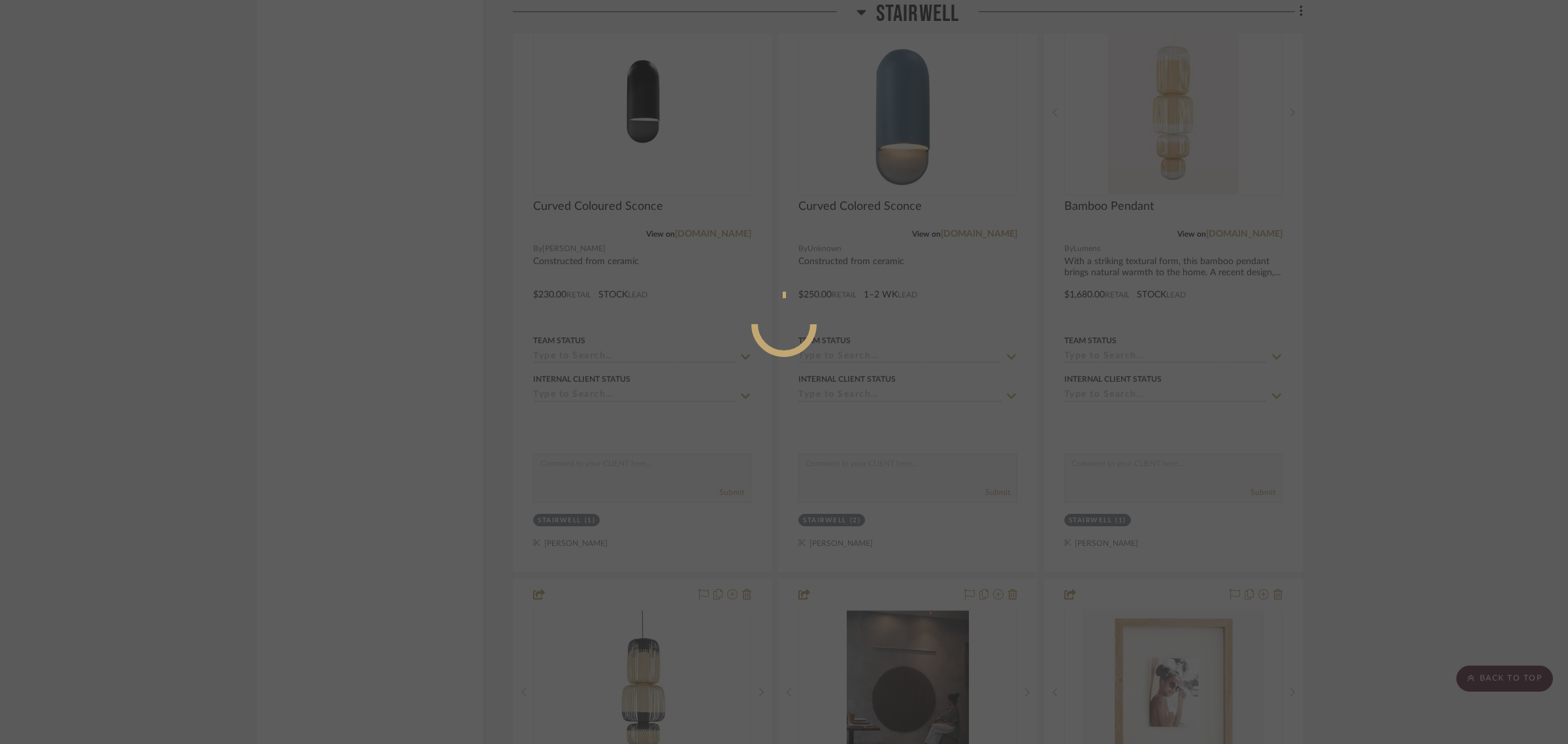
click at [1435, 590] on div at bounding box center [784, 372] width 1568 height 744
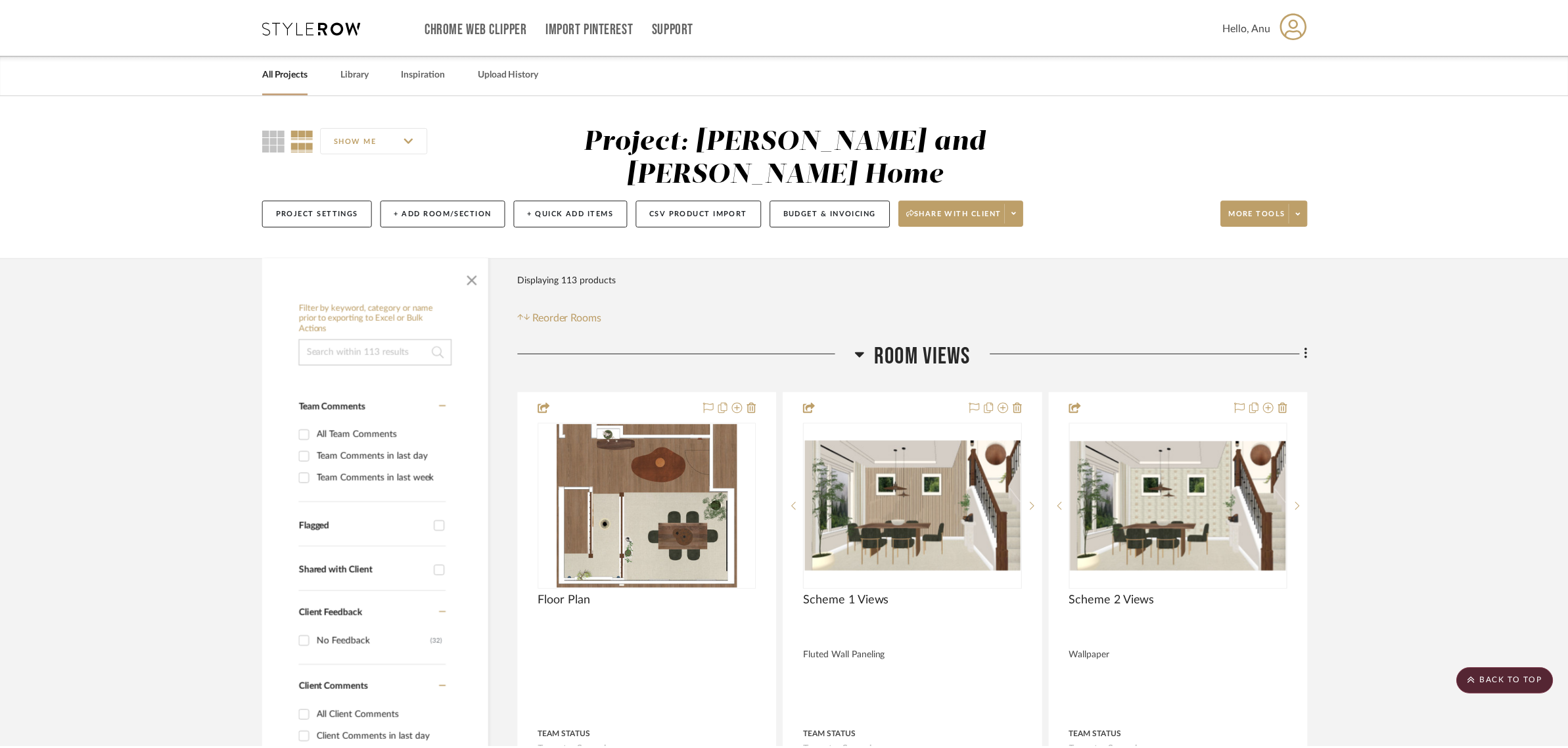
scroll to position [10925, 0]
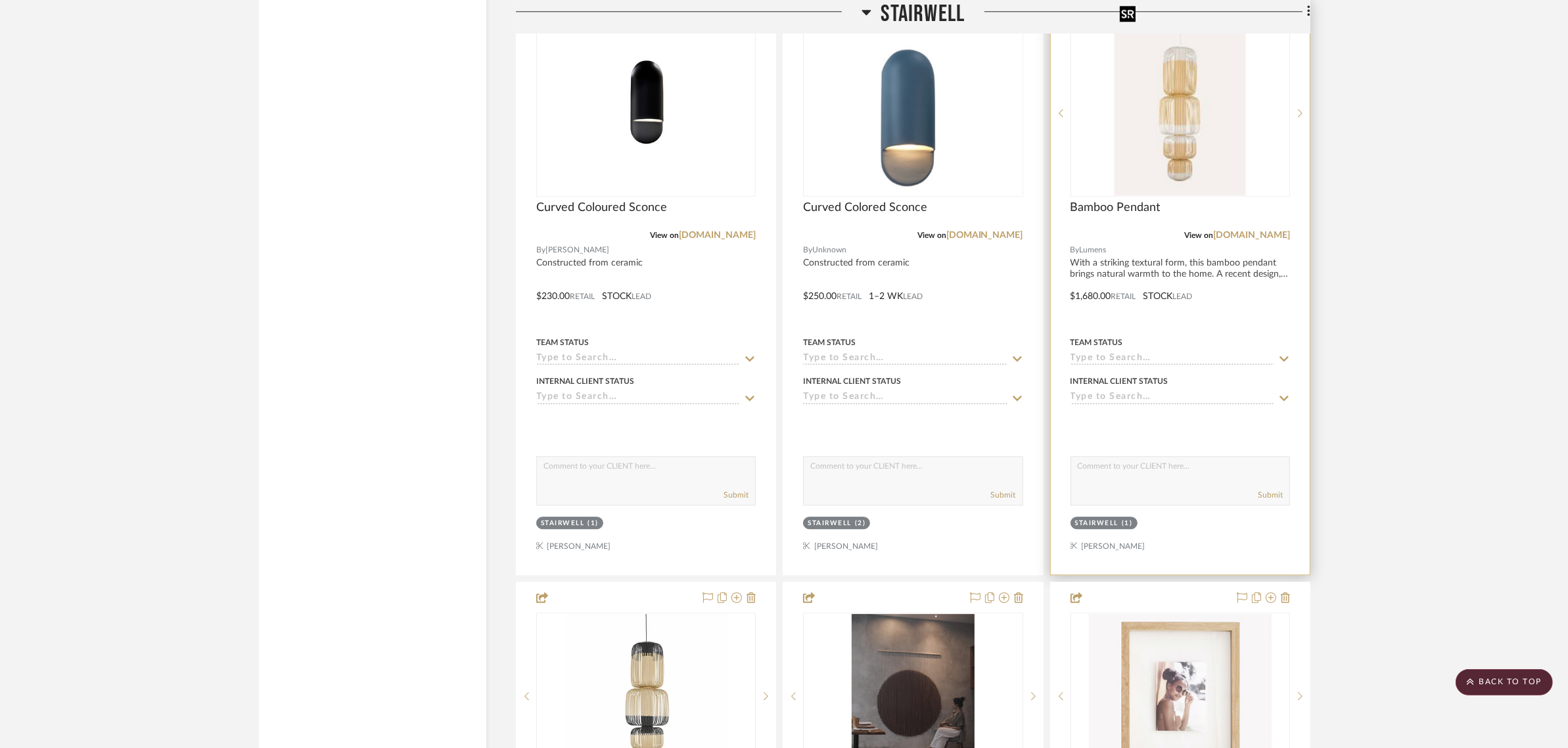
click at [1202, 108] on img "0" at bounding box center [1180, 113] width 132 height 164
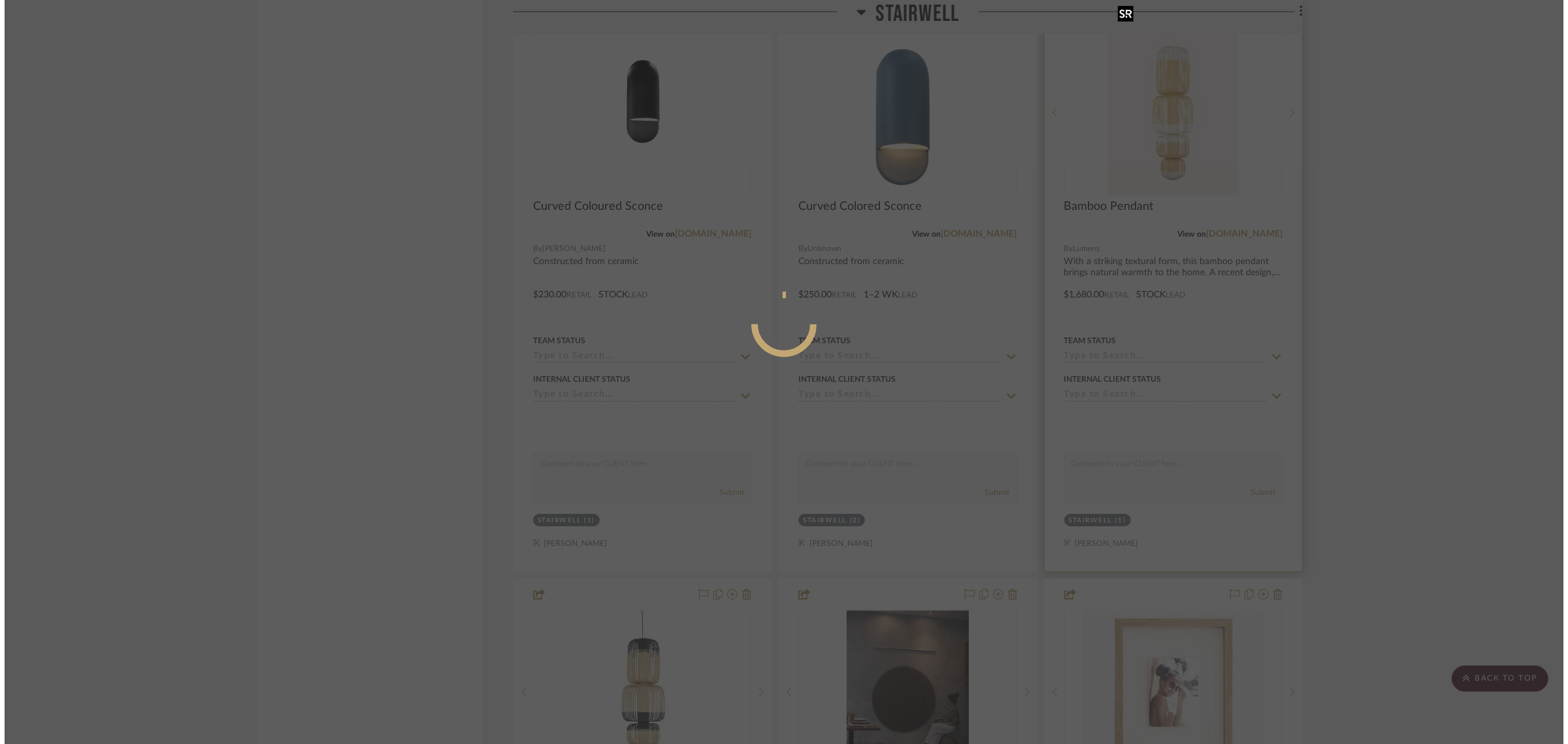
scroll to position [0, 0]
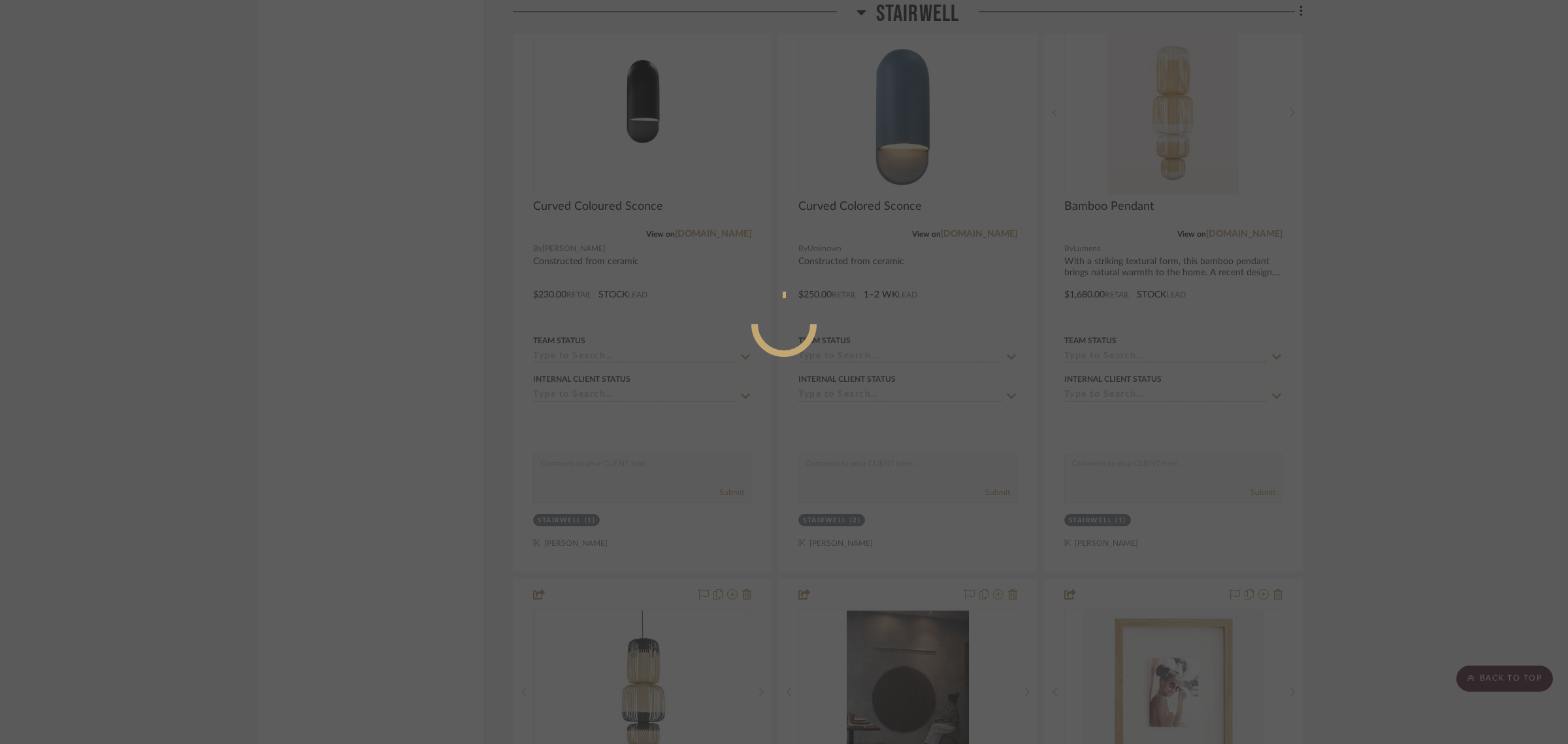
click at [1446, 155] on div at bounding box center [784, 372] width 1568 height 744
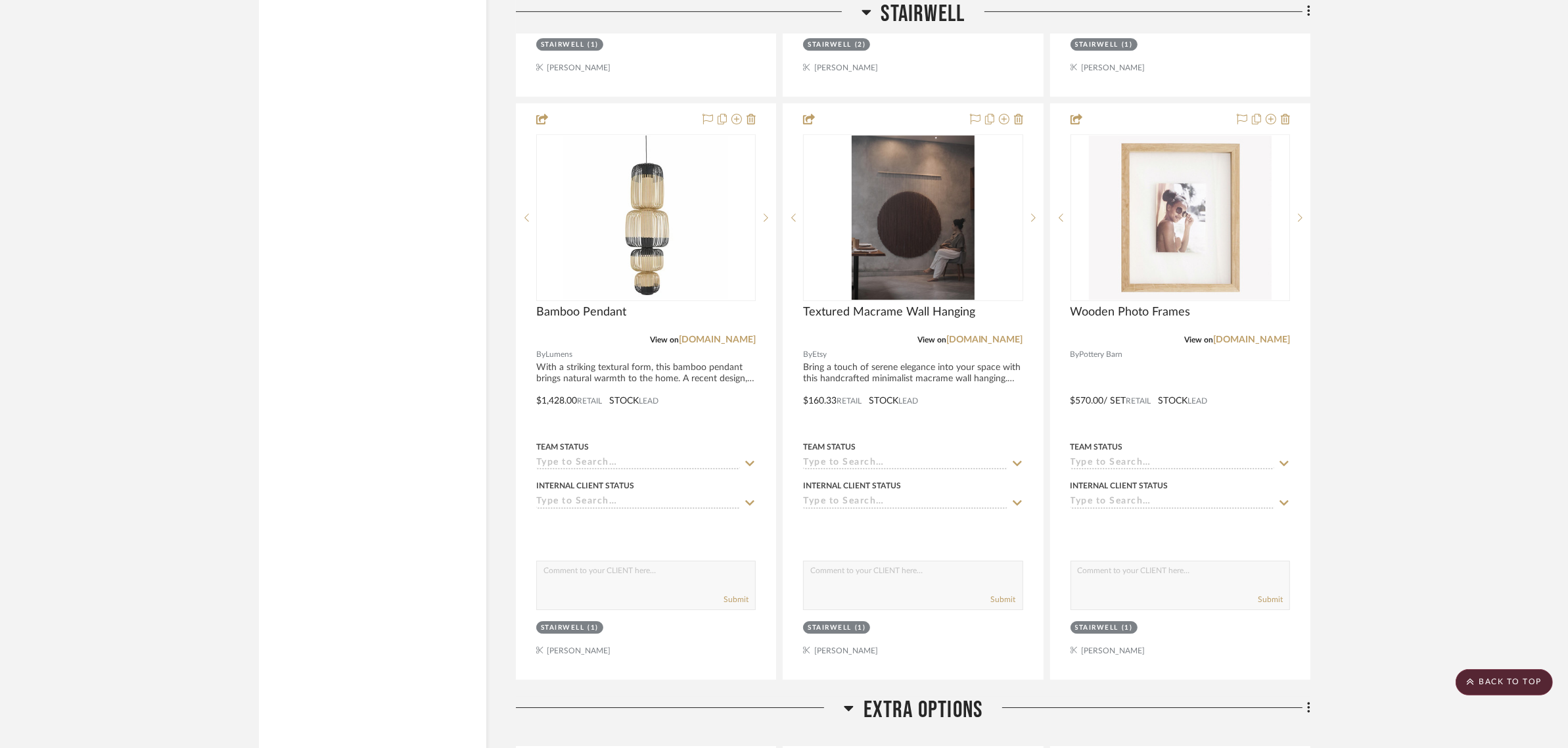
scroll to position [11417, 0]
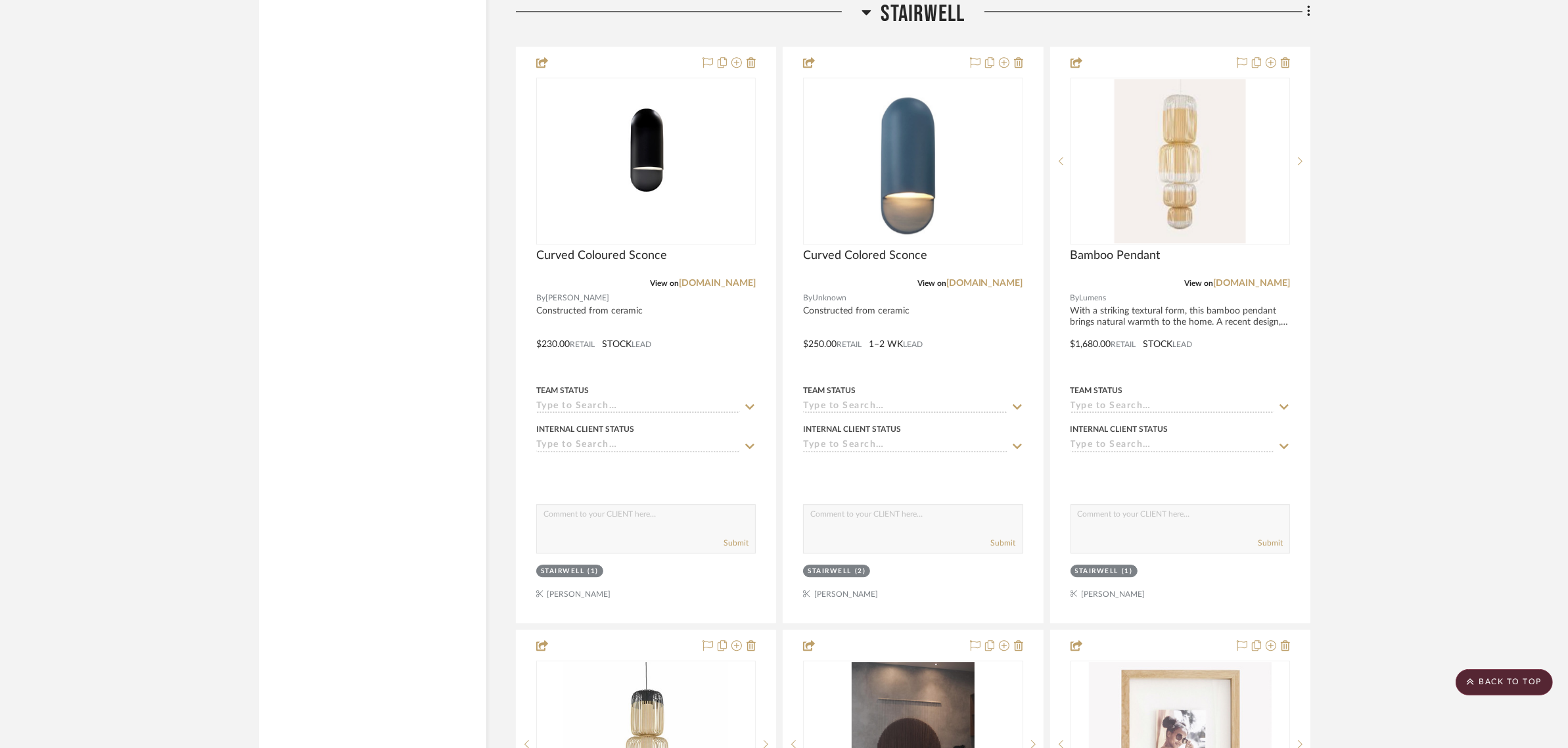
scroll to position [10760, 0]
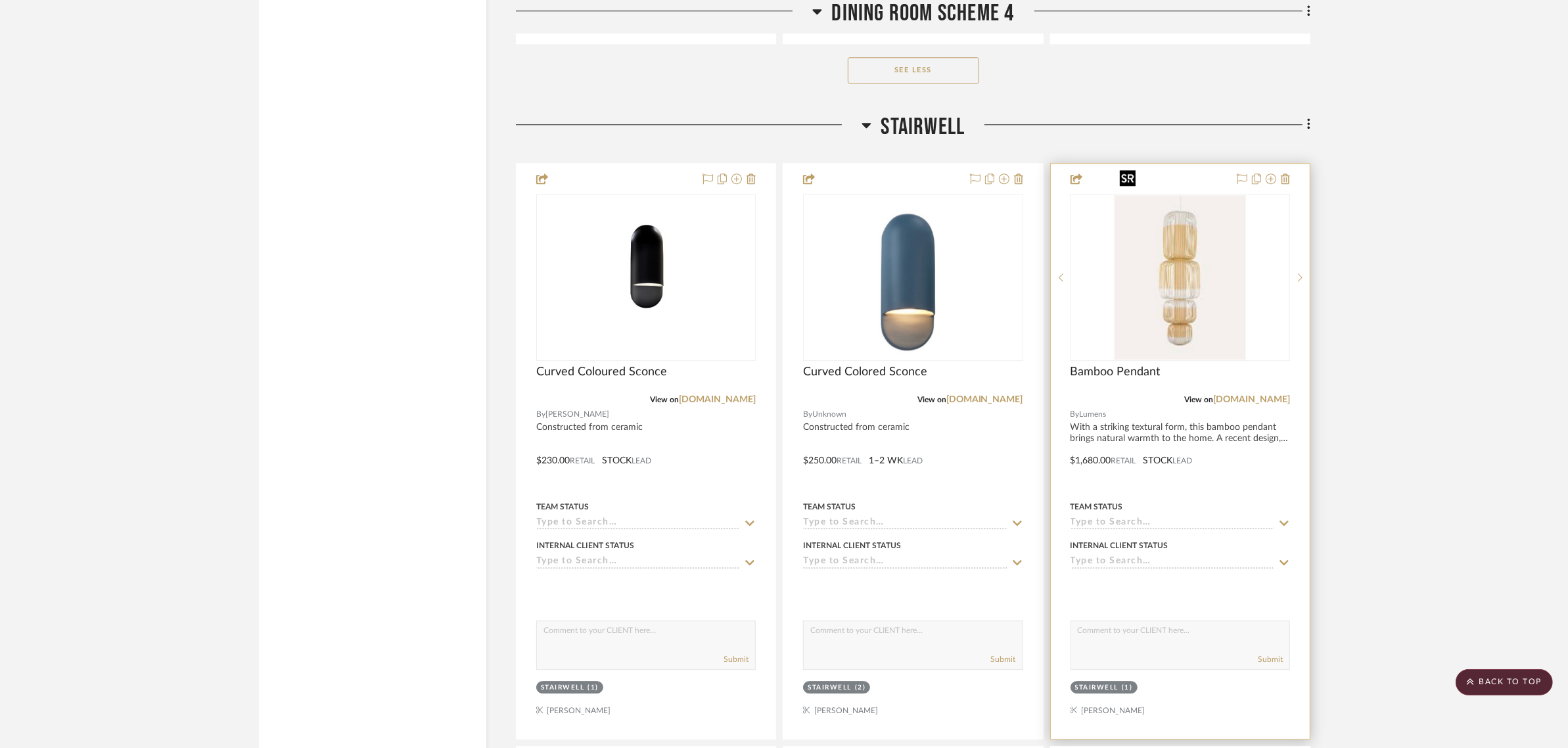
click at [1196, 244] on img "0" at bounding box center [1180, 277] width 132 height 164
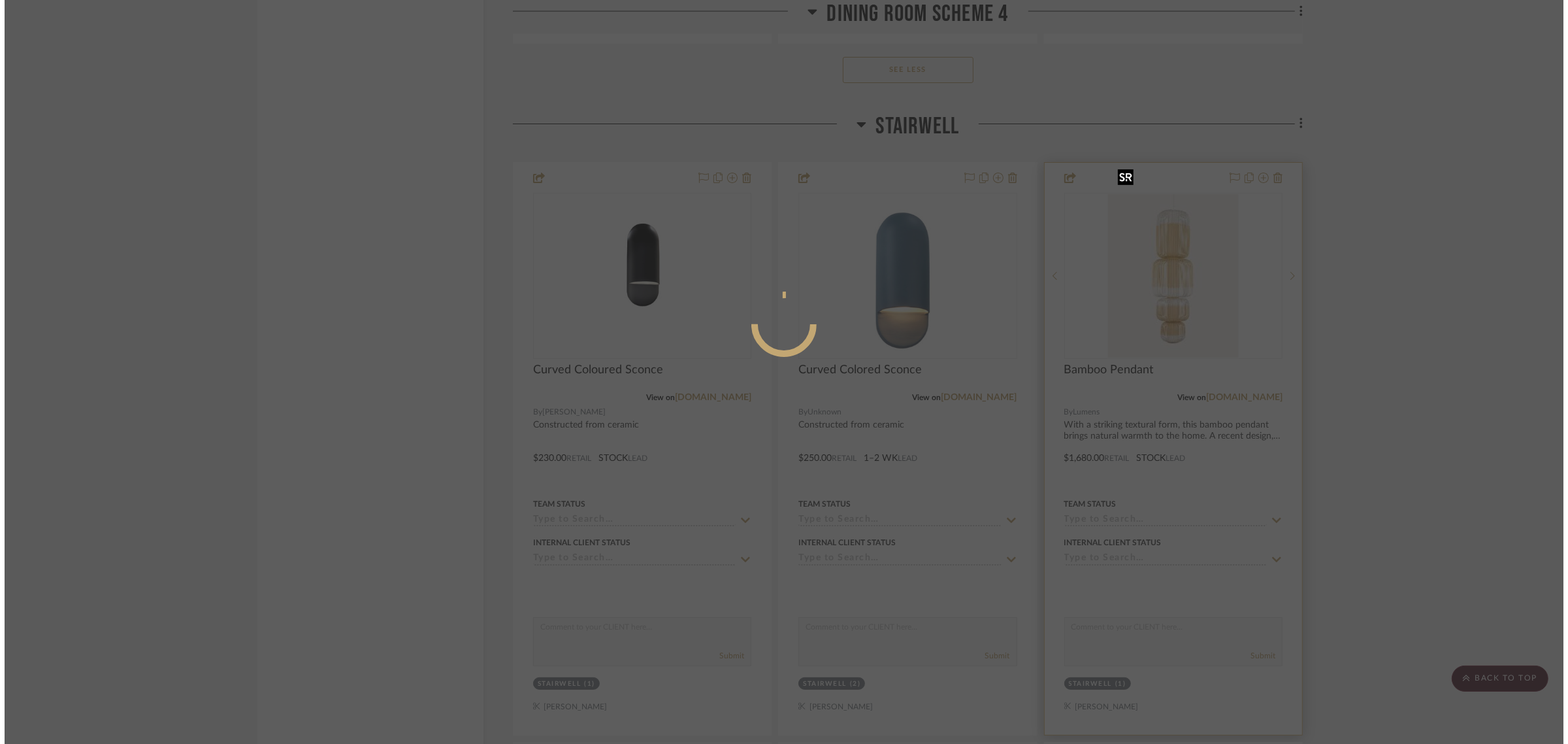
scroll to position [0, 0]
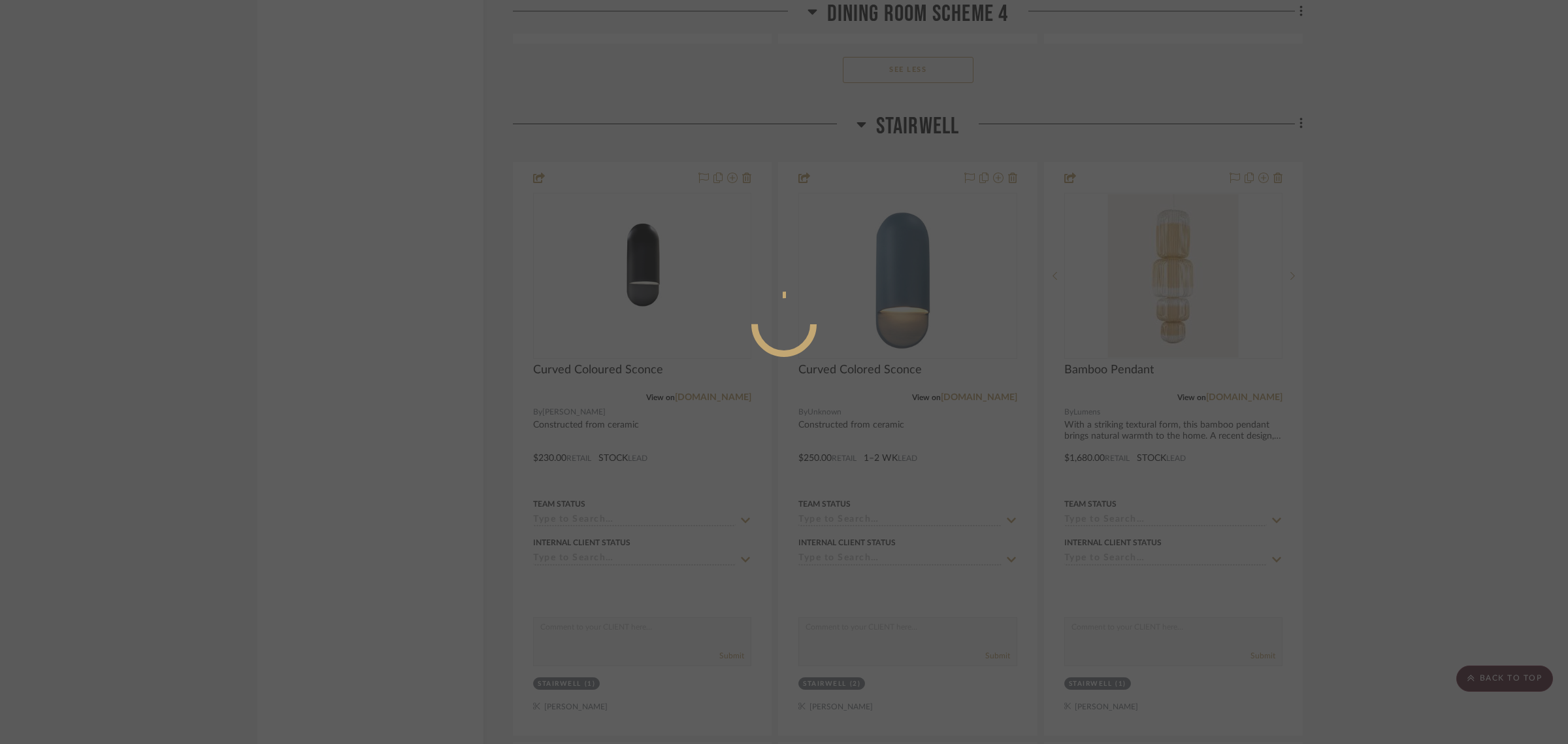
click at [1493, 253] on div at bounding box center [784, 372] width 1568 height 744
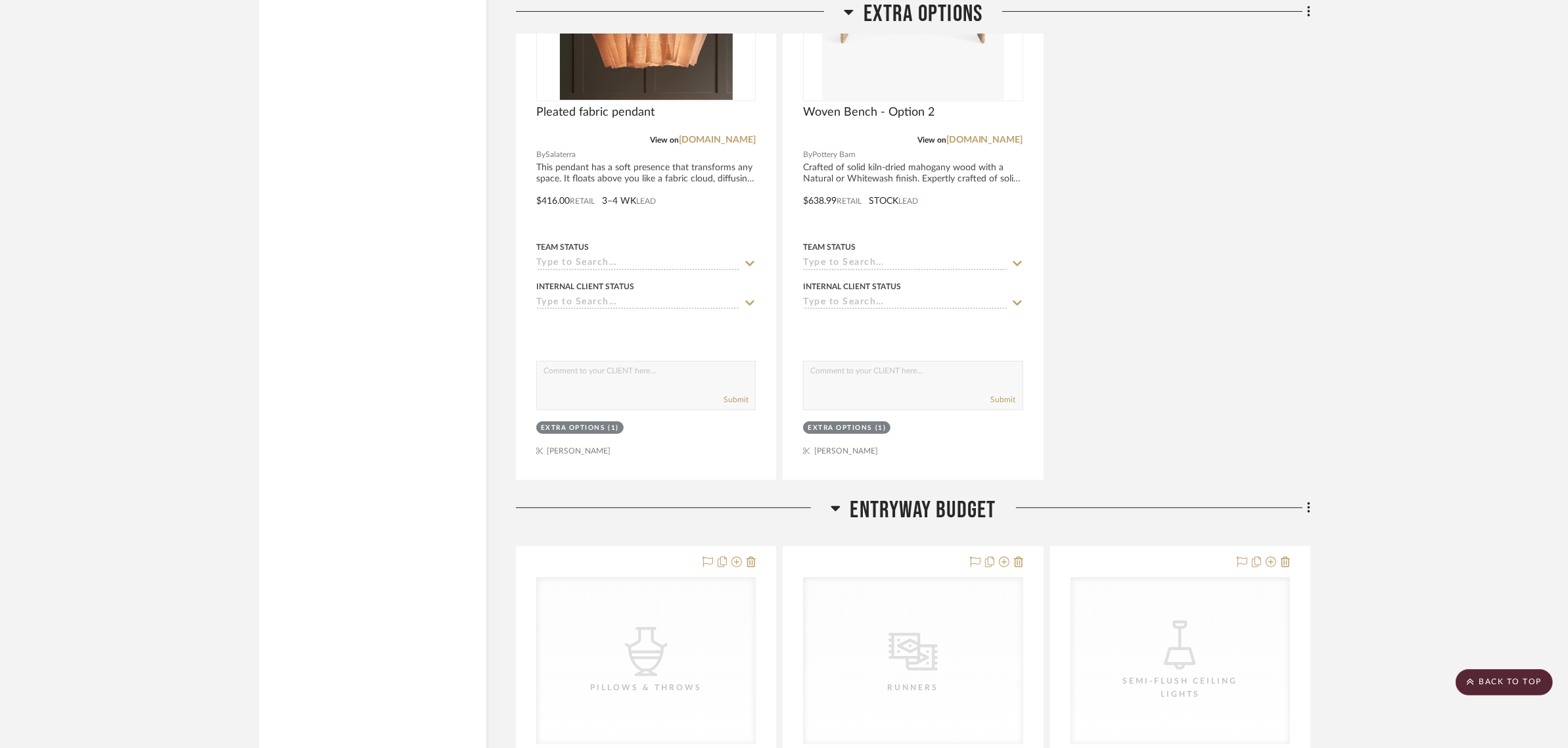
scroll to position [12567, 0]
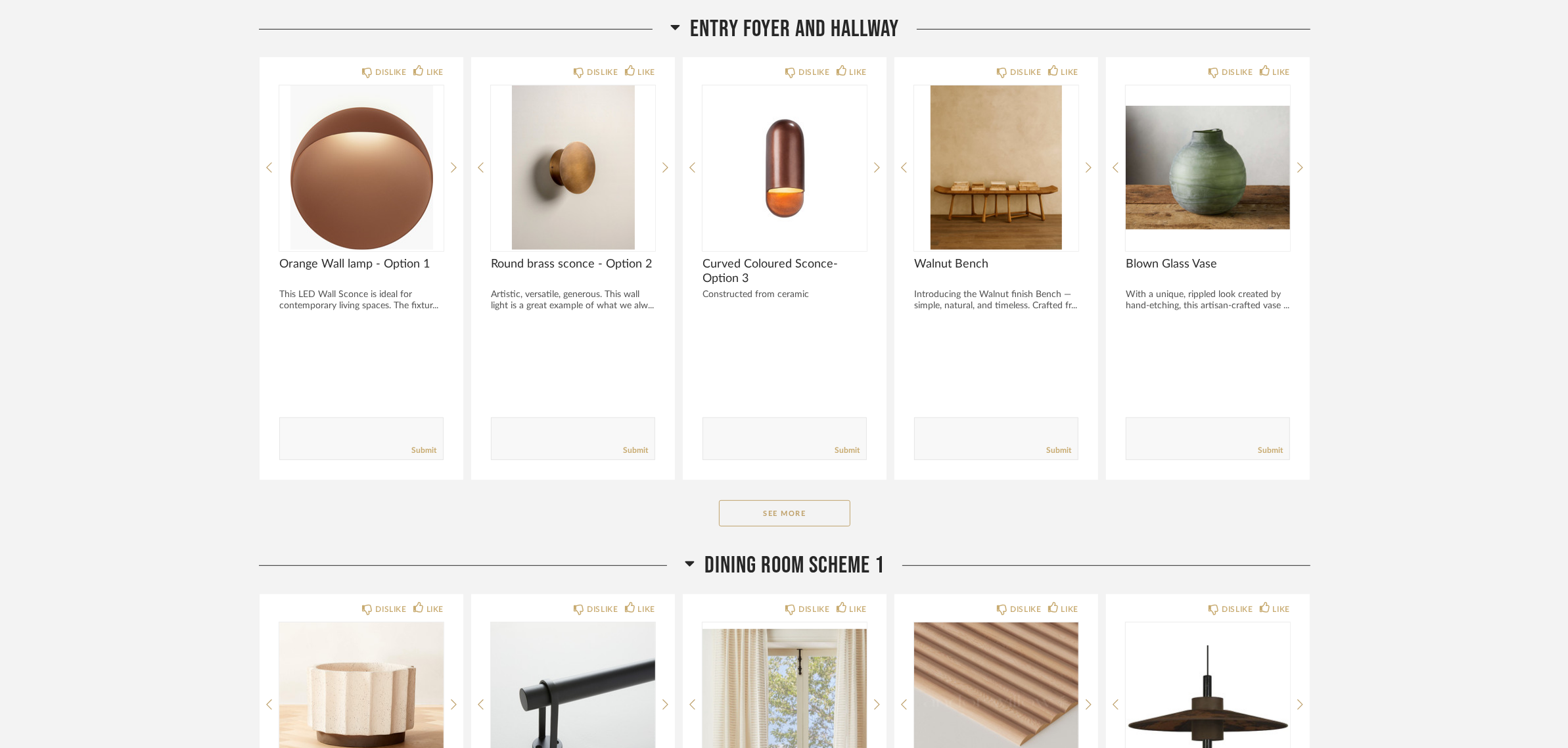
scroll to position [739, 0]
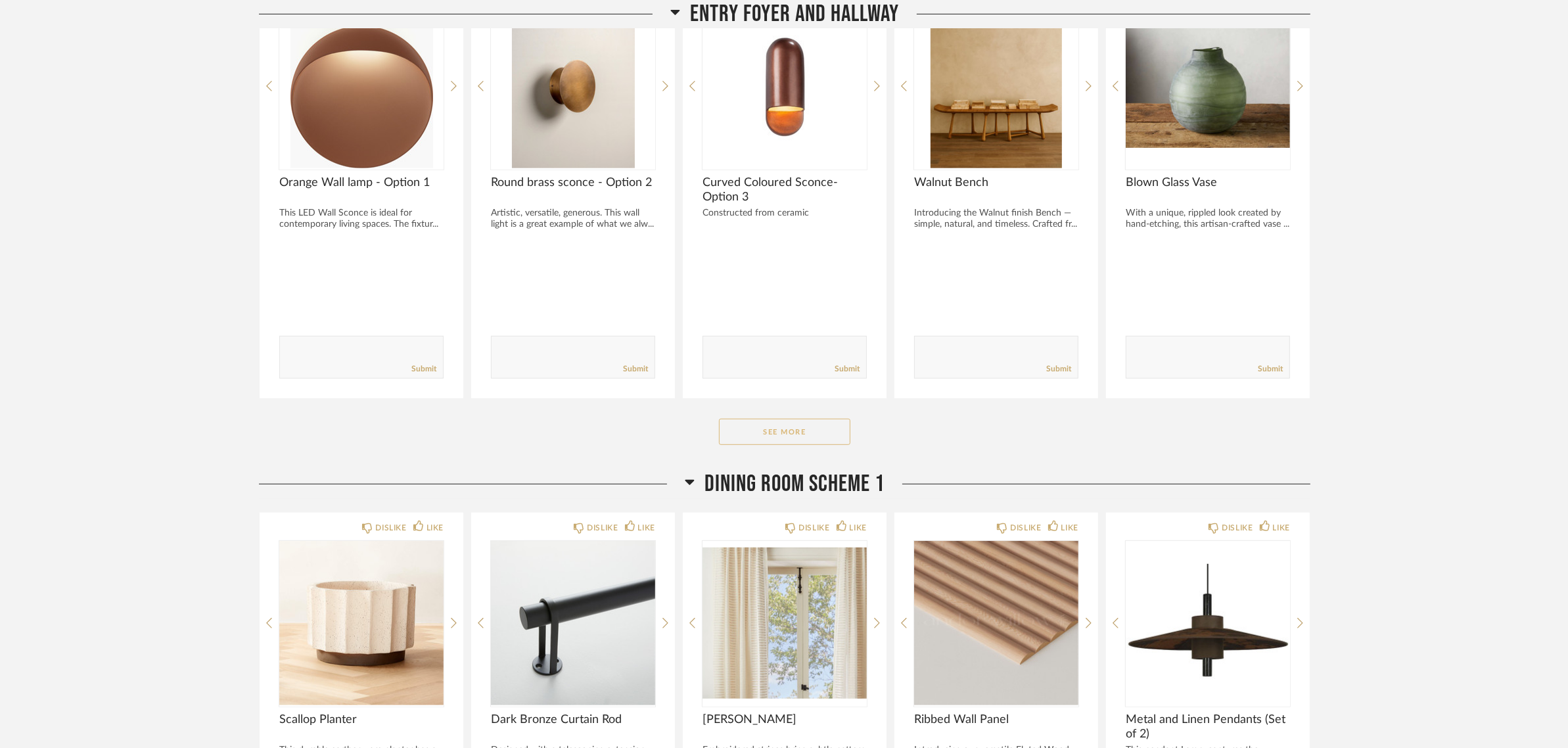
click at [770, 435] on button "See More" at bounding box center [784, 431] width 132 height 26
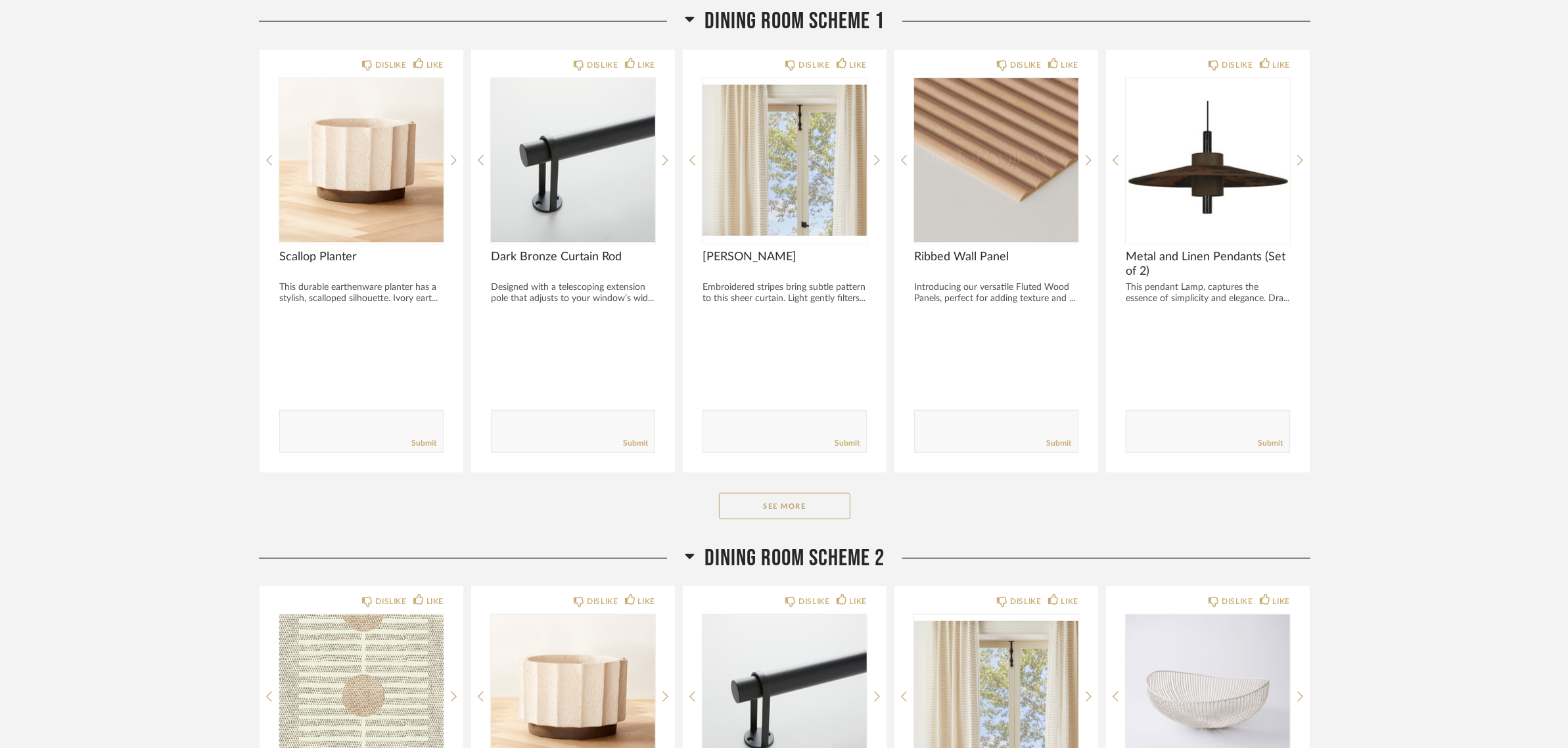
scroll to position [1642, 0]
click at [806, 504] on button "See More" at bounding box center [784, 504] width 132 height 26
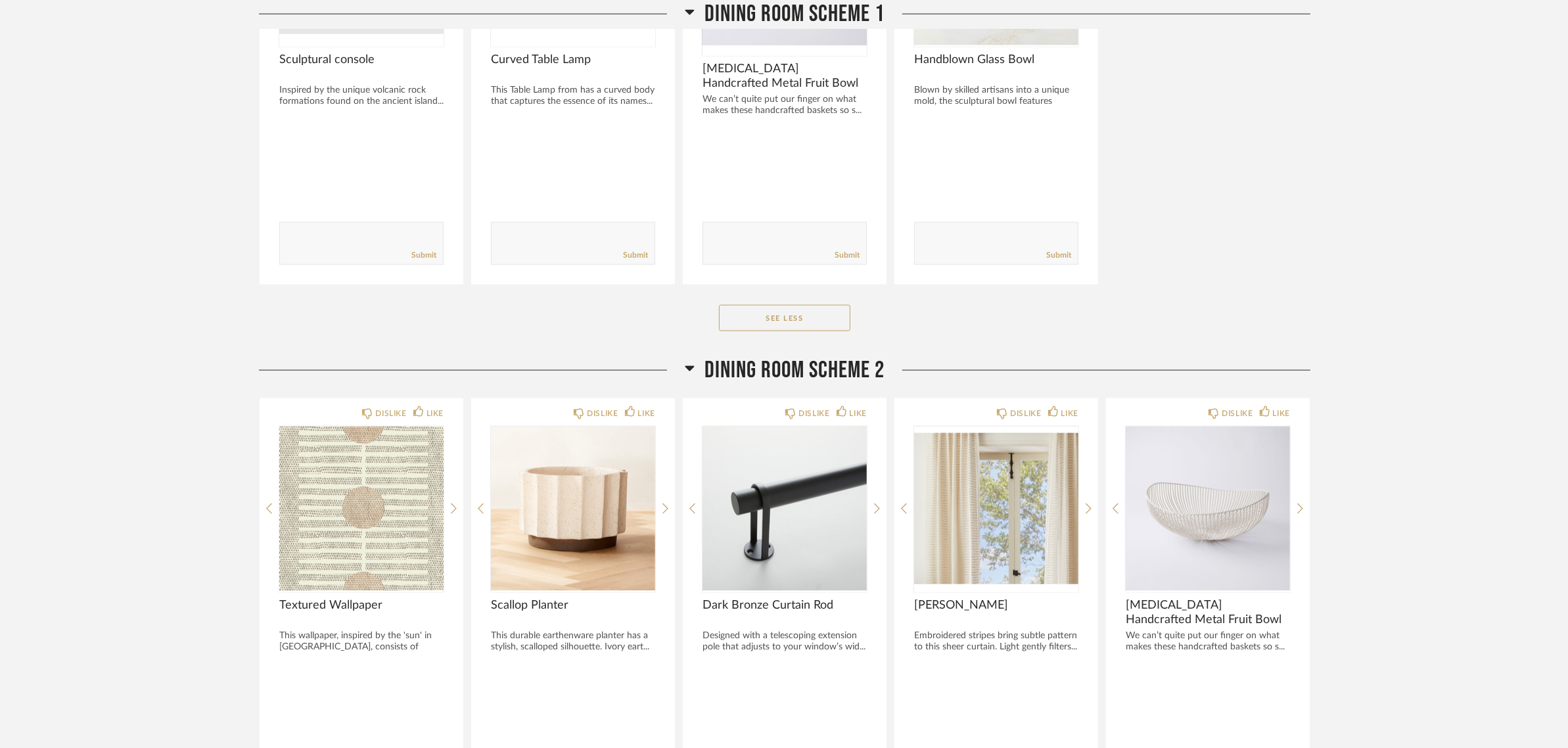
scroll to position [2546, 0]
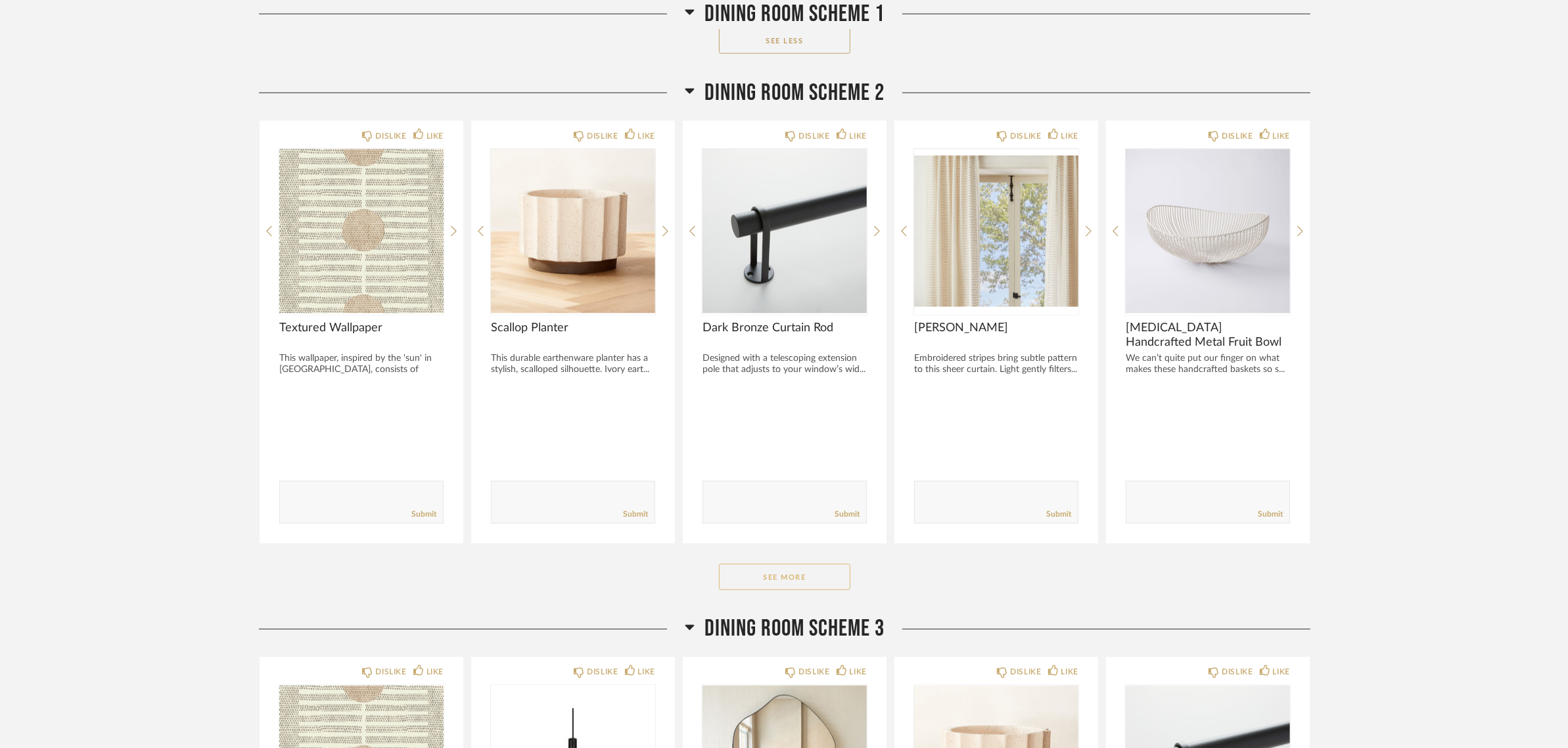
click at [741, 575] on button "See More" at bounding box center [784, 576] width 132 height 26
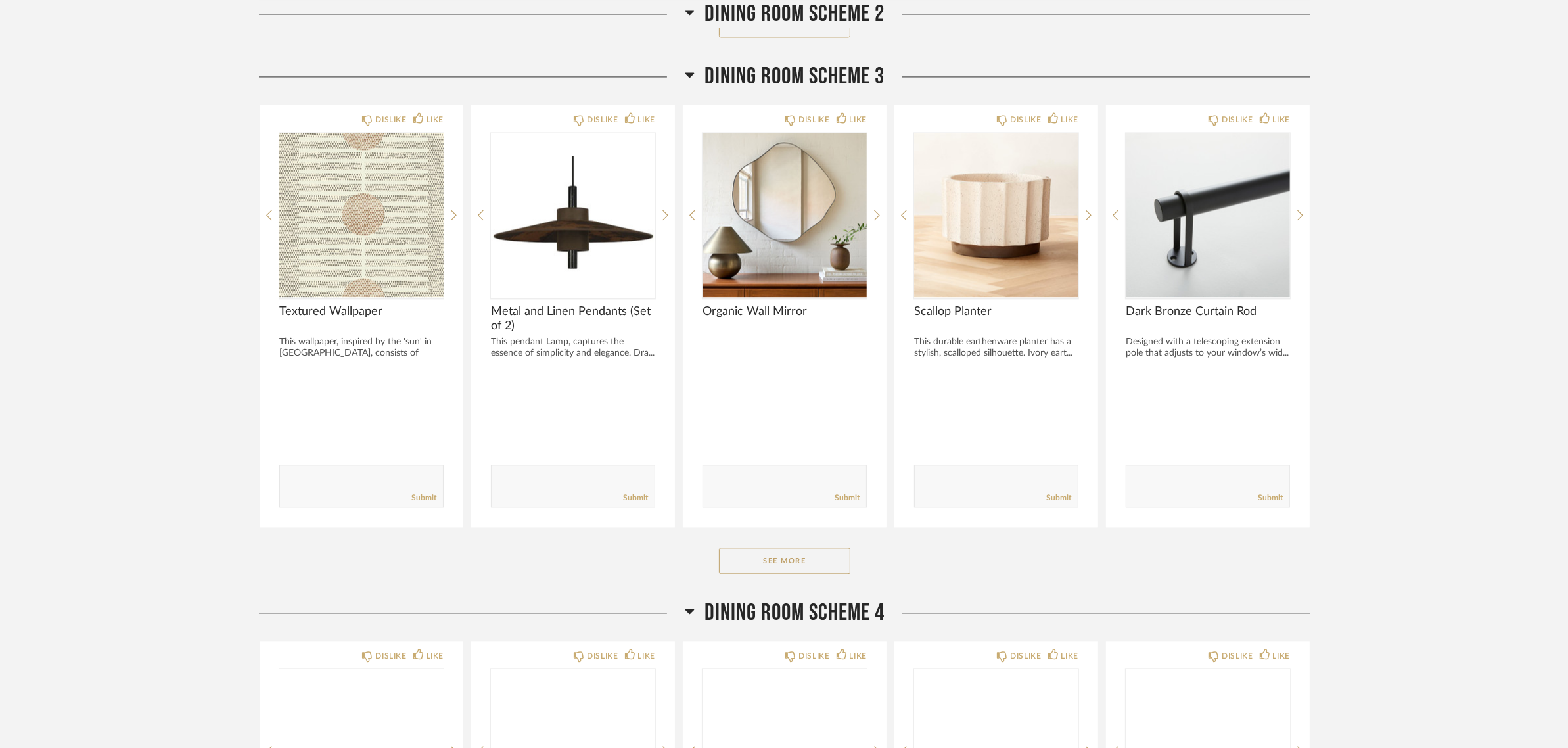
scroll to position [3532, 0]
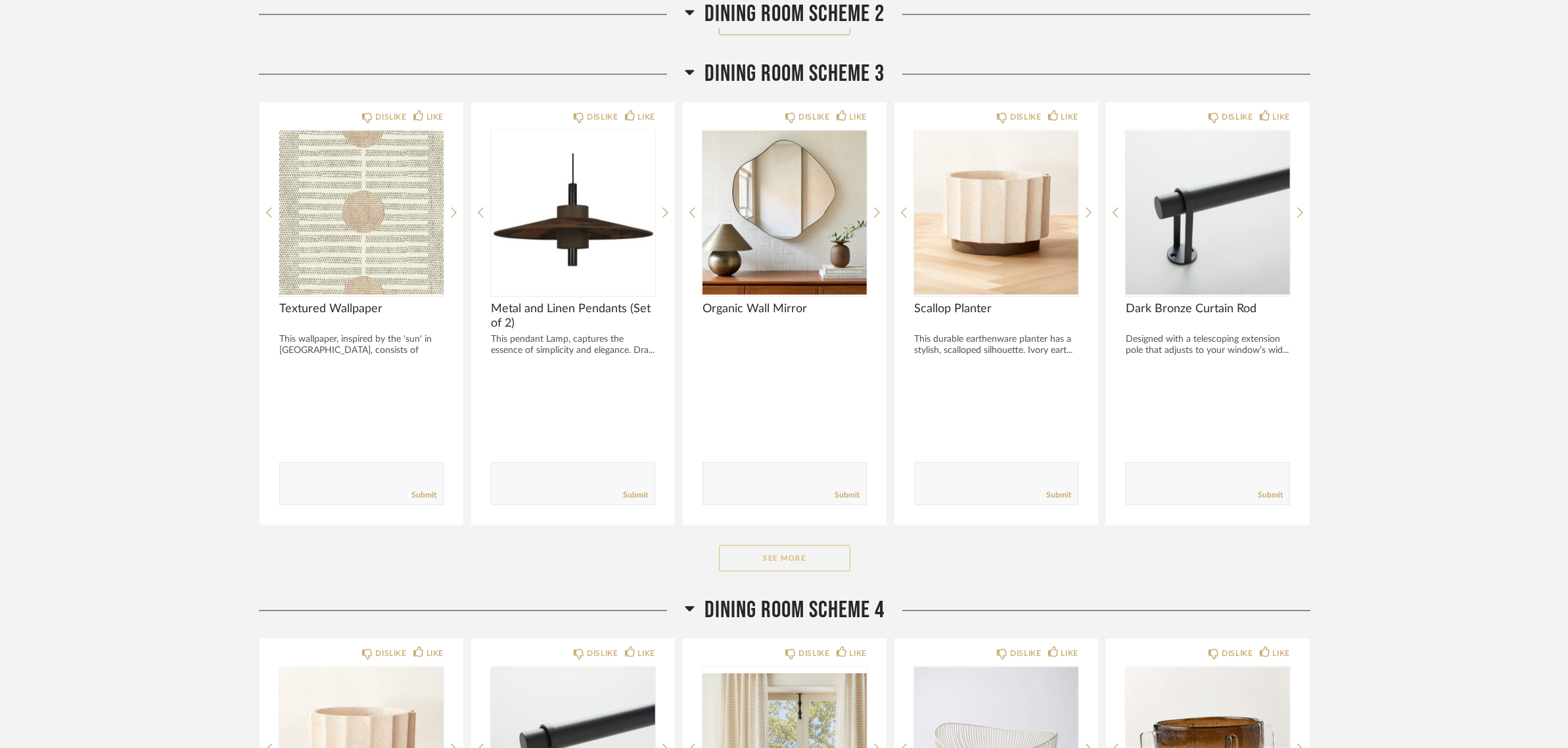
click at [789, 546] on button "See More" at bounding box center [784, 558] width 132 height 26
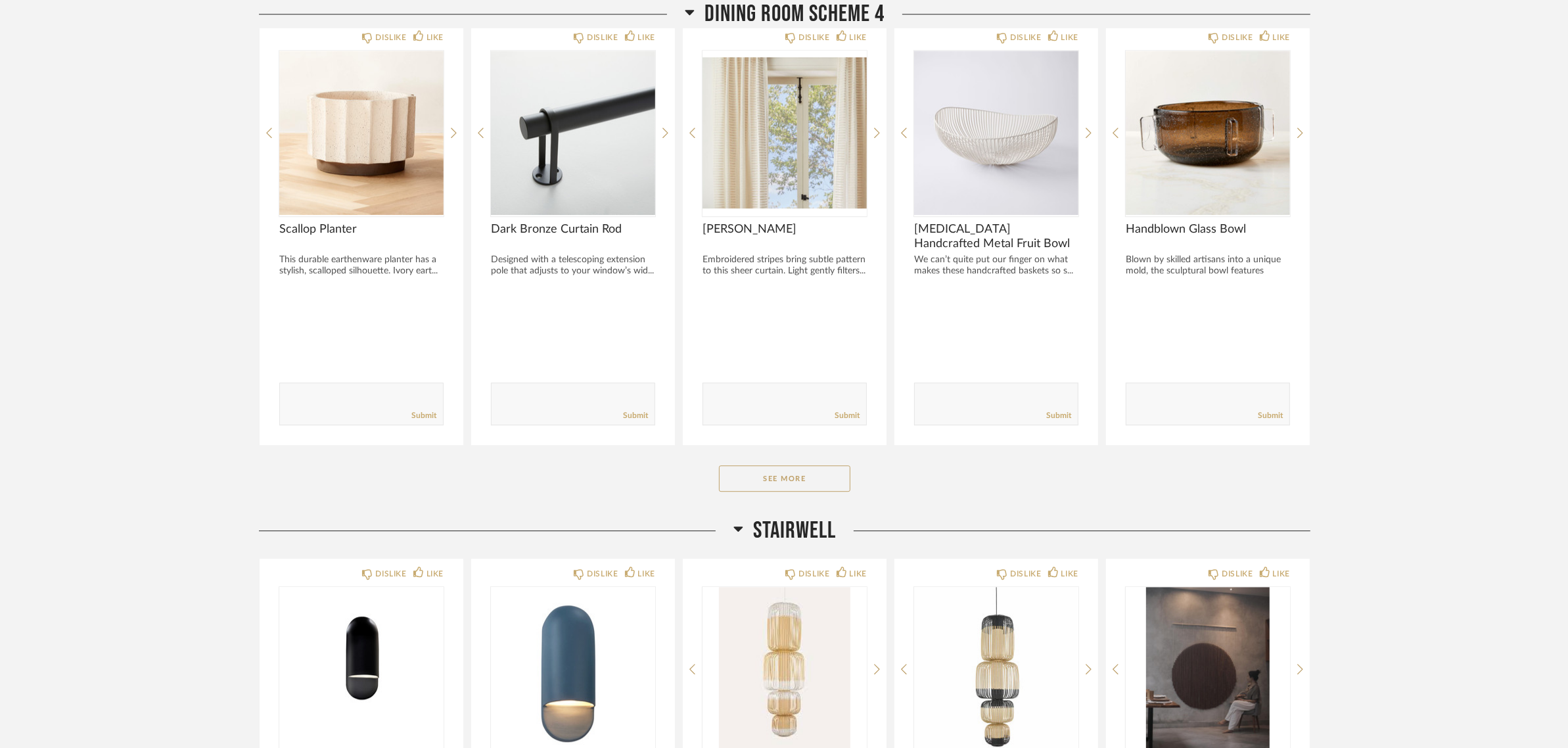
scroll to position [4599, 0]
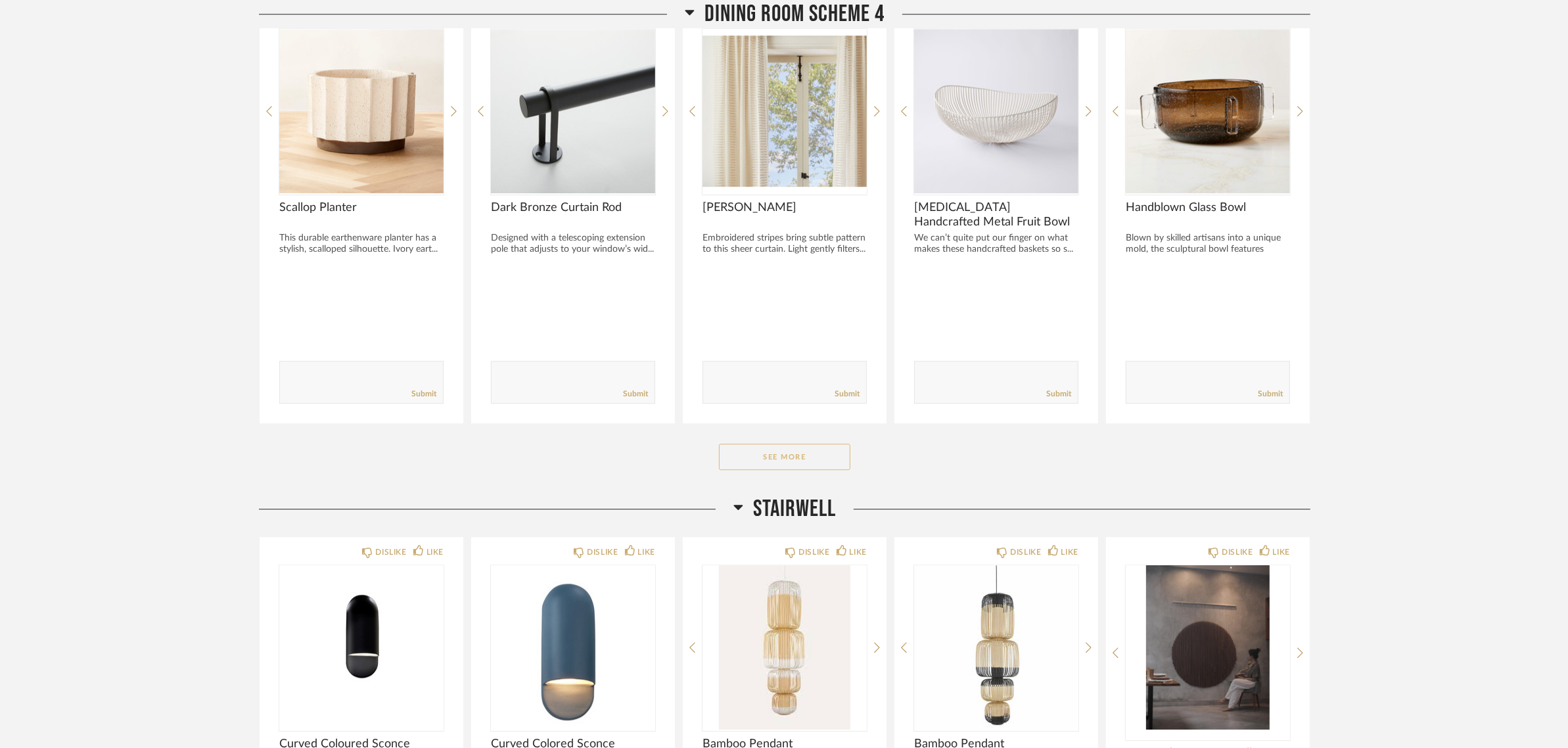
click at [787, 444] on button "See More" at bounding box center [784, 456] width 132 height 26
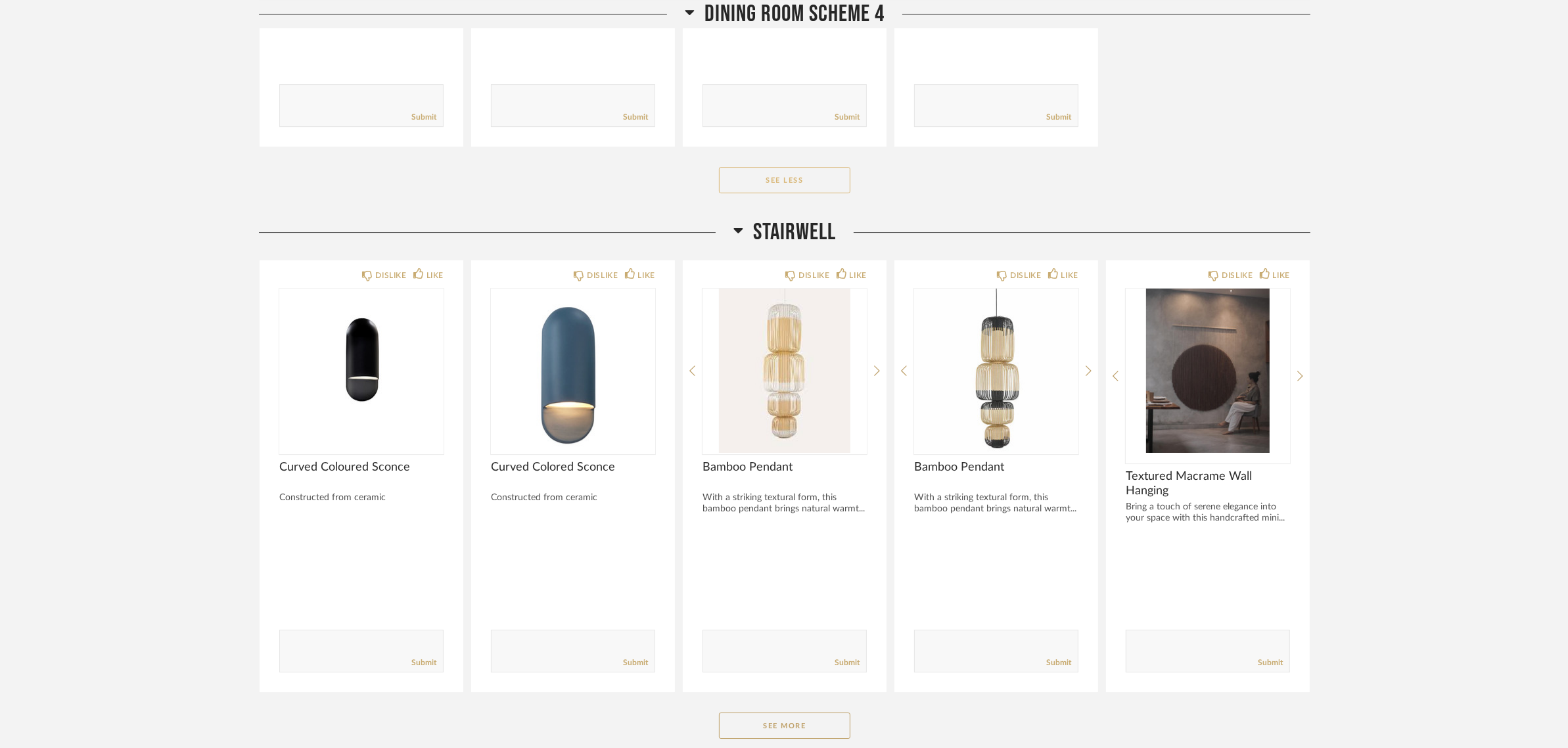
scroll to position [5421, 0]
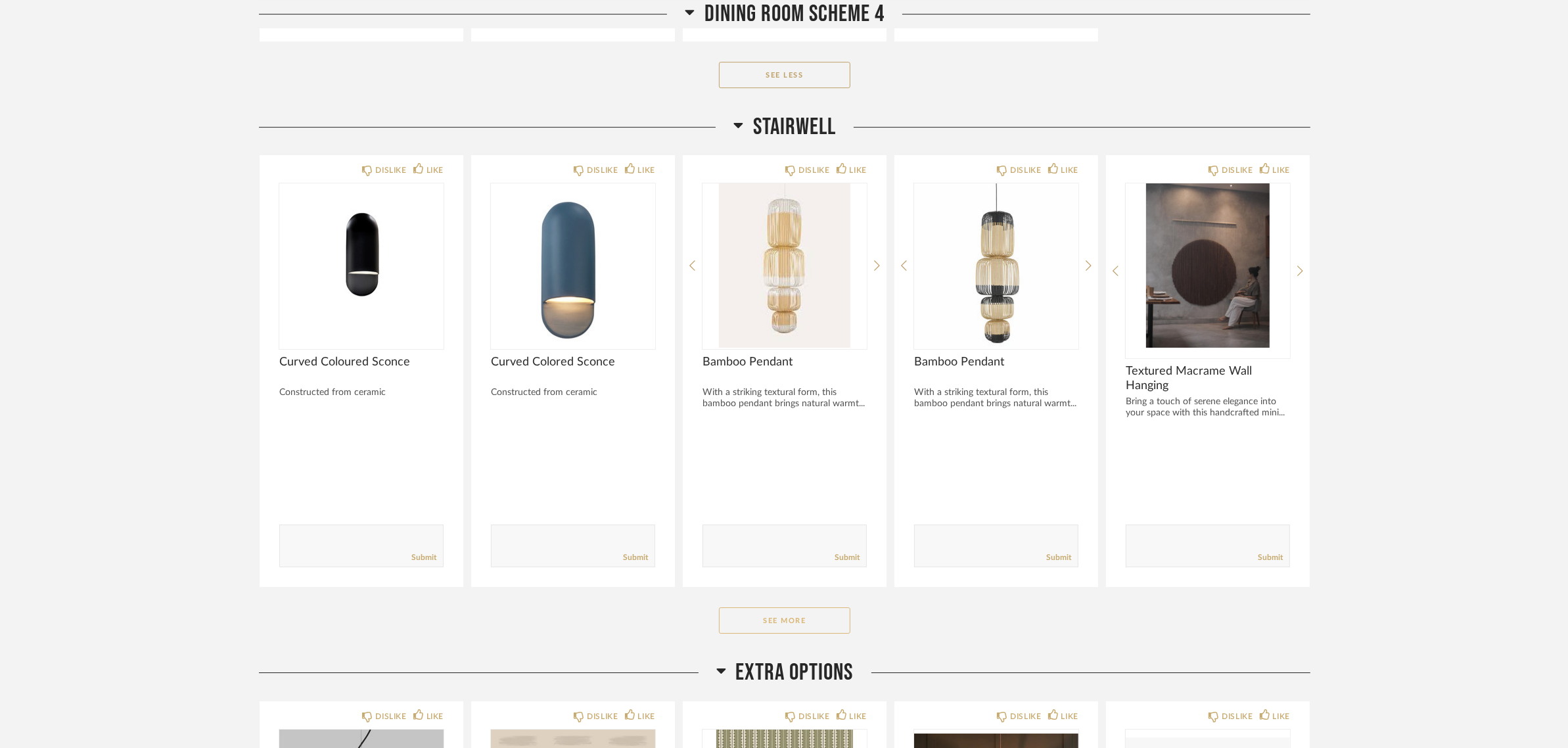
click at [782, 616] on button "See More" at bounding box center [784, 620] width 132 height 26
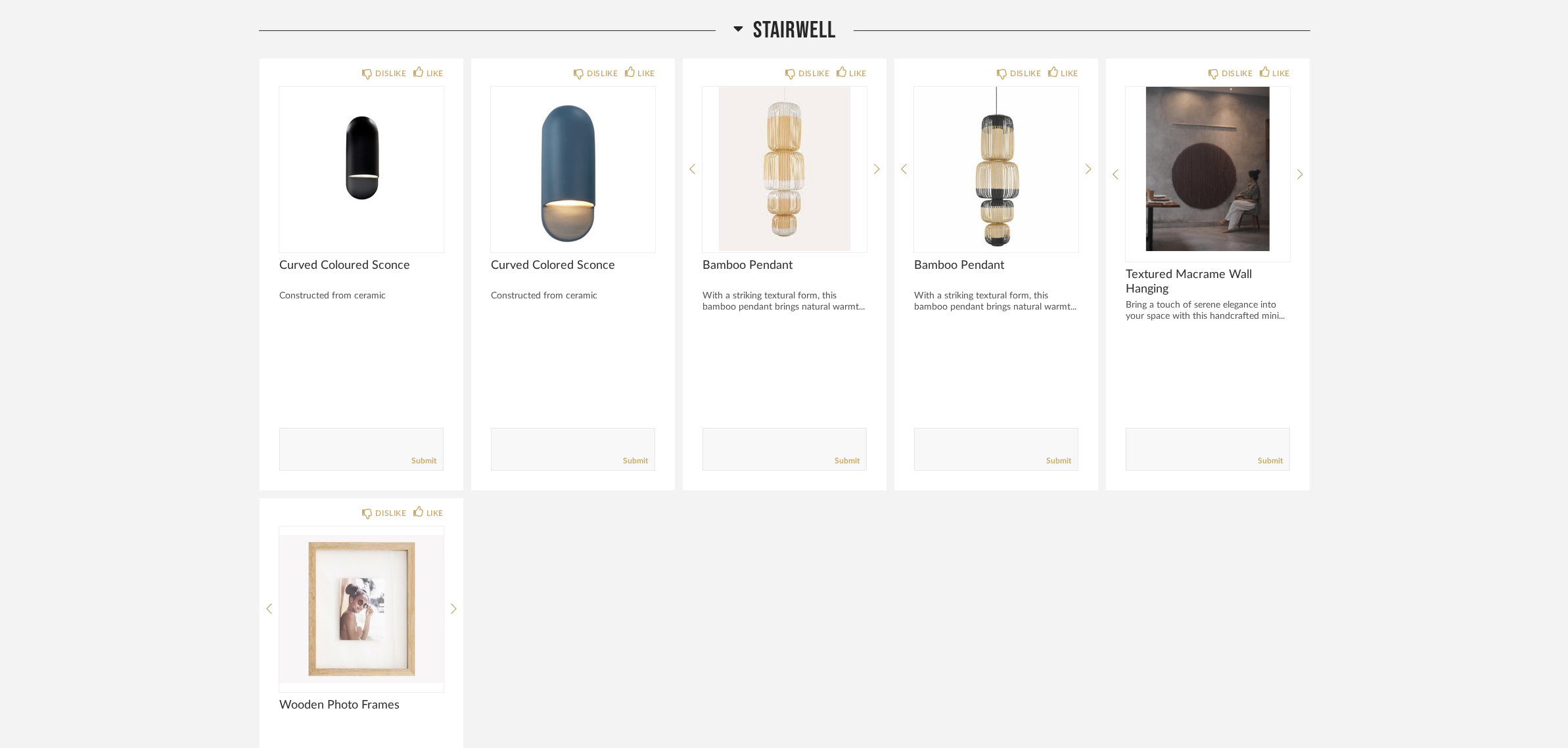
scroll to position [5667, 0]
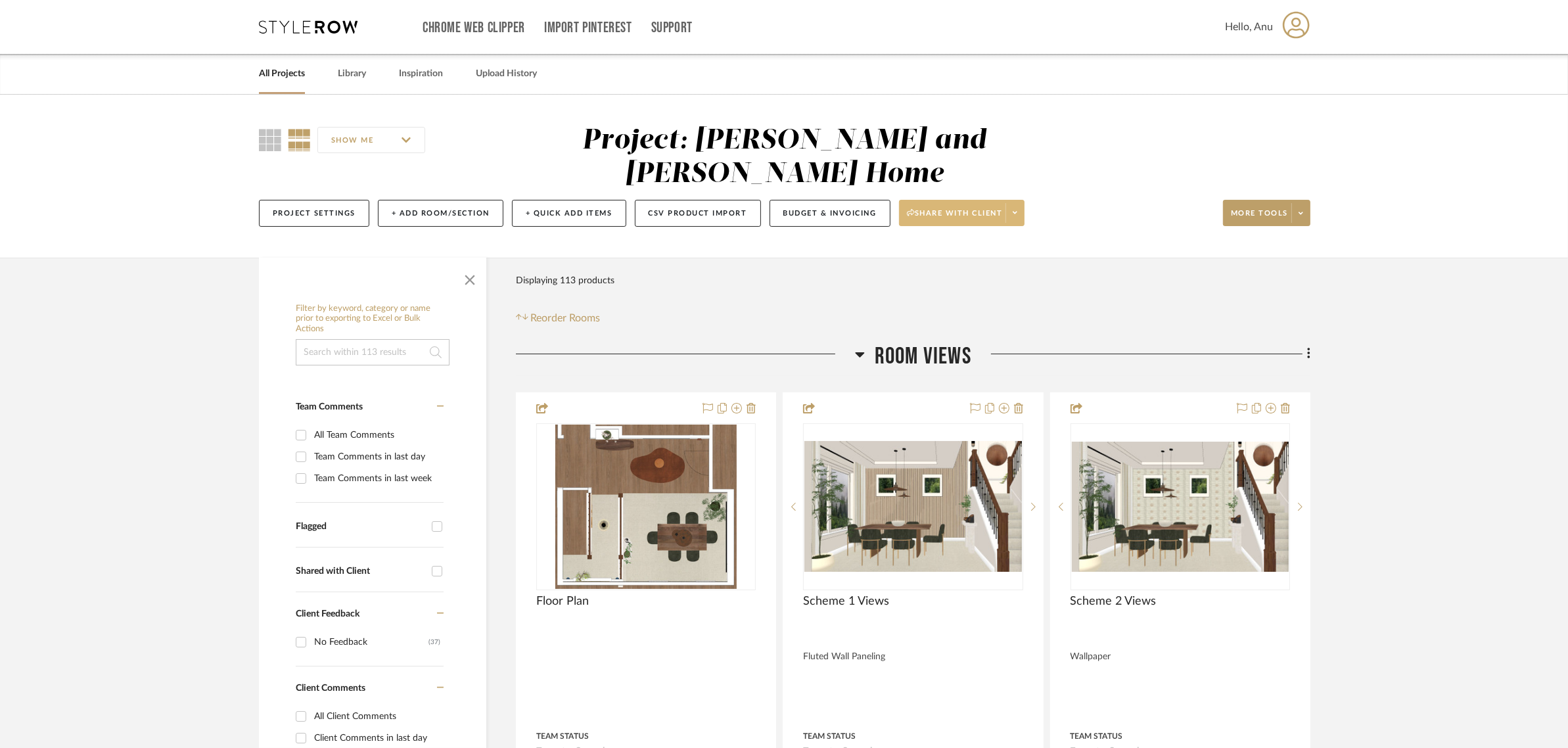
click at [960, 209] on span "Share with client" at bounding box center [955, 218] width 96 height 20
click at [956, 218] on span "Preview Client Dashboard" at bounding box center [968, 217] width 112 height 11
click at [960, 200] on button "Share with client" at bounding box center [961, 213] width 126 height 26
click at [954, 250] on span "Generate URL to Share" at bounding box center [968, 248] width 112 height 11
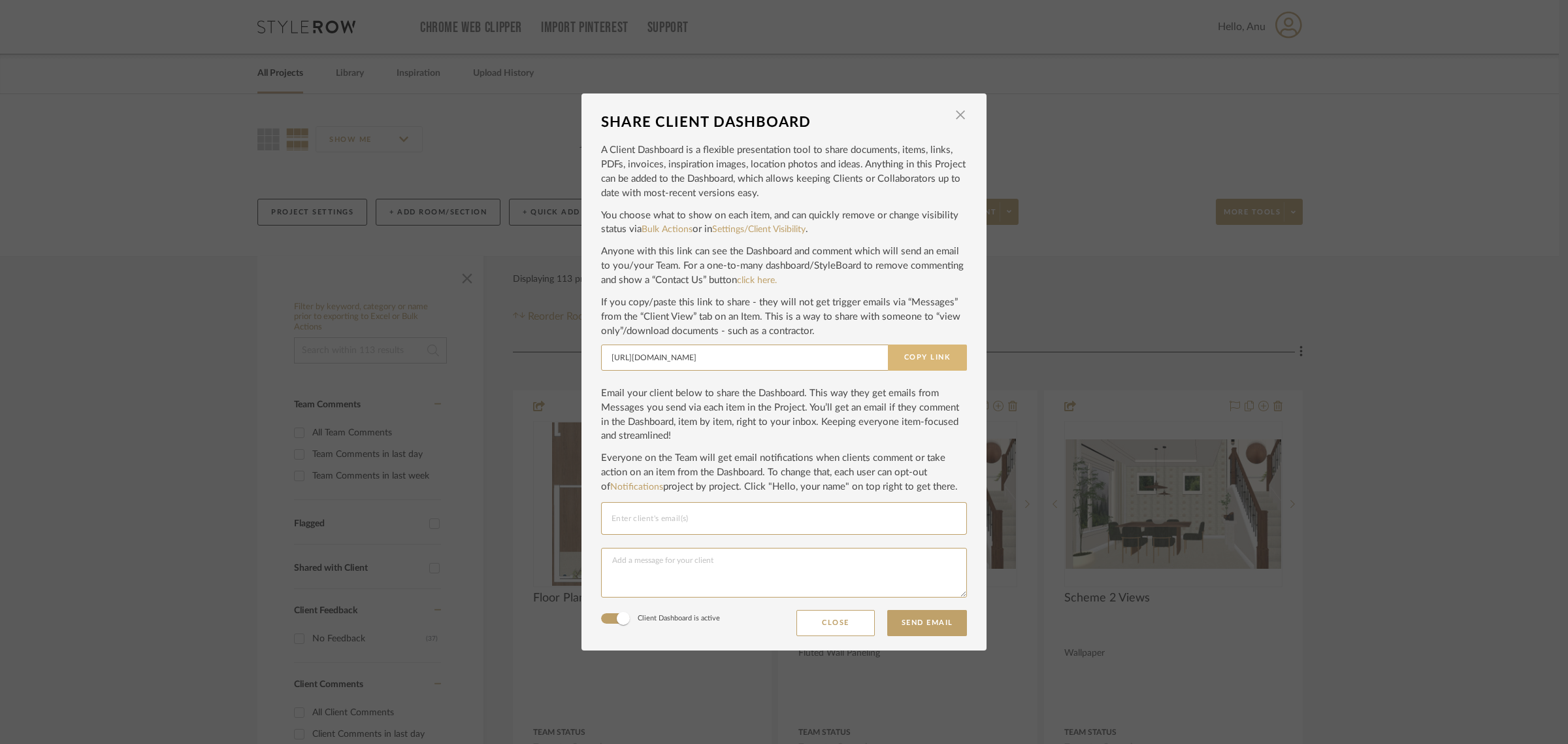
click at [916, 365] on button "Copy Link" at bounding box center [928, 357] width 80 height 26
click at [951, 110] on span "button" at bounding box center [960, 114] width 26 height 26
